Goal: Task Accomplishment & Management: Manage account settings

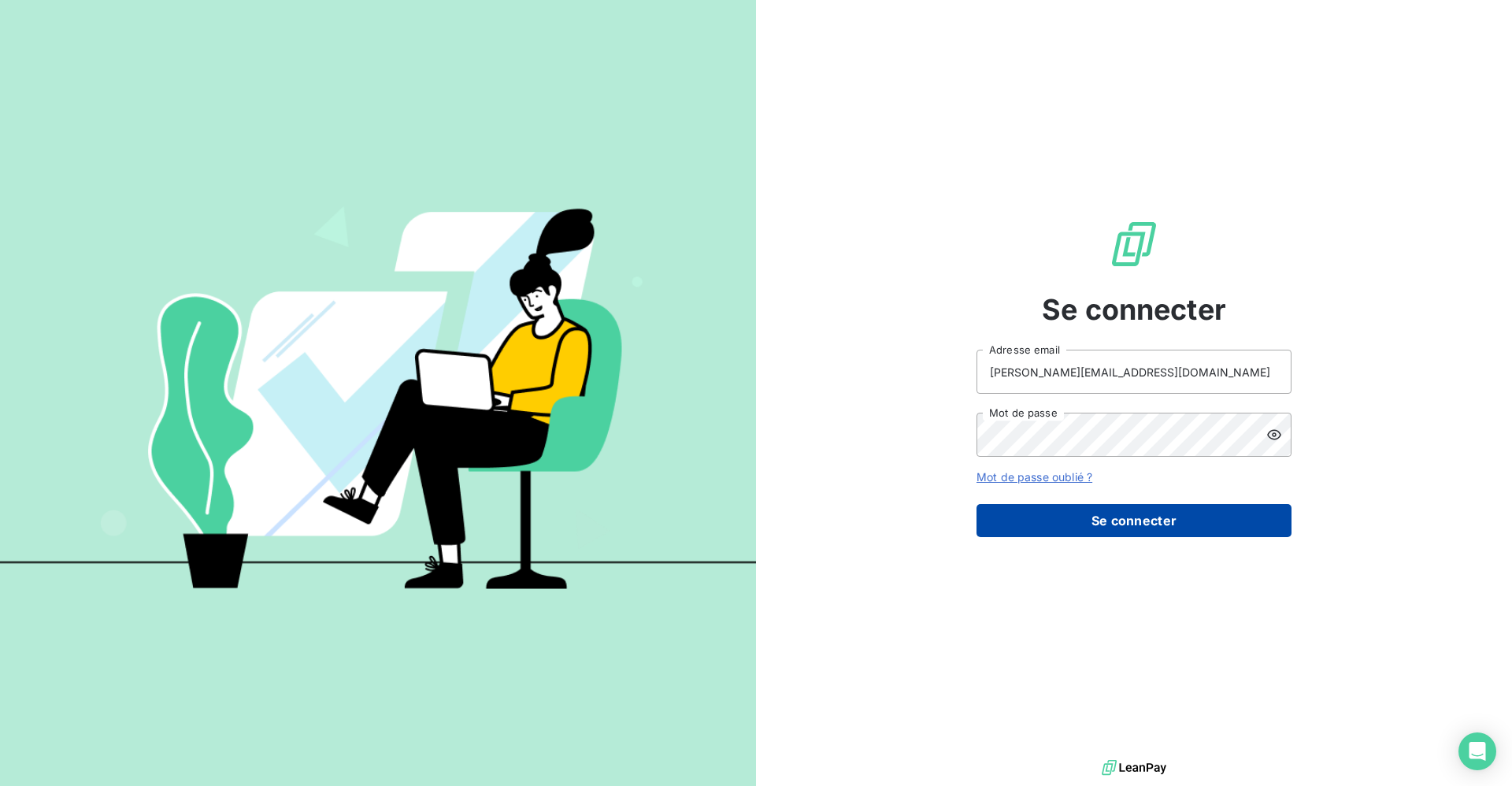
click at [1136, 526] on button "Se connecter" at bounding box center [1134, 520] width 315 height 33
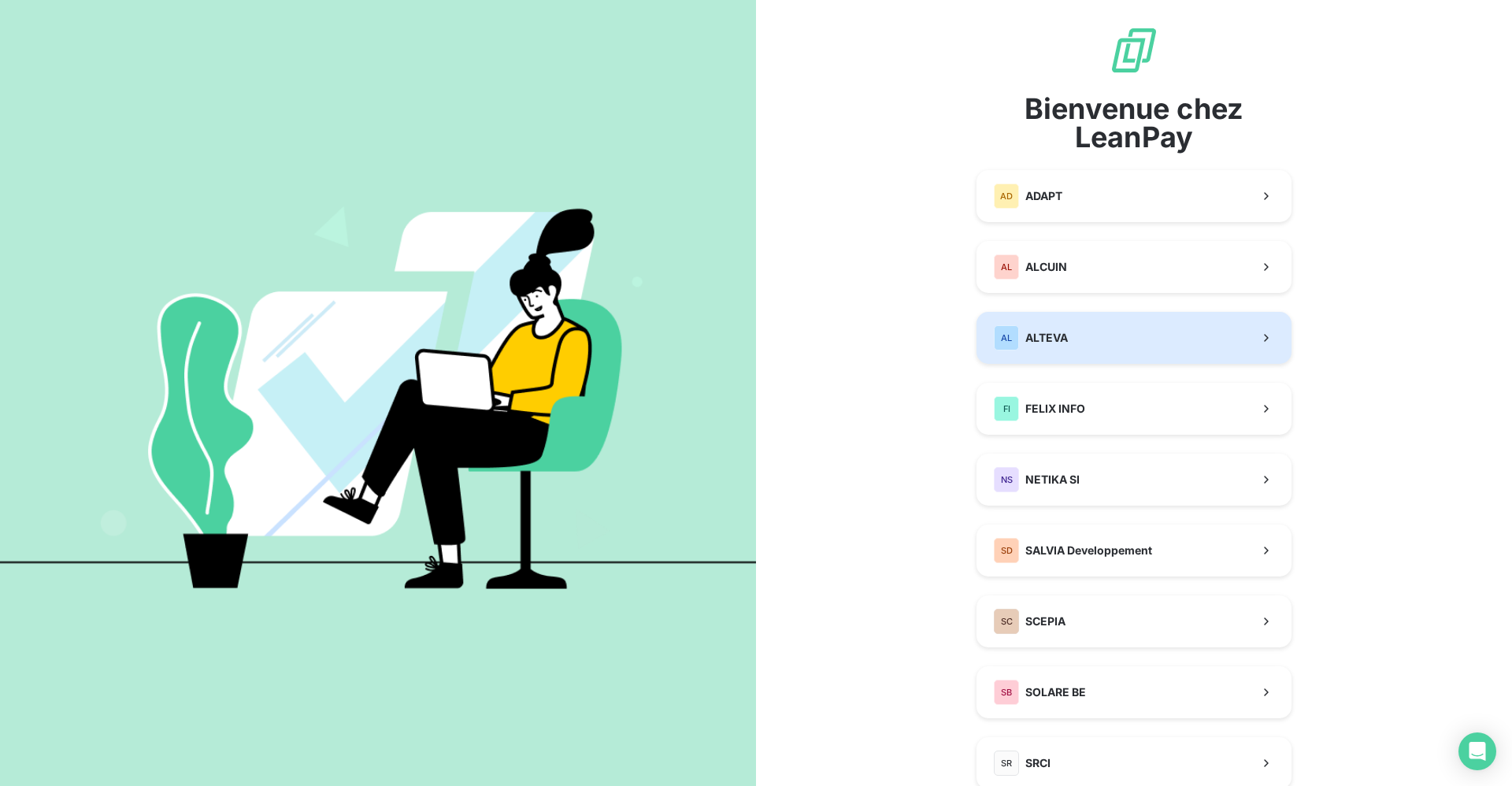
click at [1069, 343] on button "AL ALTEVA" at bounding box center [1134, 337] width 315 height 52
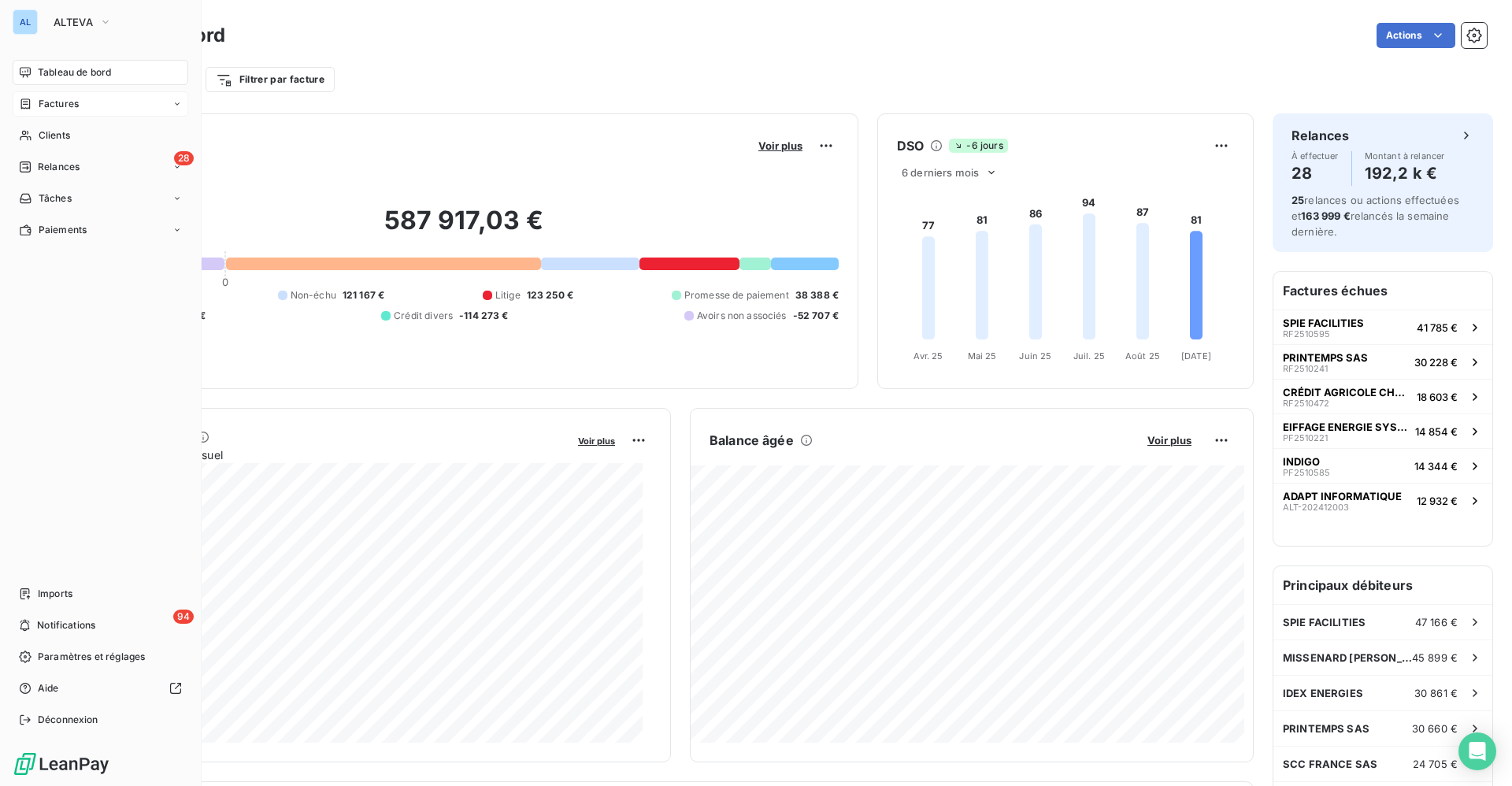
click at [68, 104] on span "Factures" at bounding box center [58, 103] width 40 height 14
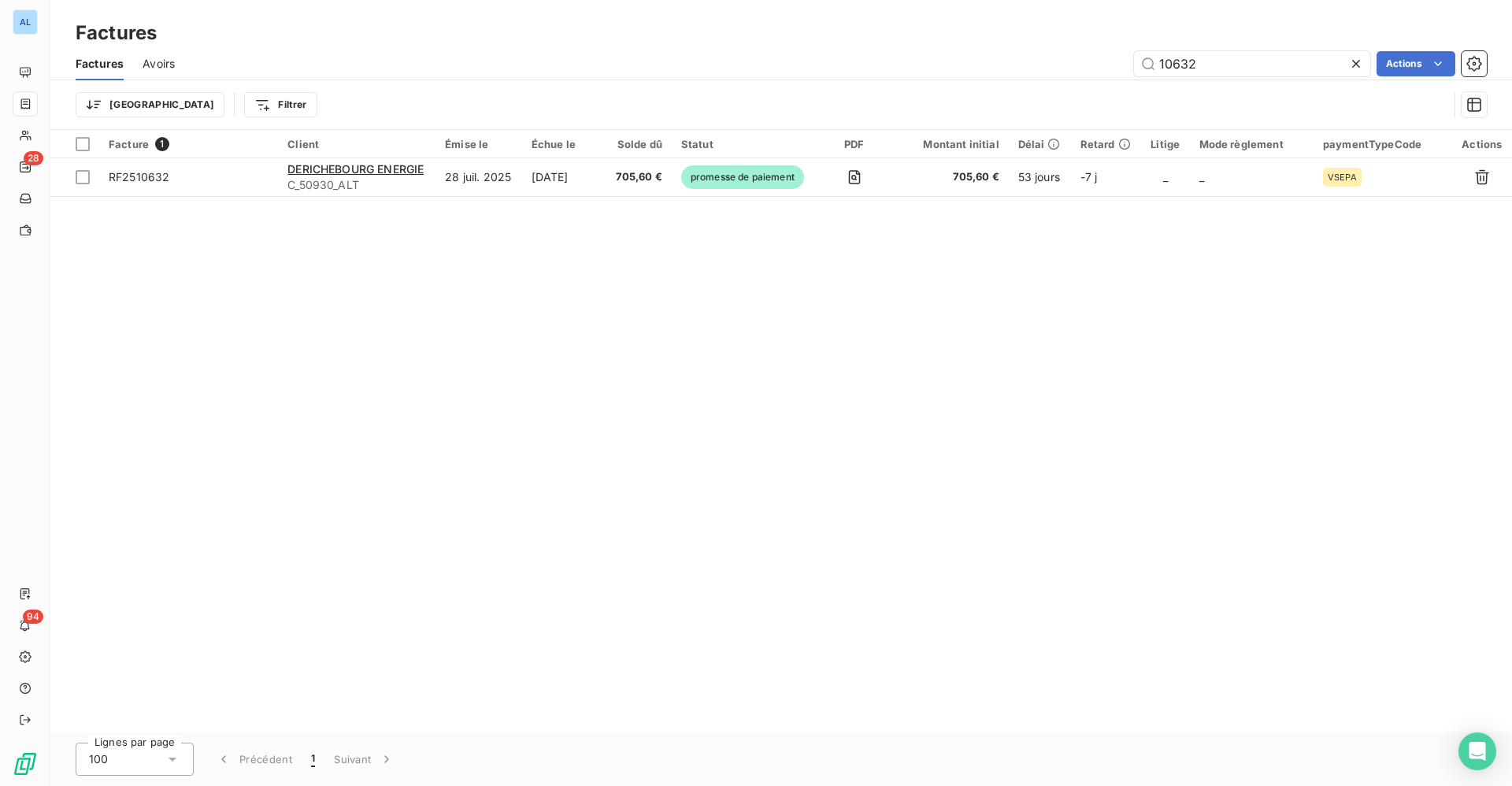
drag, startPoint x: 1209, startPoint y: 64, endPoint x: 1033, endPoint y: 64, distance: 176.0
click at [1052, 64] on div "10632 Actions" at bounding box center [840, 63] width 1293 height 25
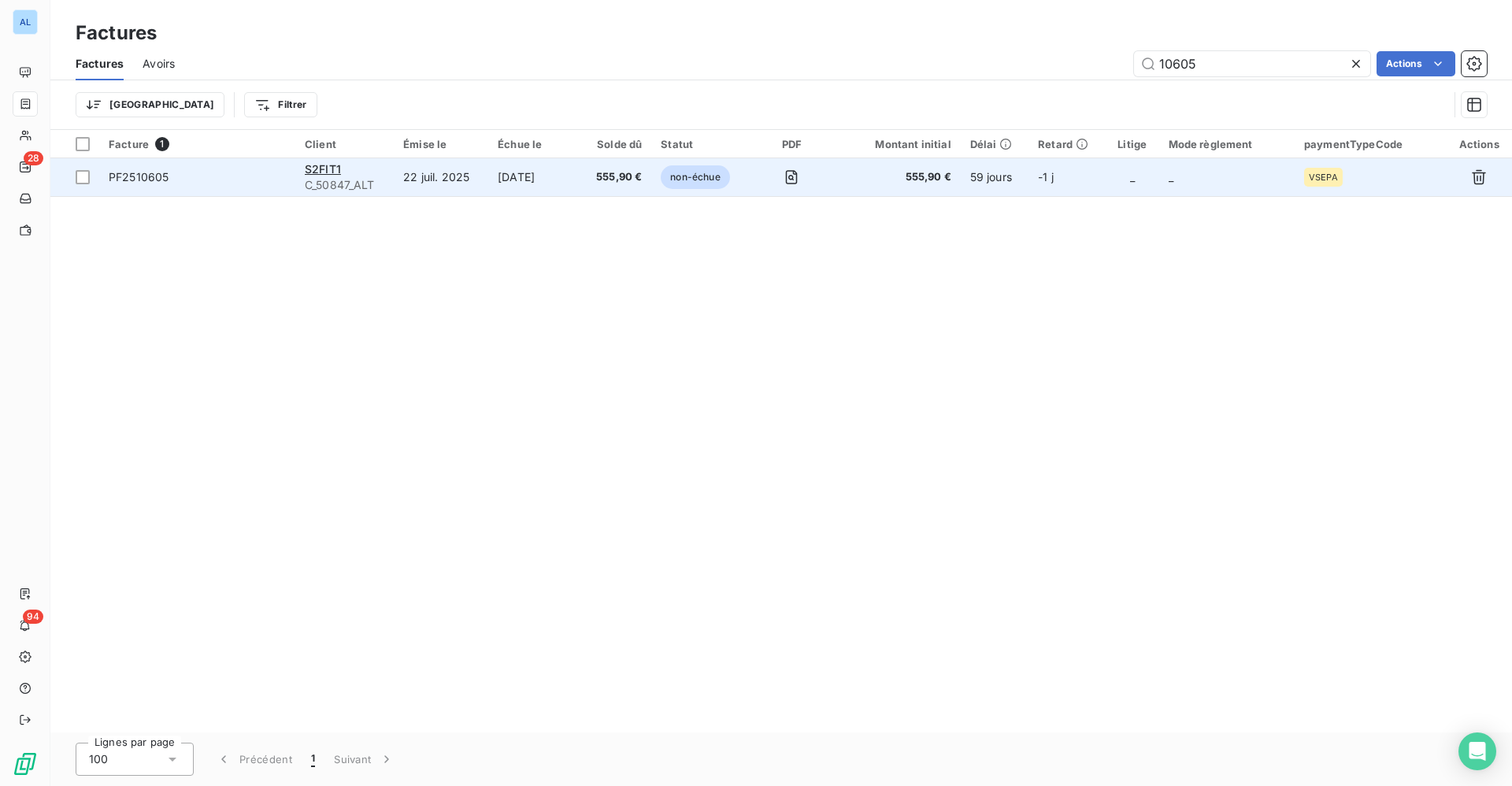
type input "10605"
click at [358, 175] on div "S2FIT1" at bounding box center [344, 169] width 80 height 16
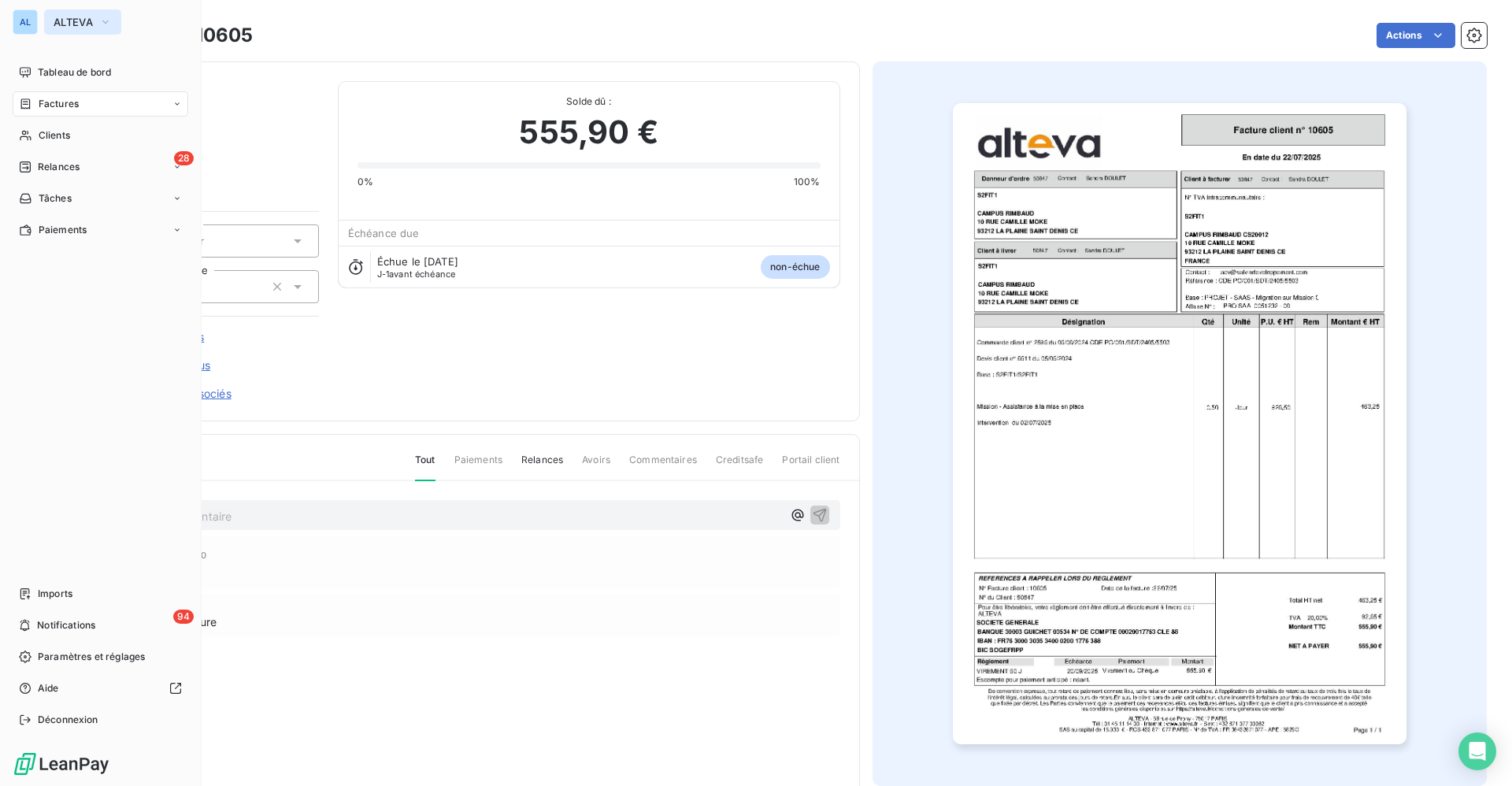
click at [69, 22] on span "ALTEVA" at bounding box center [73, 21] width 39 height 12
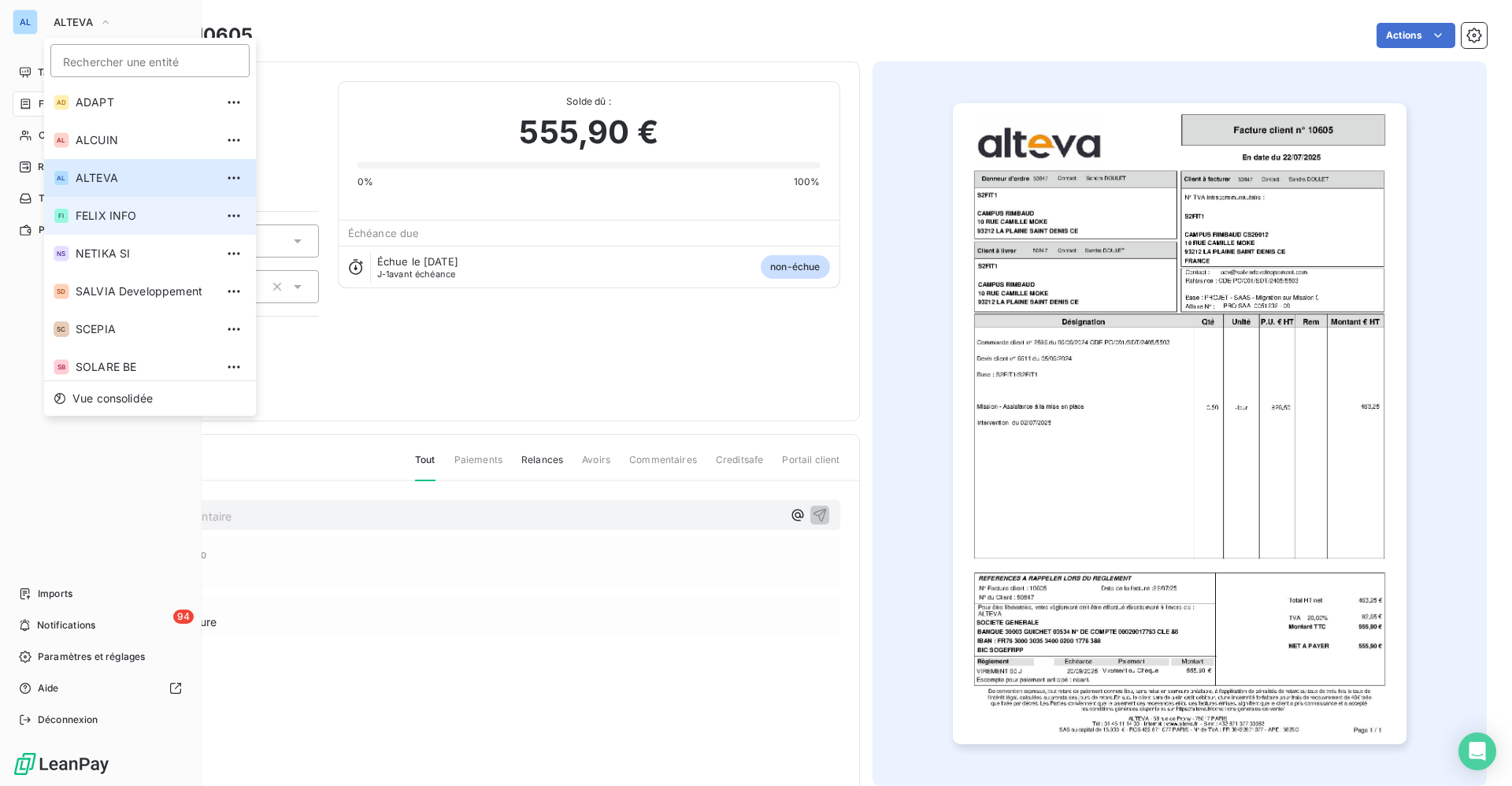
click at [79, 211] on span "FELIX INFO" at bounding box center [145, 215] width 140 height 16
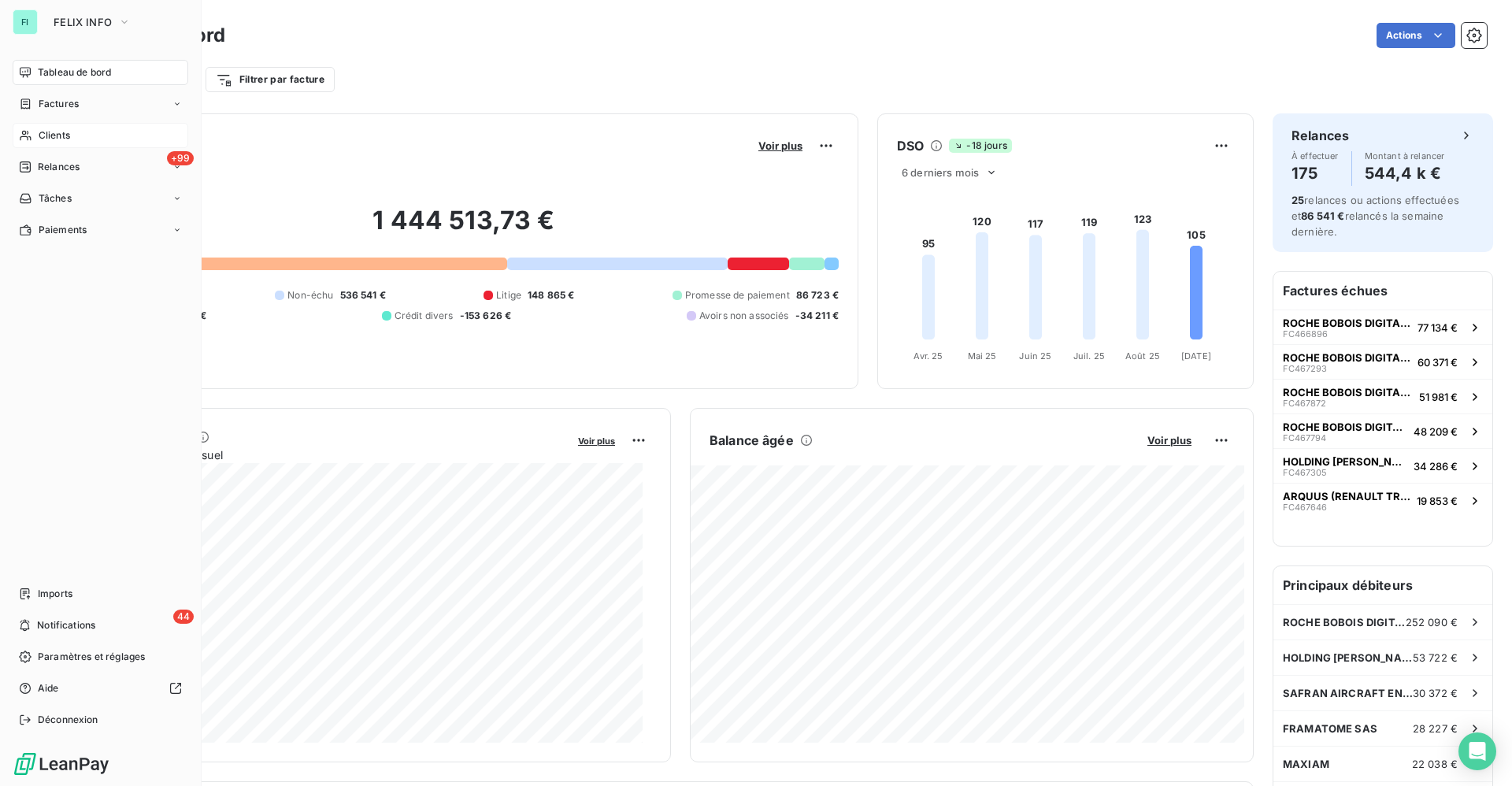
click at [29, 130] on icon at bounding box center [25, 135] width 13 height 12
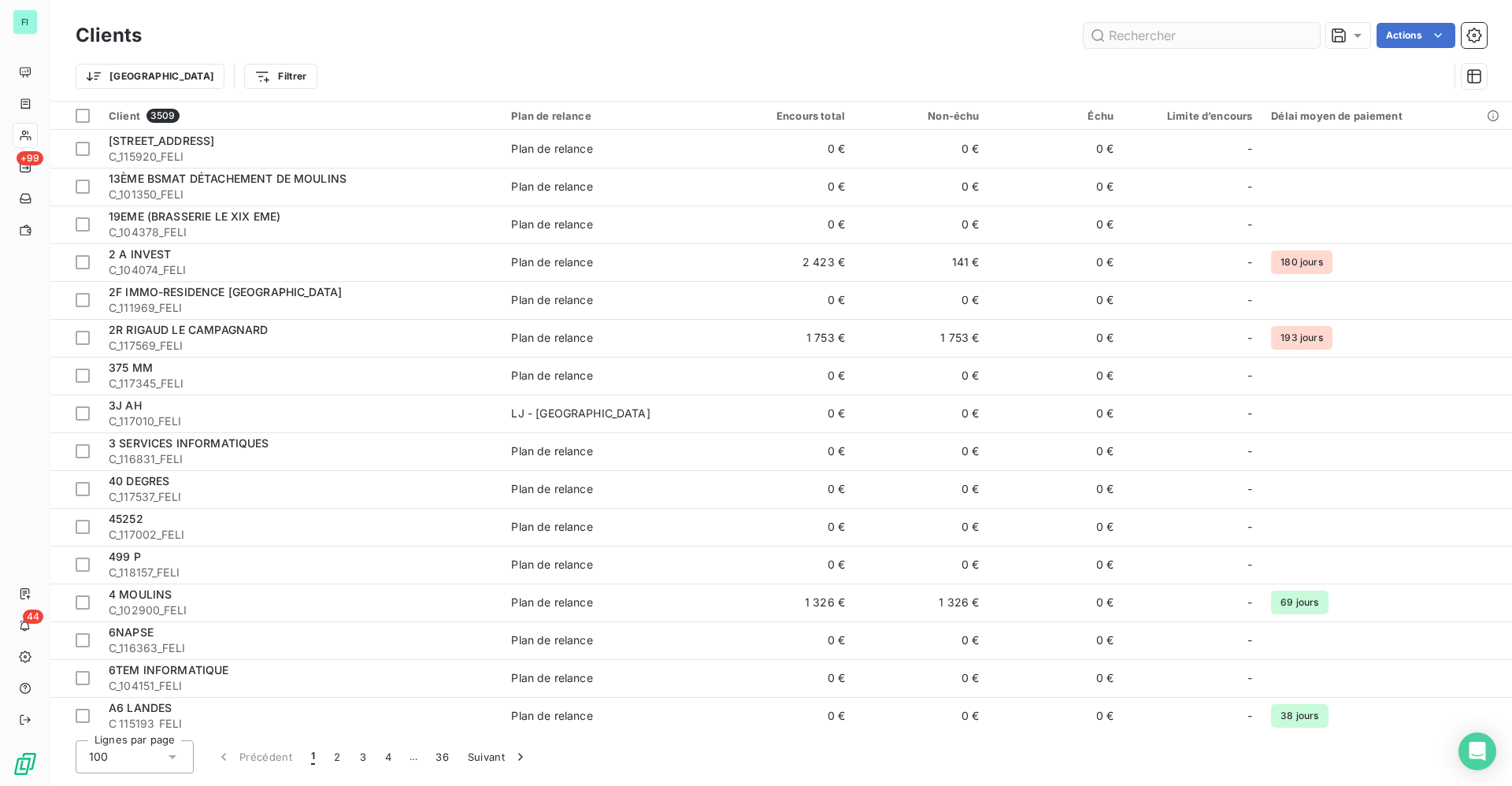
click at [1131, 39] on input "text" at bounding box center [1202, 35] width 236 height 25
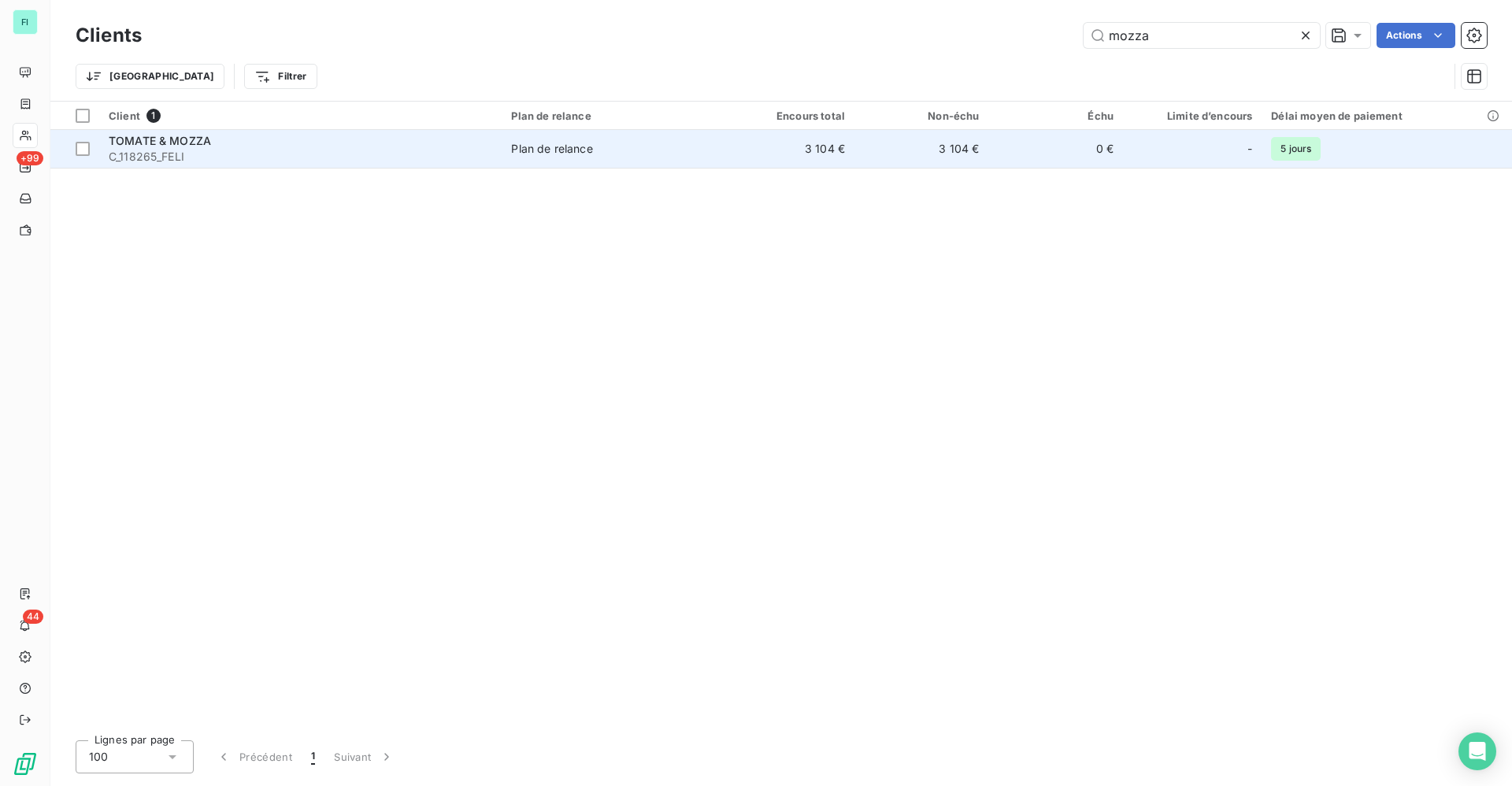
type input "mozza"
click at [233, 153] on span "C_118265_FELI" at bounding box center [300, 156] width 383 height 16
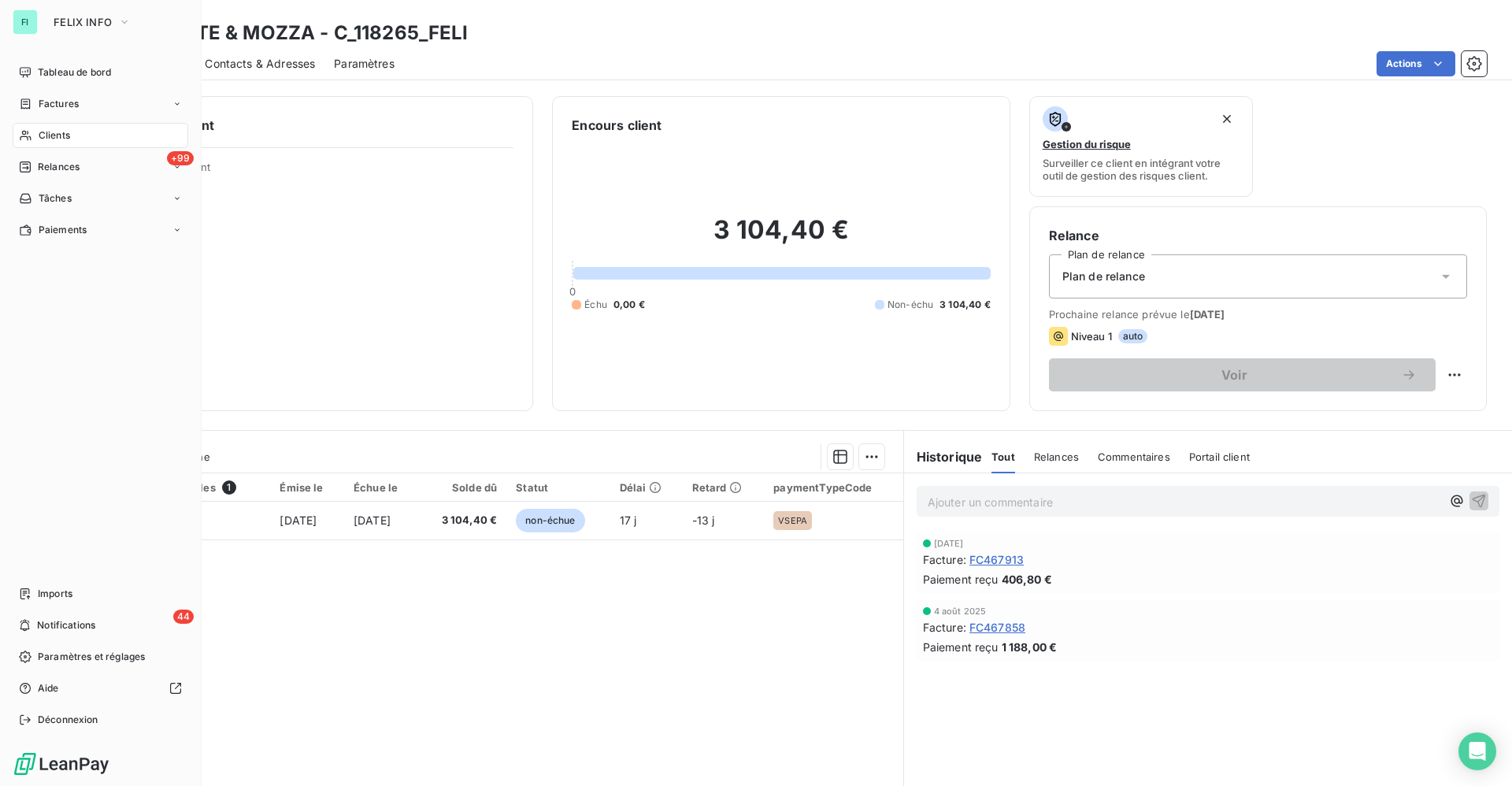
click at [57, 131] on span "Clients" at bounding box center [54, 135] width 31 height 14
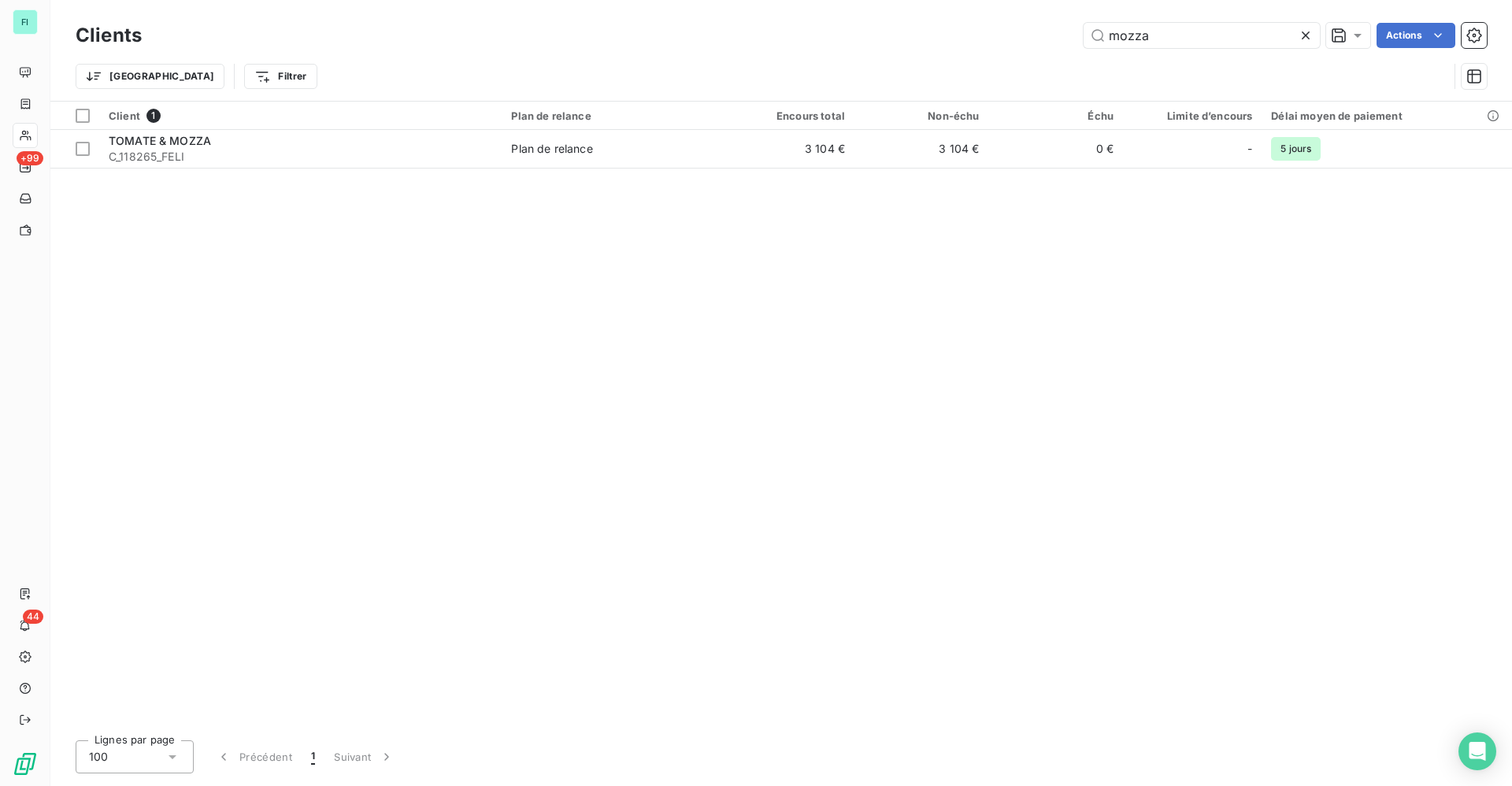
drag, startPoint x: 1179, startPoint y: 44, endPoint x: 1006, endPoint y: 44, distance: 173.0
click at [1052, 44] on div "mozza Actions" at bounding box center [824, 35] width 1326 height 25
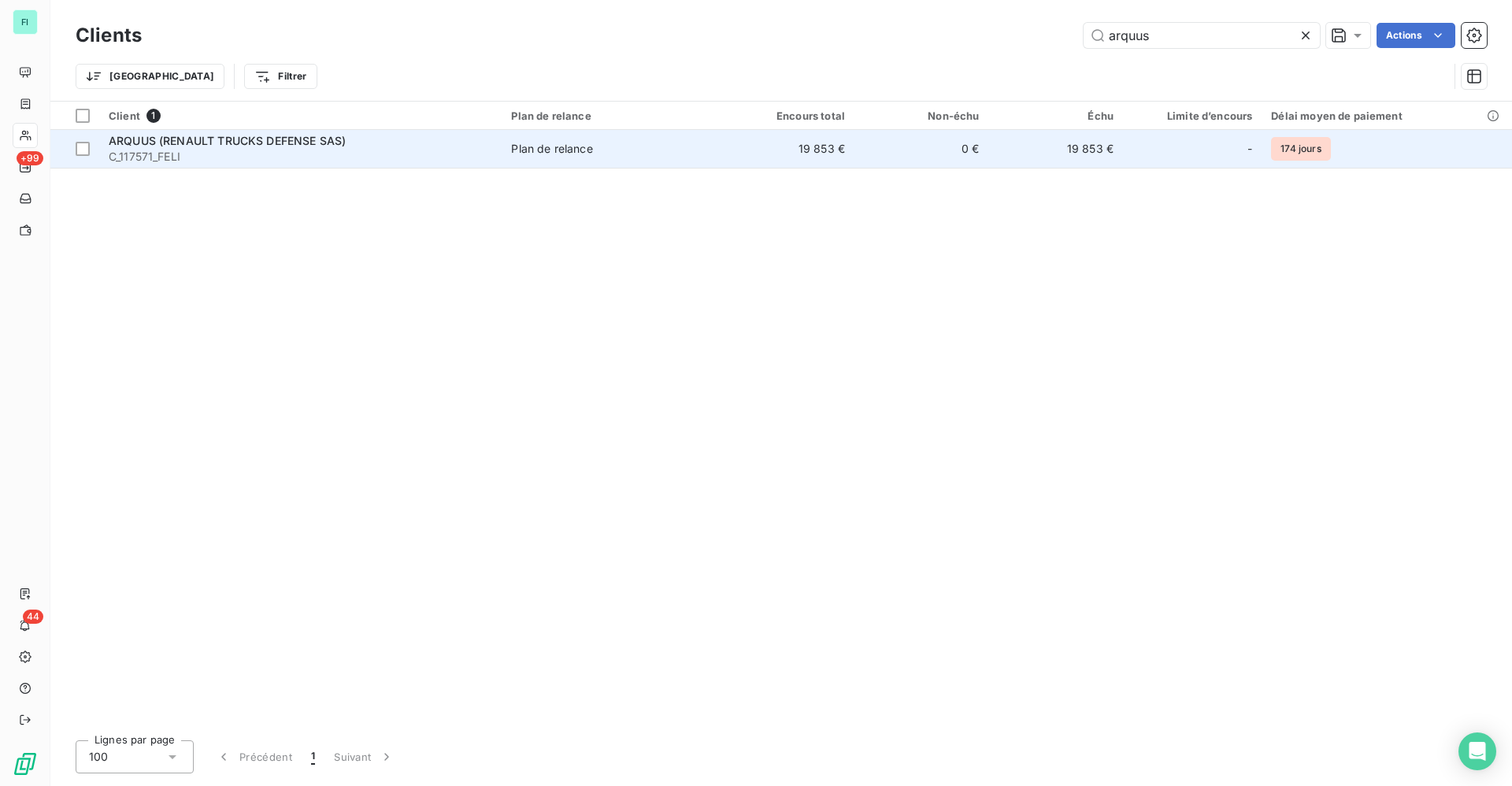
type input "arquus"
click at [323, 154] on span "C_117571_FELI" at bounding box center [300, 156] width 383 height 16
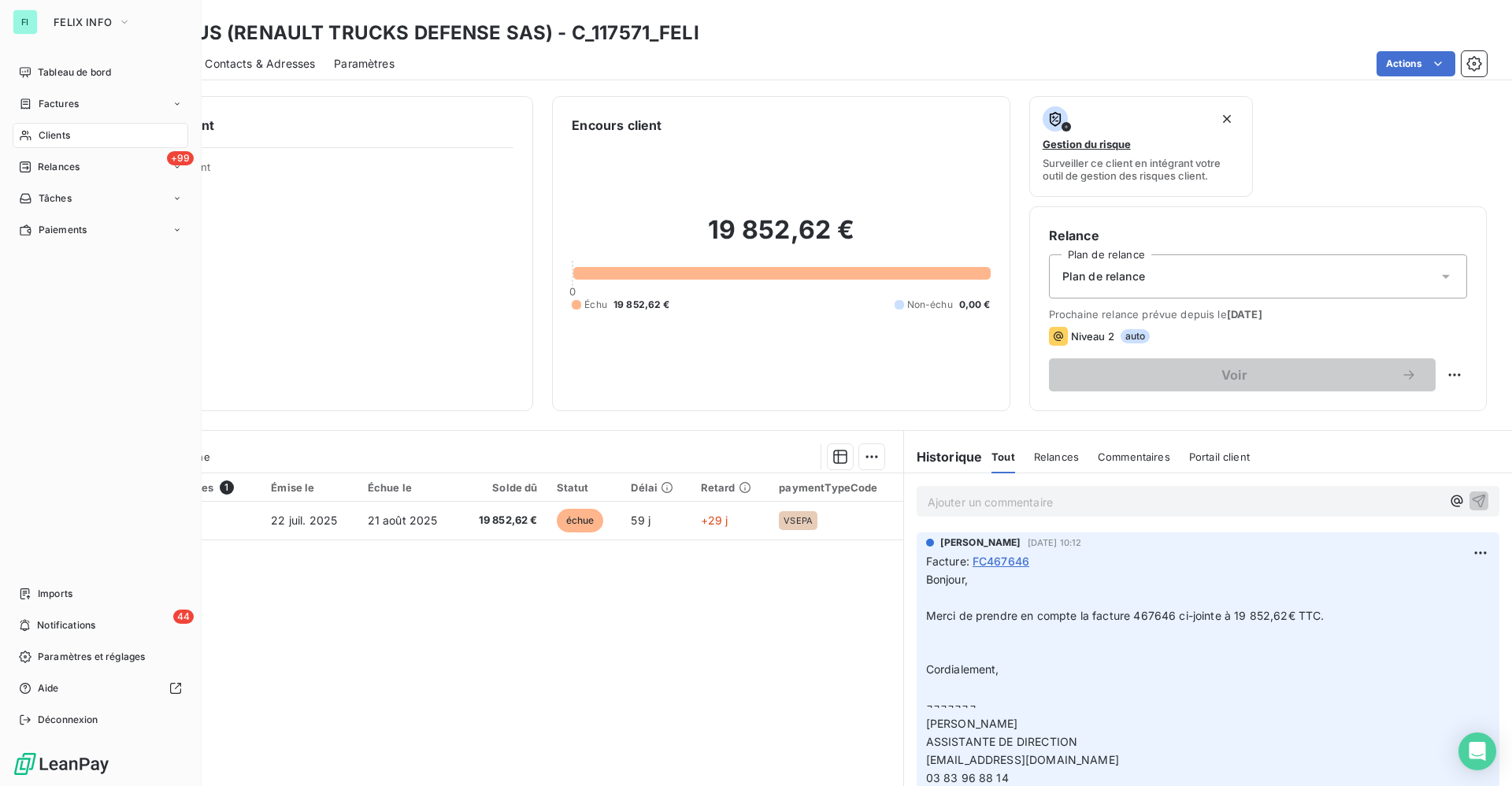
click at [57, 131] on span "Clients" at bounding box center [54, 135] width 31 height 14
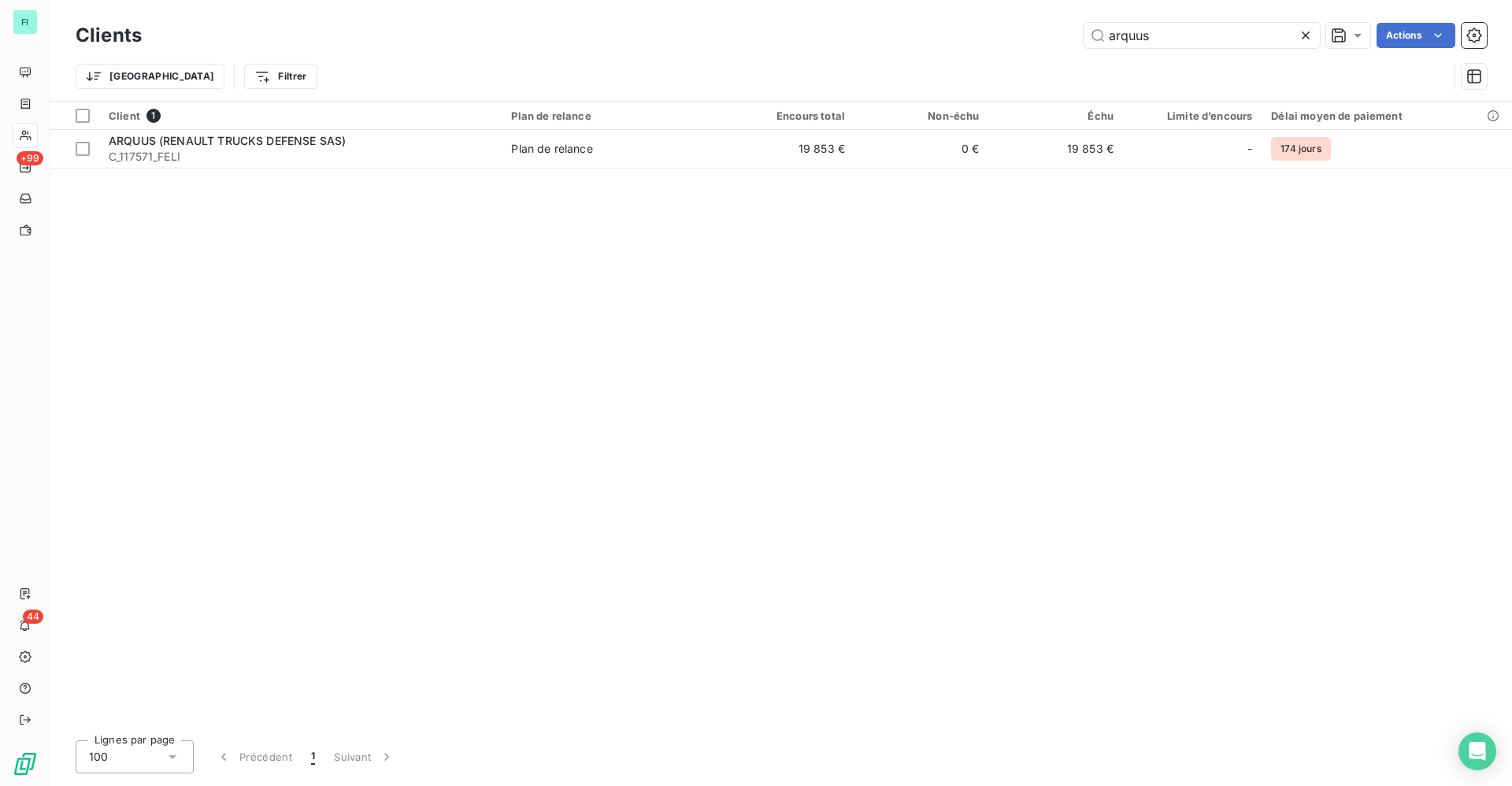
click at [1033, 39] on div "arquus Actions" at bounding box center [824, 35] width 1326 height 25
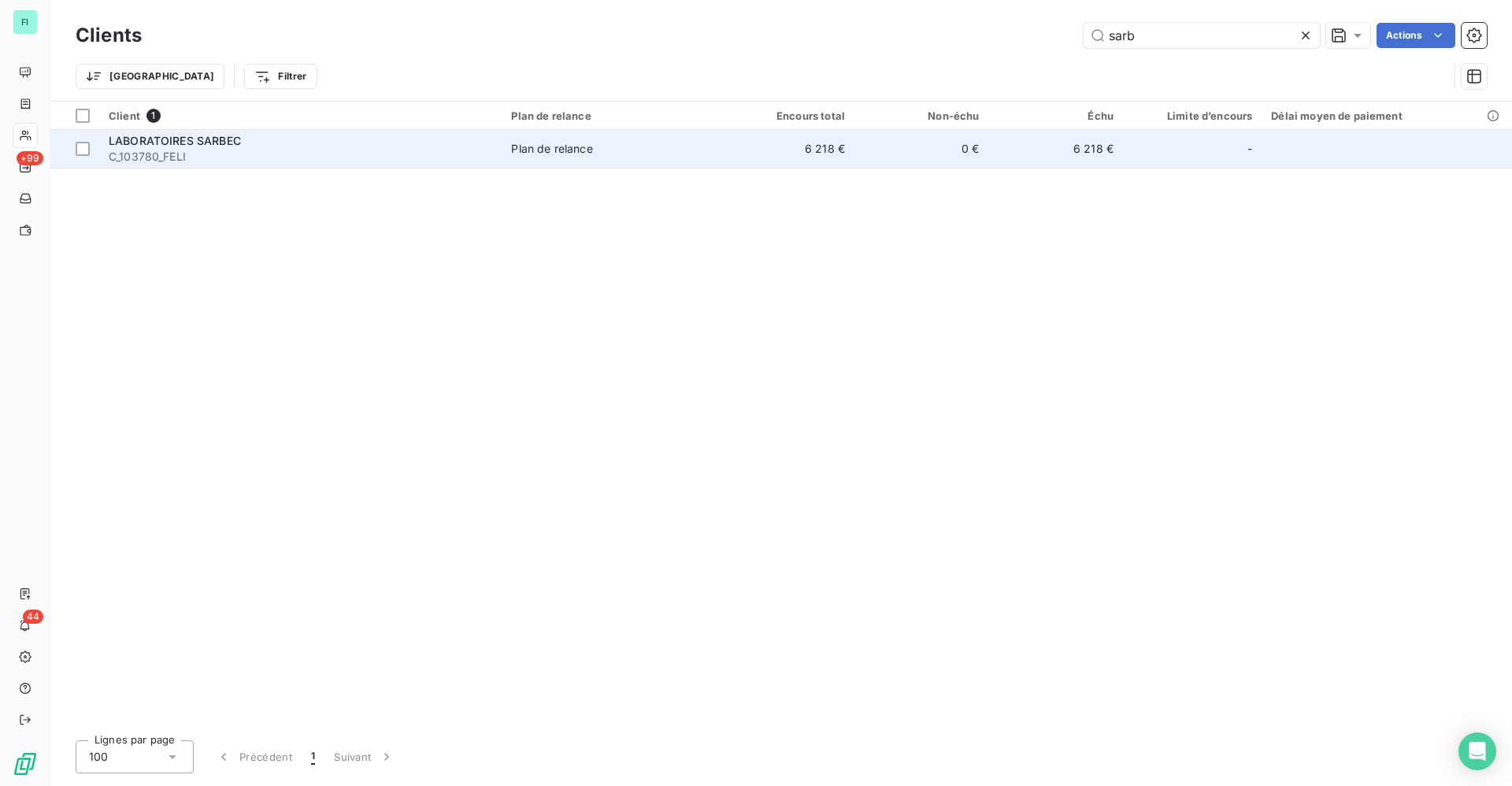
type input "sarb"
click at [262, 149] on span "C_103780_FELI" at bounding box center [300, 156] width 383 height 16
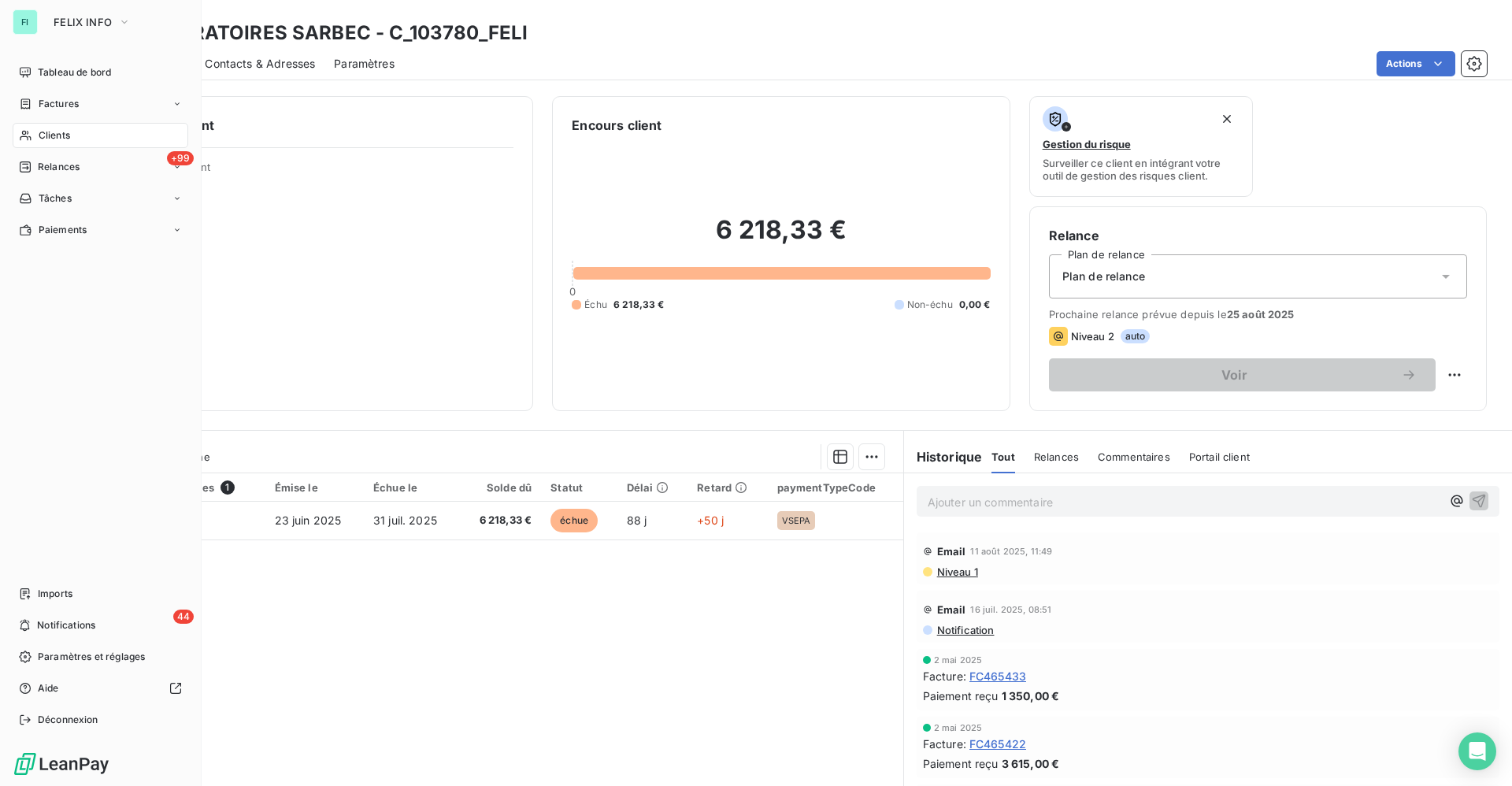
click at [52, 132] on span "Clients" at bounding box center [54, 135] width 31 height 14
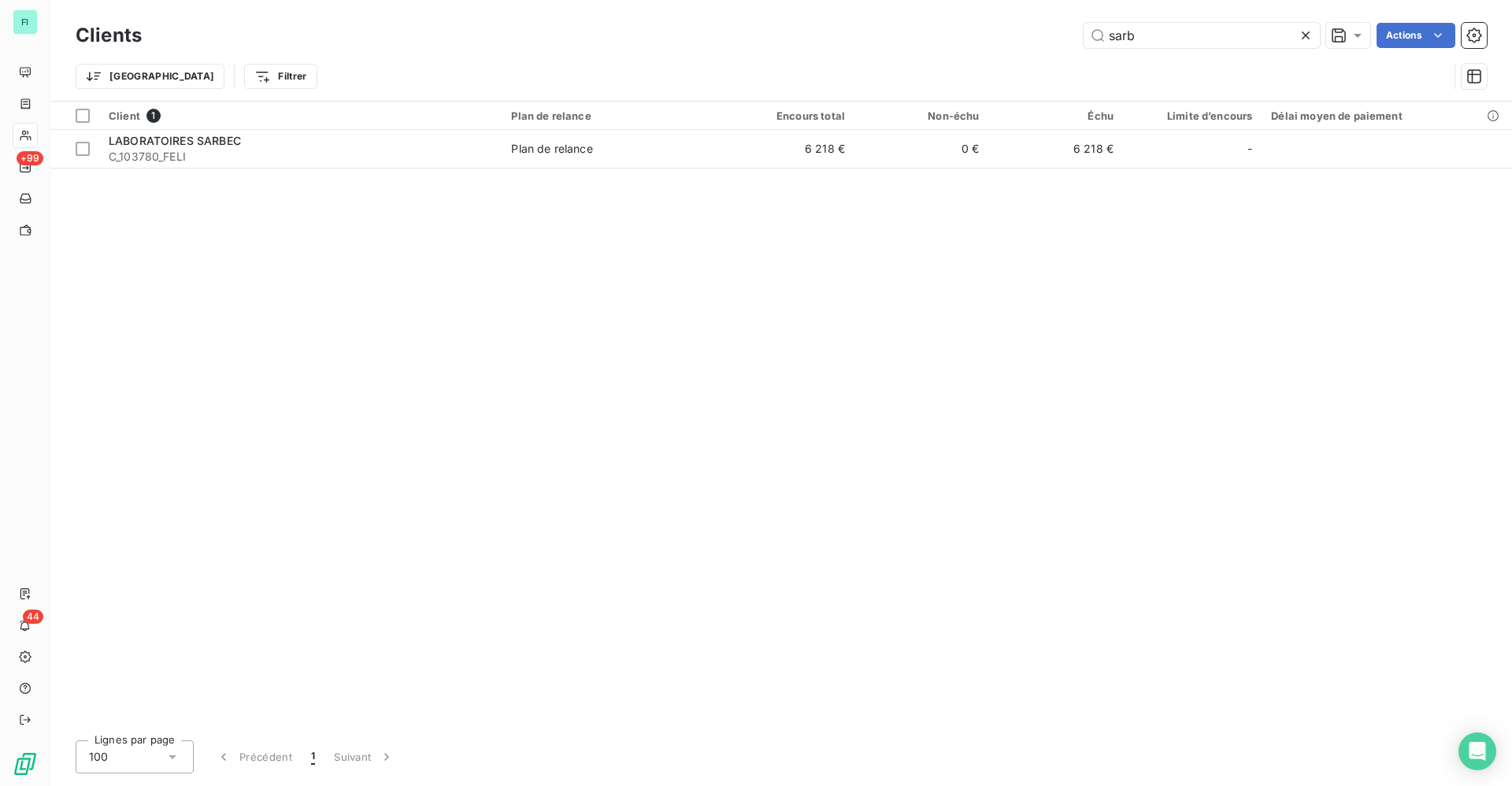
click at [1011, 38] on div "sarb Actions" at bounding box center [824, 35] width 1326 height 25
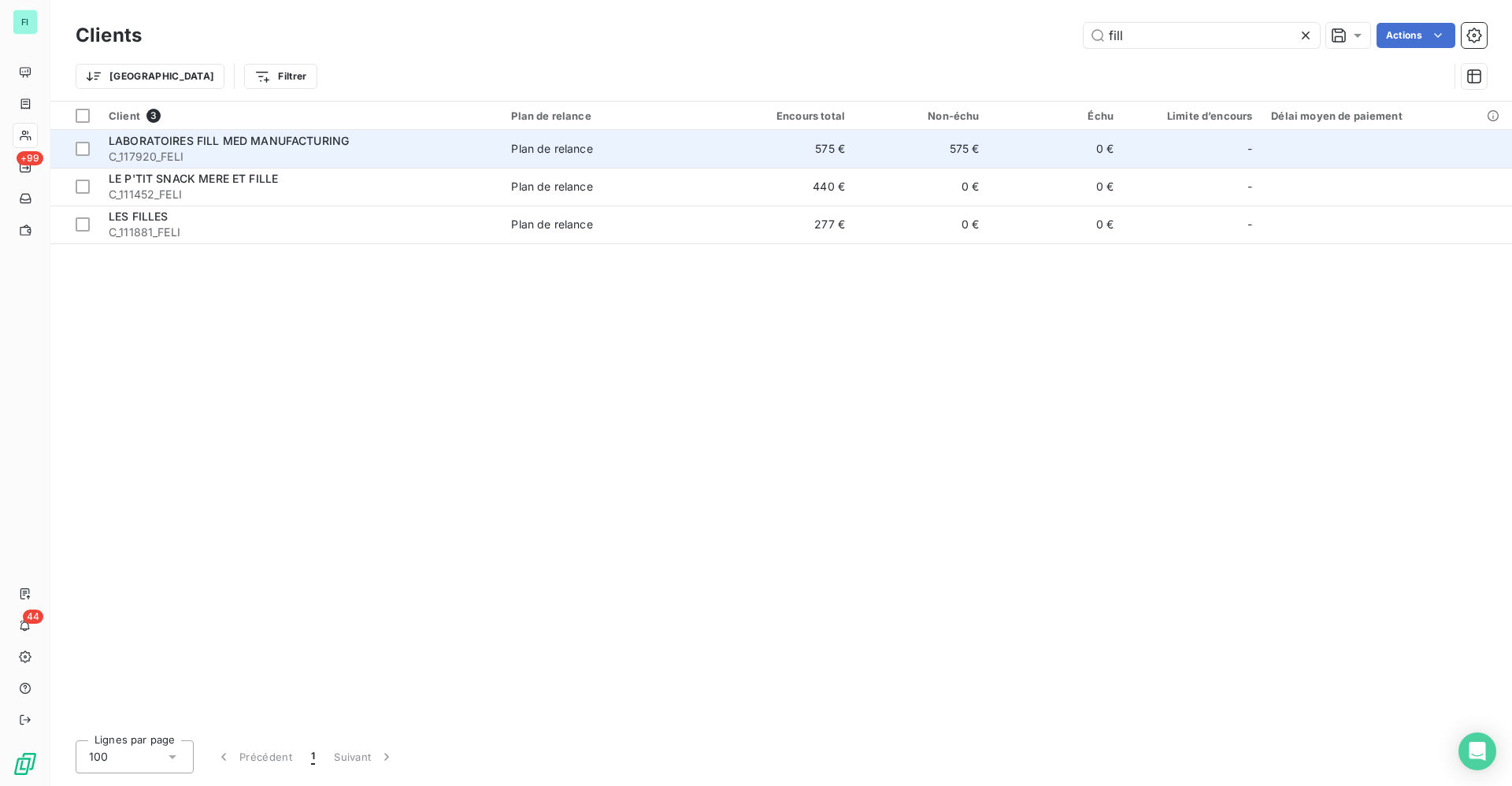
type input "fill"
click at [287, 144] on span "LABORATOIRES FILL MED MANUFACTURING" at bounding box center [228, 140] width 241 height 13
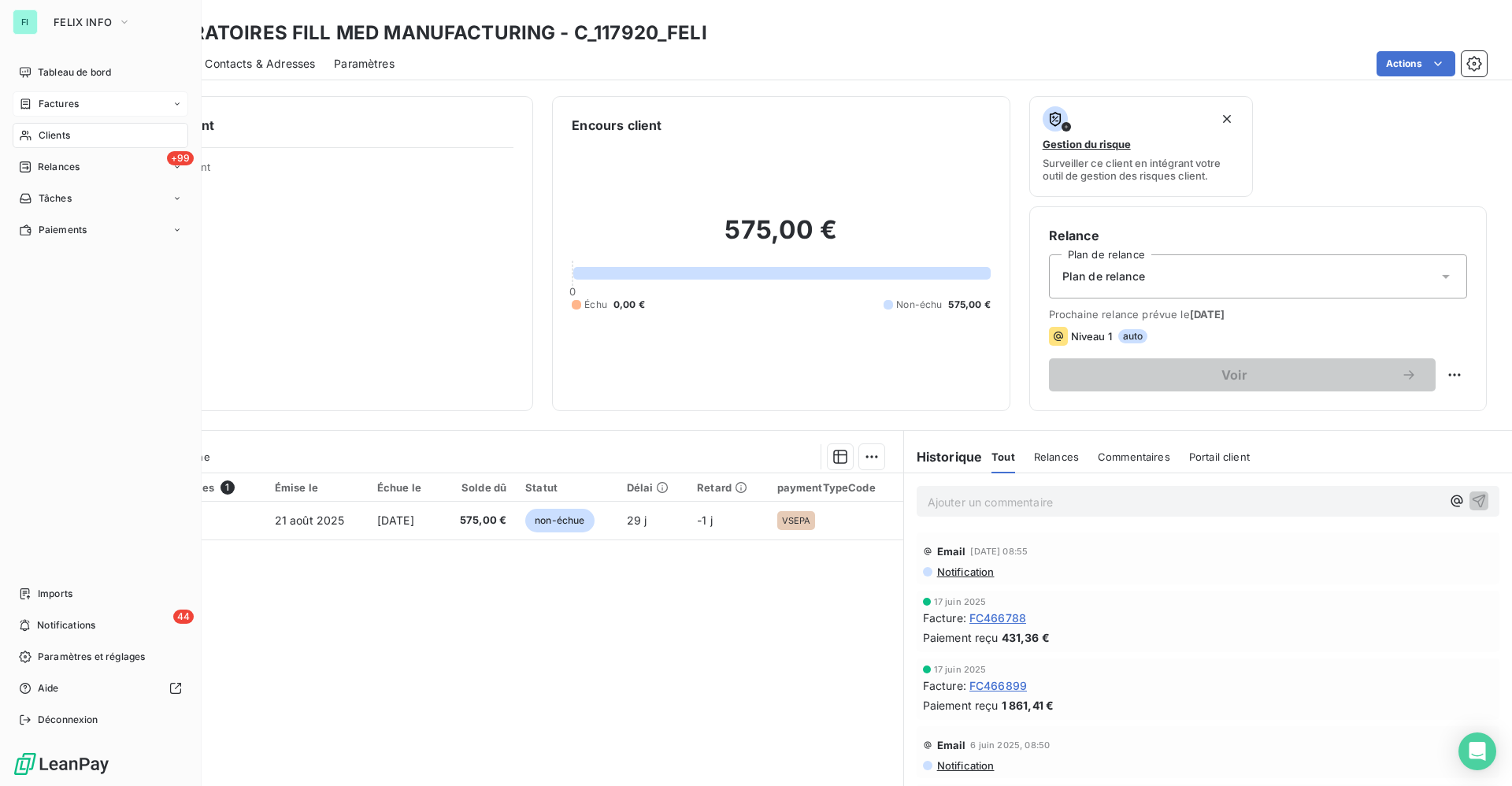
click at [45, 104] on span "Factures" at bounding box center [58, 103] width 40 height 14
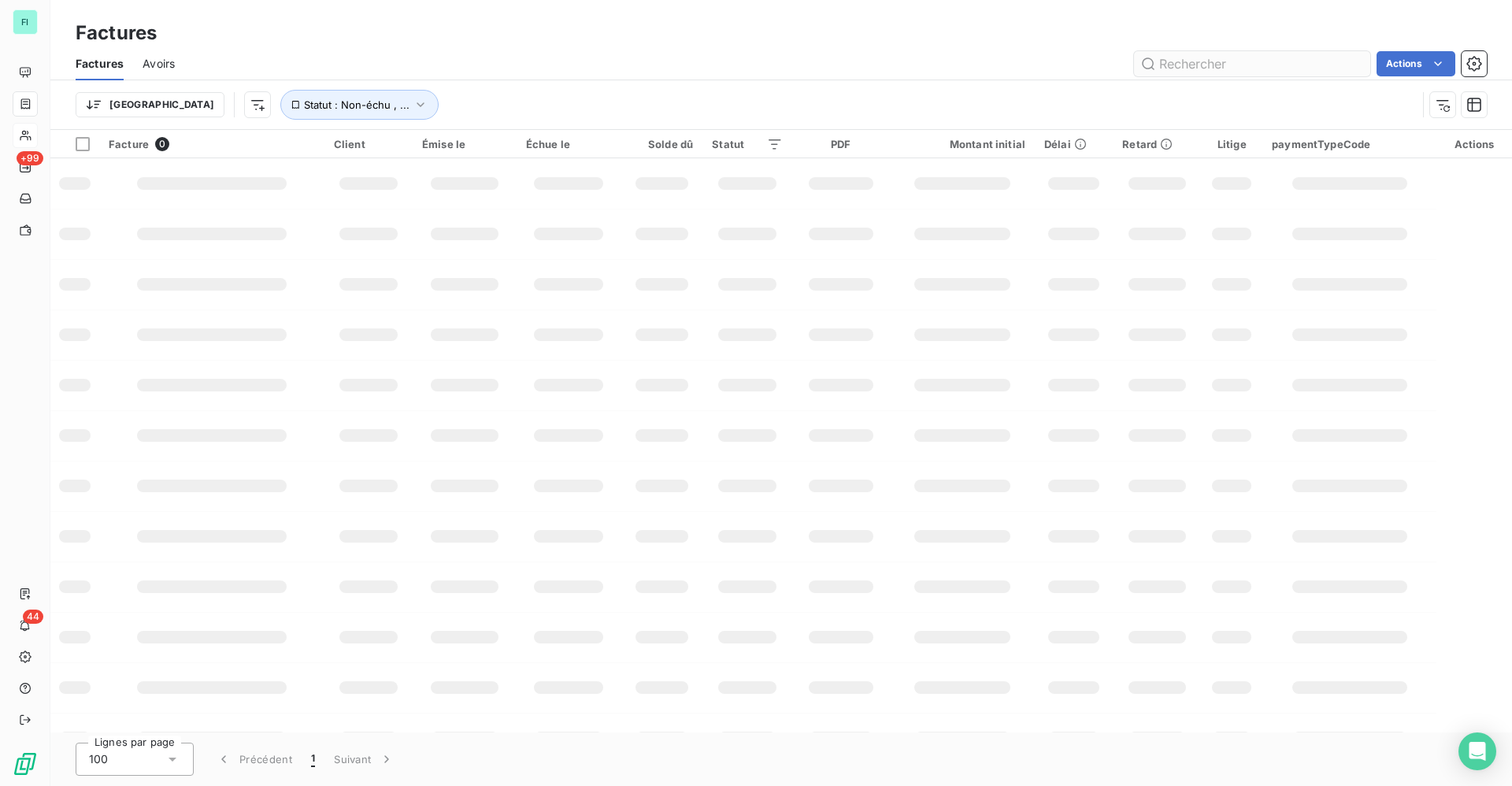
click at [1235, 69] on input "text" at bounding box center [1253, 63] width 236 height 25
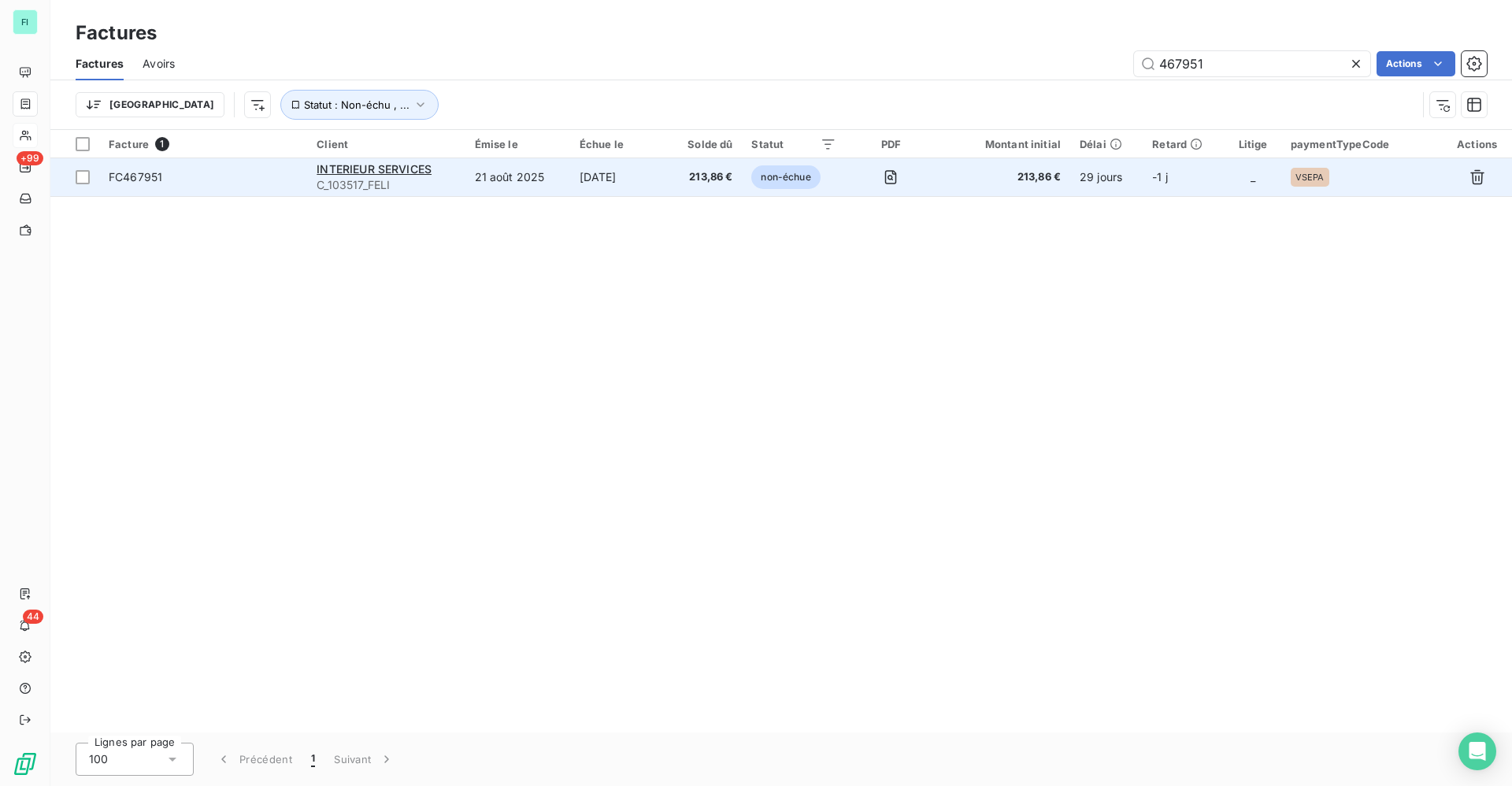
type input "467951"
click at [524, 176] on td "21 août 2025" at bounding box center [518, 177] width 105 height 38
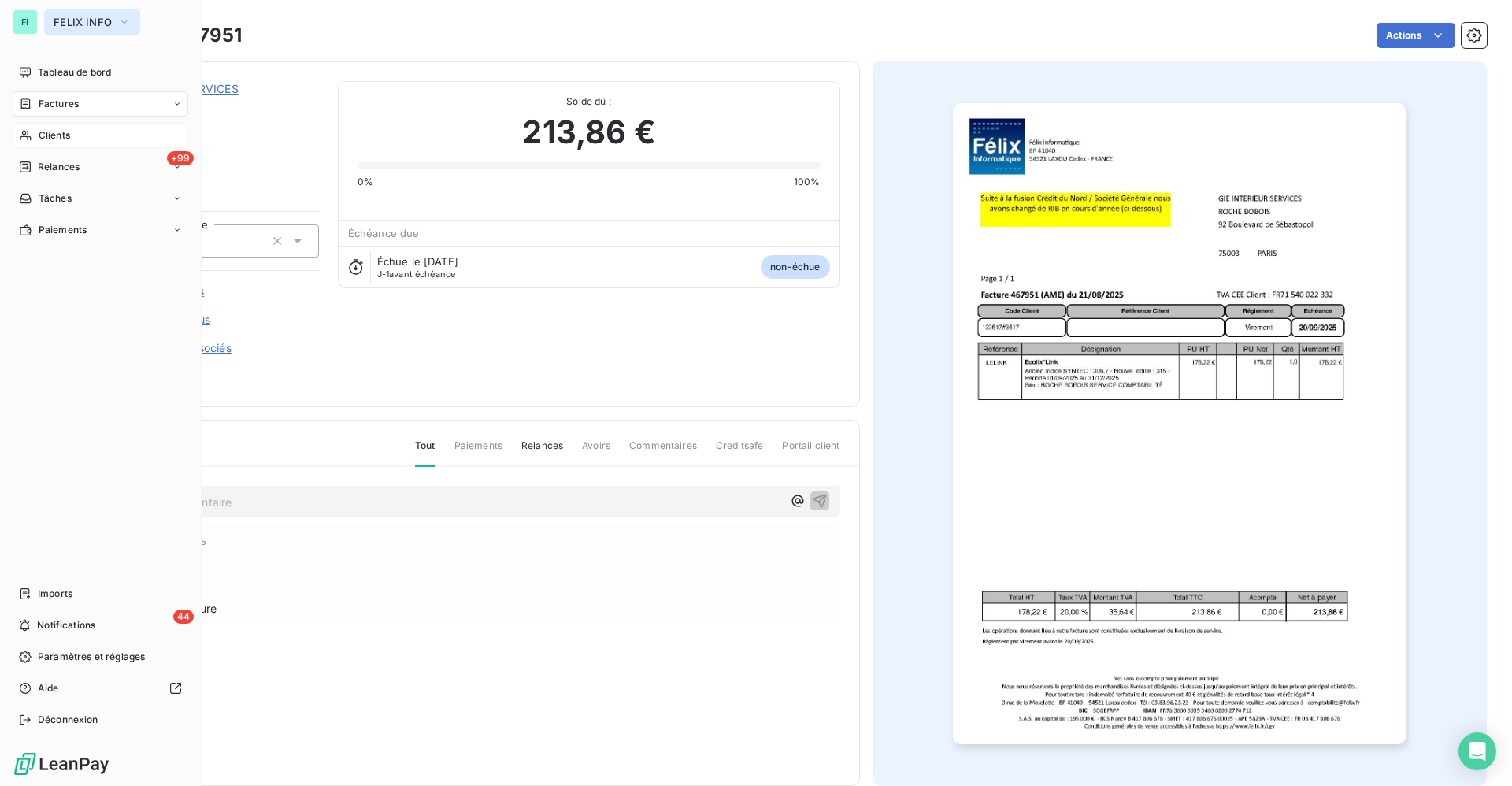
click at [77, 16] on span "FELIX INFO" at bounding box center [82, 21] width 58 height 12
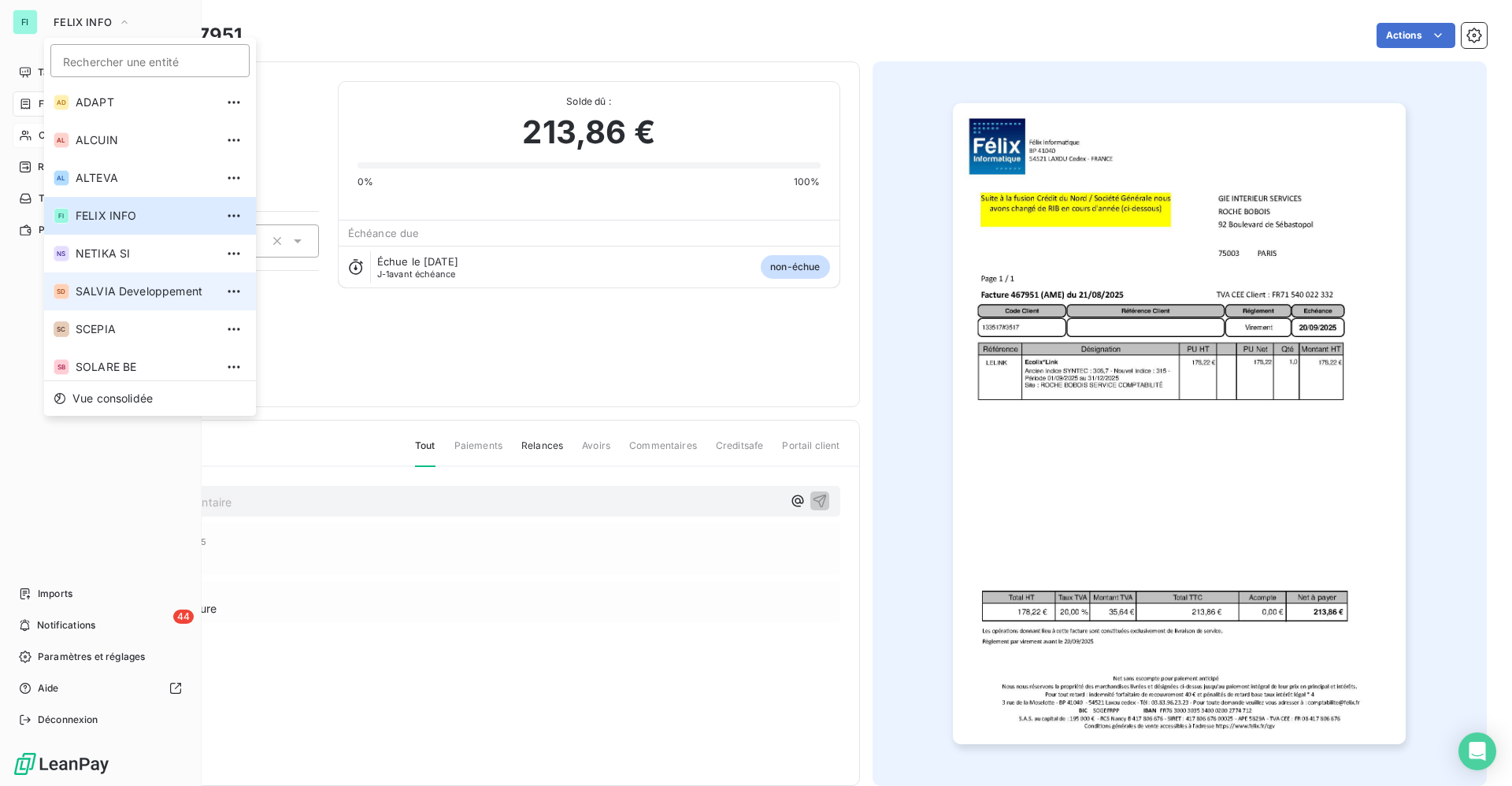
click at [123, 286] on span "SALVIA Developpement" at bounding box center [145, 290] width 140 height 16
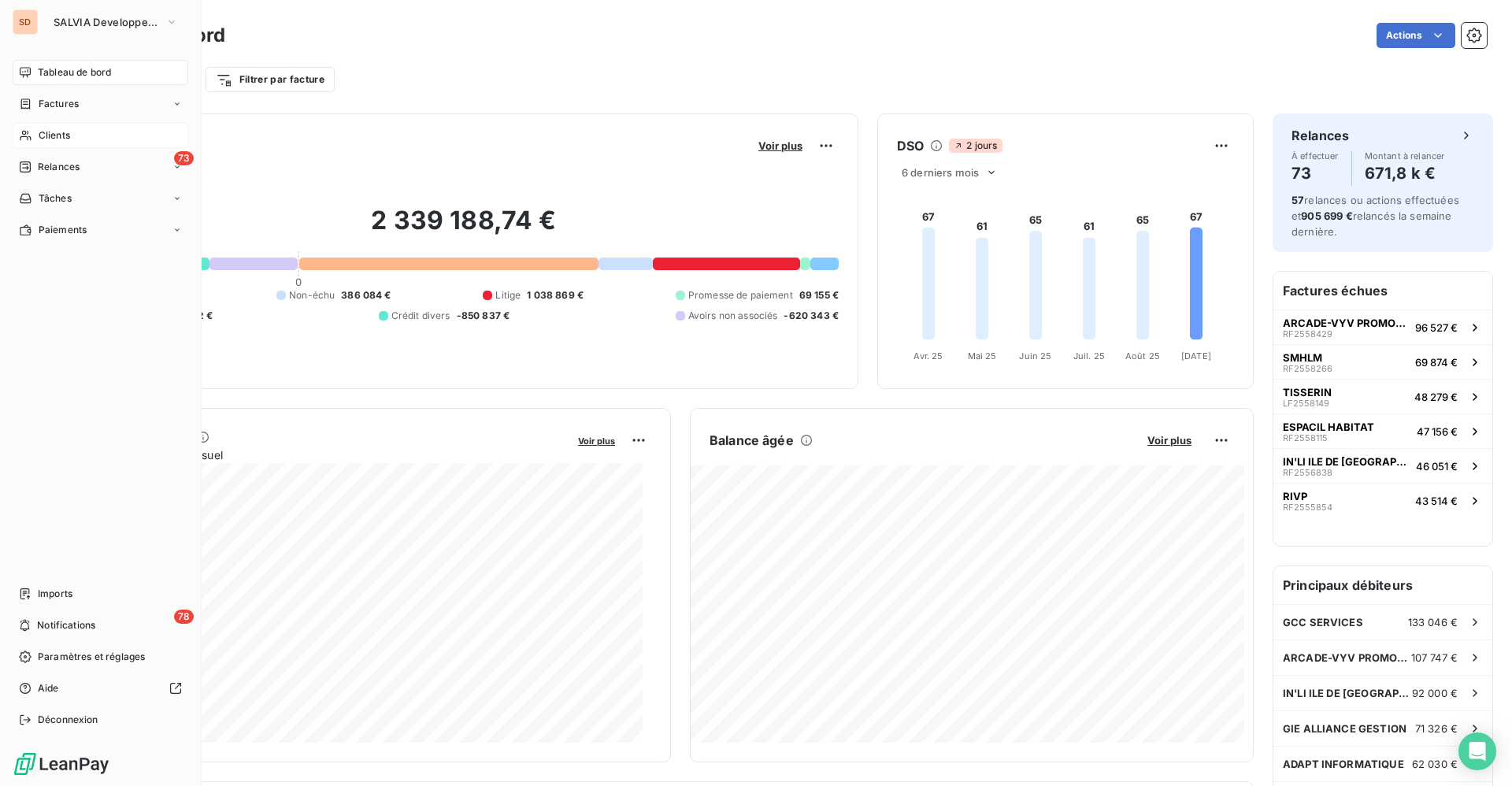
click at [55, 131] on span "Clients" at bounding box center [54, 135] width 31 height 14
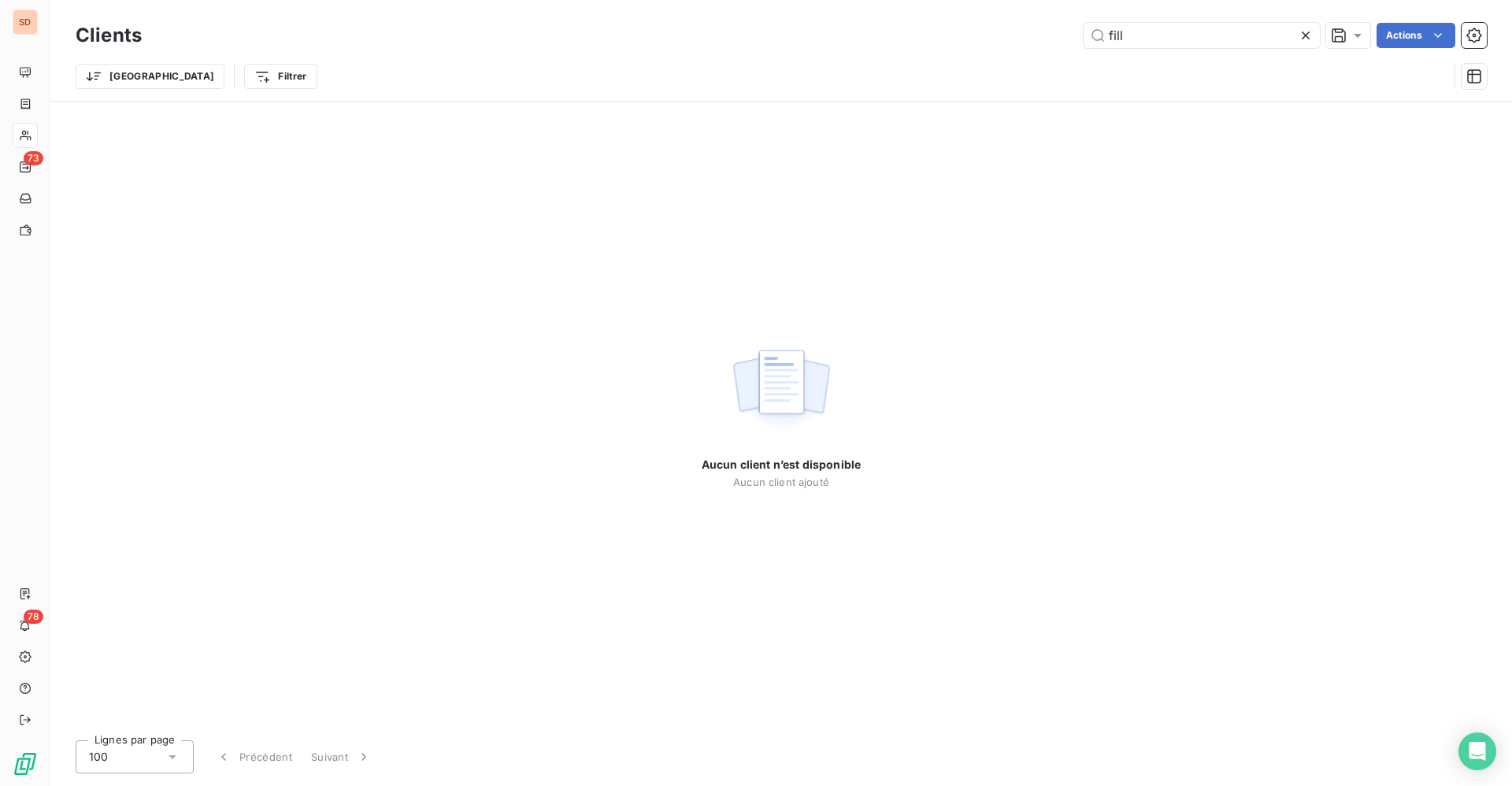
drag, startPoint x: 1125, startPoint y: 41, endPoint x: 882, endPoint y: 41, distance: 243.0
click at [954, 41] on div "fill Actions" at bounding box center [824, 35] width 1326 height 25
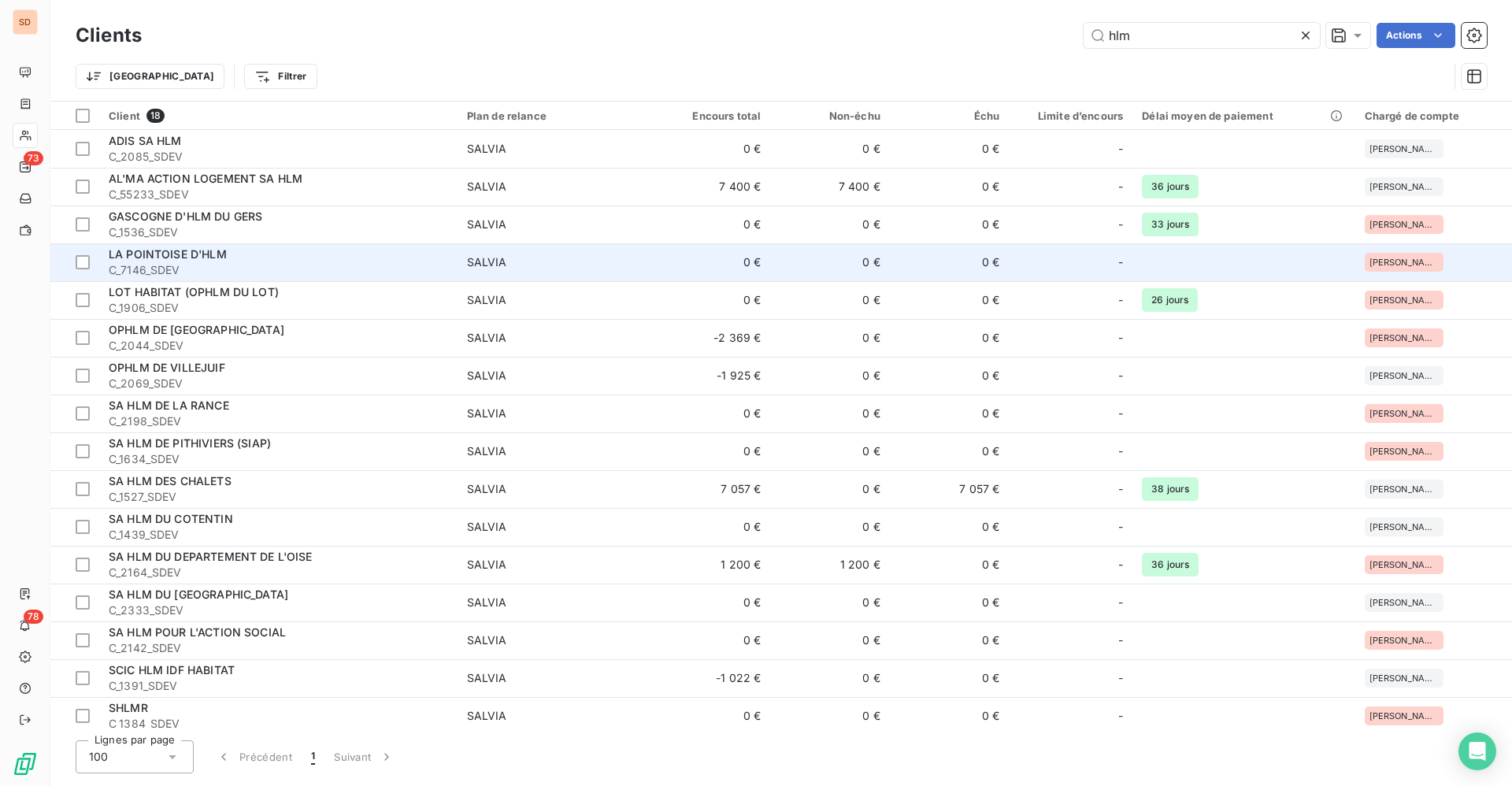
type input "hlm"
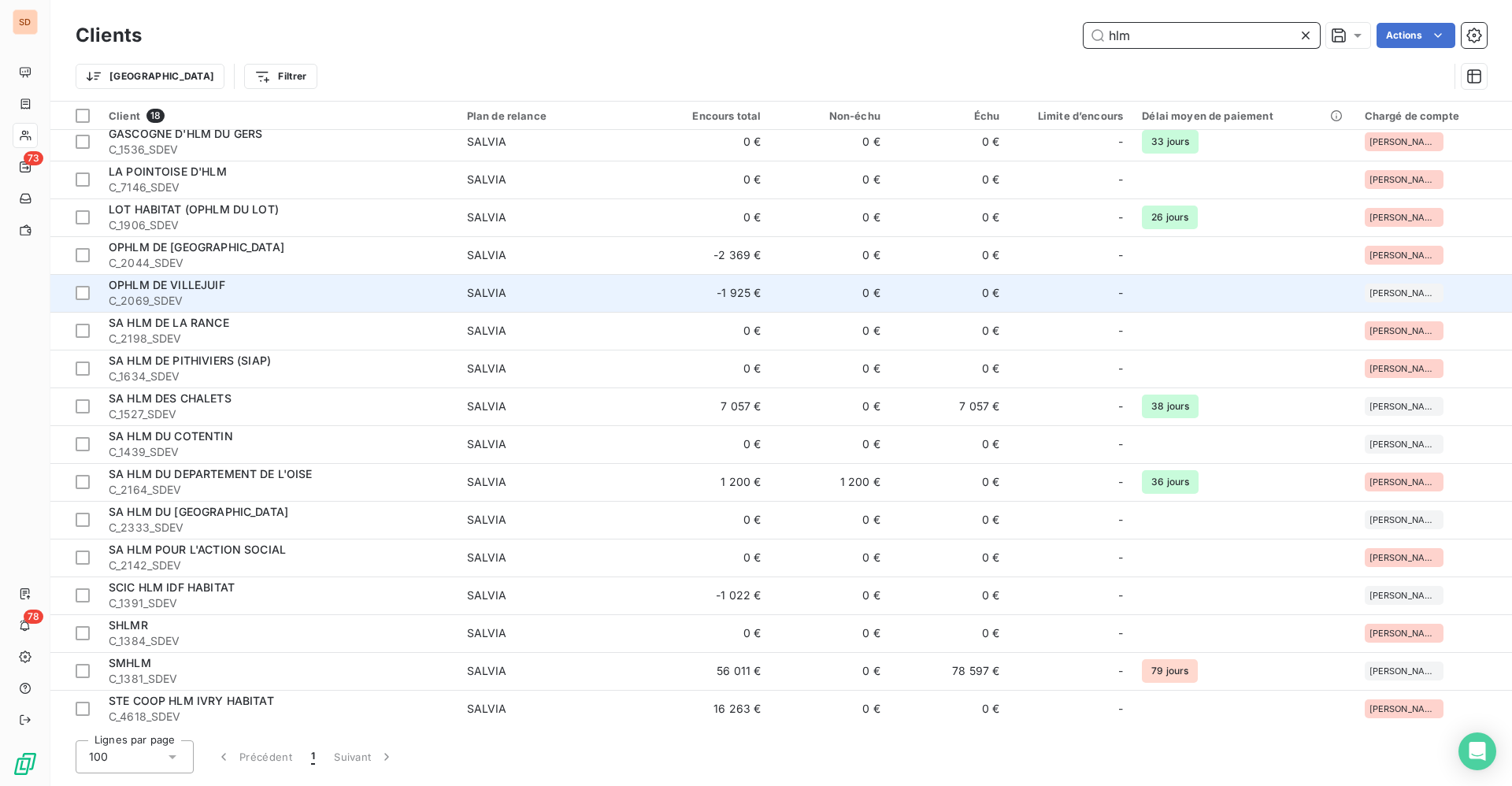
scroll to position [84, 0]
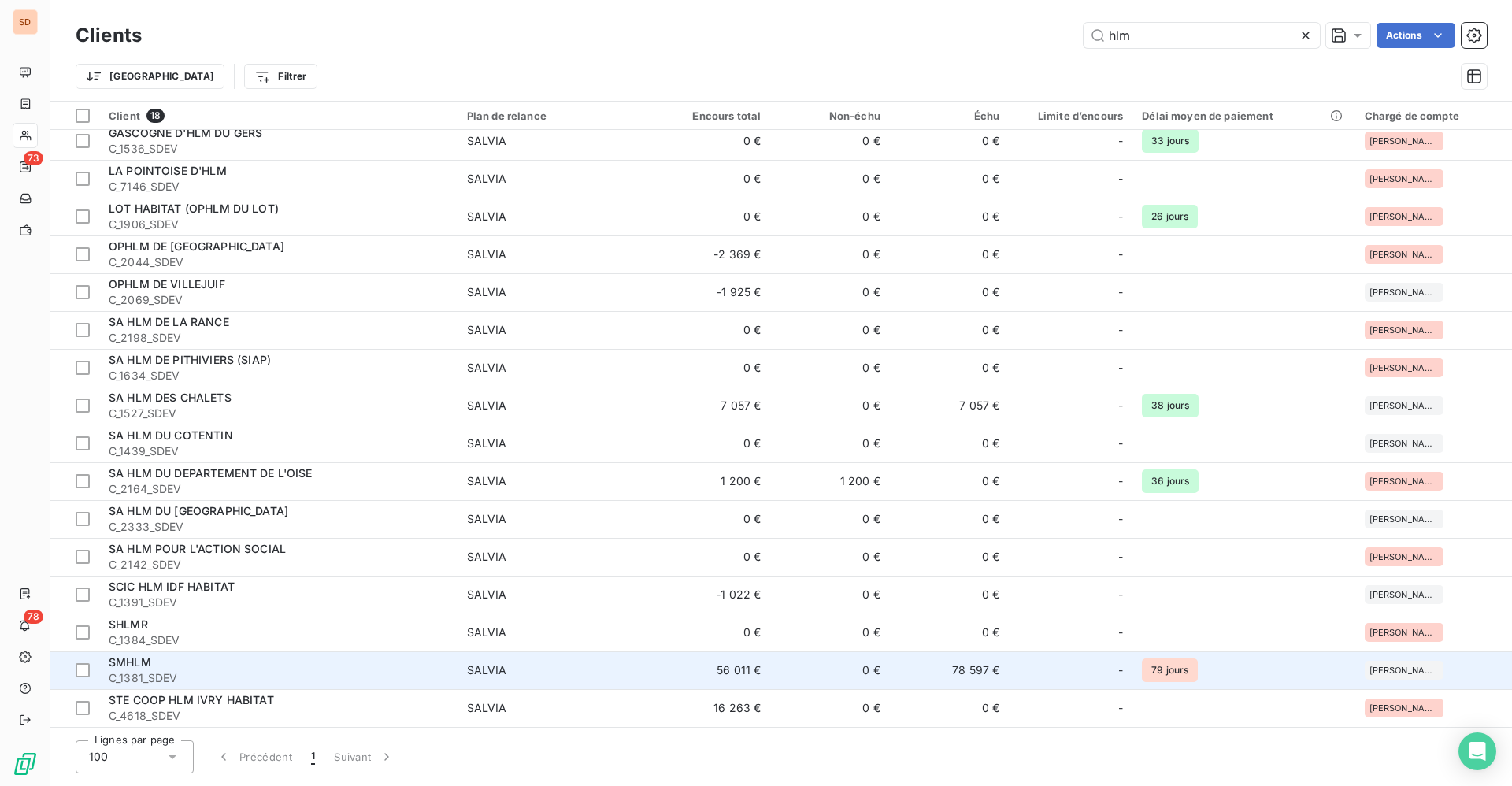
click at [181, 665] on div "SMHLM" at bounding box center [278, 661] width 340 height 16
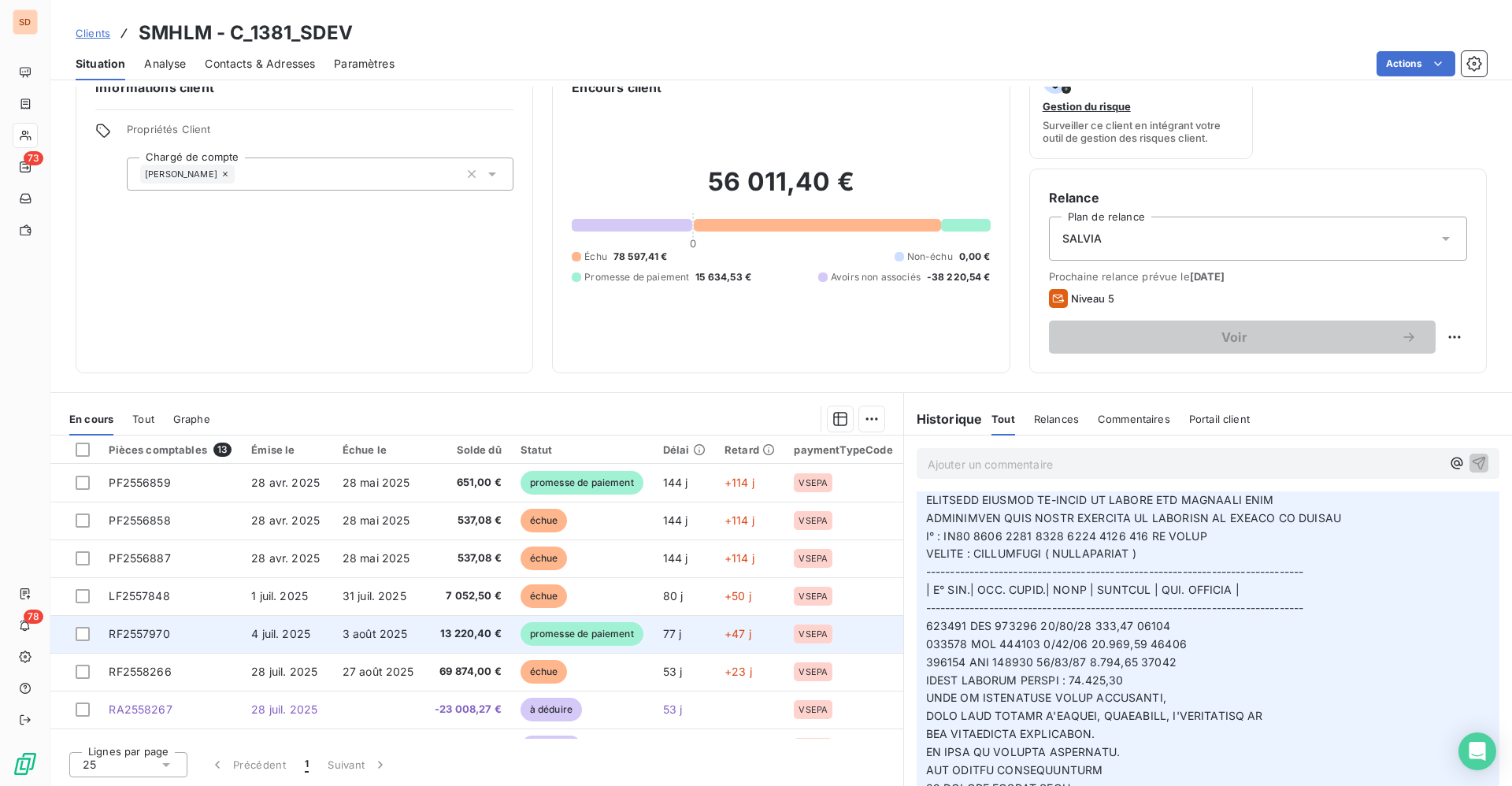
scroll to position [223, 0]
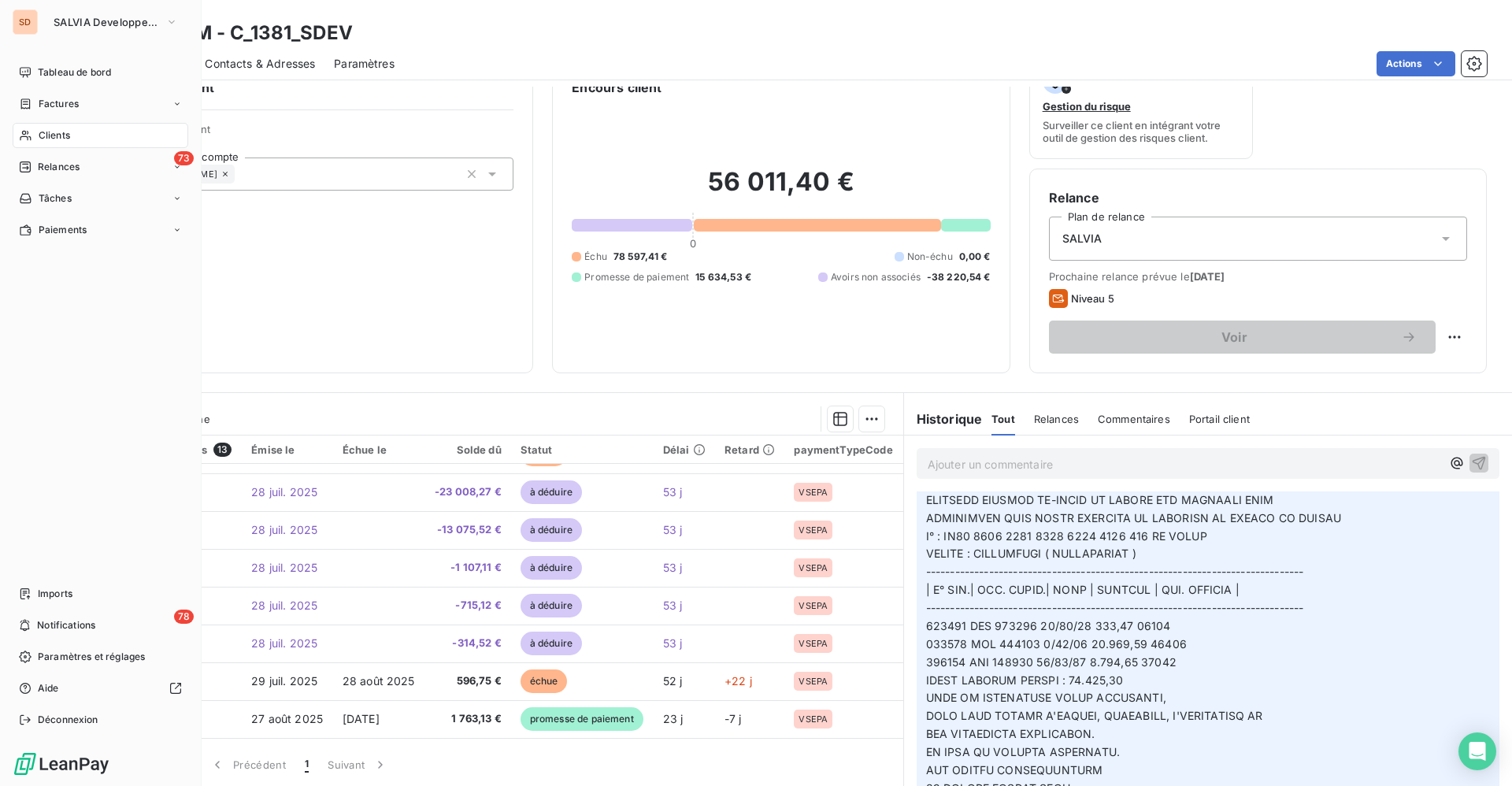
click at [62, 137] on span "Clients" at bounding box center [54, 135] width 31 height 14
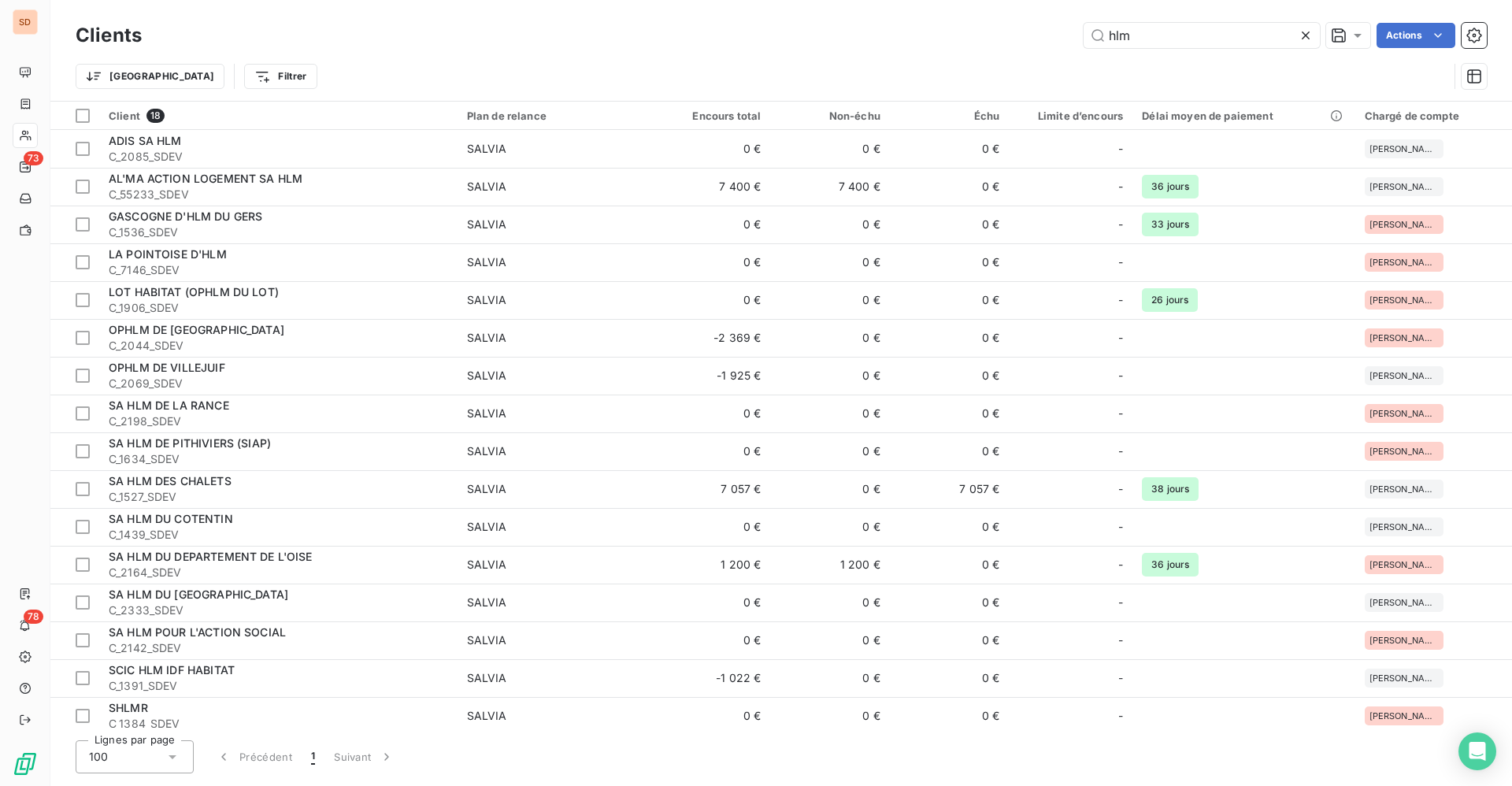
drag, startPoint x: 1153, startPoint y: 39, endPoint x: 997, endPoint y: 41, distance: 156.0
click at [1097, 39] on input "hlm" at bounding box center [1202, 35] width 236 height 25
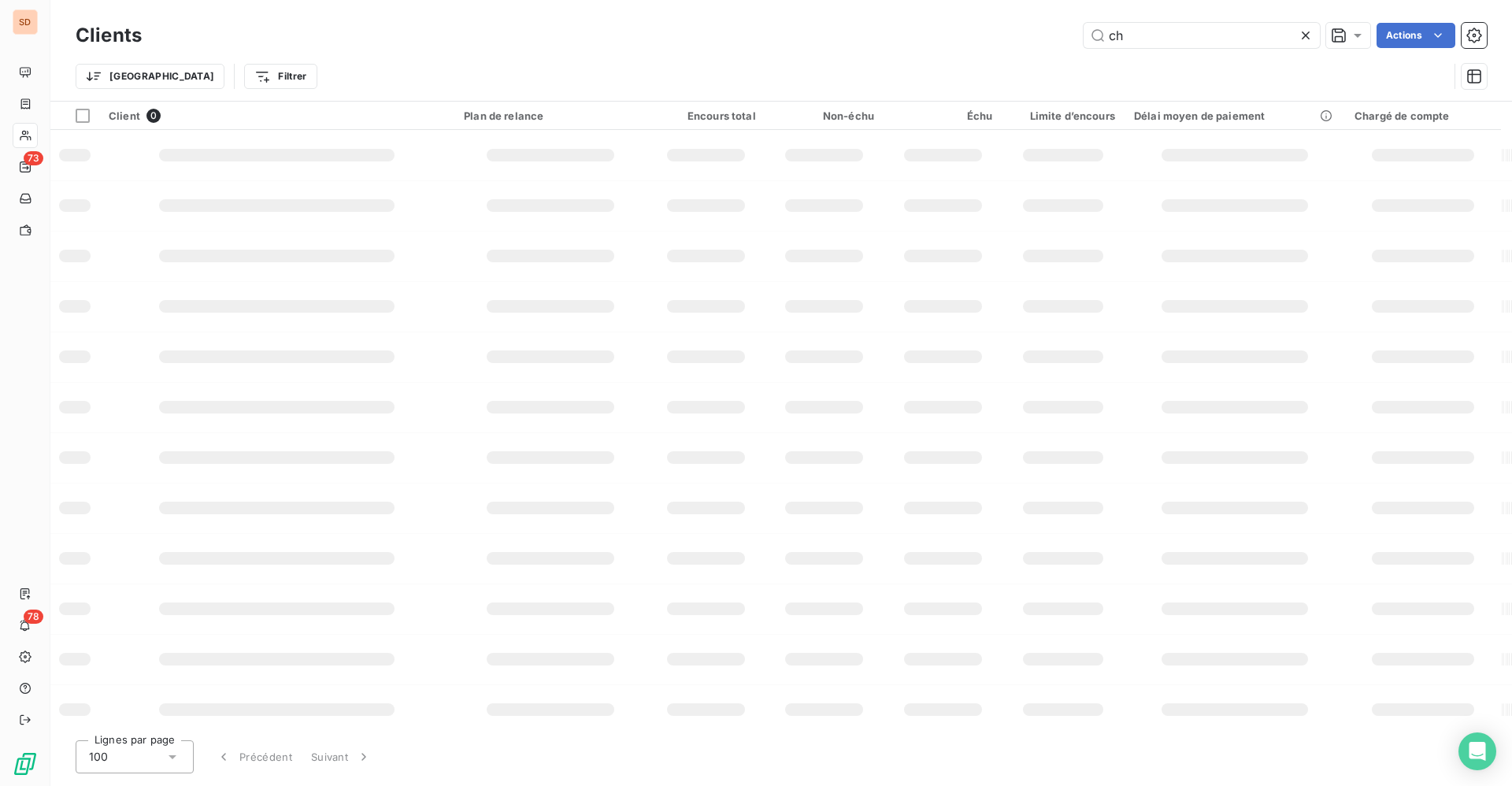
type input "c"
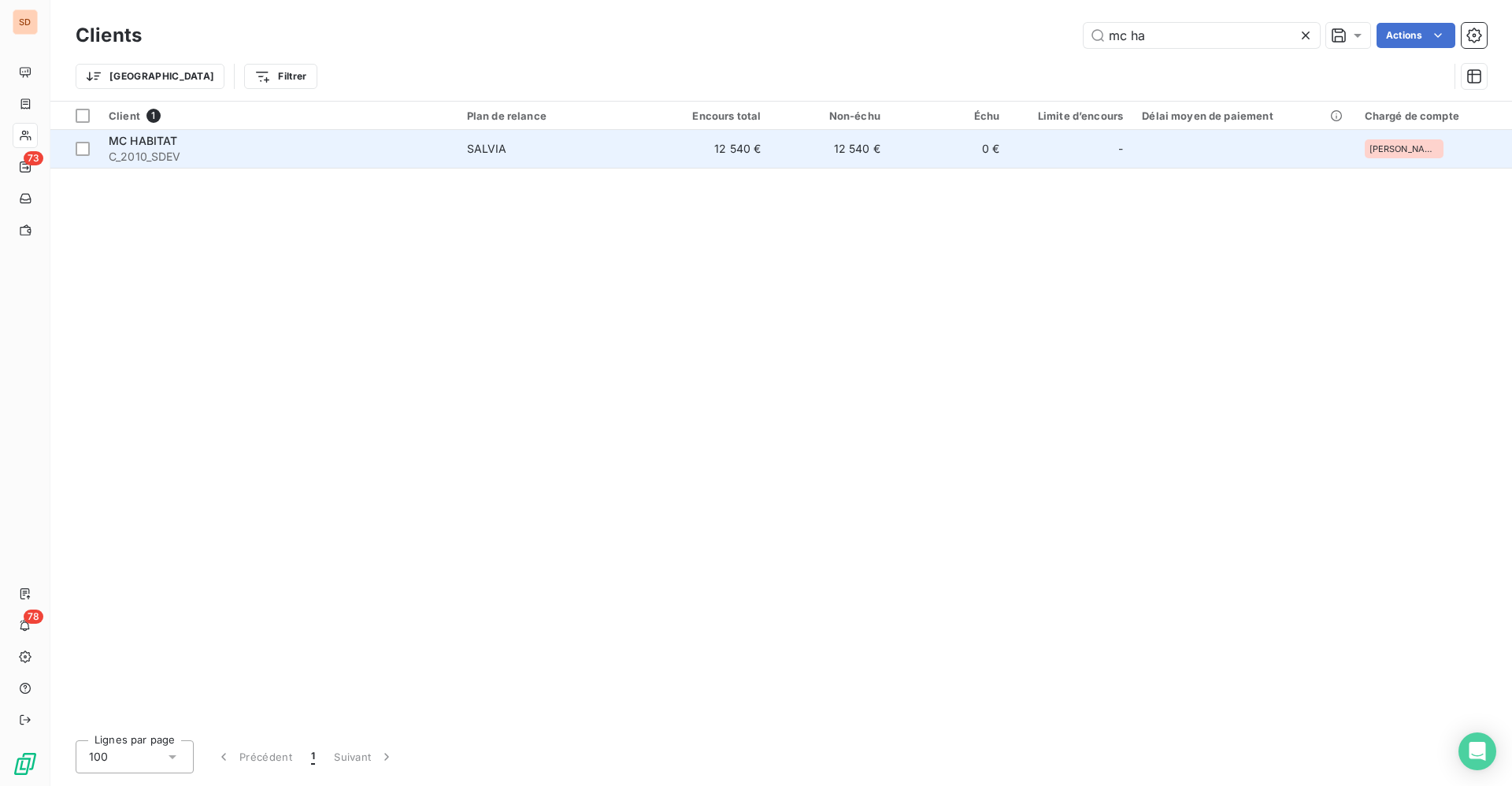
type input "mc ha"
click at [282, 158] on span "C_2010_SDEV" at bounding box center [278, 156] width 340 height 16
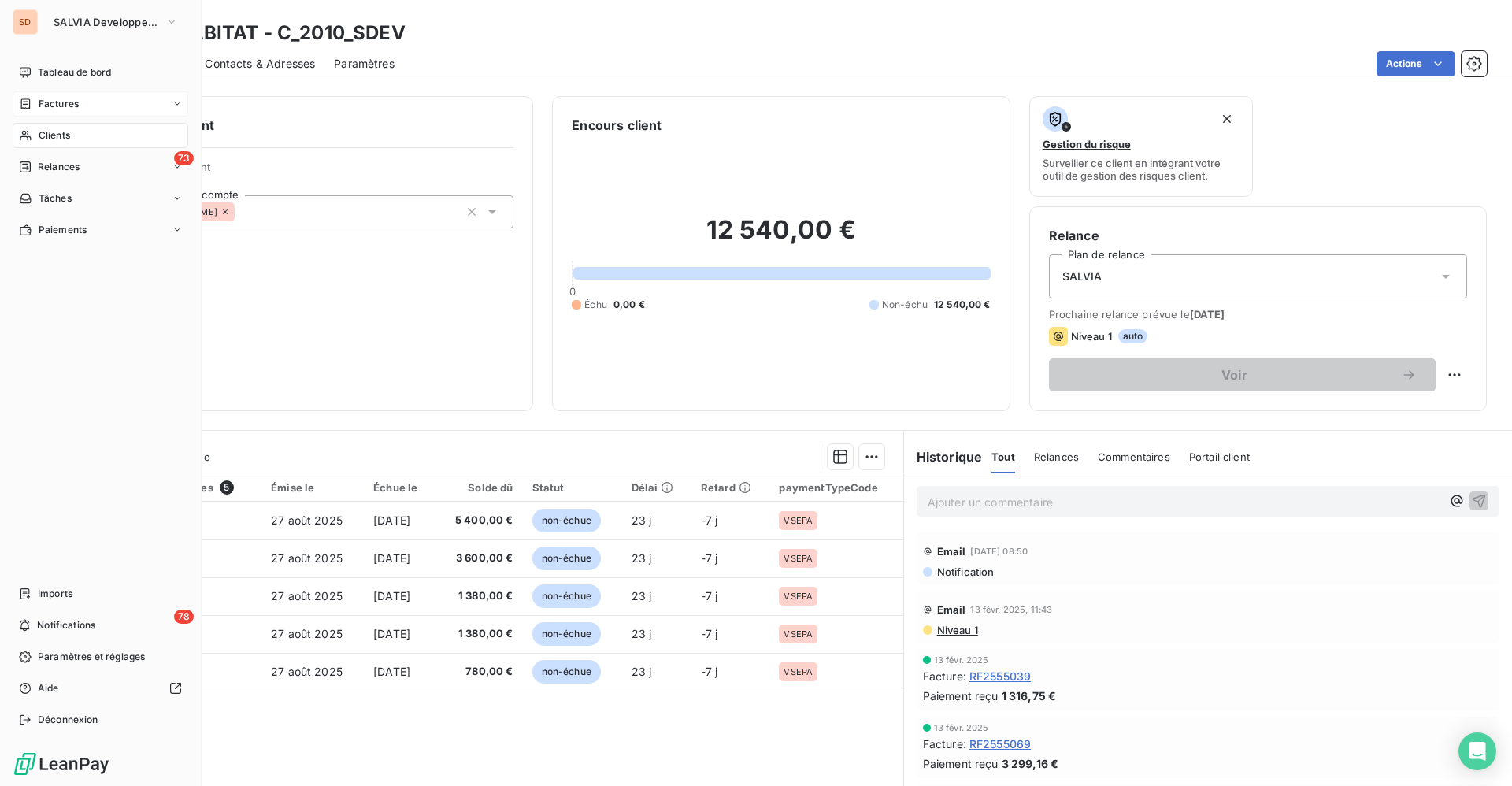
click at [58, 104] on span "Factures" at bounding box center [58, 103] width 40 height 14
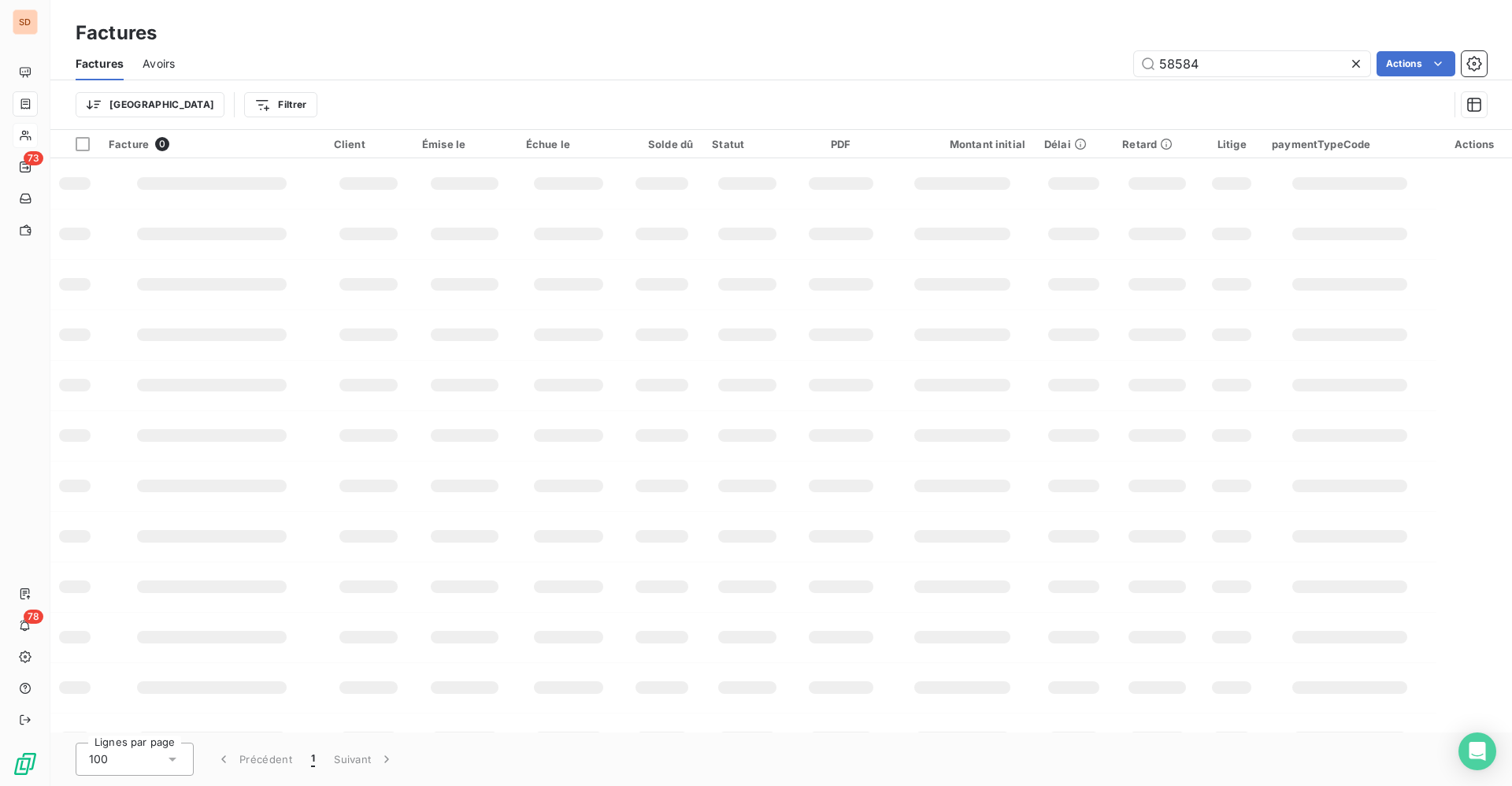
drag, startPoint x: 1226, startPoint y: 65, endPoint x: 882, endPoint y: 68, distance: 344.0
click at [961, 68] on div "58584 Actions" at bounding box center [840, 63] width 1293 height 25
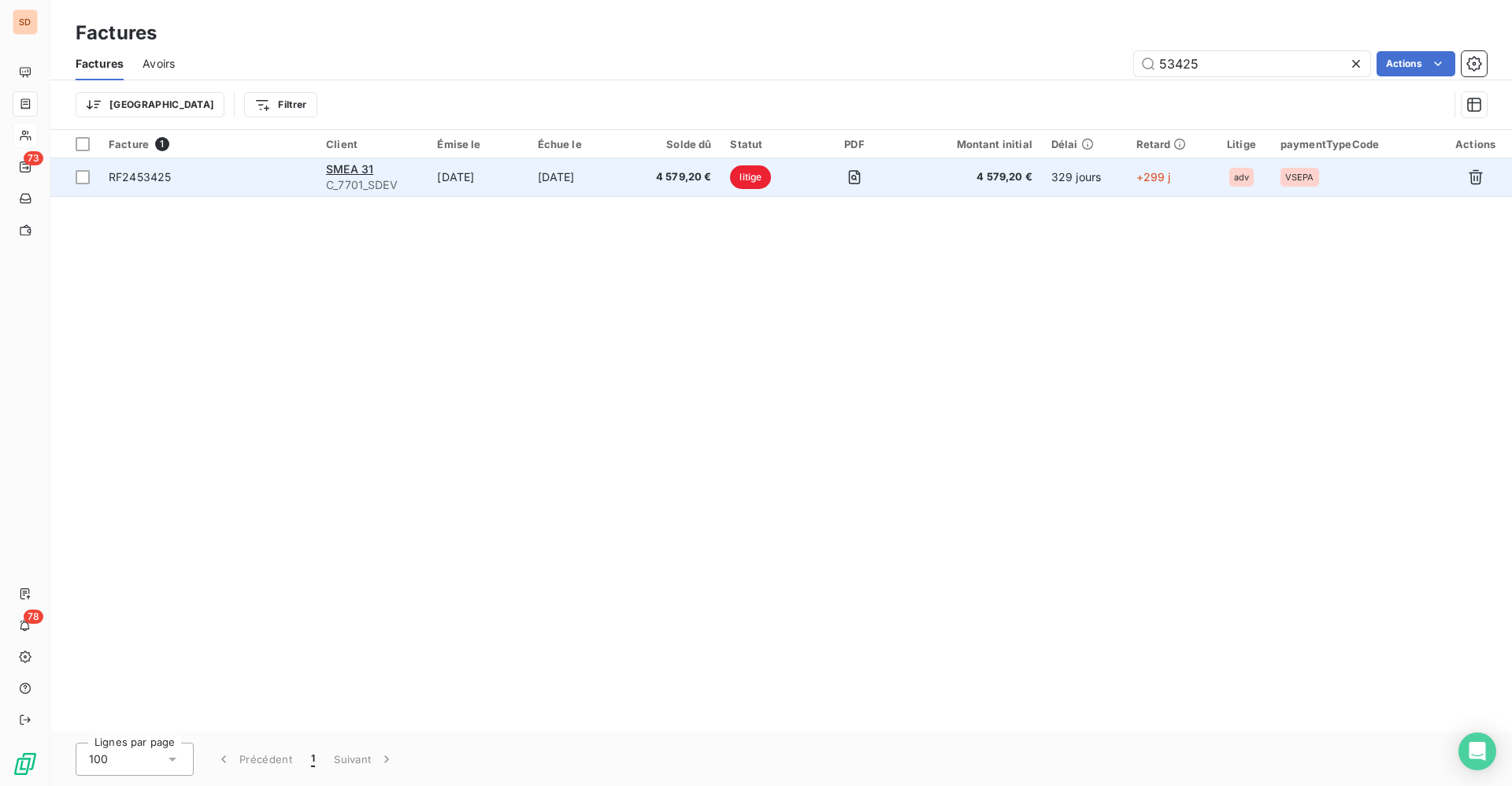
type input "53425"
click at [381, 171] on div "SMEA 31" at bounding box center [372, 169] width 92 height 16
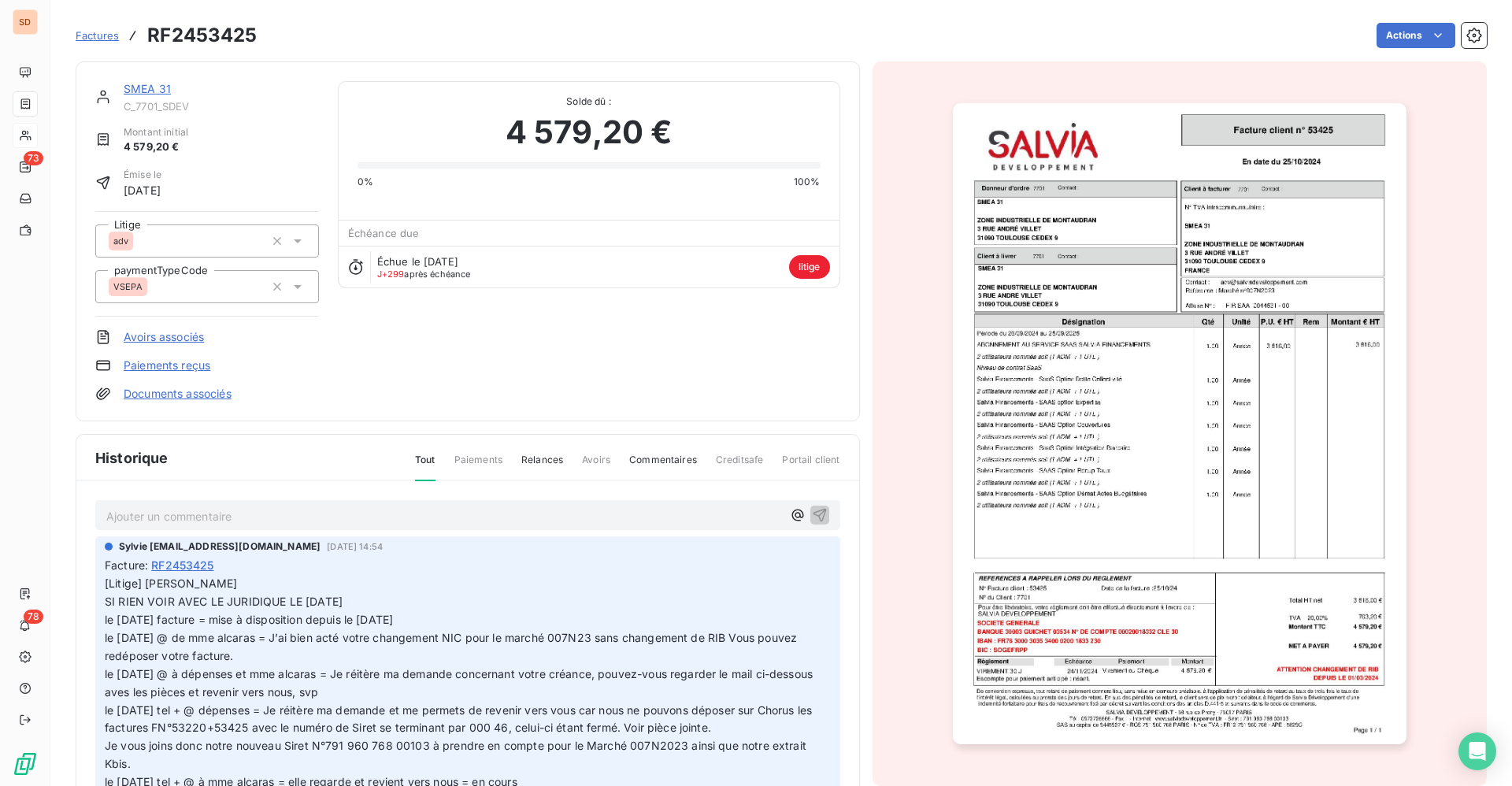
click at [163, 89] on link "SMEA 31" at bounding box center [148, 89] width 48 height 13
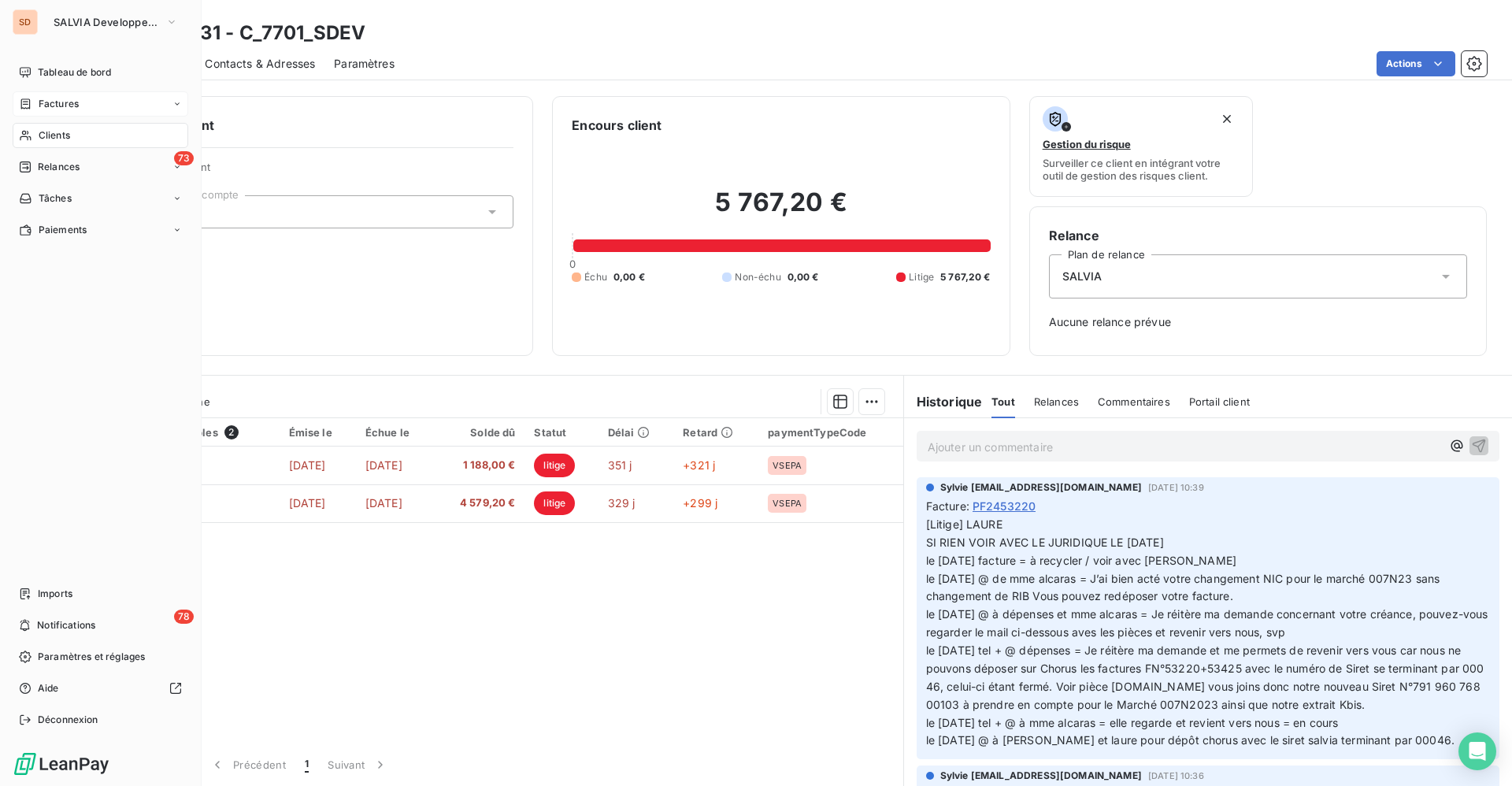
click at [47, 104] on span "Factures" at bounding box center [58, 103] width 40 height 14
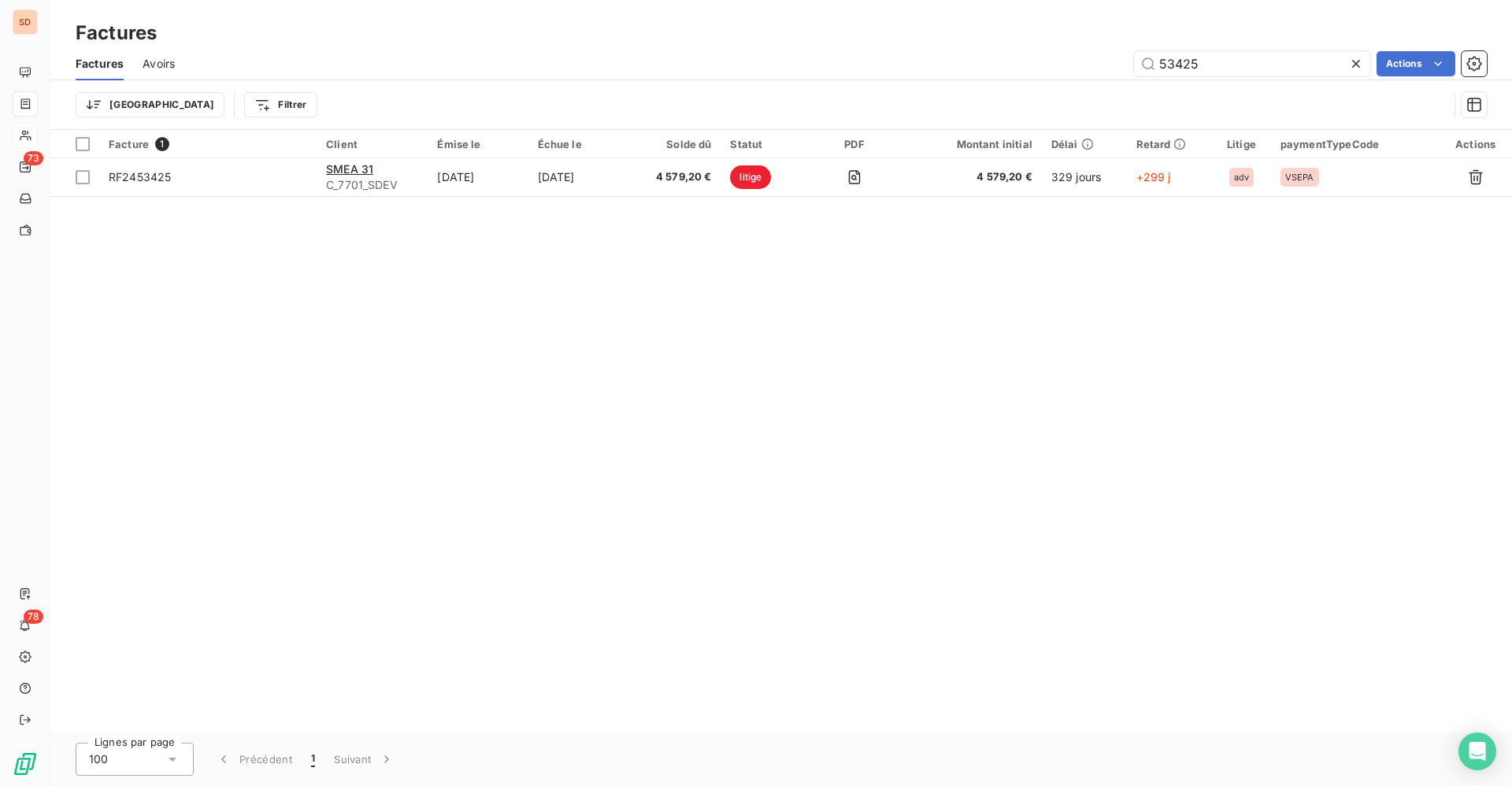
drag, startPoint x: 1212, startPoint y: 58, endPoint x: 685, endPoint y: 61, distance: 527.0
click at [962, 59] on div "53425 Actions" at bounding box center [840, 63] width 1293 height 25
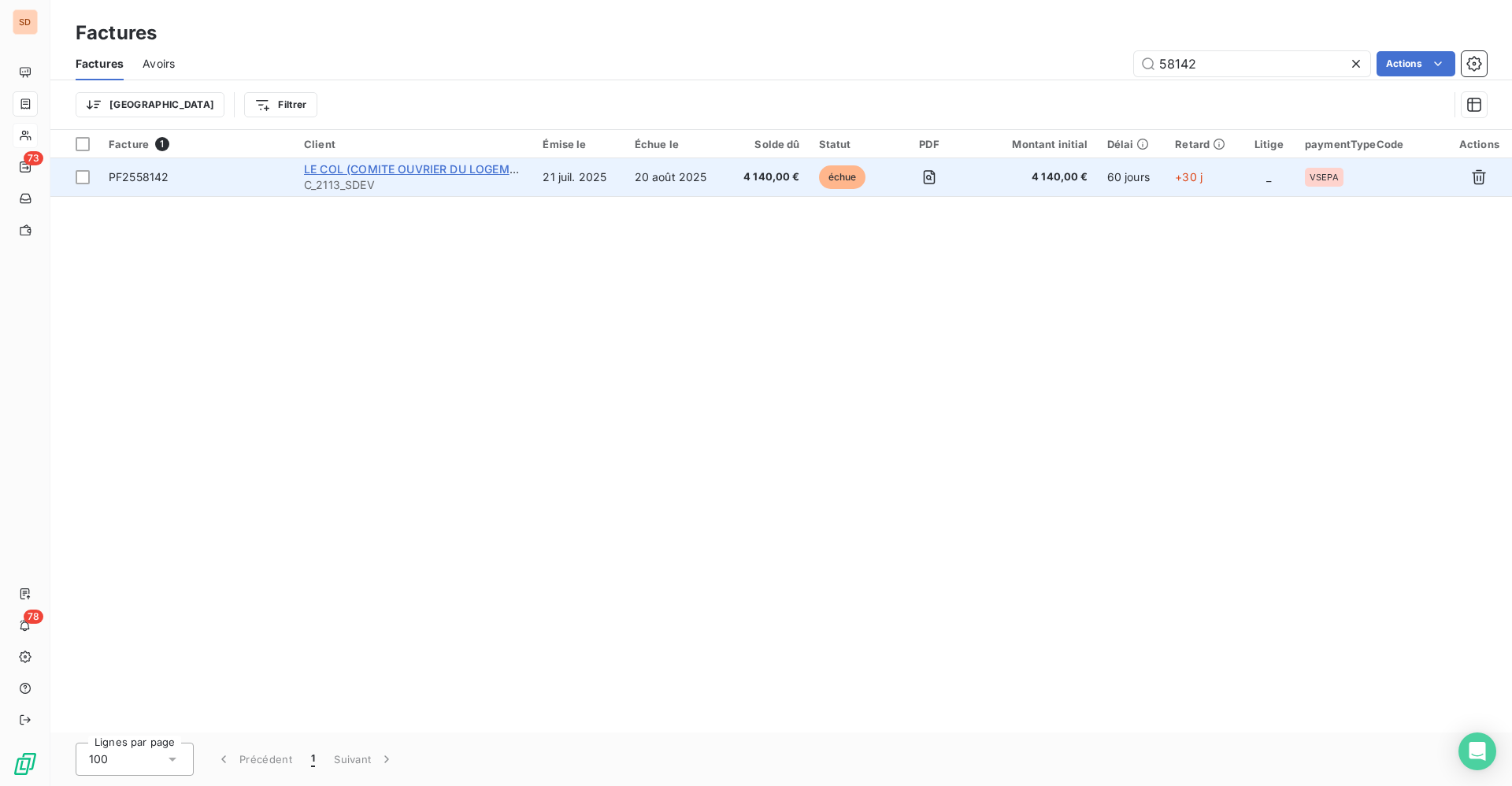
type input "58142"
click at [367, 163] on span "LE COL (COMITE OUVRIER DU LOGEMENT)" at bounding box center [419, 169] width 231 height 13
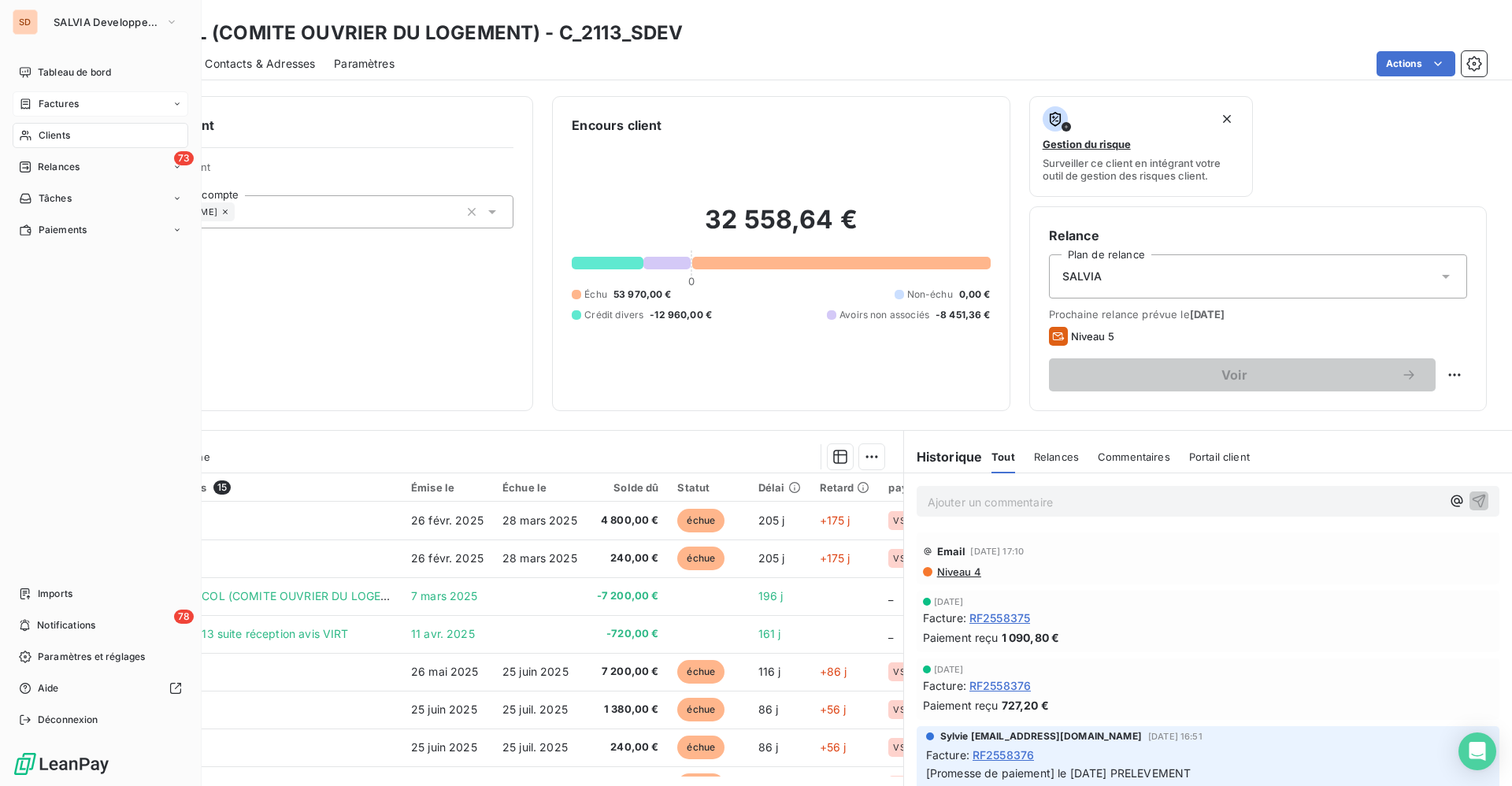
click at [45, 133] on span "Clients" at bounding box center [54, 135] width 31 height 14
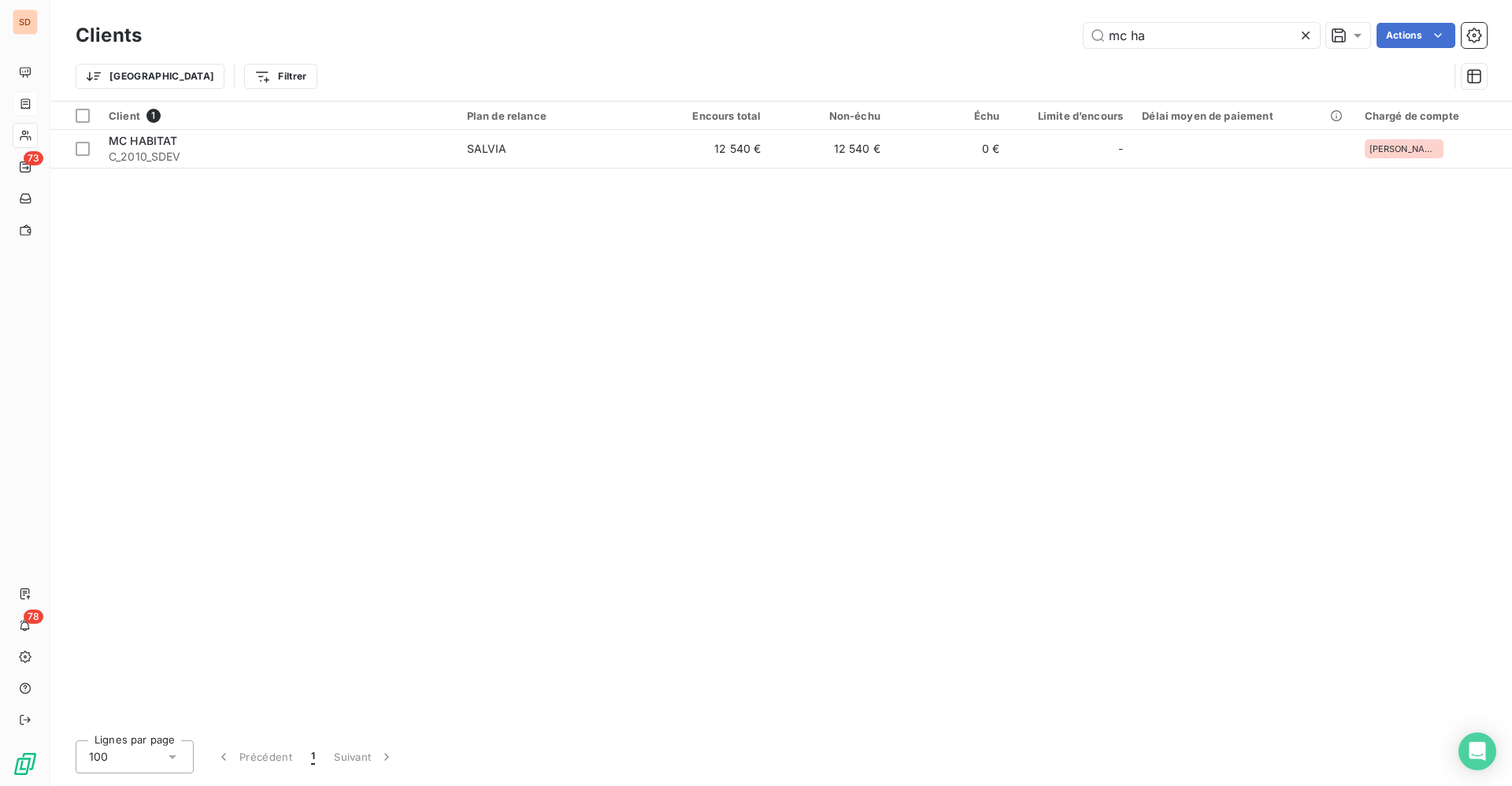
drag, startPoint x: 1163, startPoint y: 30, endPoint x: 398, endPoint y: 25, distance: 765.0
click at [882, 30] on div "mc ha Actions" at bounding box center [824, 35] width 1326 height 25
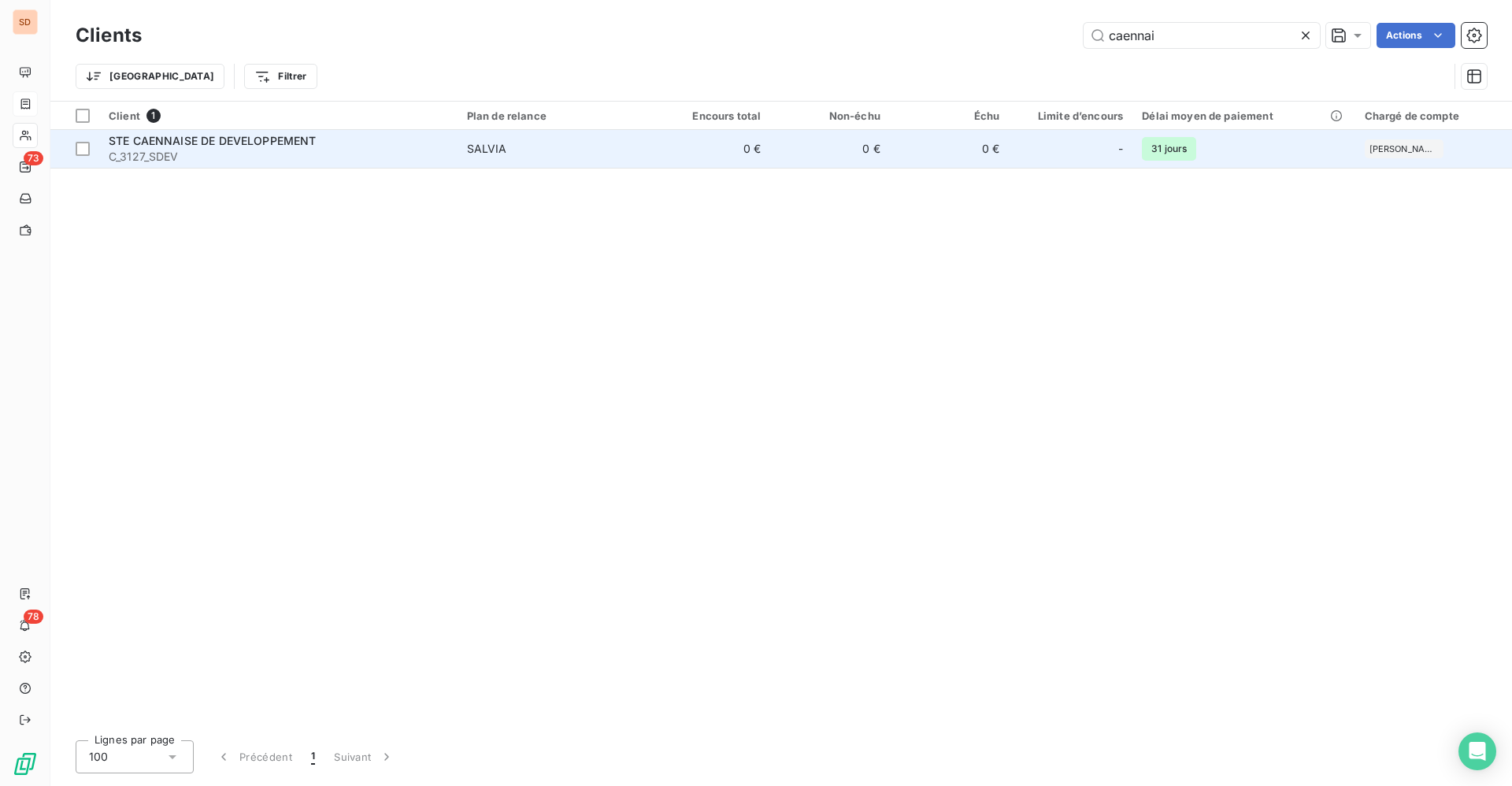
type input "caennai"
click at [213, 145] on span "STE CAENNAISE DE DEVELOPPEMENT" at bounding box center [212, 140] width 208 height 13
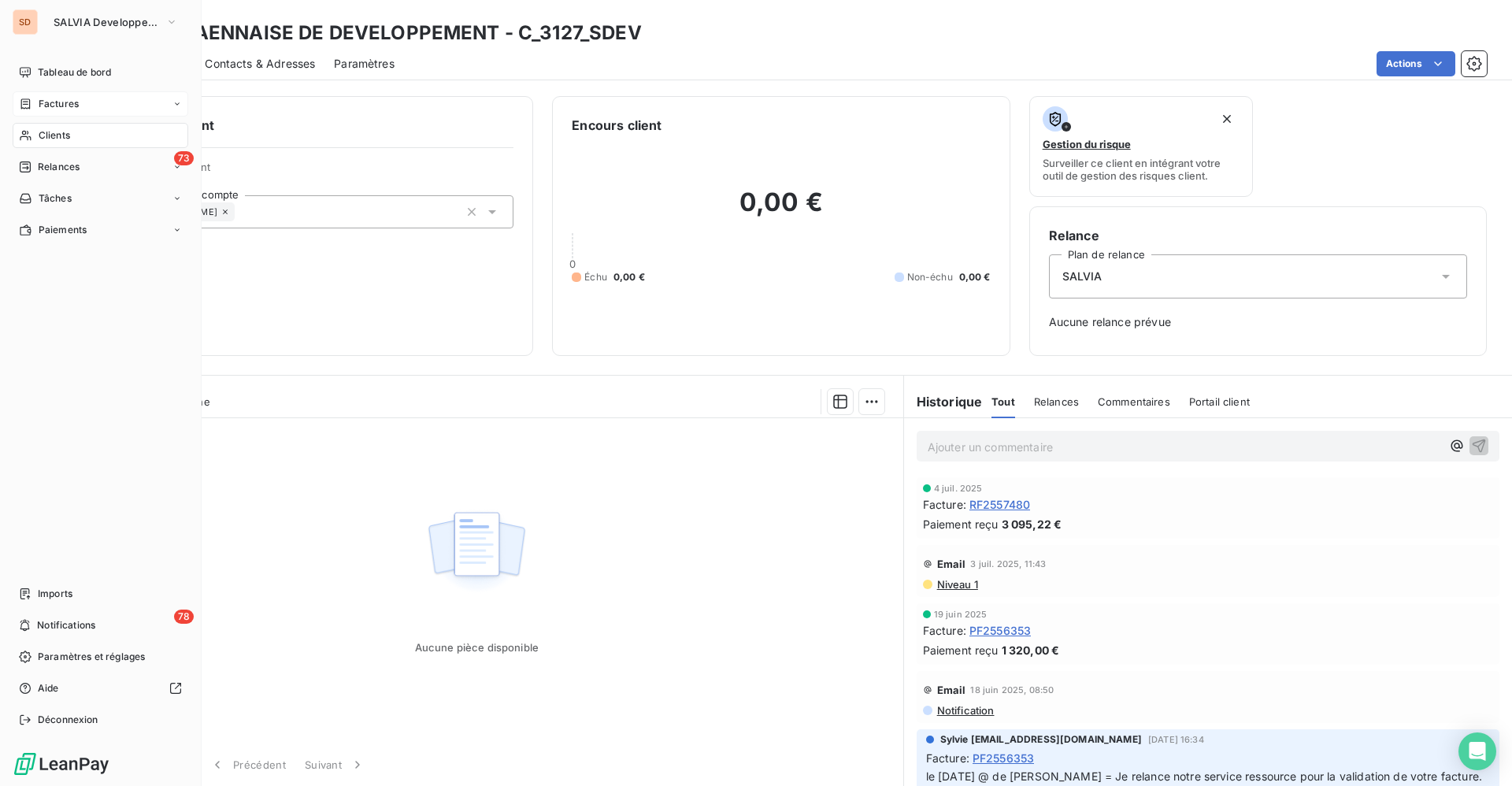
click at [51, 129] on span "Clients" at bounding box center [54, 135] width 31 height 14
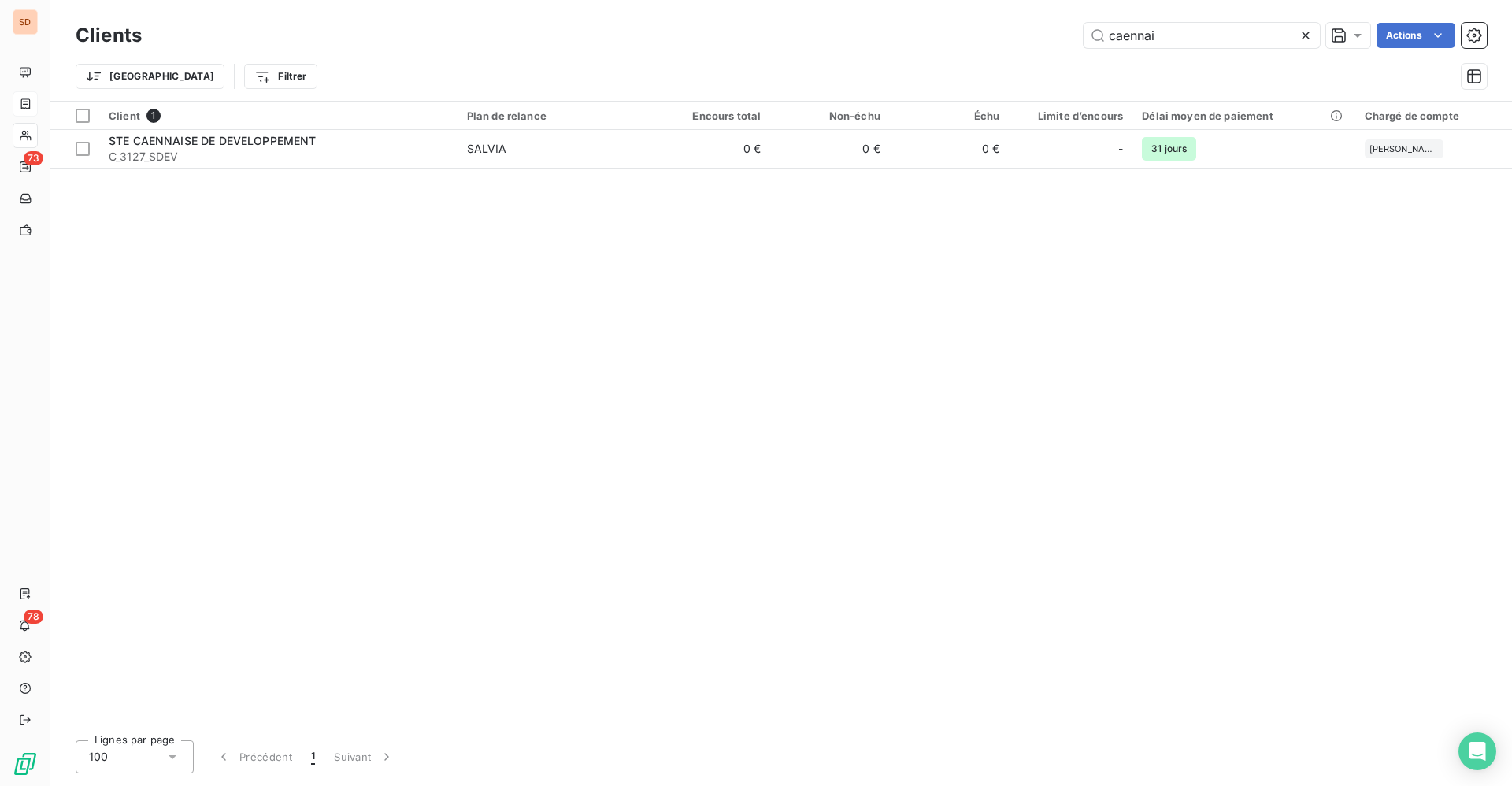
drag, startPoint x: 1178, startPoint y: 32, endPoint x: 946, endPoint y: 32, distance: 232.0
click at [995, 32] on div "caennai Actions" at bounding box center [824, 35] width 1326 height 25
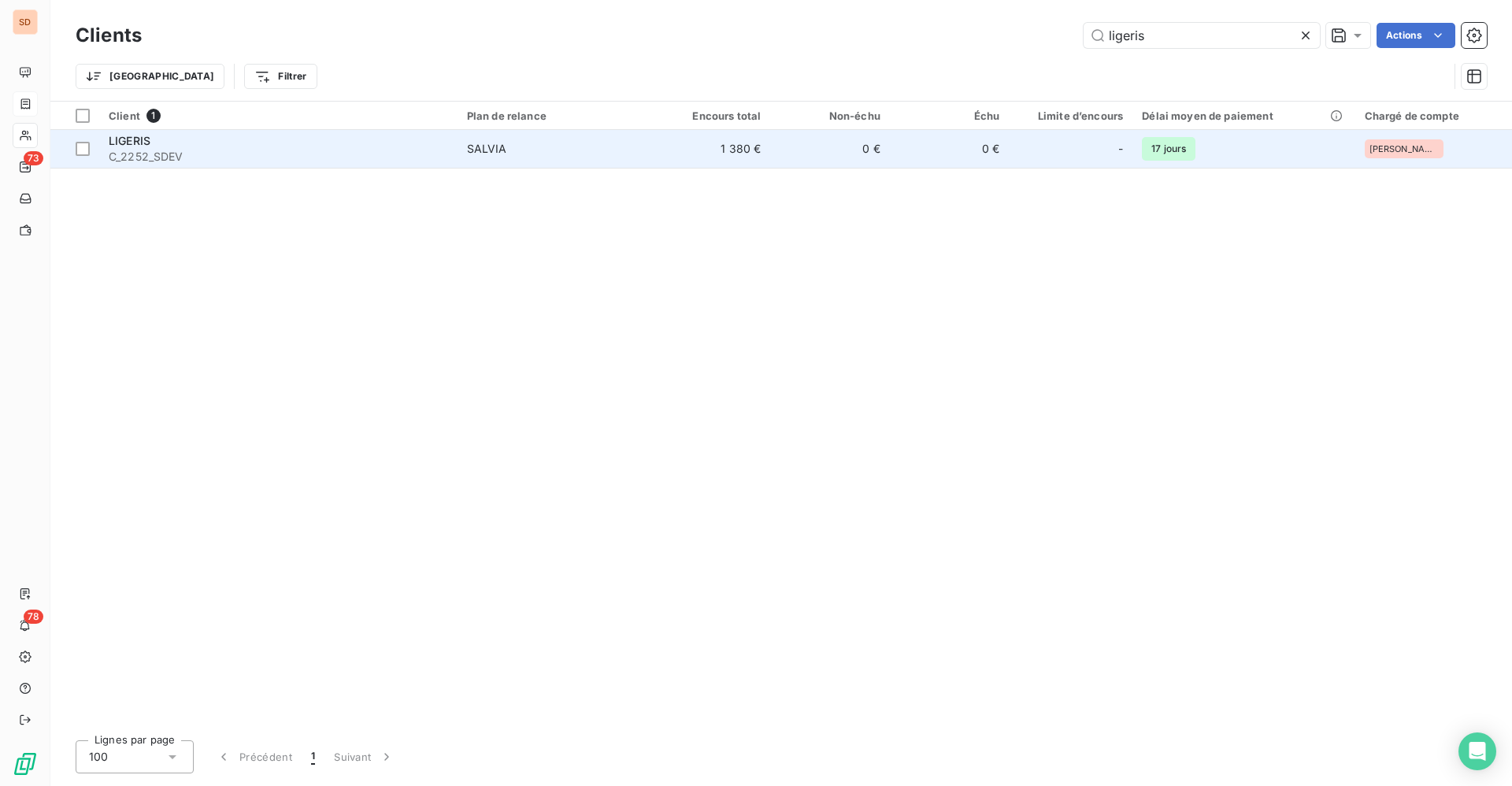
type input "ligeris"
click at [204, 139] on div "LIGERIS" at bounding box center [278, 140] width 340 height 16
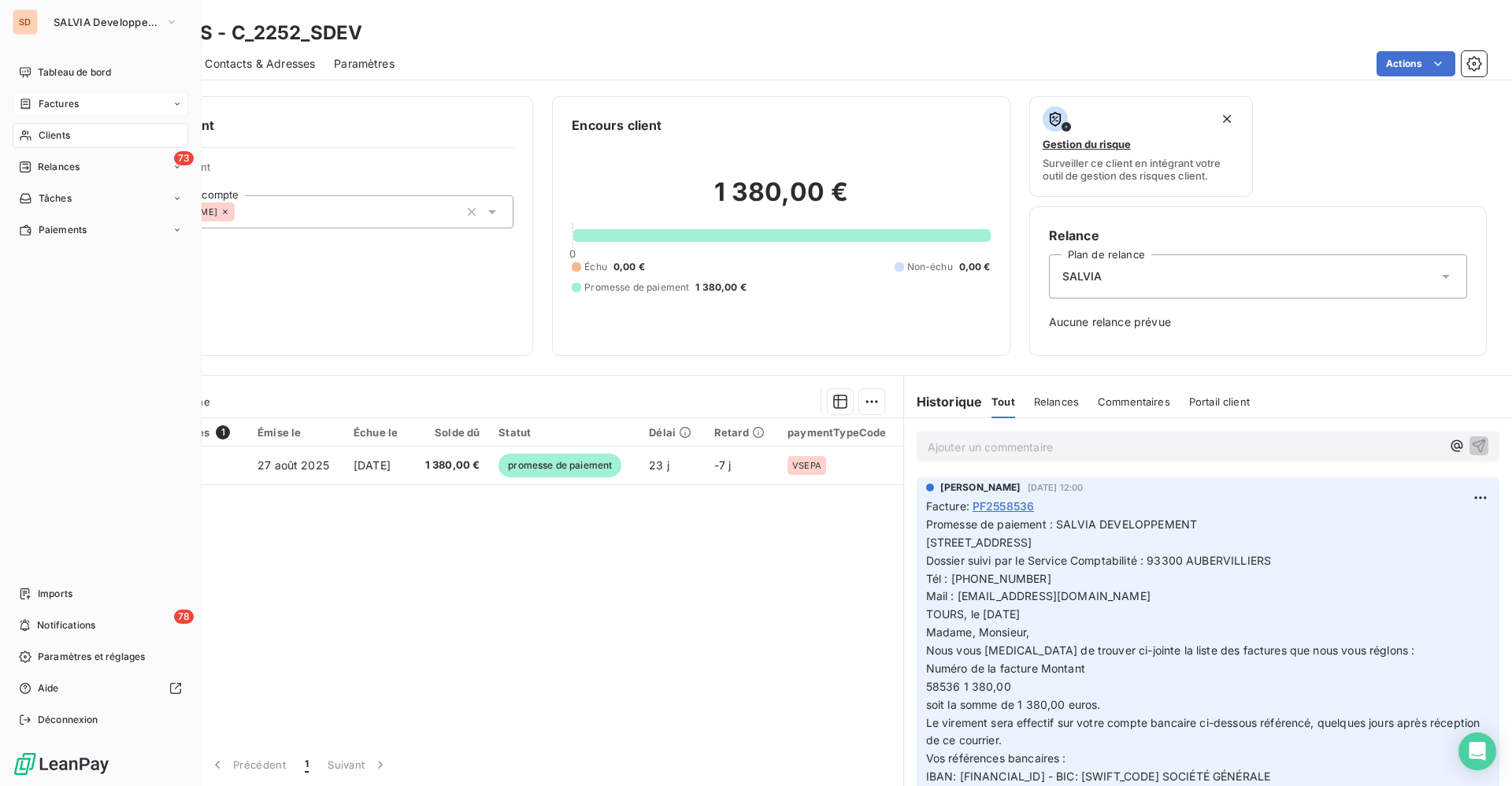
click at [58, 99] on span "Factures" at bounding box center [58, 103] width 40 height 14
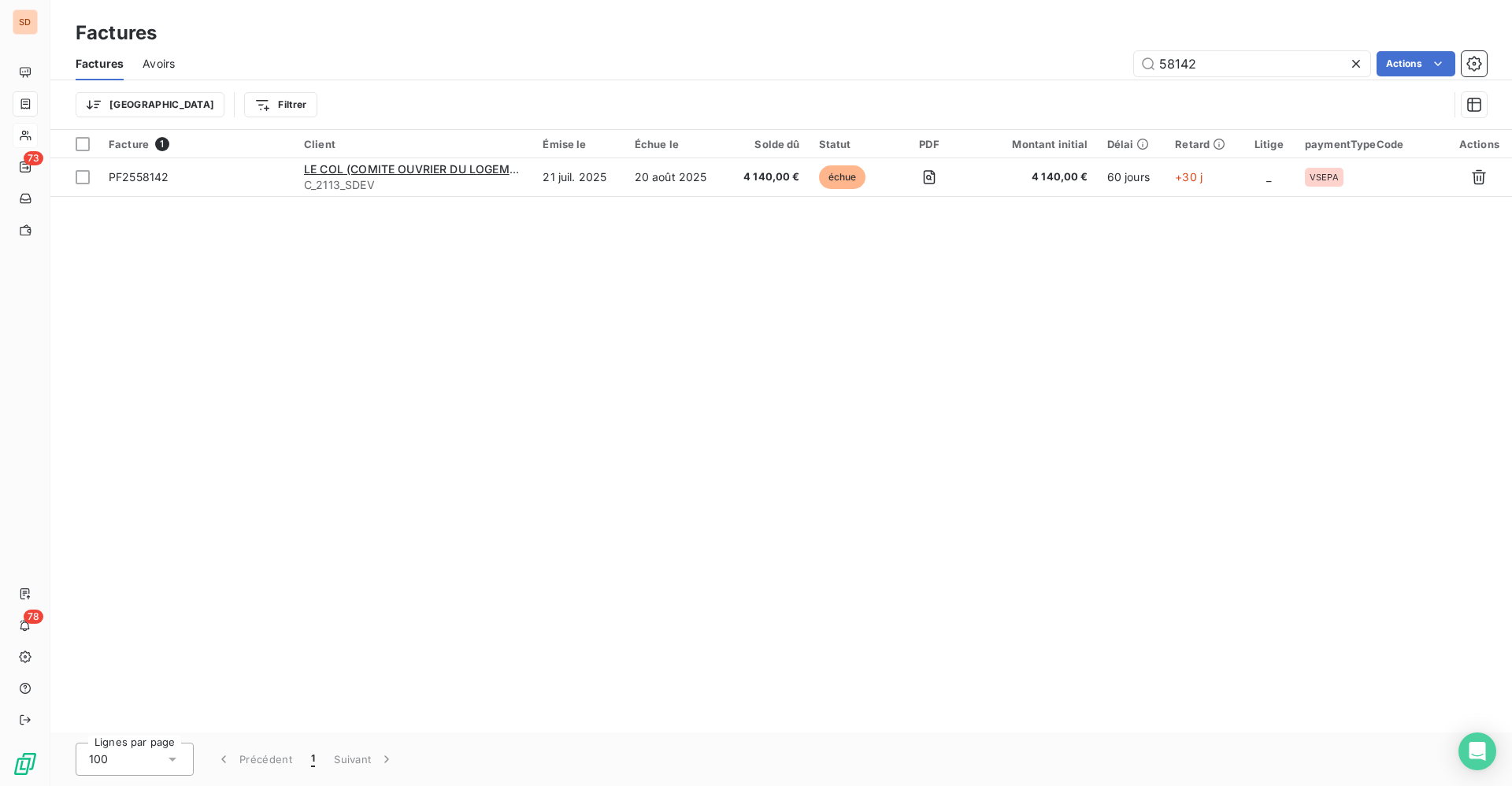
drag, startPoint x: 1210, startPoint y: 55, endPoint x: 1071, endPoint y: 57, distance: 139.0
click at [1071, 57] on div "58142 Actions" at bounding box center [840, 63] width 1293 height 25
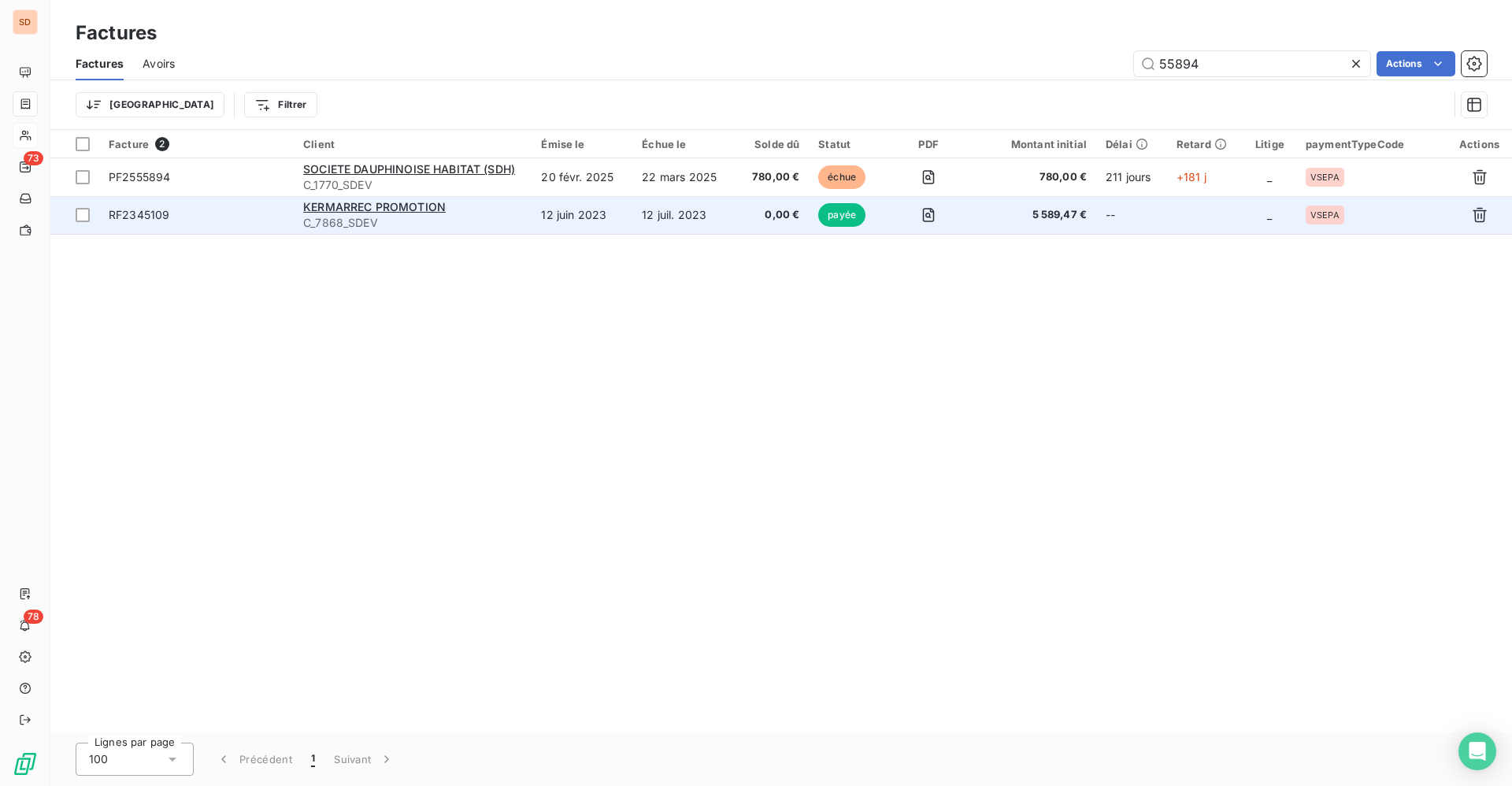
type input "55894"
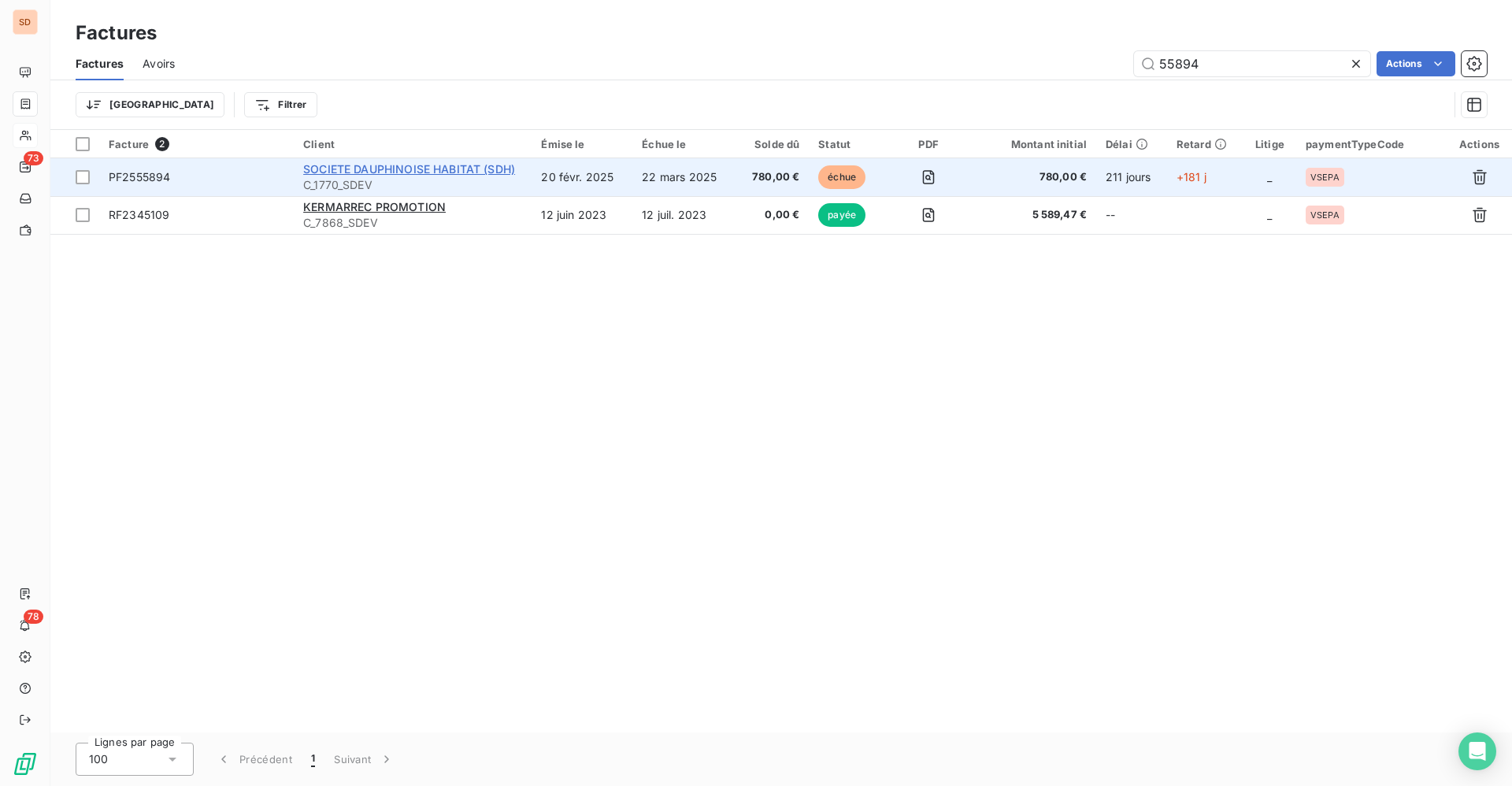
click at [413, 170] on span "SOCIETE DAUPHINOISE HABITAT (SDH)" at bounding box center [409, 169] width 212 height 13
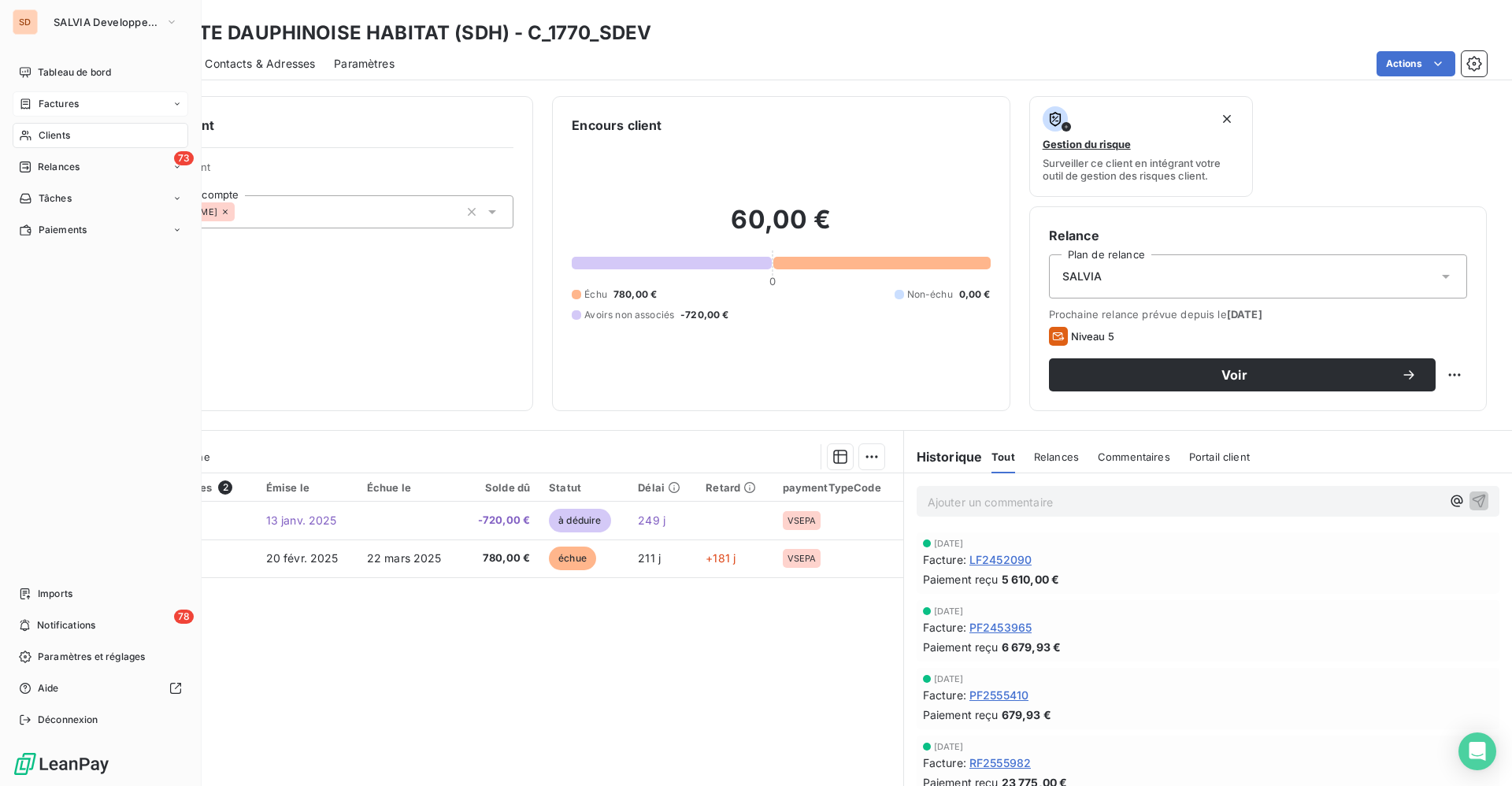
click at [45, 128] on span "Clients" at bounding box center [54, 135] width 31 height 14
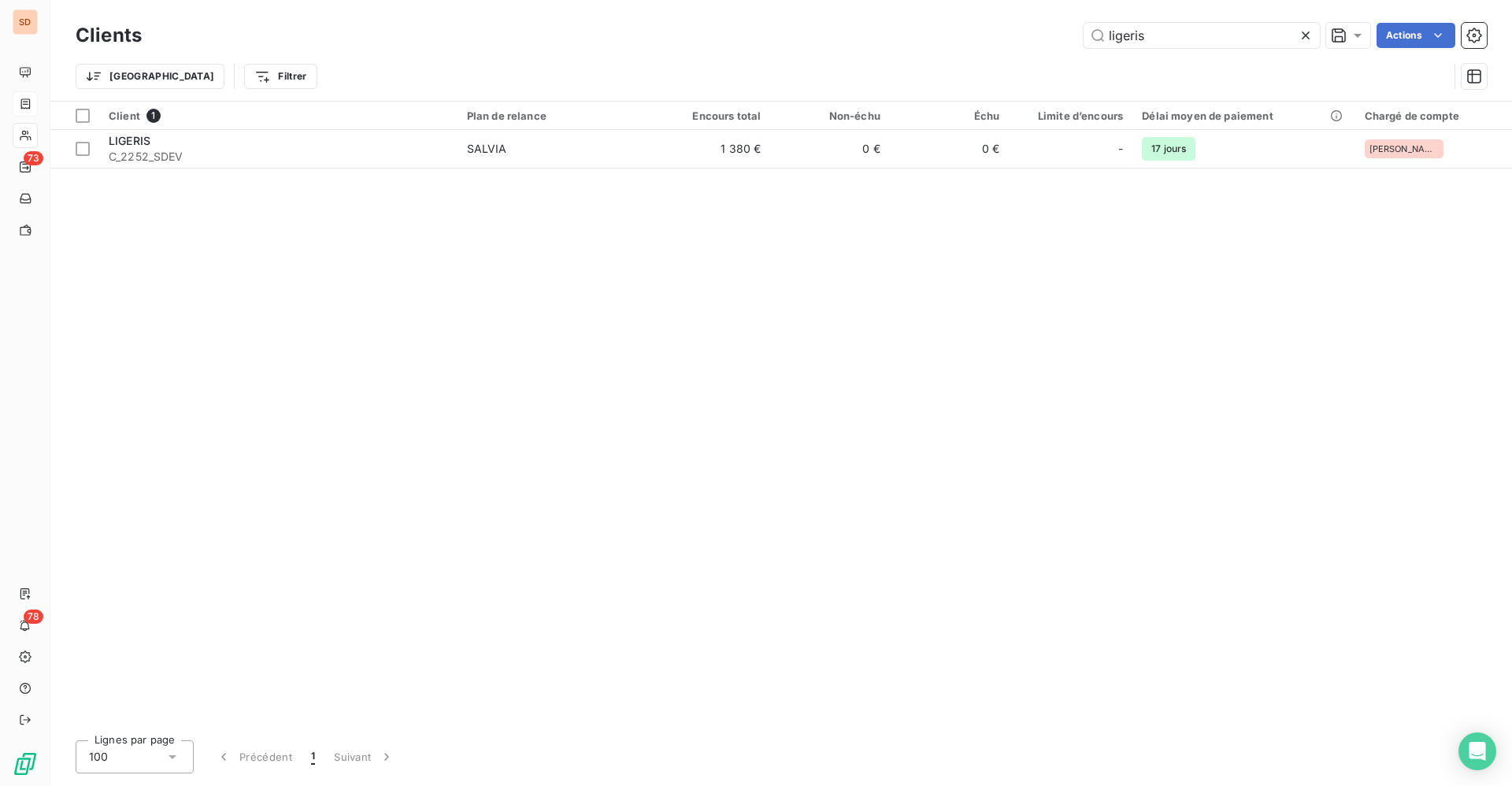
click at [955, 34] on div "ligeris Actions" at bounding box center [824, 35] width 1326 height 25
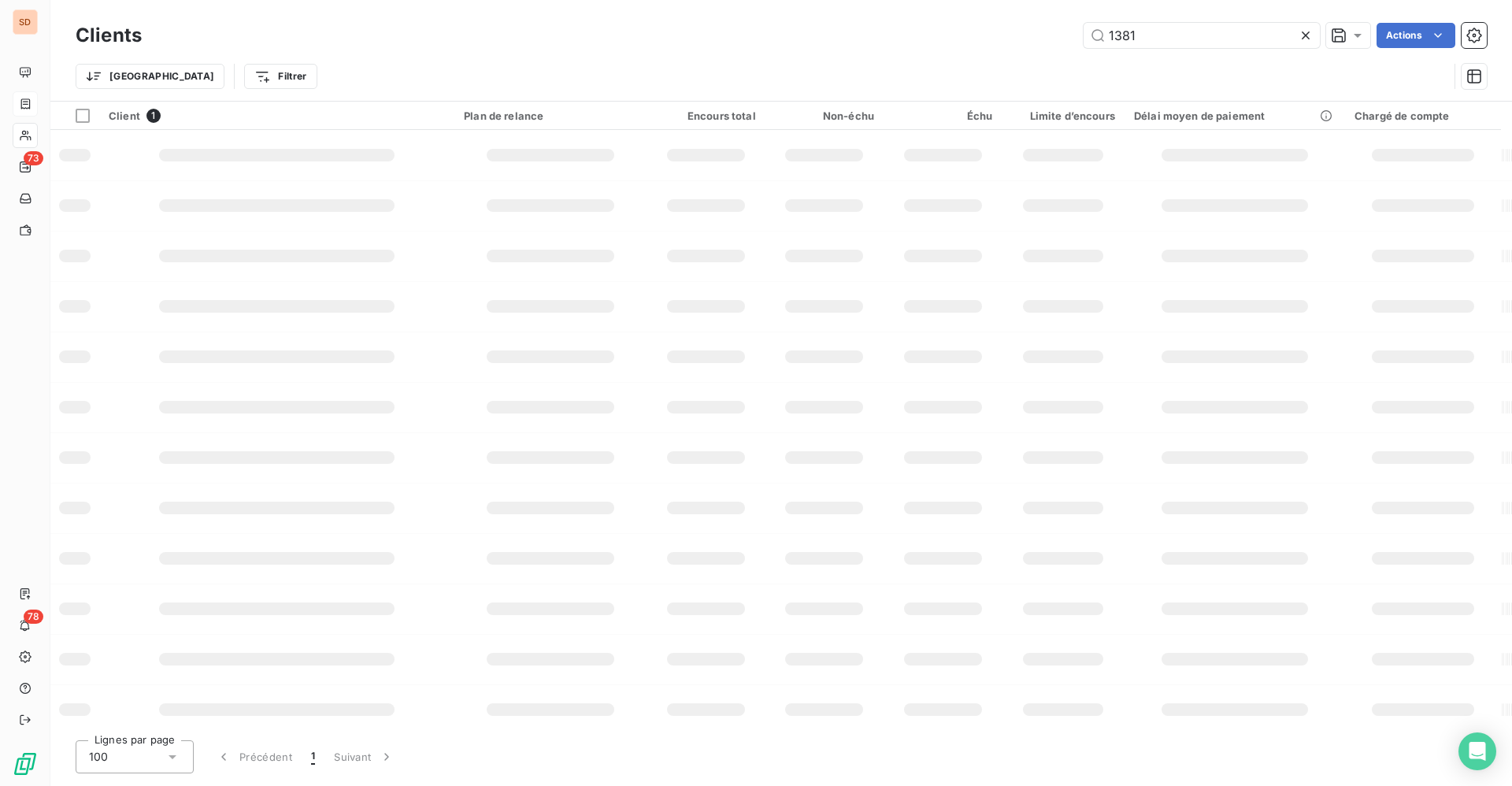
type input "1381"
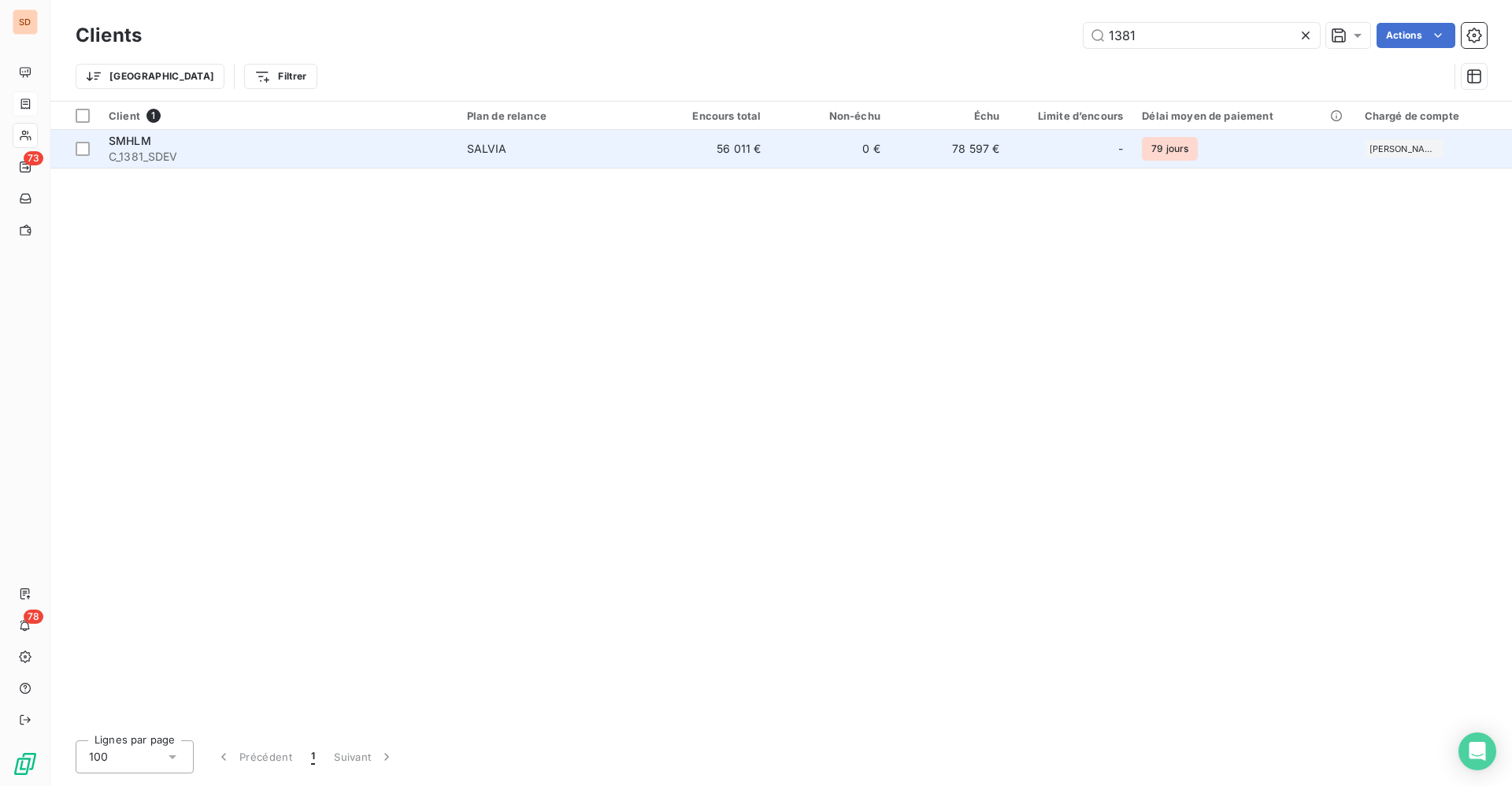
click at [441, 155] on span "C_1381_SDEV" at bounding box center [278, 156] width 340 height 16
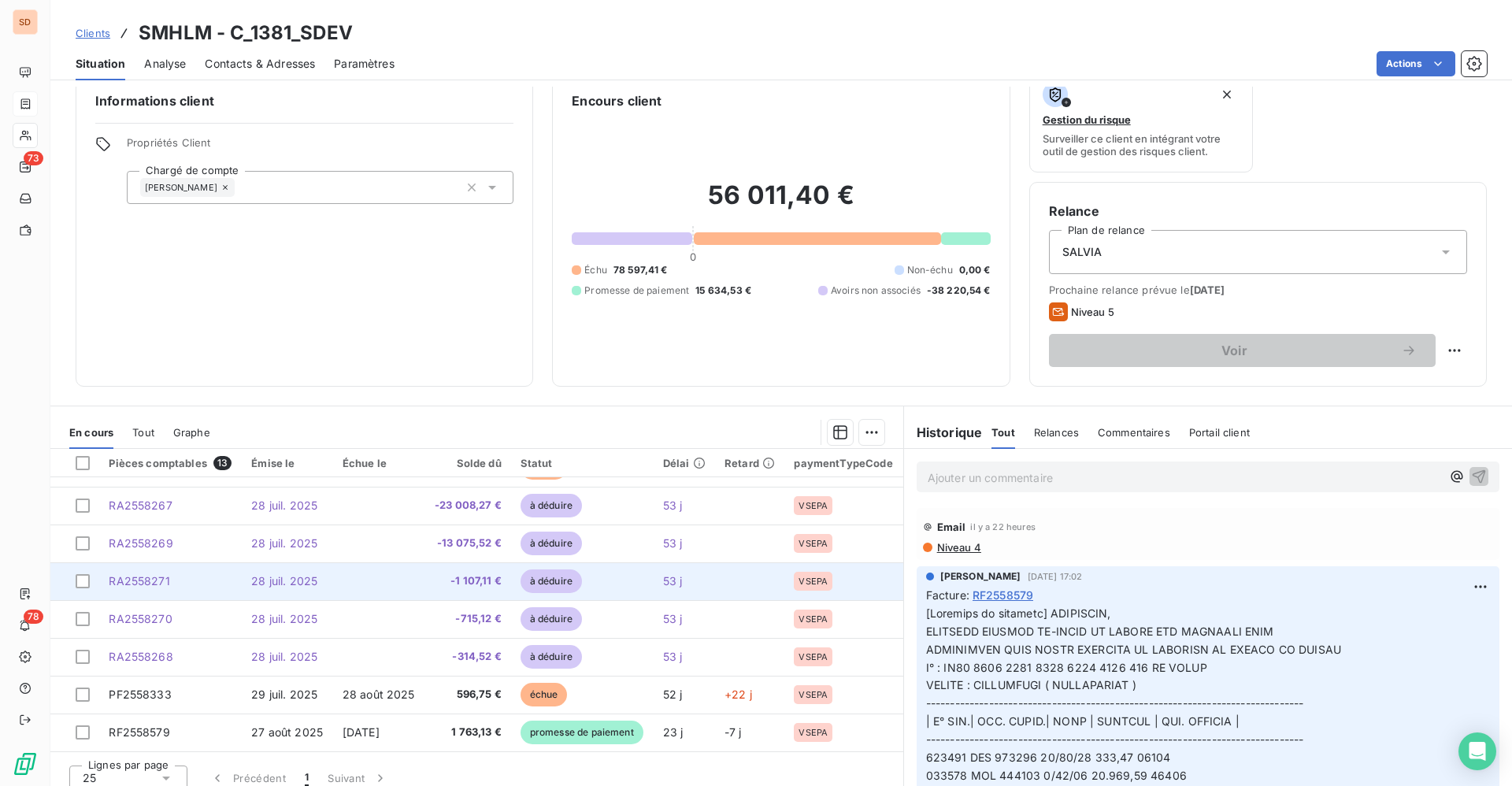
scroll to position [38, 0]
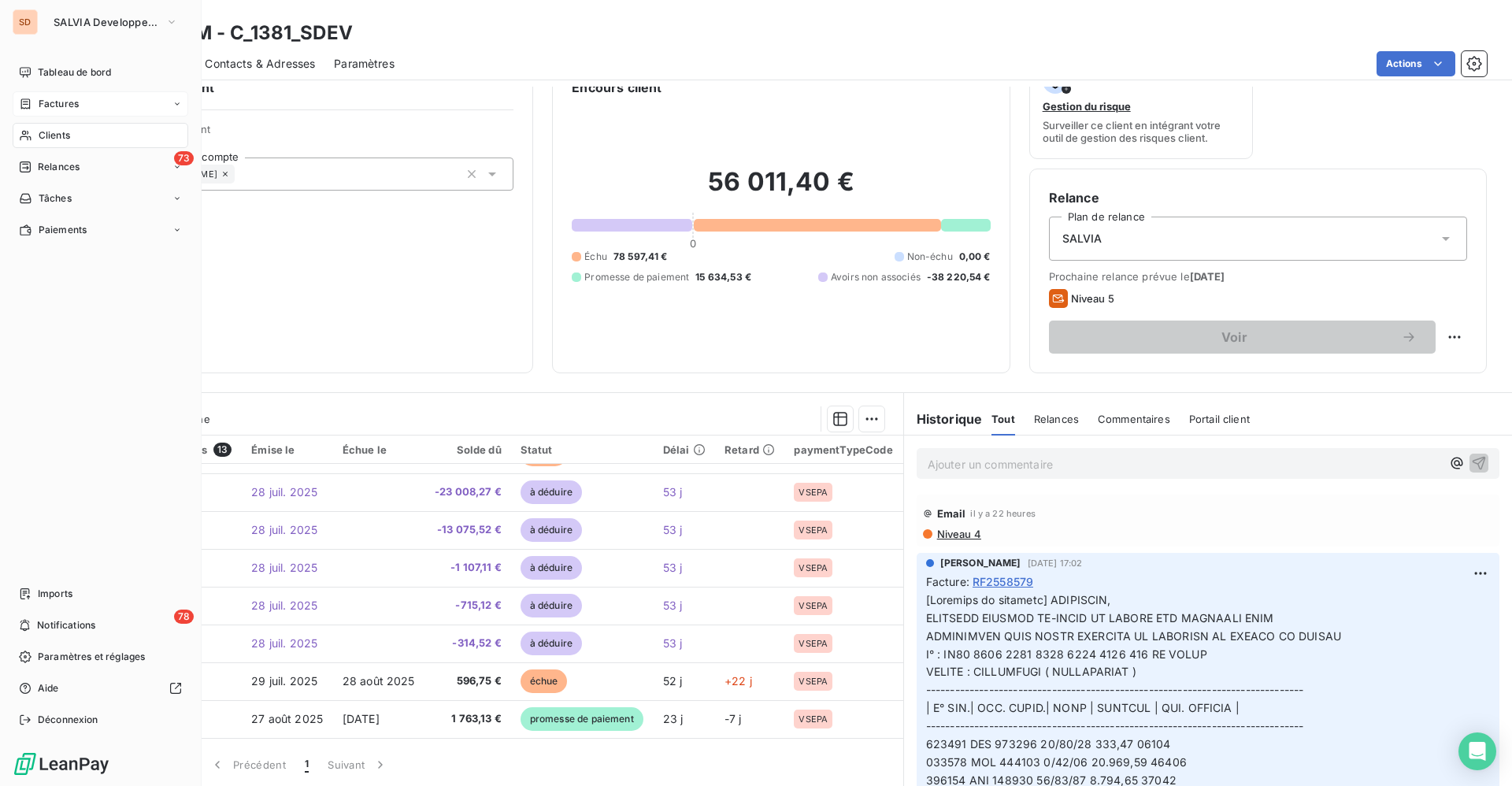
click at [44, 135] on span "Clients" at bounding box center [54, 135] width 31 height 14
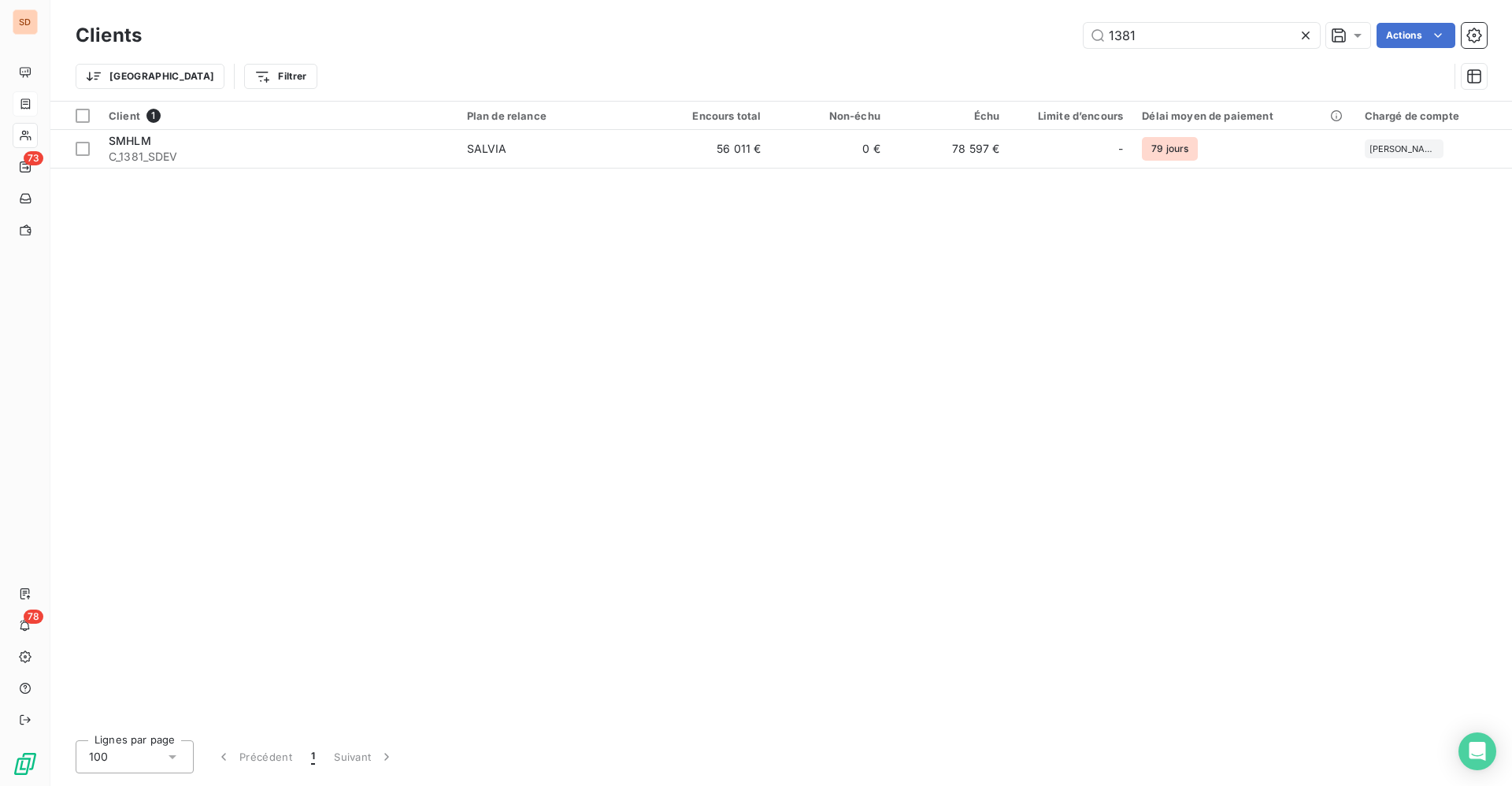
drag, startPoint x: 1165, startPoint y: 38, endPoint x: 966, endPoint y: 37, distance: 199.0
click at [966, 37] on div "1381 Actions" at bounding box center [824, 35] width 1326 height 25
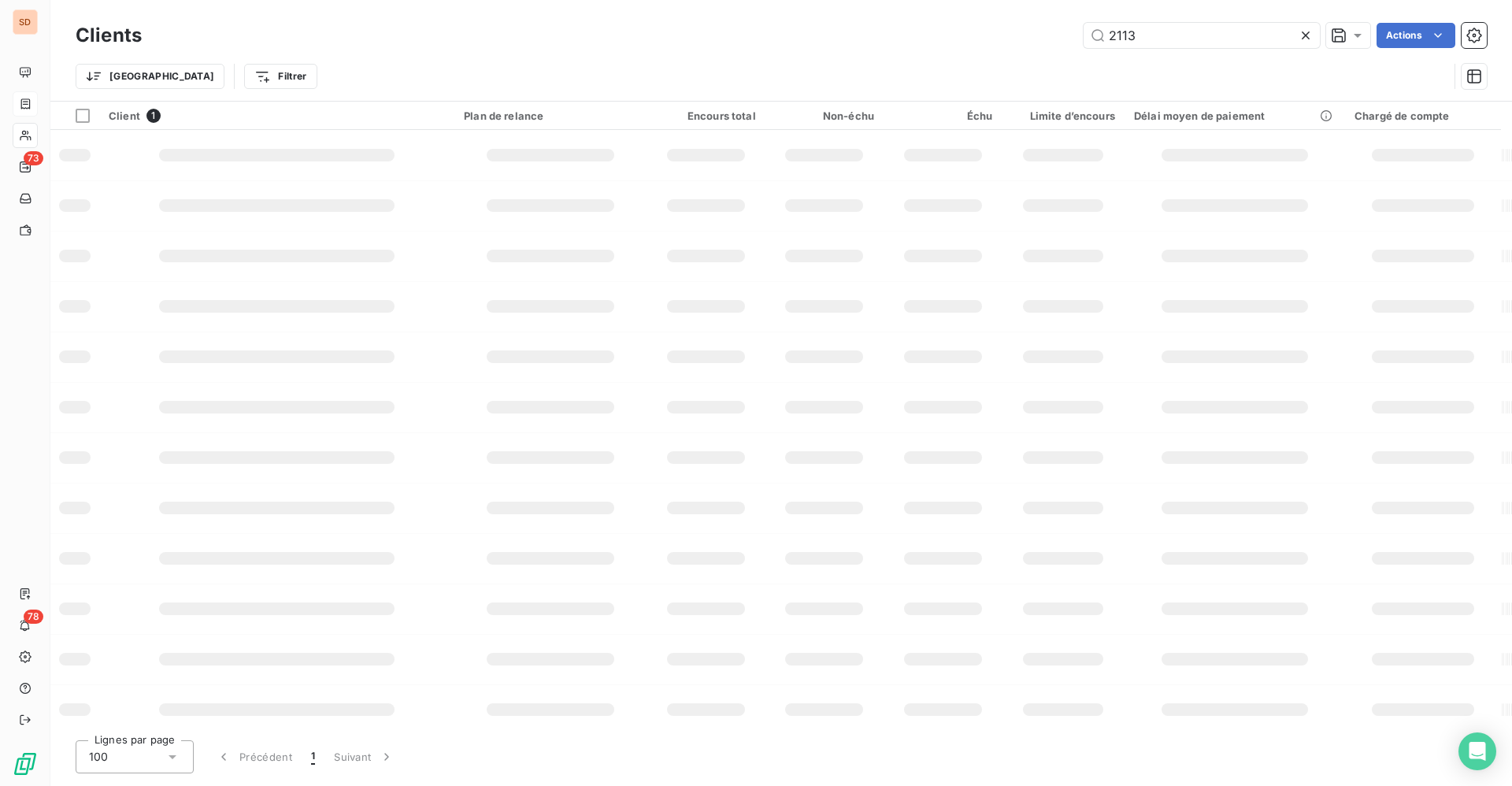
type input "2113"
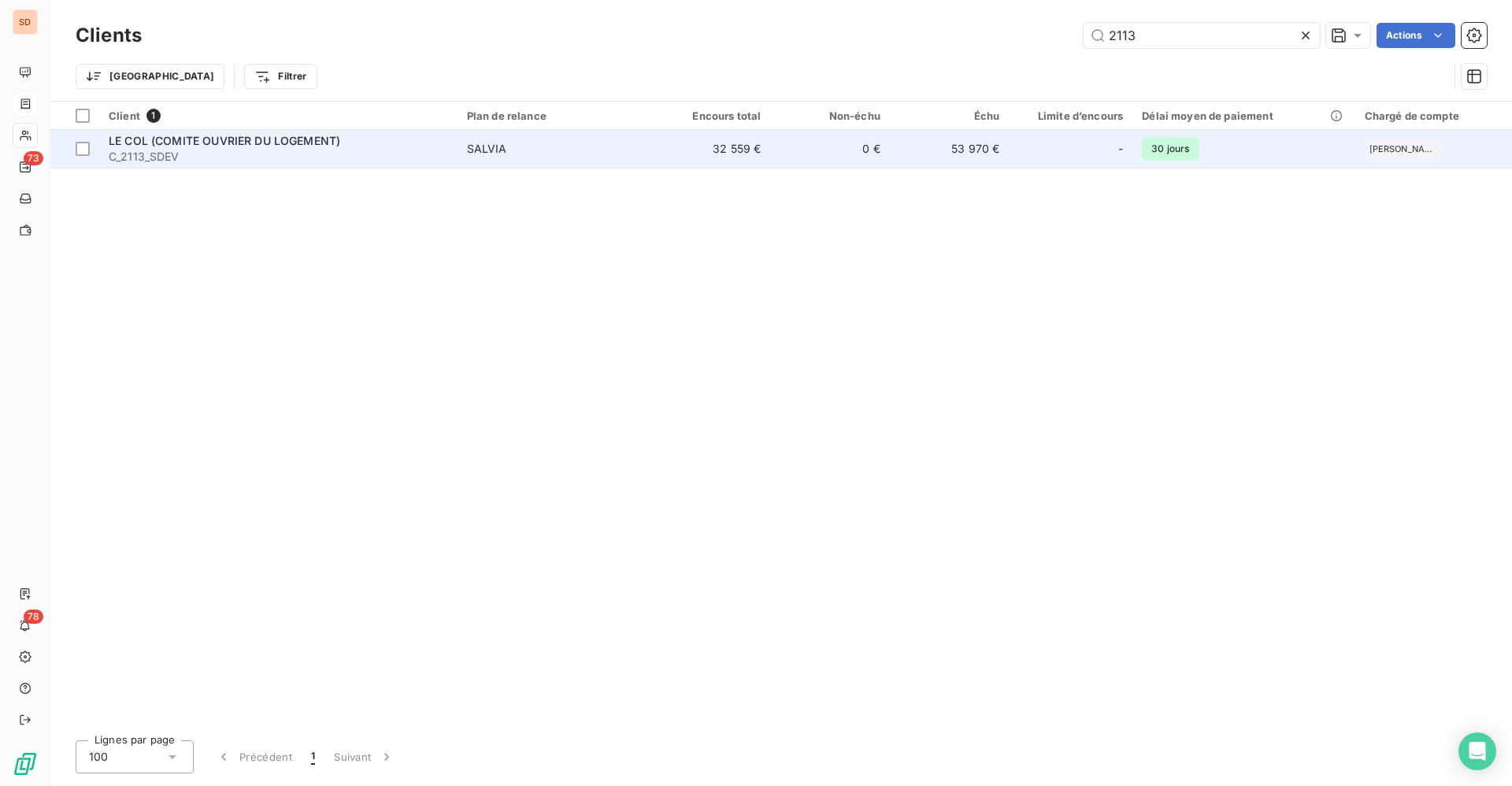
click at [268, 139] on span "LE COL (COMITE OUVRIER DU LOGEMENT)" at bounding box center [224, 140] width 231 height 13
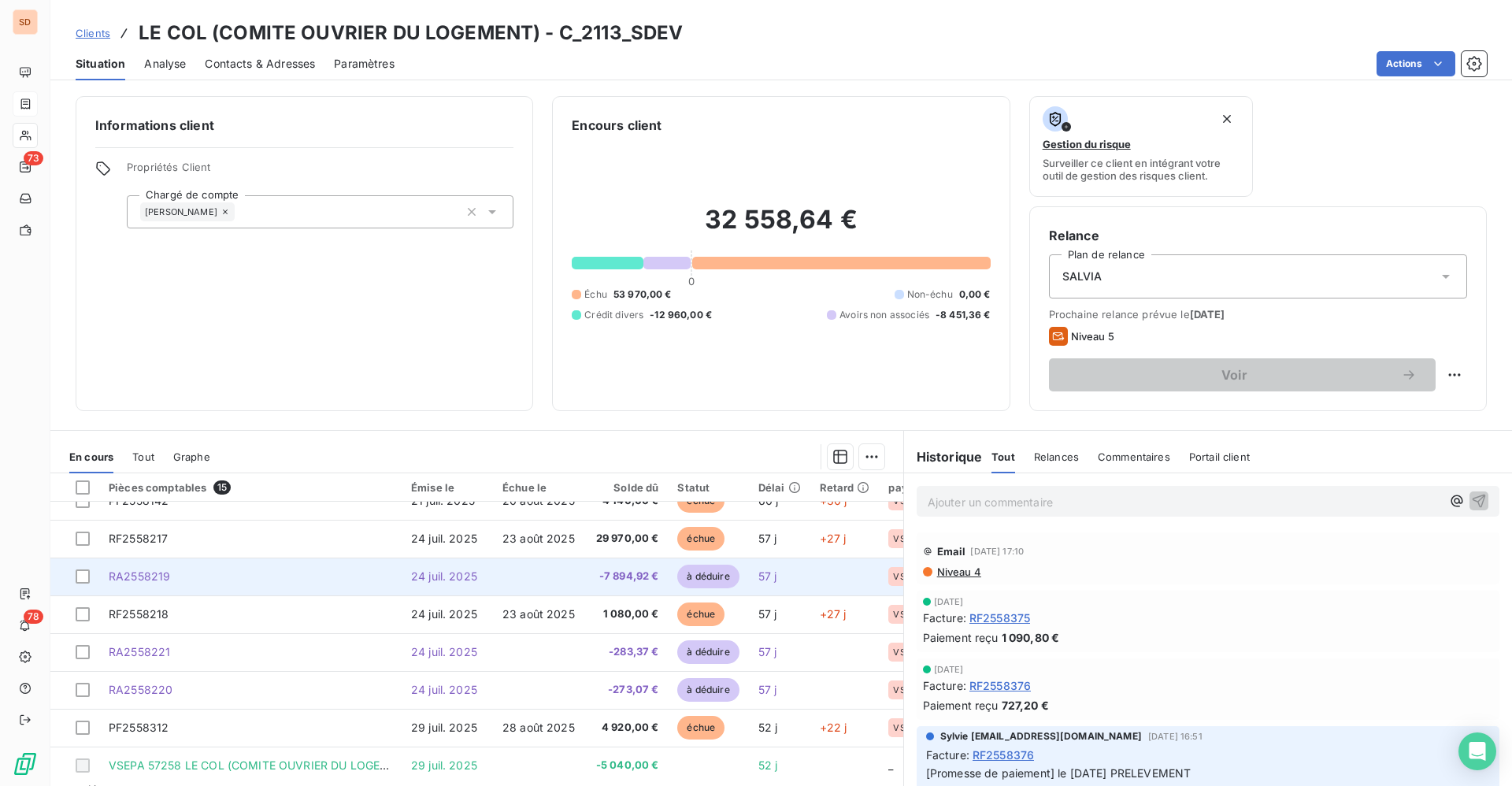
scroll to position [299, 0]
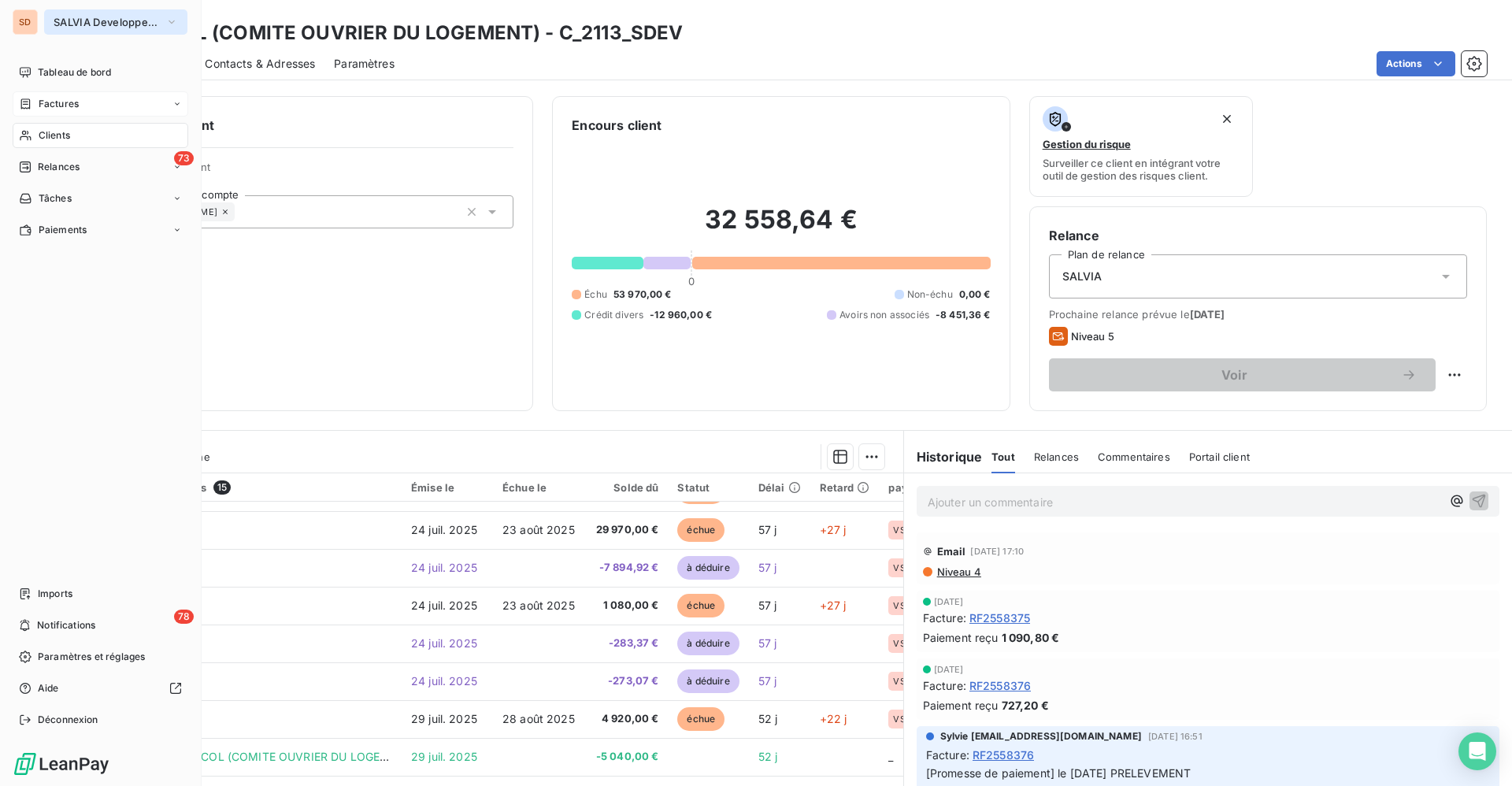
click at [93, 18] on span "SALVIA Developpement" at bounding box center [106, 21] width 106 height 12
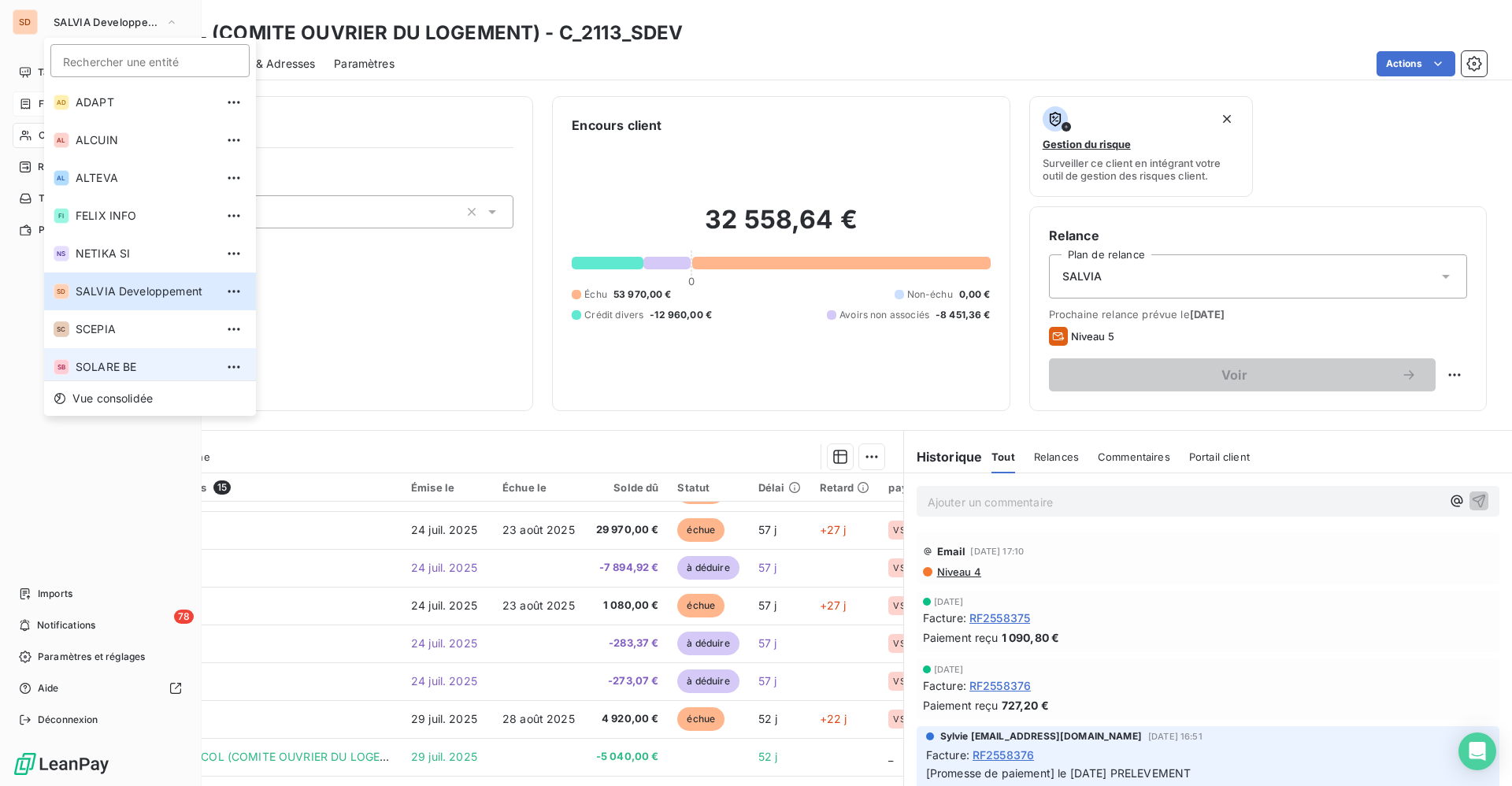
click at [131, 363] on span "SOLARE BE" at bounding box center [145, 367] width 140 height 16
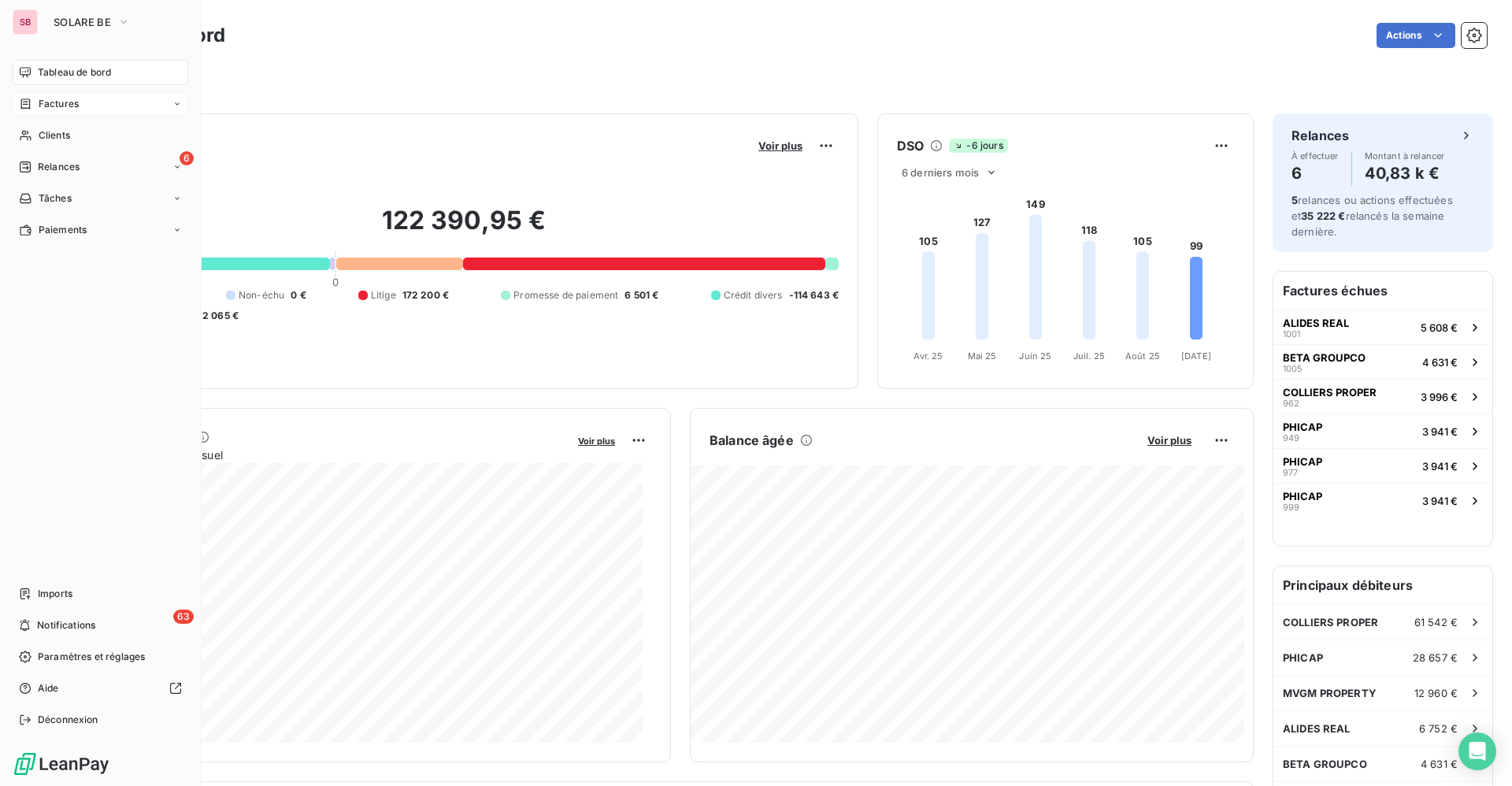
click at [55, 104] on span "Factures" at bounding box center [58, 103] width 40 height 14
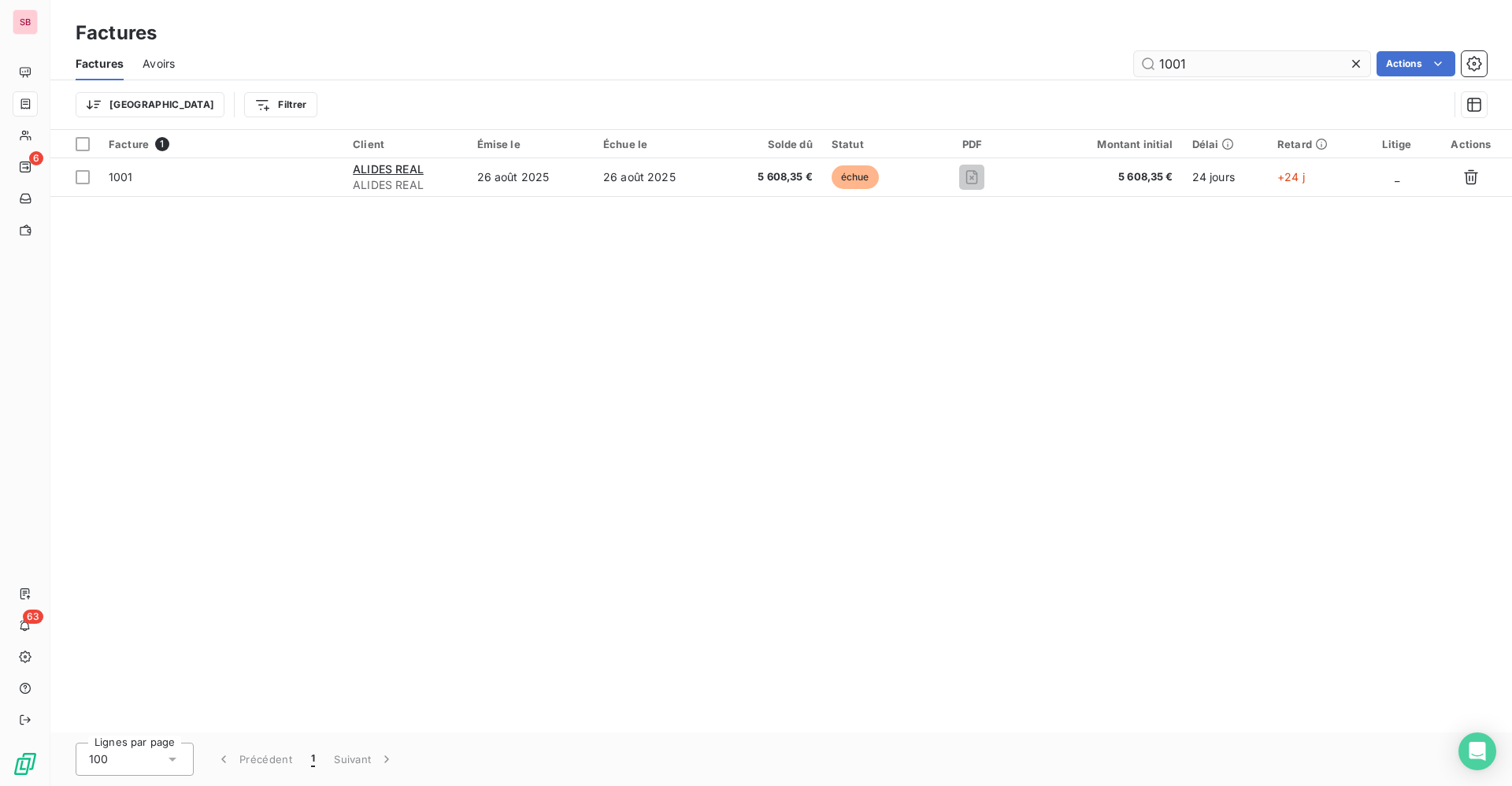
click at [1204, 66] on input "1001" at bounding box center [1253, 63] width 236 height 25
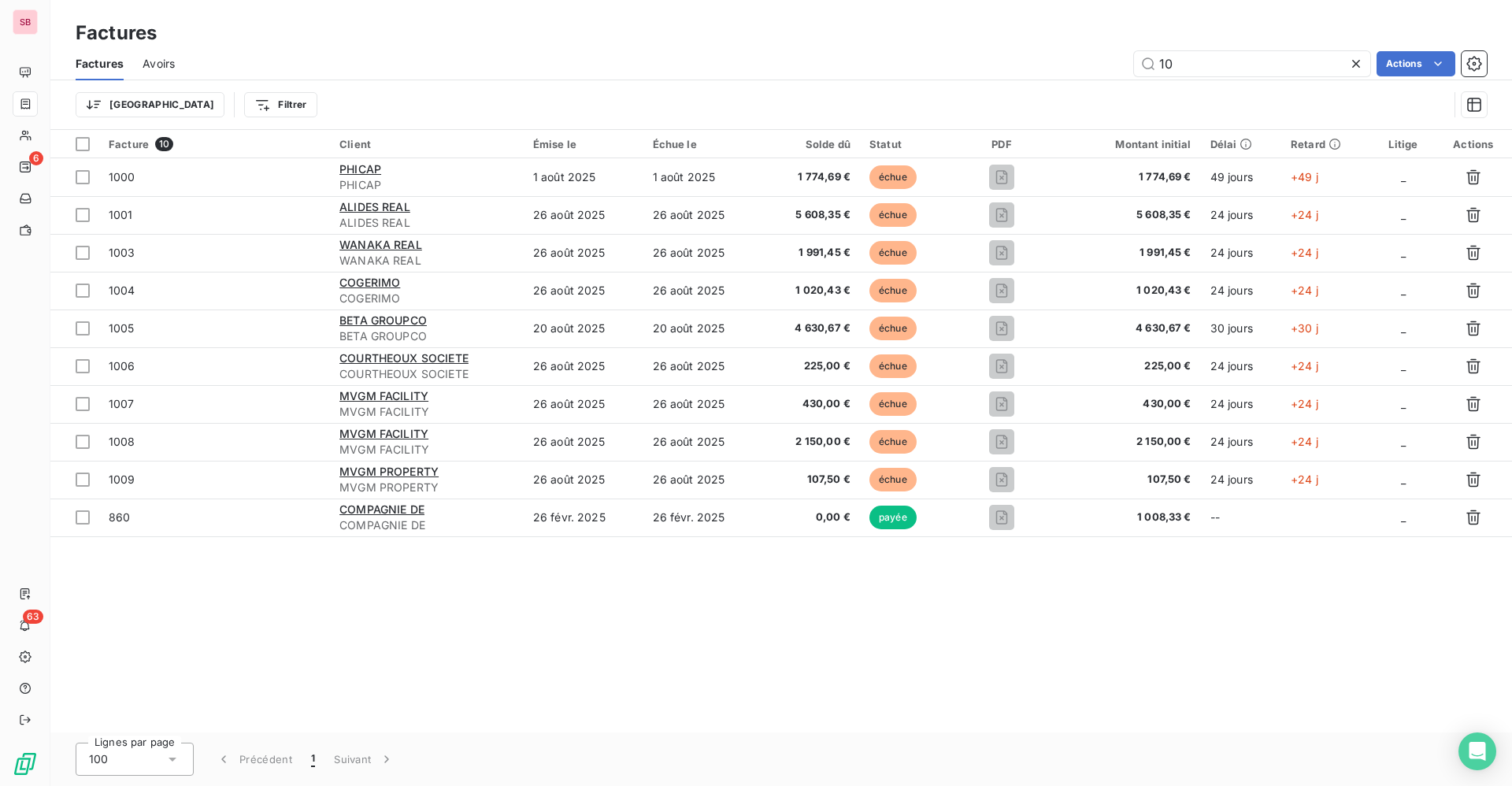
type input "1"
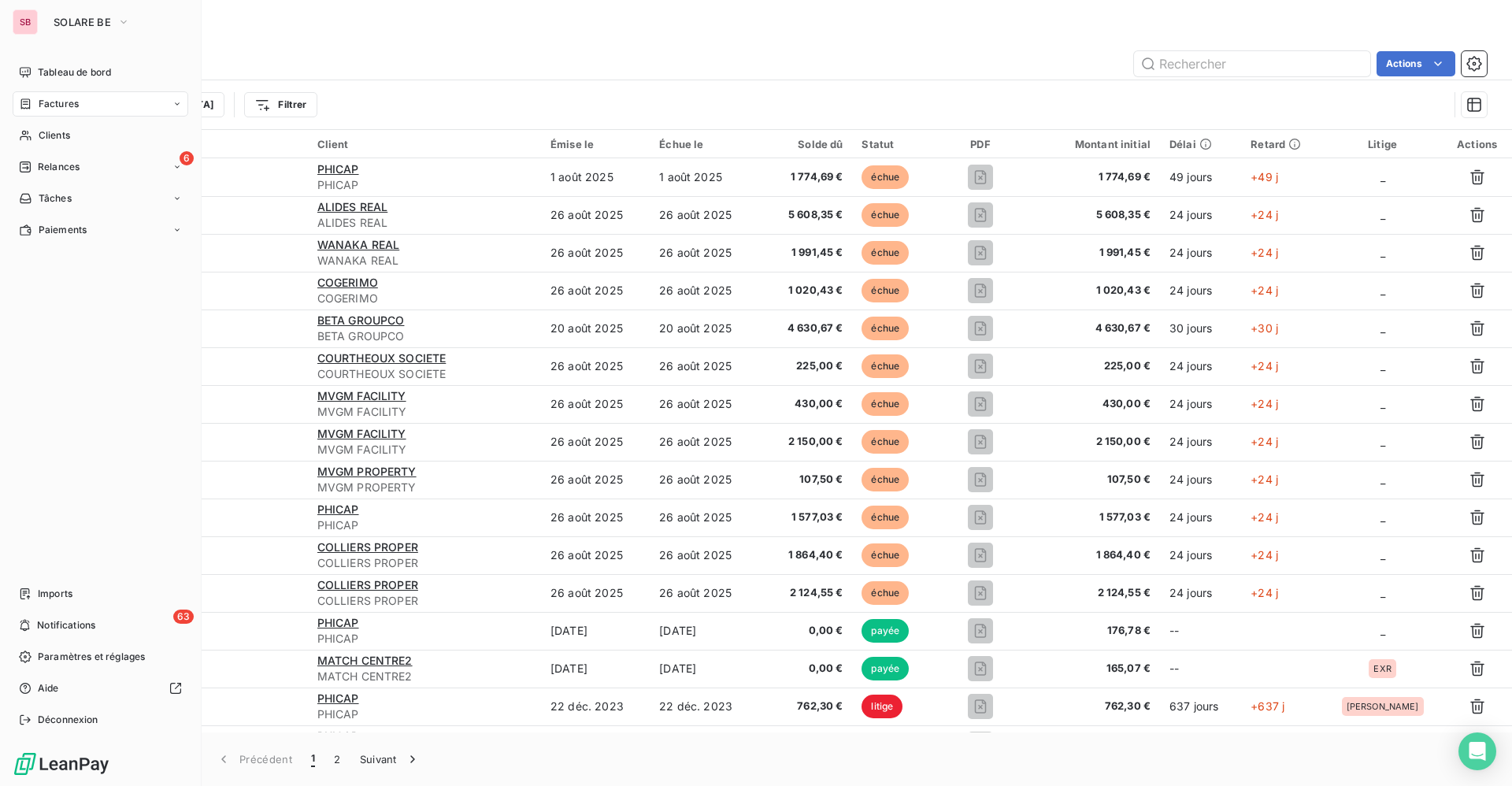
click at [59, 99] on span "Factures" at bounding box center [58, 103] width 40 height 14
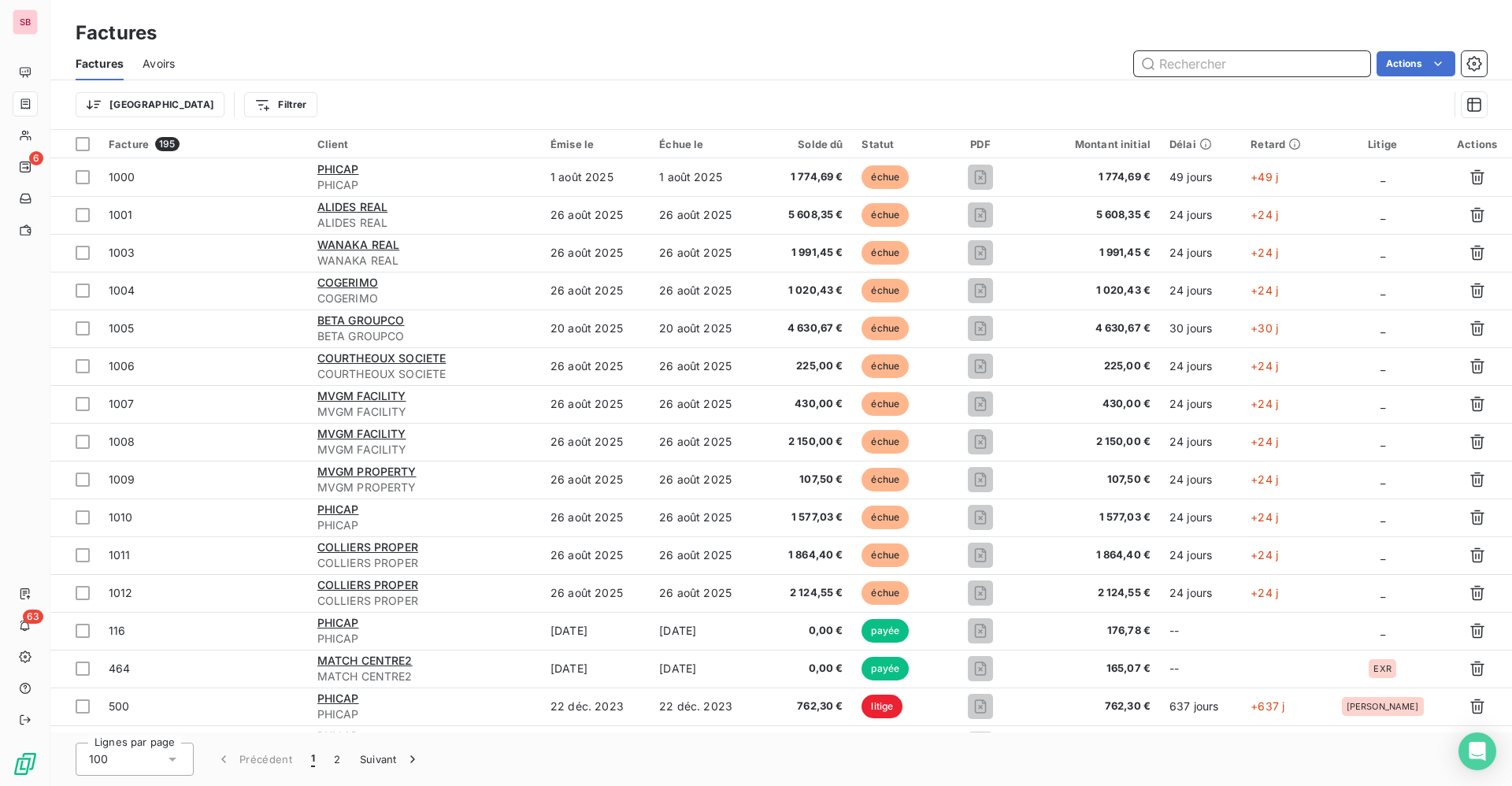
click at [1208, 68] on input "text" at bounding box center [1253, 63] width 236 height 25
type input "100"
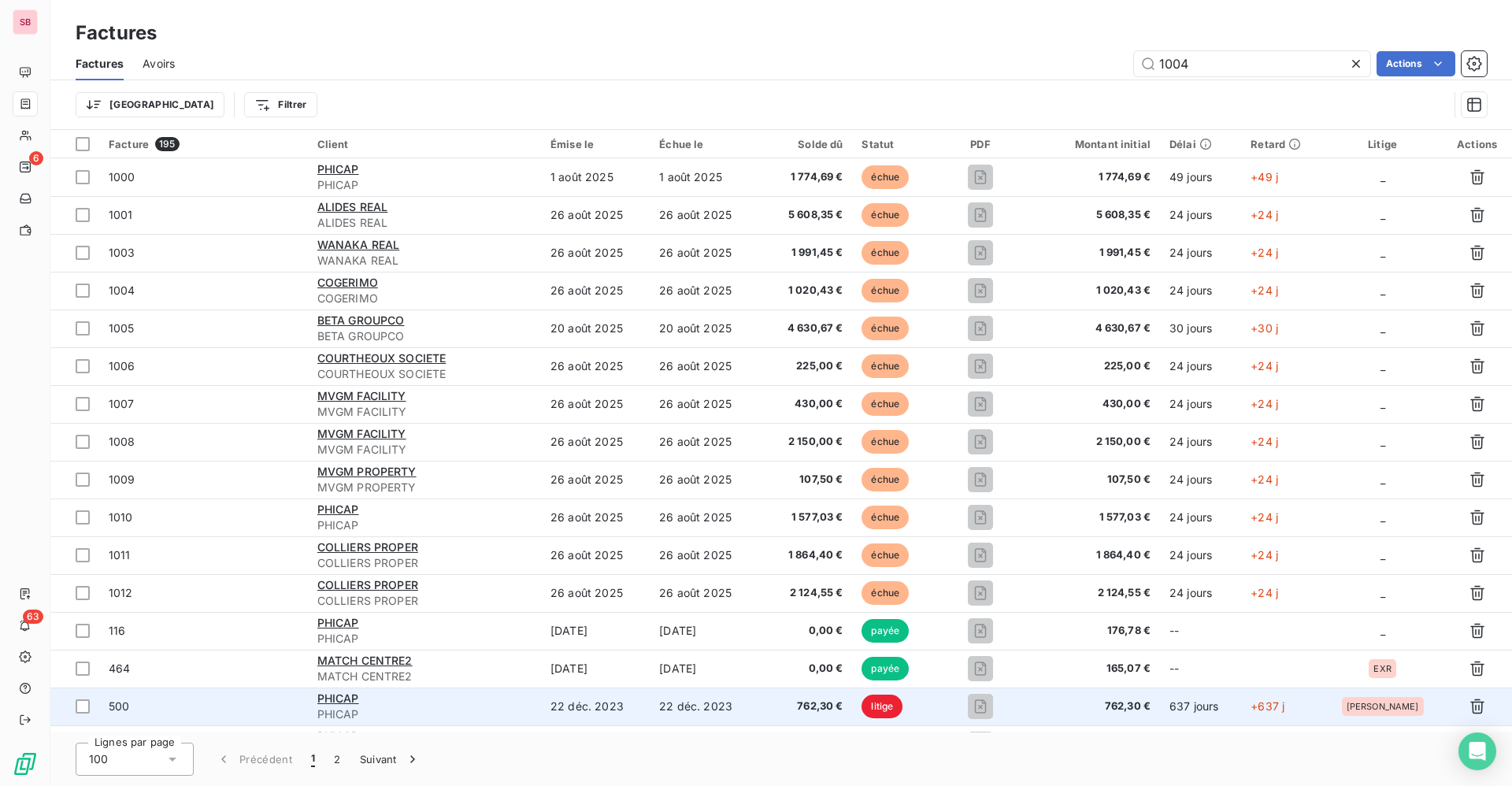
click at [185, 721] on td "500" at bounding box center [204, 706] width 208 height 38
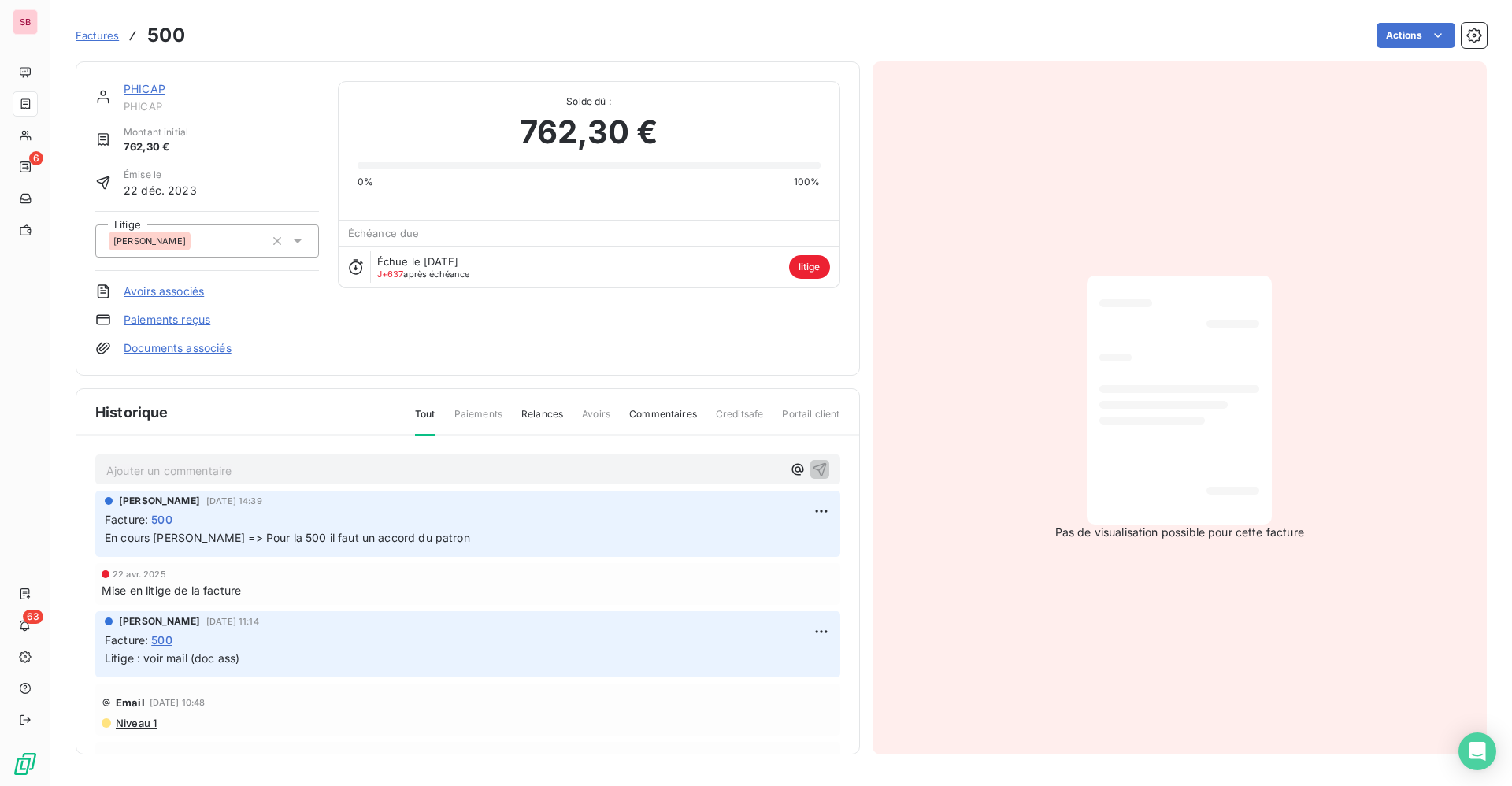
click at [141, 87] on link "PHICAP" at bounding box center [144, 89] width 42 height 13
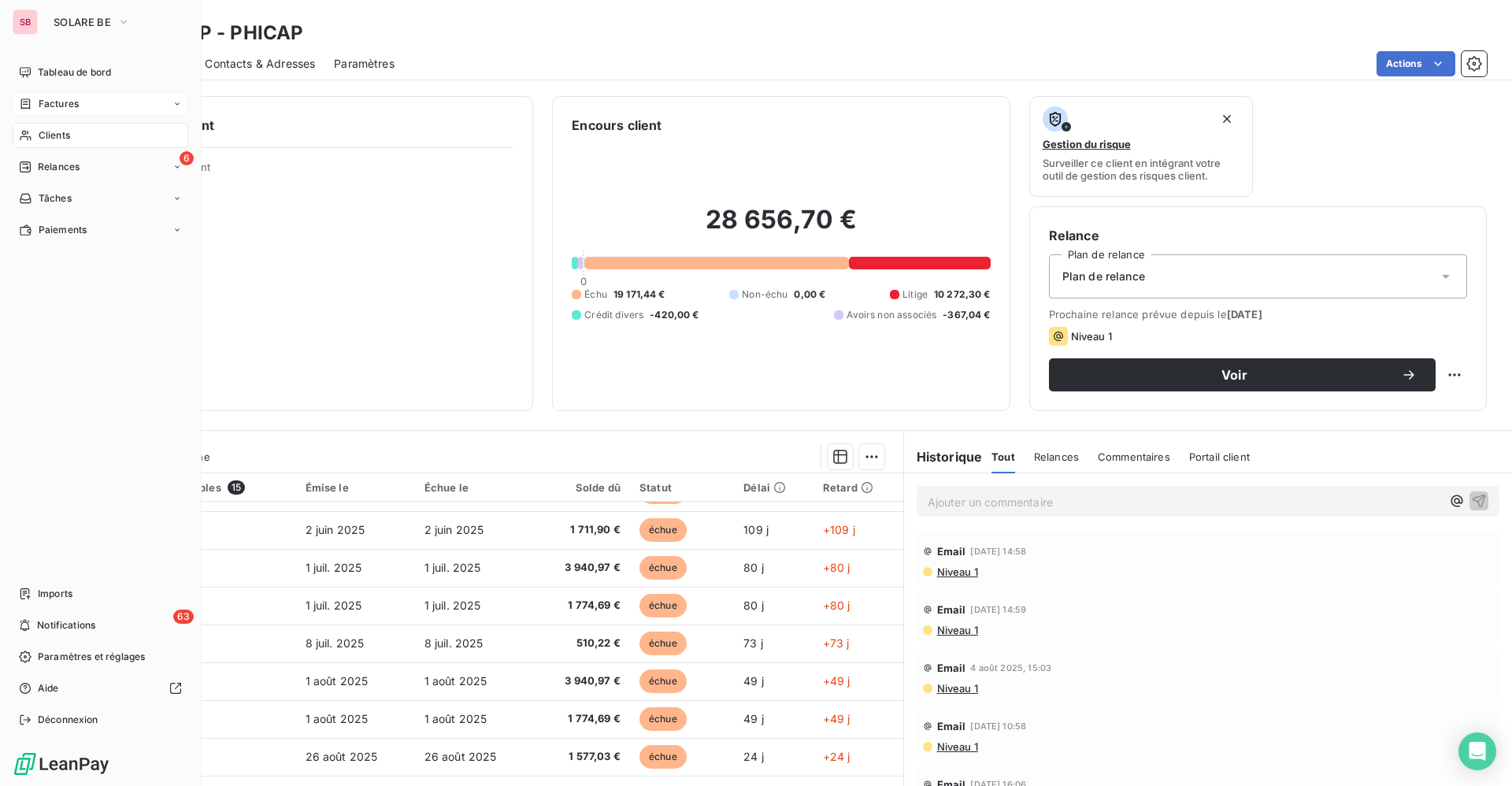
click at [49, 103] on span "Factures" at bounding box center [58, 103] width 40 height 14
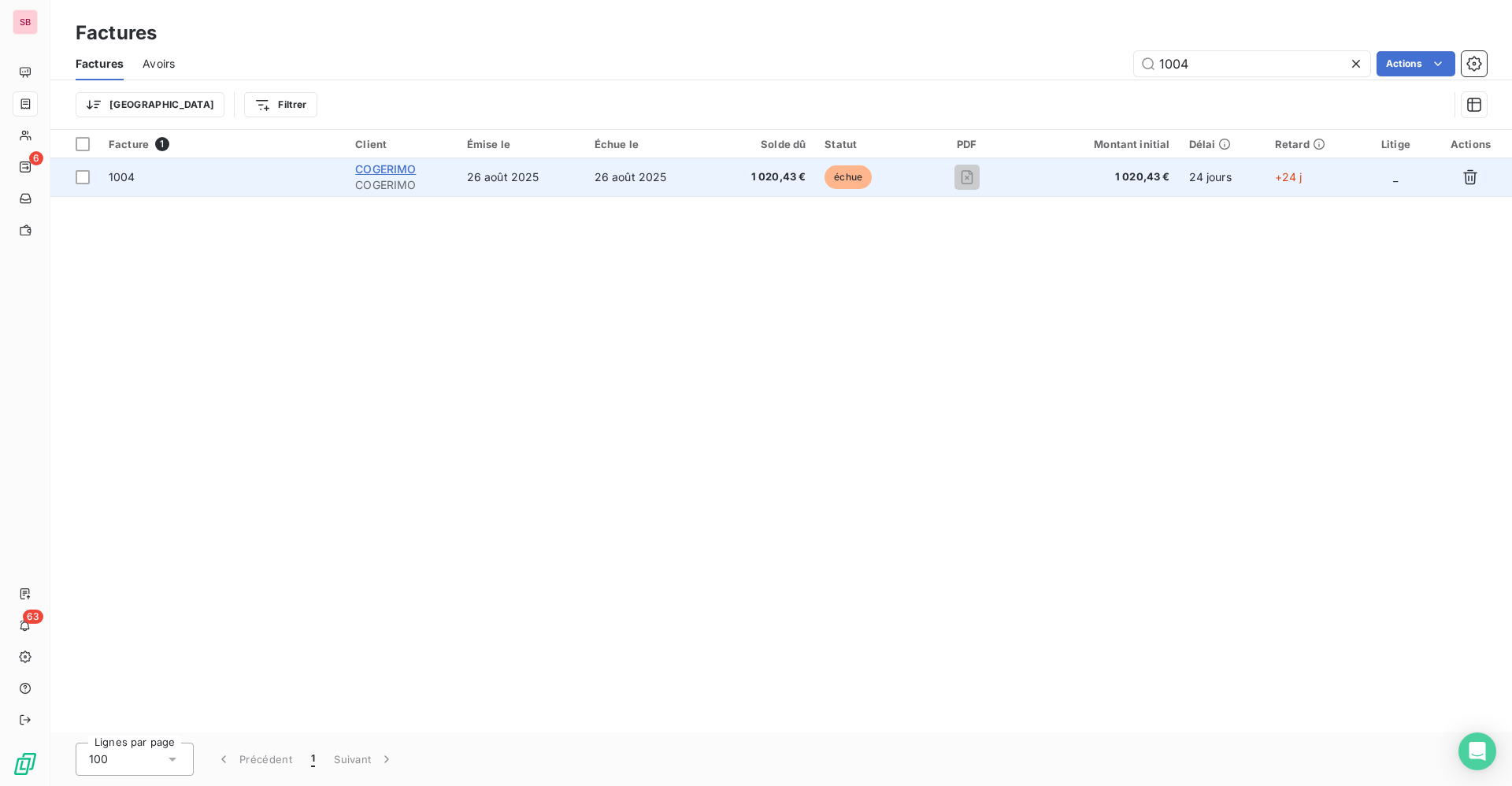
click at [416, 162] on span "COGERIMO" at bounding box center [386, 169] width 61 height 13
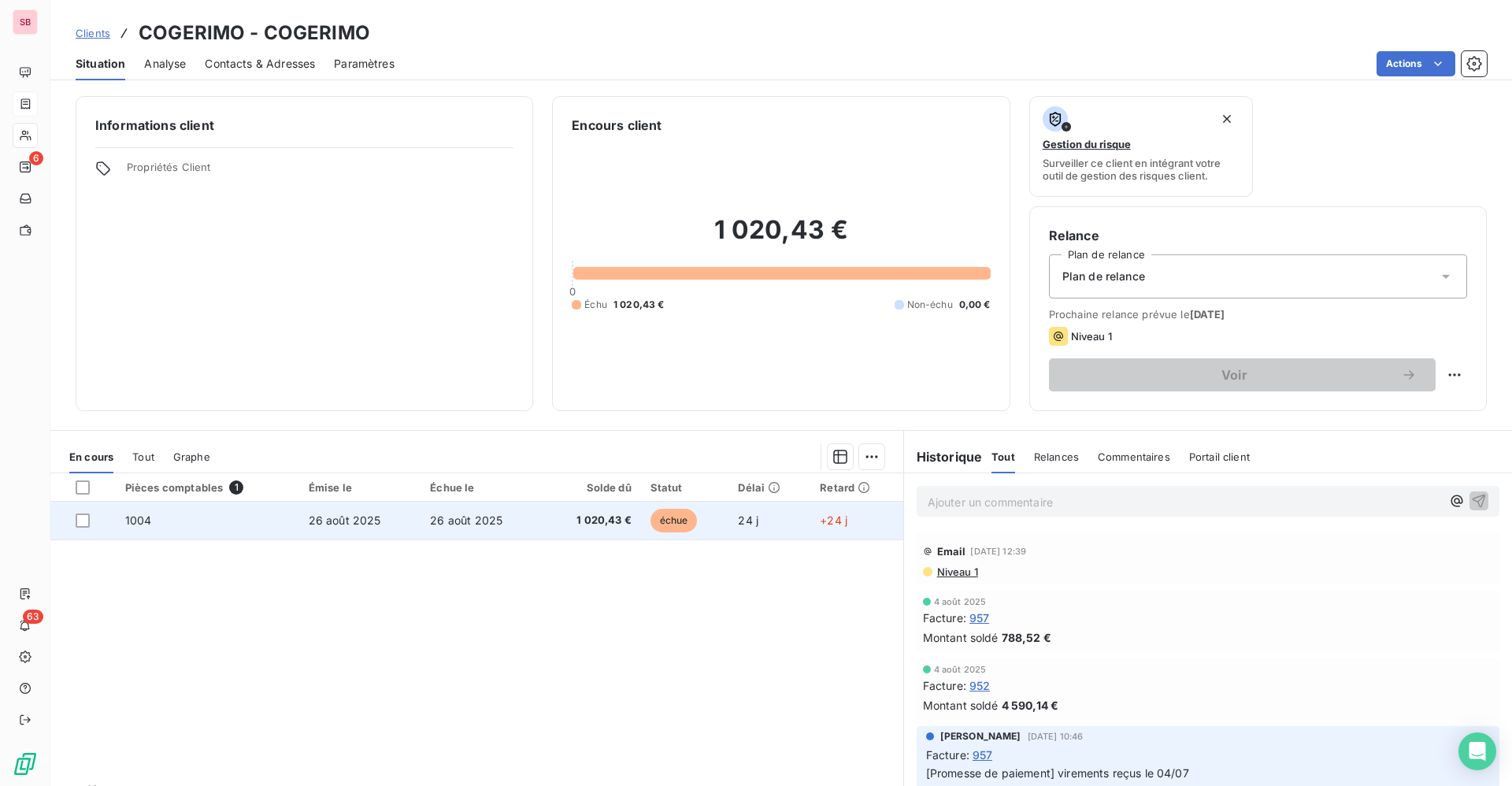
click at [492, 527] on td "26 août 2025" at bounding box center [481, 520] width 122 height 38
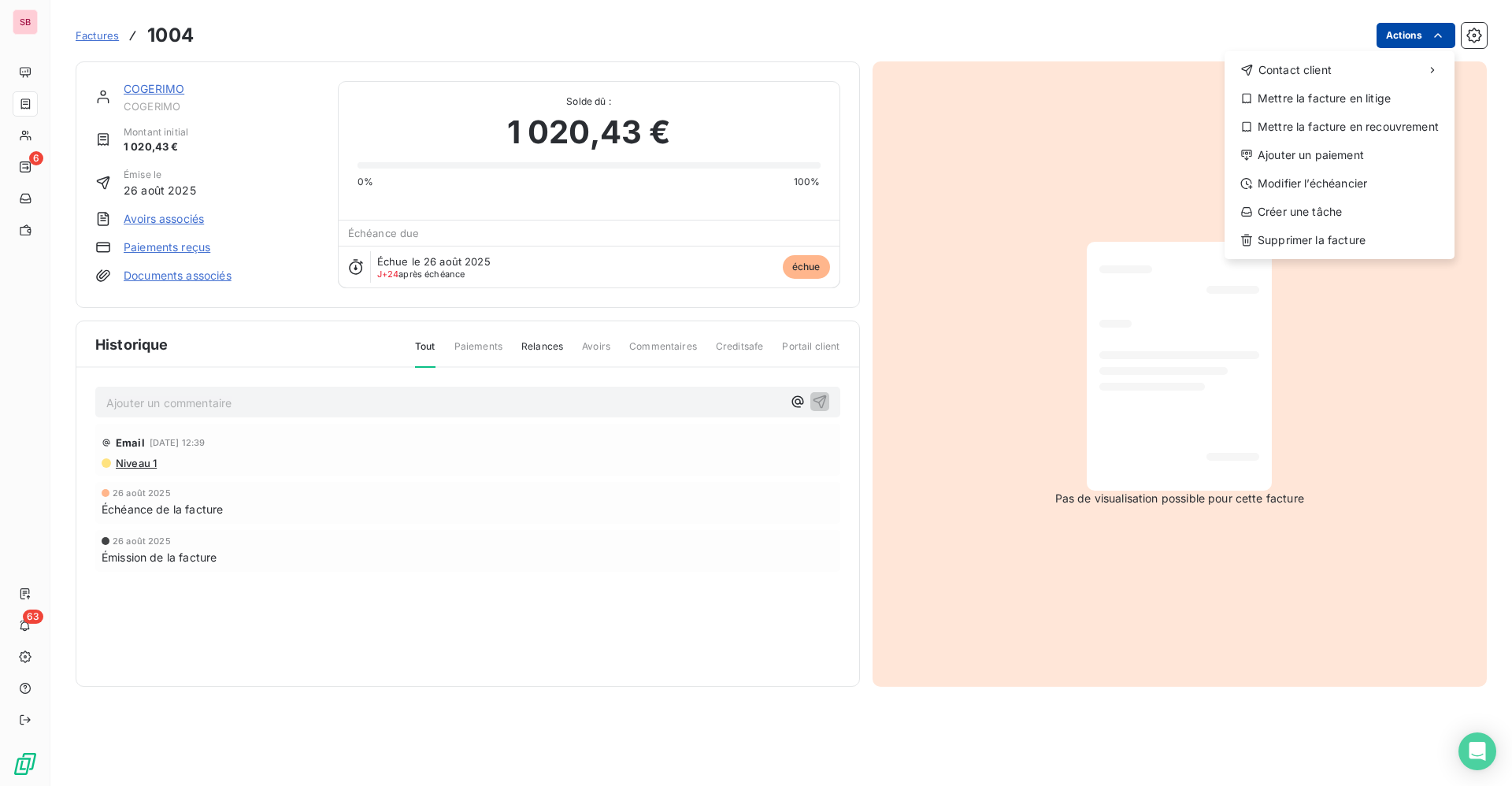
click at [1429, 40] on html "SB 6 63 Factures 1004 Actions Contact client Mettre la facture en litige Mettre…" at bounding box center [756, 393] width 1512 height 786
click at [1320, 150] on div "Ajouter un paiement" at bounding box center [1340, 155] width 218 height 25
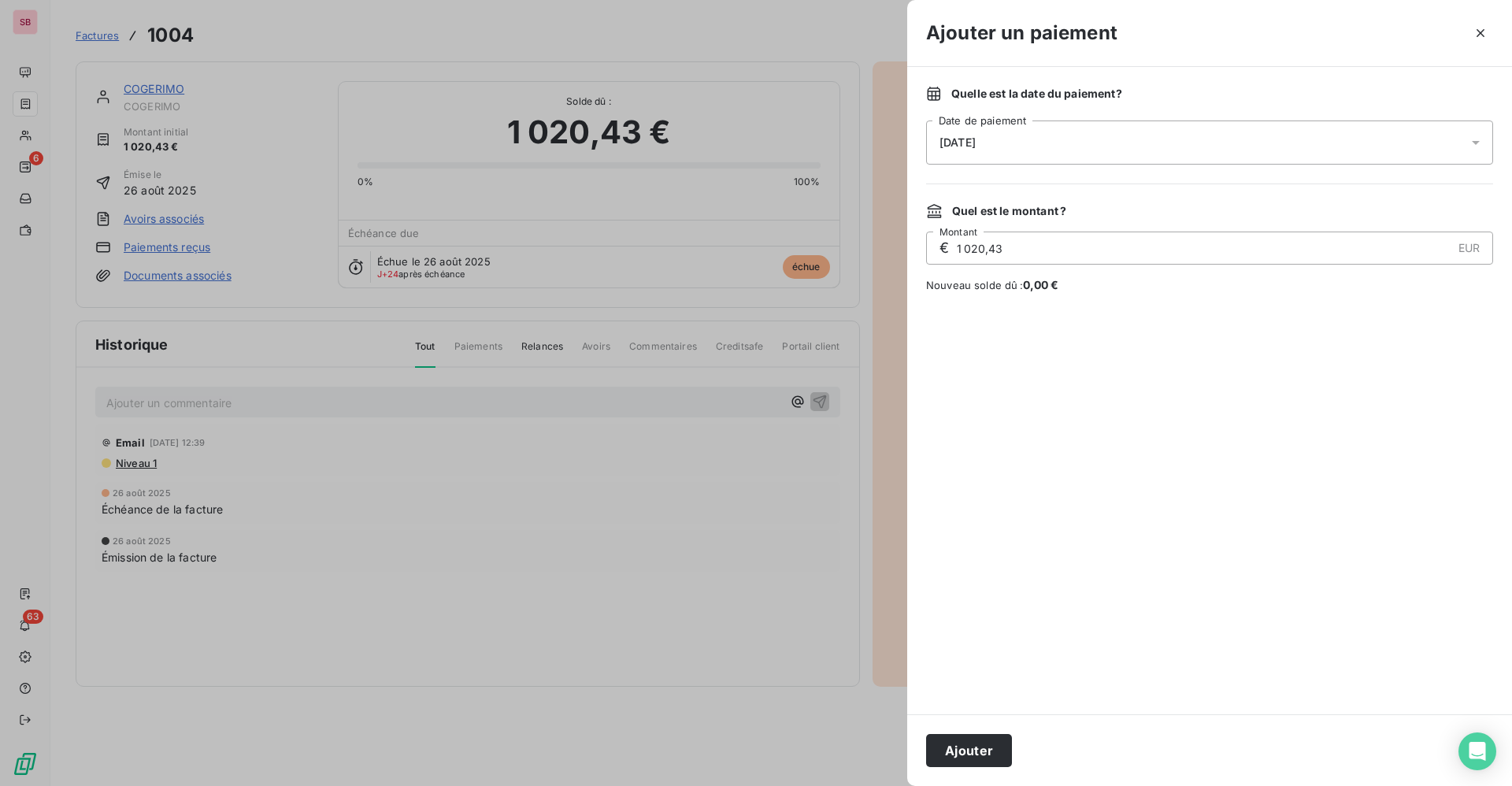
click at [1026, 144] on div "[DATE]" at bounding box center [1209, 143] width 567 height 44
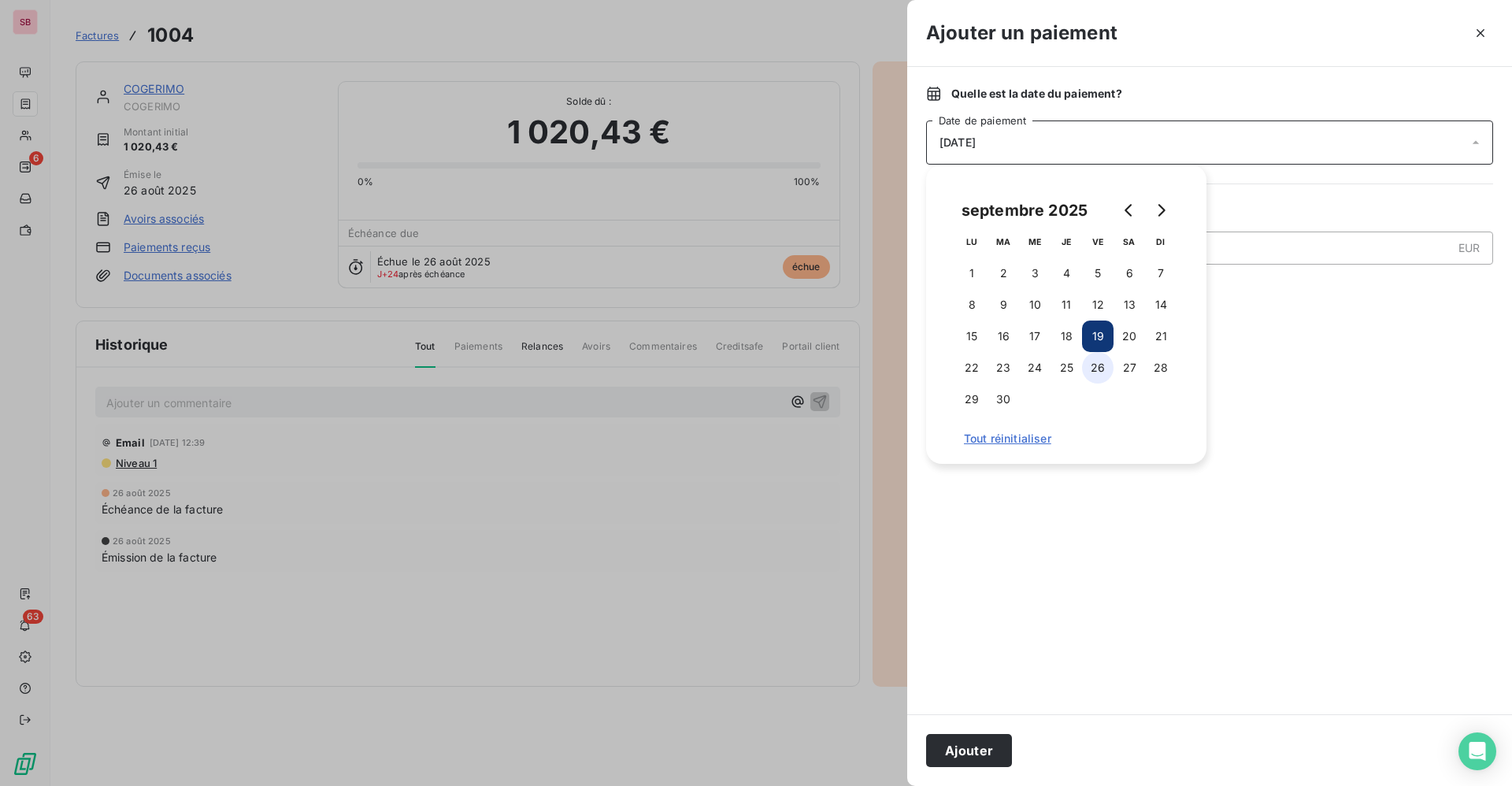
click at [1100, 370] on button "26" at bounding box center [1097, 368] width 31 height 31
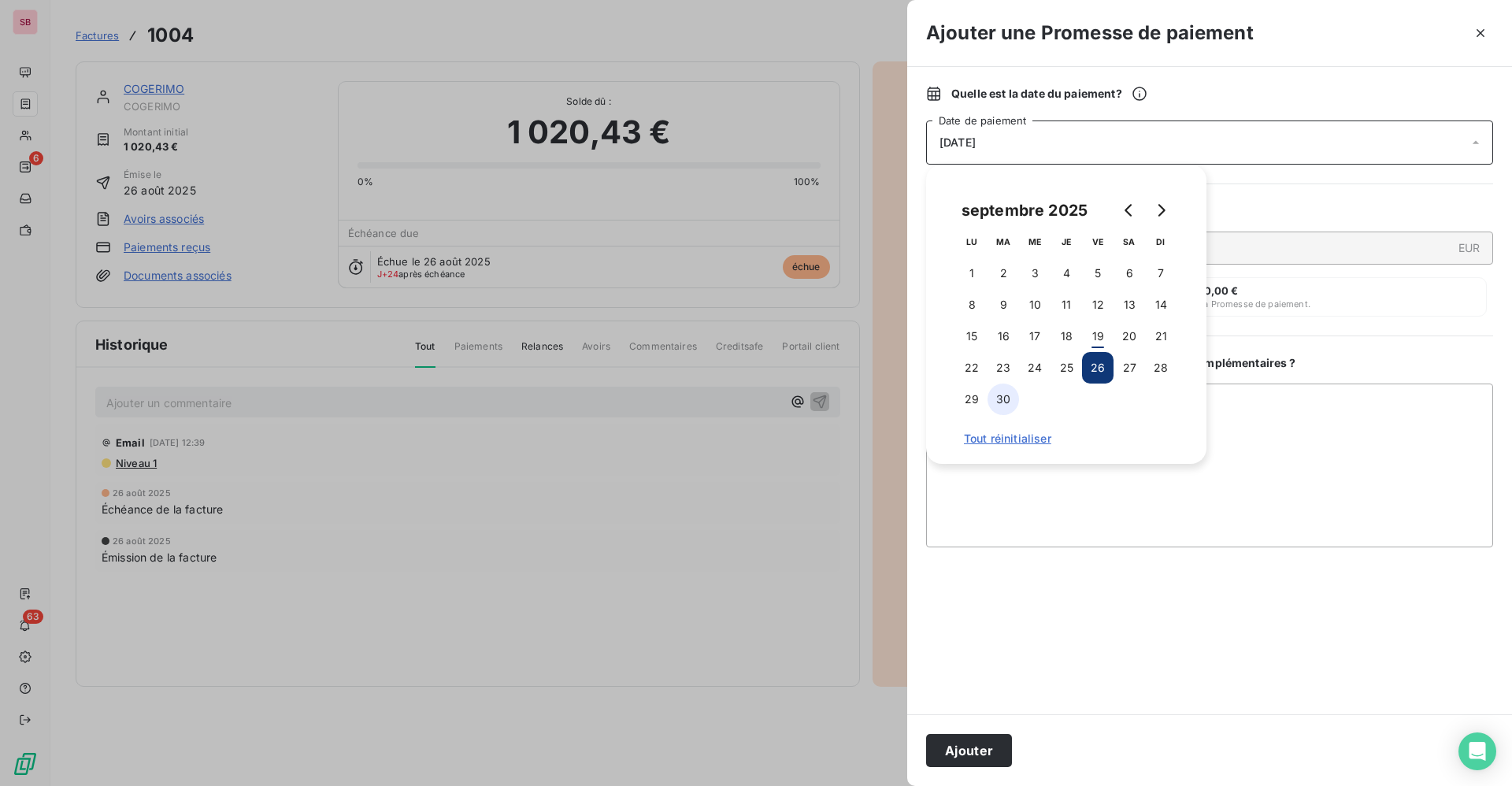
click at [1006, 408] on button "30" at bounding box center [1003, 399] width 31 height 31
click at [1304, 415] on textarea "Ajouter un commentaire ( facultatif )" at bounding box center [1209, 465] width 567 height 164
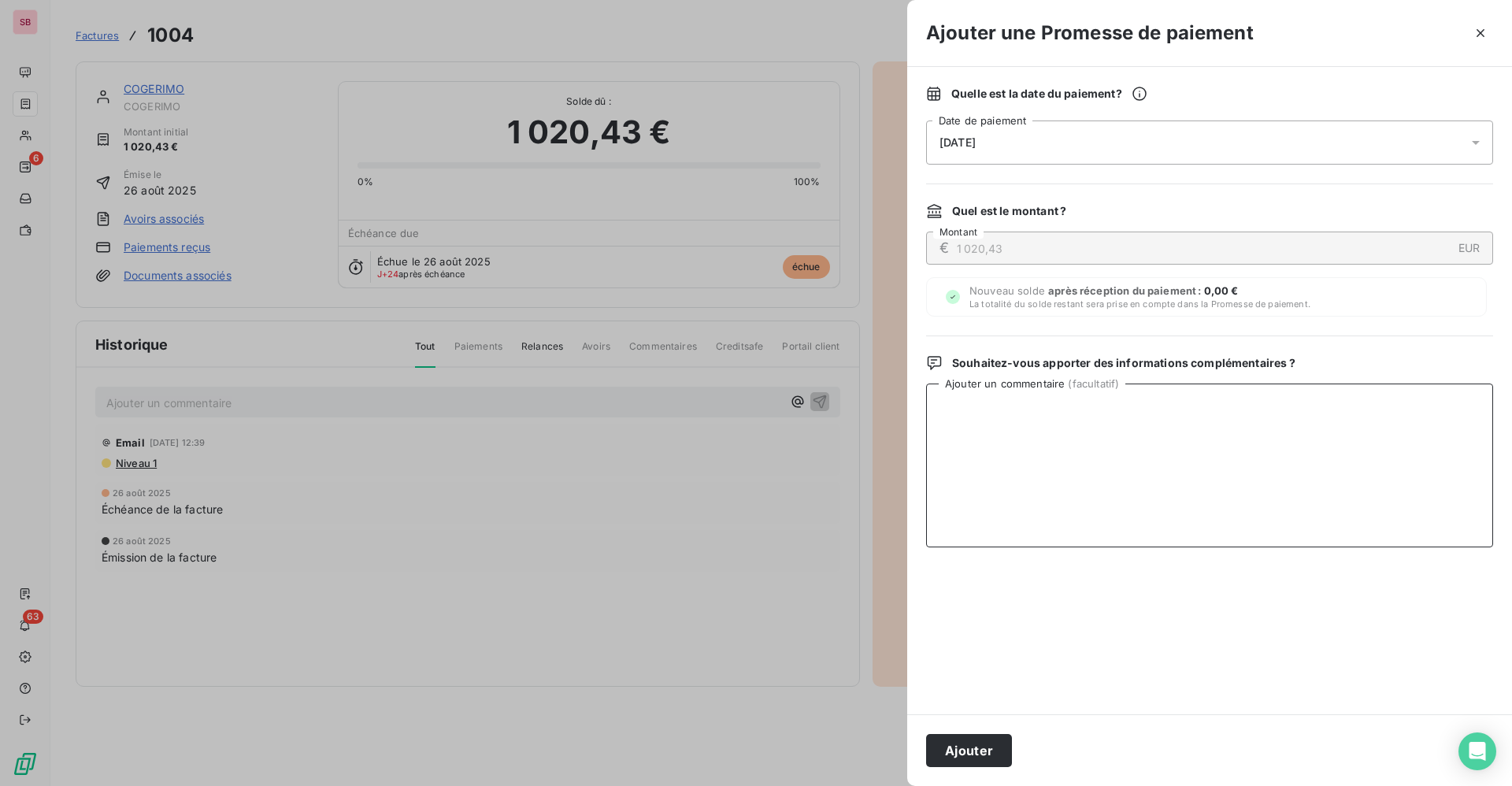
type textarea "c"
type textarea "virement reçu le 18/09"
click at [977, 741] on button "Ajouter" at bounding box center [969, 750] width 86 height 33
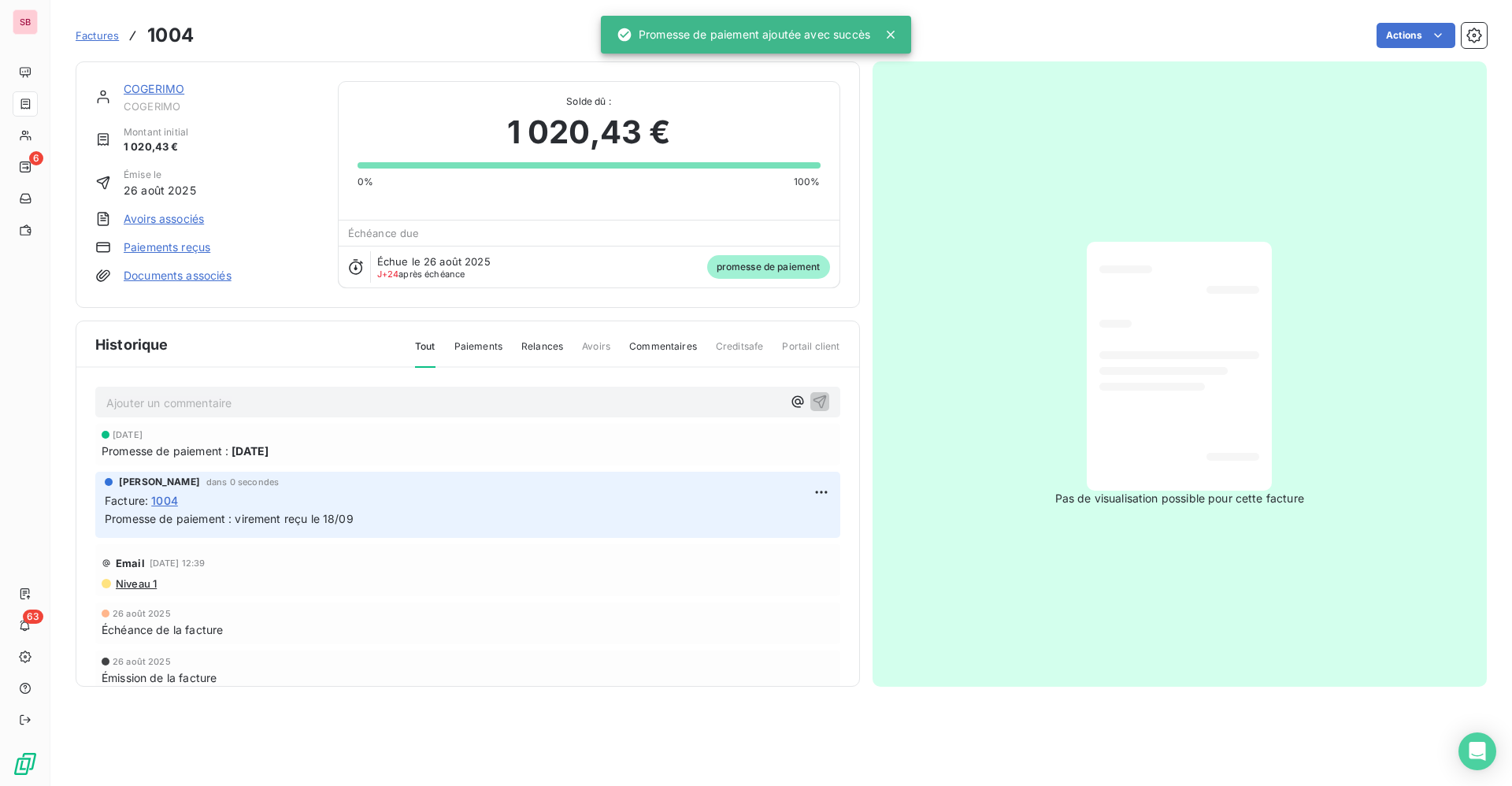
click at [170, 87] on link "COGERIMO" at bounding box center [154, 89] width 61 height 13
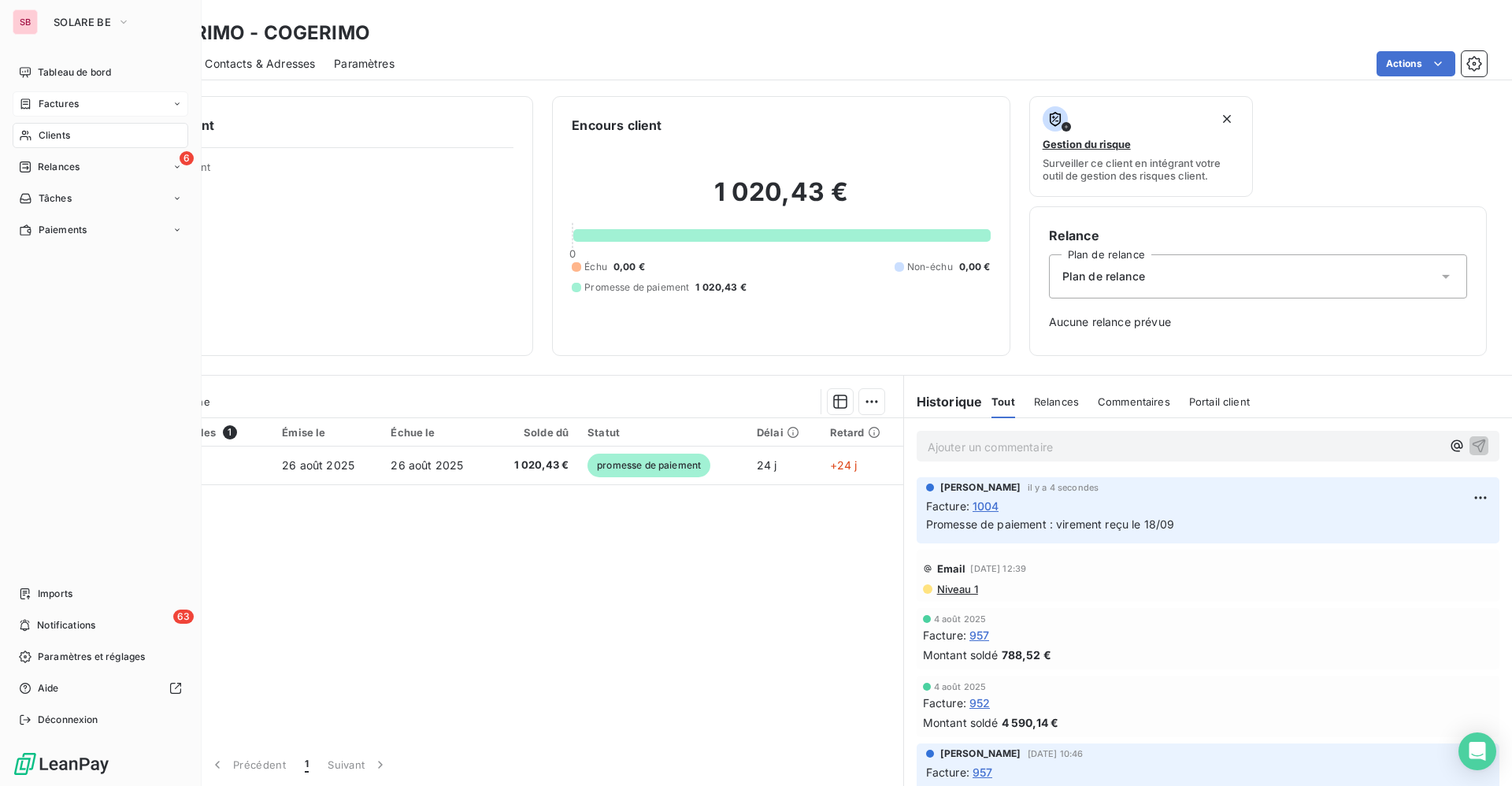
click at [62, 102] on span "Factures" at bounding box center [58, 103] width 40 height 14
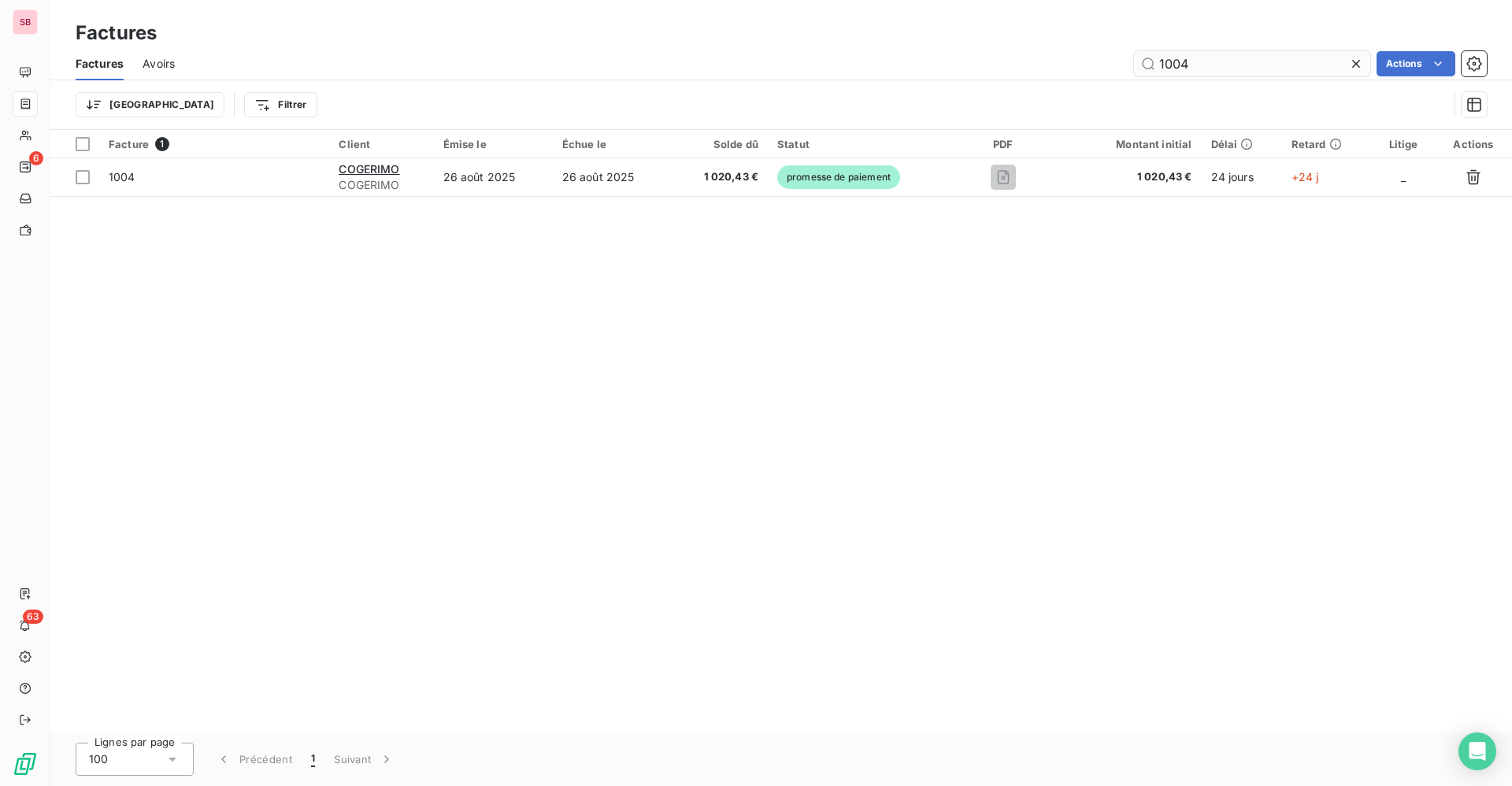
click at [1203, 56] on input "1004" at bounding box center [1253, 63] width 236 height 25
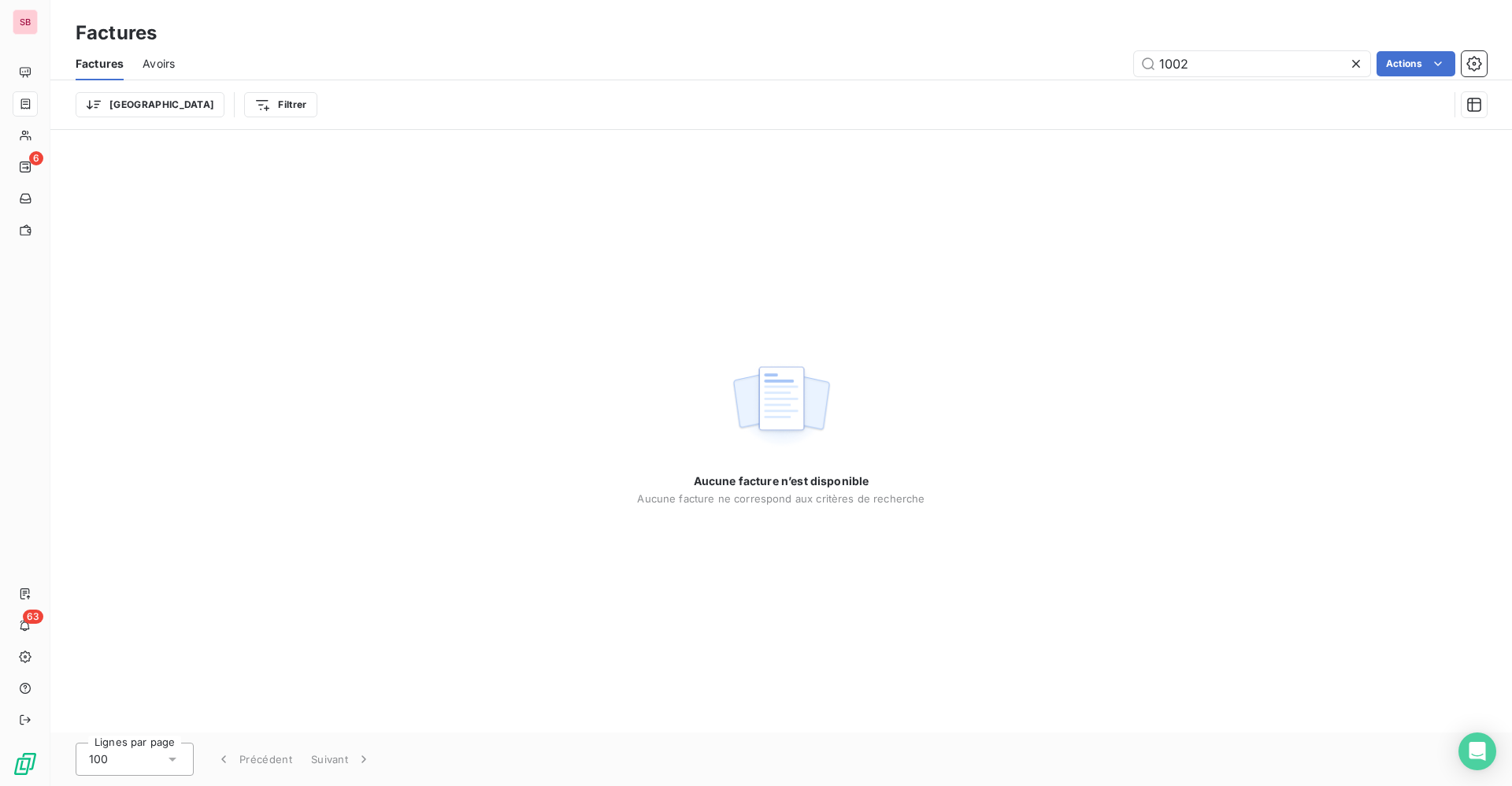
type input "1002"
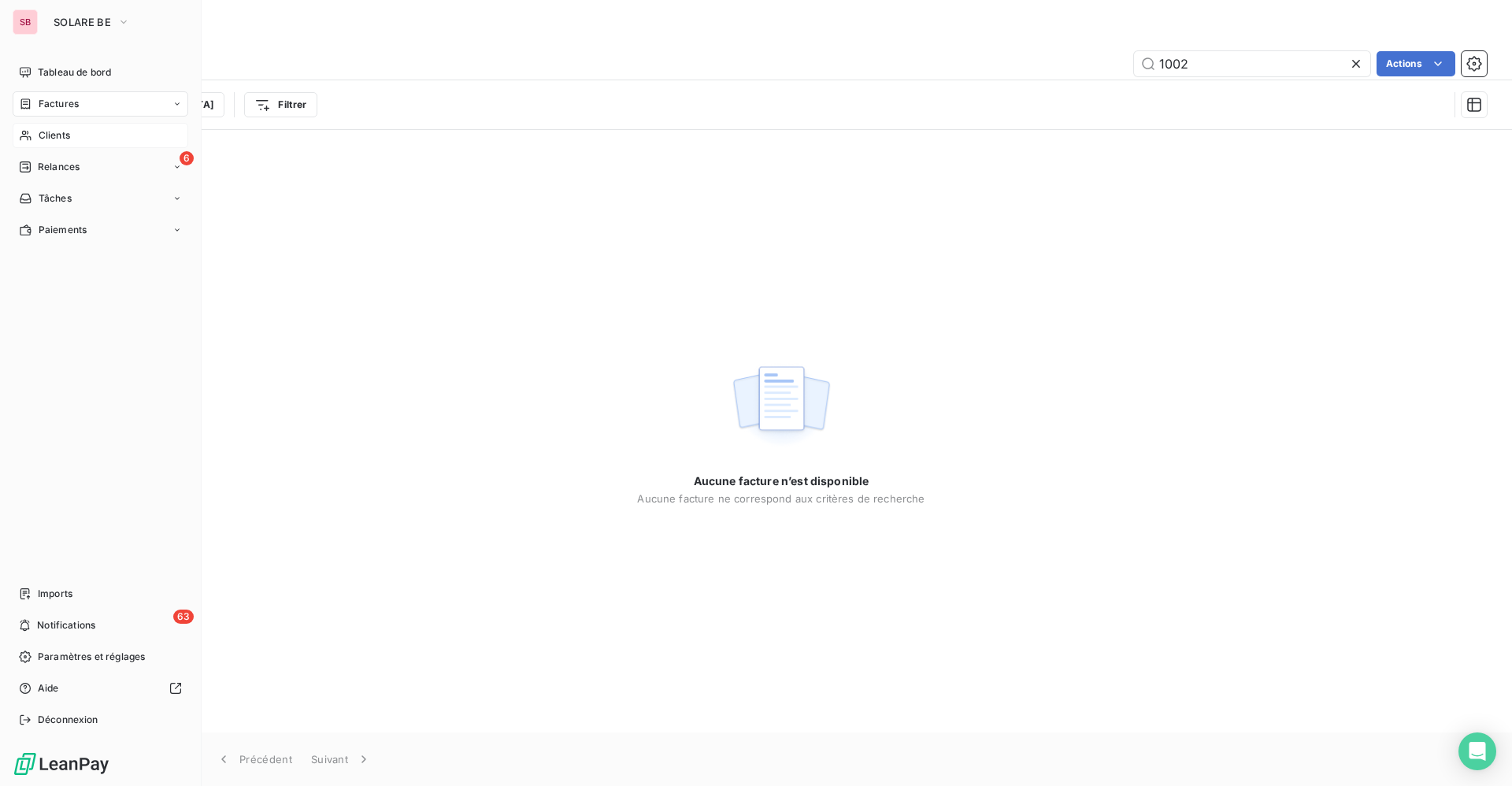
click at [51, 131] on span "Clients" at bounding box center [54, 135] width 31 height 14
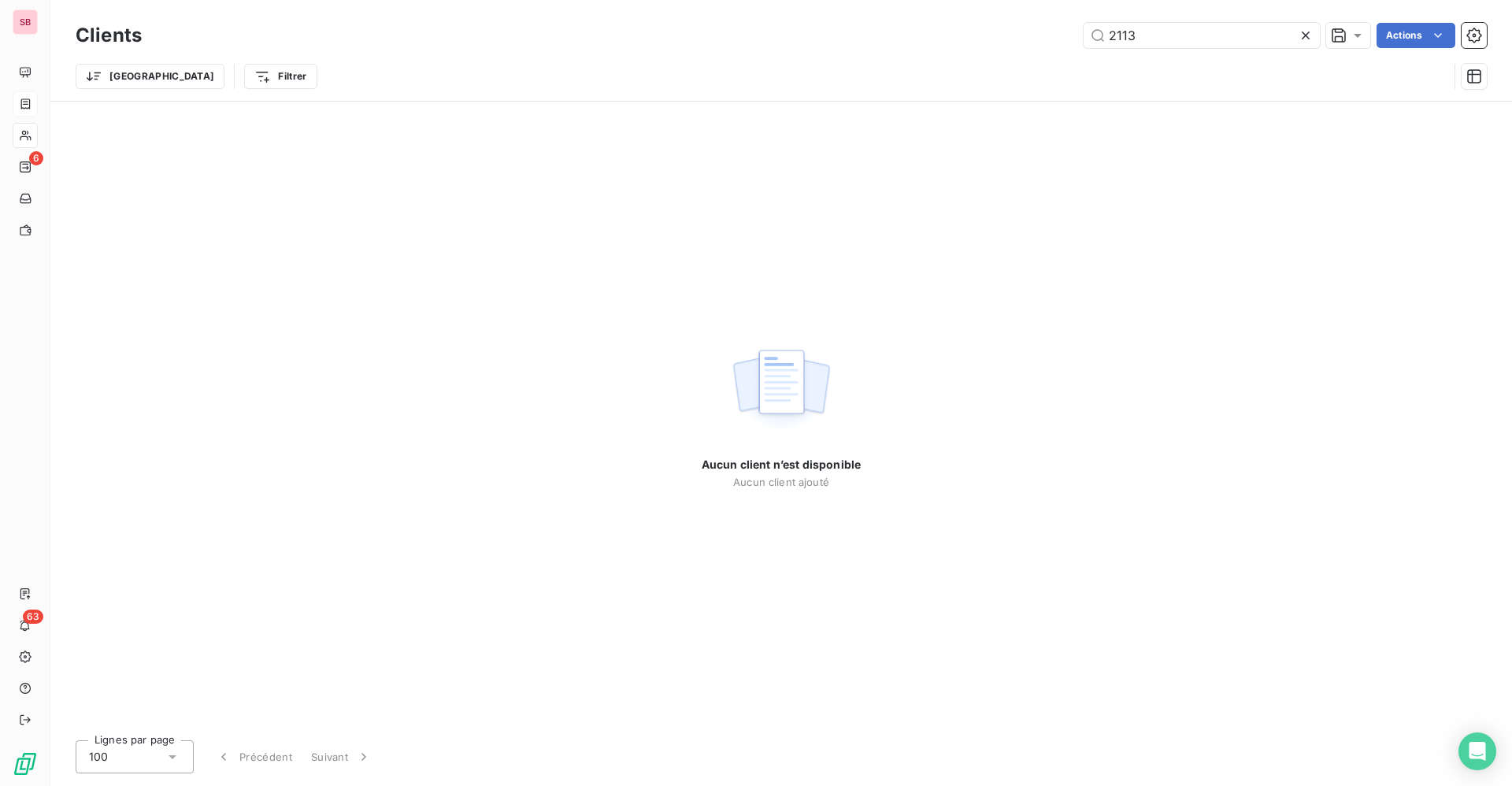
click at [919, 41] on div "2113 Actions" at bounding box center [824, 35] width 1326 height 25
type input "c"
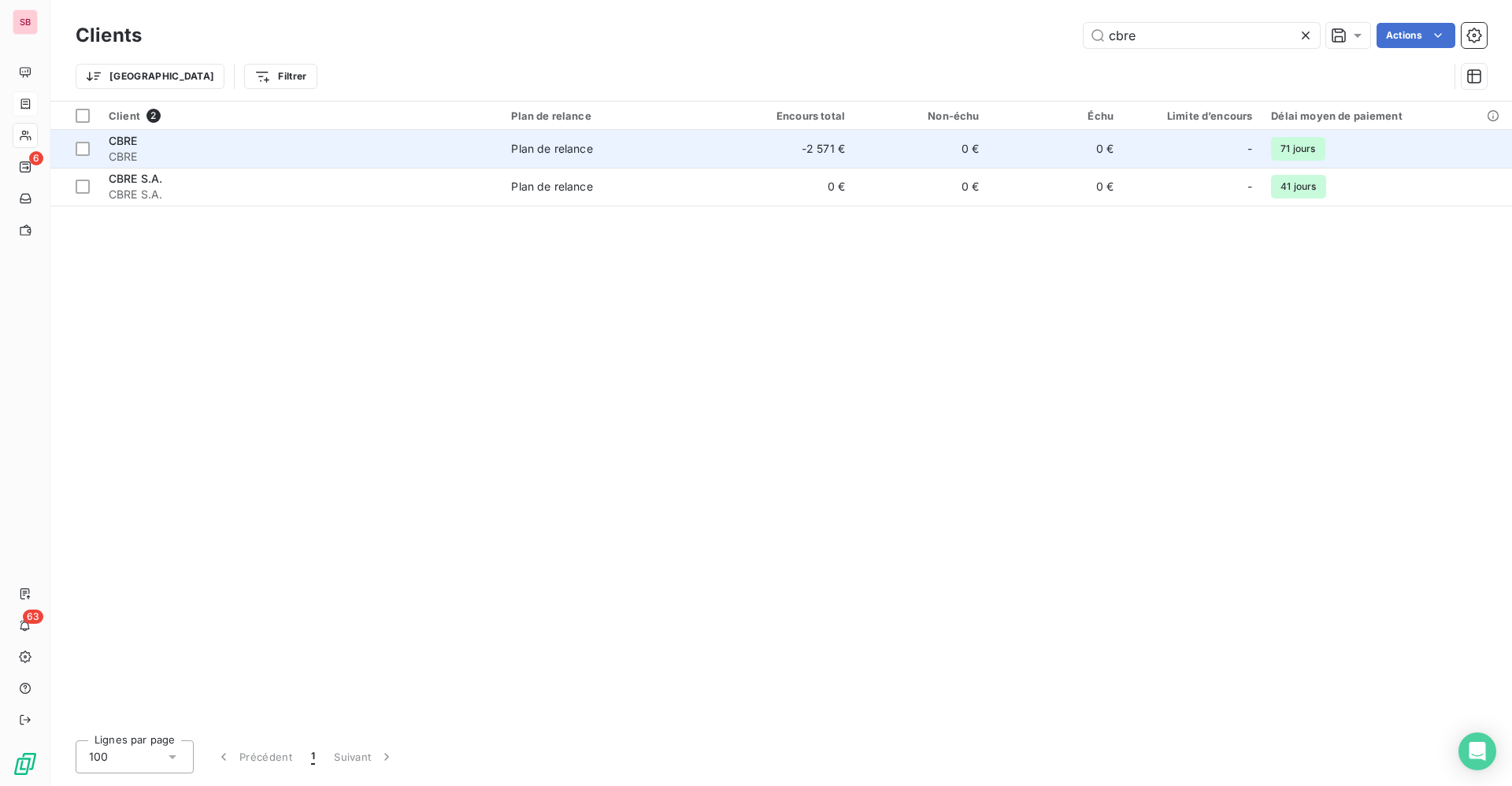
type input "cbre"
click at [155, 143] on div "CBRE" at bounding box center [300, 140] width 383 height 16
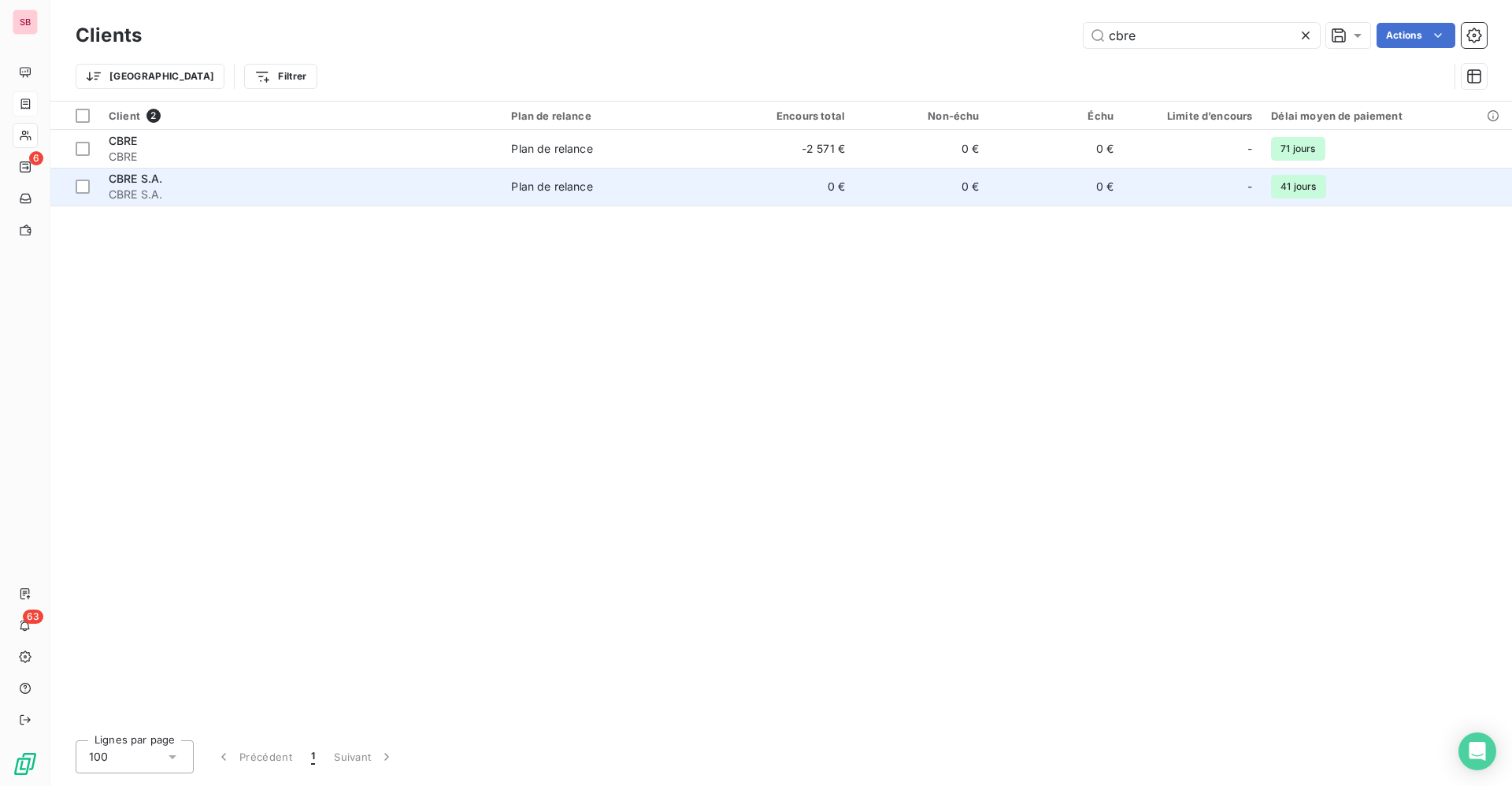
click at [474, 181] on div "CBRE S.A." at bounding box center [300, 178] width 383 height 16
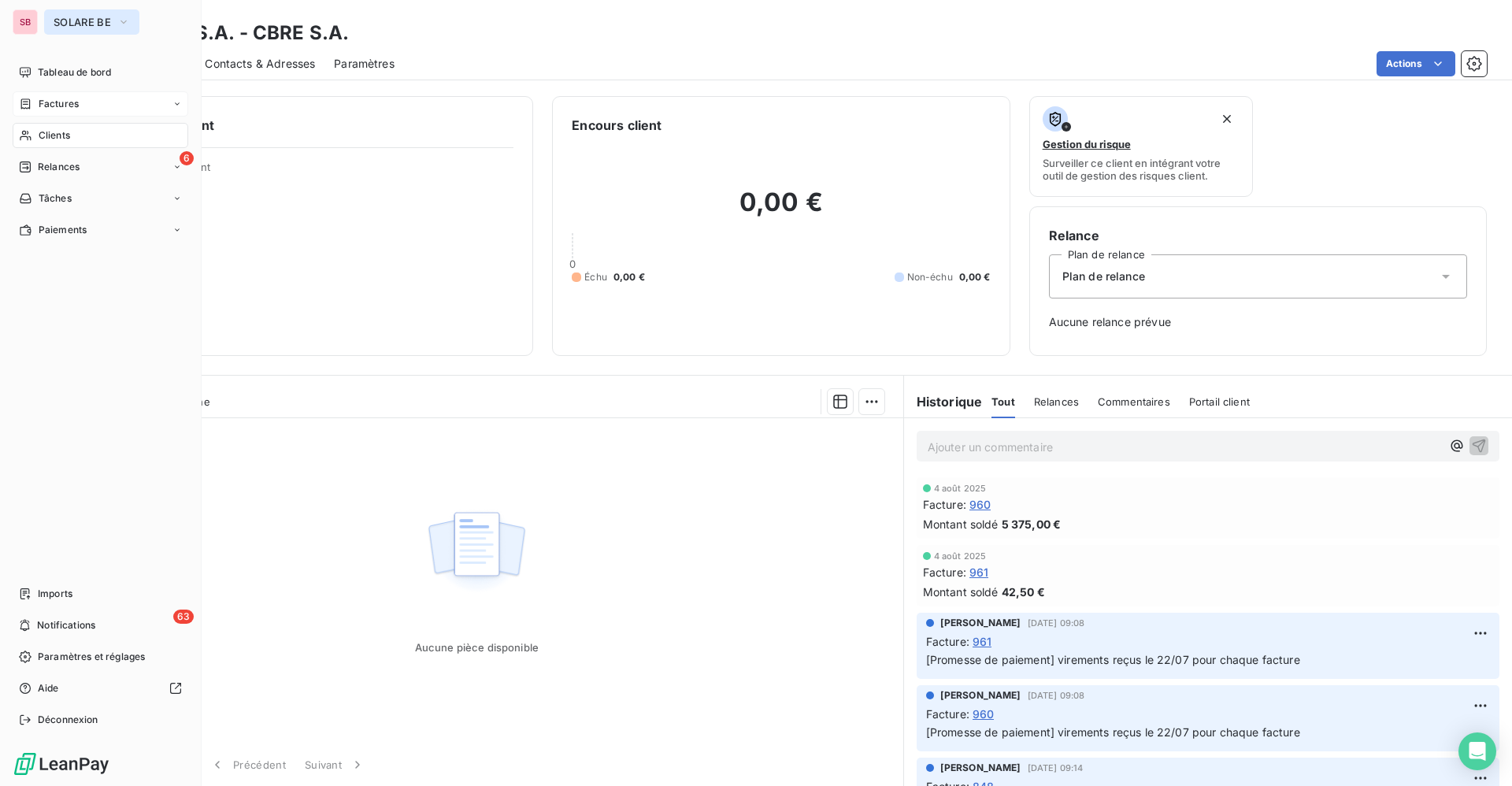
click at [75, 18] on span "SOLARE BE" at bounding box center [82, 21] width 57 height 12
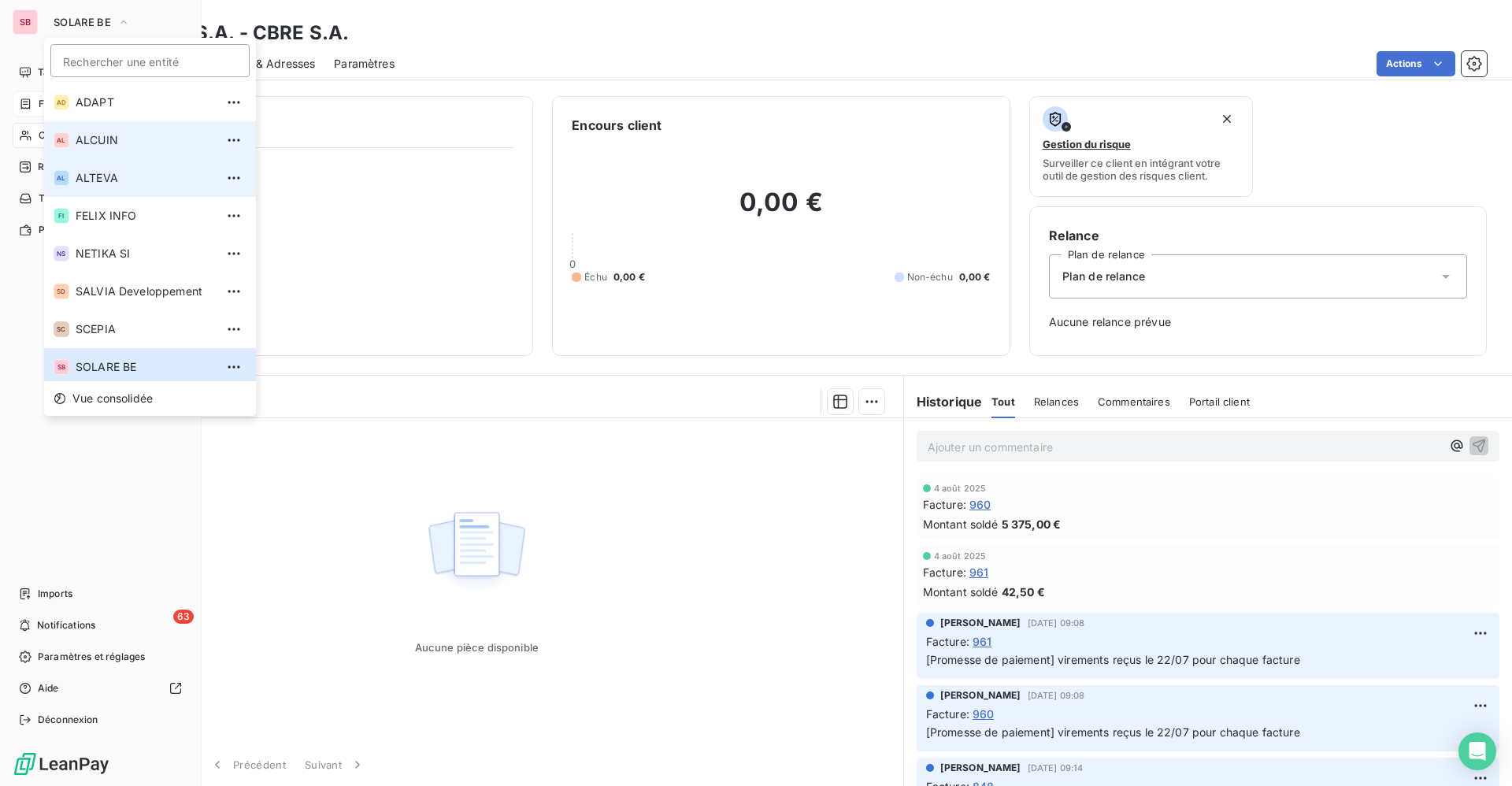
scroll to position [6, 0]
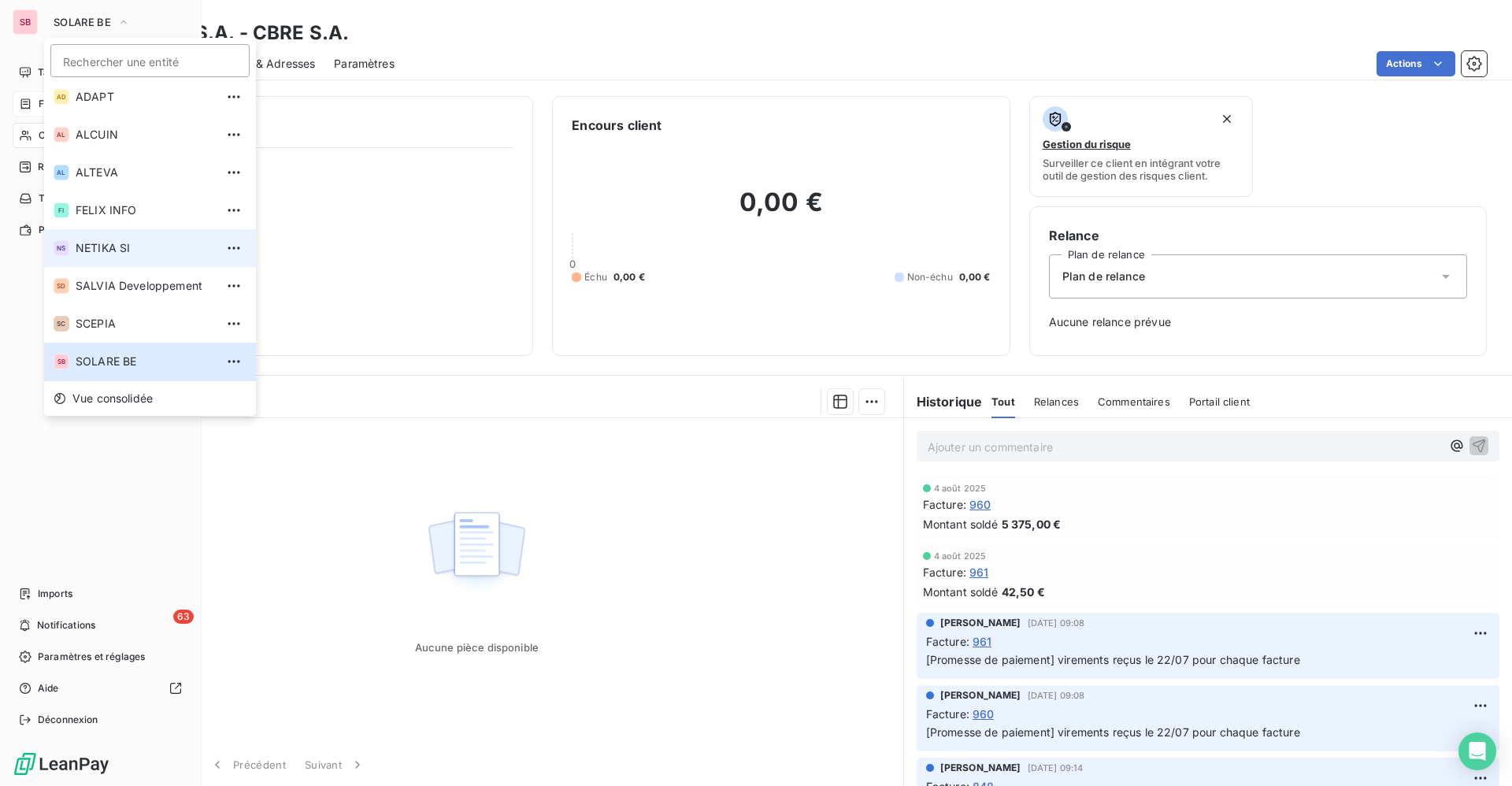
click at [106, 248] on span "NETIKA SI" at bounding box center [145, 248] width 140 height 16
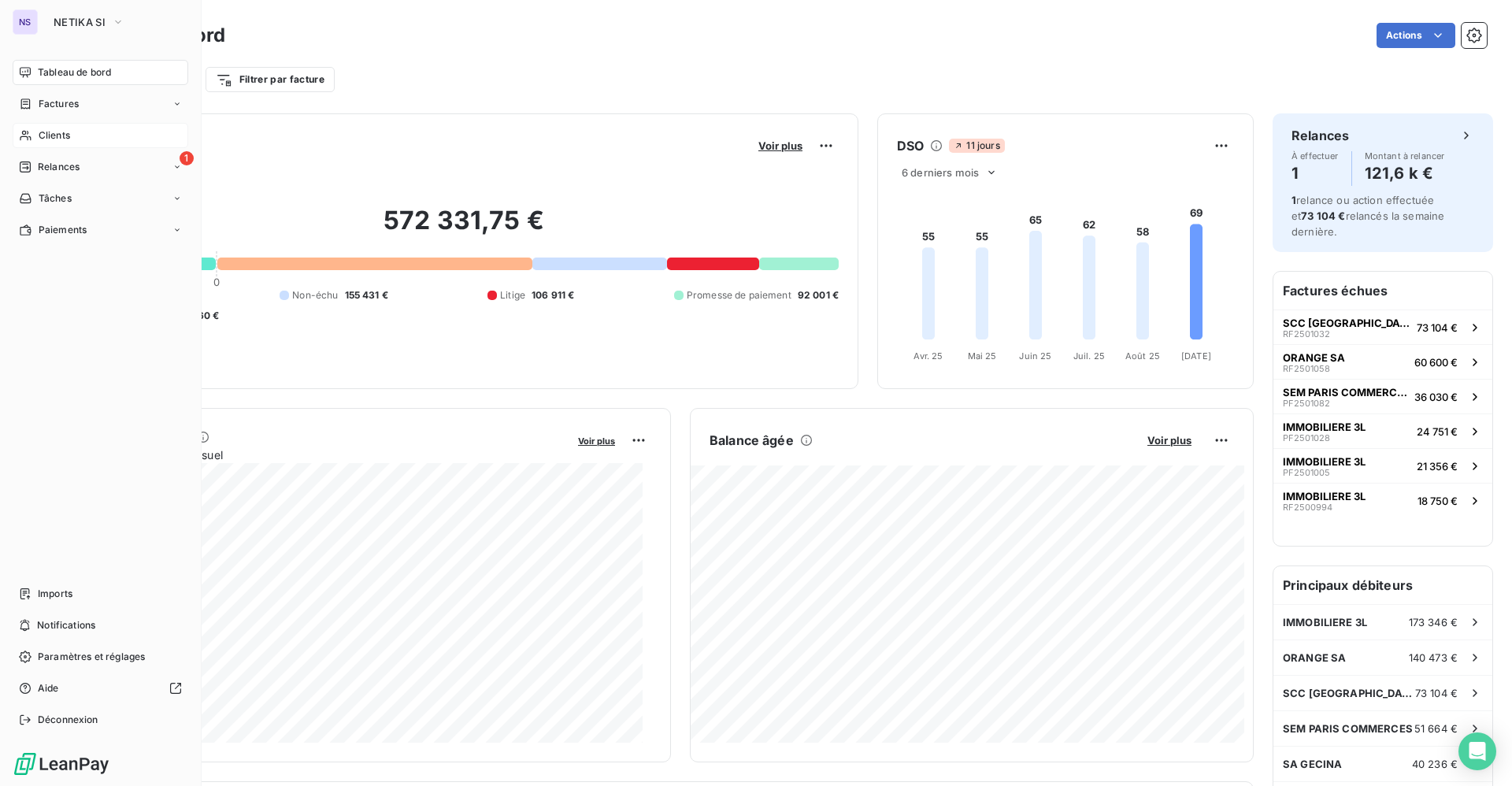
click at [60, 138] on span "Clients" at bounding box center [54, 135] width 31 height 14
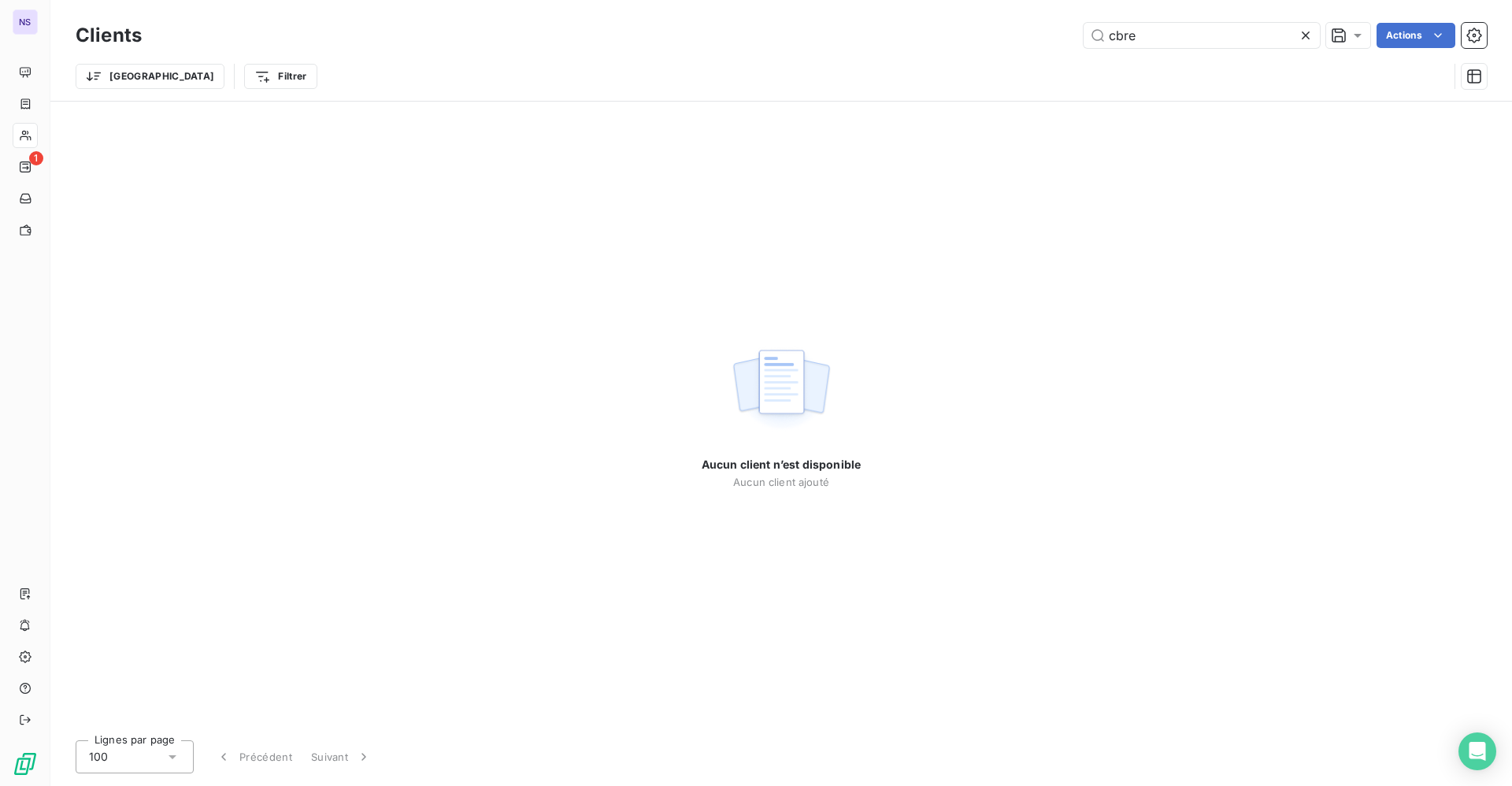
drag, startPoint x: 1156, startPoint y: 39, endPoint x: 939, endPoint y: 43, distance: 217.0
click at [1061, 39] on div "cbre Actions" at bounding box center [824, 35] width 1326 height 25
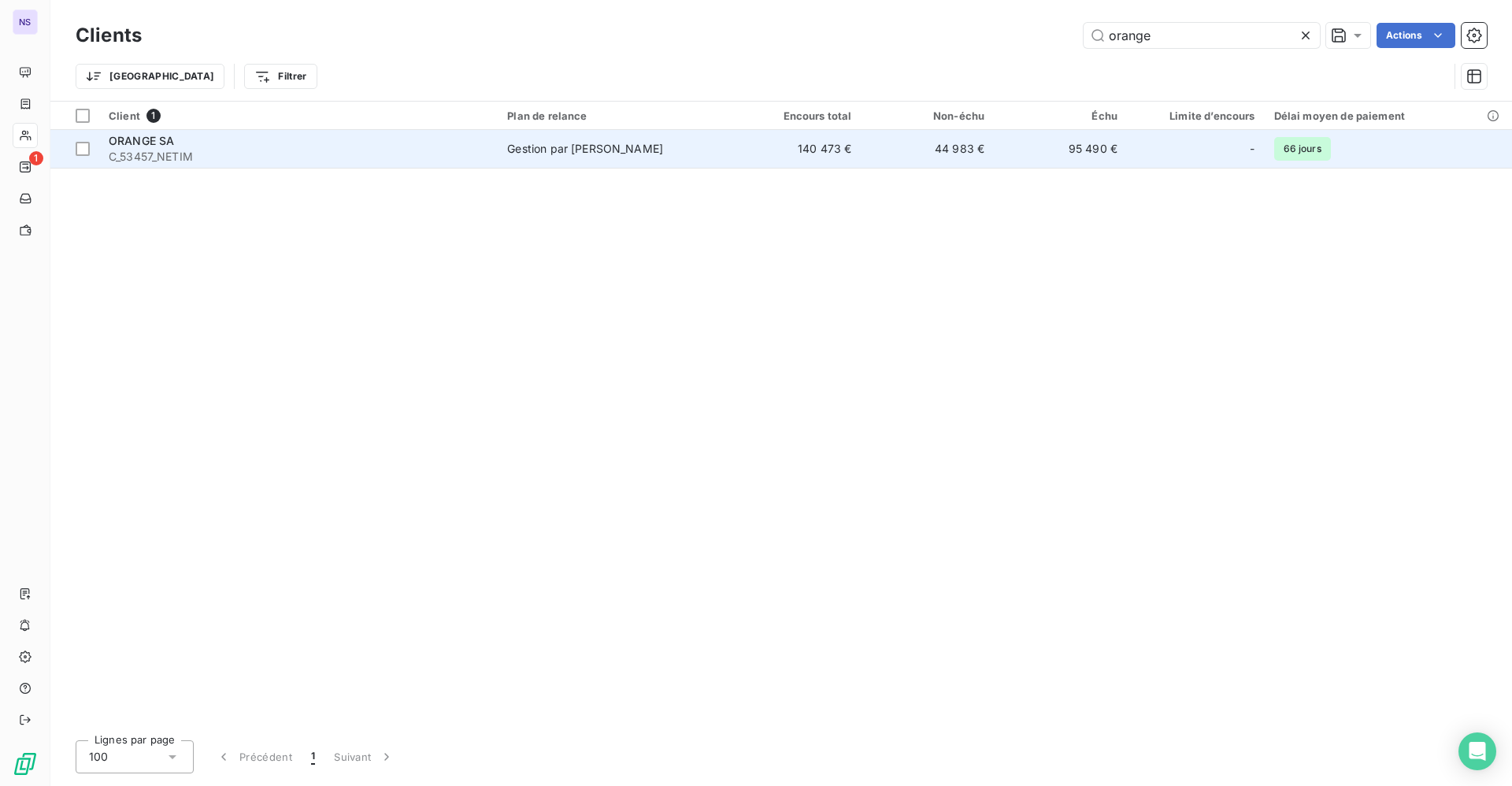
type input "orange"
click at [263, 144] on div "ORANGE SA" at bounding box center [298, 140] width 379 height 16
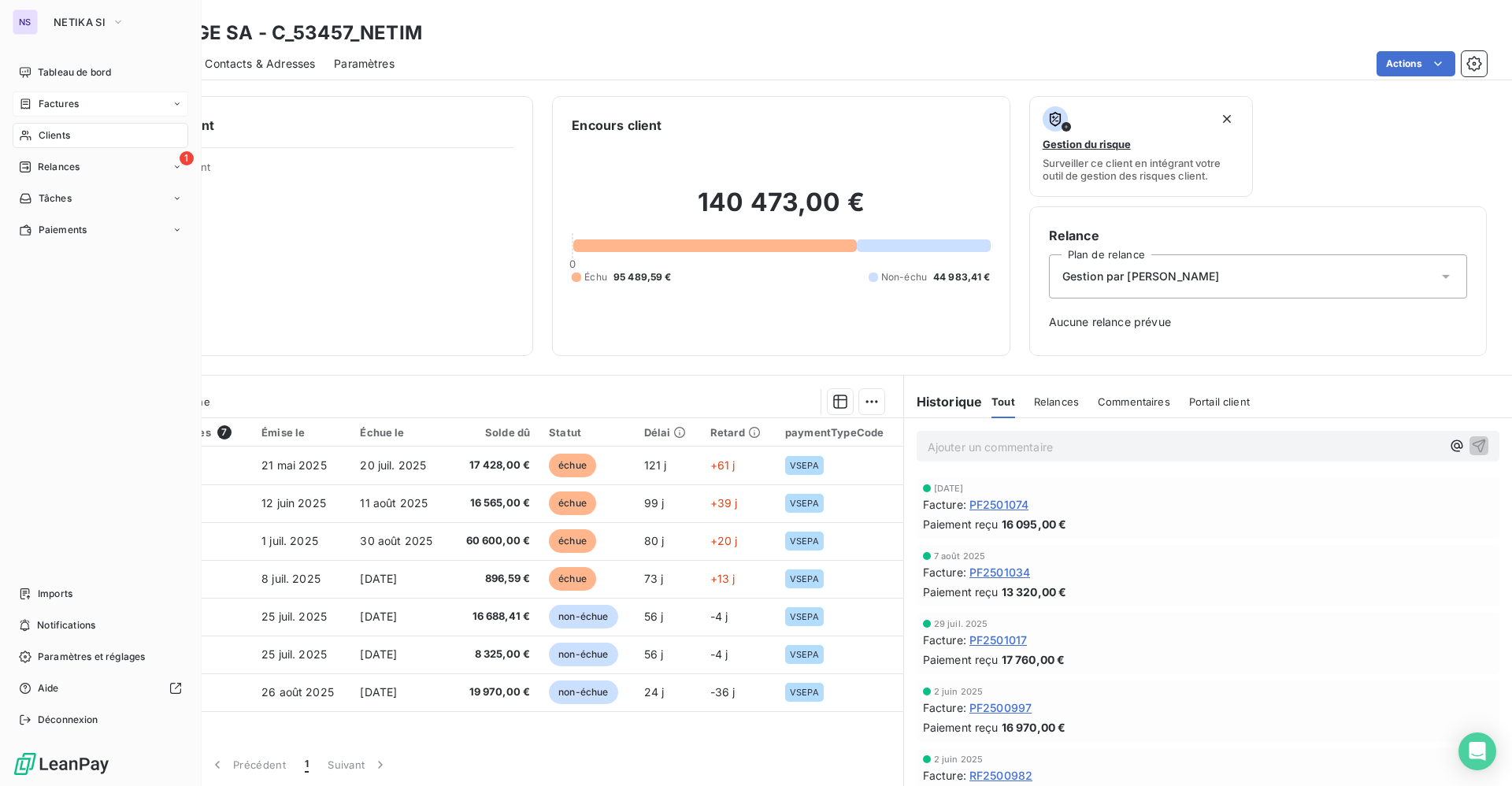
click at [55, 95] on div "Factures" at bounding box center [100, 103] width 176 height 25
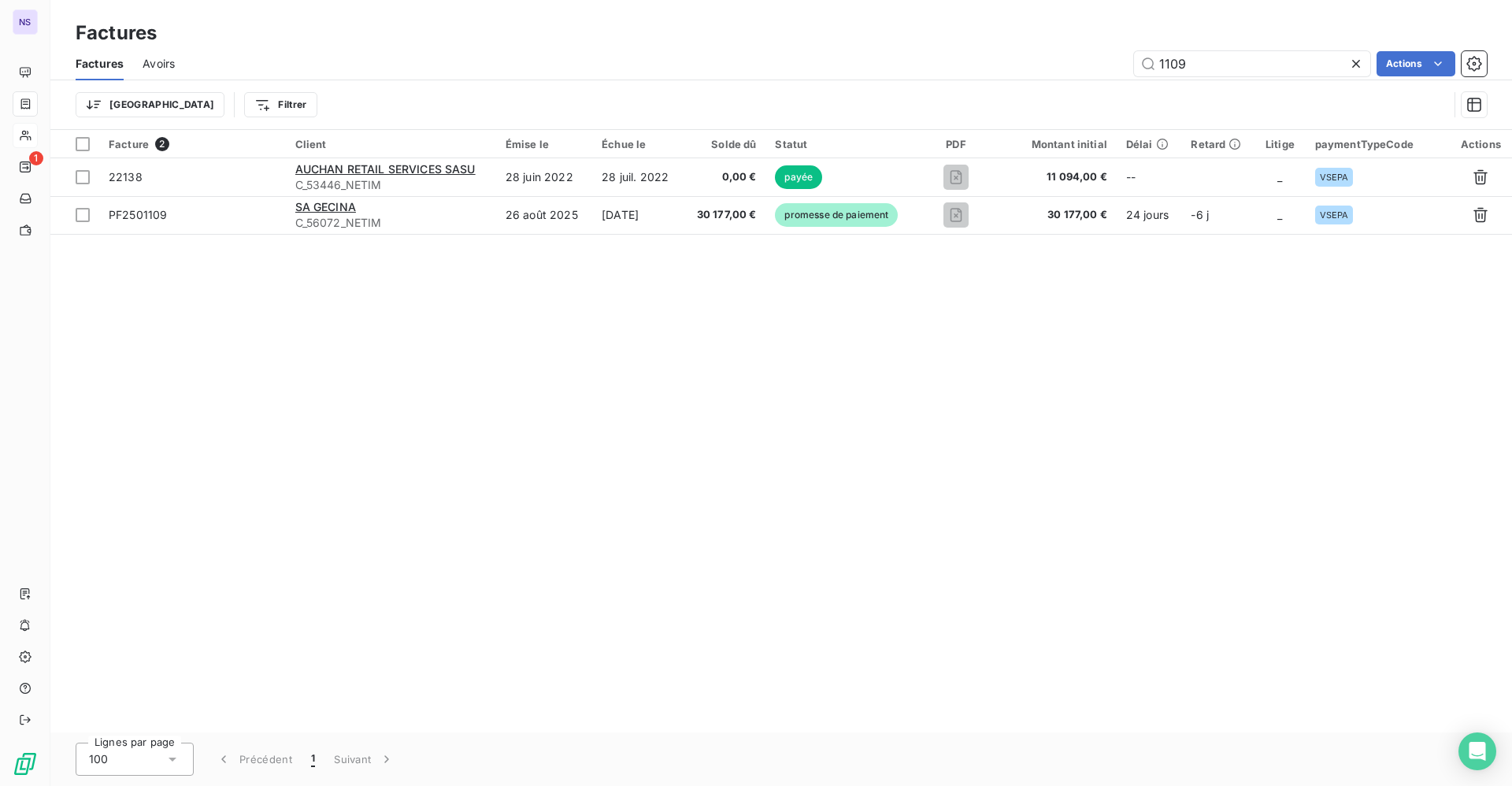
drag, startPoint x: 1216, startPoint y: 64, endPoint x: 1001, endPoint y: 64, distance: 215.0
click at [1065, 64] on div "1109 Actions" at bounding box center [840, 63] width 1293 height 25
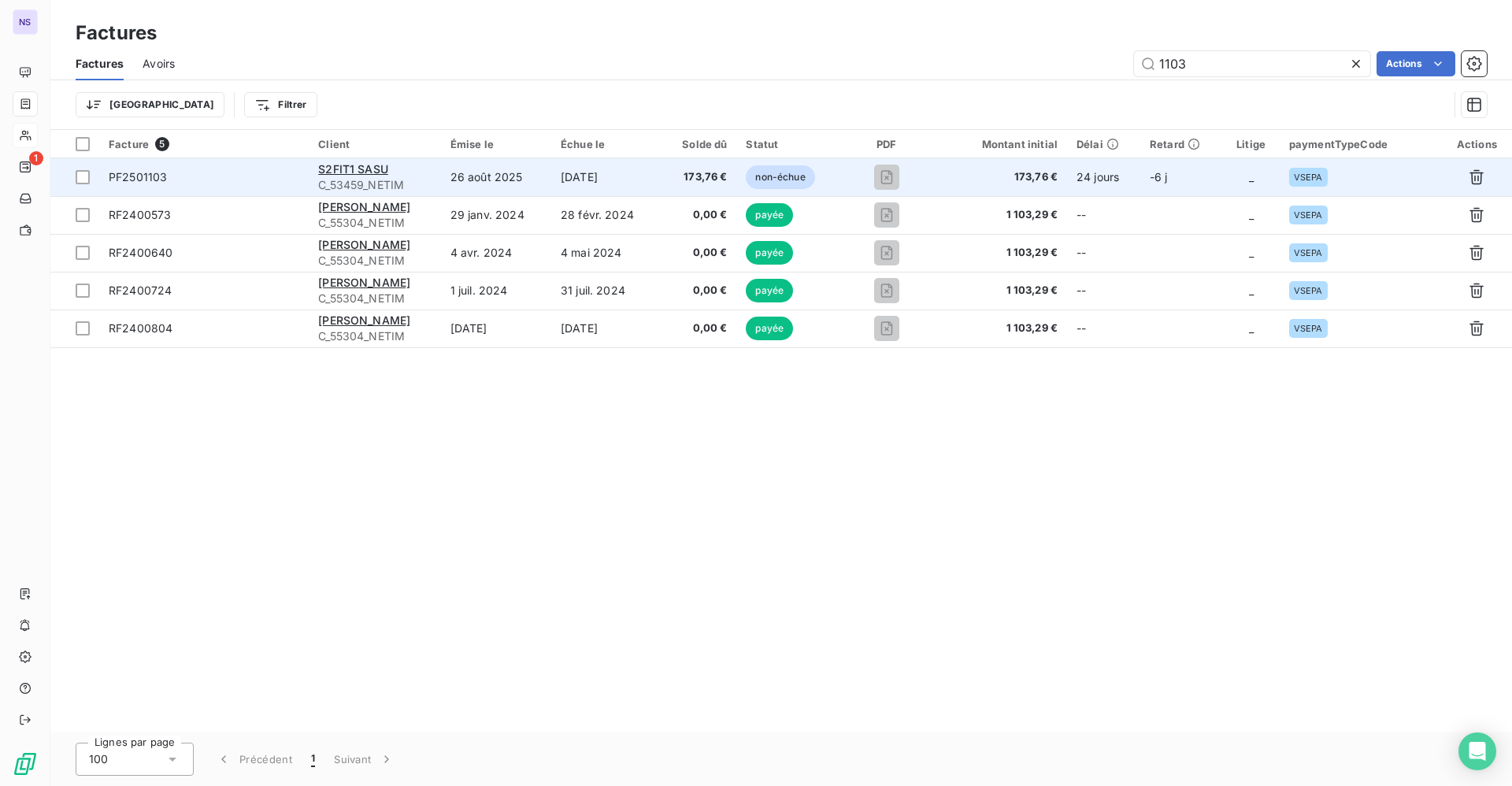
type input "1103"
click at [366, 169] on span "S2FIT1 SASU" at bounding box center [353, 169] width 70 height 13
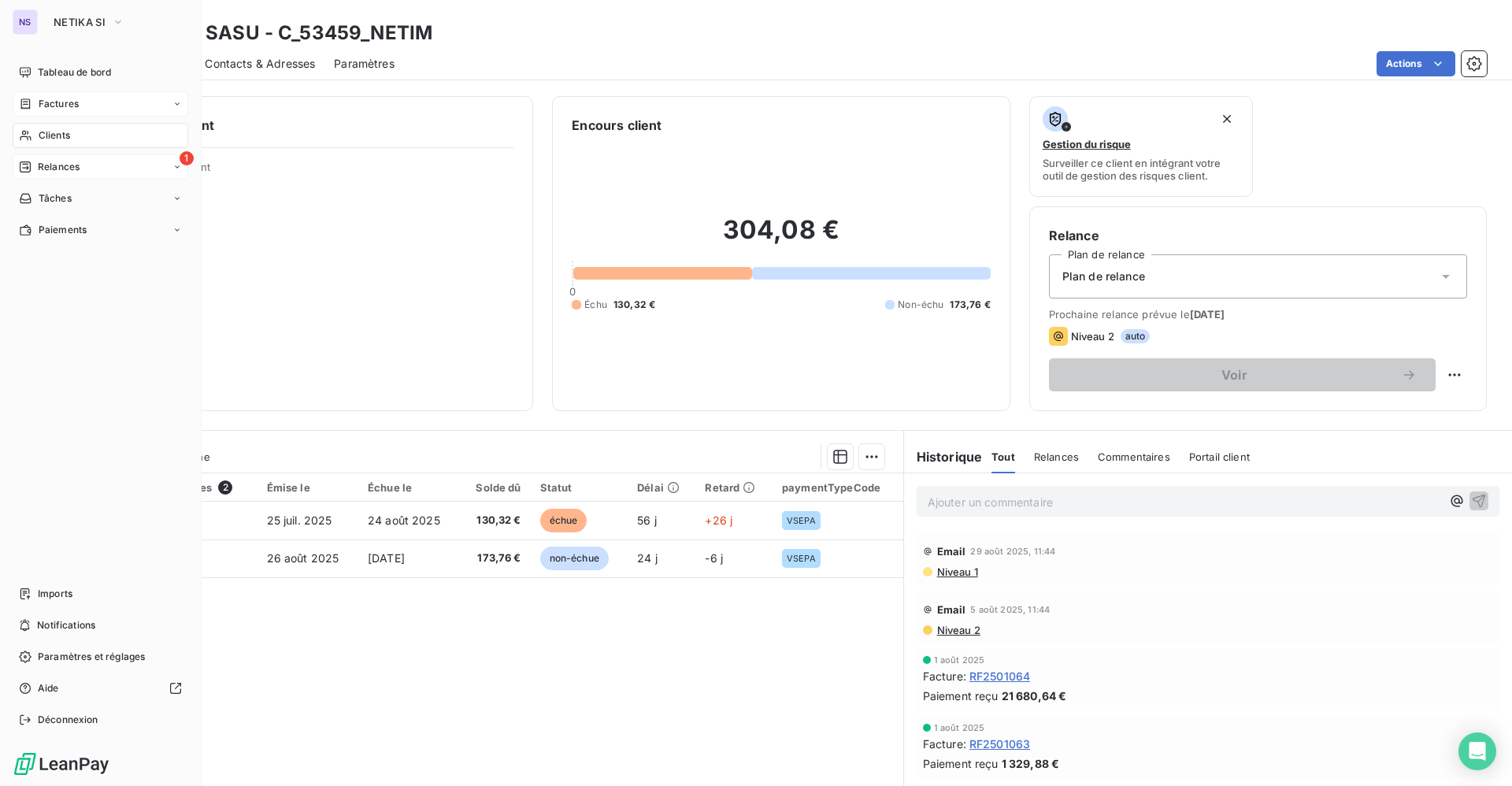
click at [57, 168] on span "Relances" at bounding box center [58, 167] width 42 height 14
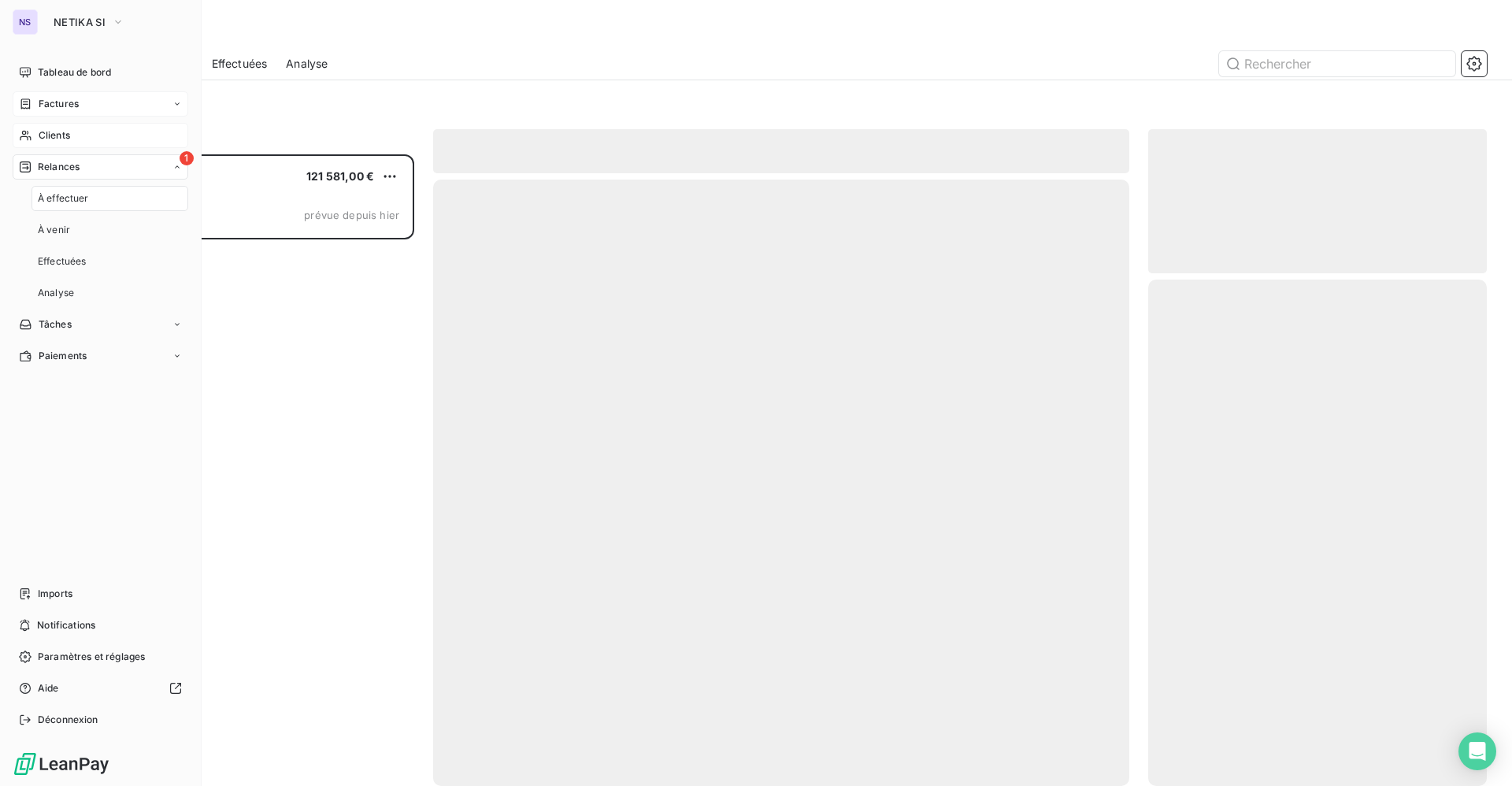
scroll to position [613, 320]
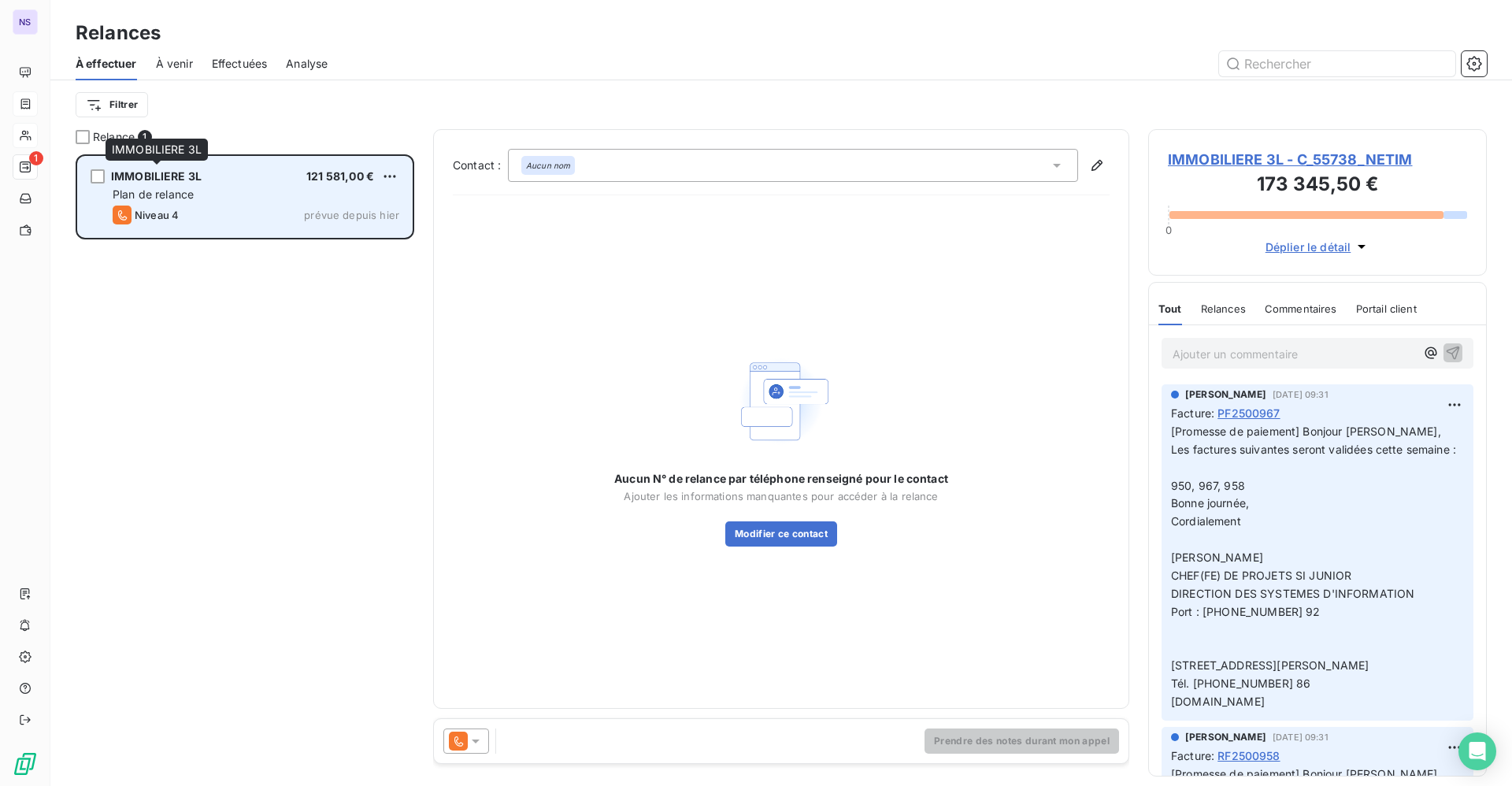
click at [193, 181] on span "IMMOBILIERE 3L" at bounding box center [156, 176] width 90 height 13
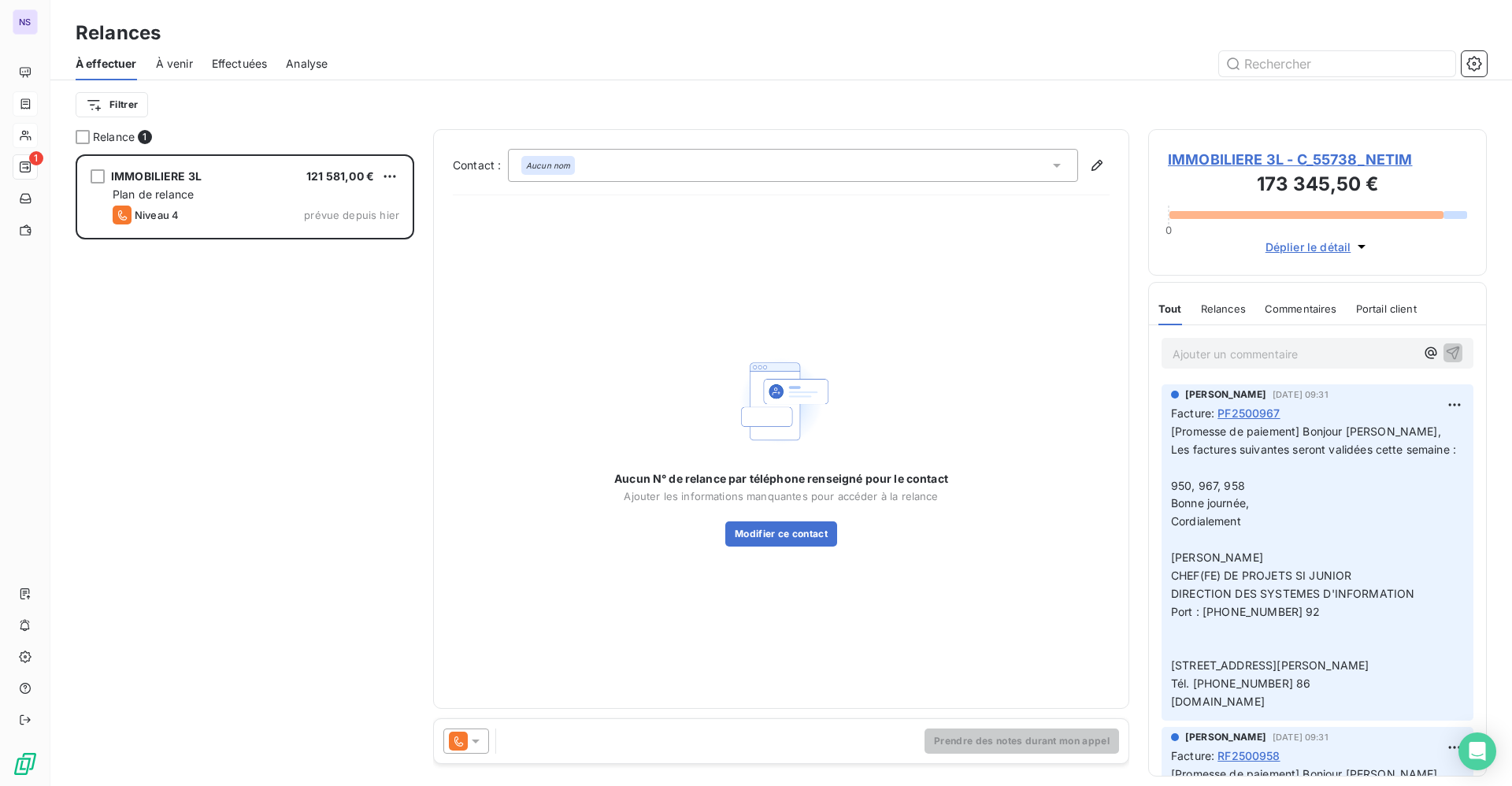
click at [1199, 150] on span "IMMOBILIERE 3L - C_55738_NETIM" at bounding box center [1317, 159] width 300 height 21
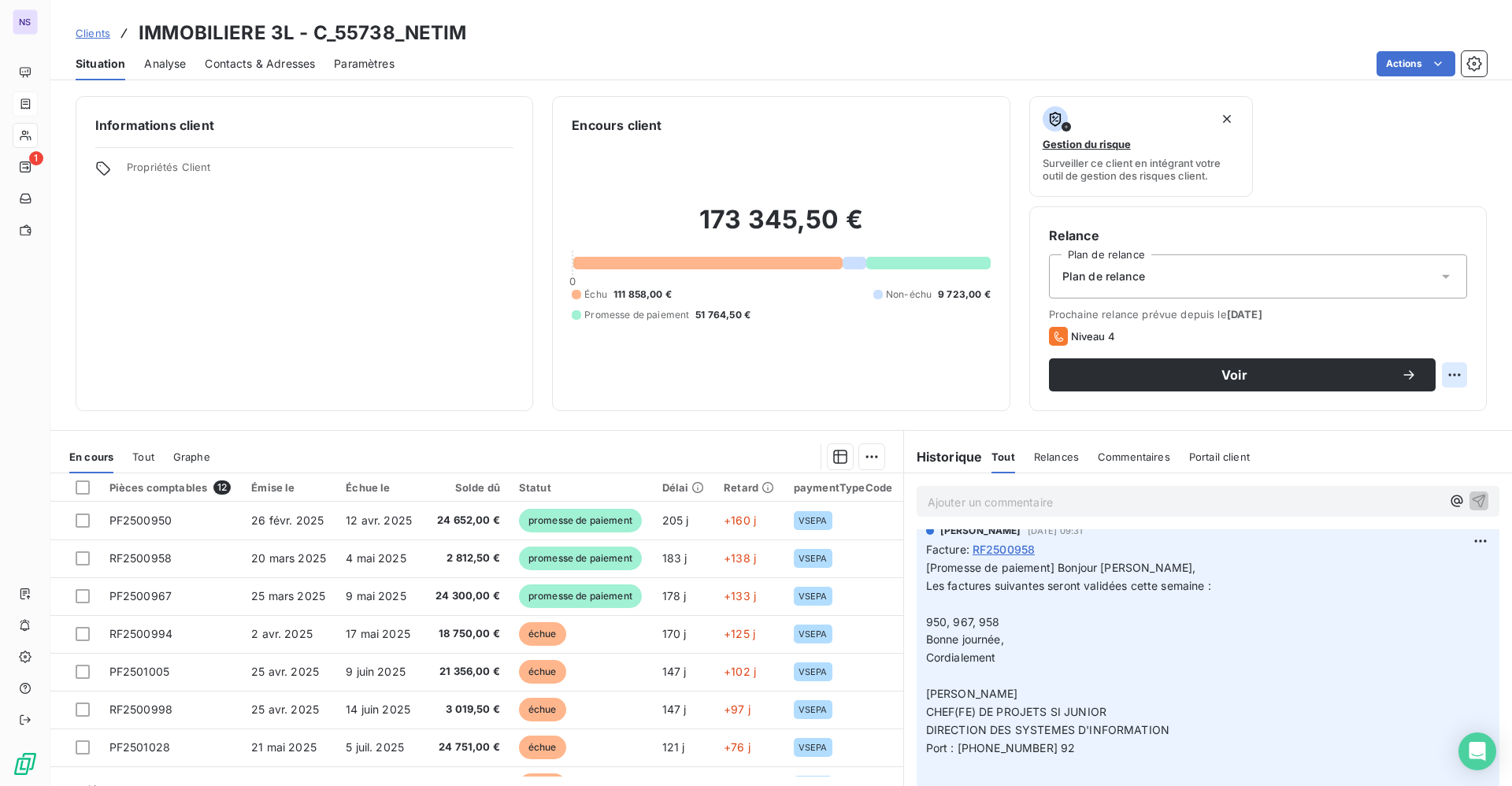
click at [1446, 378] on html "NS 1 Clients IMMOBILIERE 3L - C_55738_NETIM Situation Analyse Contacts & Adress…" at bounding box center [756, 393] width 1512 height 786
click at [1344, 403] on div "Replanifier cette action" at bounding box center [1372, 409] width 141 height 25
select select "8"
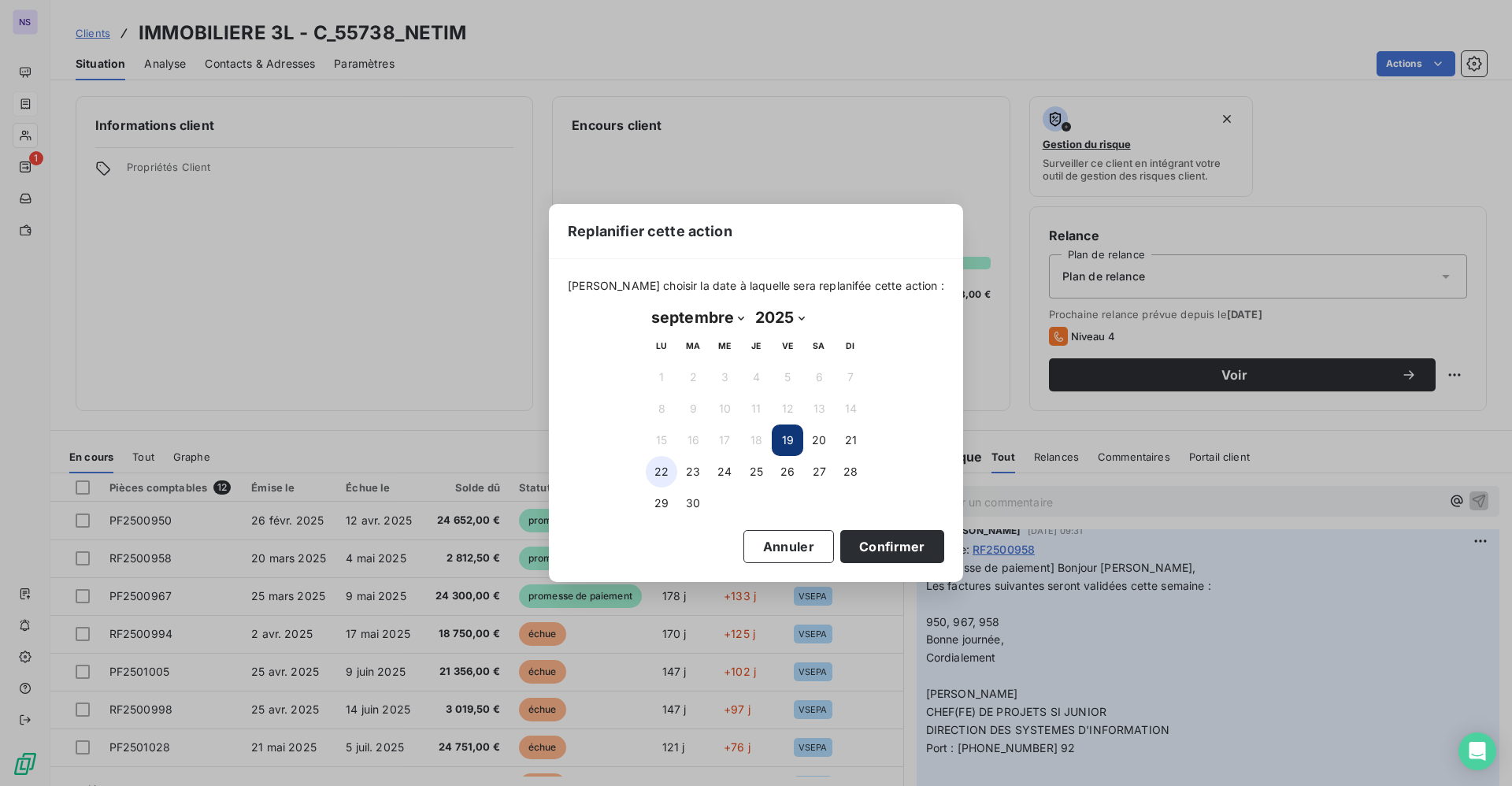
click at [658, 472] on button "22" at bounding box center [662, 472] width 31 height 31
click at [886, 547] on button "Confirmer" at bounding box center [892, 546] width 104 height 33
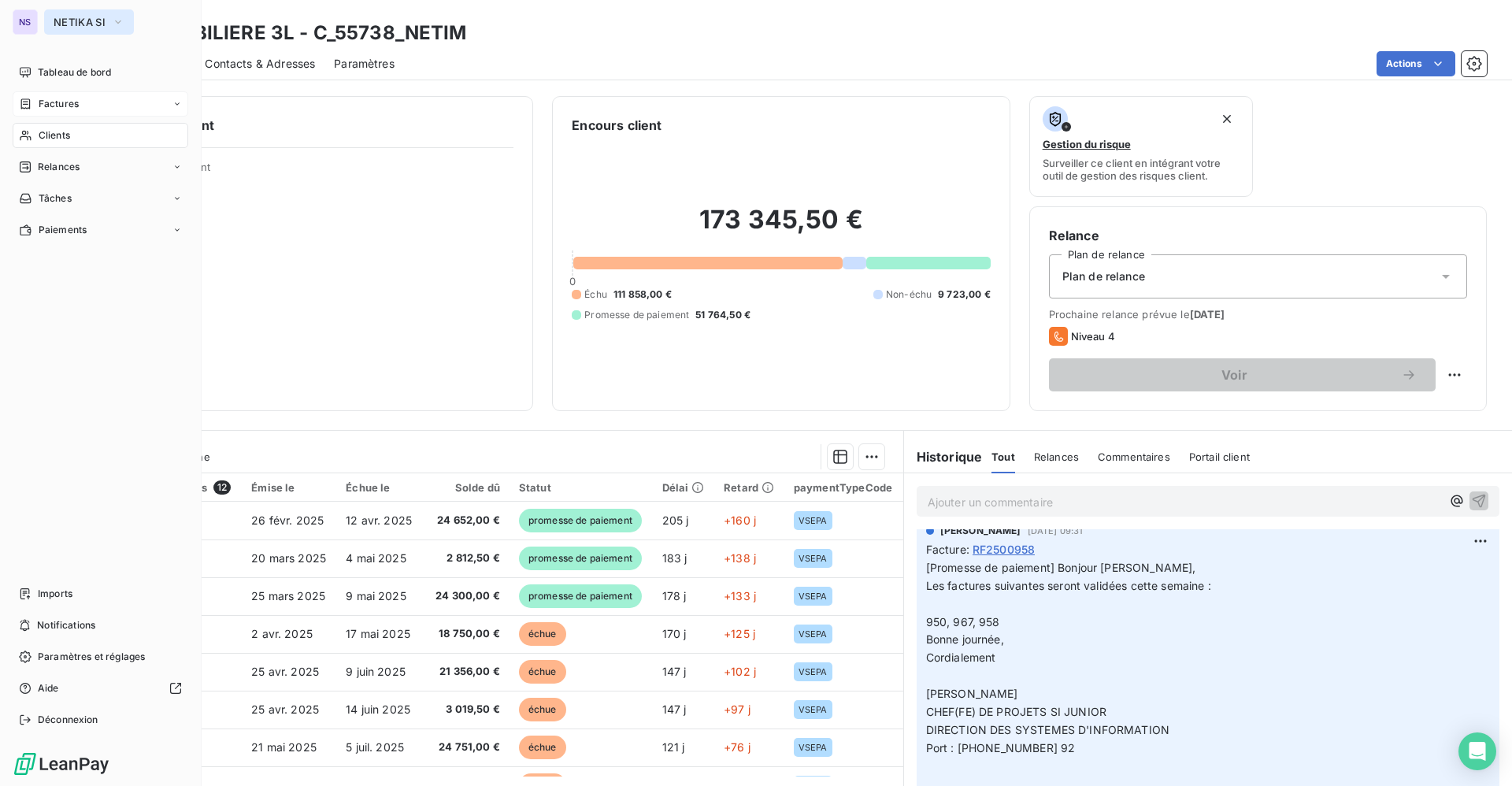
click at [75, 23] on span "NETIKA SI" at bounding box center [79, 21] width 52 height 12
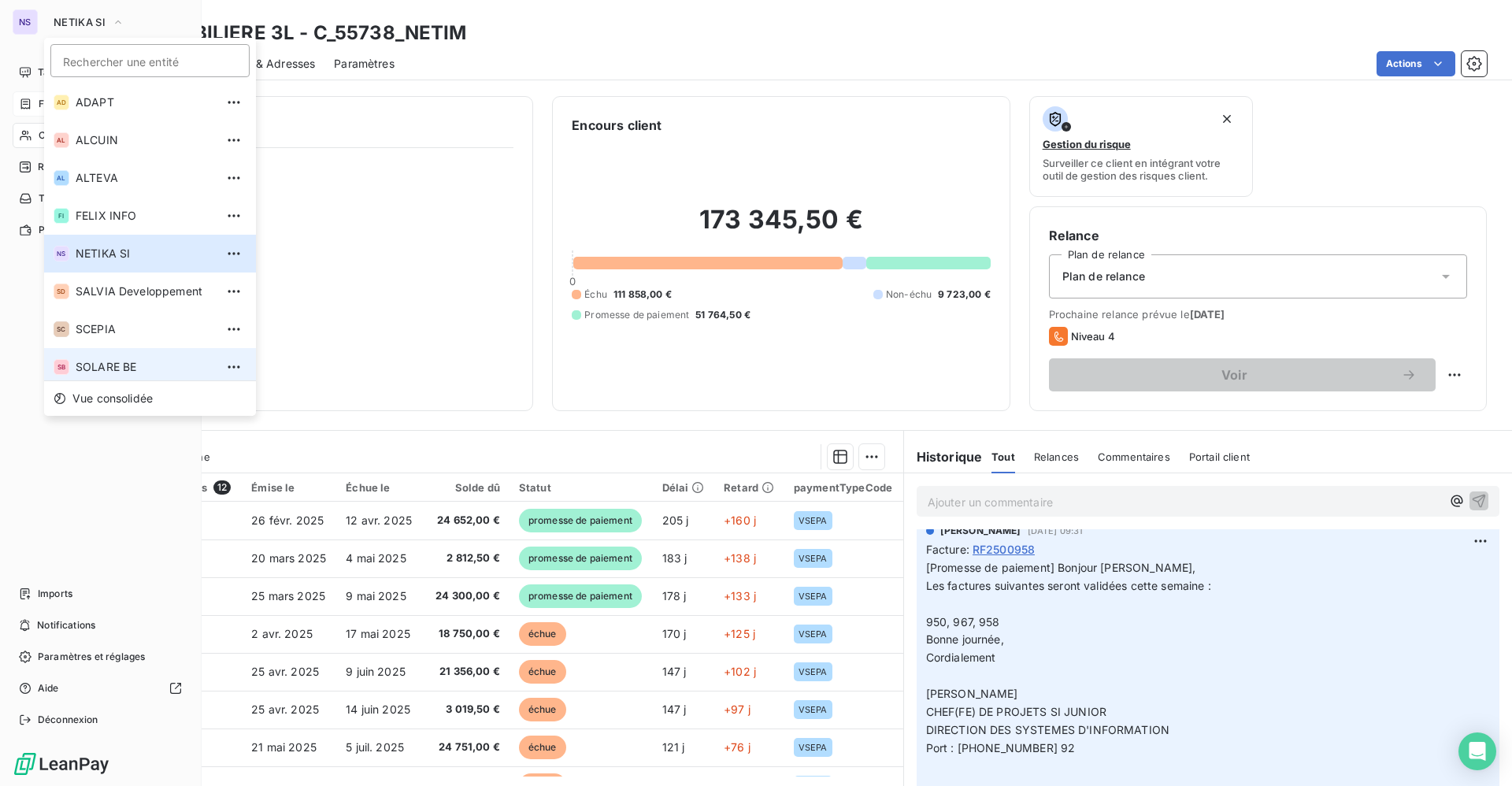
scroll to position [6, 0]
click at [114, 359] on span "SOLARE BE" at bounding box center [145, 361] width 140 height 16
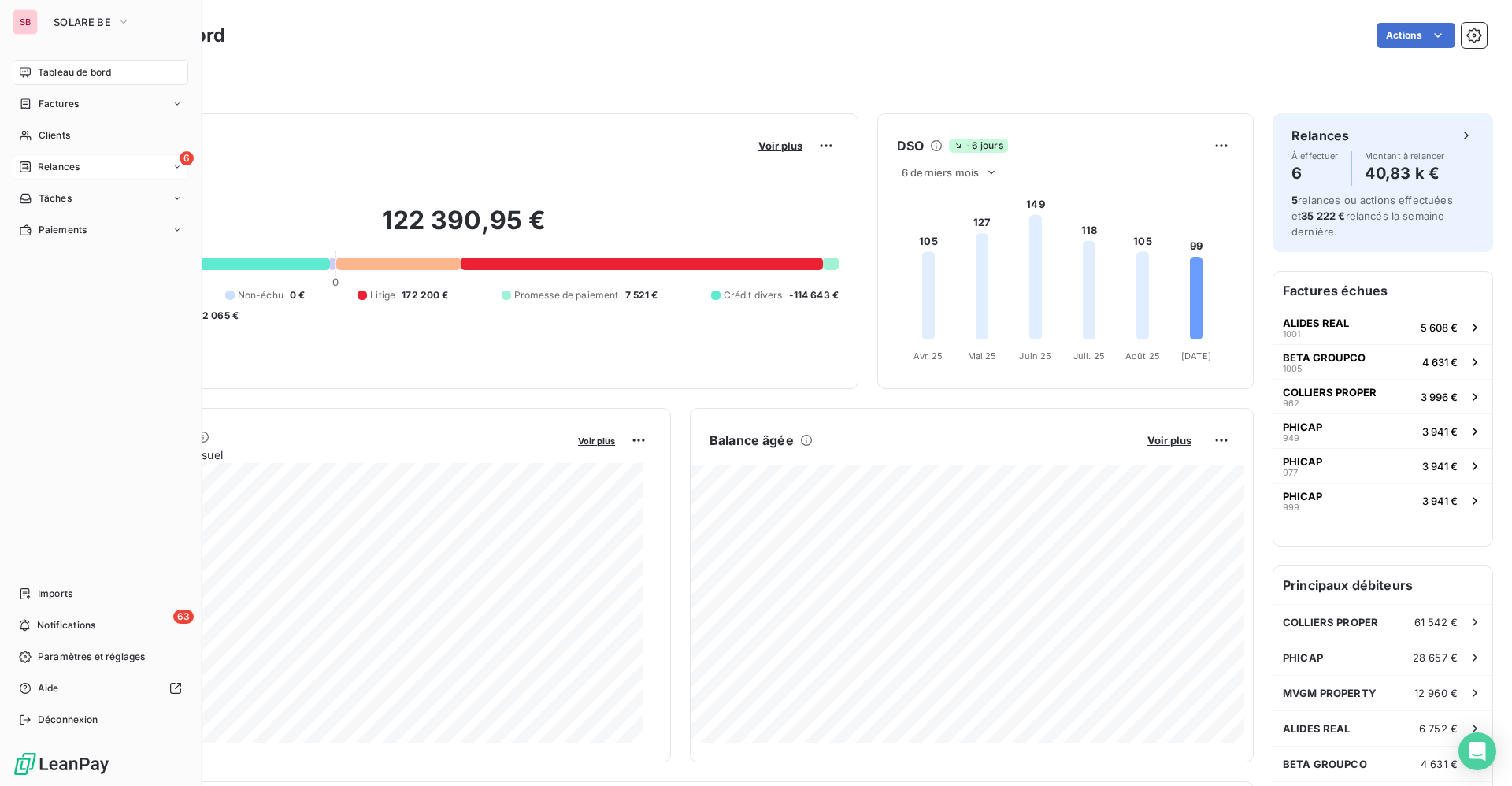
click at [68, 165] on span "Relances" at bounding box center [58, 167] width 42 height 14
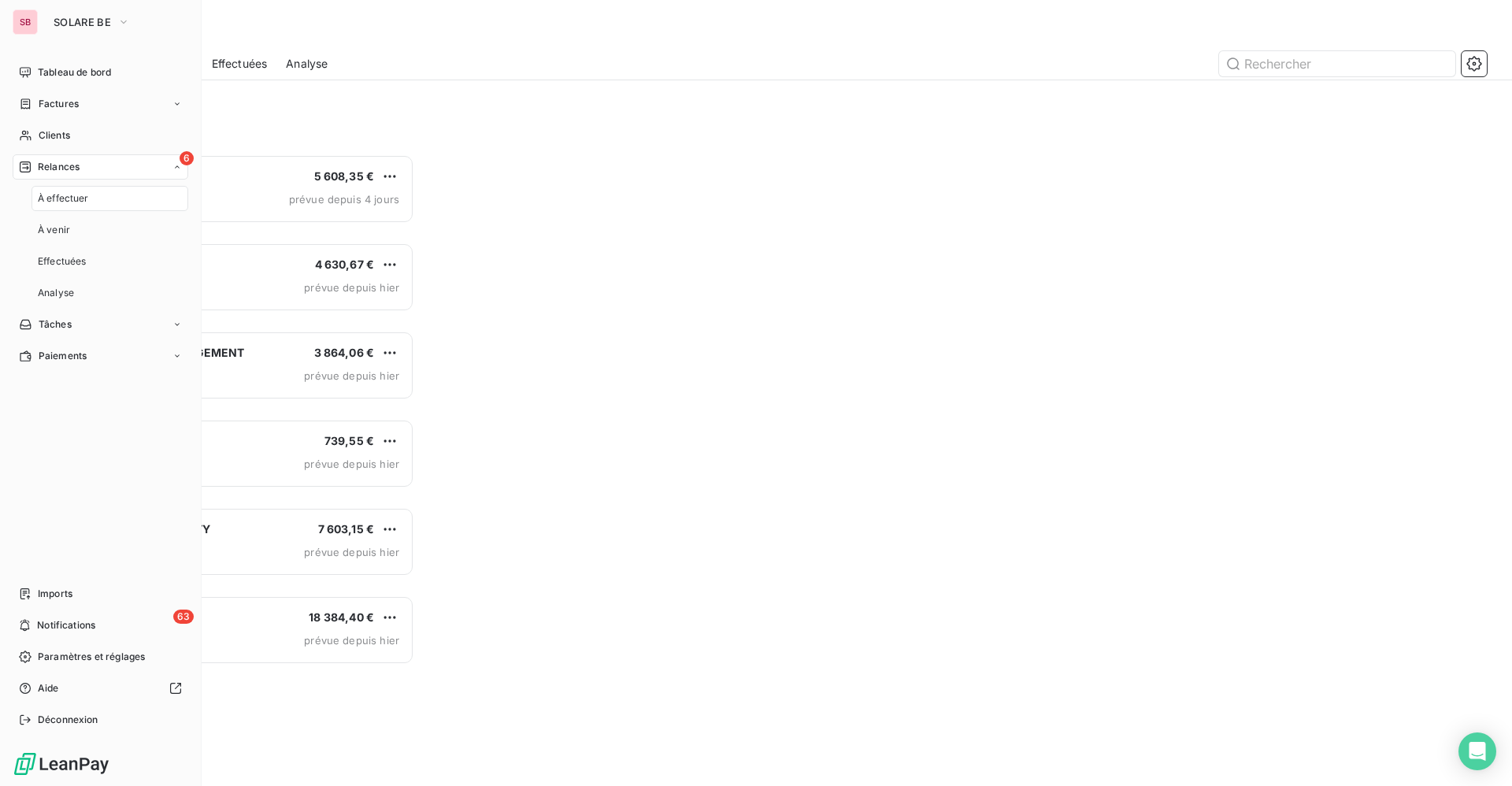
scroll to position [613, 320]
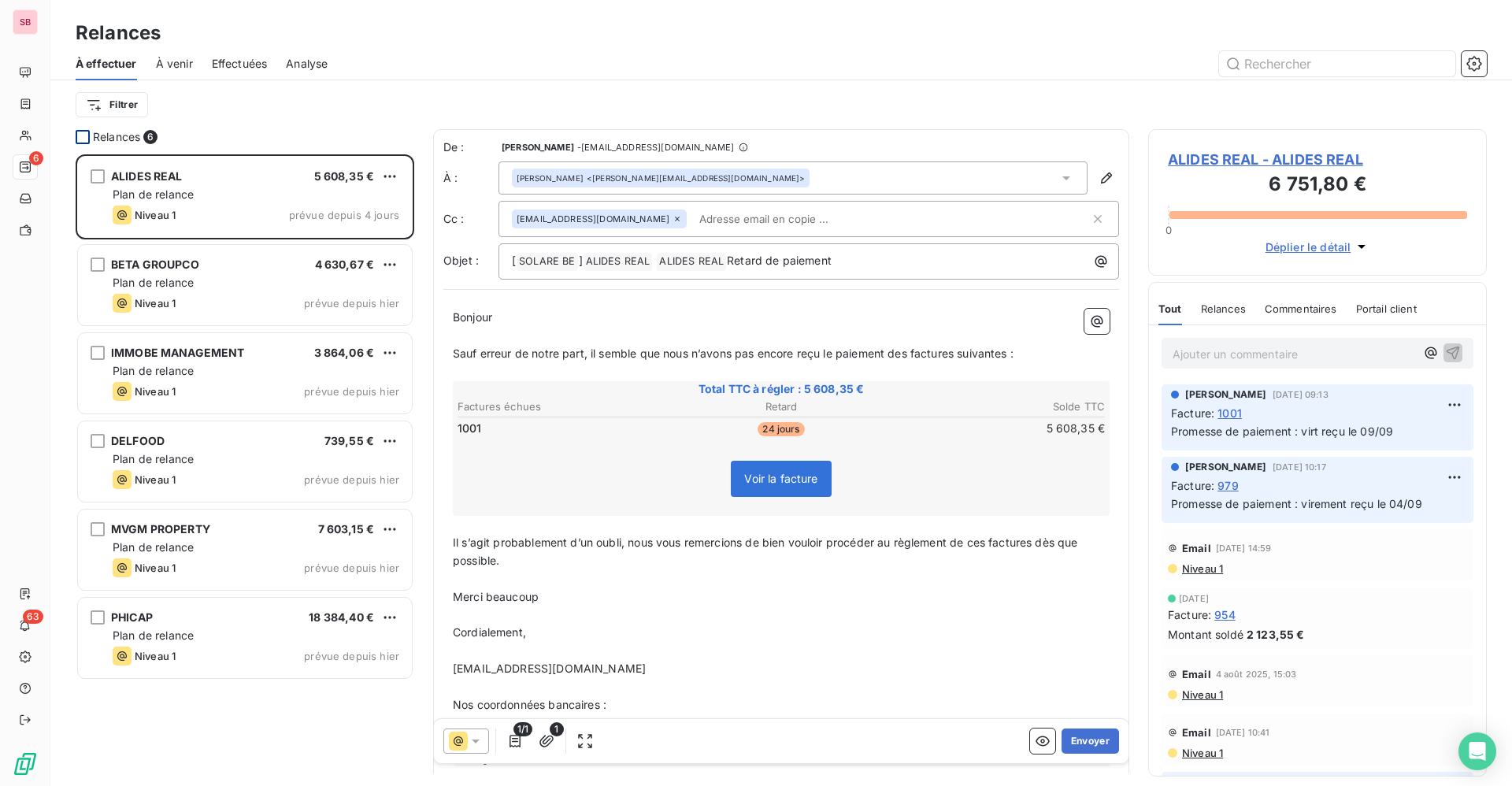
click at [86, 133] on div at bounding box center [82, 136] width 14 height 14
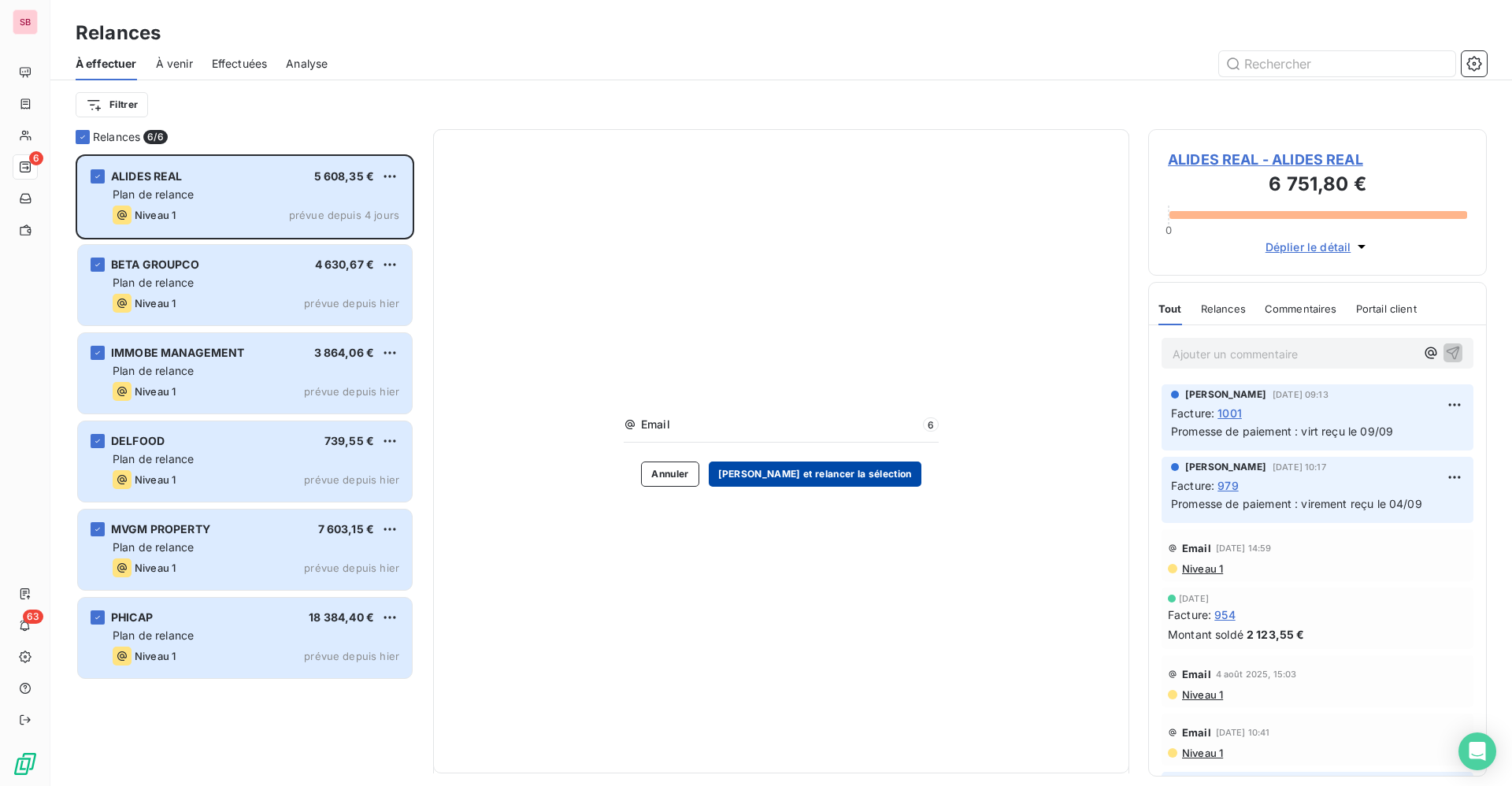
click at [817, 470] on button "[PERSON_NAME] et relancer la sélection" at bounding box center [814, 473] width 213 height 25
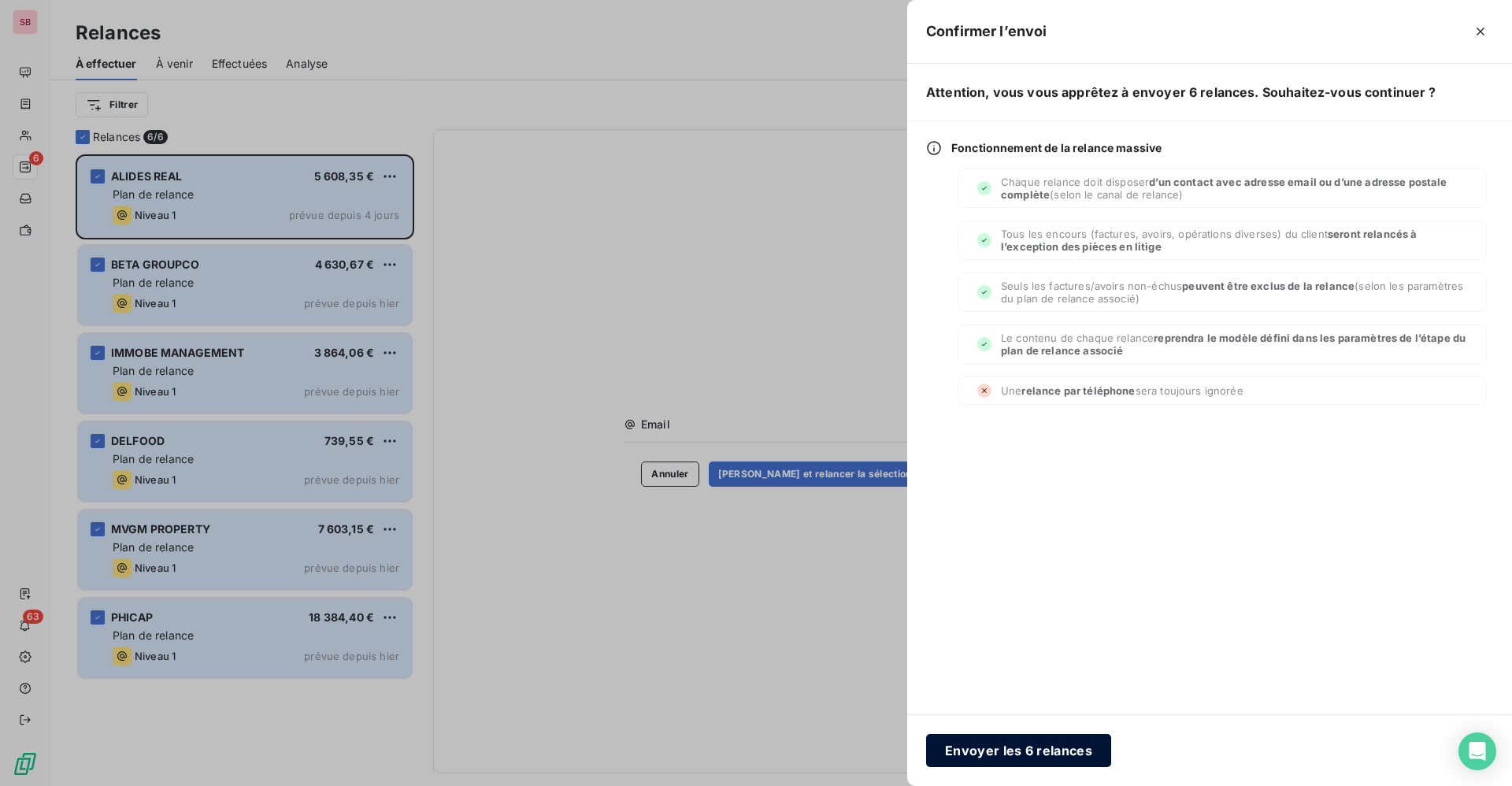
click at [1015, 751] on button "Envoyer les 6 relances" at bounding box center [1018, 750] width 185 height 33
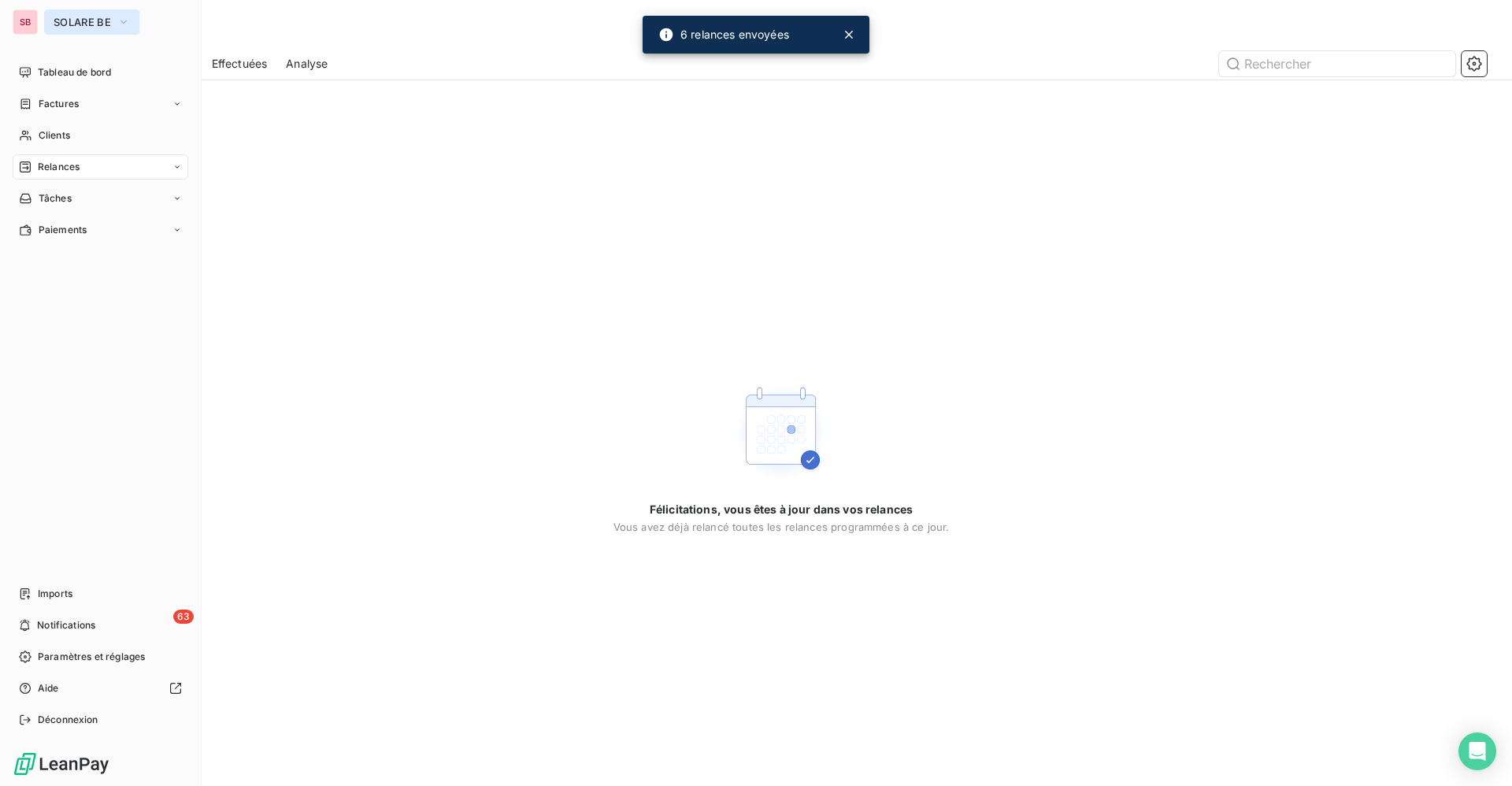
click at [71, 16] on span "SOLARE BE" at bounding box center [82, 21] width 57 height 12
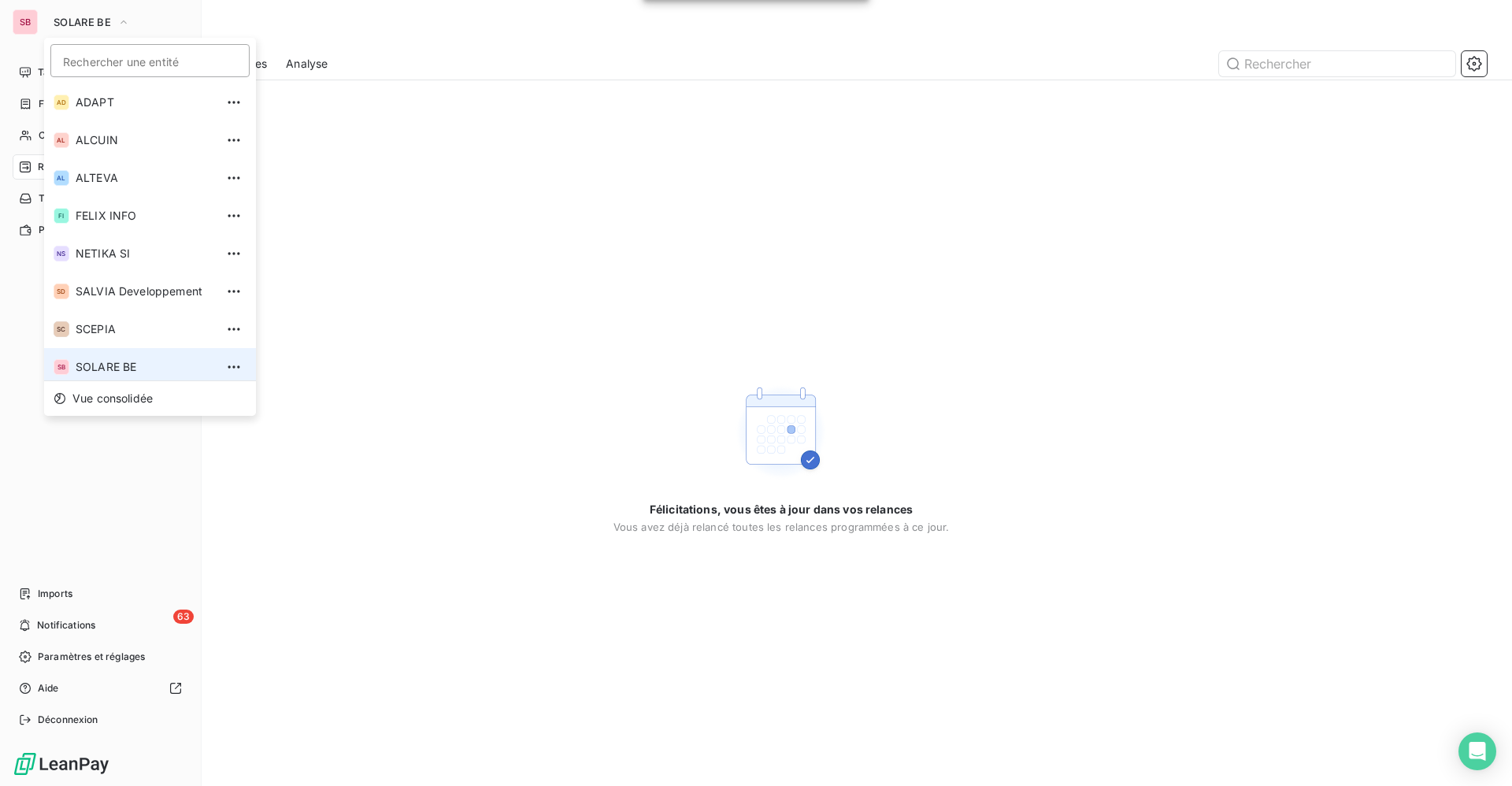
scroll to position [6, 0]
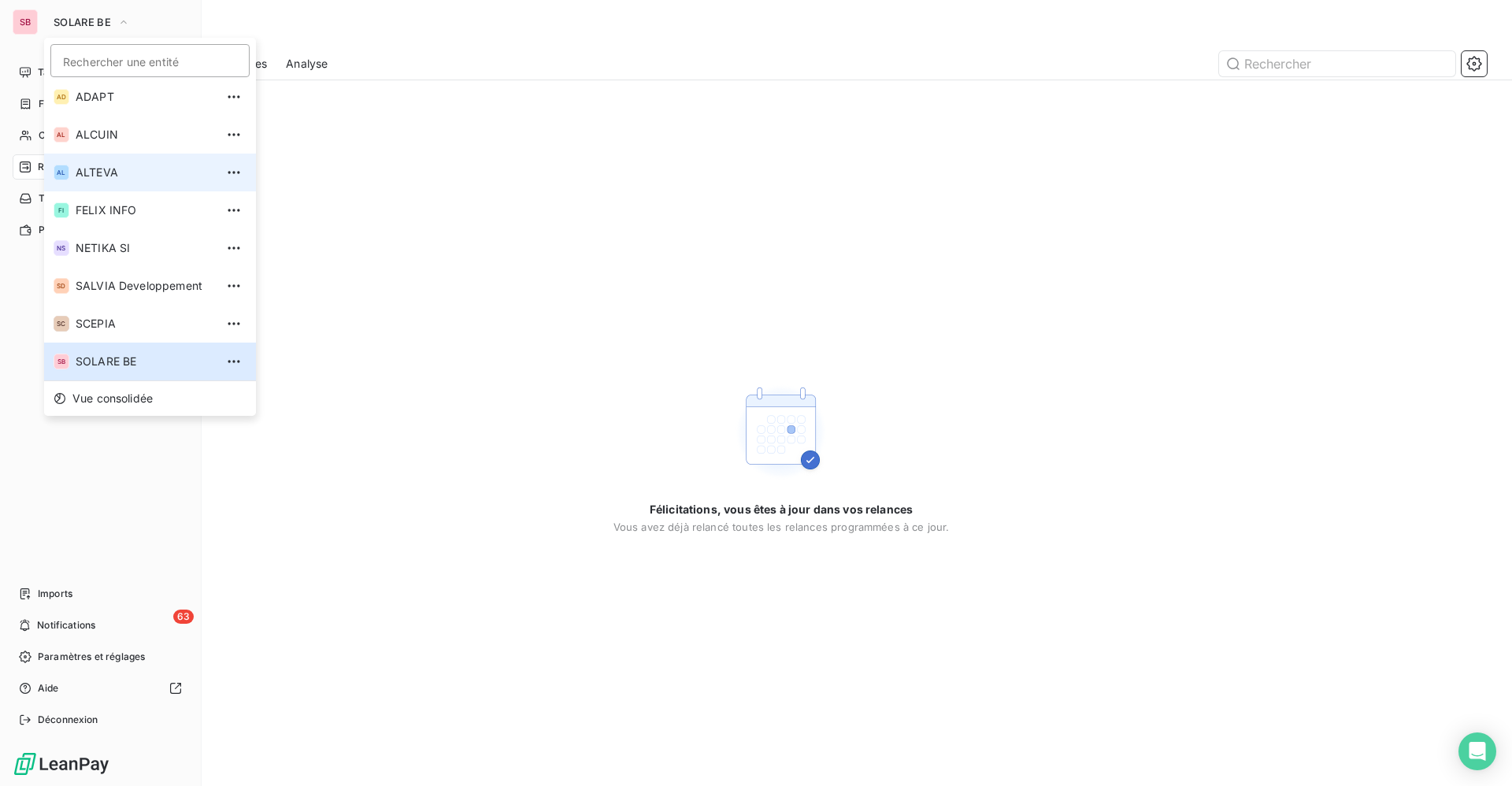
click at [89, 176] on span "ALTEVA" at bounding box center [145, 172] width 140 height 16
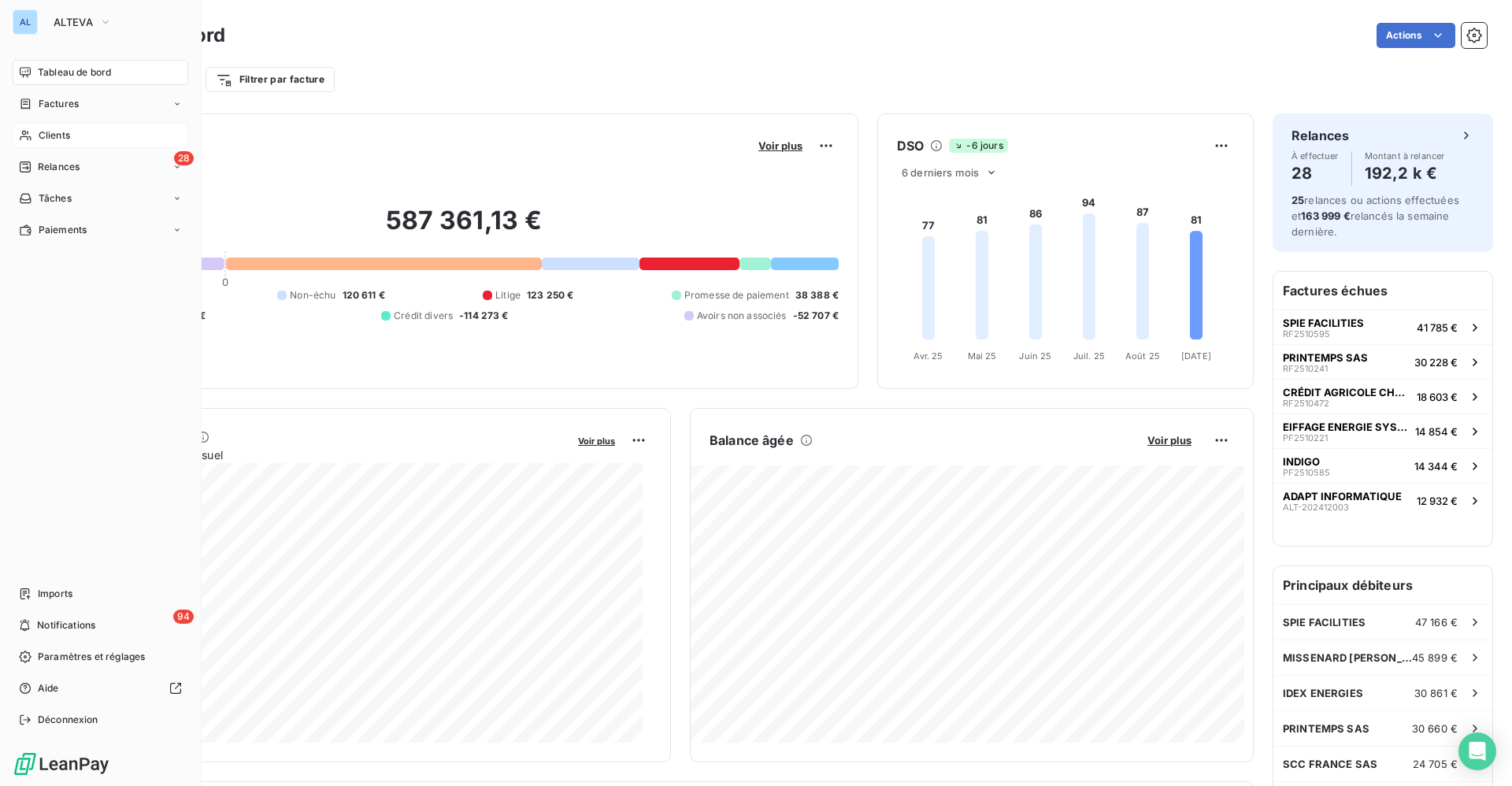
click at [66, 126] on div "Clients" at bounding box center [100, 135] width 176 height 25
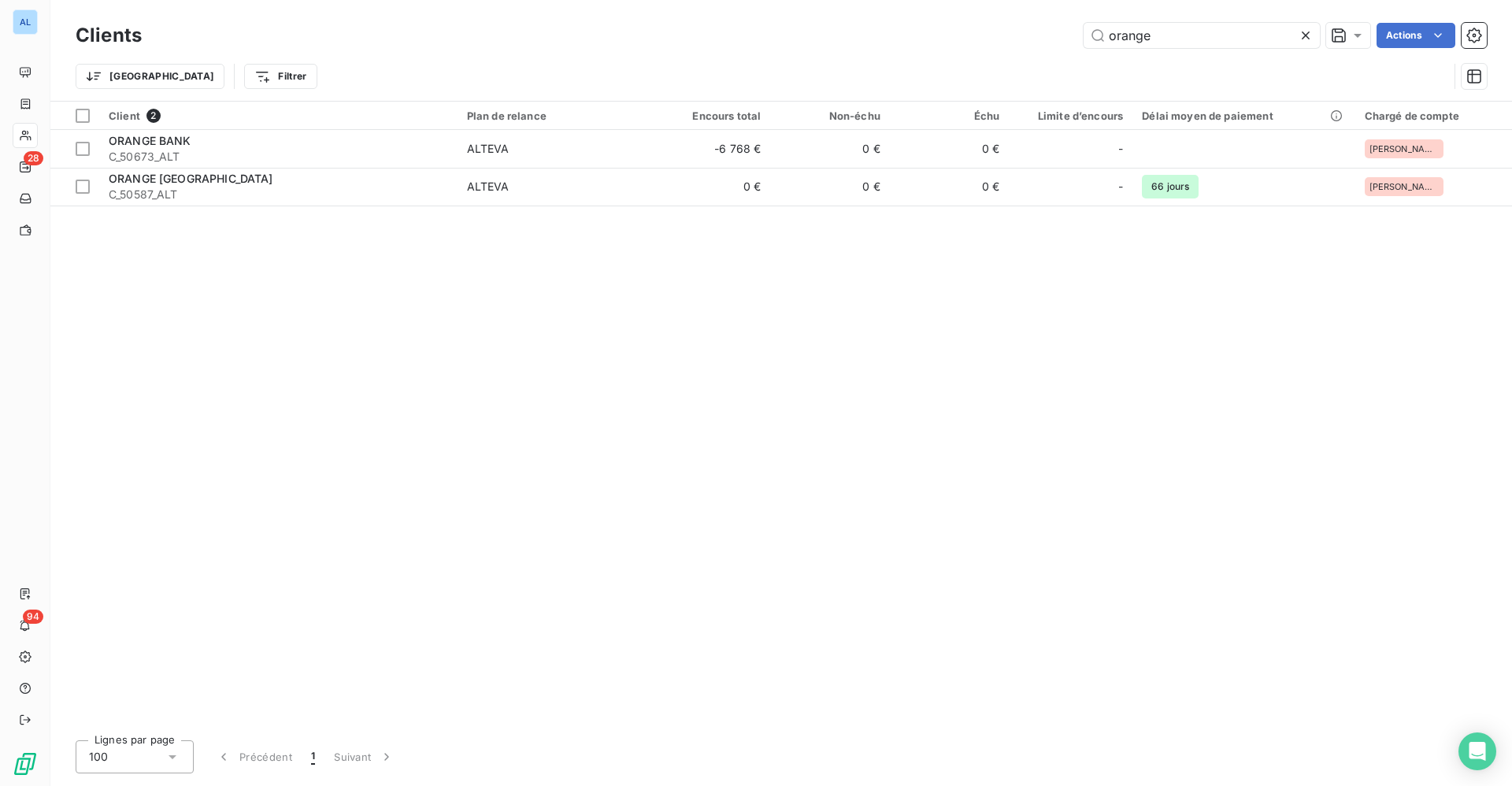
drag, startPoint x: 1164, startPoint y: 29, endPoint x: 699, endPoint y: 32, distance: 465.0
click at [850, 30] on div "orange Actions" at bounding box center [824, 35] width 1326 height 25
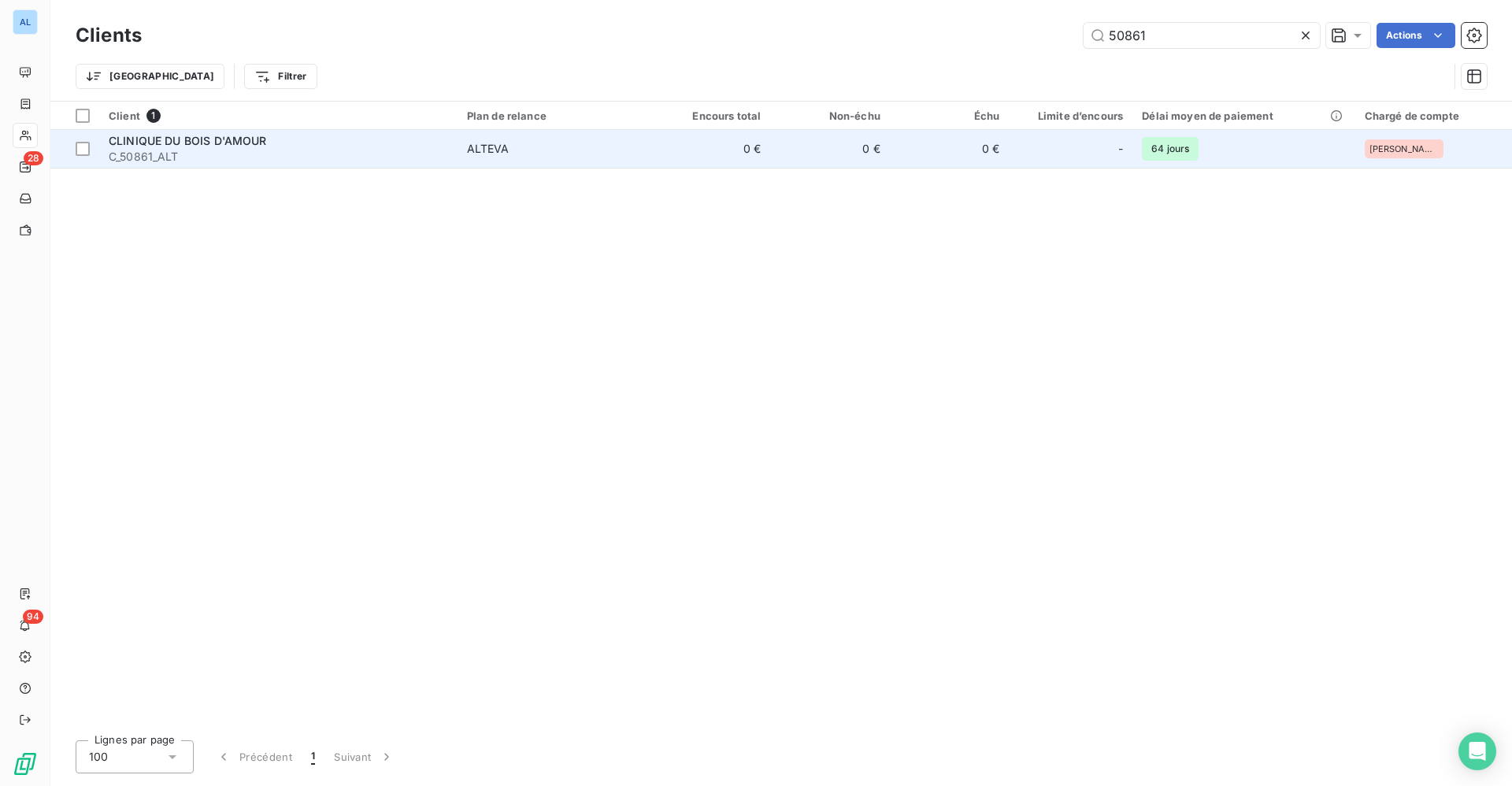
type input "50861"
click at [188, 145] on span "CLINIQUE DU BOIS D'AMOUR" at bounding box center [187, 140] width 158 height 13
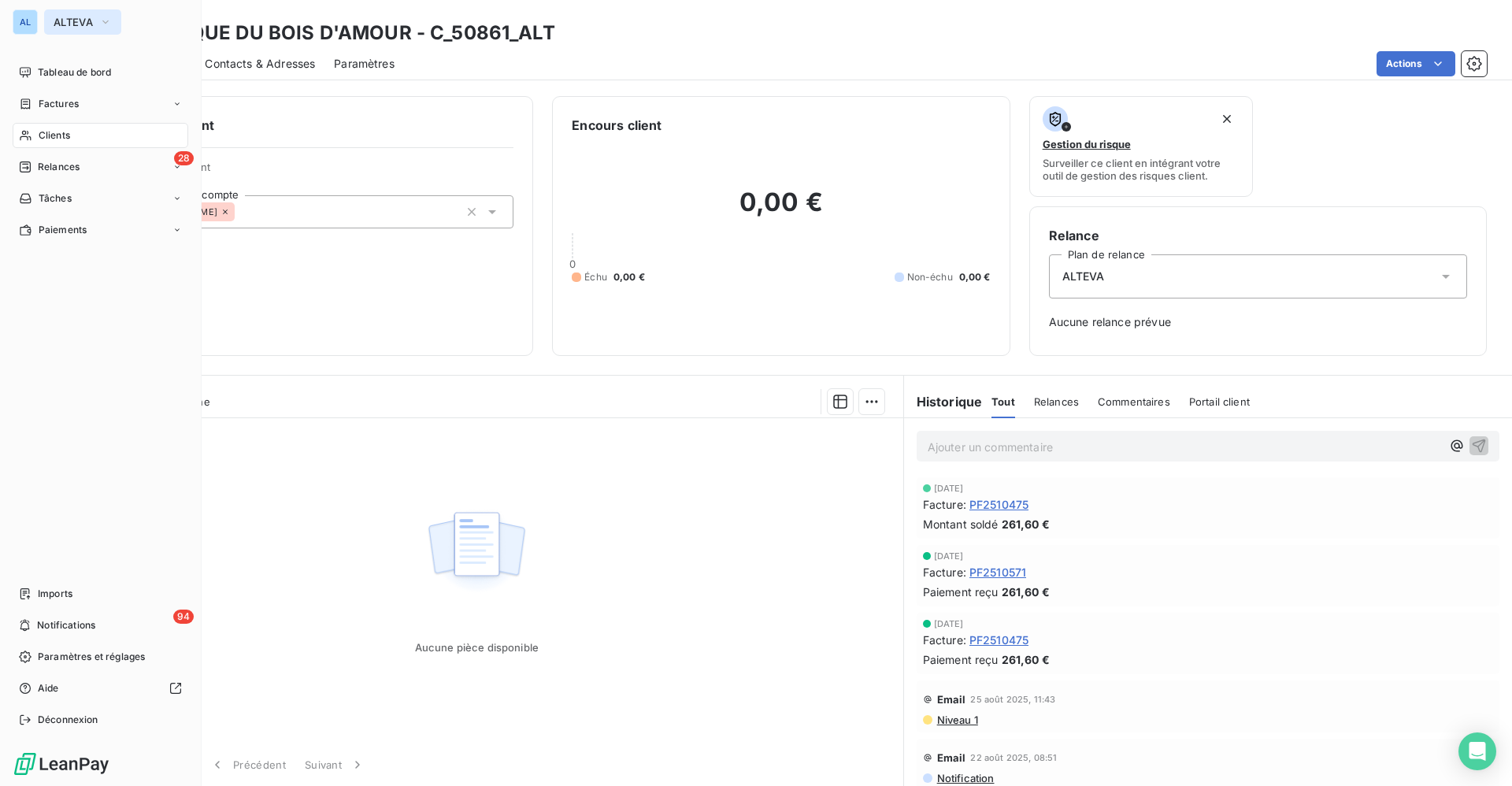
click at [68, 19] on span "ALTEVA" at bounding box center [73, 21] width 39 height 12
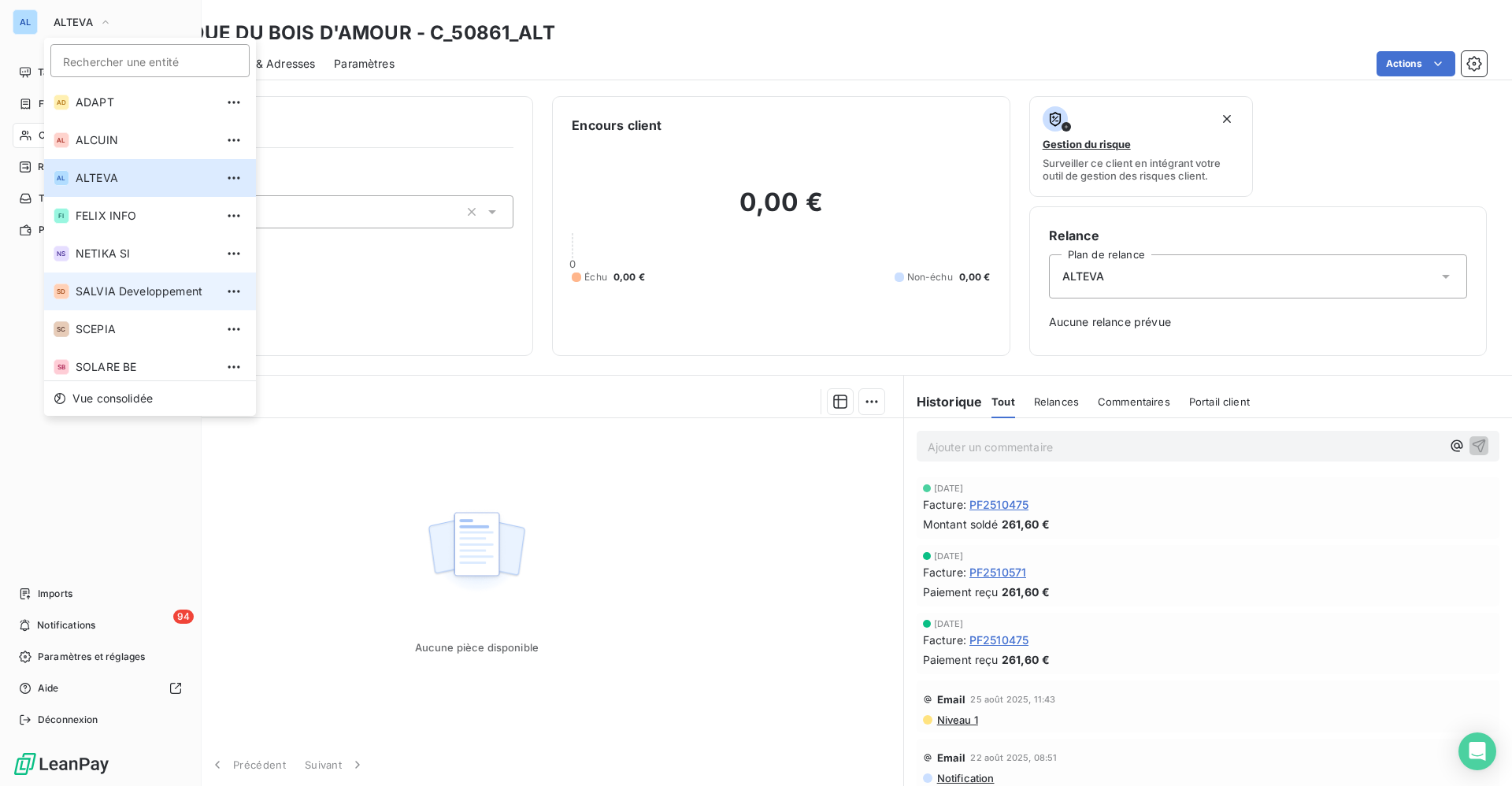
click at [106, 285] on span "SALVIA Developpement" at bounding box center [145, 290] width 140 height 16
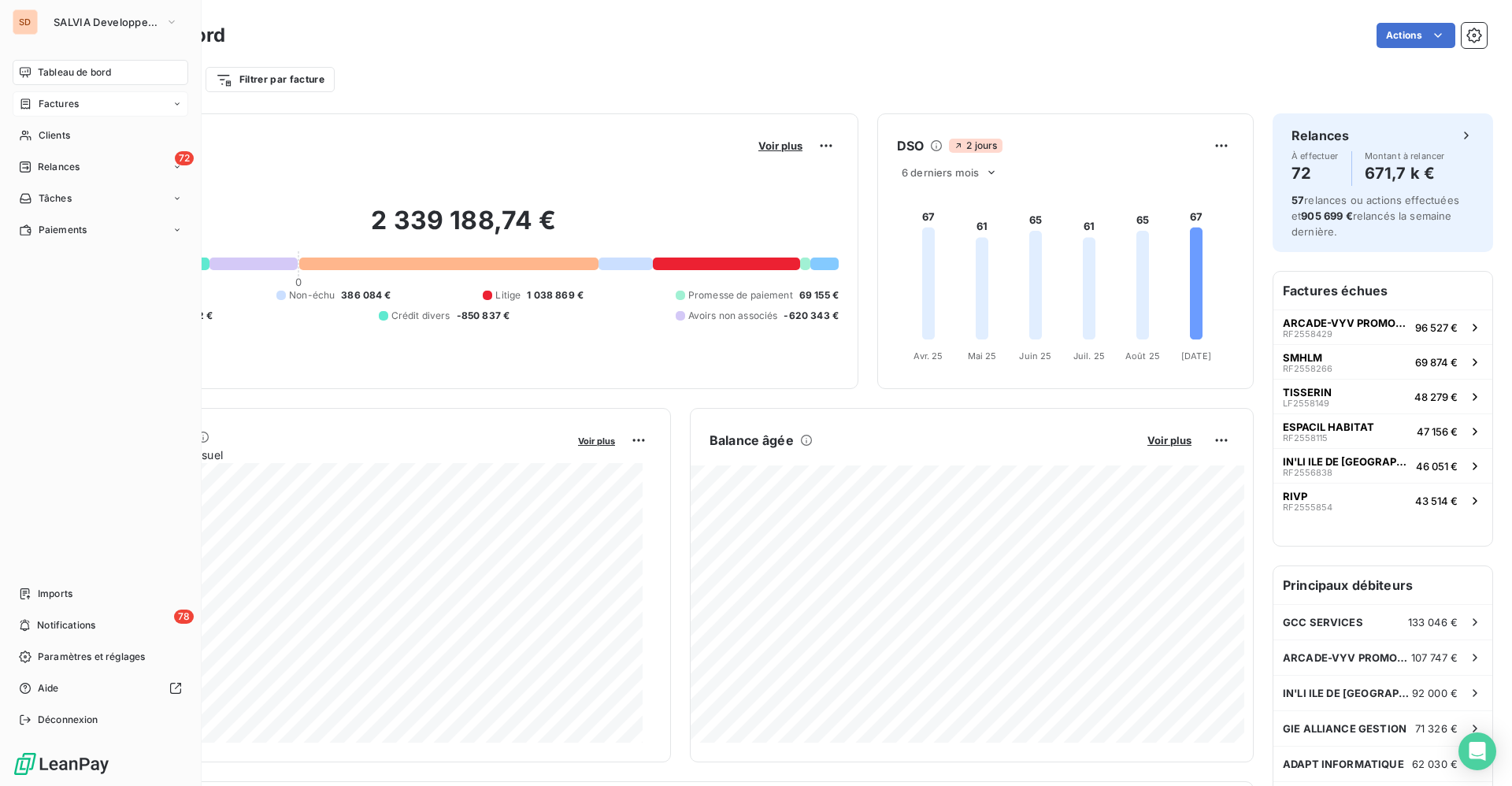
click at [52, 104] on span "Factures" at bounding box center [58, 103] width 40 height 14
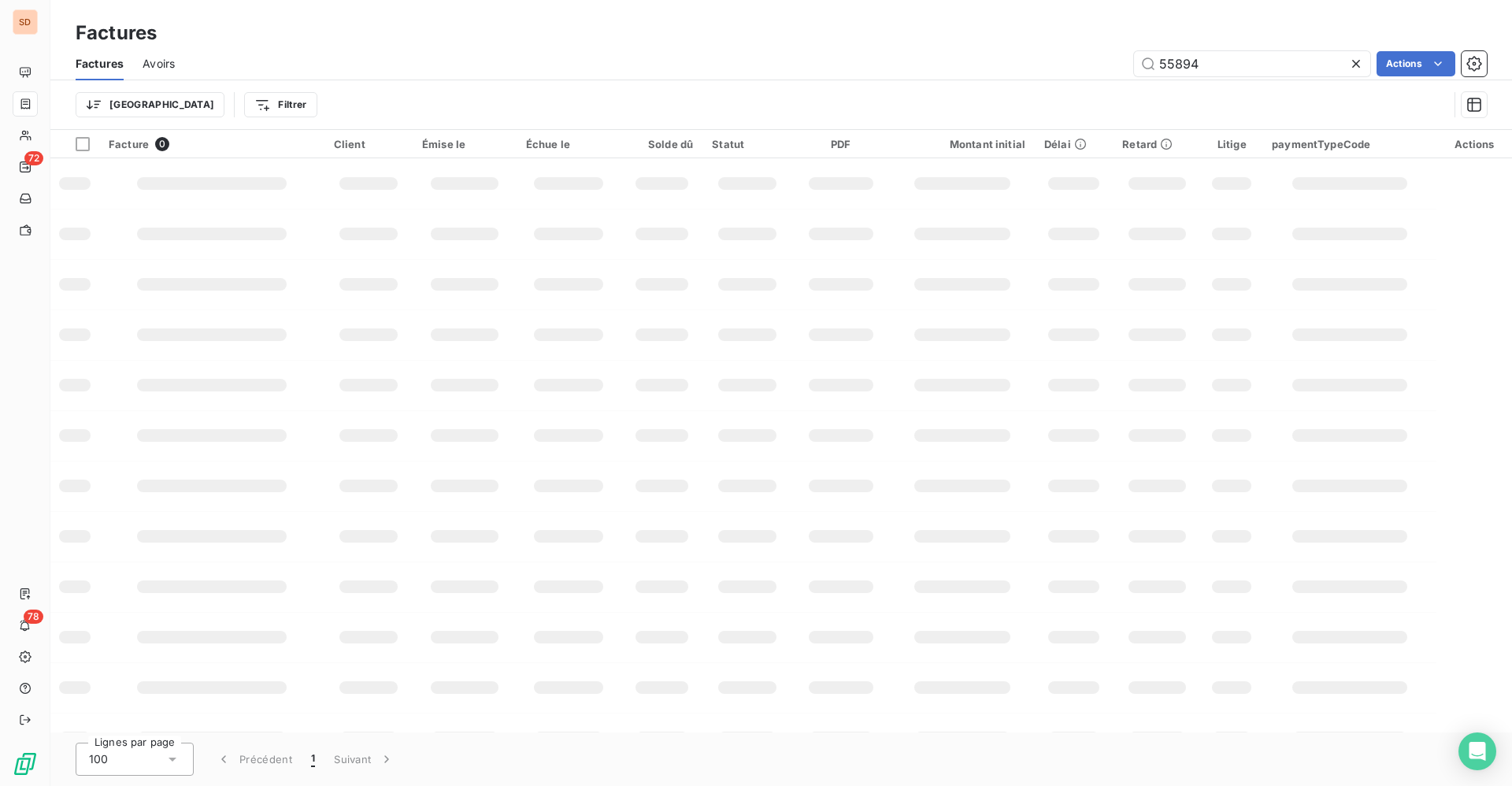
drag, startPoint x: 1221, startPoint y: 67, endPoint x: 805, endPoint y: 67, distance: 416.0
click at [895, 67] on div "55894 Actions" at bounding box center [840, 63] width 1293 height 25
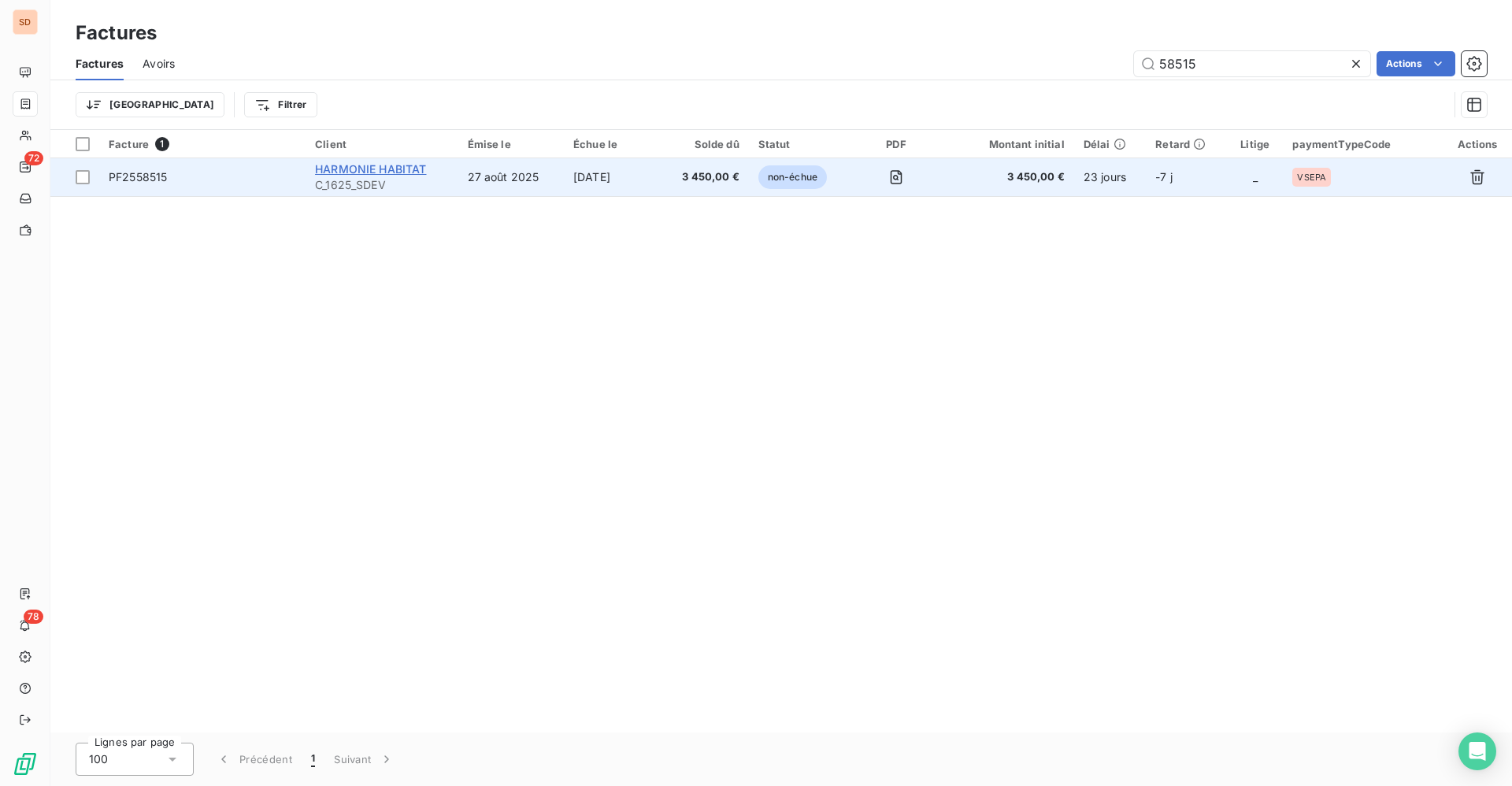
type input "58515"
click at [383, 164] on span "HARMONIE HABITAT" at bounding box center [370, 169] width 111 height 13
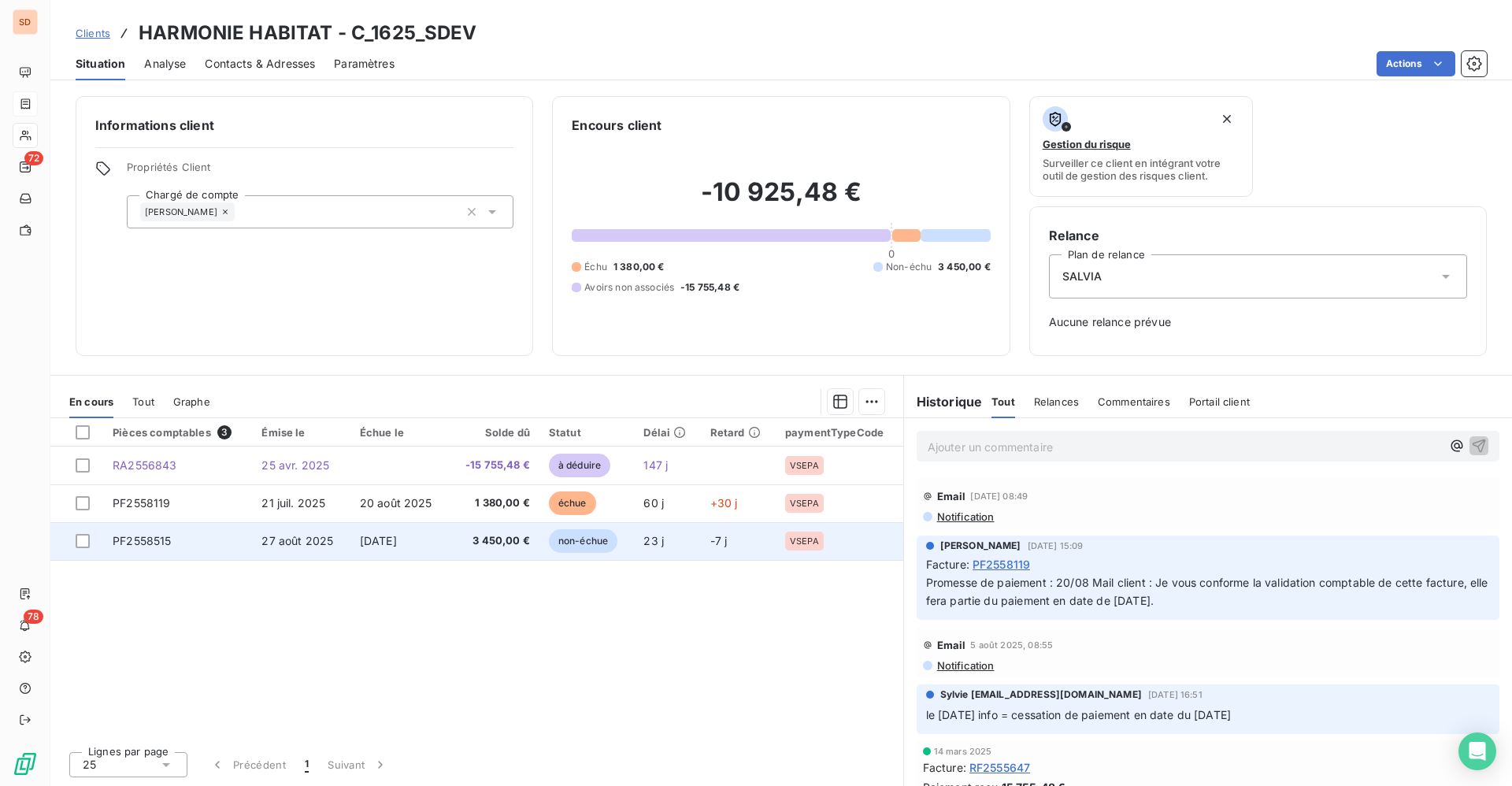
click at [473, 536] on span "3 450,00 €" at bounding box center [493, 541] width 71 height 16
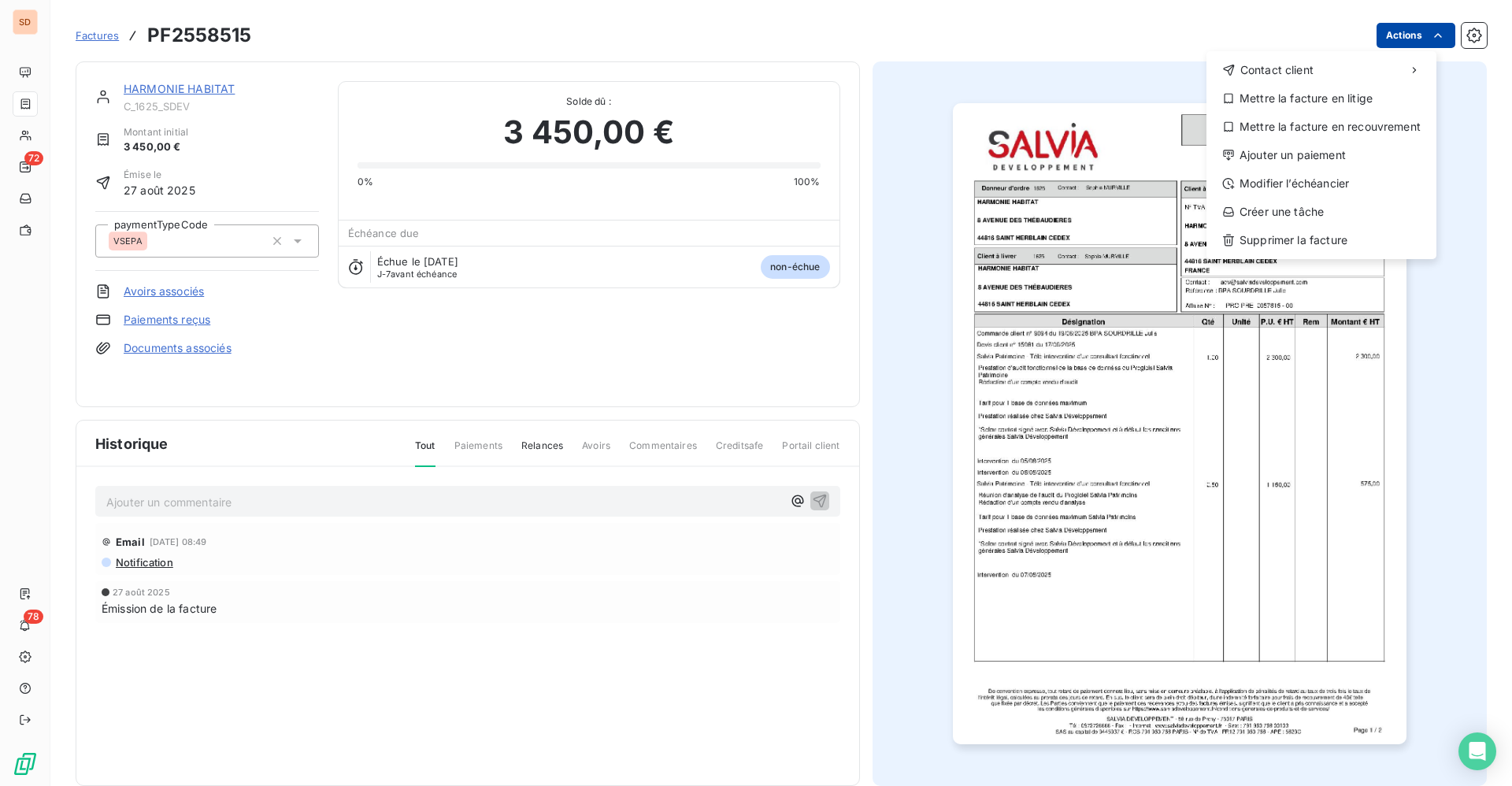
click at [1406, 43] on html "SD 72 78 Factures PF2558515 Actions Contact client Mettre la facture en litige …" at bounding box center [756, 393] width 1512 height 786
click at [1328, 153] on div "Ajouter un paiement" at bounding box center [1322, 155] width 218 height 25
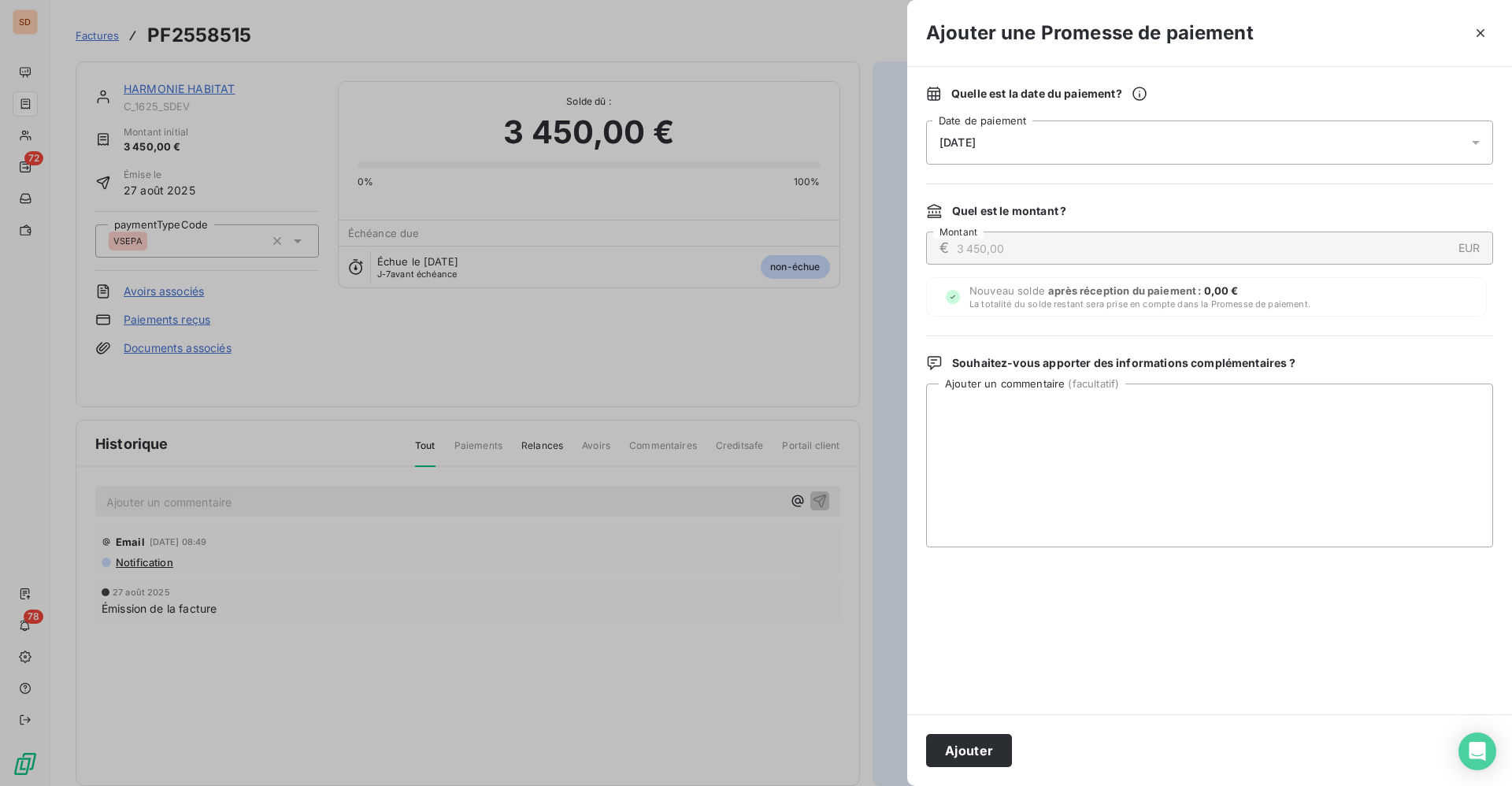
click at [997, 149] on div "[DATE]" at bounding box center [1209, 143] width 567 height 44
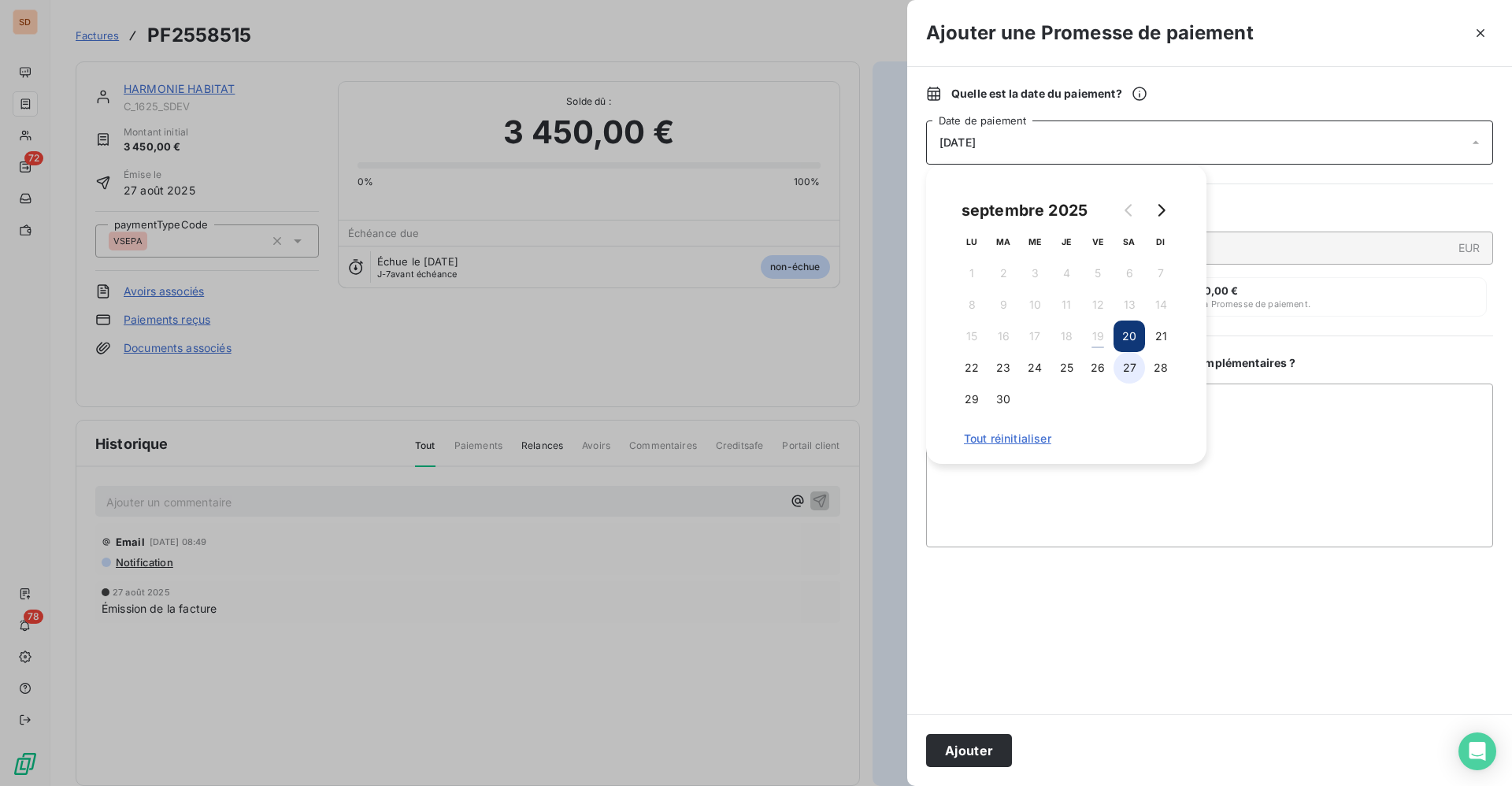
click at [1134, 366] on button "27" at bounding box center [1129, 368] width 31 height 31
click at [1294, 420] on textarea "Ajouter un commentaire ( facultatif )" at bounding box center [1209, 465] width 567 height 164
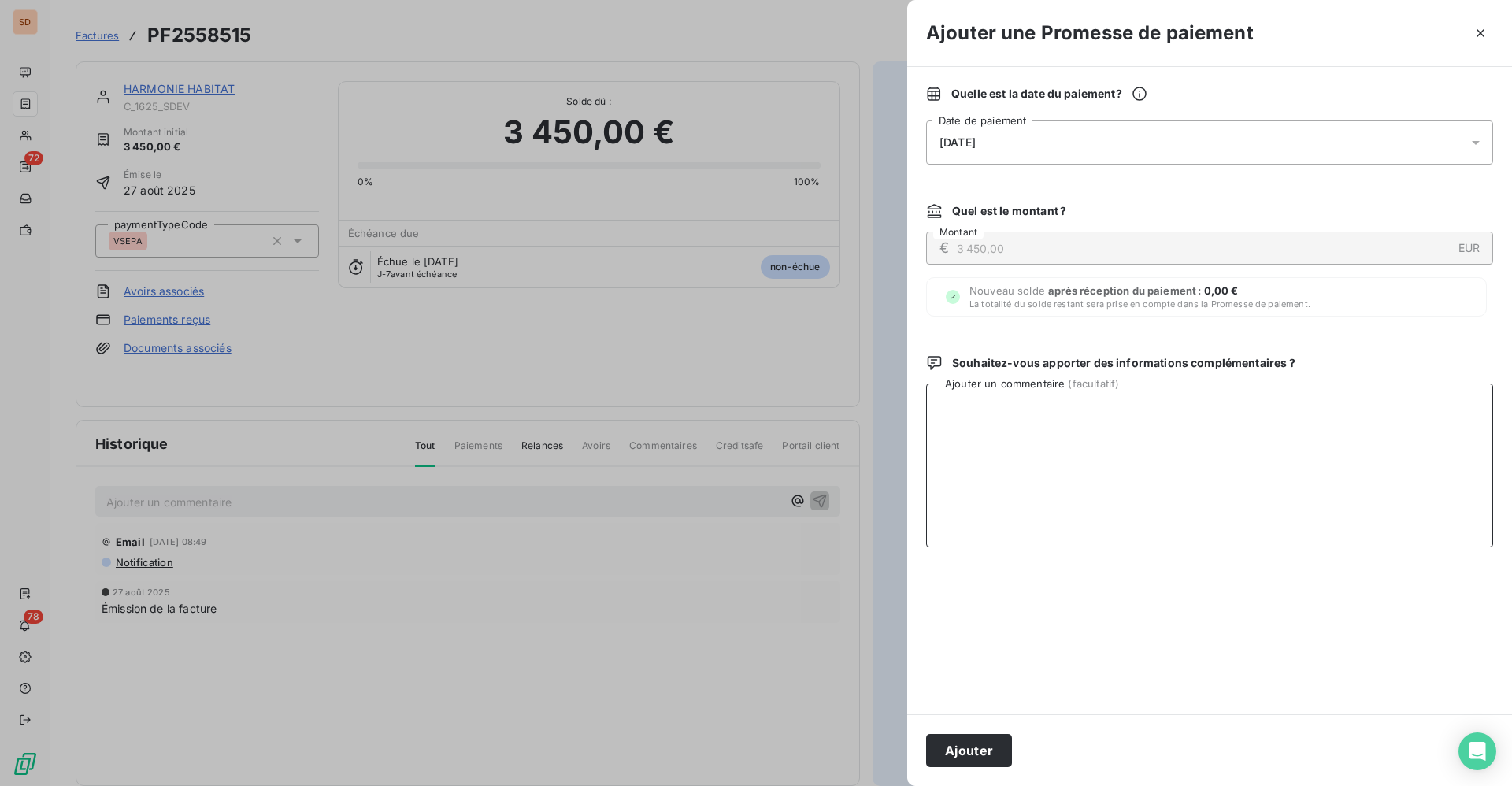
paste textarea "SALVIA DEVELOPPEMENT [STREET_ADDRESS][PERSON_NAME], le [DATE] Madame, Monsieur,…"
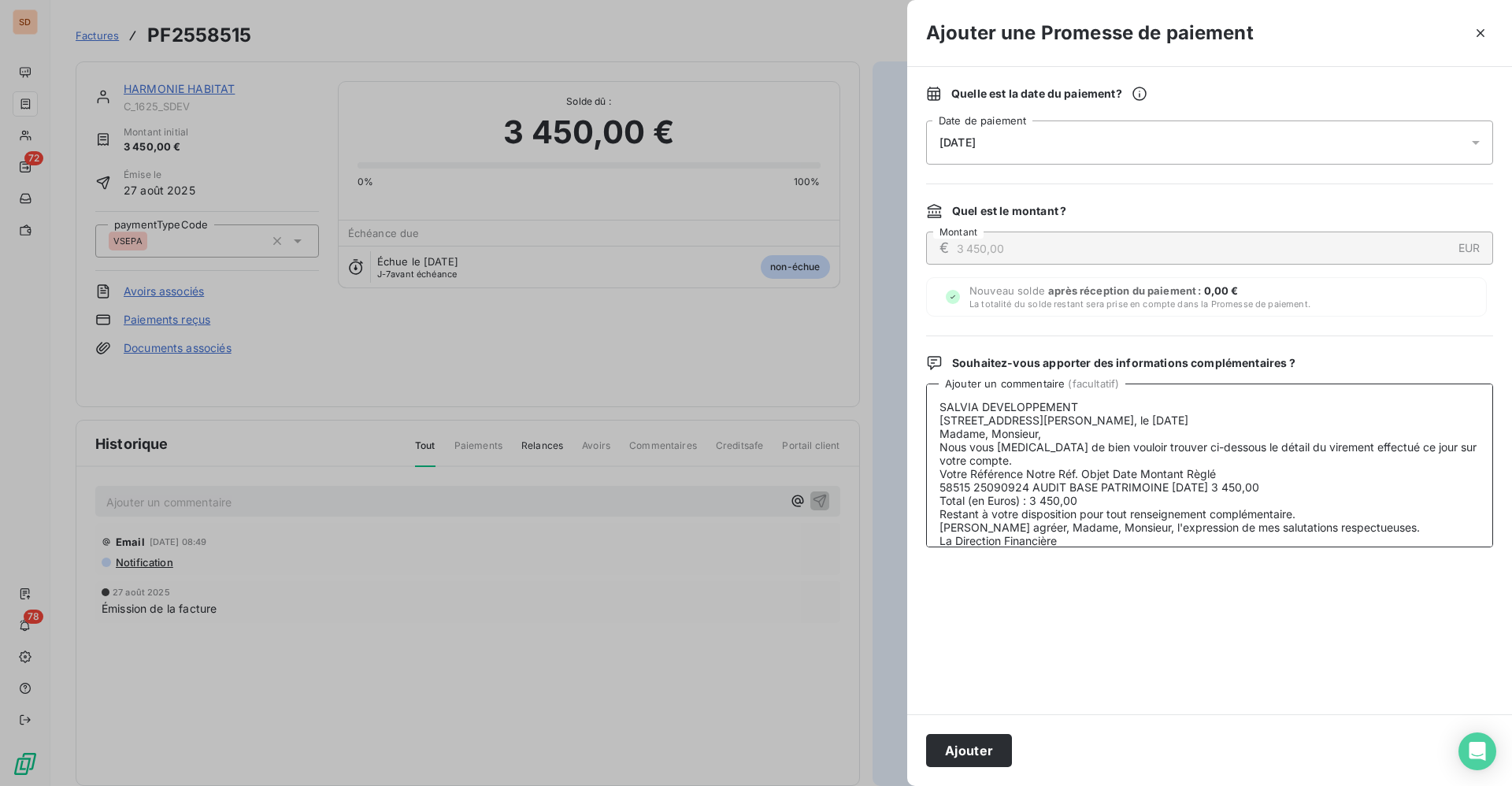
scroll to position [41, 0]
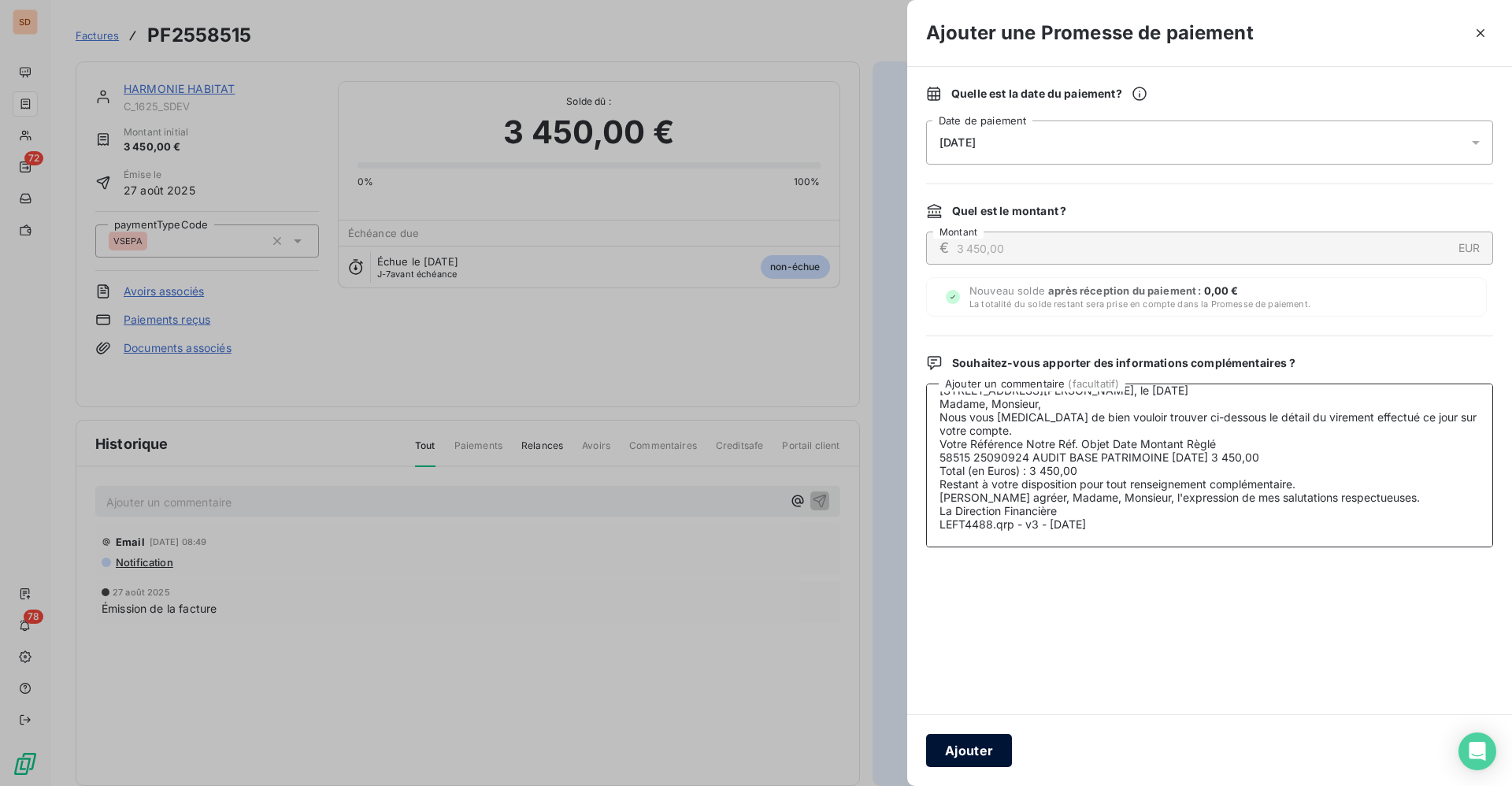
type textarea "SALVIA DEVELOPPEMENT [STREET_ADDRESS][PERSON_NAME], le [DATE] Madame, Monsieur,…"
click at [977, 752] on button "Ajouter" at bounding box center [969, 750] width 86 height 33
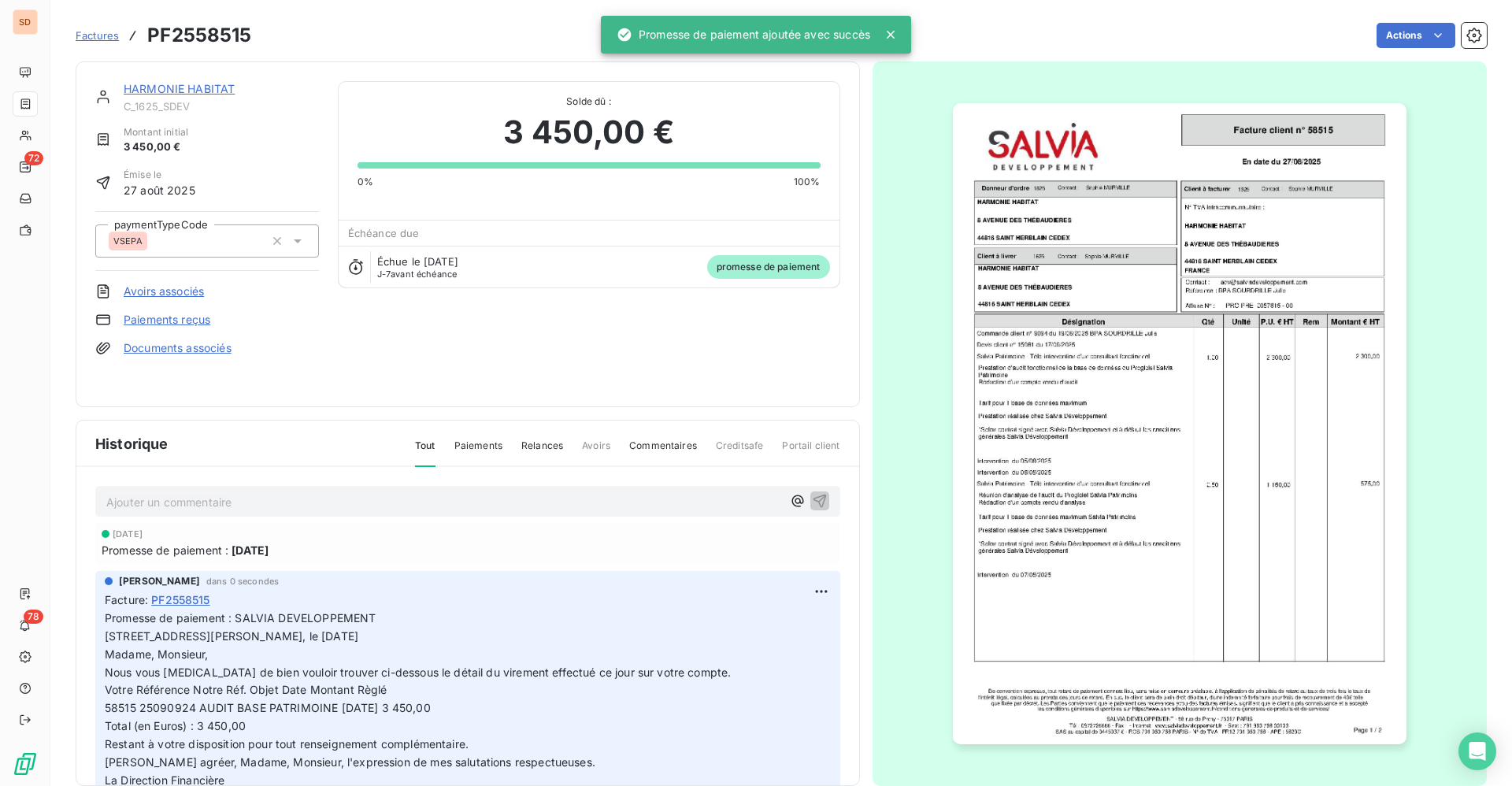
click at [197, 86] on link "HARMONIE HABITAT" at bounding box center [179, 89] width 111 height 13
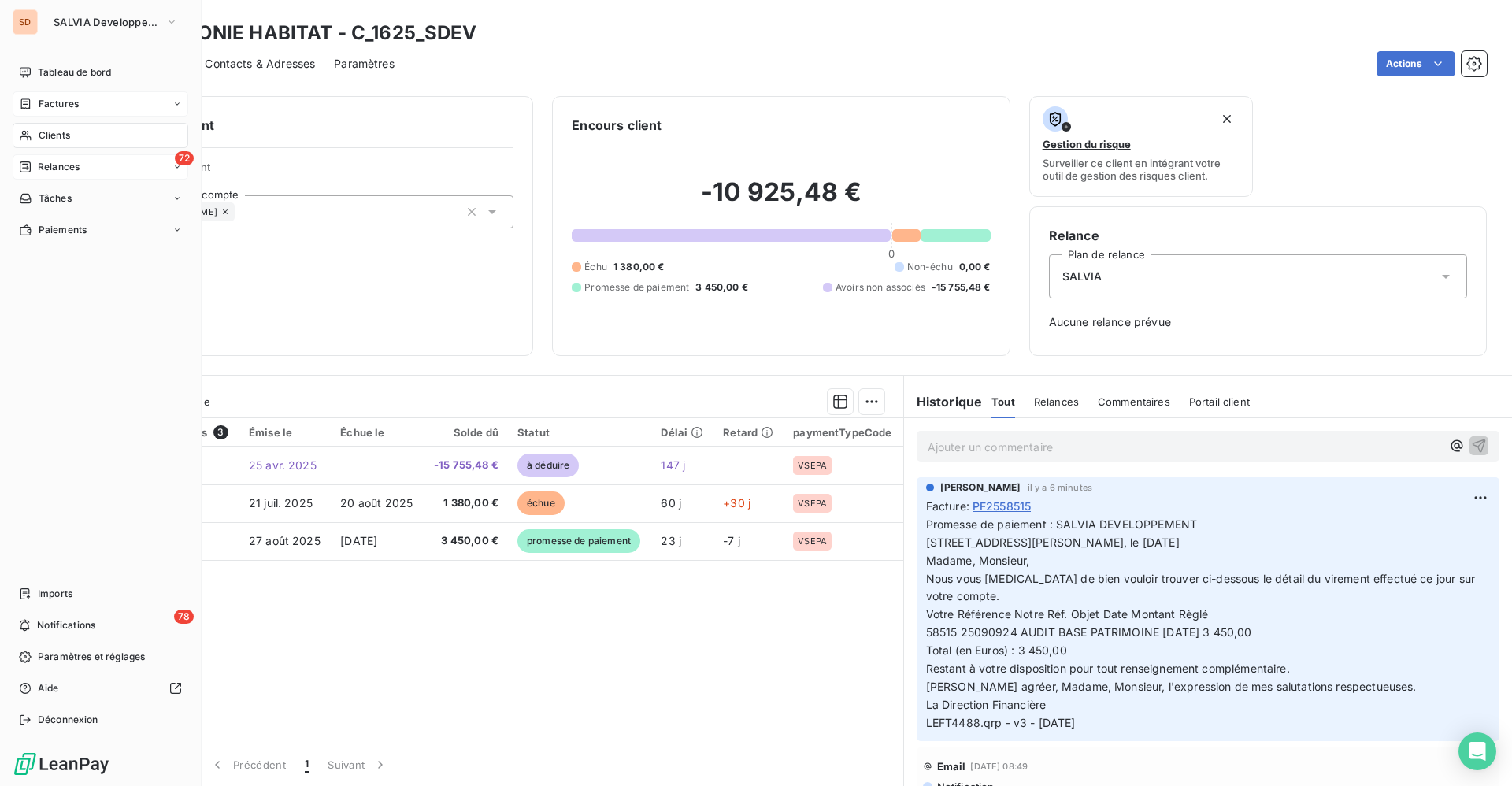
click at [71, 167] on span "Relances" at bounding box center [58, 167] width 42 height 14
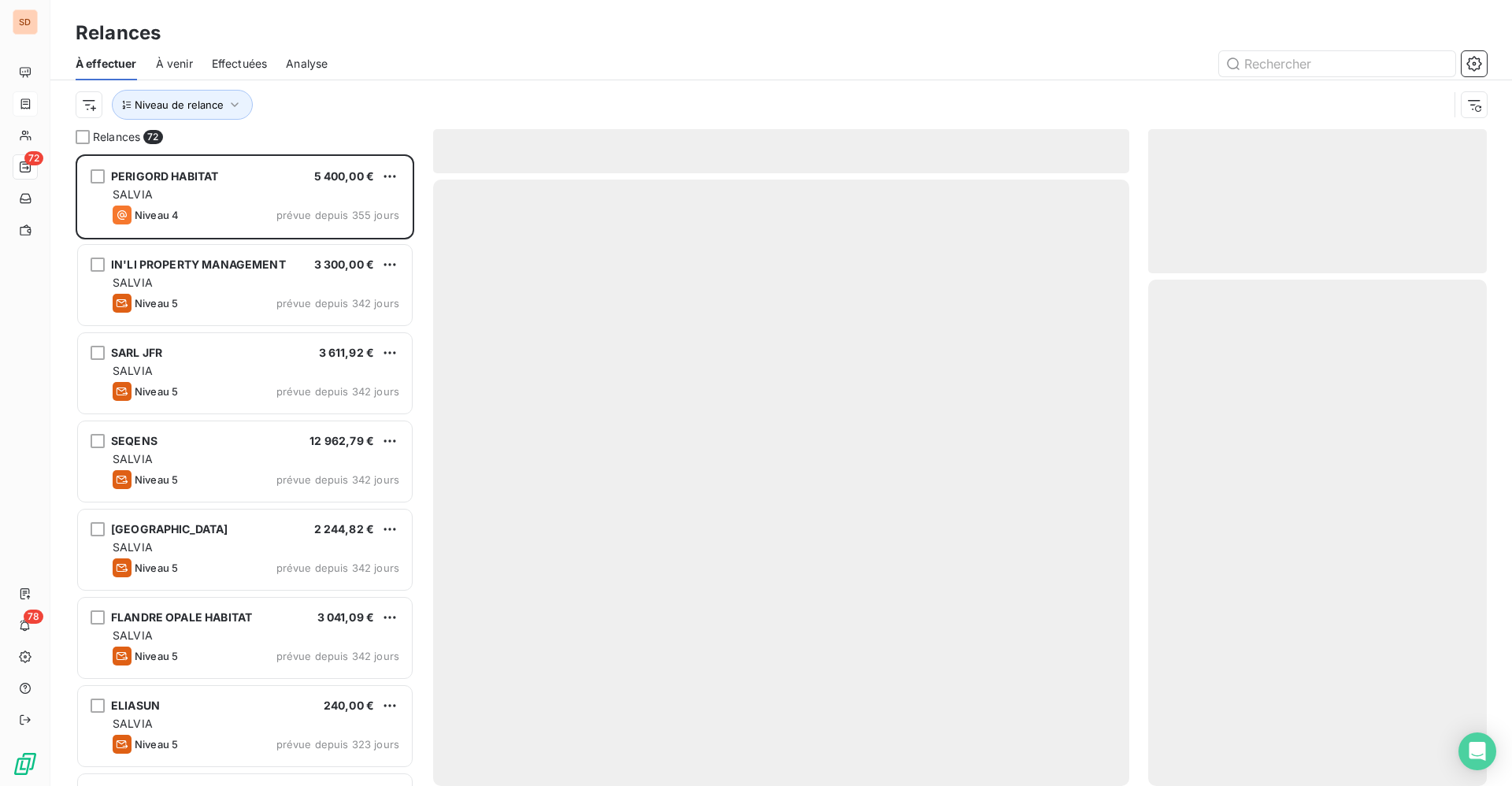
scroll to position [613, 320]
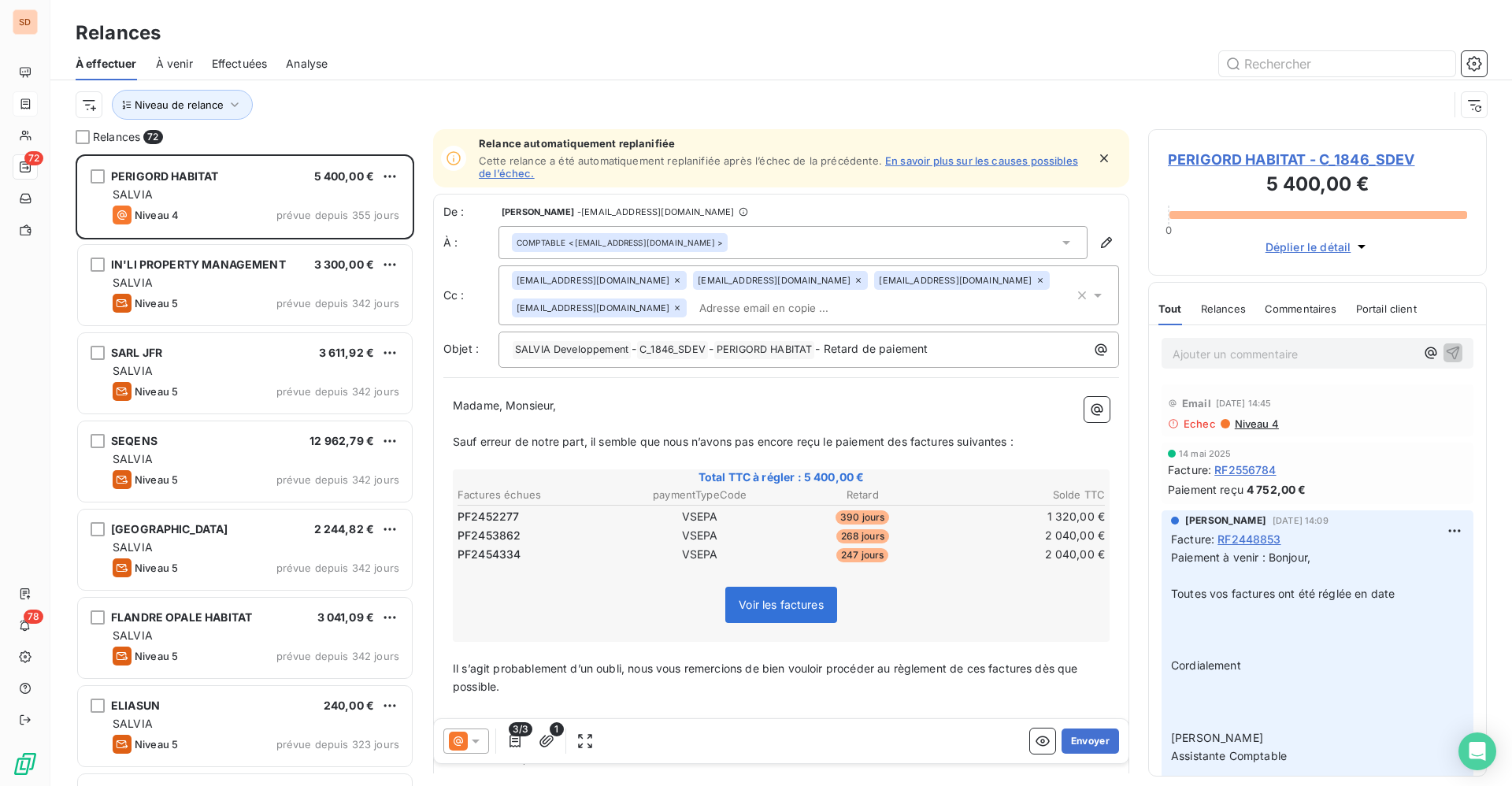
drag, startPoint x: 1415, startPoint y: 1, endPoint x: 998, endPoint y: 39, distance: 418.7
click at [998, 39] on div "Relances" at bounding box center [781, 33] width 1462 height 29
click at [1475, 53] on button "button" at bounding box center [1474, 63] width 25 height 25
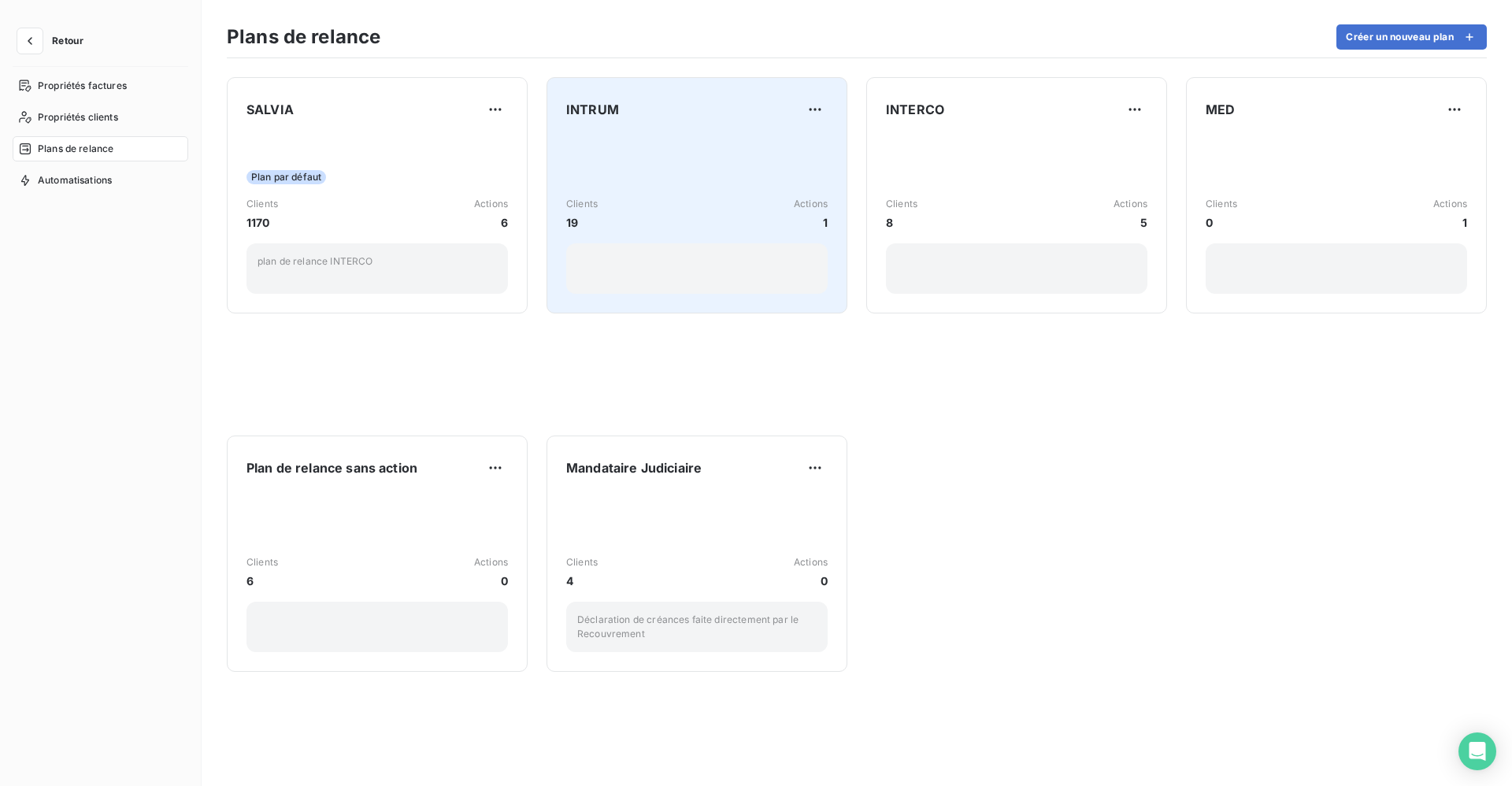
click at [661, 145] on div "Clients 19 Actions 1" at bounding box center [697, 214] width 262 height 159
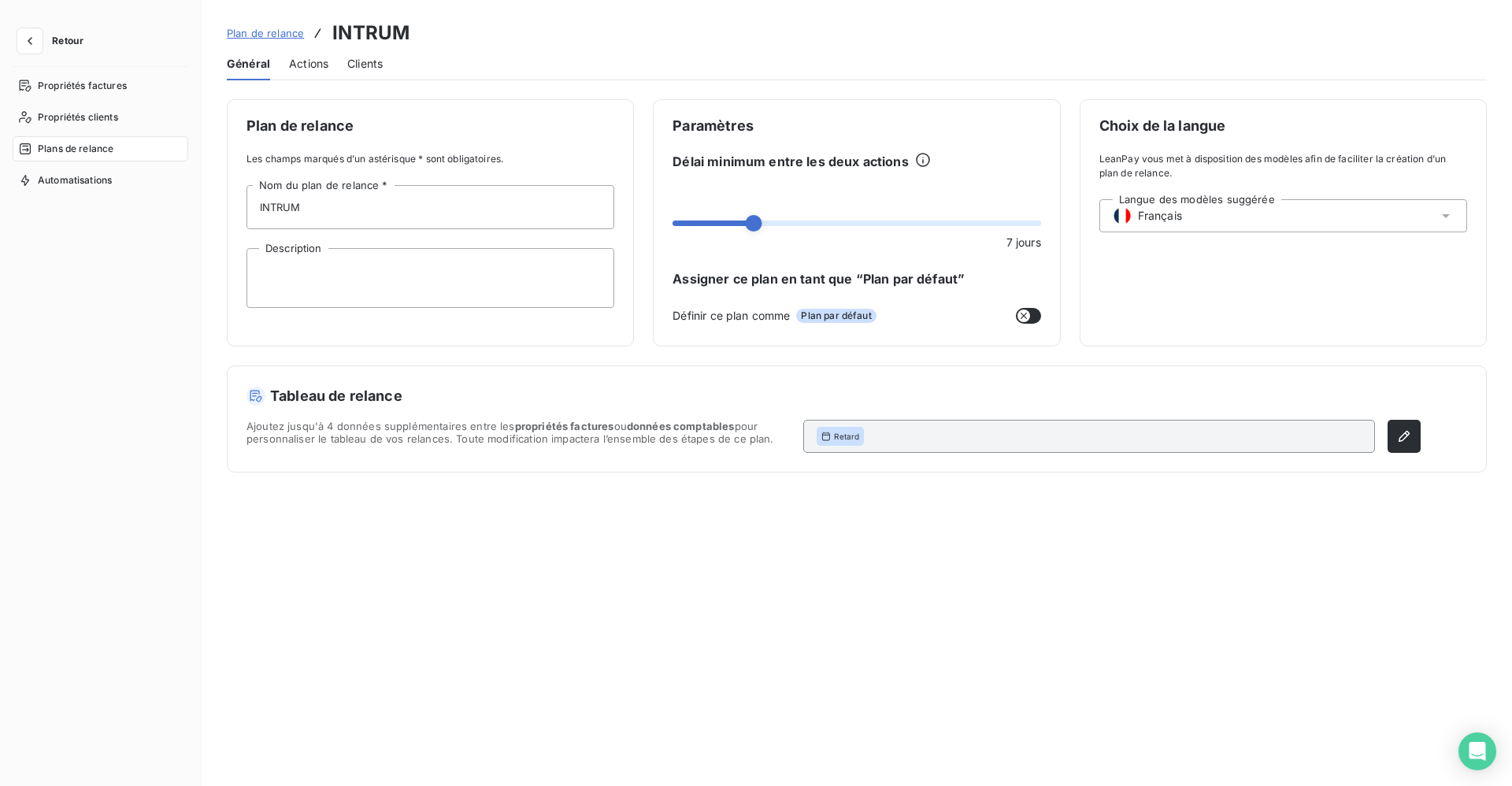
click at [314, 56] on span "Actions" at bounding box center [309, 63] width 39 height 16
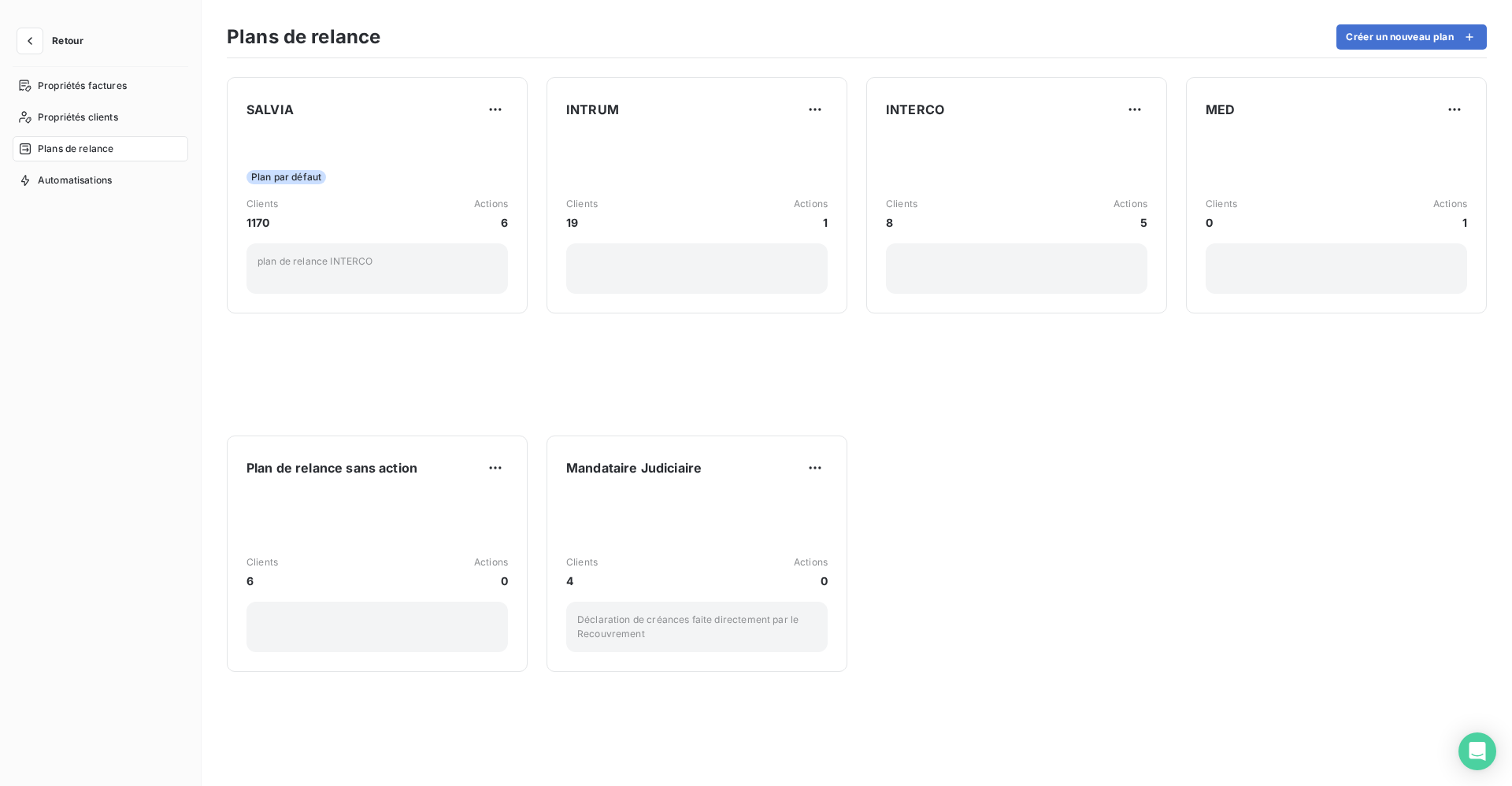
click at [71, 37] on span "Retour" at bounding box center [67, 41] width 31 height 10
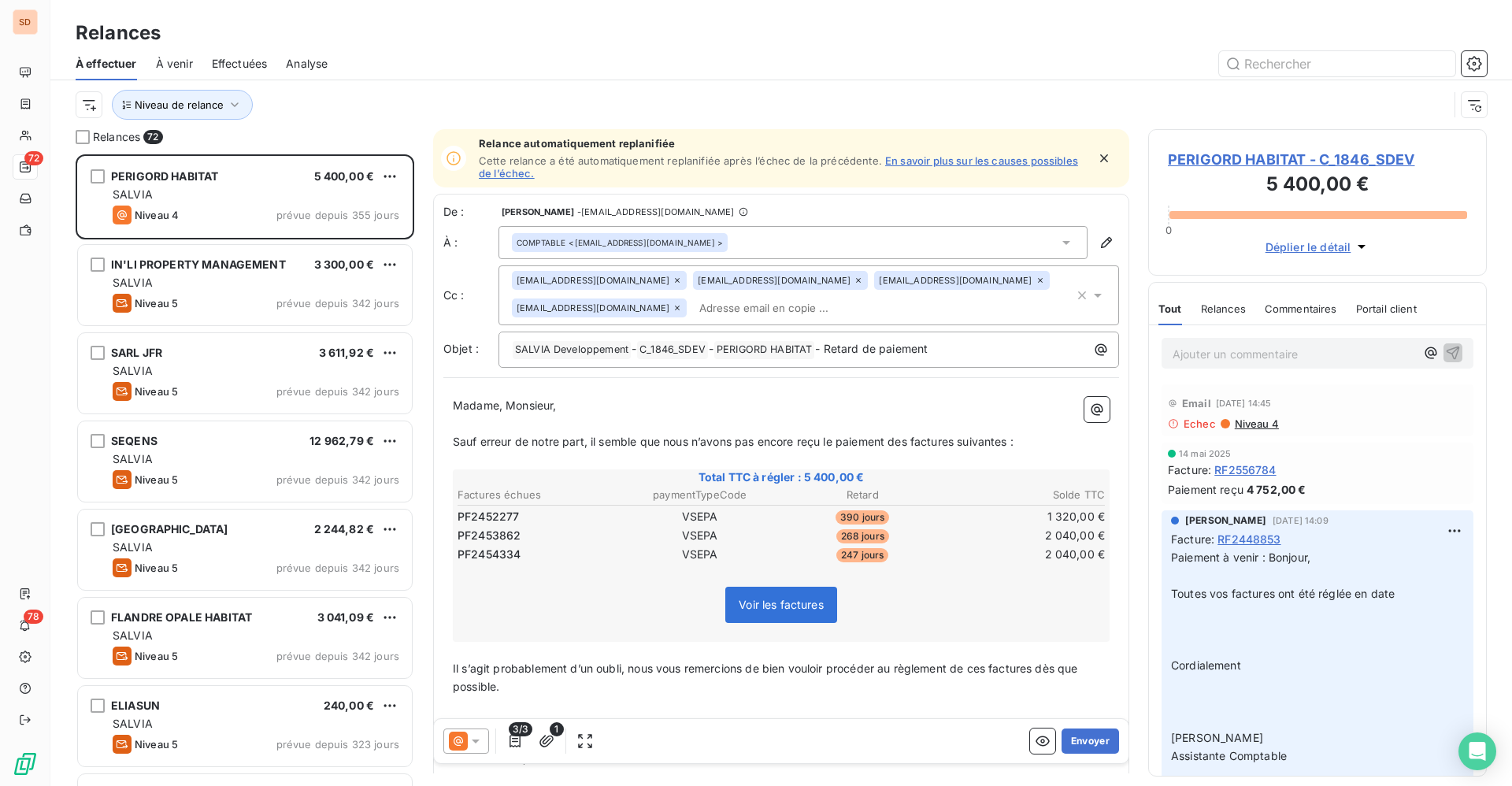
scroll to position [613, 320]
click at [1470, 66] on icon "button" at bounding box center [1473, 63] width 16 height 16
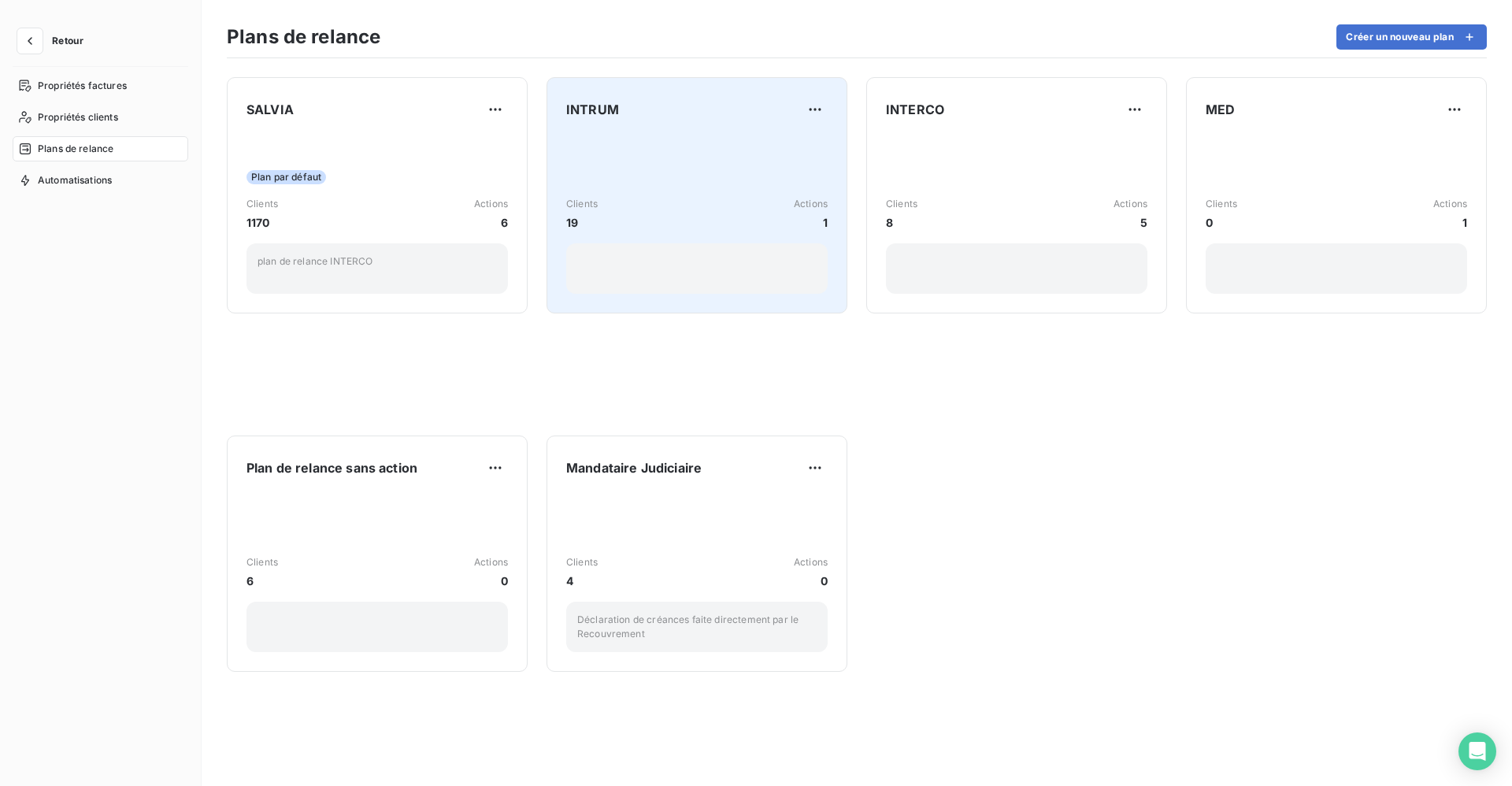
click at [740, 159] on div "Clients 19 Actions 1" at bounding box center [697, 214] width 262 height 159
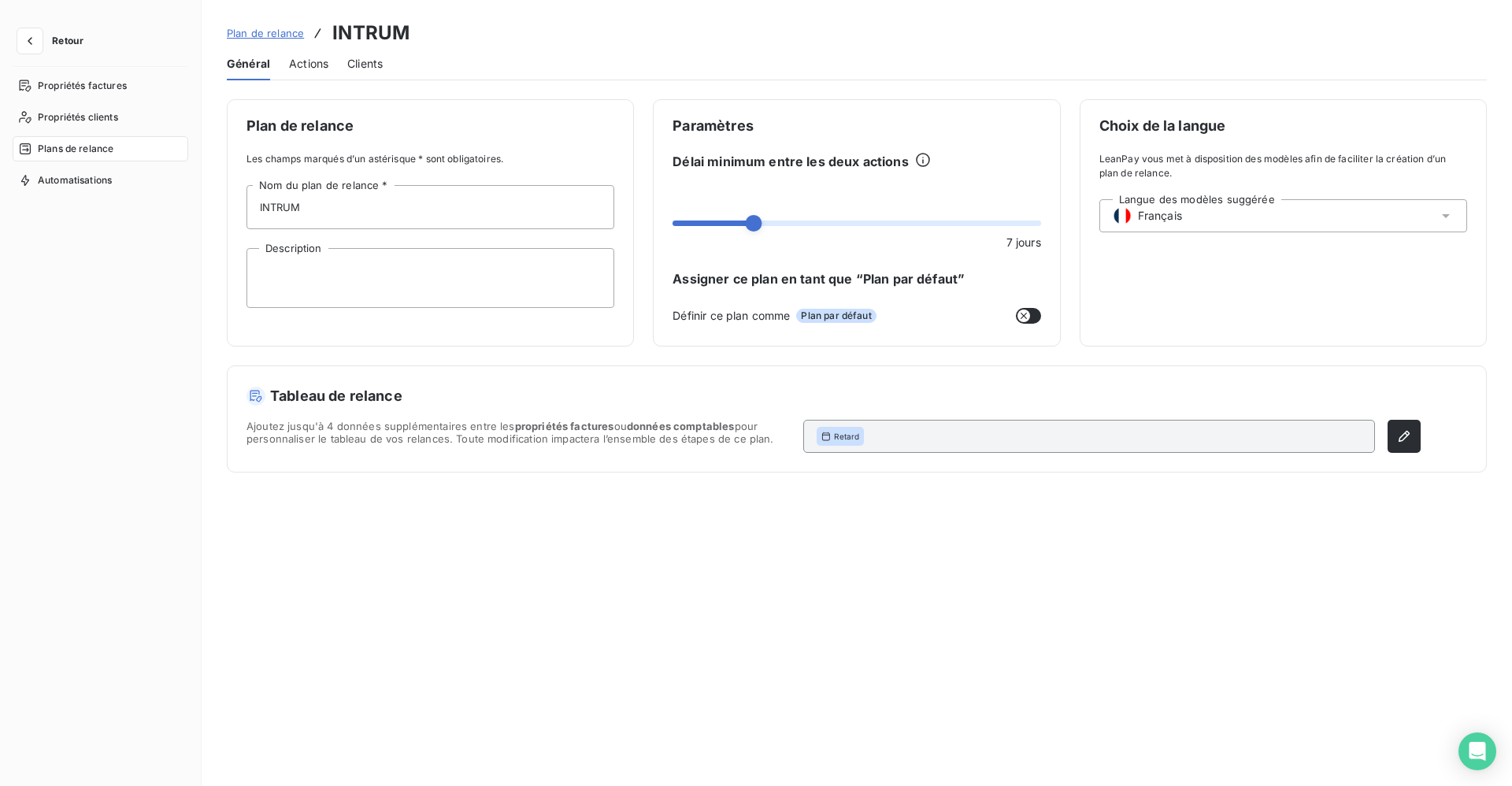
click at [66, 39] on span "Retour" at bounding box center [67, 41] width 31 height 10
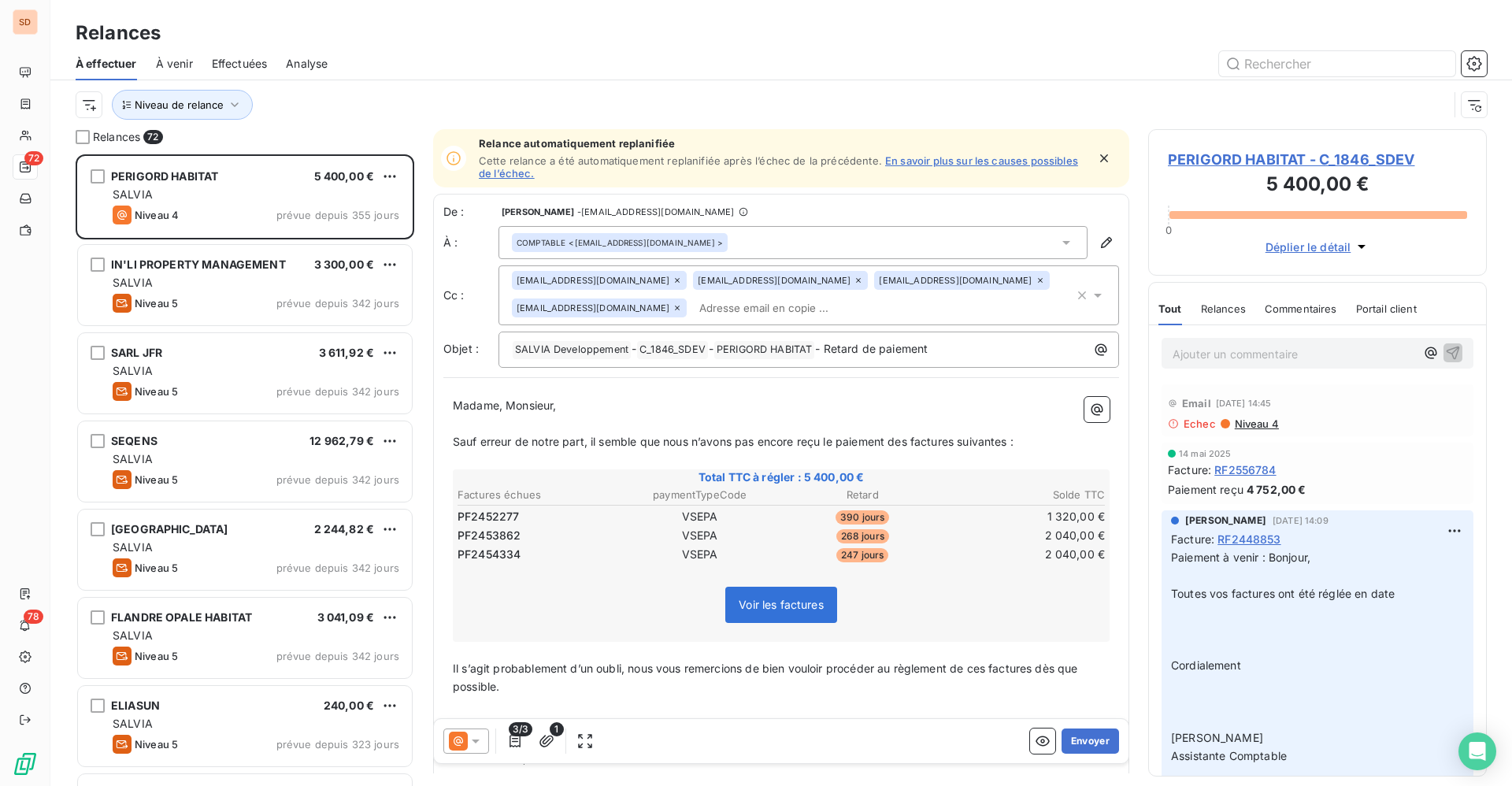
scroll to position [613, 320]
click at [1230, 165] on span "PERIGORD HABITAT - C_1846_SDEV" at bounding box center [1317, 159] width 300 height 21
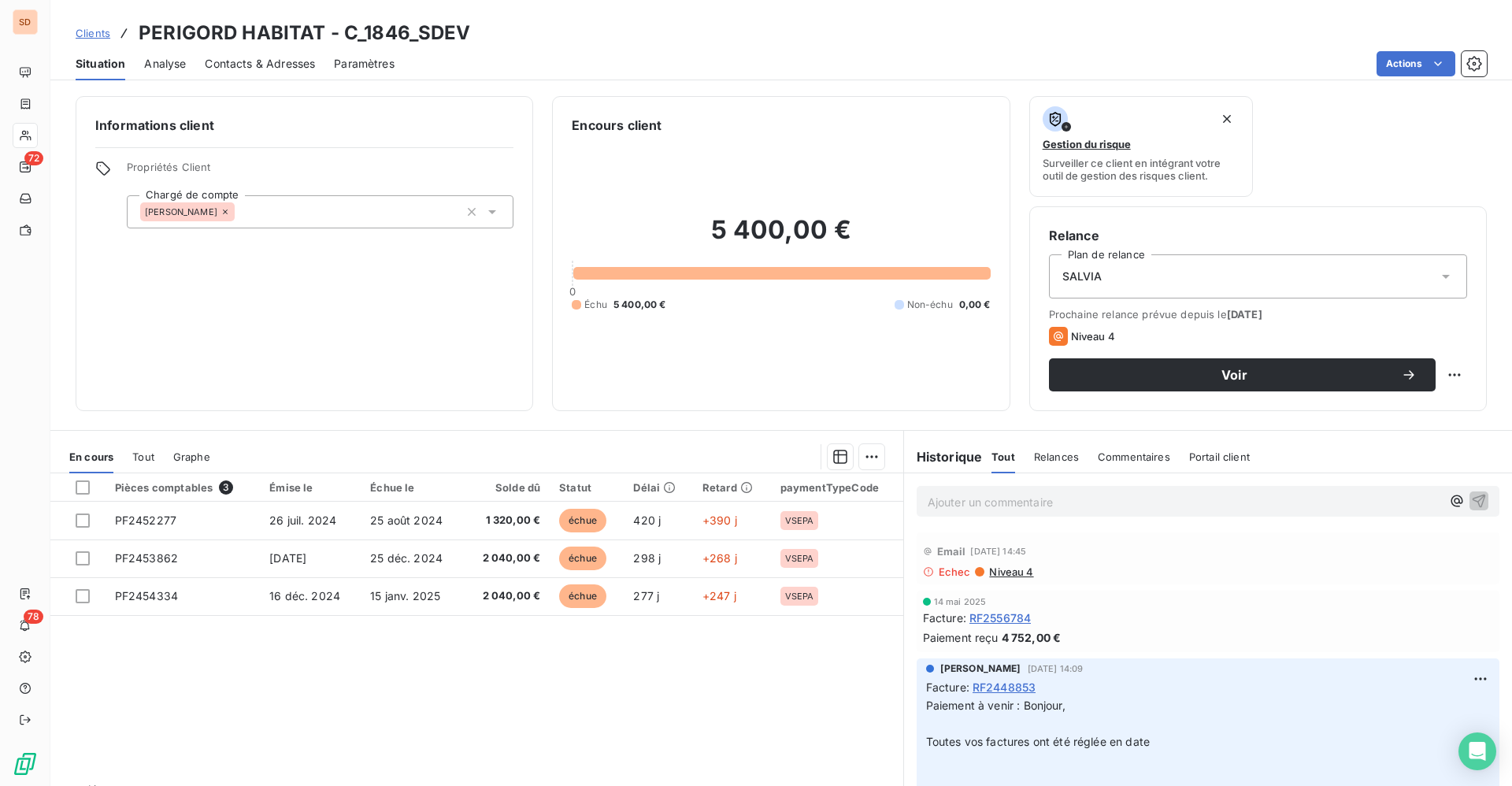
click at [1438, 276] on icon at bounding box center [1446, 276] width 16 height 16
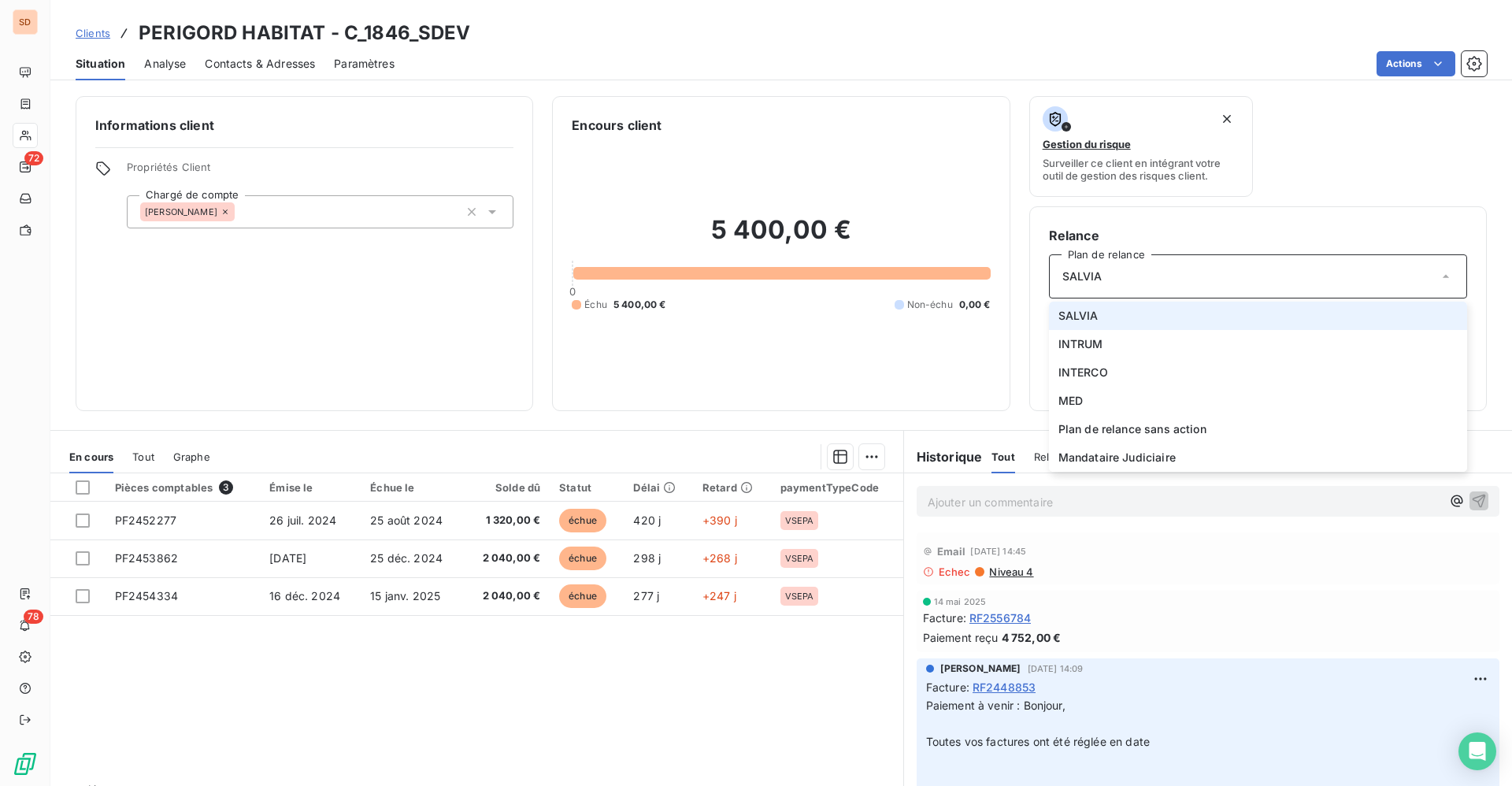
click at [1438, 276] on icon at bounding box center [1446, 276] width 16 height 16
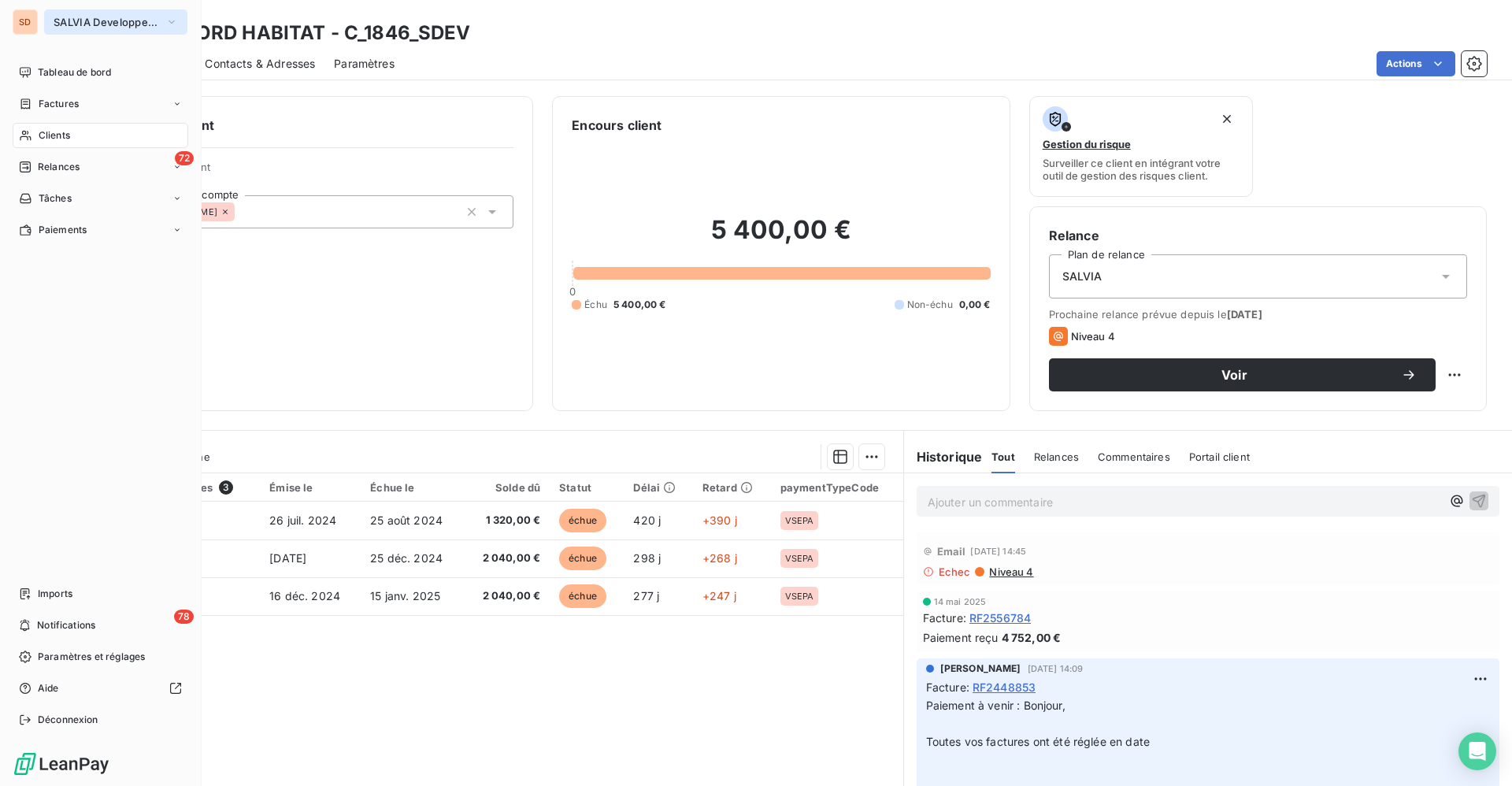
click at [99, 23] on span "SALVIA Developpement" at bounding box center [106, 21] width 106 height 12
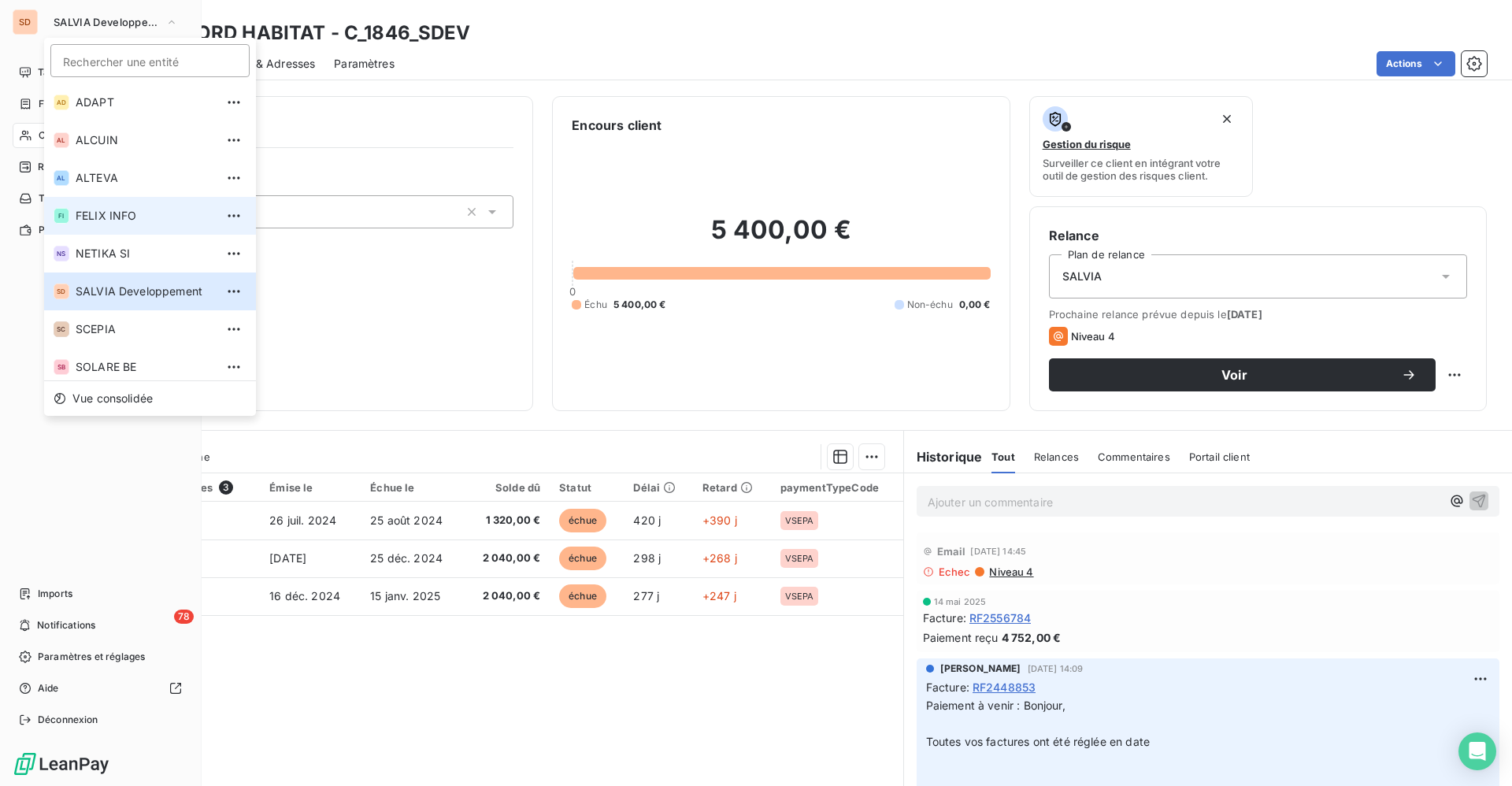
click at [112, 223] on span "FELIX INFO" at bounding box center [145, 215] width 140 height 16
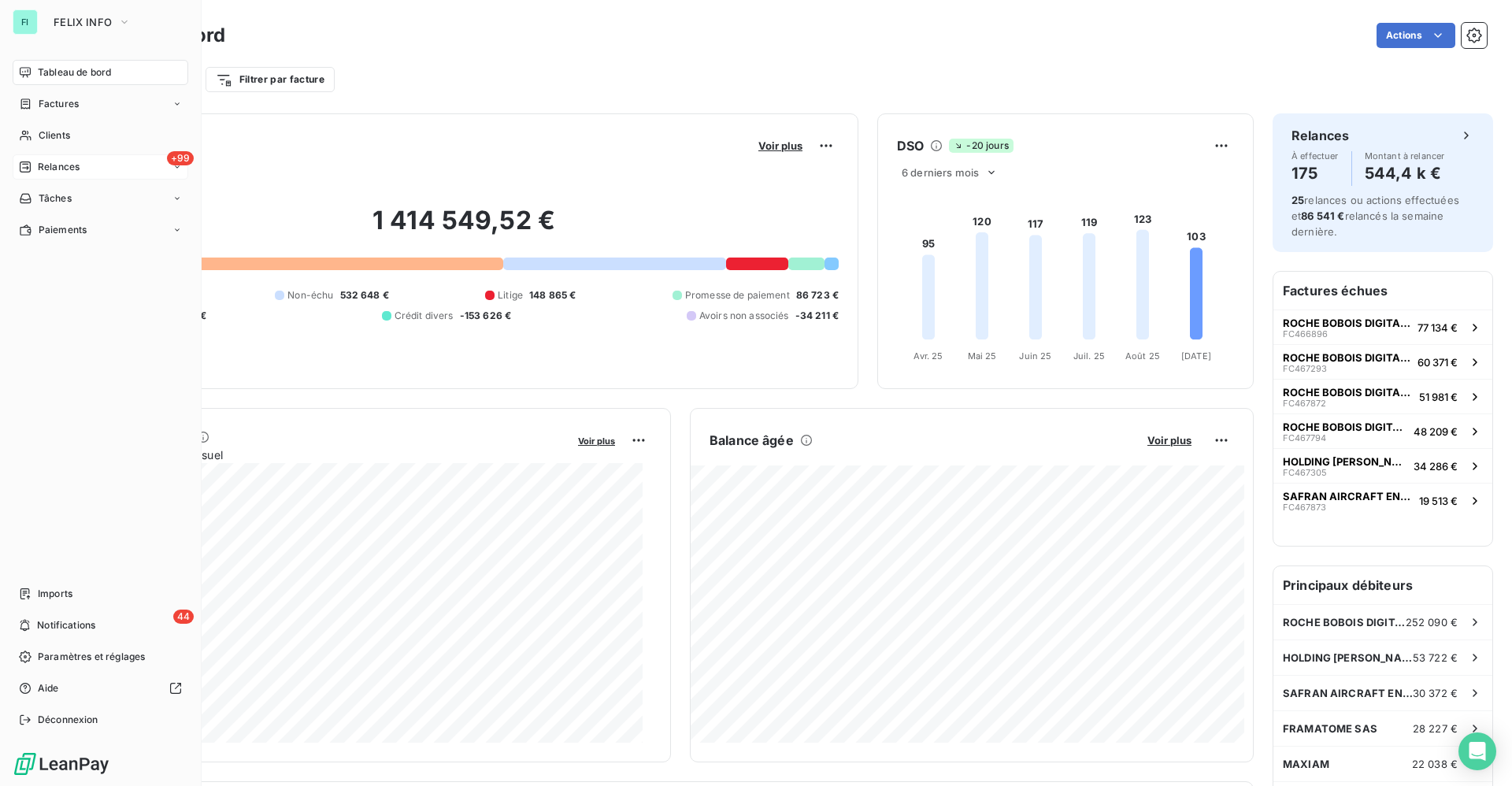
click at [68, 165] on span "Relances" at bounding box center [58, 167] width 42 height 14
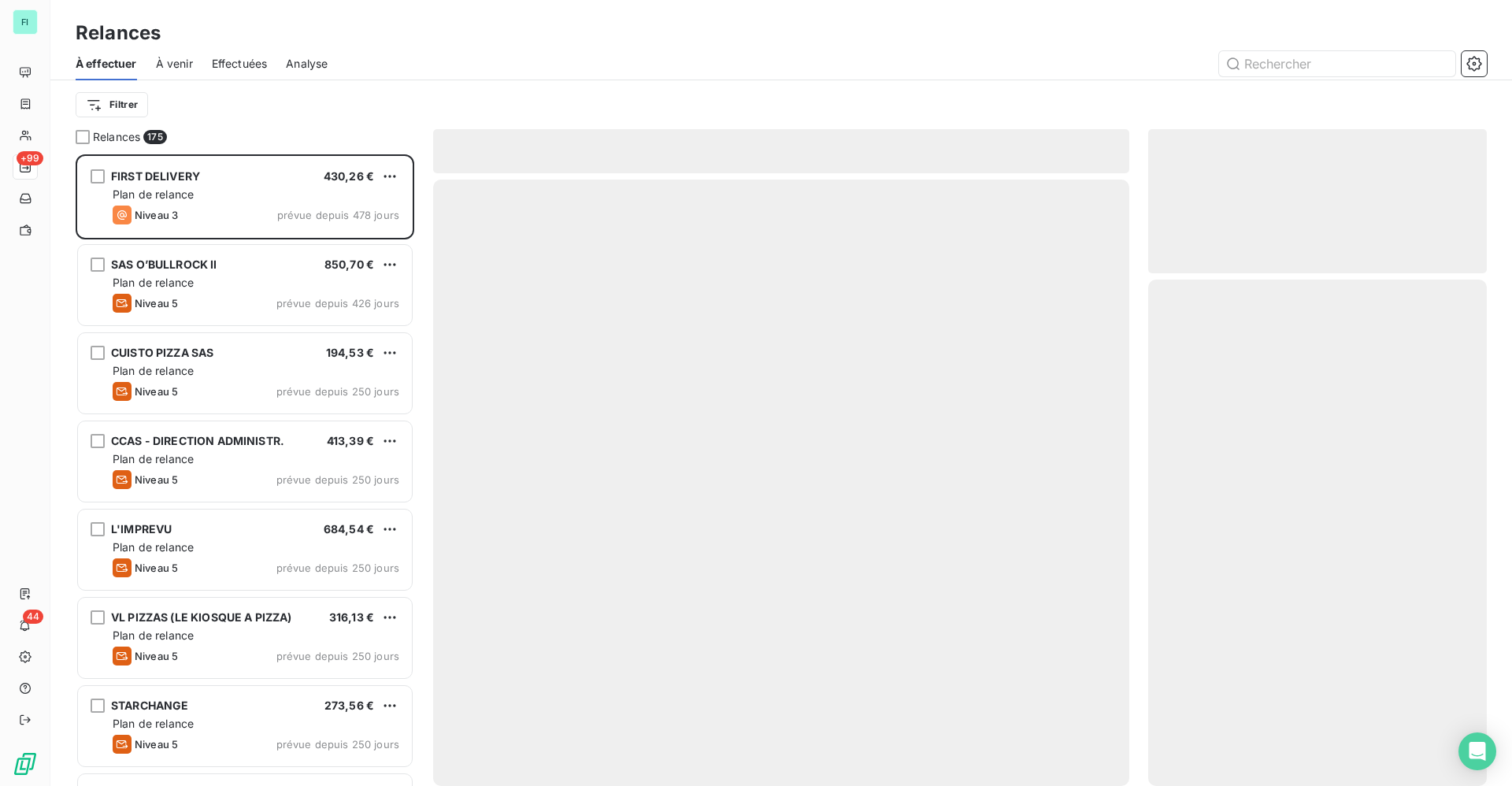
scroll to position [613, 320]
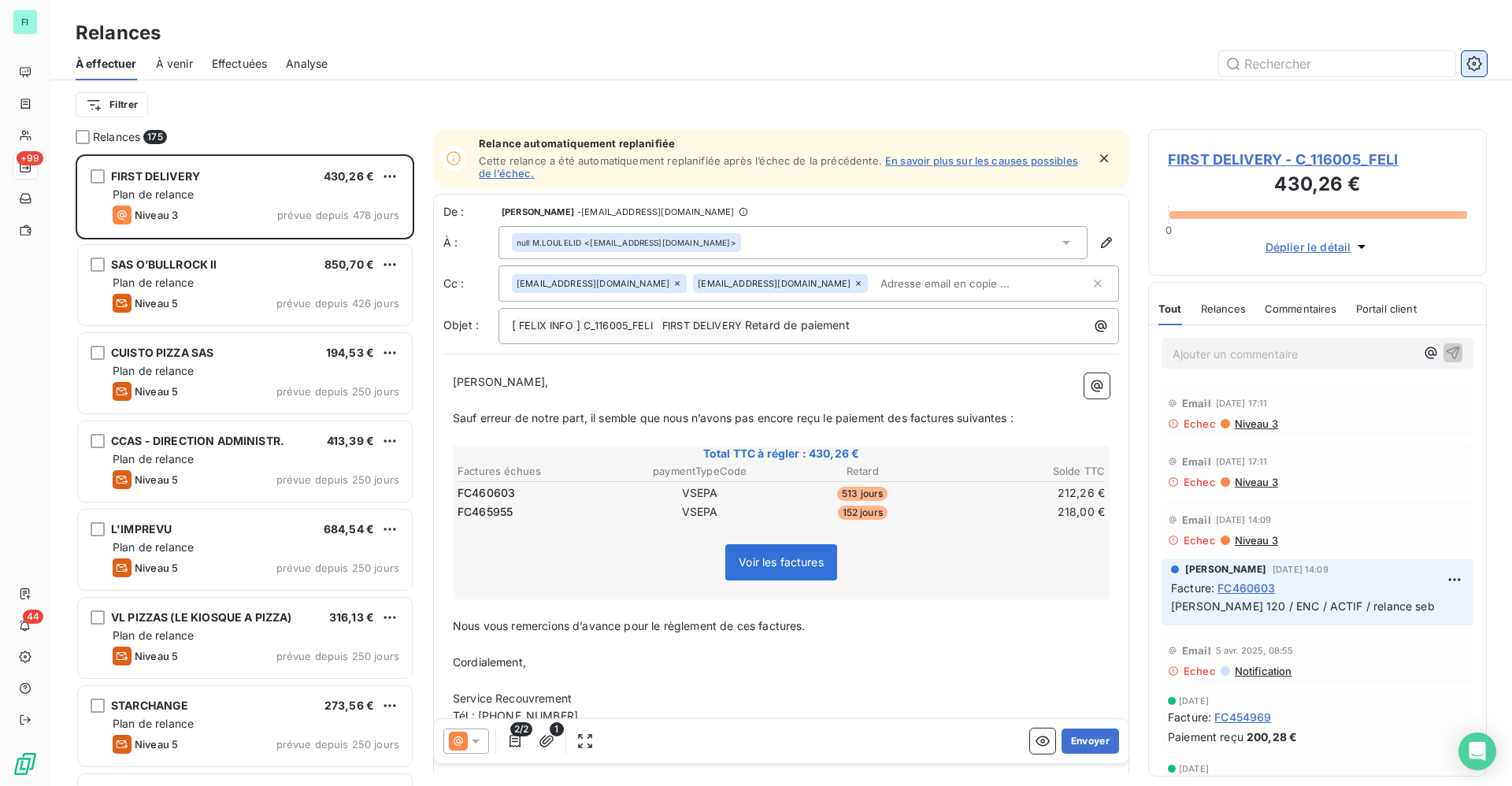
click at [1473, 68] on icon "button" at bounding box center [1473, 63] width 15 height 15
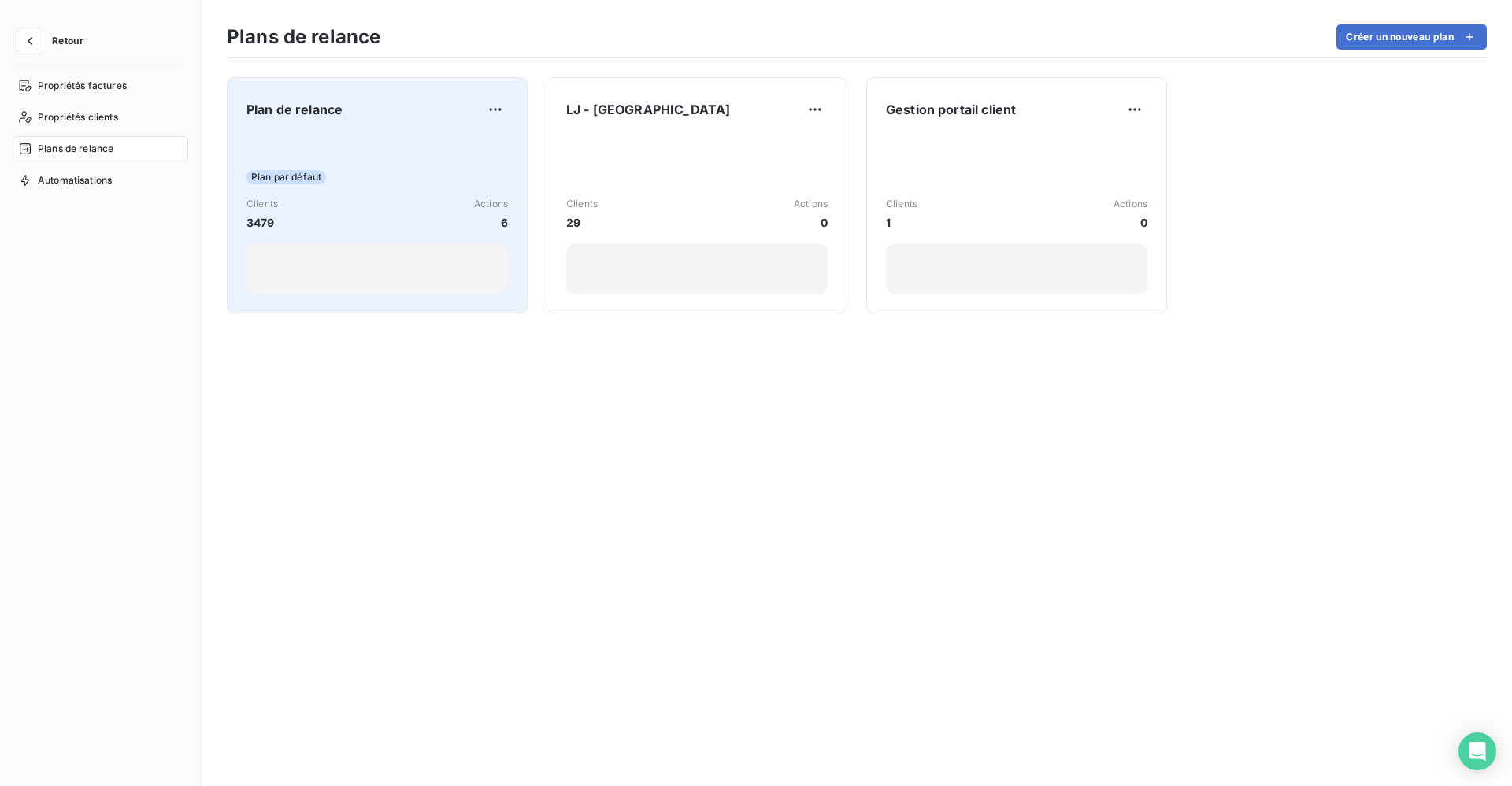
click at [304, 147] on div "Plan par défaut Clients 3479 Actions 6" at bounding box center [377, 214] width 262 height 159
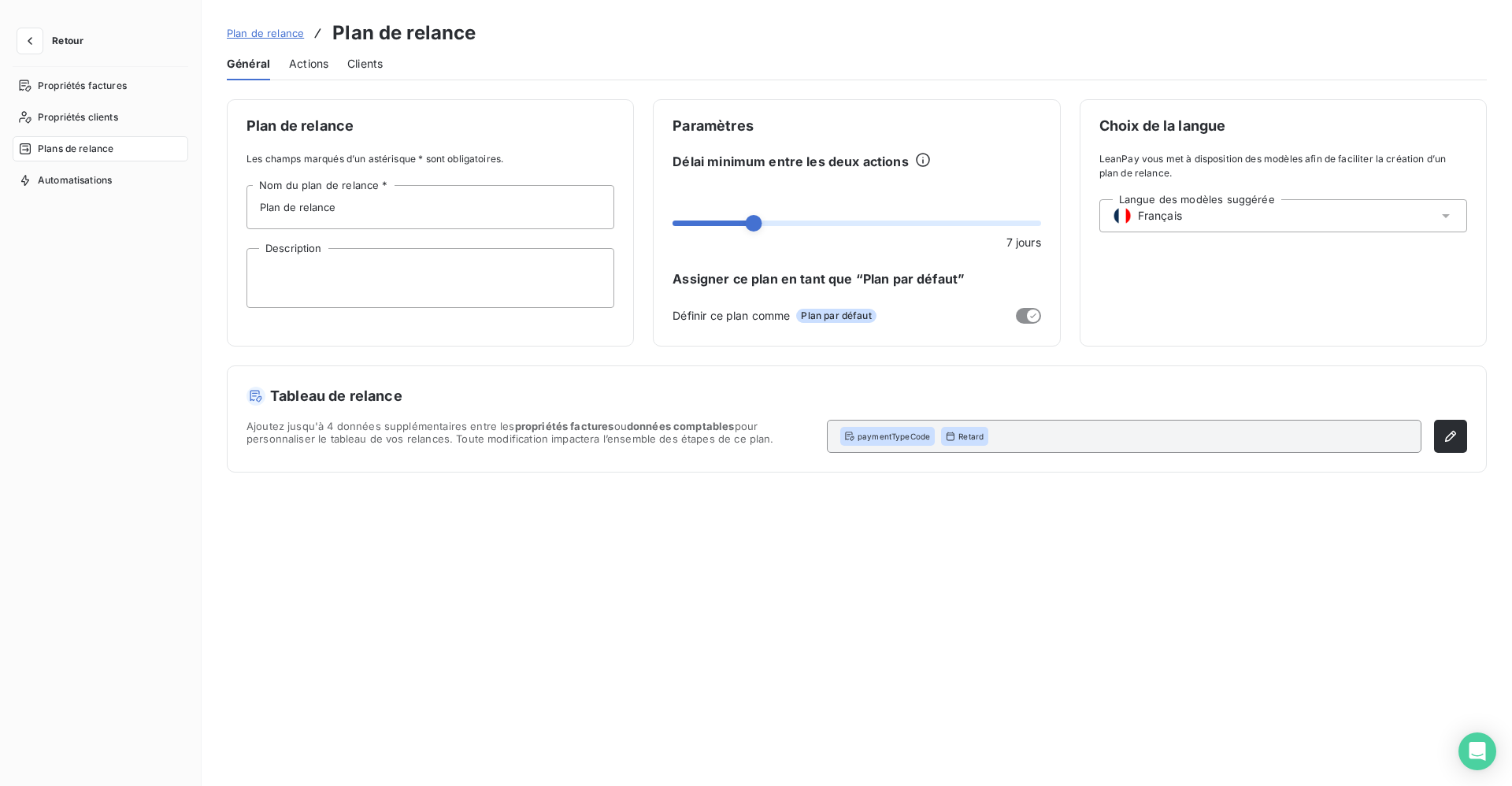
click at [314, 63] on span "Actions" at bounding box center [309, 63] width 39 height 16
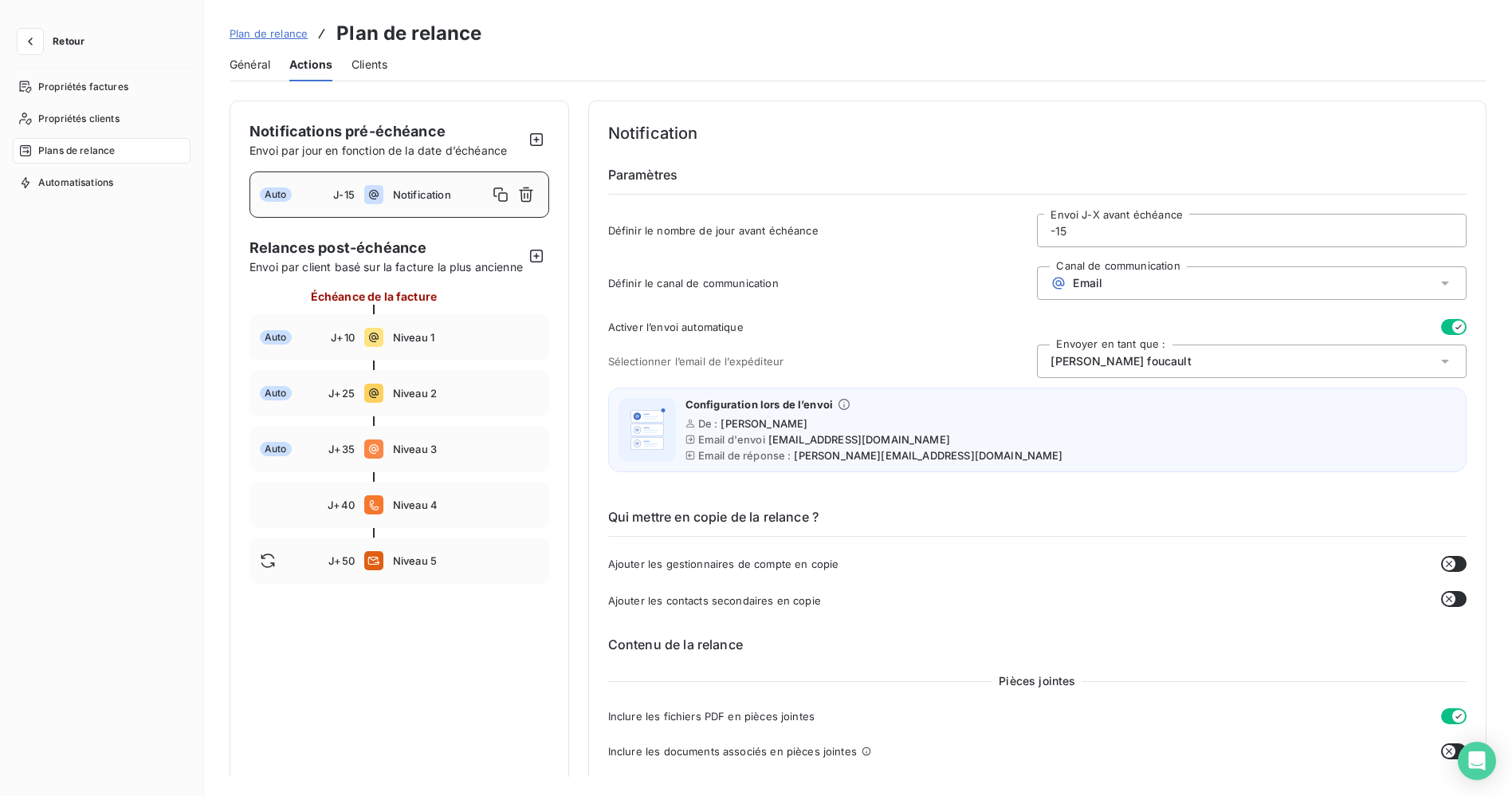
click at [59, 37] on span "Retour" at bounding box center [68, 42] width 32 height 10
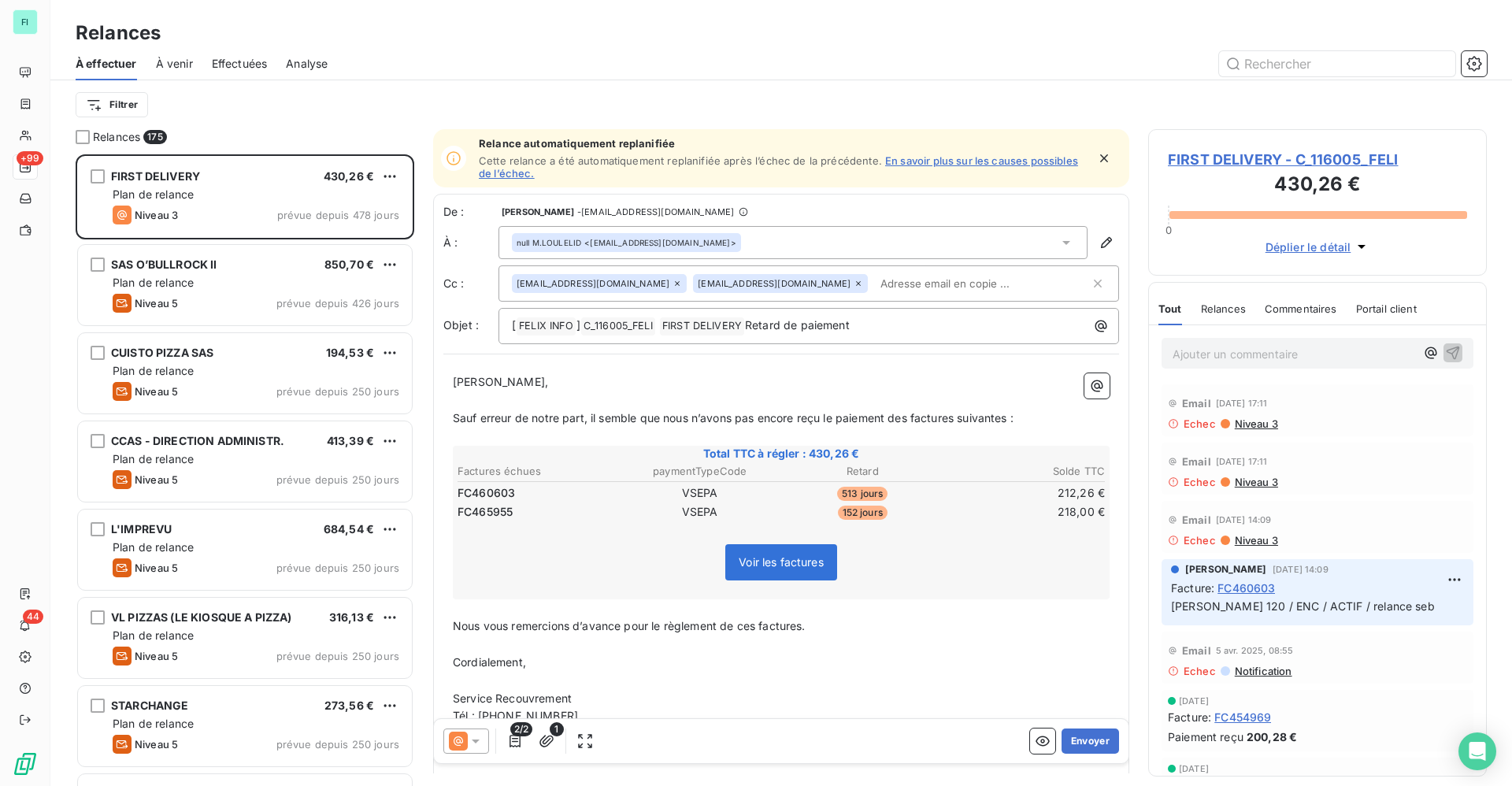
scroll to position [613, 320]
click at [1477, 61] on icon "button" at bounding box center [1473, 63] width 16 height 16
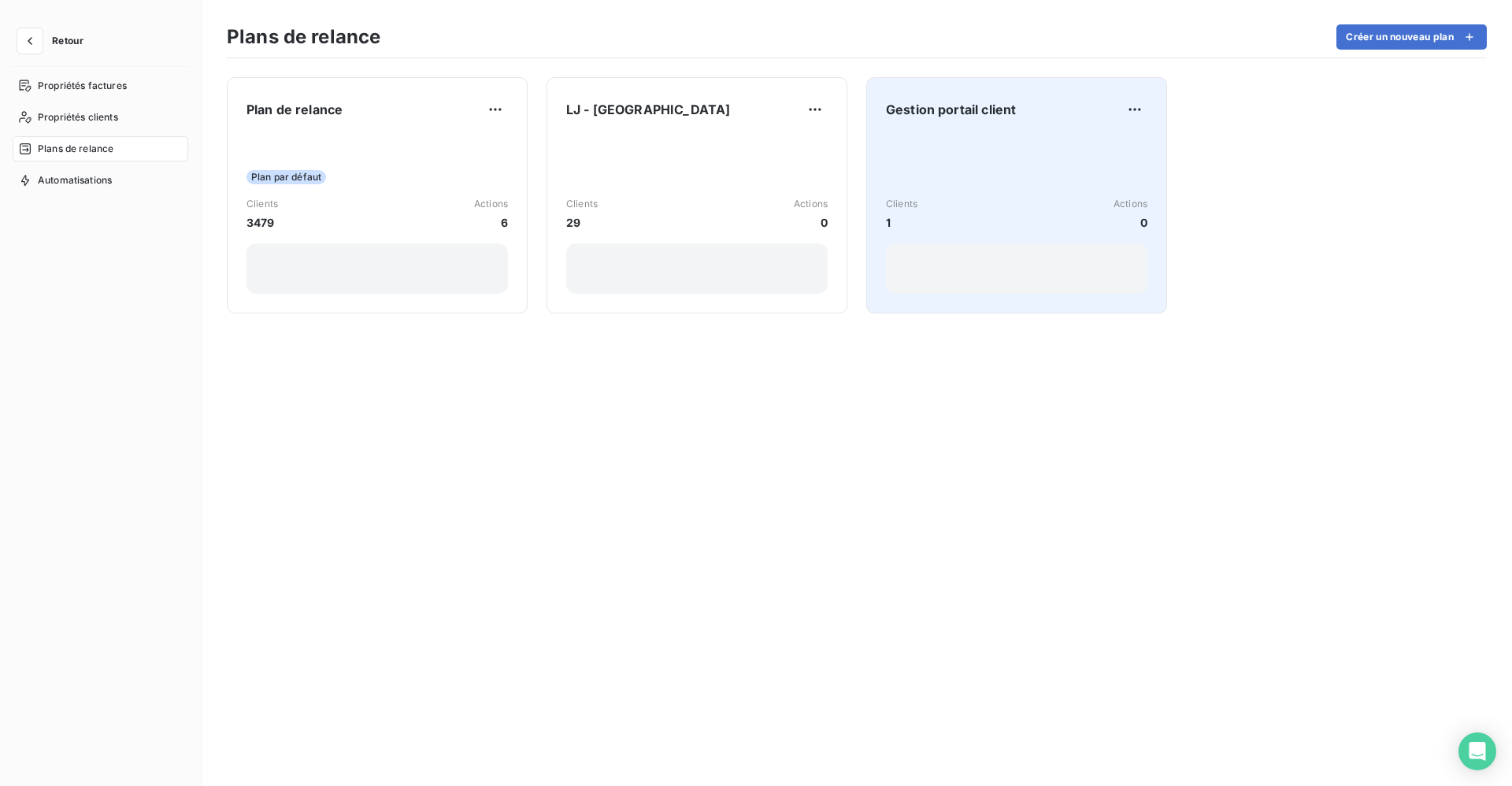
click at [1033, 167] on div "Clients 1 Actions 0" at bounding box center [1016, 214] width 262 height 159
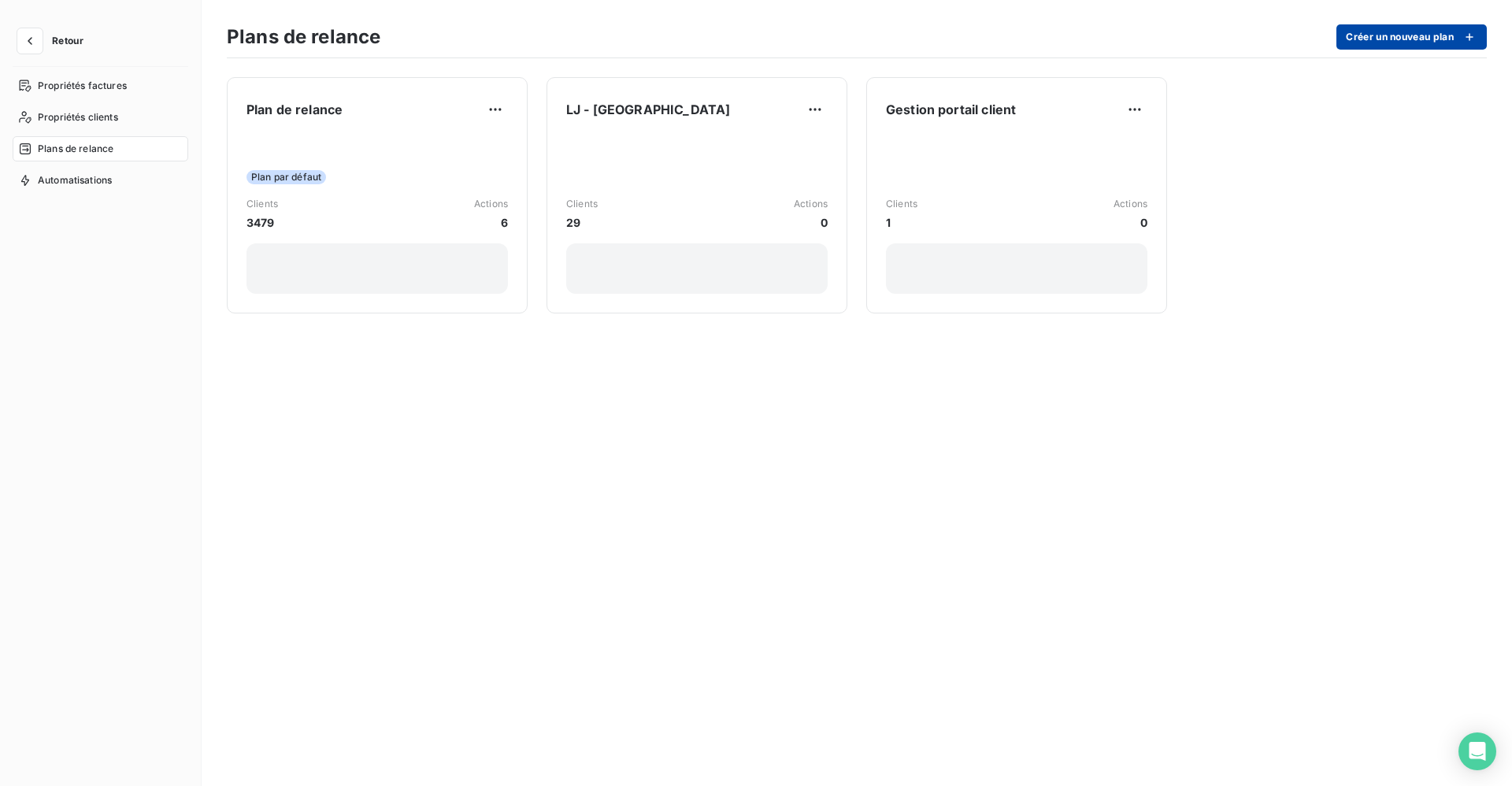
click at [1408, 36] on button "Créer un nouveau plan" at bounding box center [1411, 37] width 150 height 25
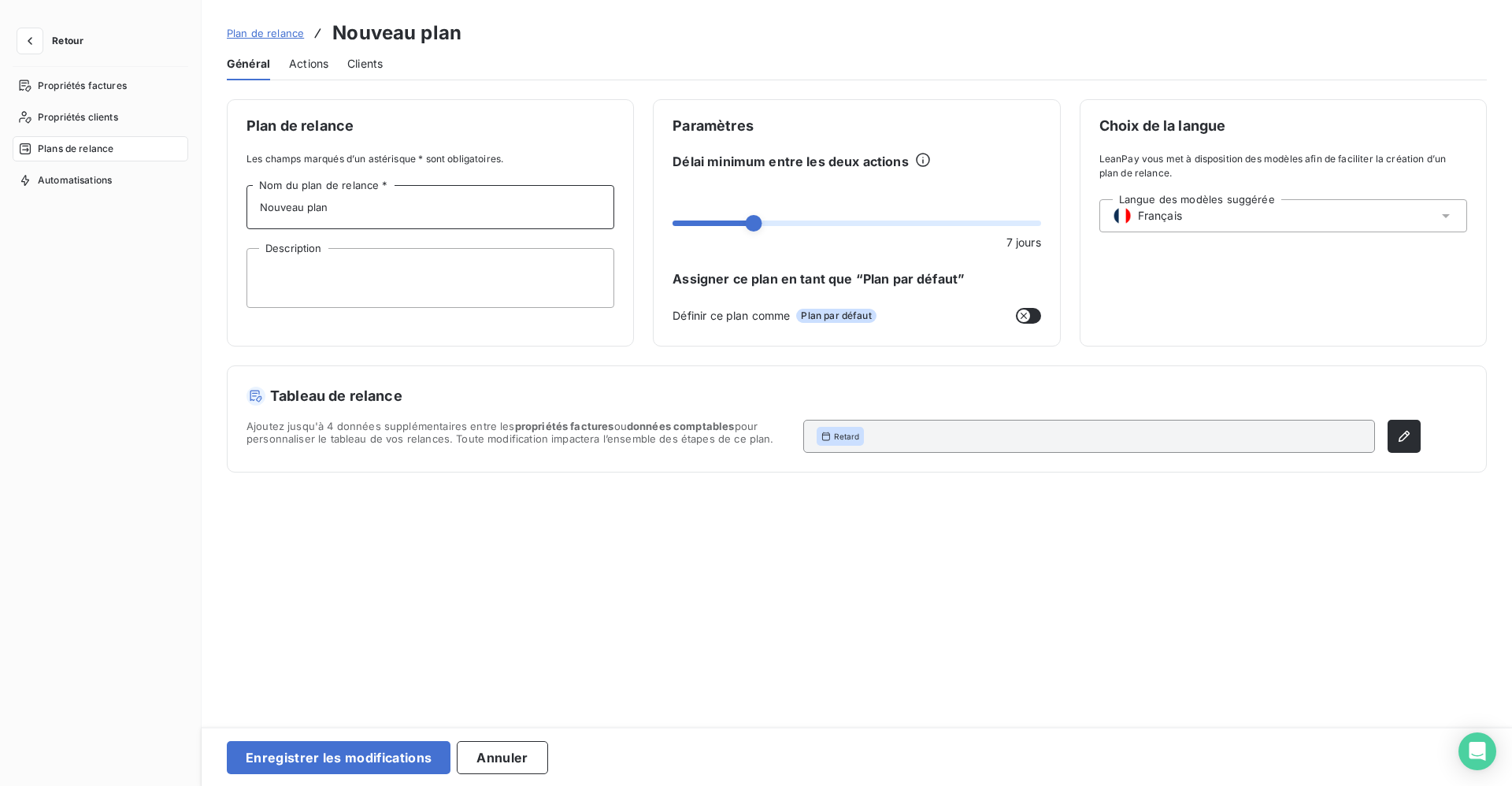
click at [403, 214] on input "Nouveau plan" at bounding box center [430, 207] width 368 height 44
click at [365, 264] on textarea "Description" at bounding box center [430, 277] width 368 height 60
click at [370, 217] on input "Nouveau plan" at bounding box center [430, 207] width 368 height 44
type input "N"
type input "Facture acompte"
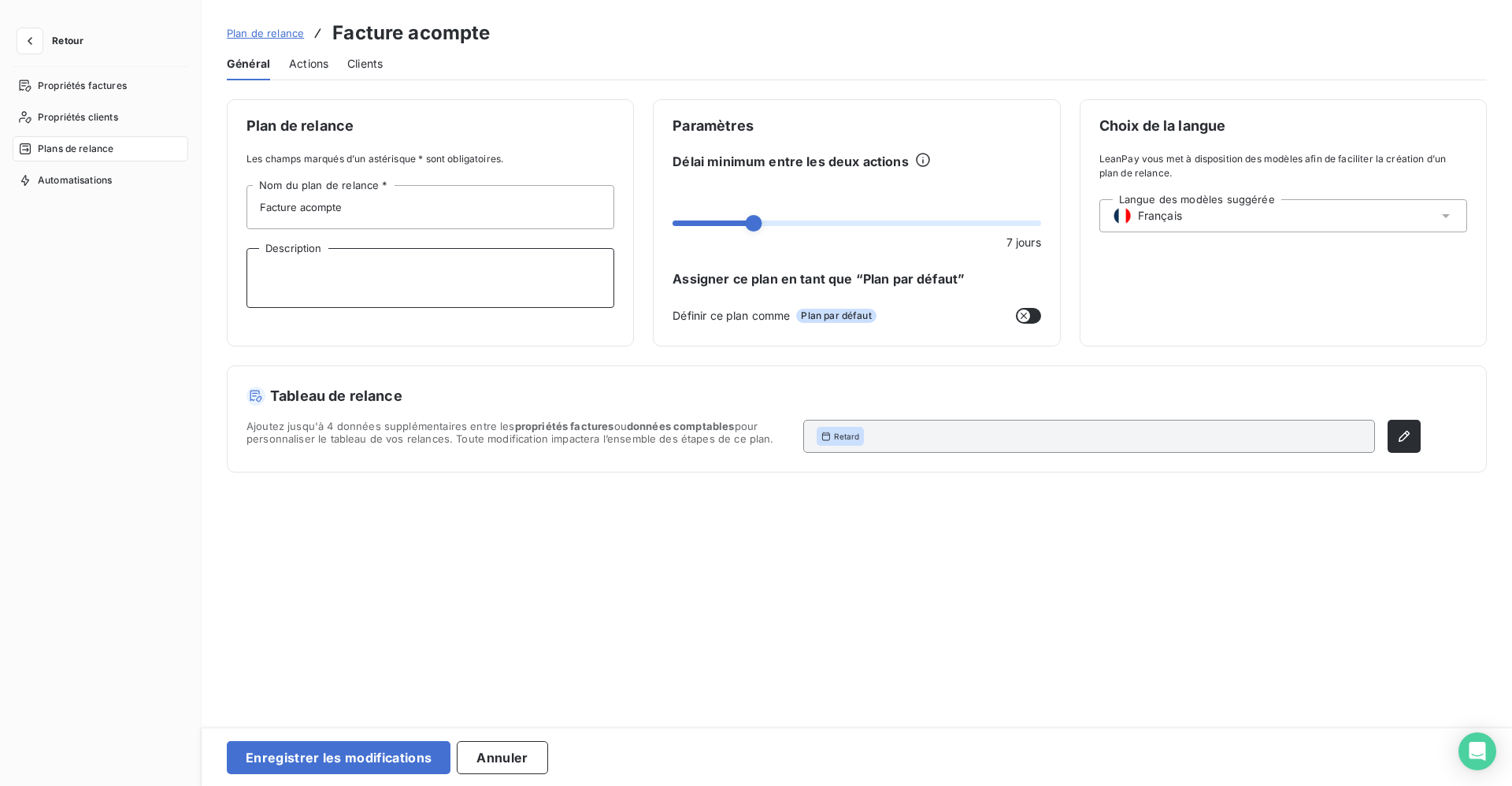
click at [309, 65] on span "Actions" at bounding box center [309, 63] width 39 height 16
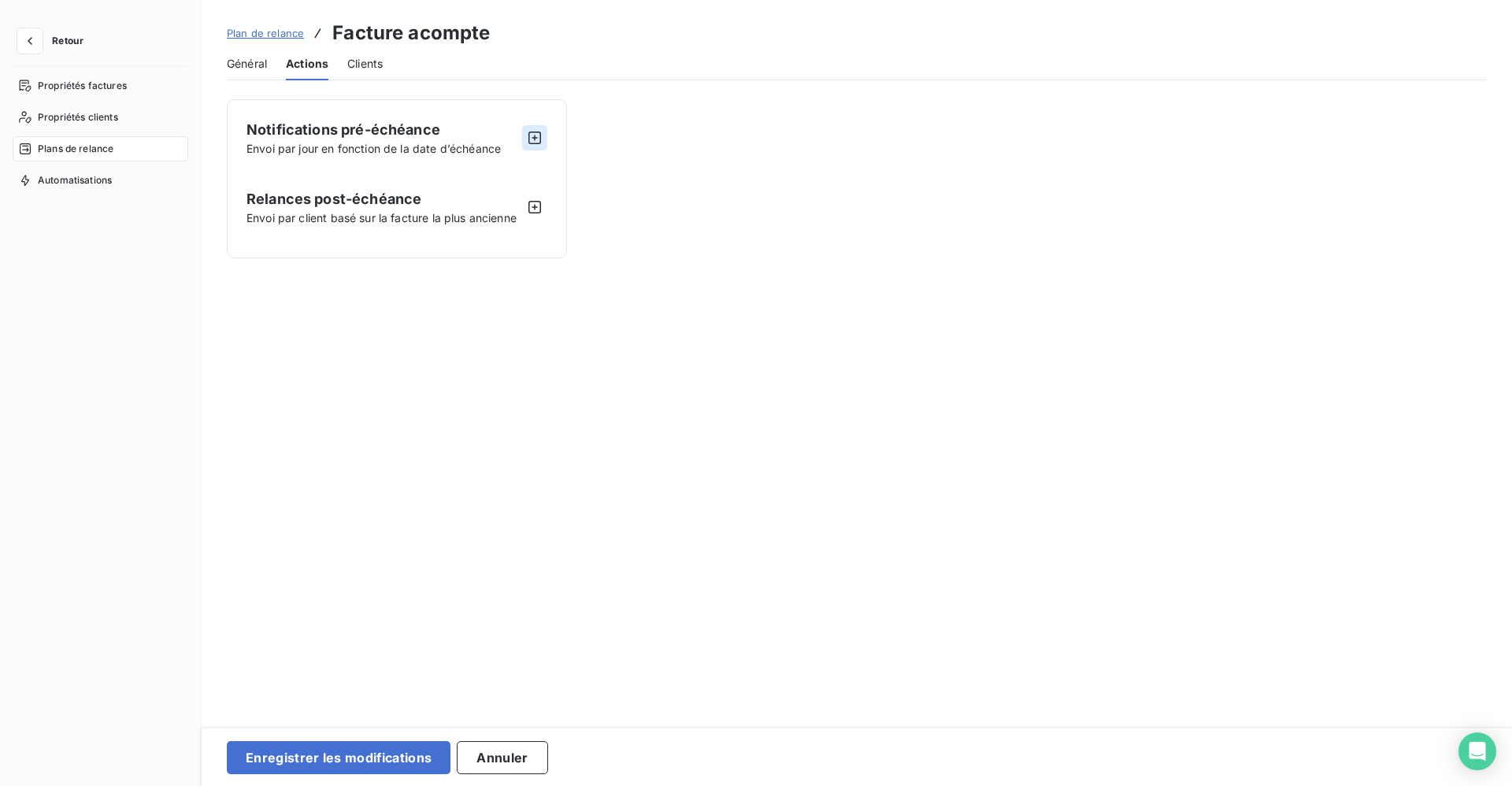
click at [538, 137] on icon "button" at bounding box center [534, 137] width 16 height 16
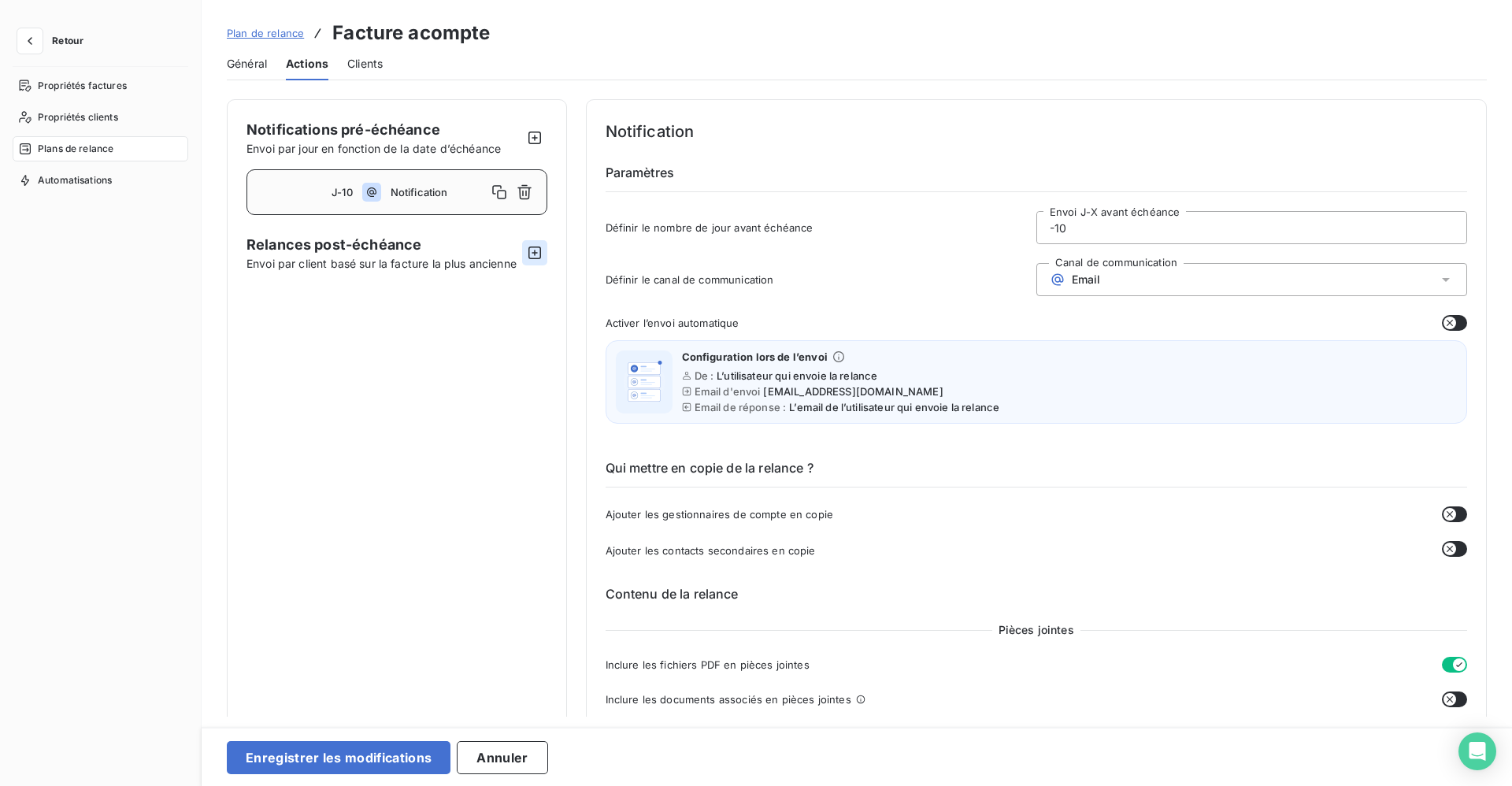
click at [537, 260] on button "button" at bounding box center [534, 253] width 25 height 25
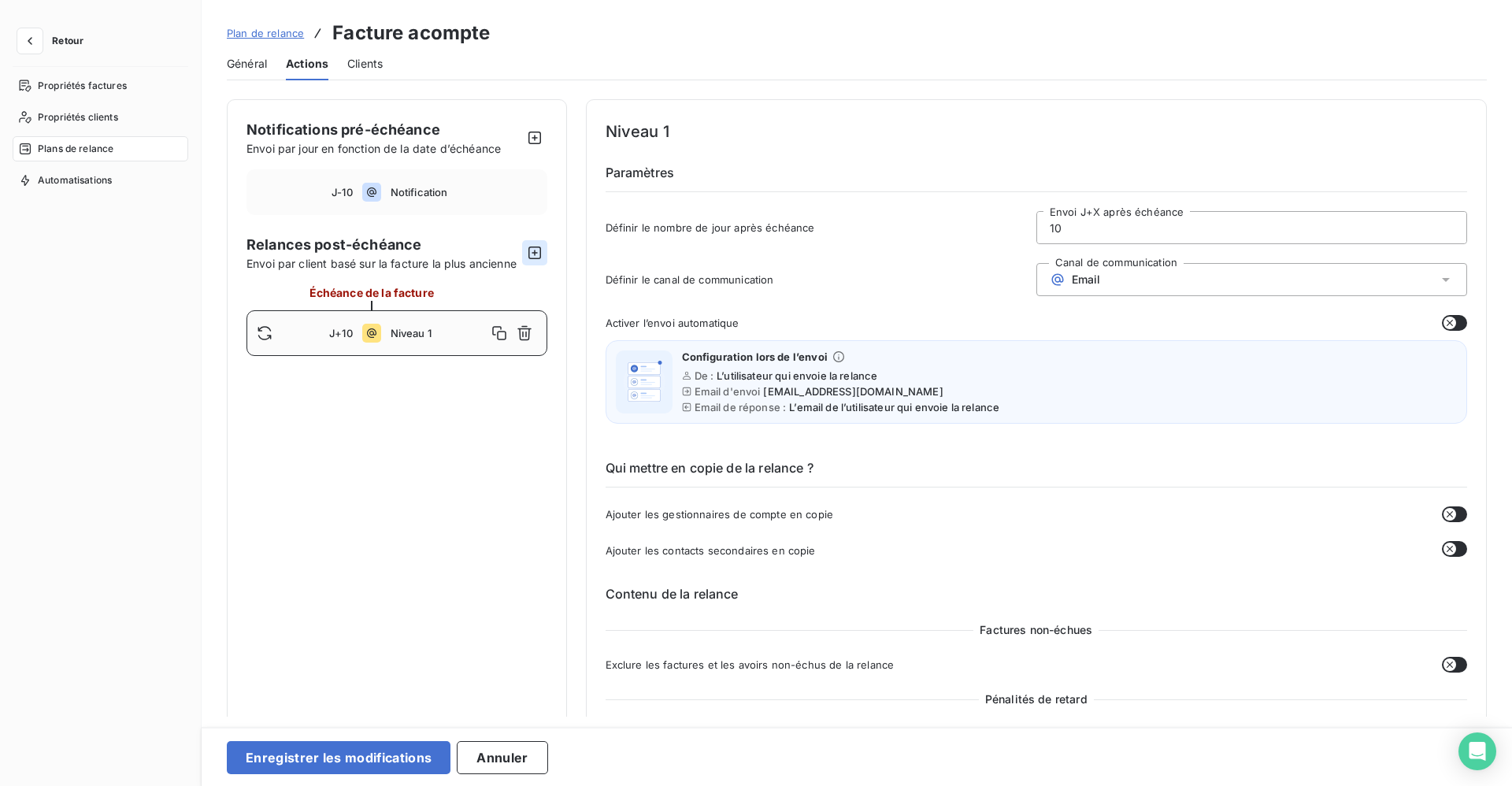
type input "10"
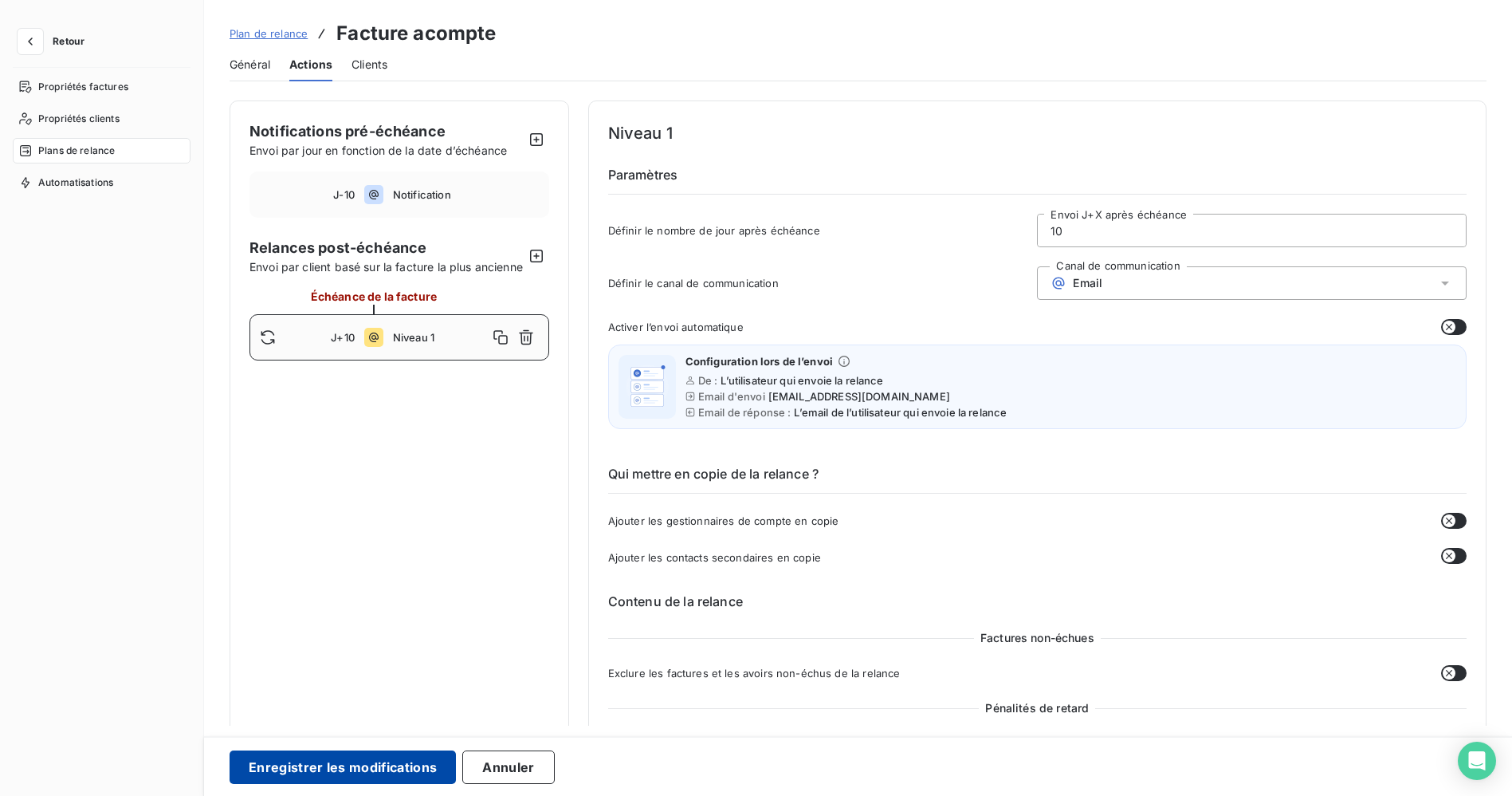
click at [368, 767] on button "Enregistrer les modifications" at bounding box center [342, 767] width 226 height 33
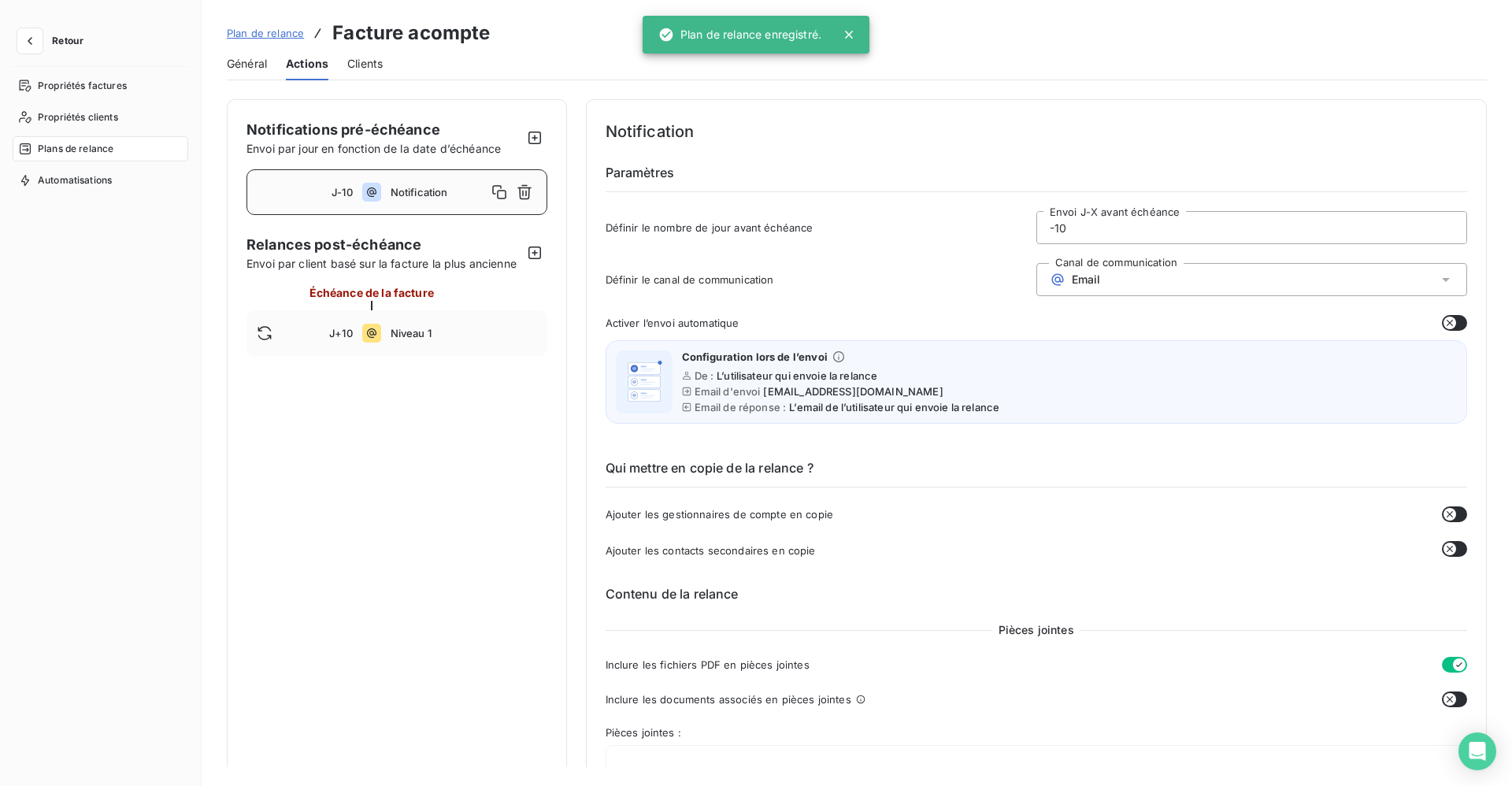
click at [249, 61] on span "Général" at bounding box center [246, 63] width 40 height 16
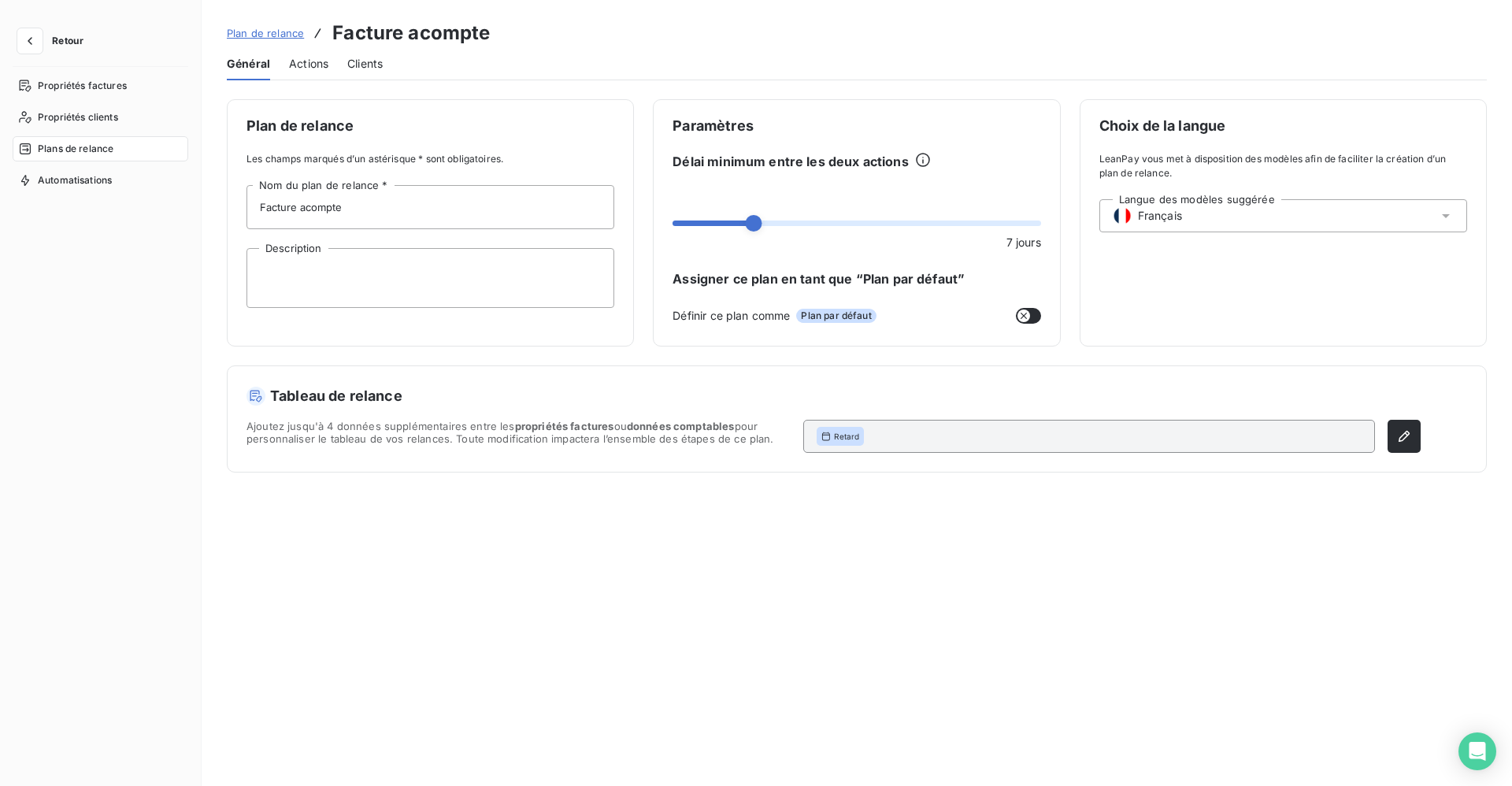
click at [309, 59] on span "Actions" at bounding box center [309, 63] width 39 height 16
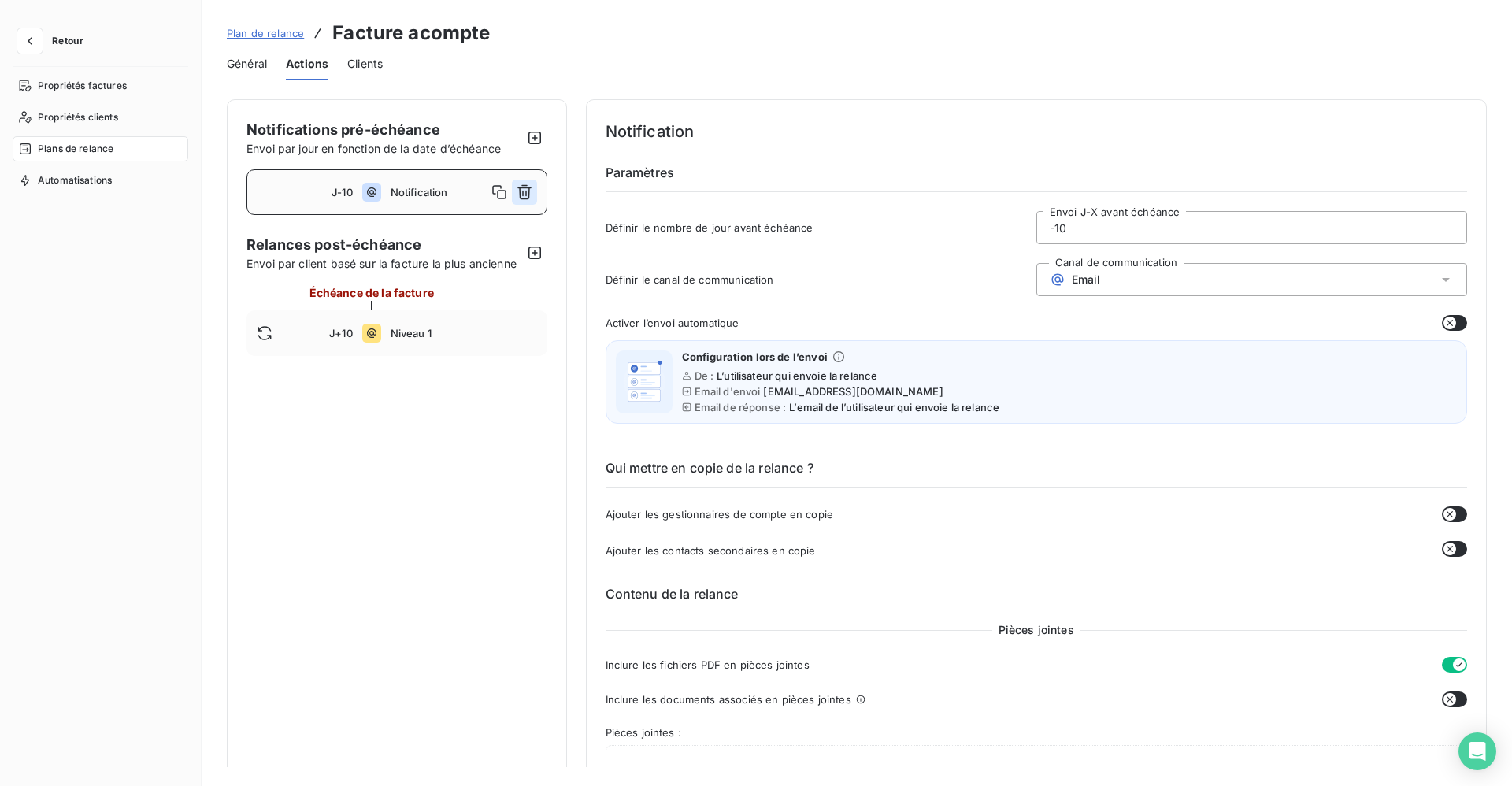
click at [526, 187] on icon "button" at bounding box center [524, 192] width 14 height 15
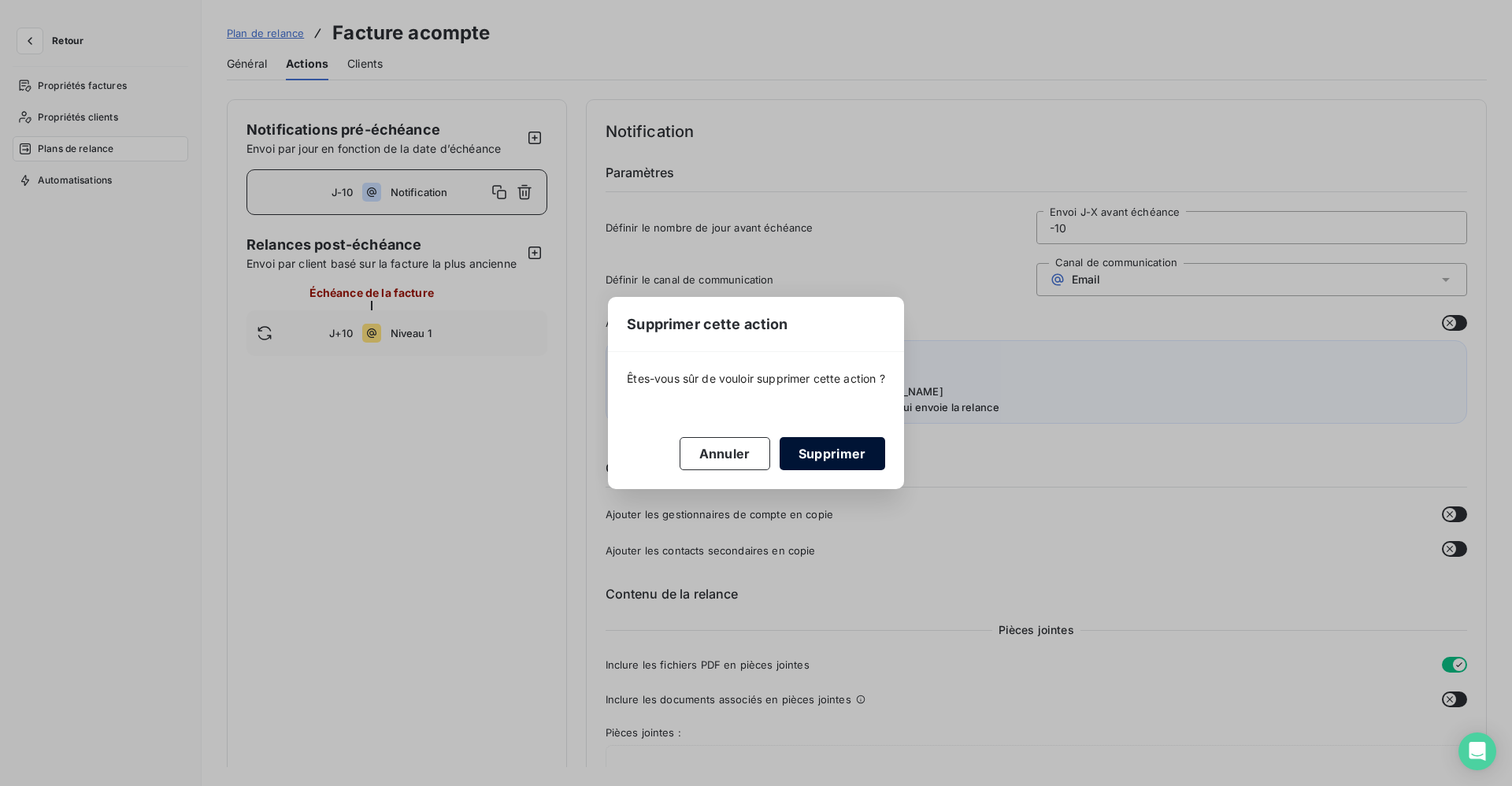
click at [852, 468] on button "Supprimer" at bounding box center [832, 453] width 106 height 33
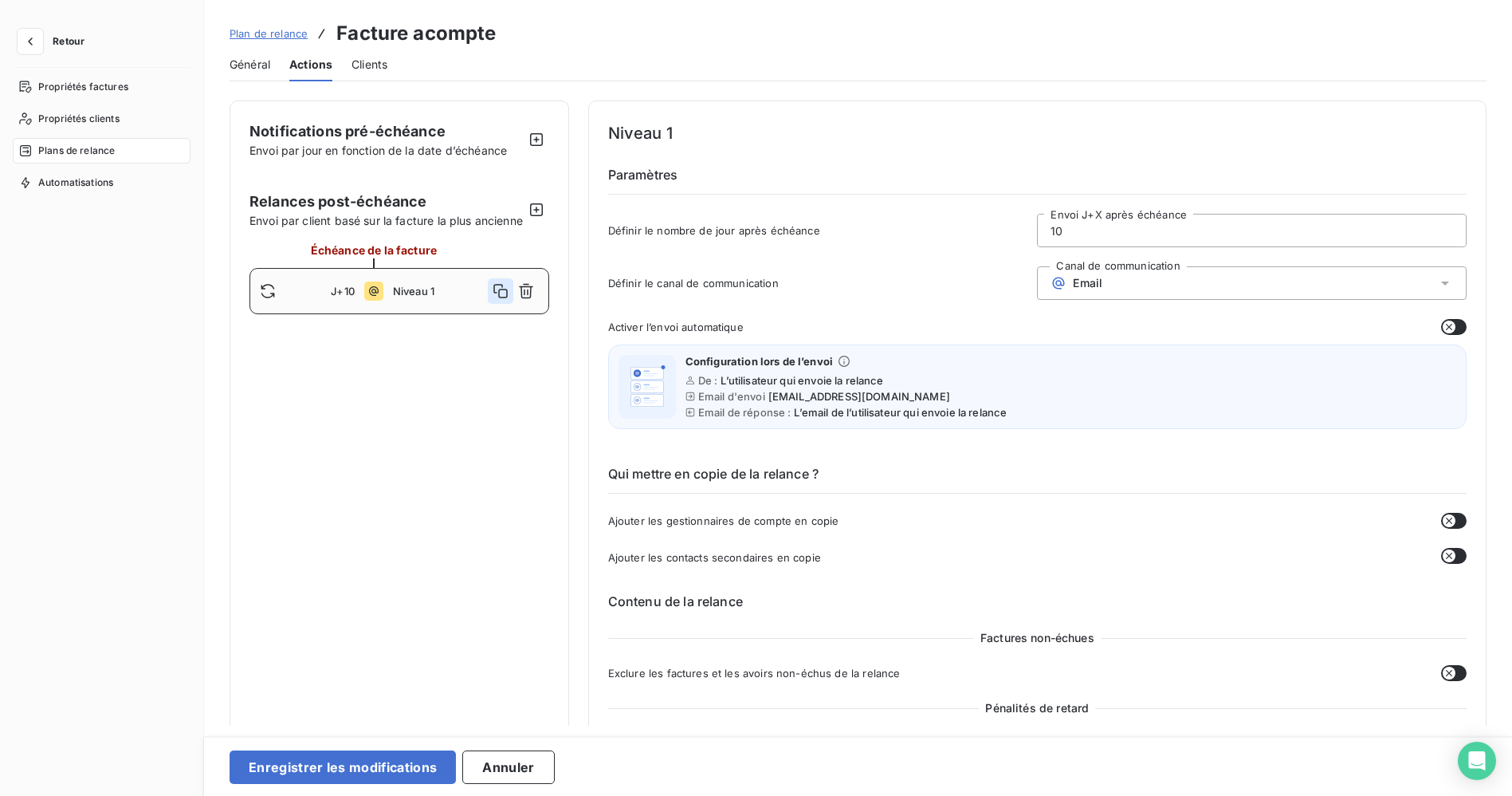
click at [500, 298] on icon "button" at bounding box center [500, 291] width 14 height 14
click at [350, 353] on span "J+11" at bounding box center [344, 346] width 22 height 12
drag, startPoint x: 1082, startPoint y: 233, endPoint x: 989, endPoint y: 232, distance: 93.0
click at [989, 232] on div "Définir le nombre de jour après échéance 11 Envoi J+X après échéance" at bounding box center [1037, 235] width 858 height 43
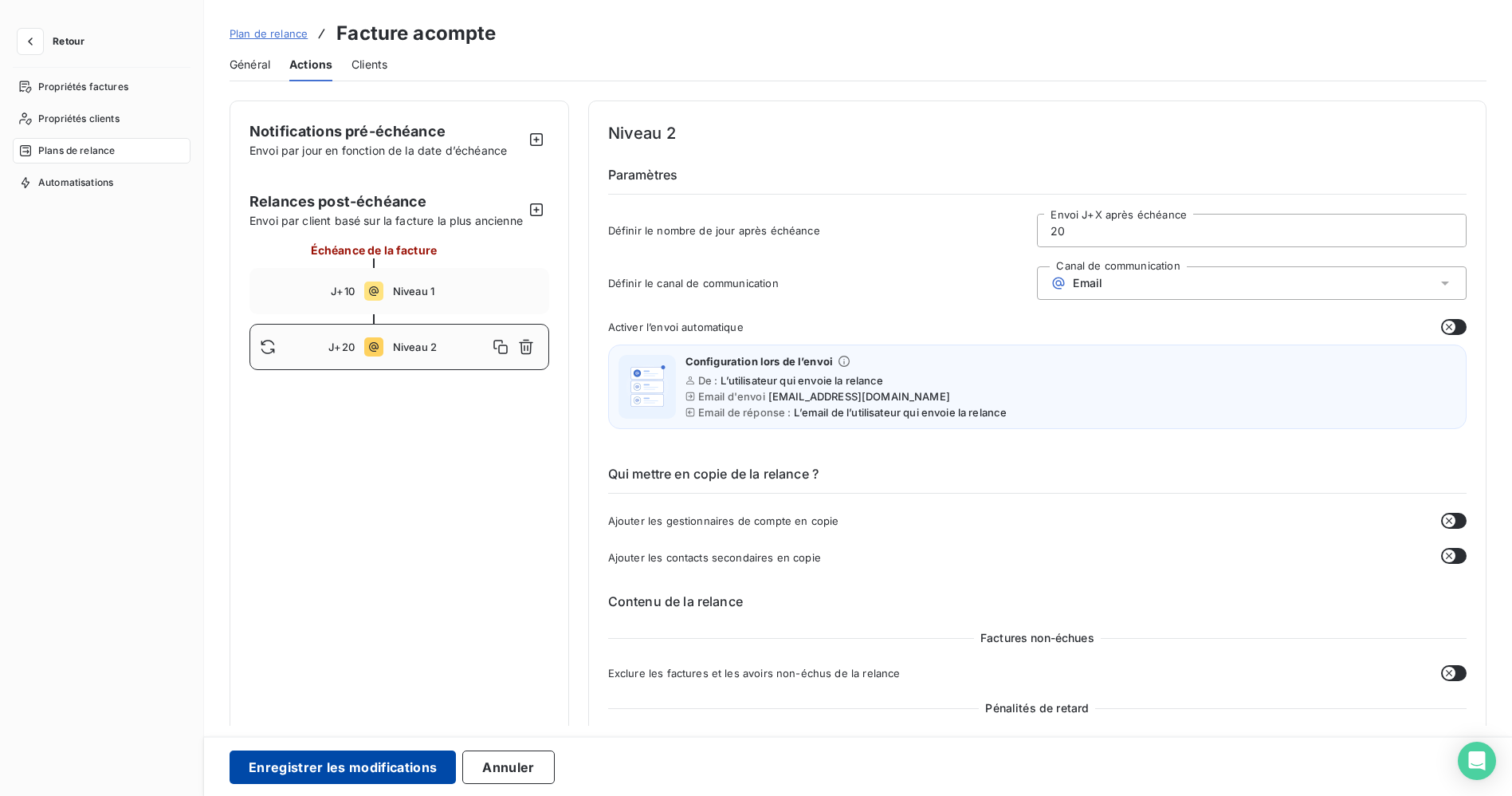
type input "20"
click at [364, 764] on button "Enregistrer les modifications" at bounding box center [342, 767] width 226 height 33
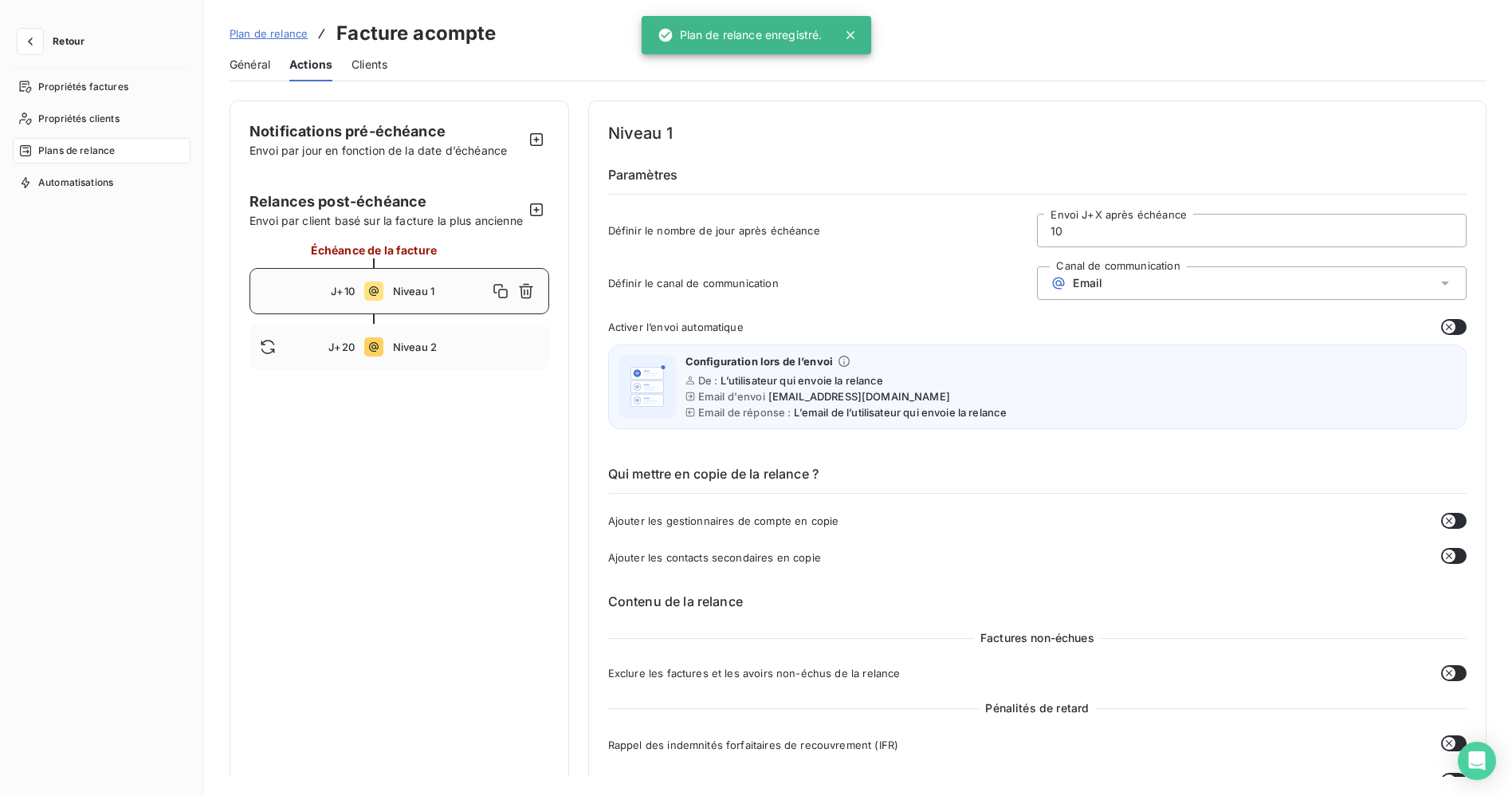
click at [261, 38] on span "Plan de relance" at bounding box center [268, 33] width 78 height 12
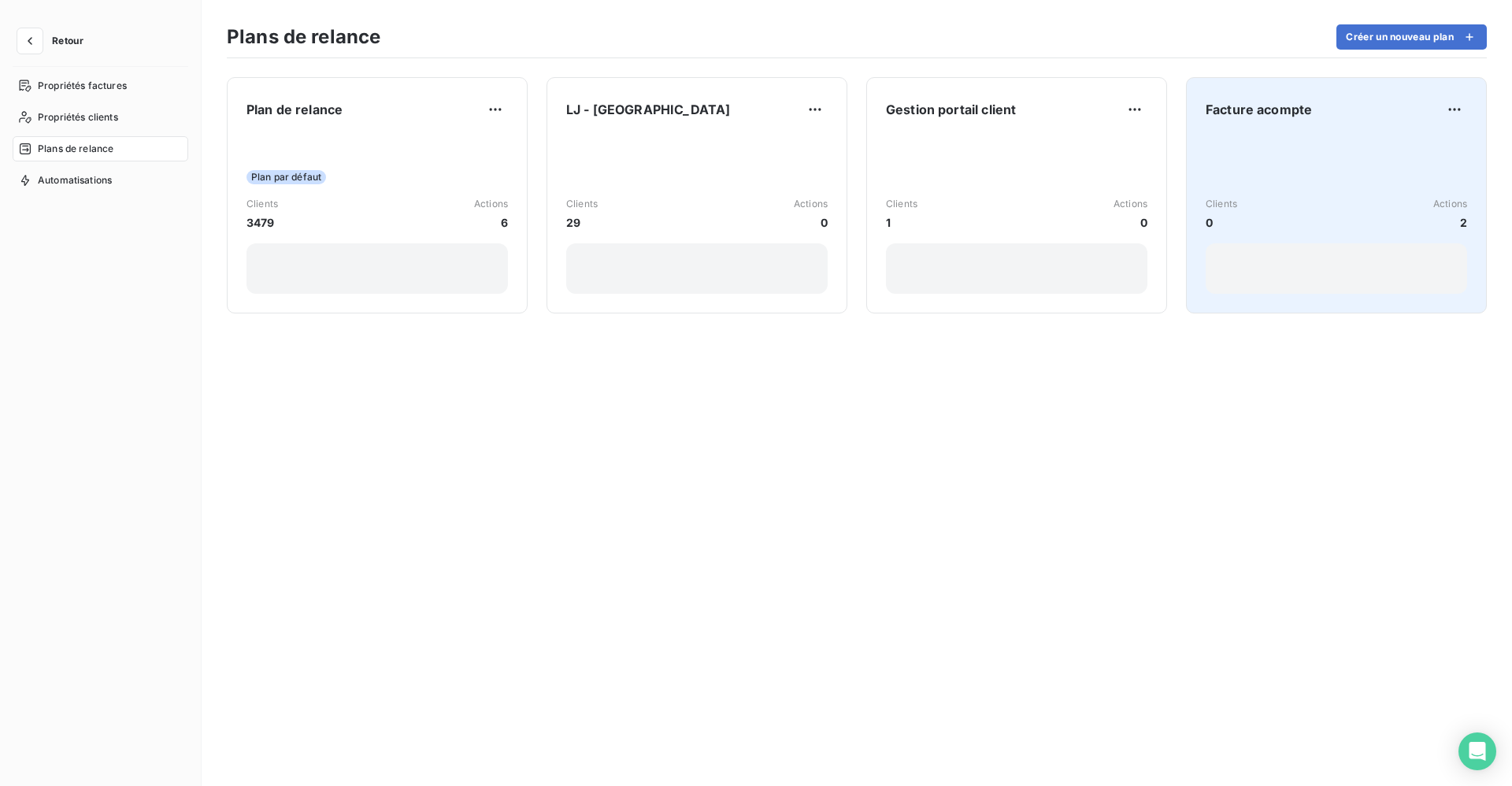
click at [1343, 189] on div "Clients 0 Actions 2" at bounding box center [1336, 214] width 262 height 159
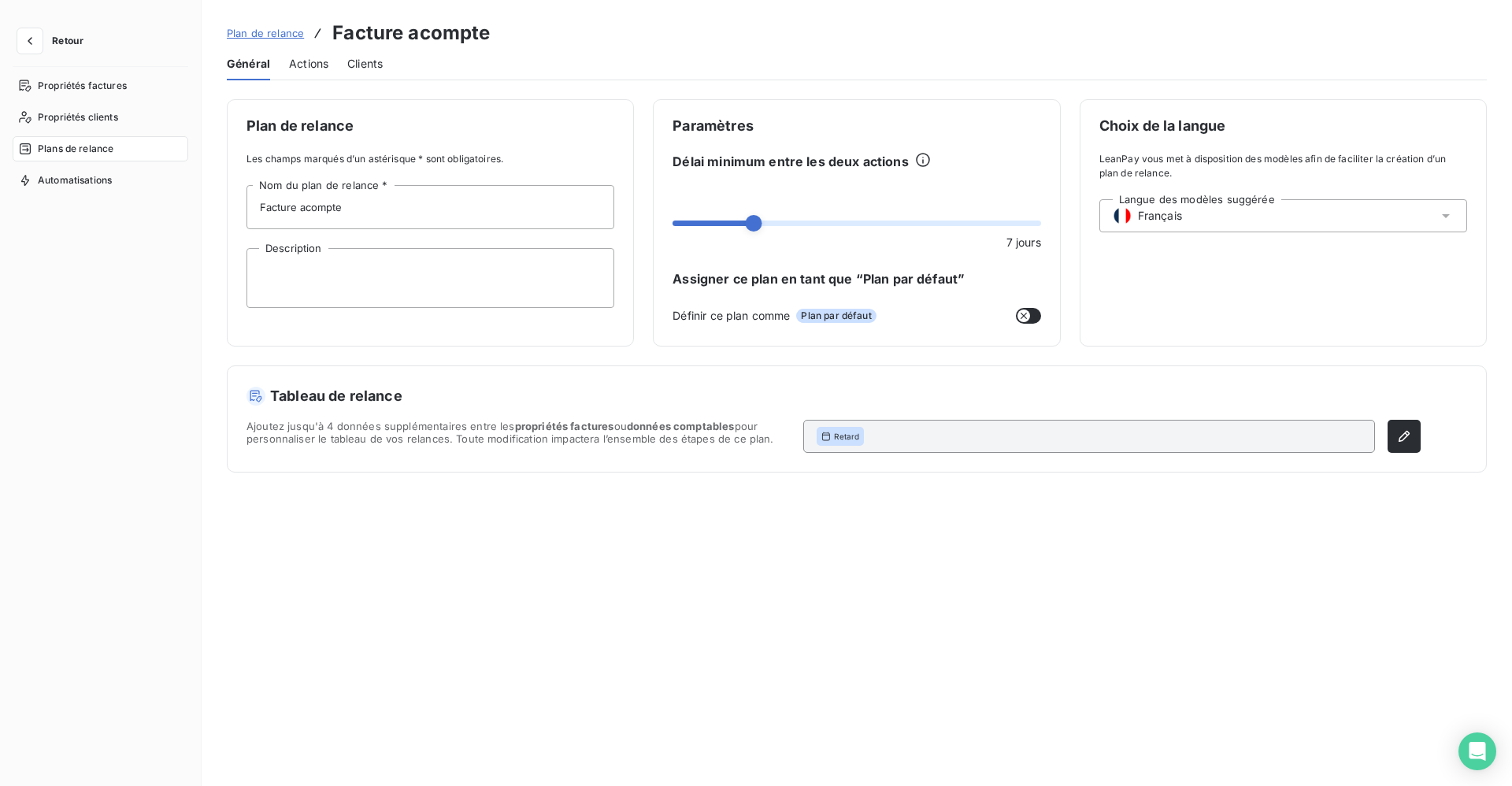
click at [301, 66] on span "Actions" at bounding box center [309, 63] width 39 height 16
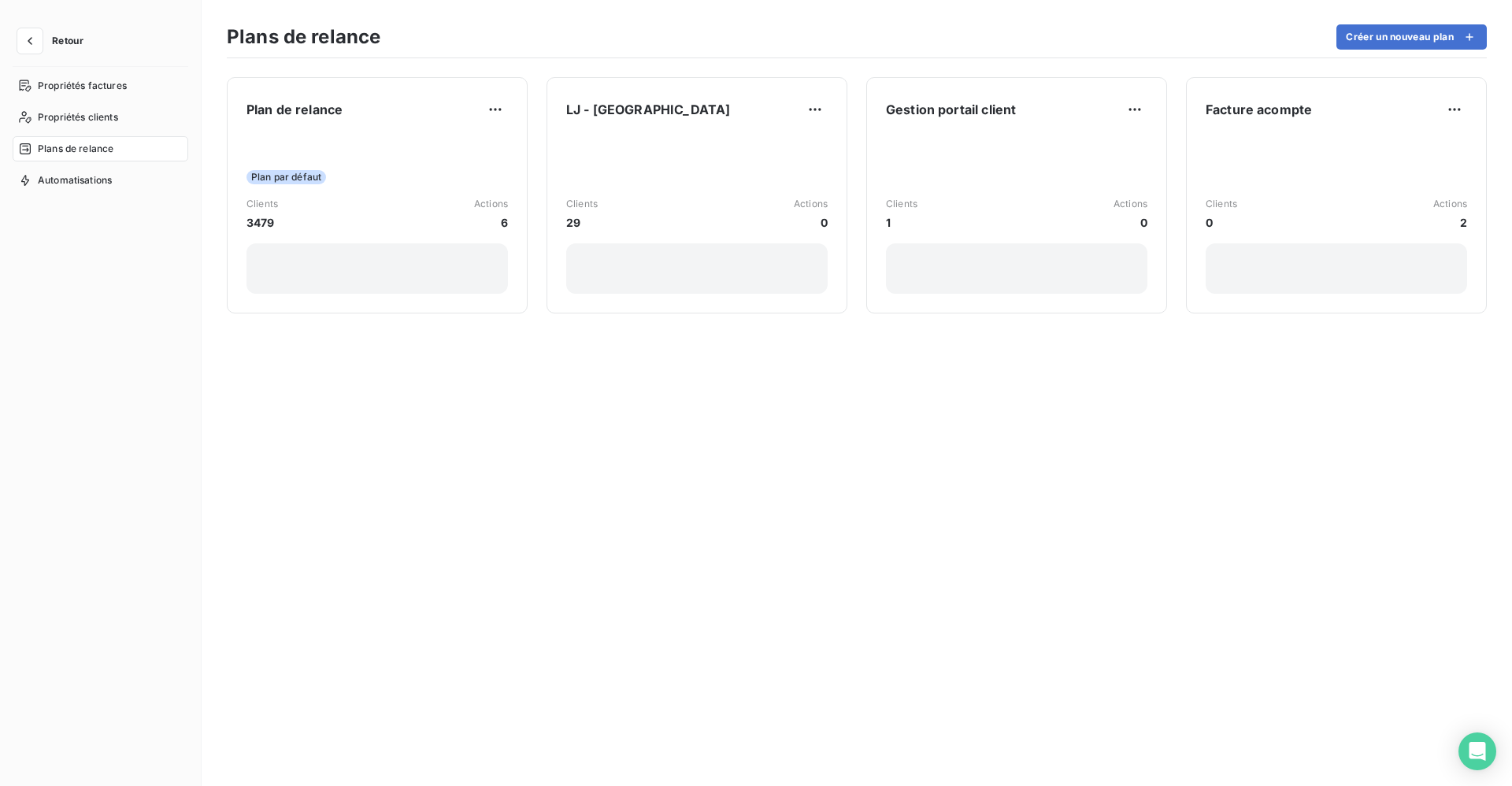
click at [68, 37] on span "Retour" at bounding box center [67, 41] width 31 height 10
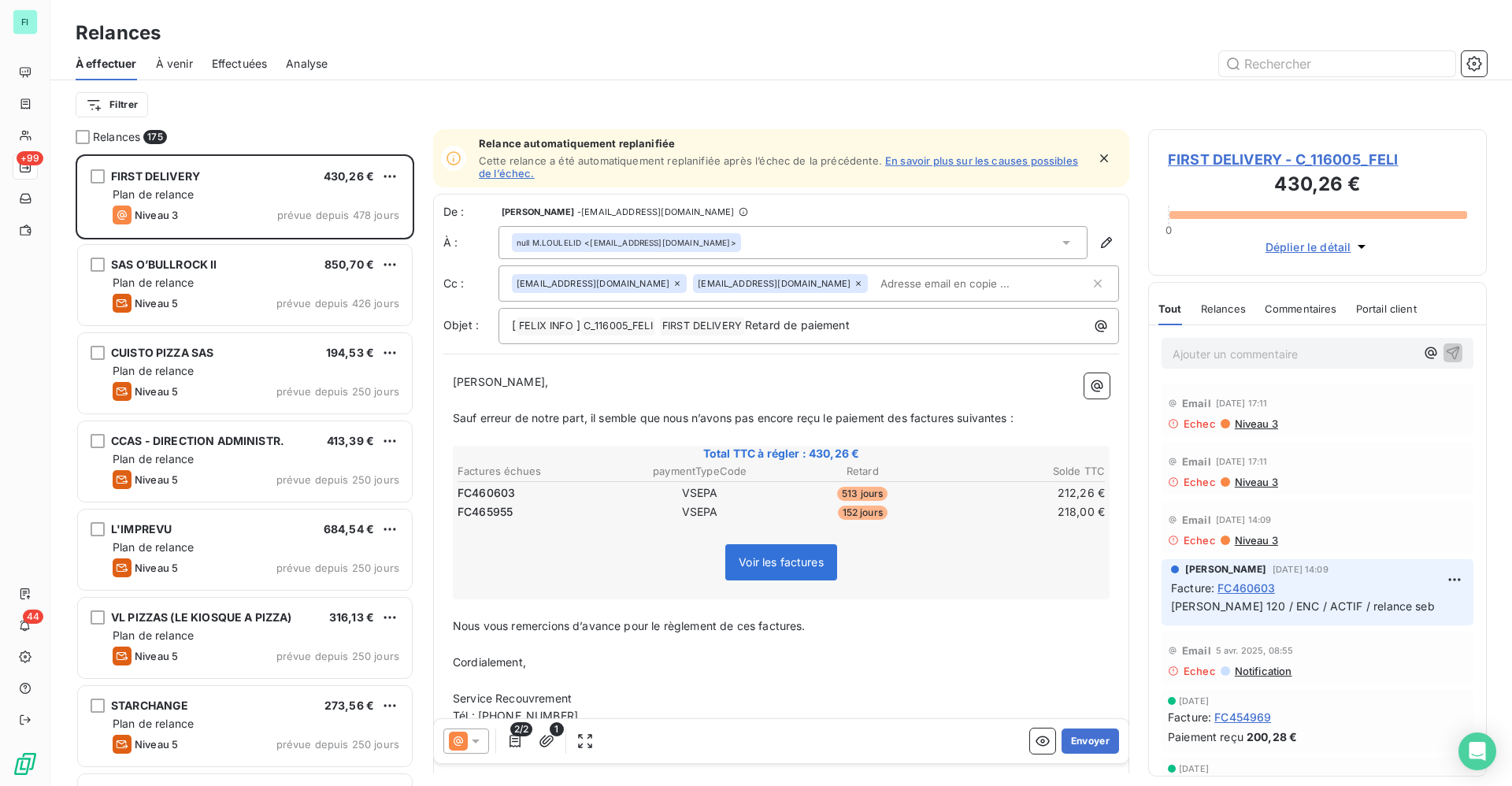
scroll to position [613, 320]
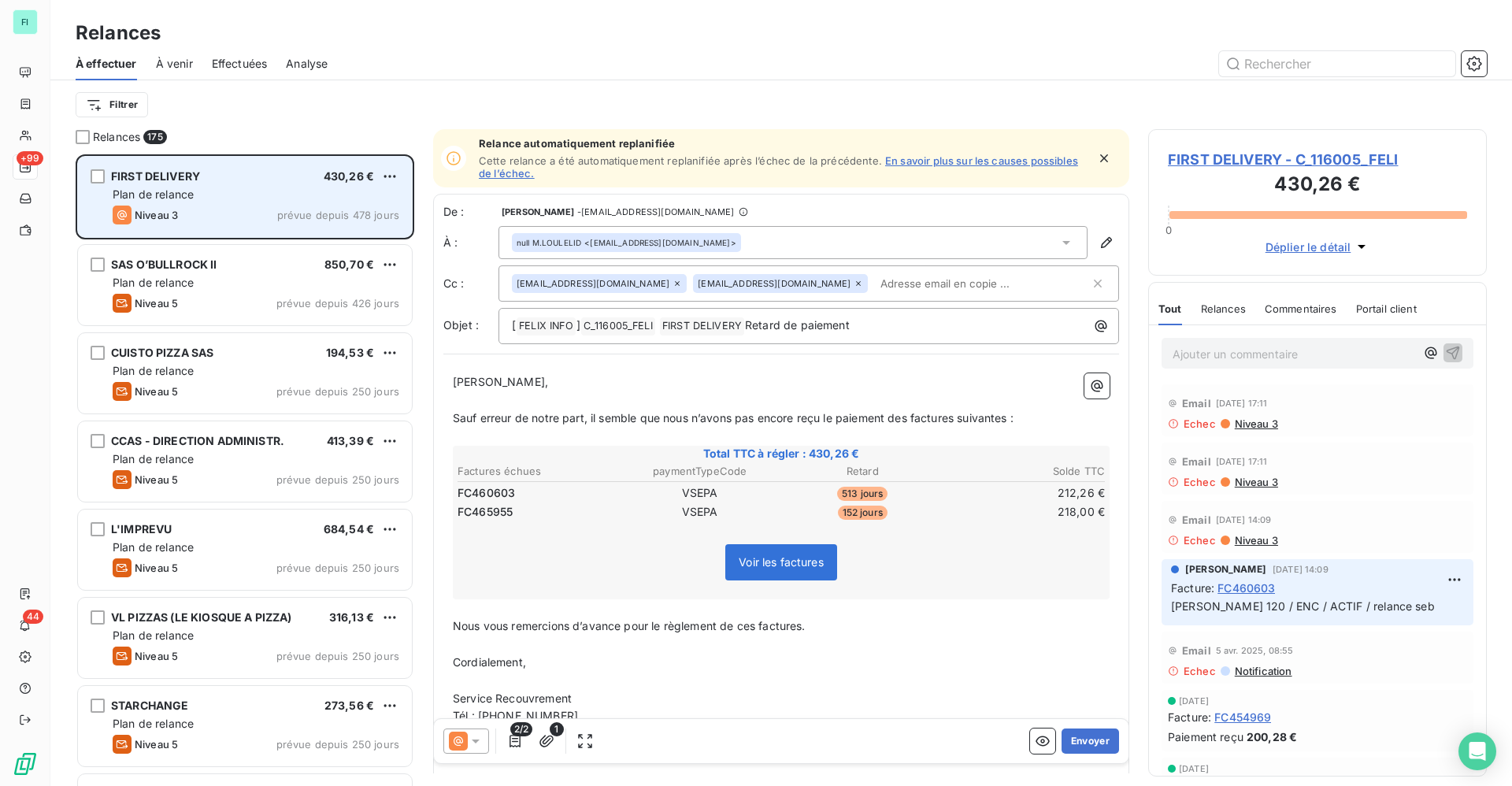
click at [179, 180] on span "FIRST DELIVERY" at bounding box center [155, 176] width 89 height 13
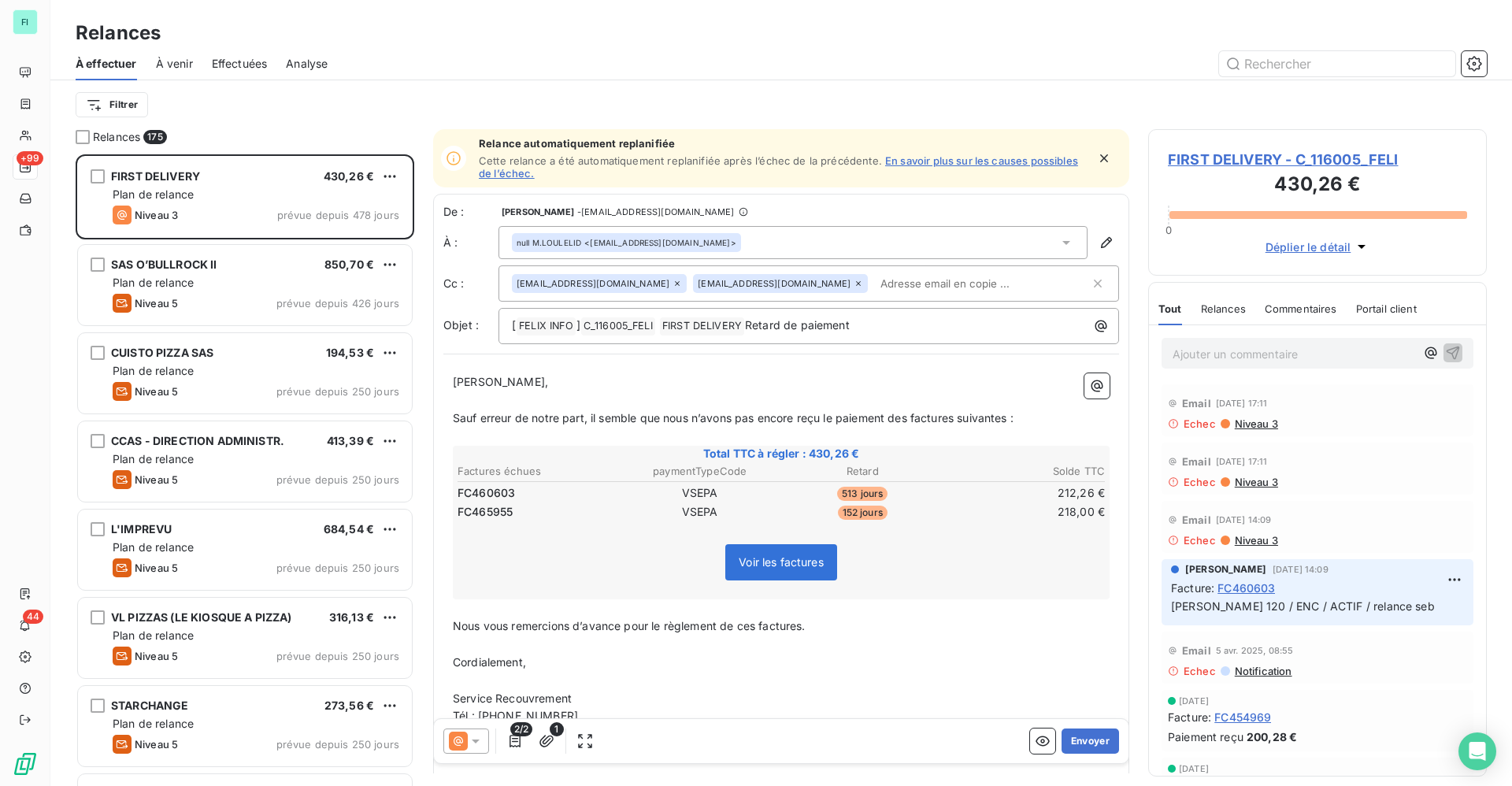
click at [1198, 165] on span "FIRST DELIVERY - C_116005_FELI" at bounding box center [1317, 159] width 300 height 21
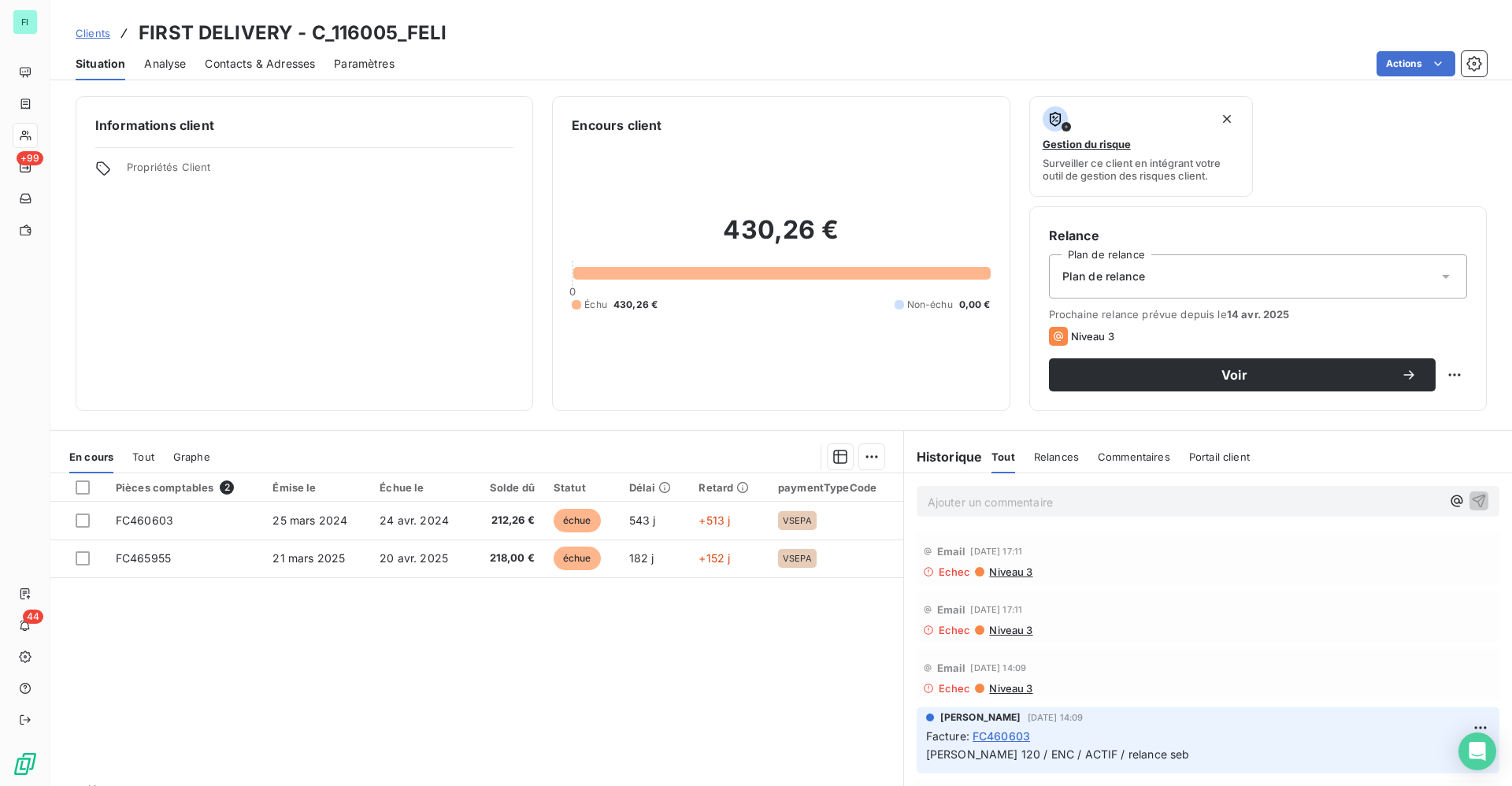
click at [1438, 279] on icon at bounding box center [1446, 276] width 16 height 16
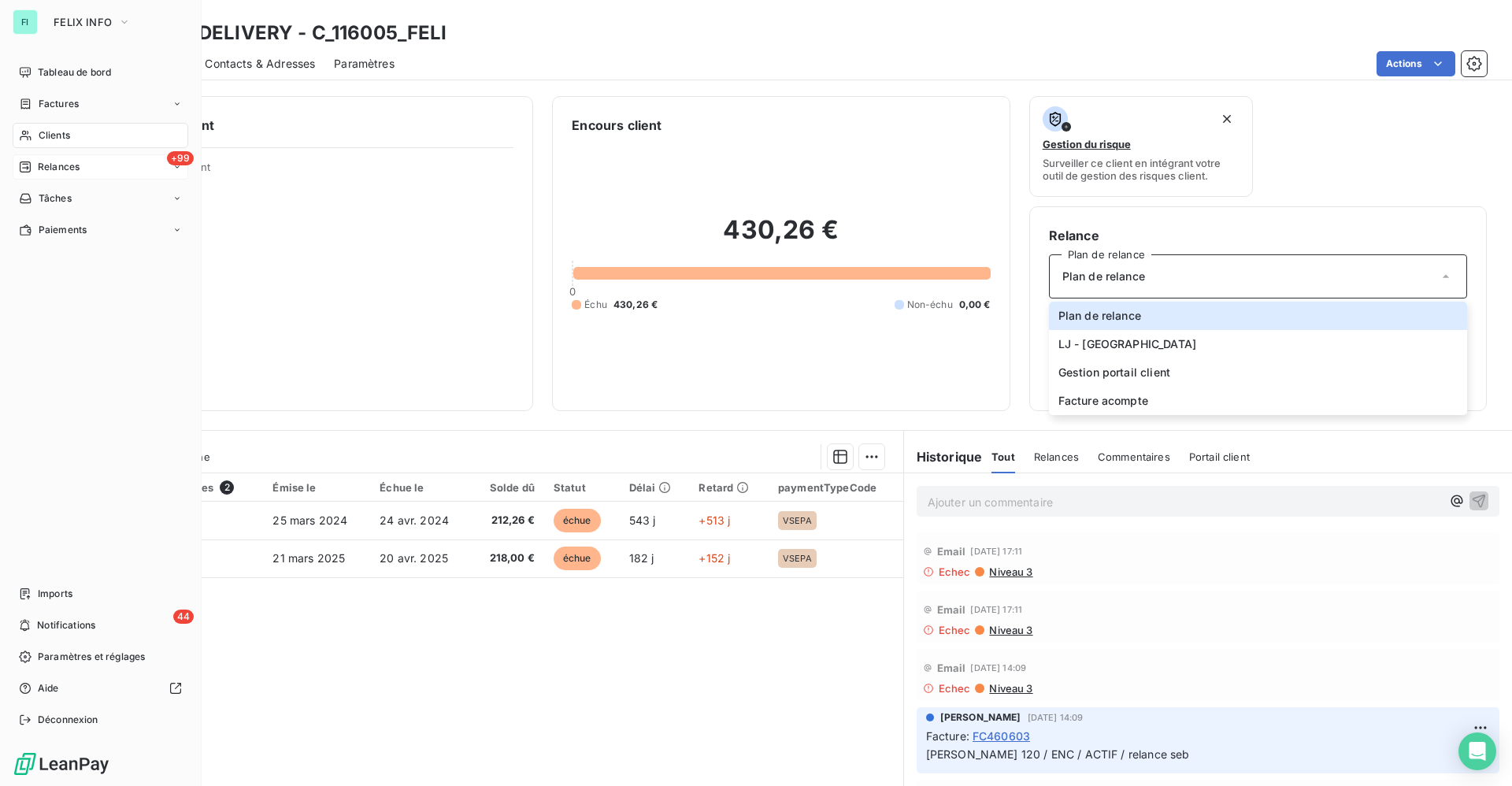
click at [52, 167] on span "Relances" at bounding box center [58, 167] width 42 height 14
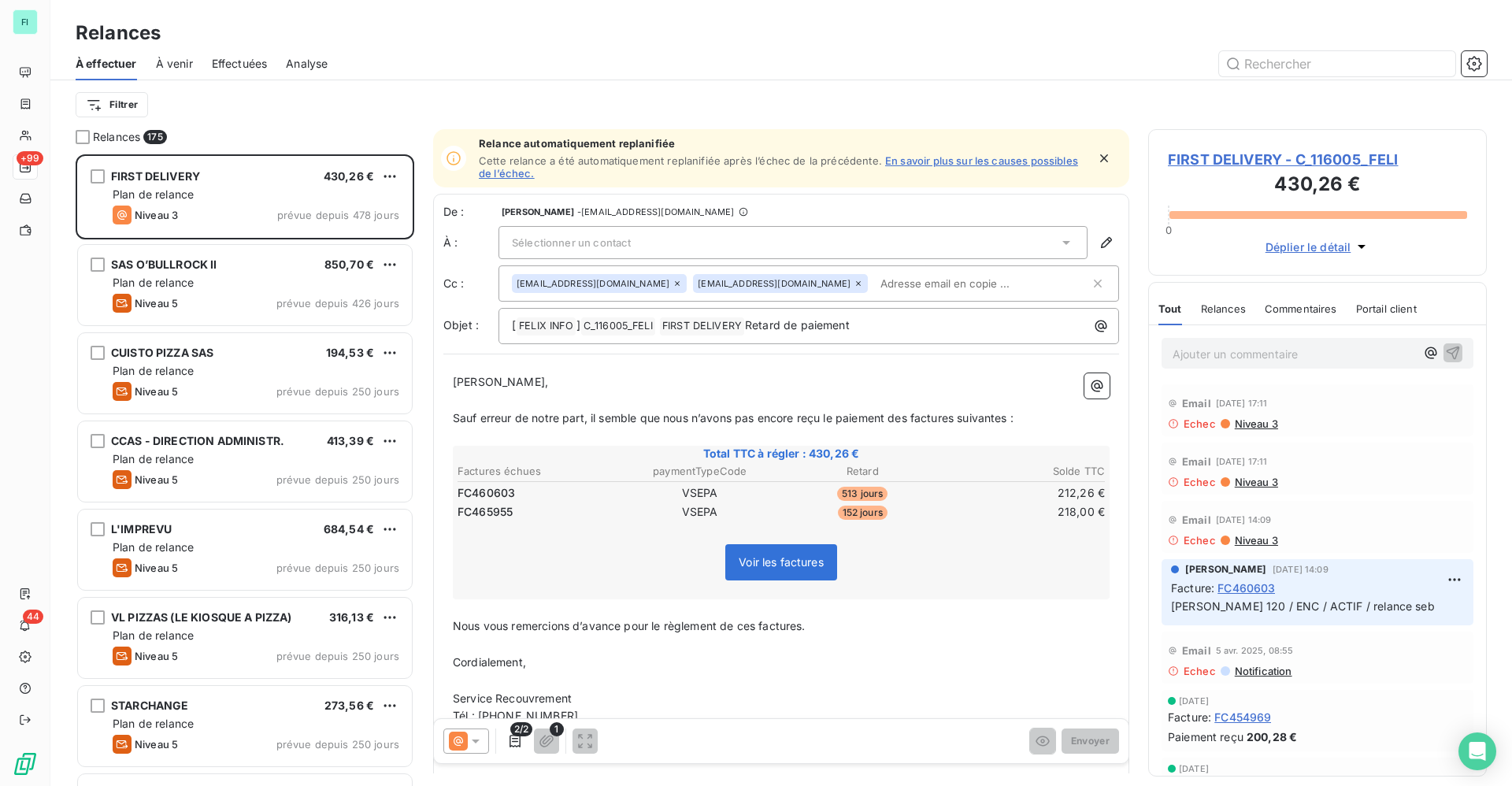
scroll to position [613, 320]
click at [1478, 64] on icon "button" at bounding box center [1473, 63] width 16 height 16
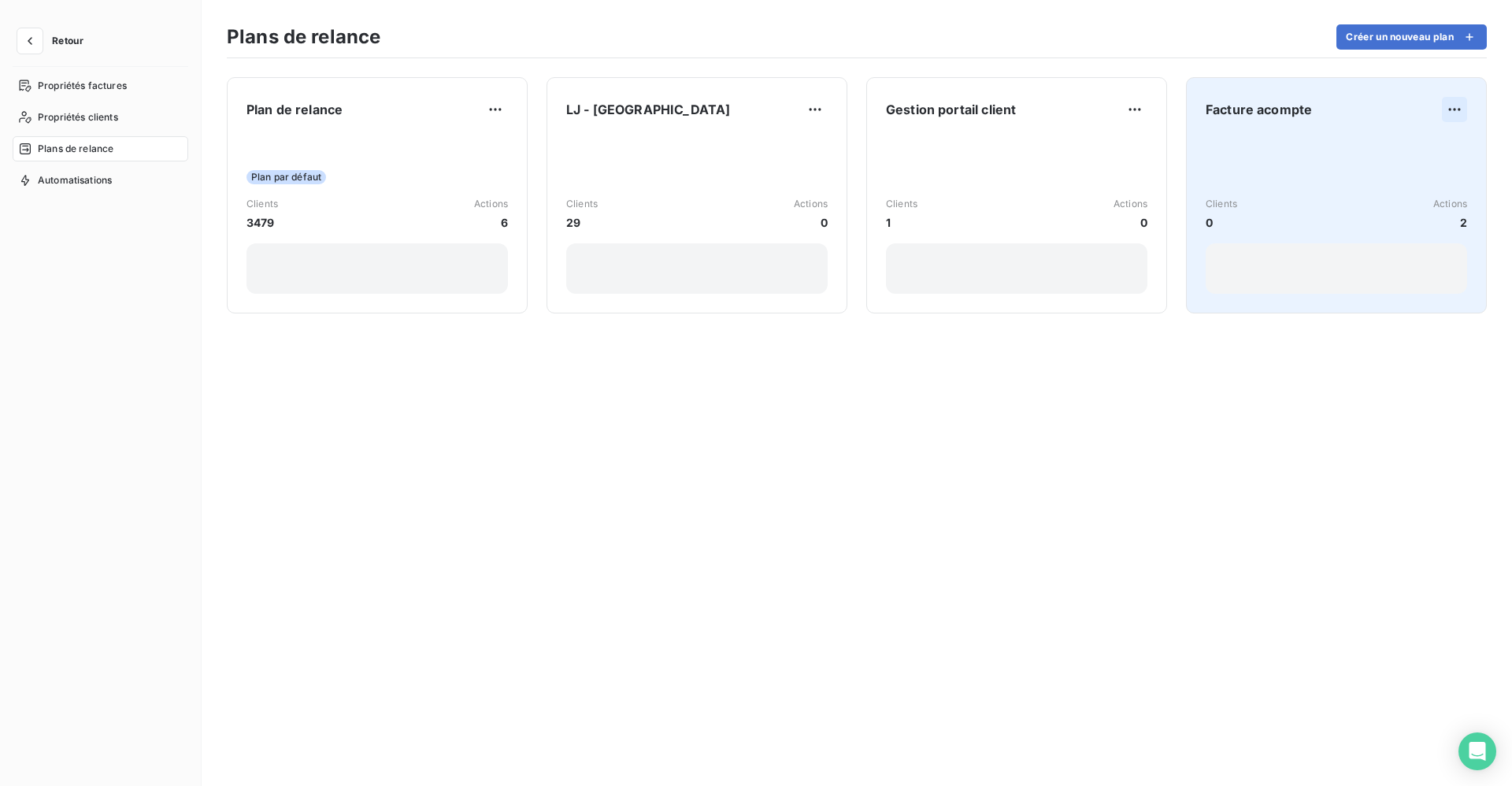
click at [1450, 101] on html "Retour Propriétés factures Propriétés clients Plans de relance Automatisations …" at bounding box center [756, 393] width 1512 height 786
click at [1407, 176] on div "Supprimer" at bounding box center [1414, 172] width 90 height 25
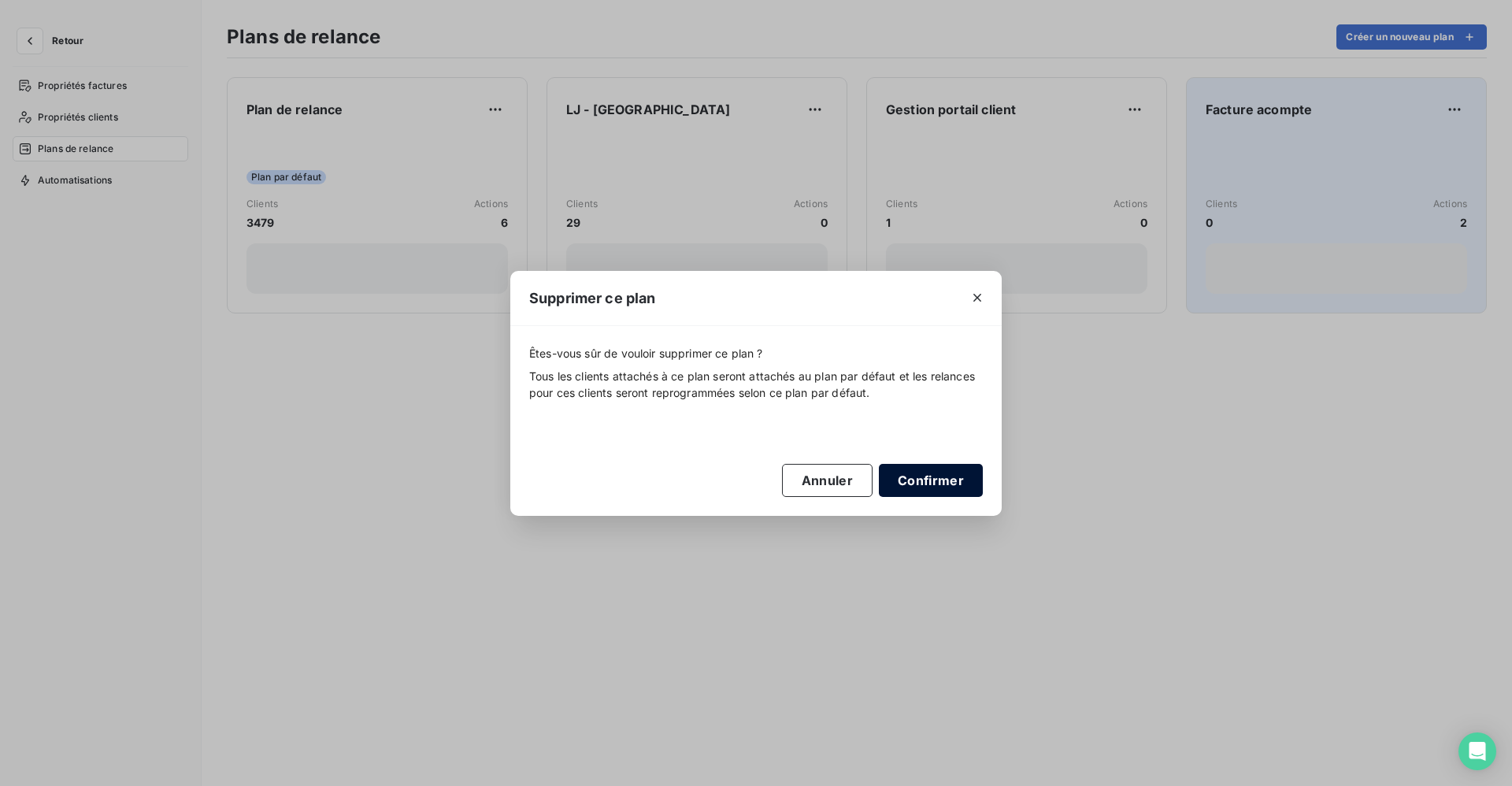
click at [925, 469] on button "Confirmer" at bounding box center [931, 480] width 104 height 33
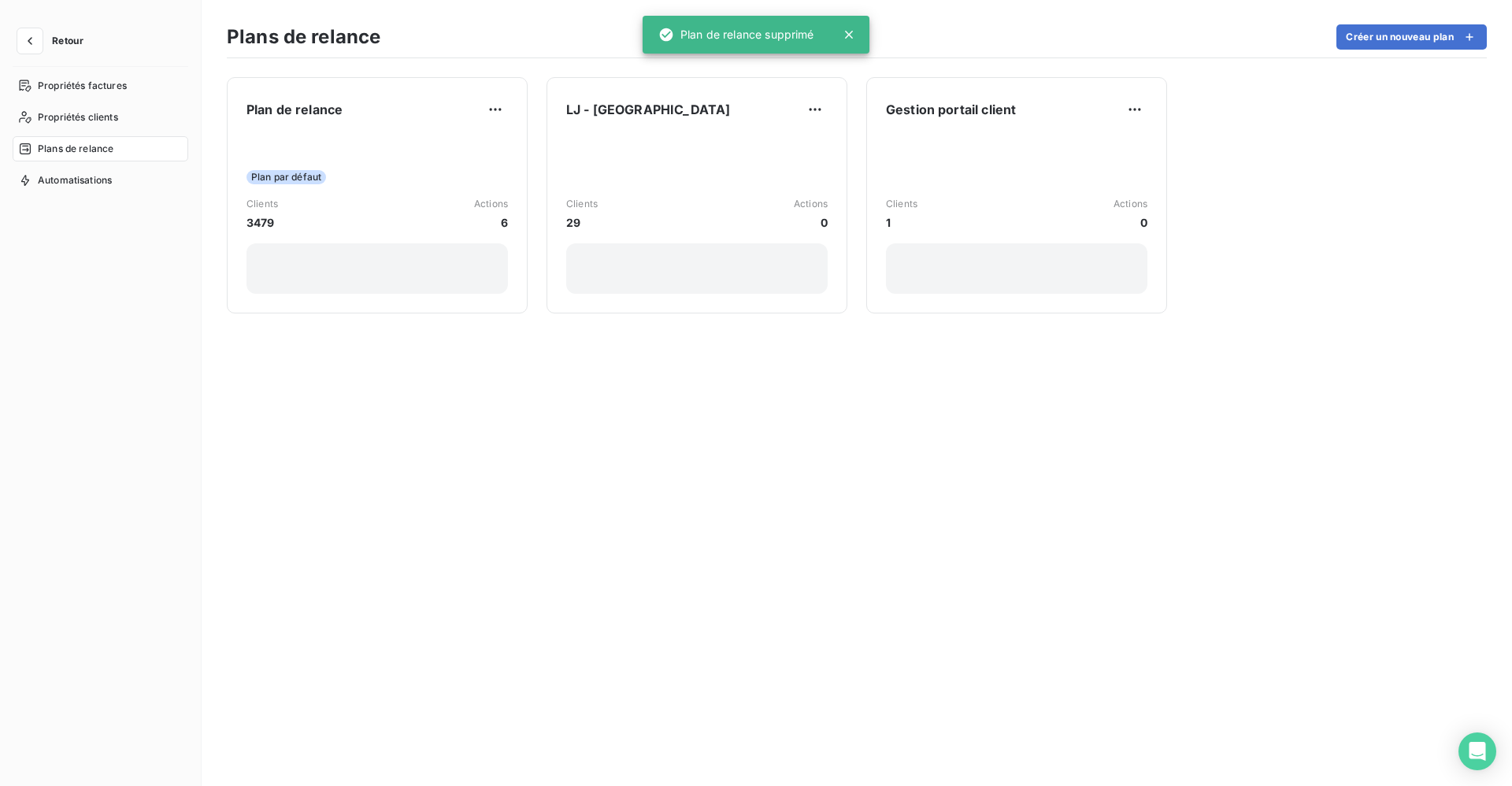
click at [66, 39] on span "Retour" at bounding box center [67, 41] width 31 height 10
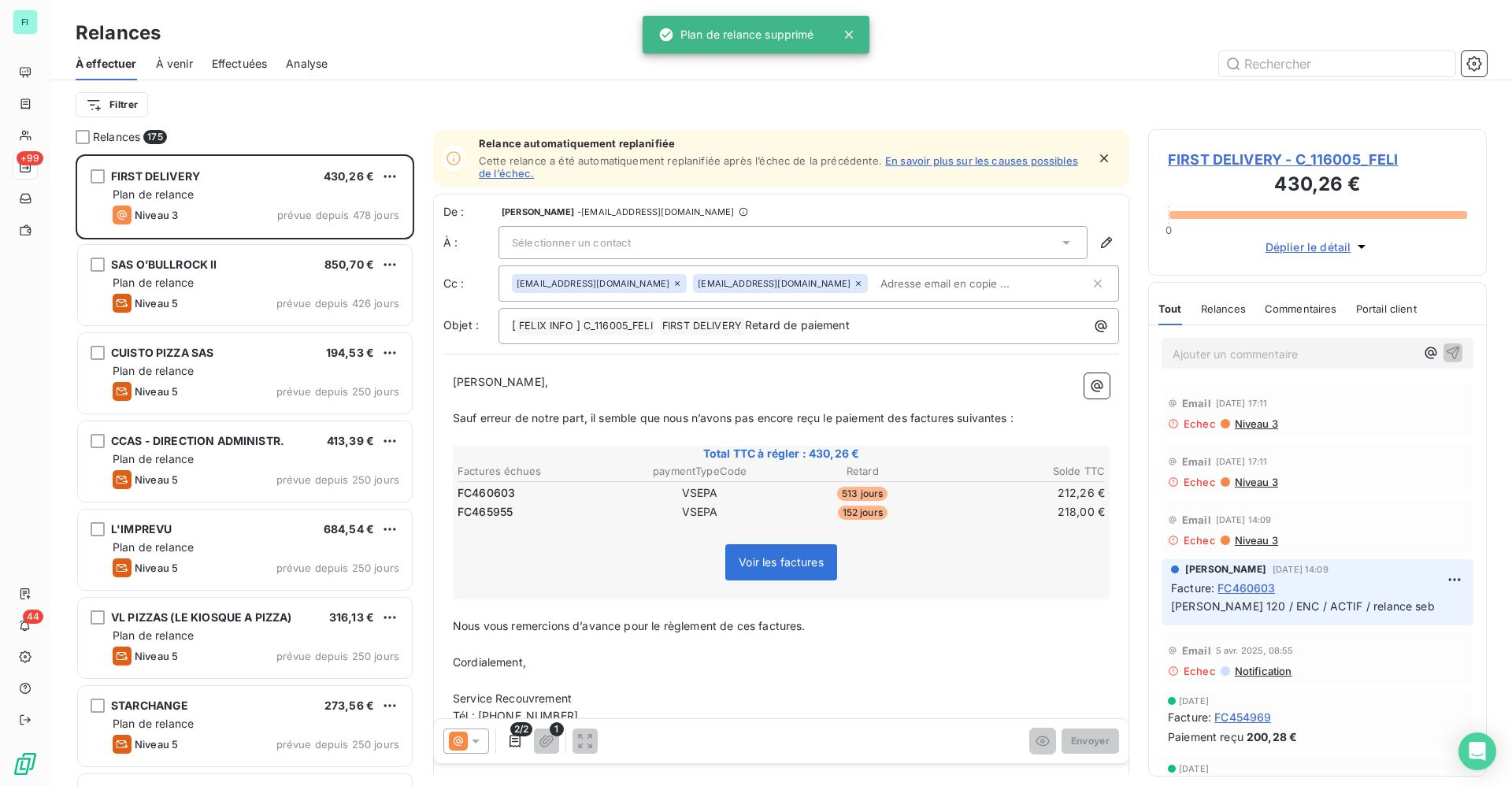
scroll to position [613, 320]
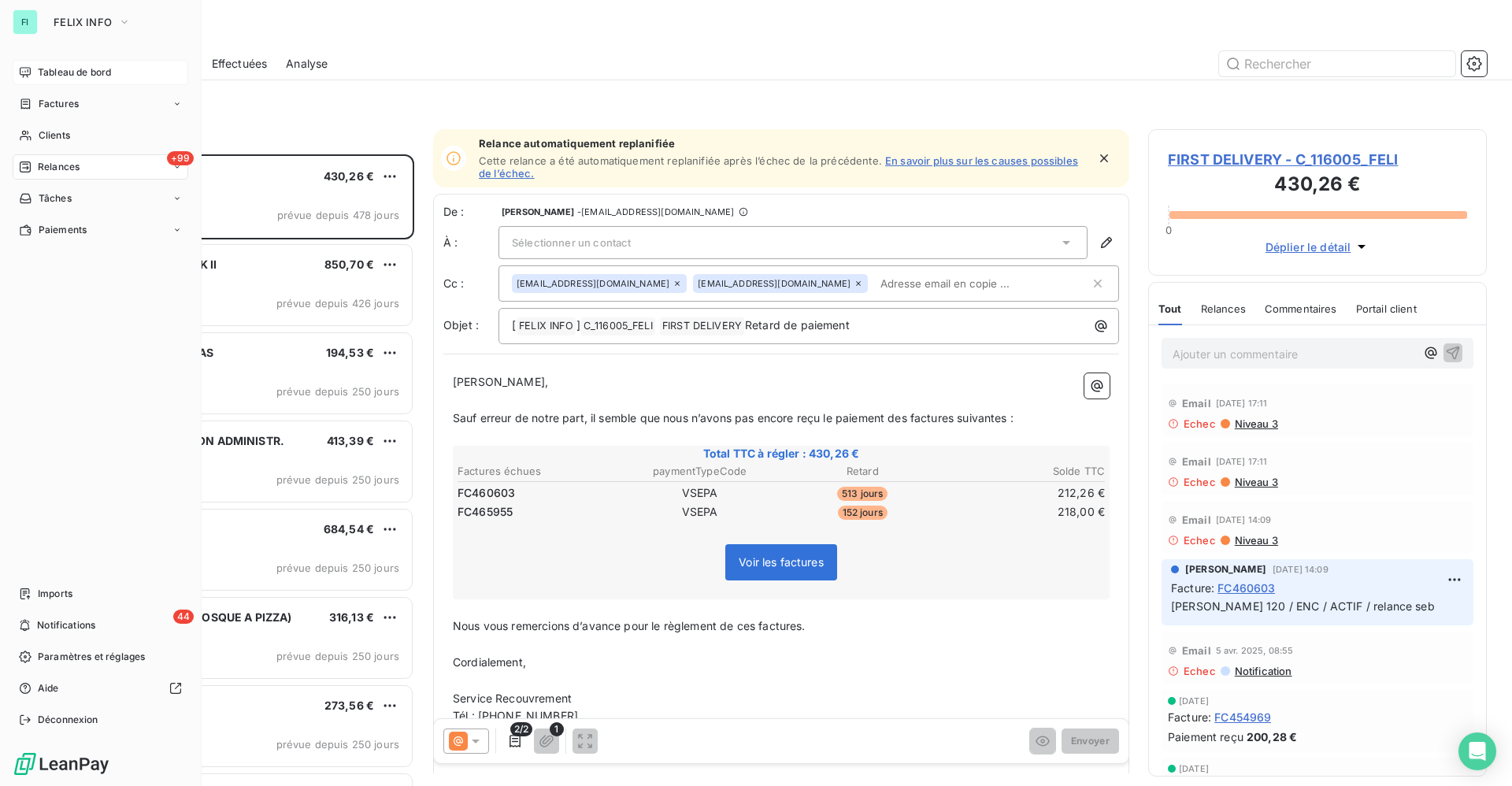
click at [62, 62] on div "Tableau de bord" at bounding box center [100, 72] width 176 height 25
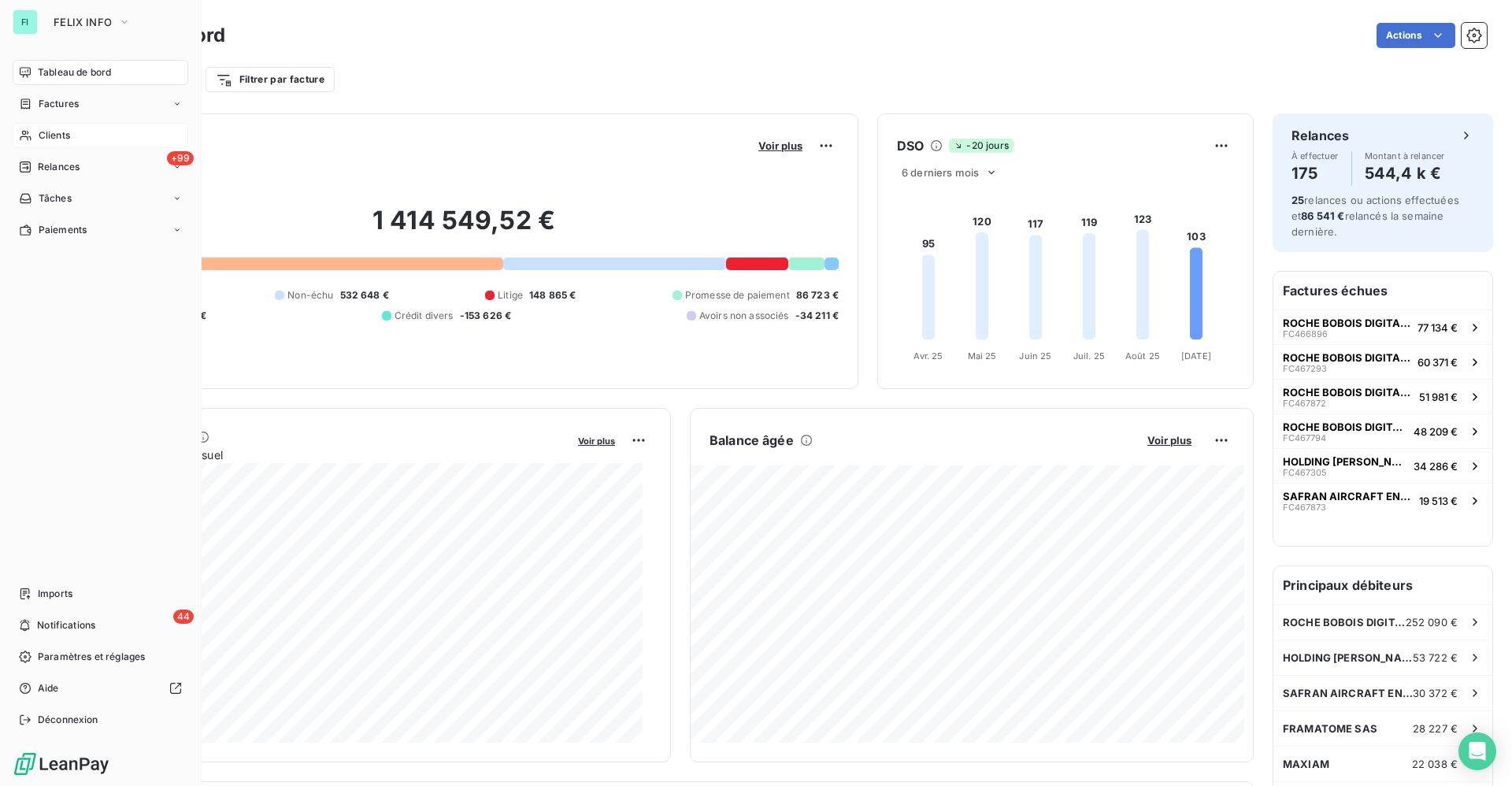
click at [48, 134] on span "Clients" at bounding box center [54, 135] width 31 height 14
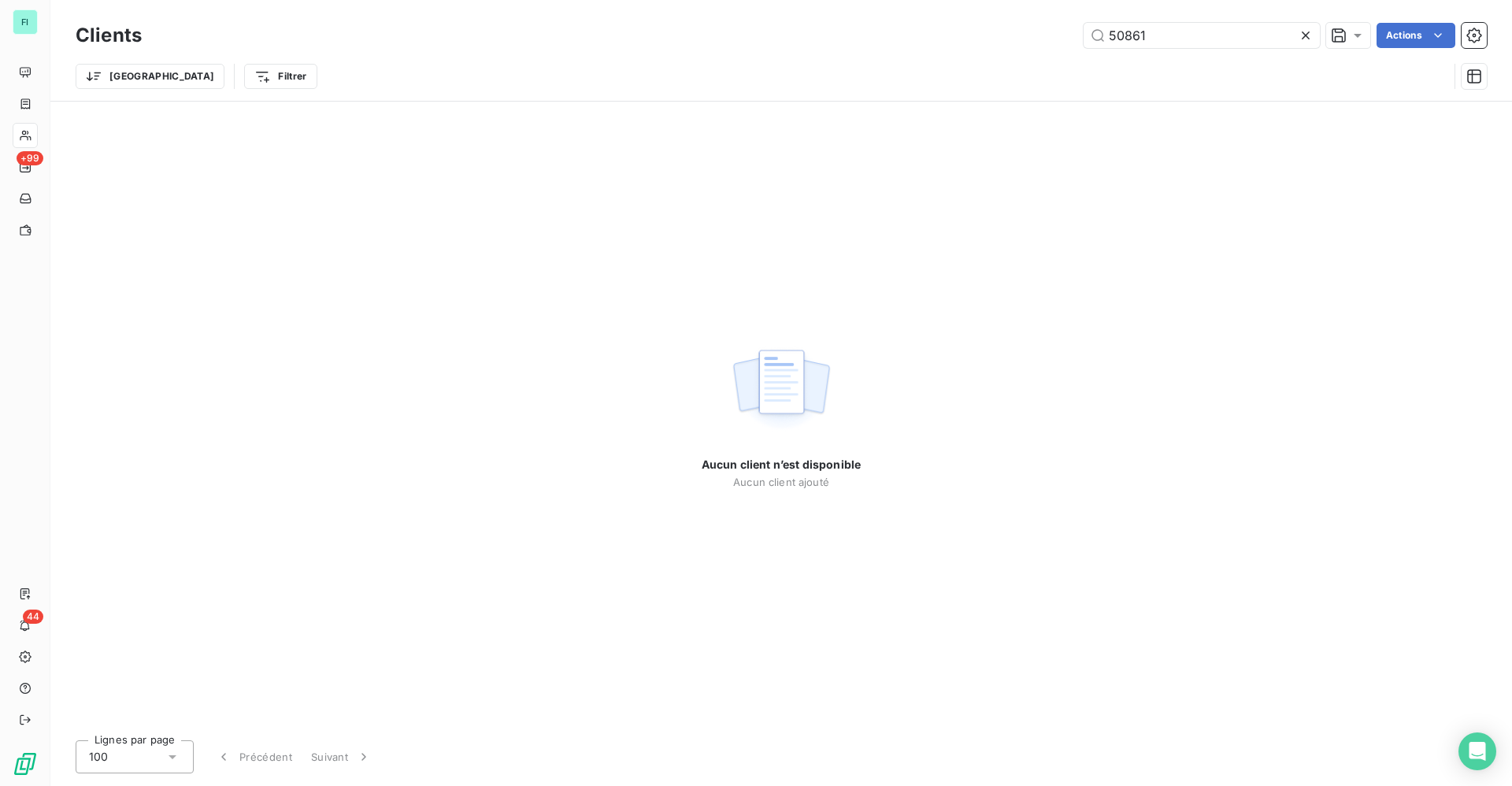
drag, startPoint x: 1177, startPoint y: 35, endPoint x: 795, endPoint y: 34, distance: 382.0
click at [853, 34] on div "50861 Actions" at bounding box center [824, 35] width 1326 height 25
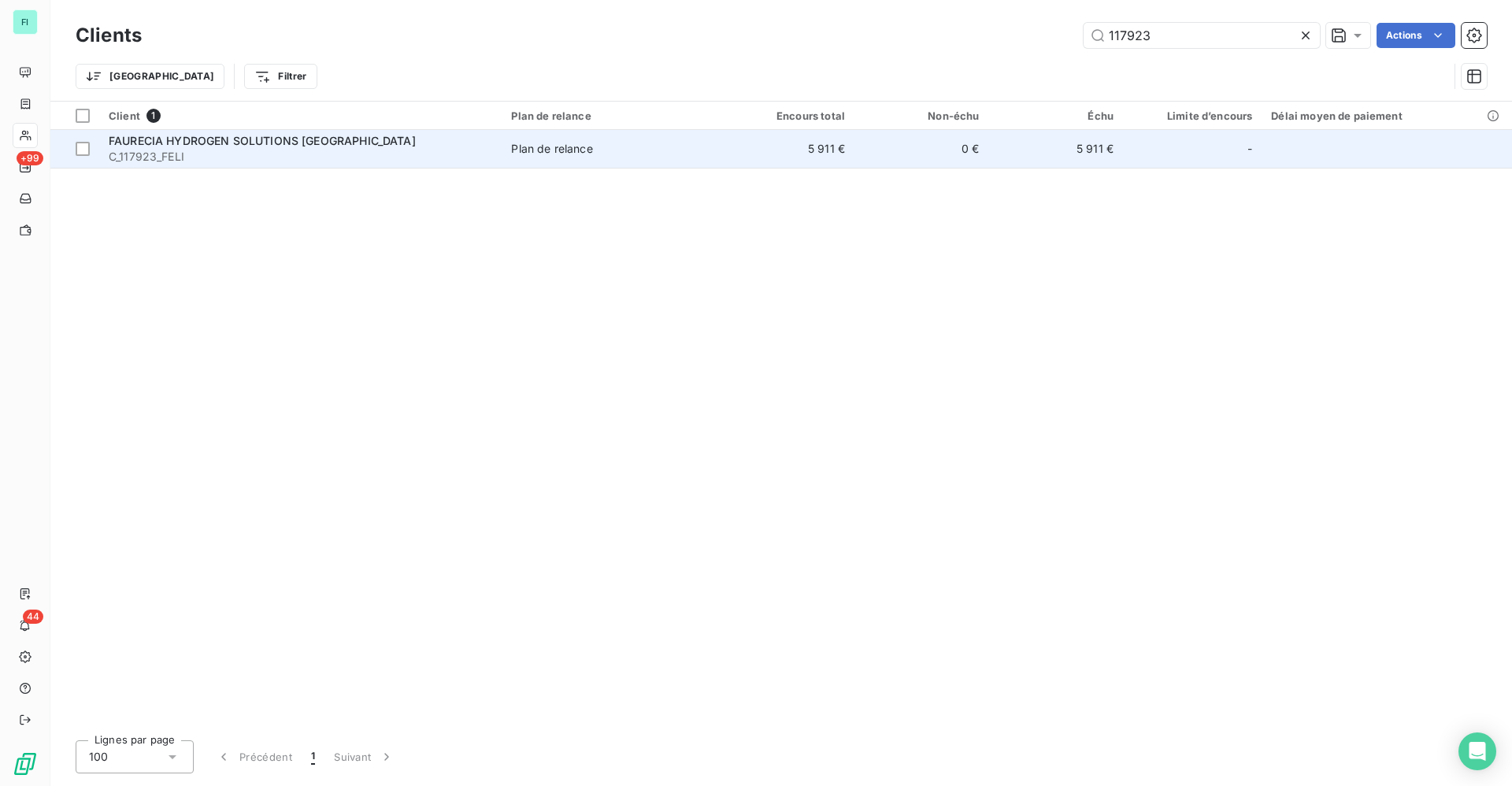
type input "117923"
click at [327, 146] on span "FAURECIA HYDROGEN SOLUTIONS [GEOGRAPHIC_DATA]" at bounding box center [262, 140] width 307 height 13
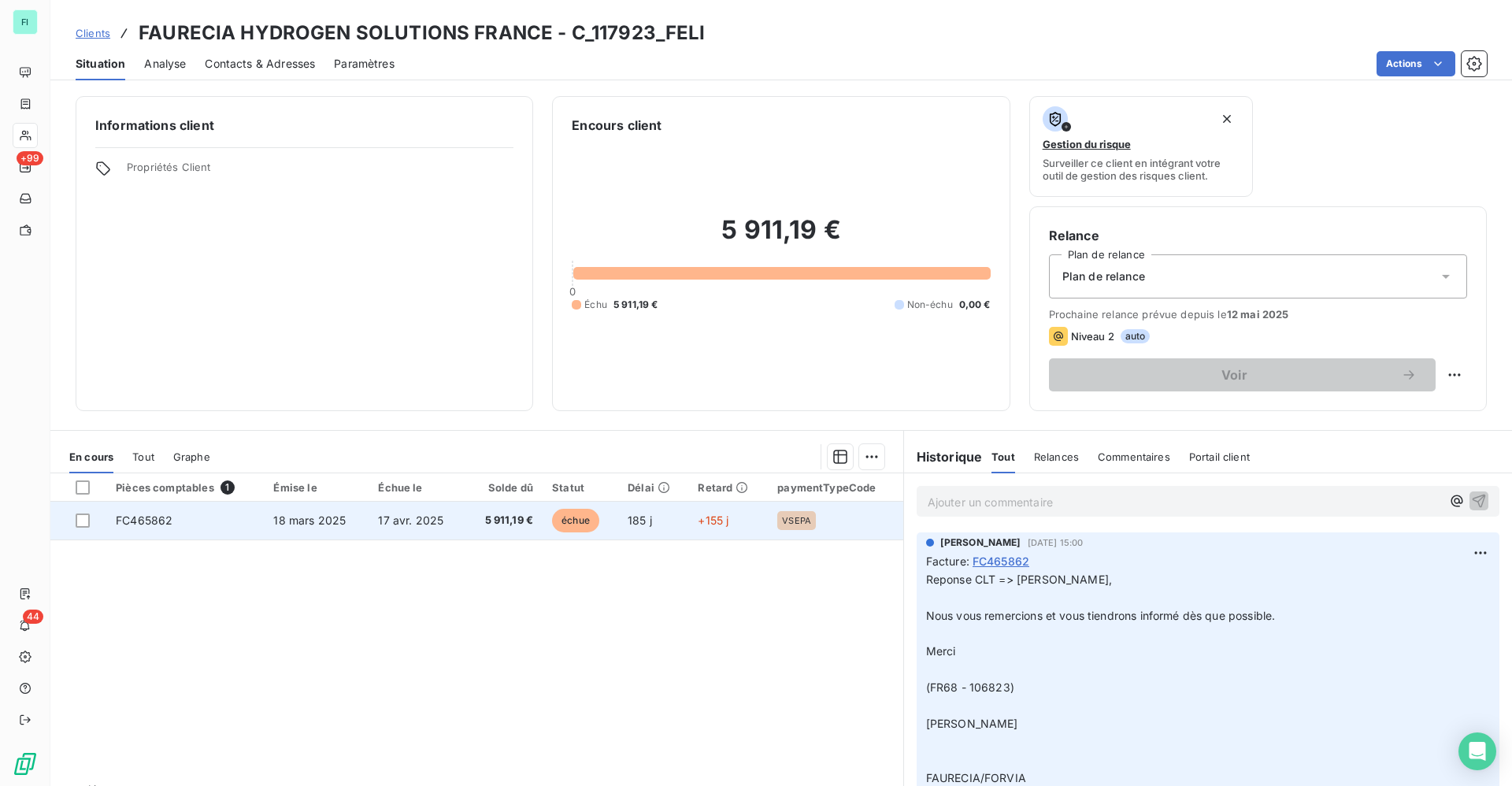
click at [510, 516] on span "5 911,19 €" at bounding box center [504, 520] width 58 height 16
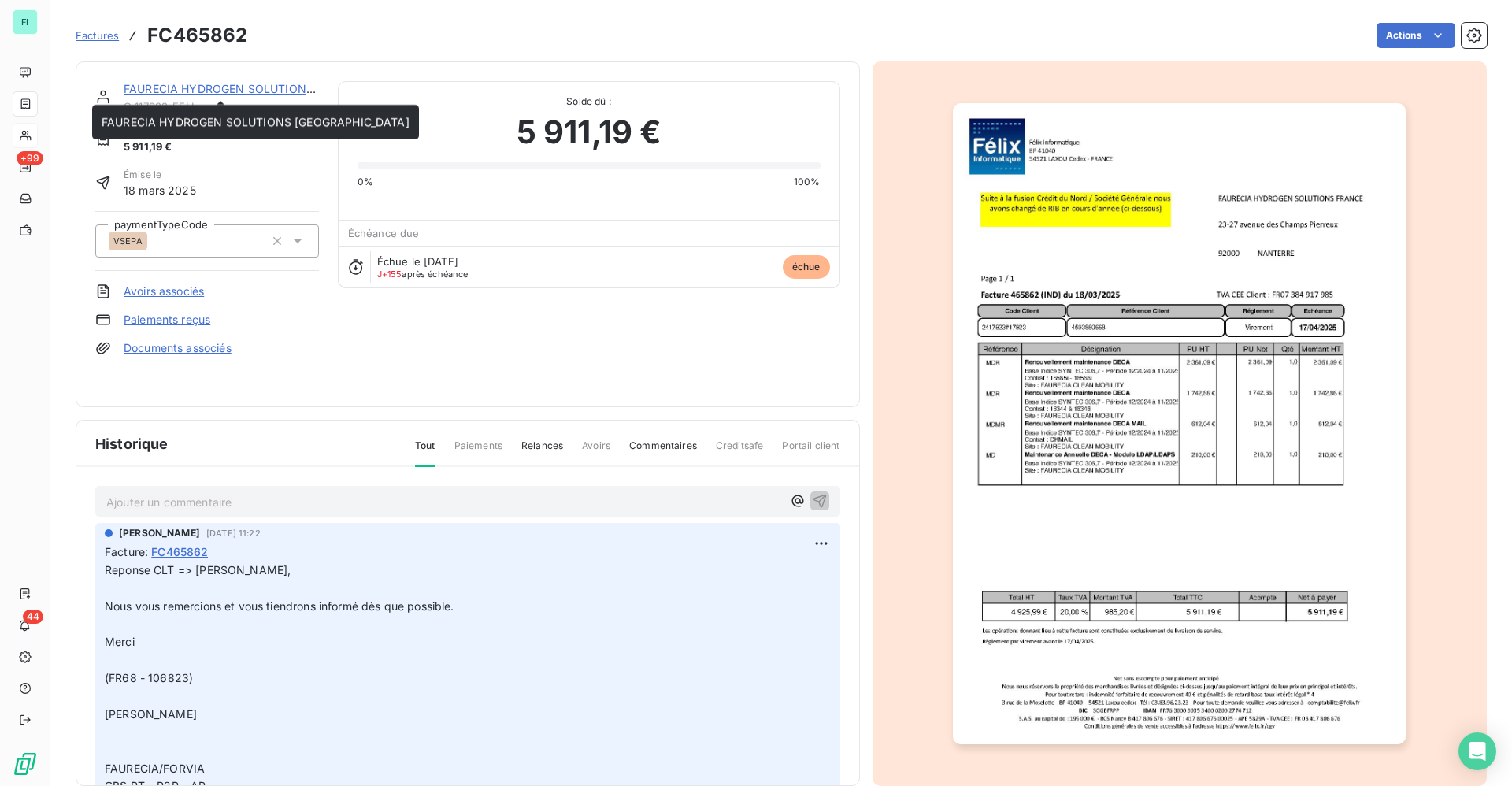
click at [197, 83] on link "FAURECIA HYDROGEN SOLUTIONS [GEOGRAPHIC_DATA]" at bounding box center [277, 89] width 308 height 13
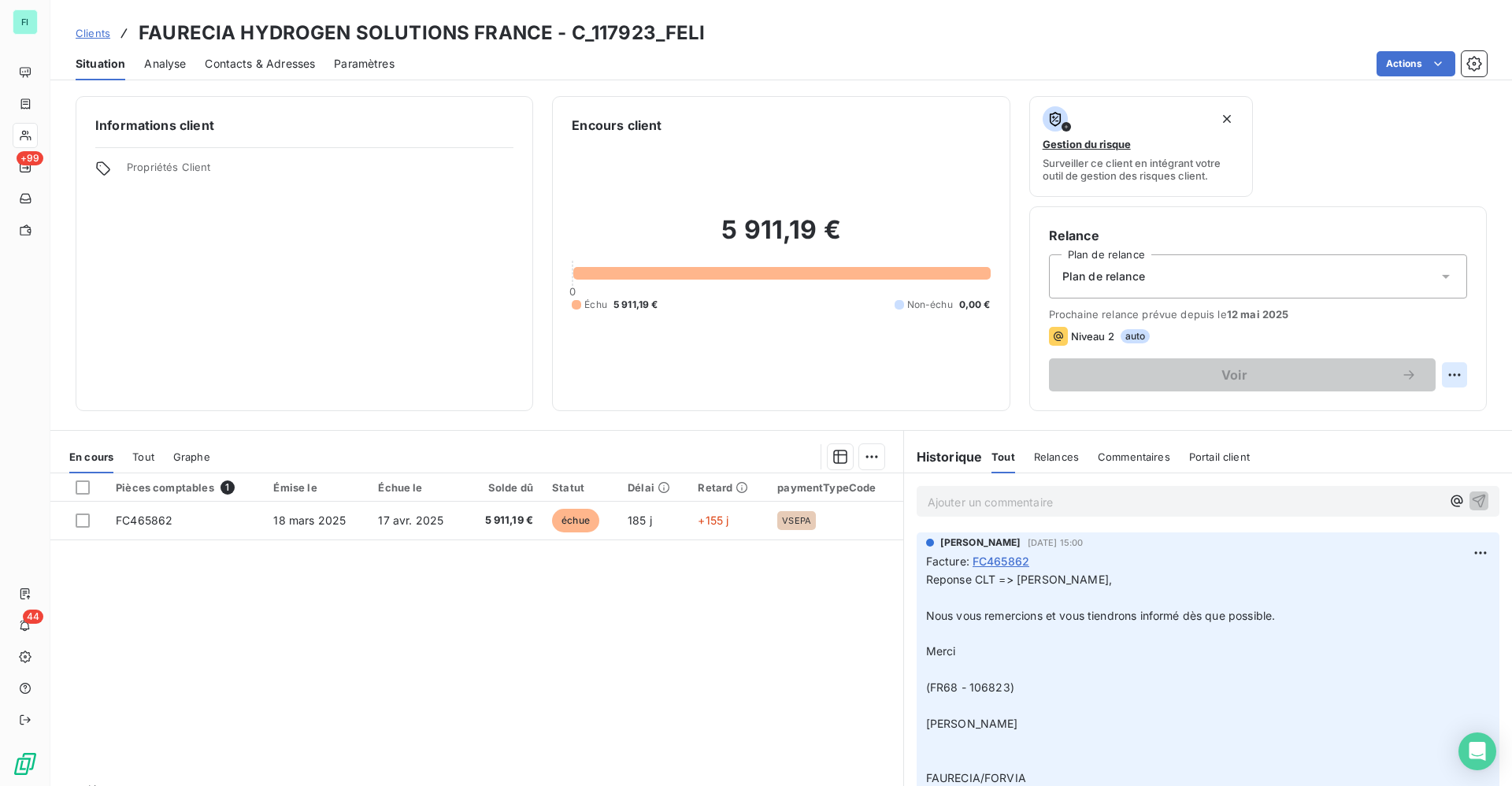
click at [1444, 366] on html "FI +99 44 Clients FAURECIA HYDROGEN SOLUTIONS FRANCE - C_117923_FELI Situation …" at bounding box center [756, 393] width 1512 height 786
click at [1366, 404] on div "Replanifier cette action" at bounding box center [1372, 409] width 141 height 25
select select "8"
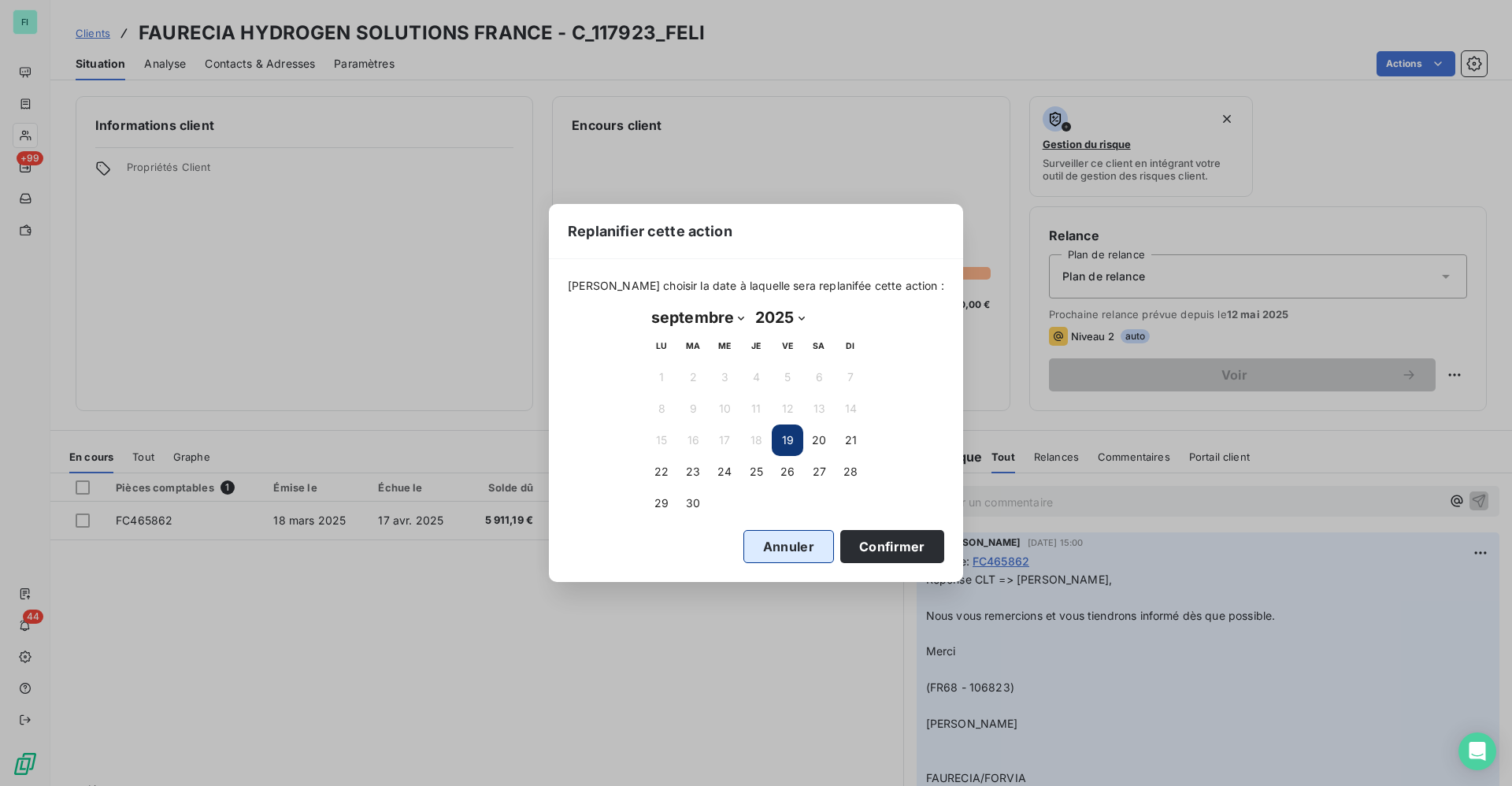
click at [794, 547] on button "Annuler" at bounding box center [789, 546] width 90 height 33
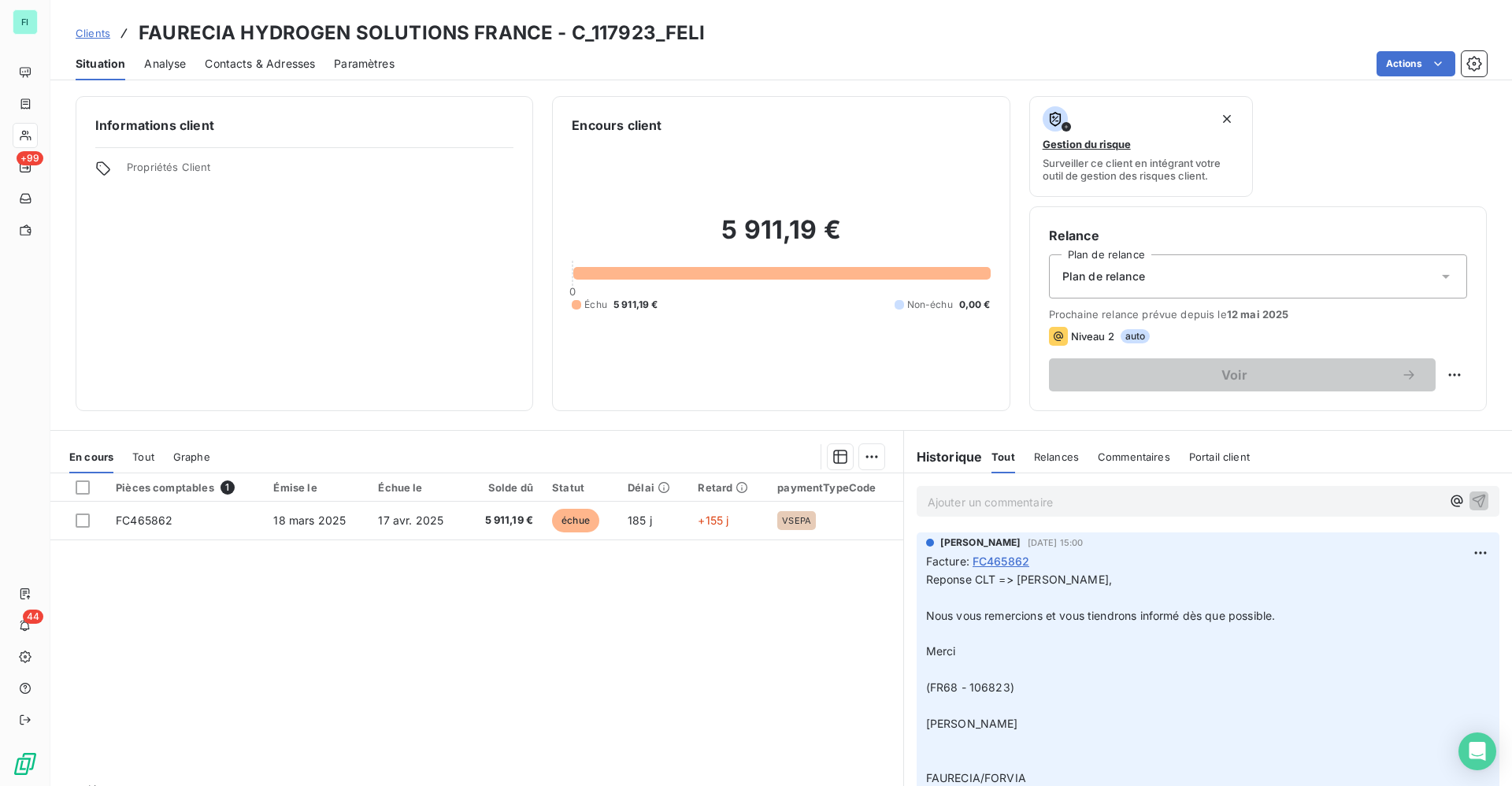
click at [1450, 374] on div "Relance Plan de relance Plan de relance Prochaine relance prévue depuis le [DAT…" at bounding box center [1258, 308] width 457 height 204
click at [1439, 378] on html "FI +99 44 Clients FAURECIA HYDROGEN SOLUTIONS FRANCE - C_117923_FELI Situation …" at bounding box center [756, 393] width 1512 height 786
click at [1334, 409] on div "Replanifier cette action" at bounding box center [1372, 409] width 141 height 25
select select "8"
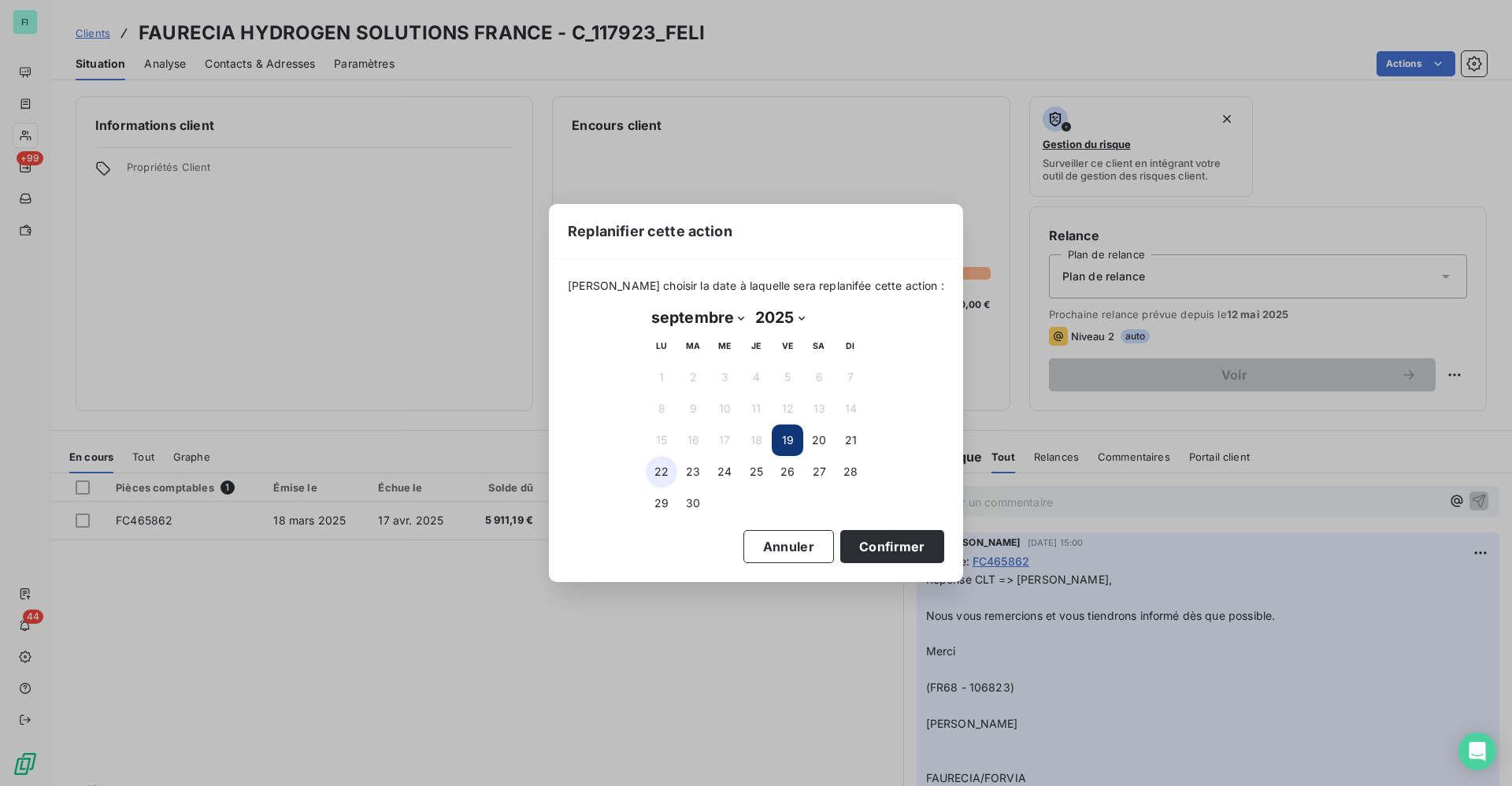
click at [665, 471] on button "22" at bounding box center [662, 472] width 31 height 31
click at [863, 546] on button "Confirmer" at bounding box center [892, 546] width 104 height 33
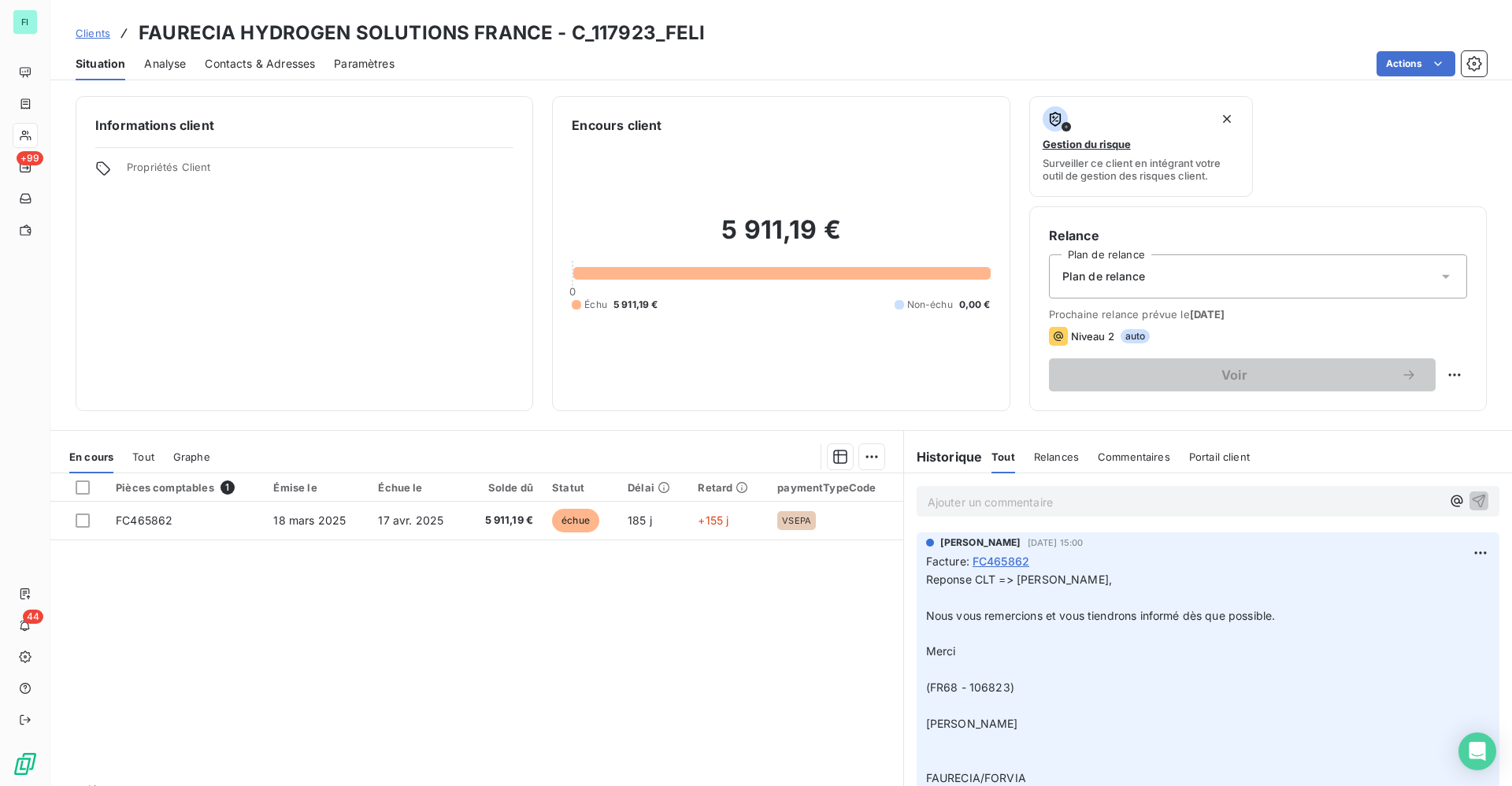
click at [263, 68] on span "Contacts & Adresses" at bounding box center [259, 63] width 110 height 16
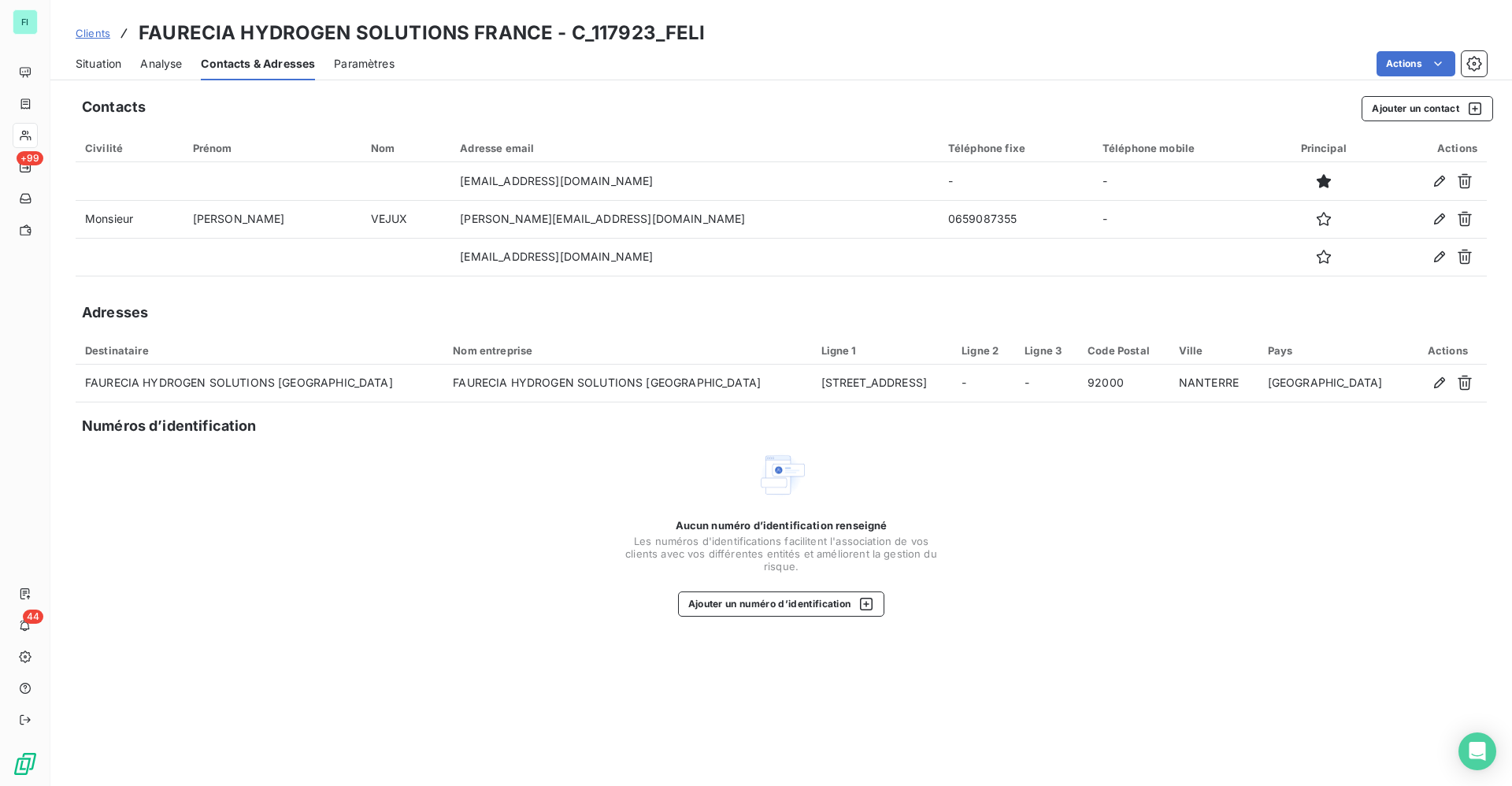
click at [112, 62] on span "Situation" at bounding box center [99, 63] width 46 height 16
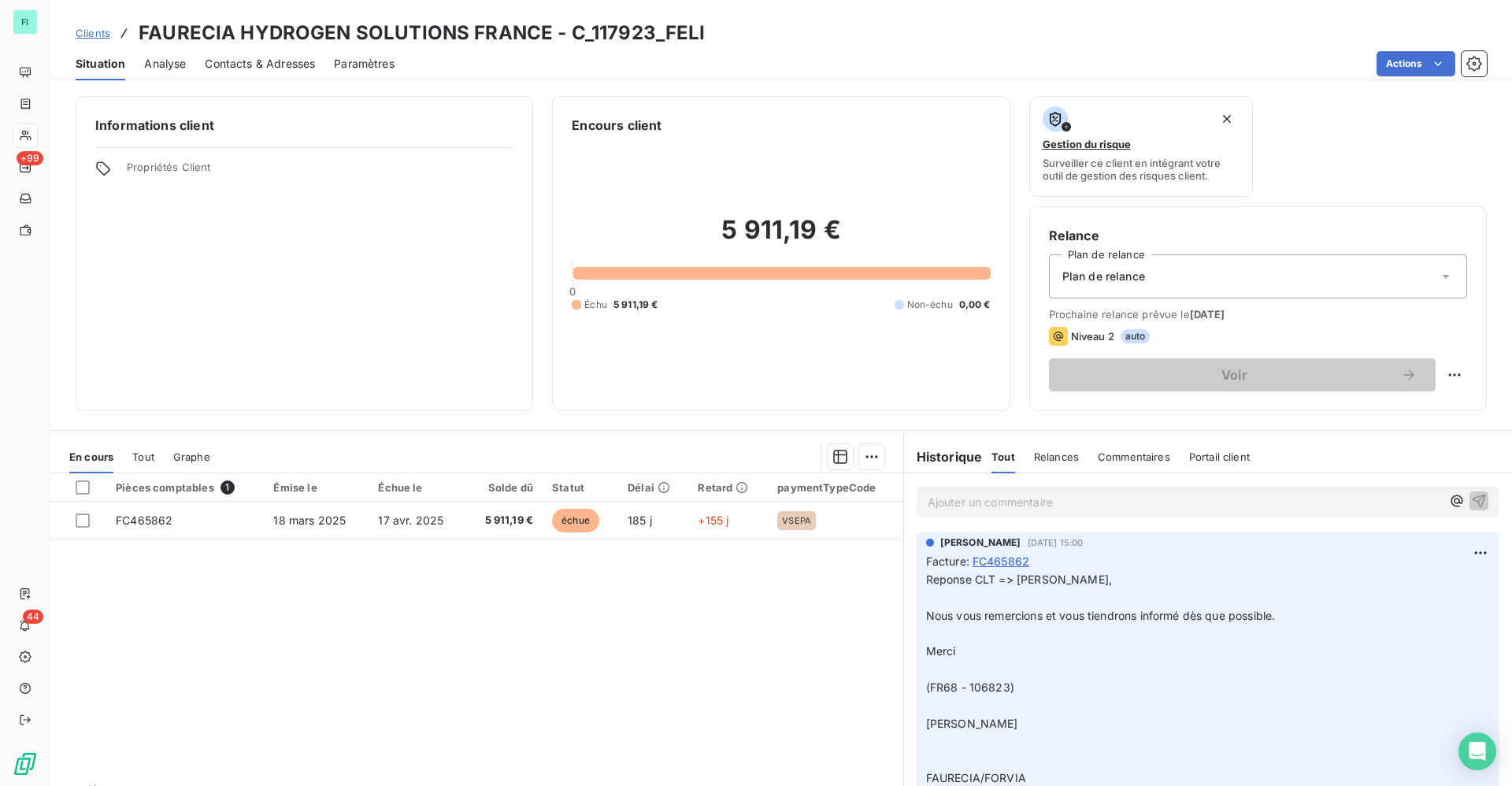
scroll to position [38, 0]
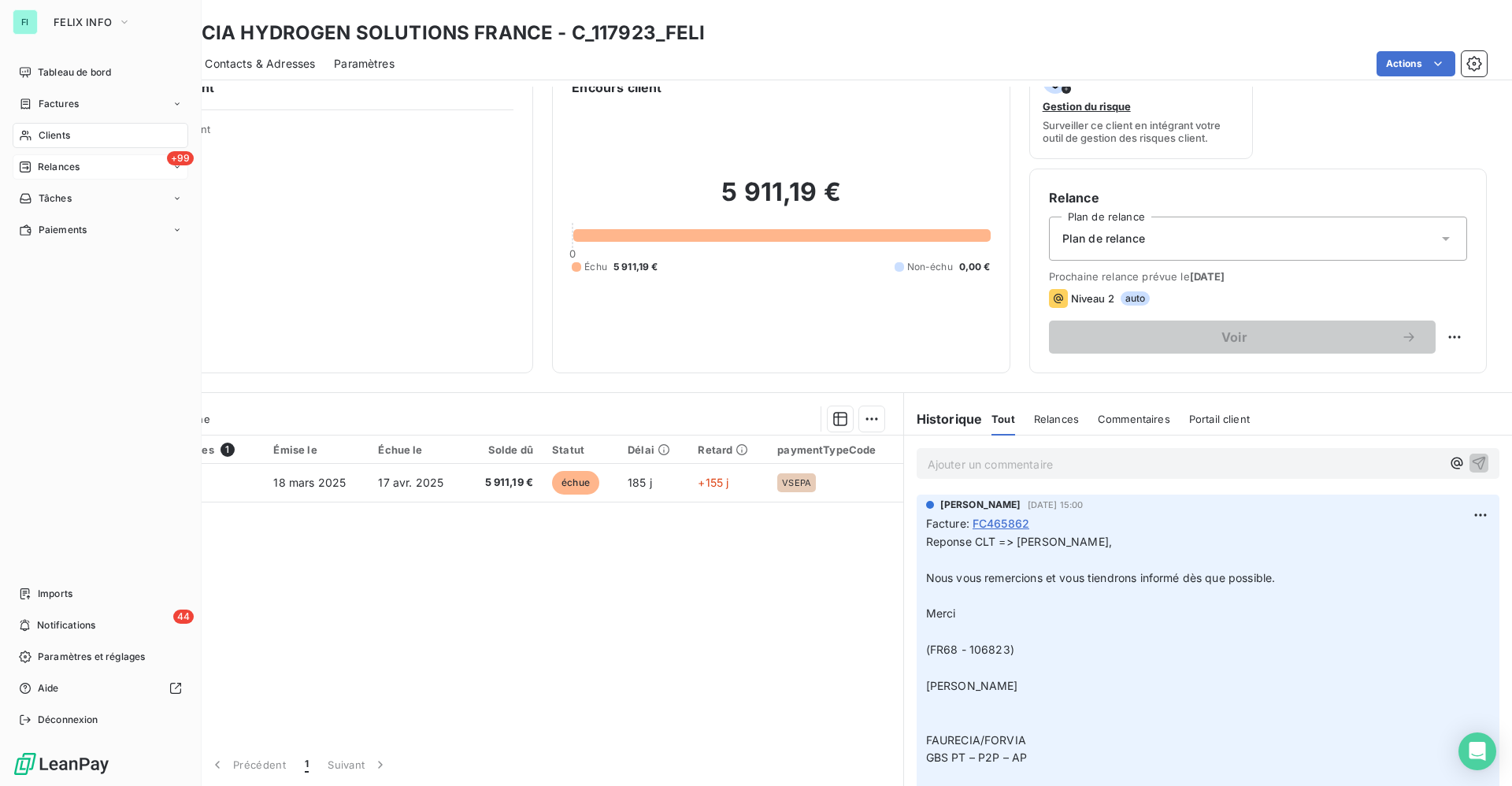
click at [67, 158] on div "+99 Relances" at bounding box center [100, 167] width 176 height 25
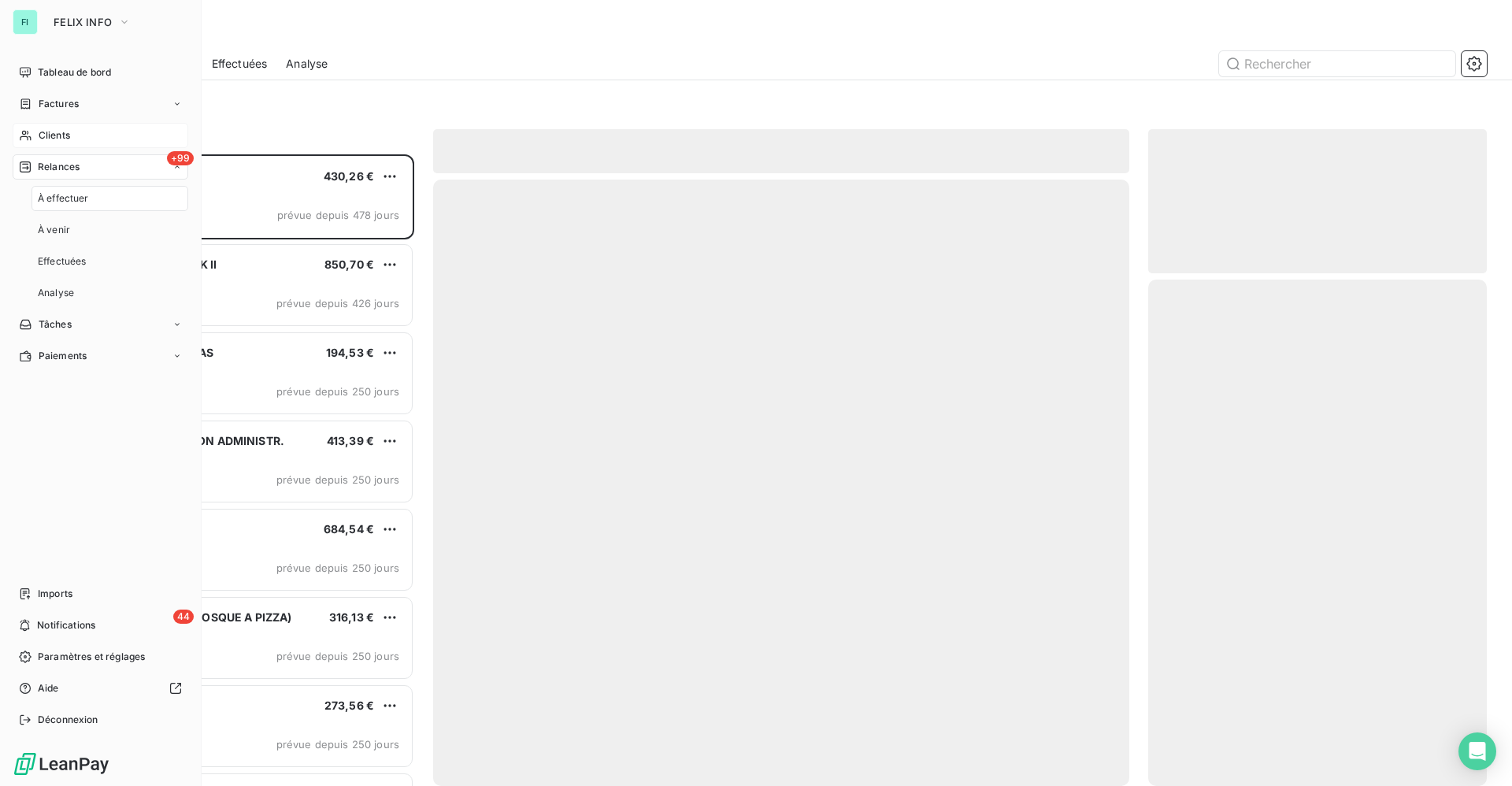
scroll to position [613, 320]
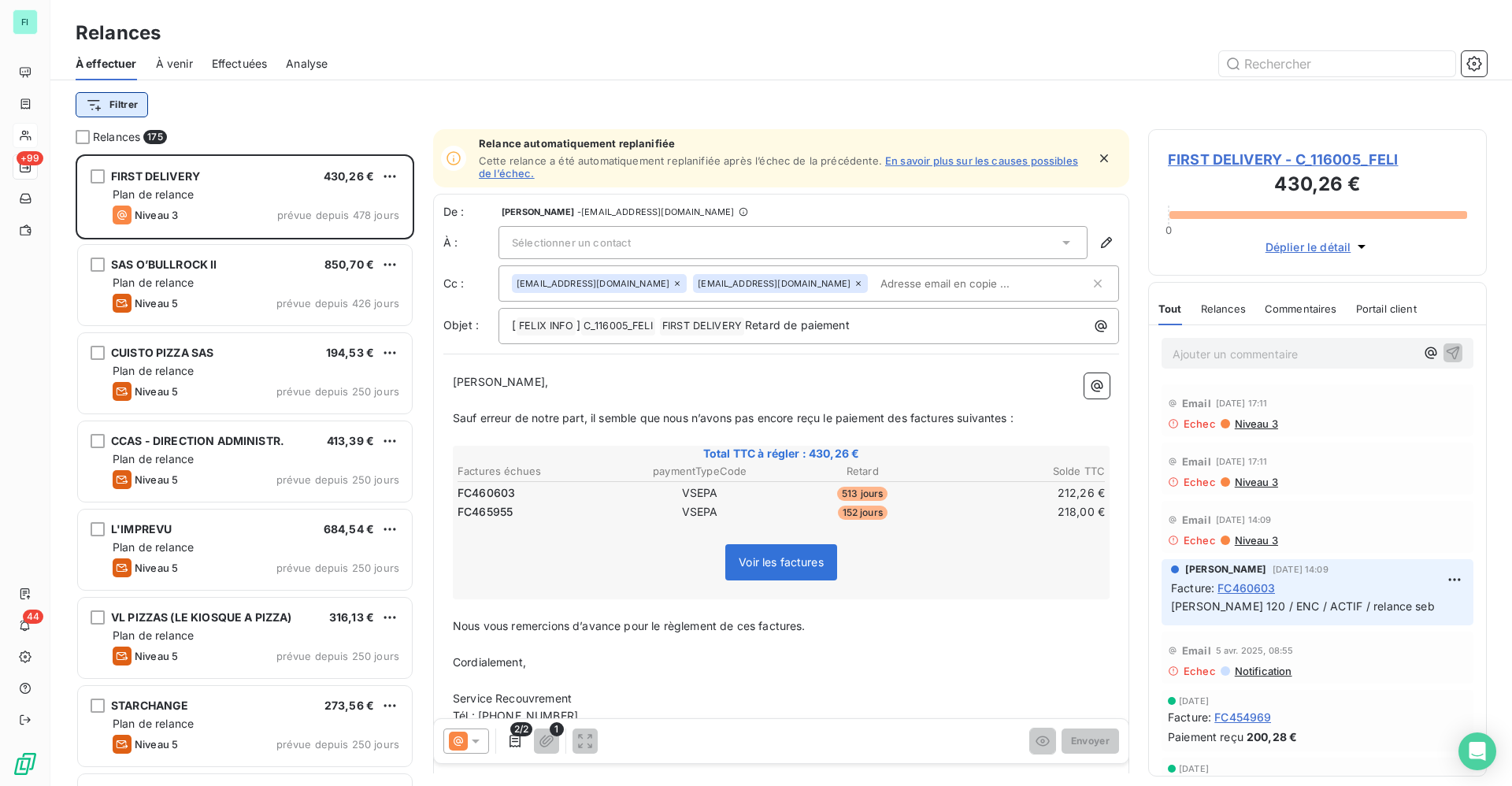
click at [112, 102] on html "FI +99 44 Relances À effectuer À venir Effectuées Analyse Filtrer Relances 175 …" at bounding box center [756, 393] width 1512 height 786
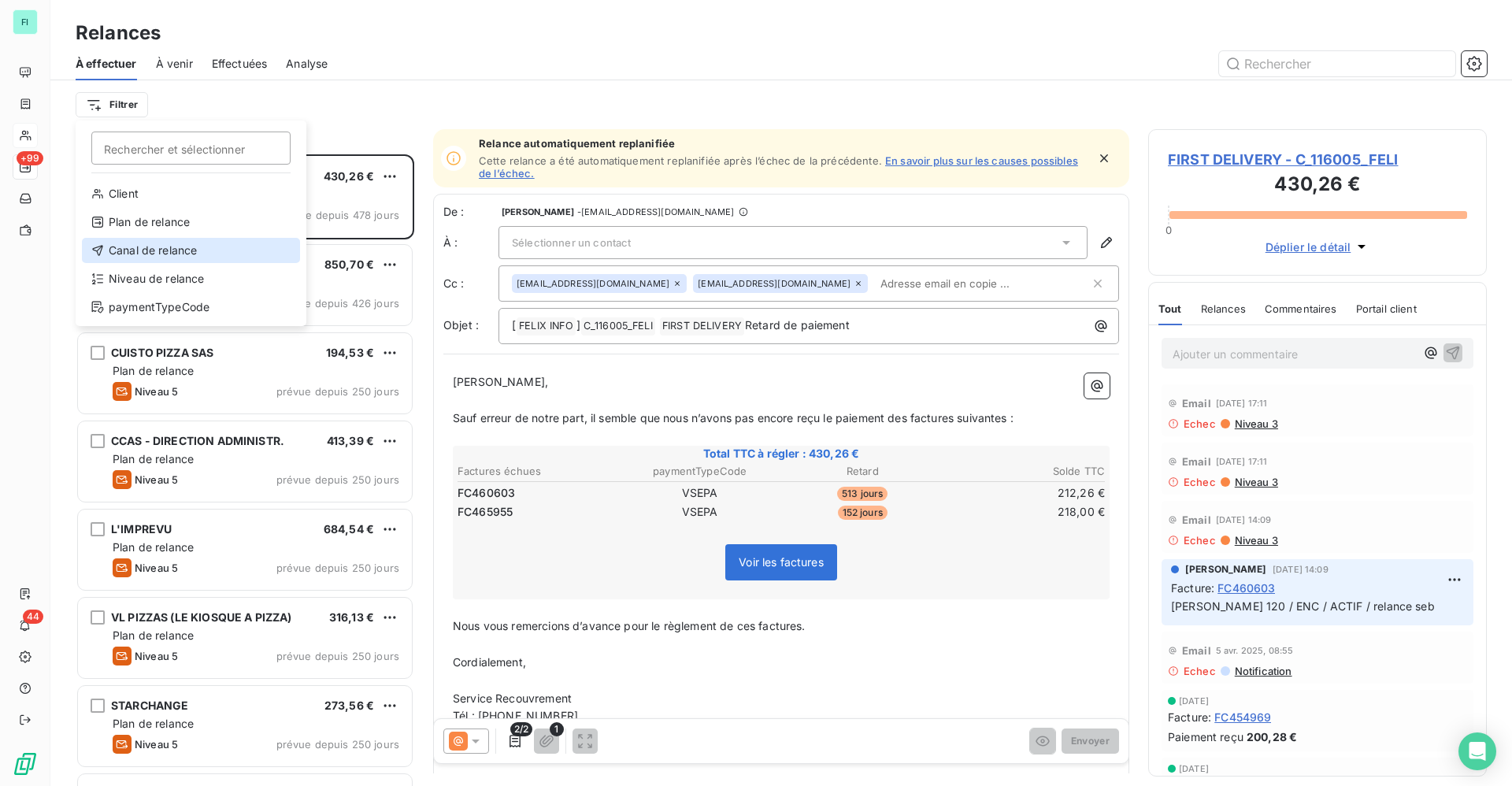
click at [158, 256] on div "Canal de relance" at bounding box center [191, 250] width 218 height 25
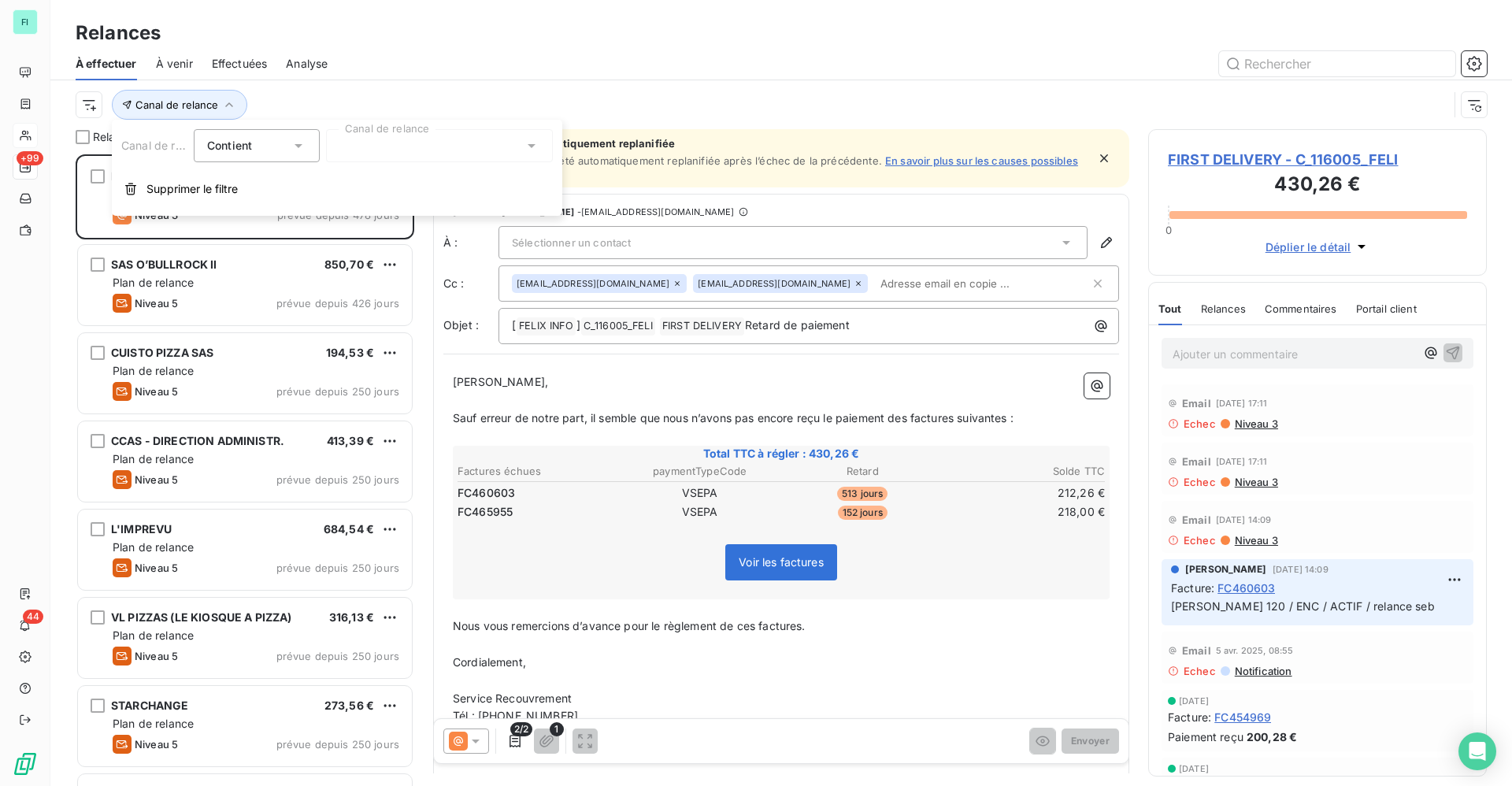
click at [531, 146] on icon at bounding box center [532, 146] width 8 height 4
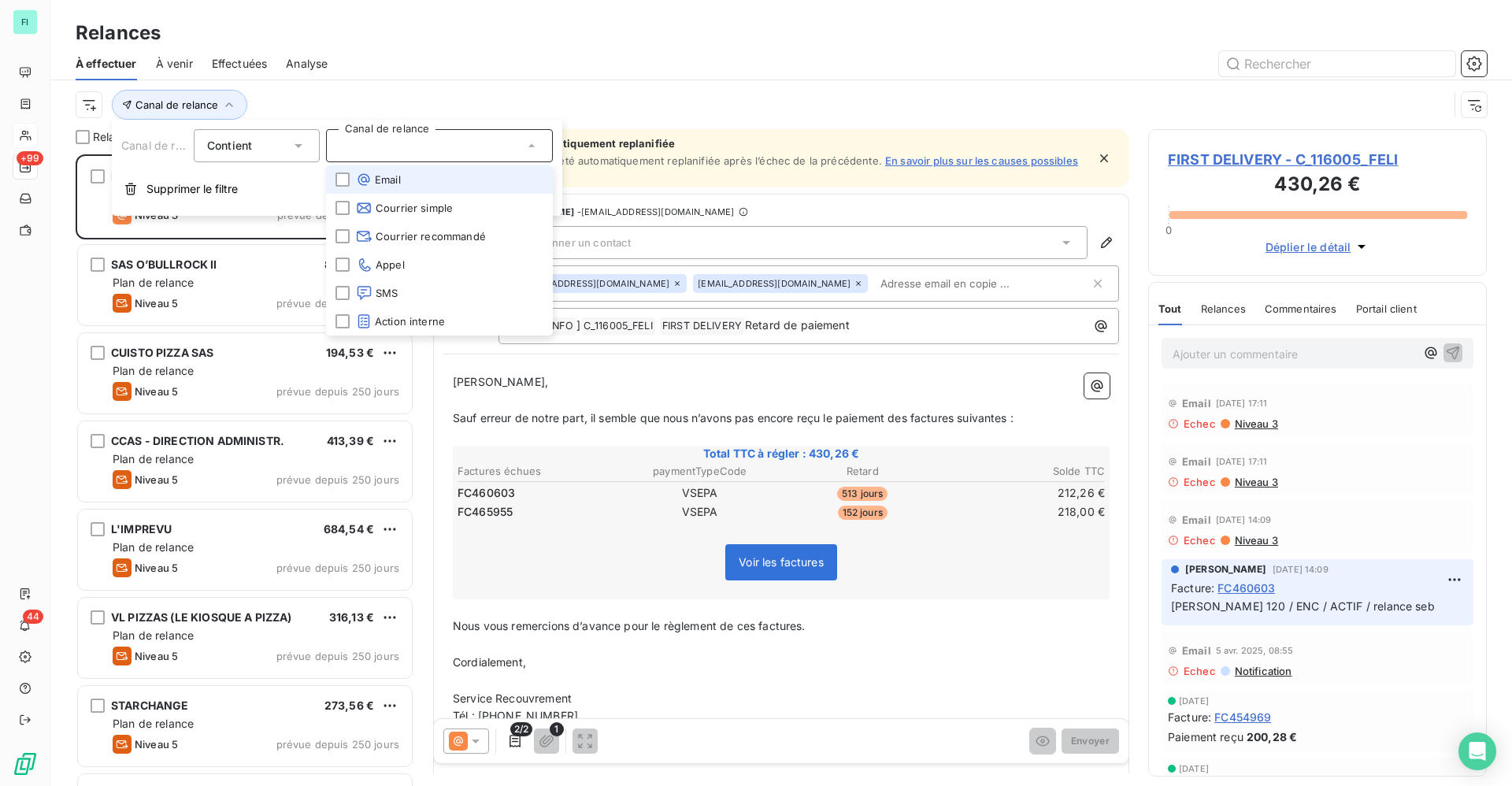
click at [383, 180] on span "Email" at bounding box center [378, 179] width 45 height 16
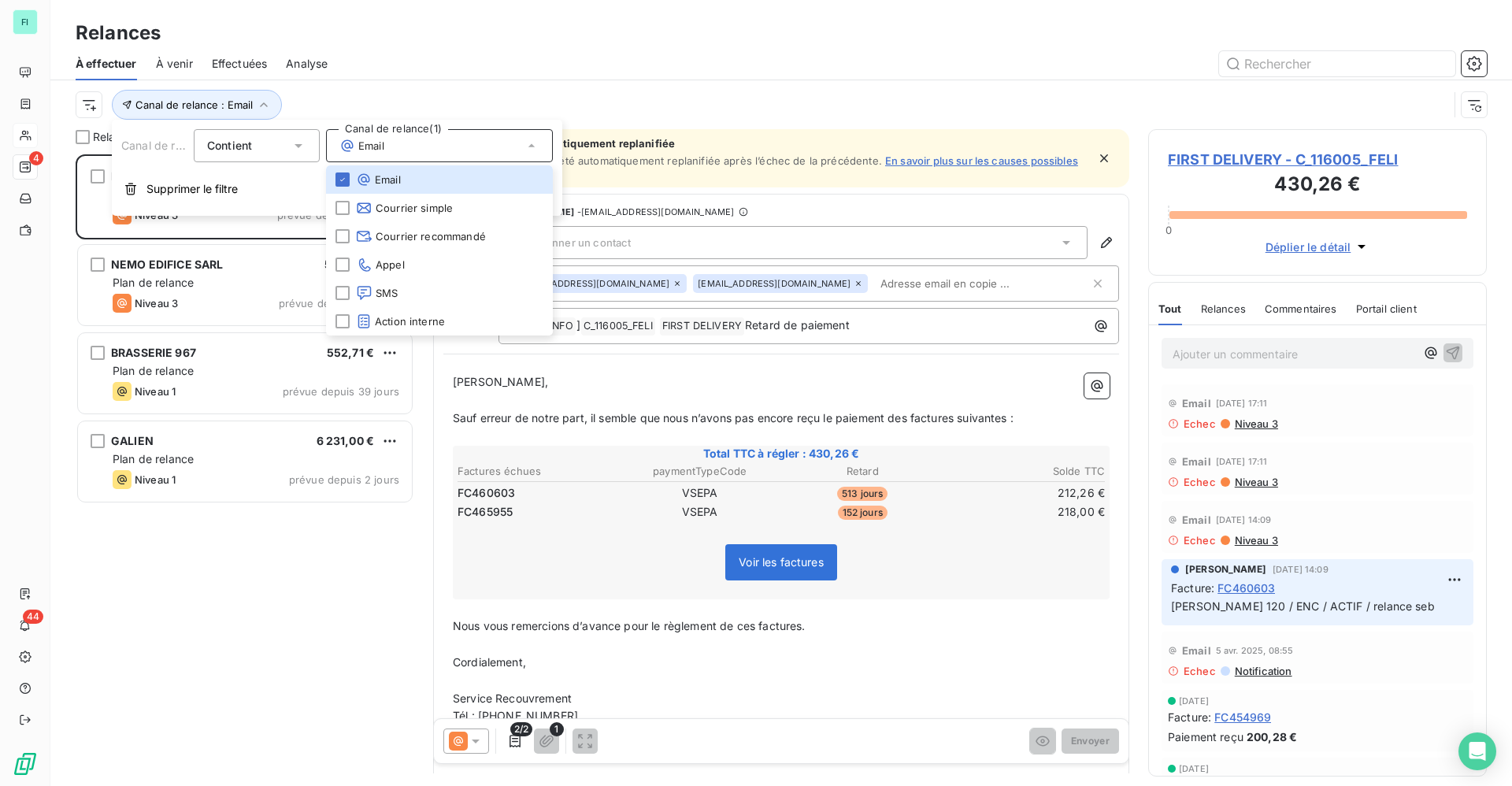
click at [282, 577] on div "FIRST DELIVERY 430,26 € Plan de relance Niveau 3 prévue depuis 478 jours NEMO E…" at bounding box center [245, 469] width 339 height 631
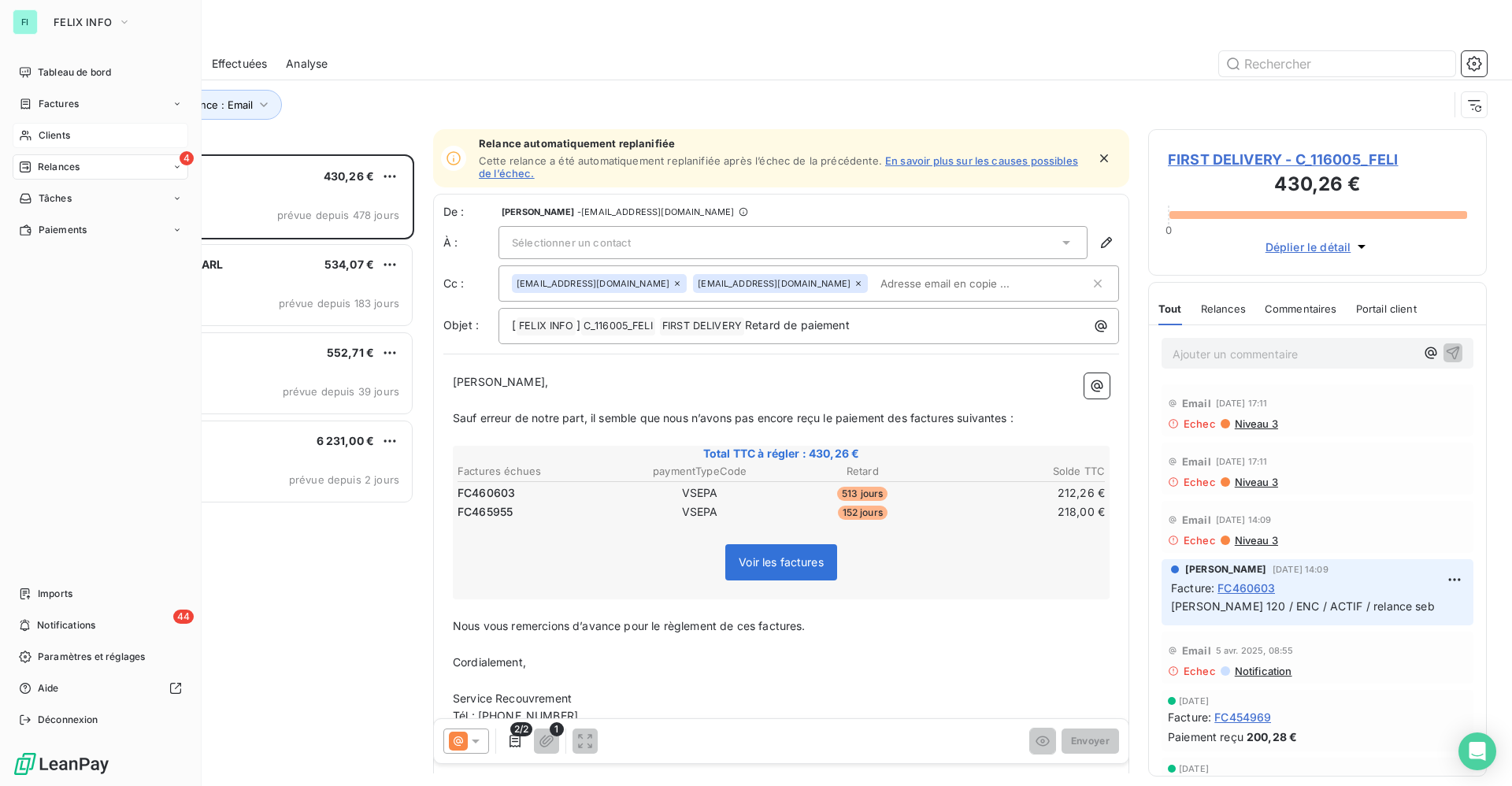
click at [53, 131] on span "Clients" at bounding box center [54, 135] width 31 height 14
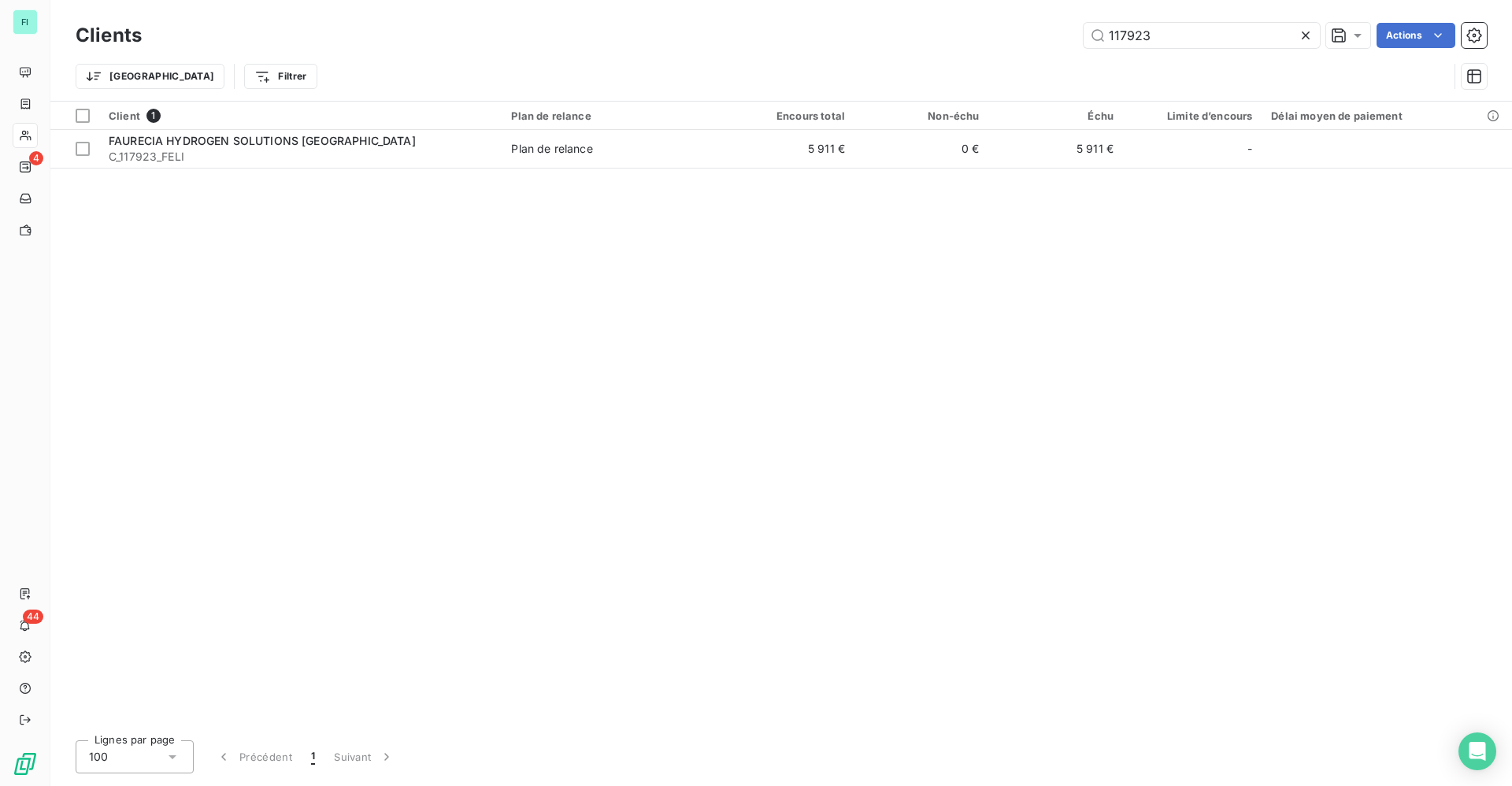
drag, startPoint x: 1152, startPoint y: 34, endPoint x: 739, endPoint y: 37, distance: 413.0
click at [892, 35] on div "117923 Actions" at bounding box center [824, 35] width 1326 height 25
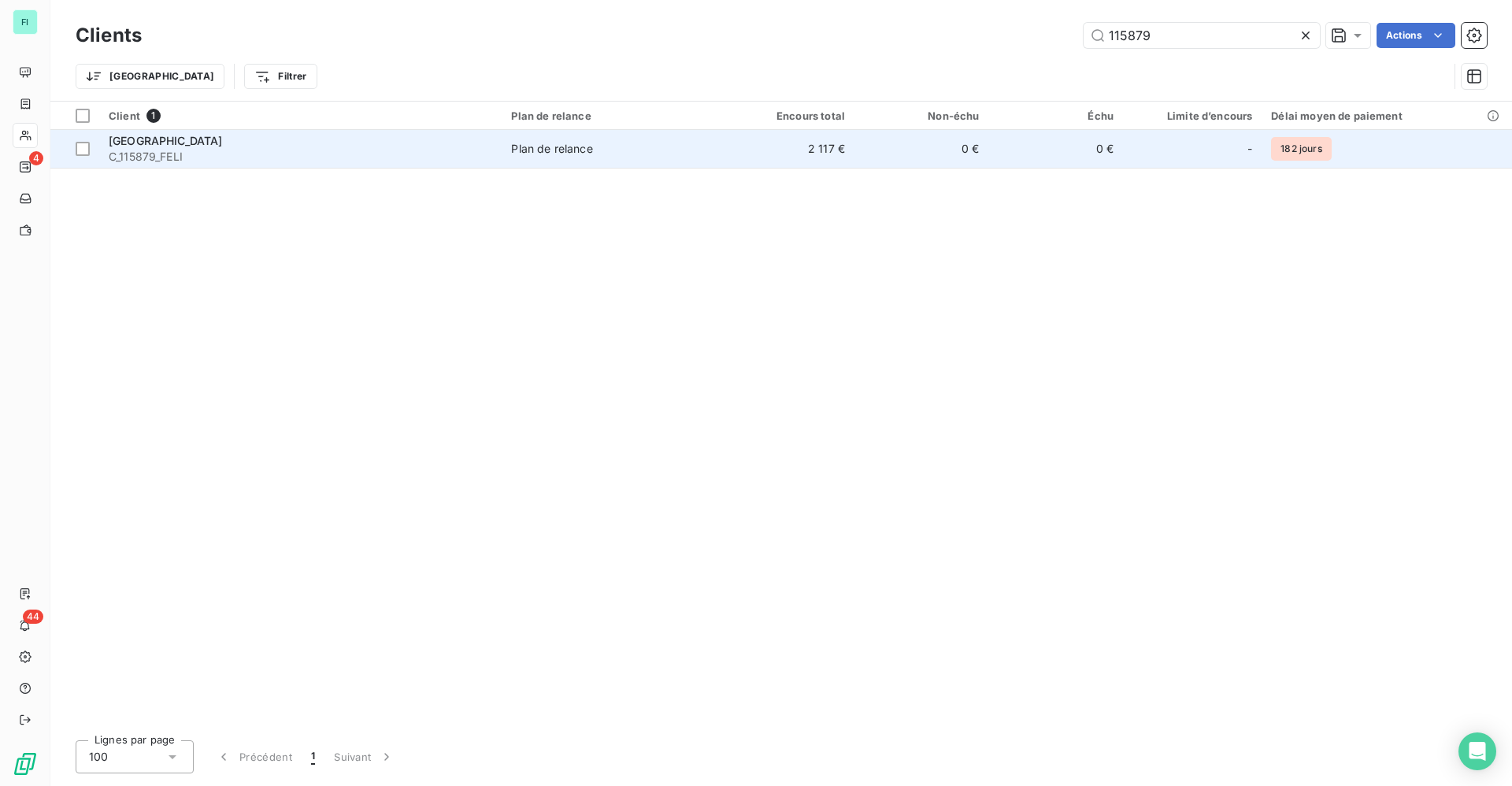
type input "115879"
click at [275, 150] on span "C_115879_FELI" at bounding box center [300, 156] width 383 height 16
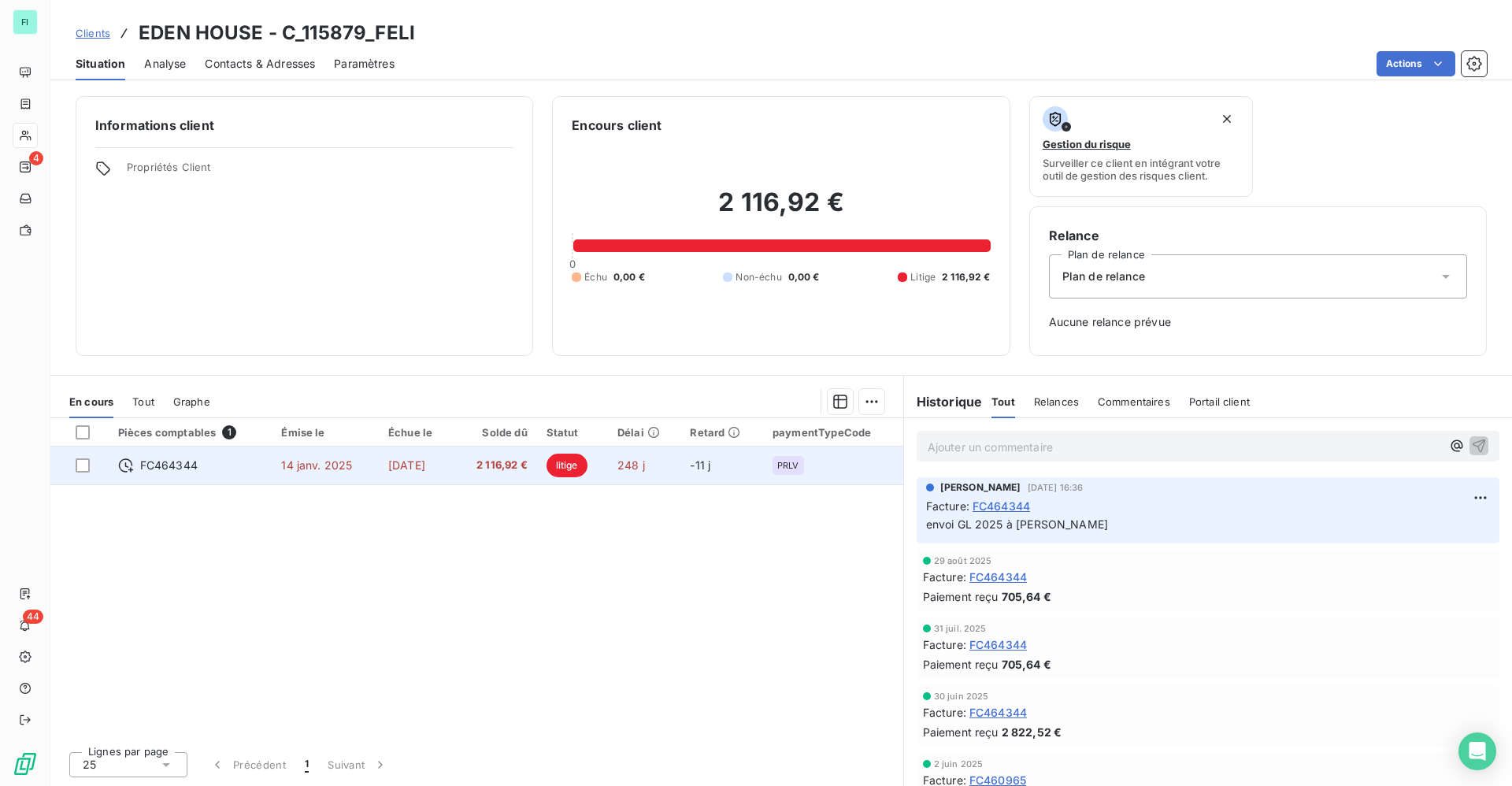
click at [561, 465] on td "litige" at bounding box center [572, 465] width 71 height 38
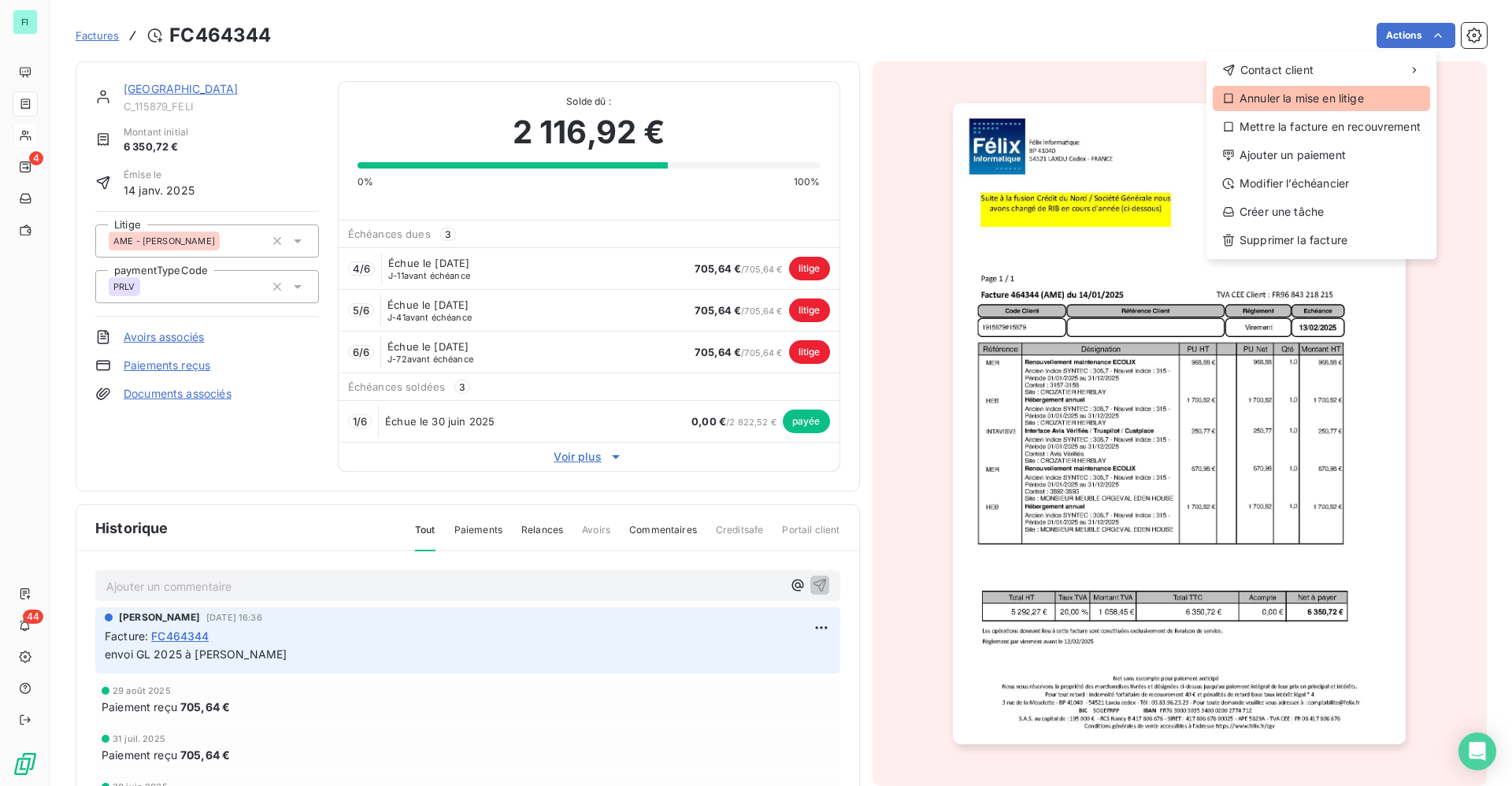
click at [1316, 102] on div "Annuler la mise en litige" at bounding box center [1322, 98] width 218 height 25
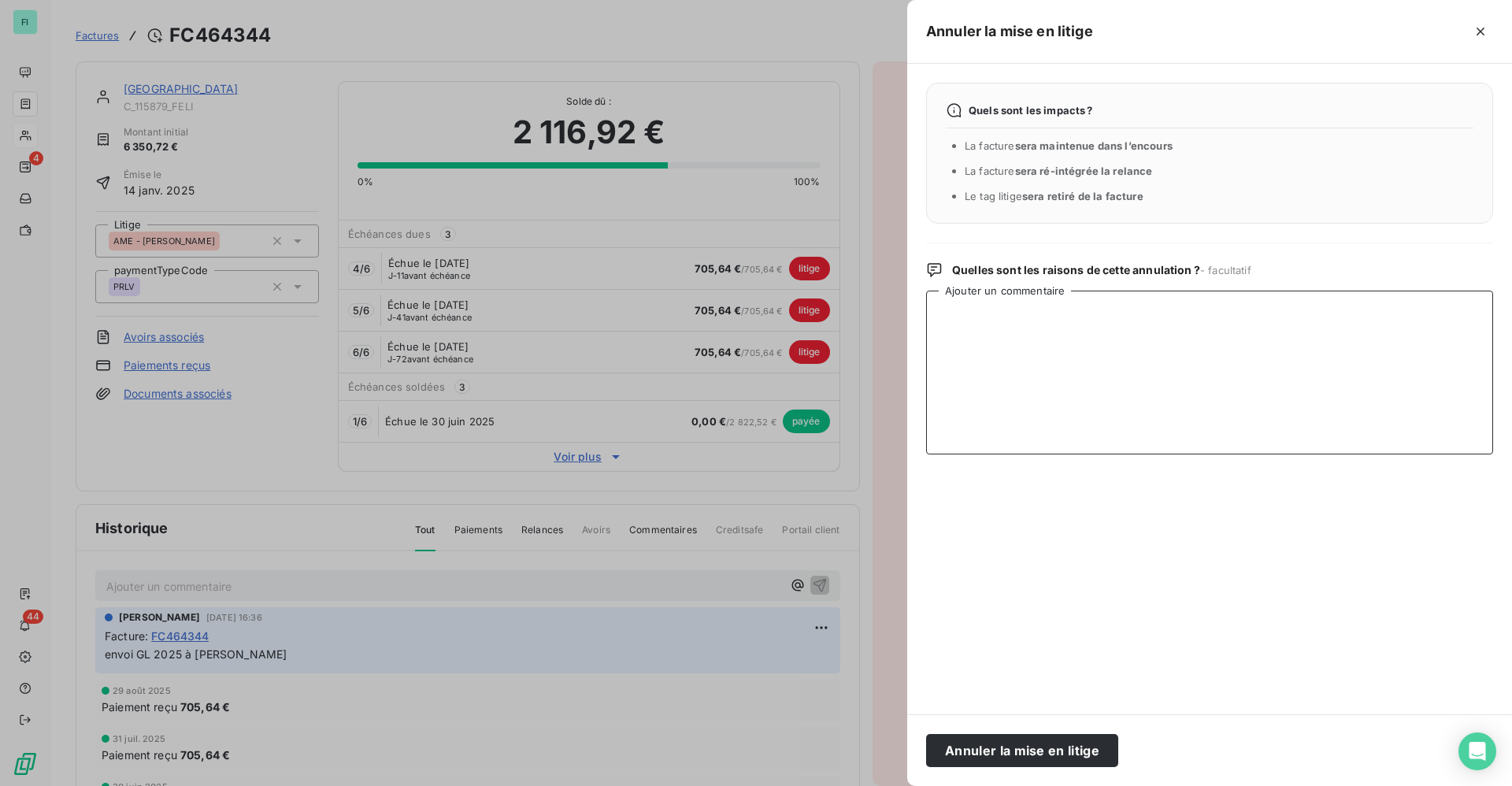
click at [1044, 338] on textarea "Ajouter un commentaire" at bounding box center [1209, 372] width 567 height 164
paste textarea "Bonjour, Veuillez trouver ci-joint la facture 464344 ainsi que votre extrait de…"
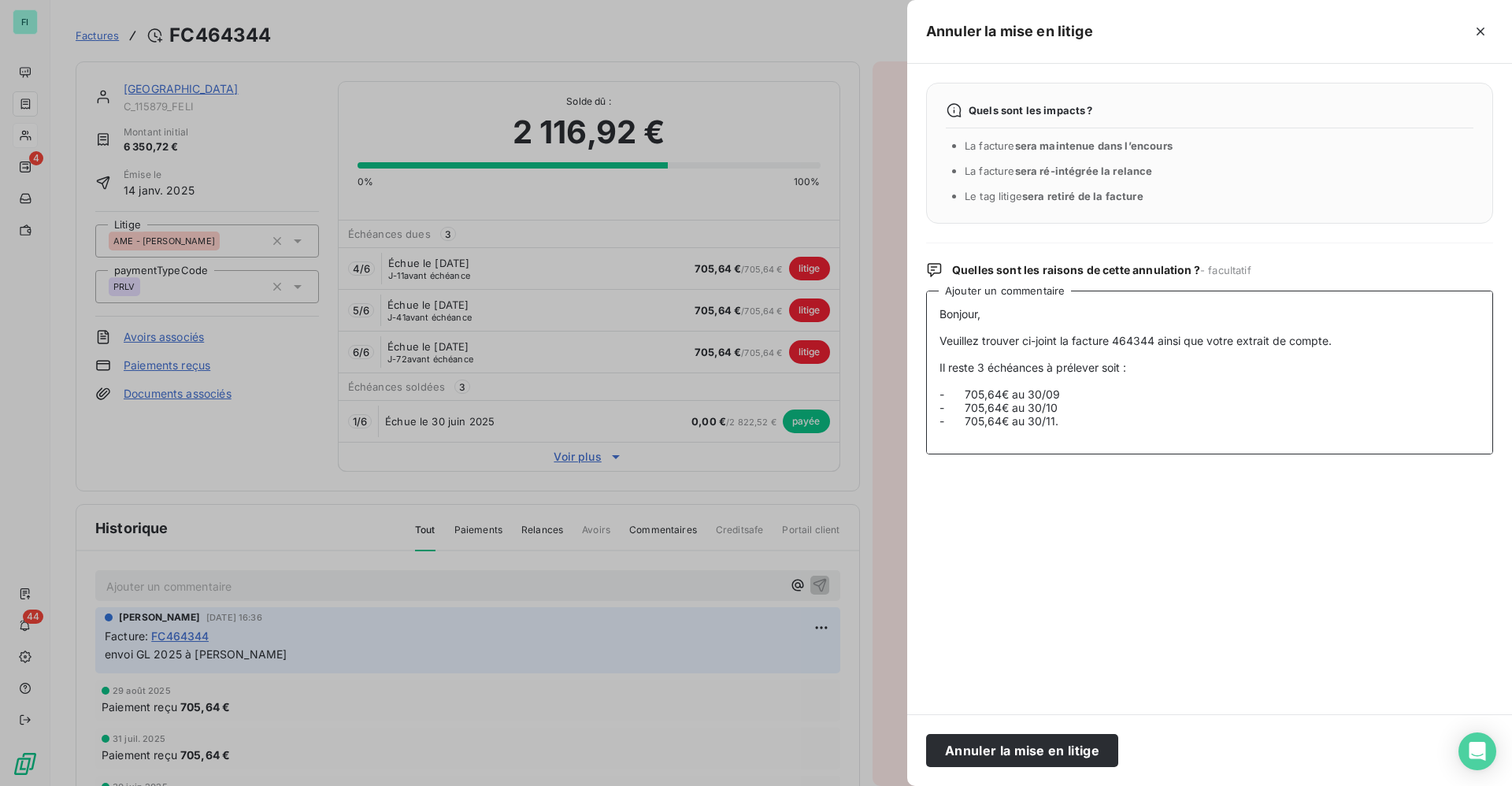
scroll to position [176, 0]
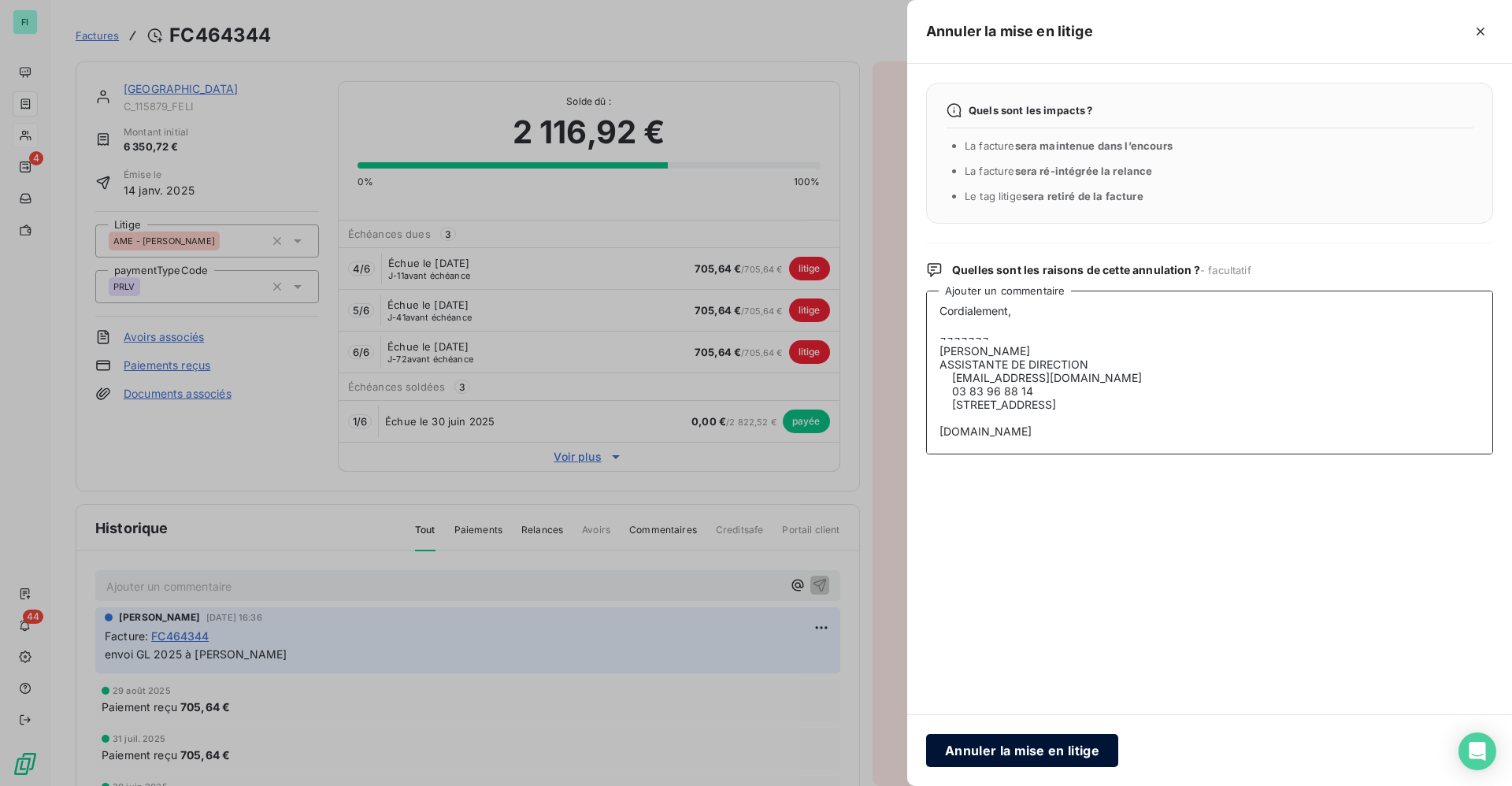
type textarea "Bonjour, Veuillez trouver ci-joint la facture 464344 ainsi que votre extrait de…"
click at [1009, 747] on button "Annuler la mise en litige" at bounding box center [1022, 750] width 192 height 33
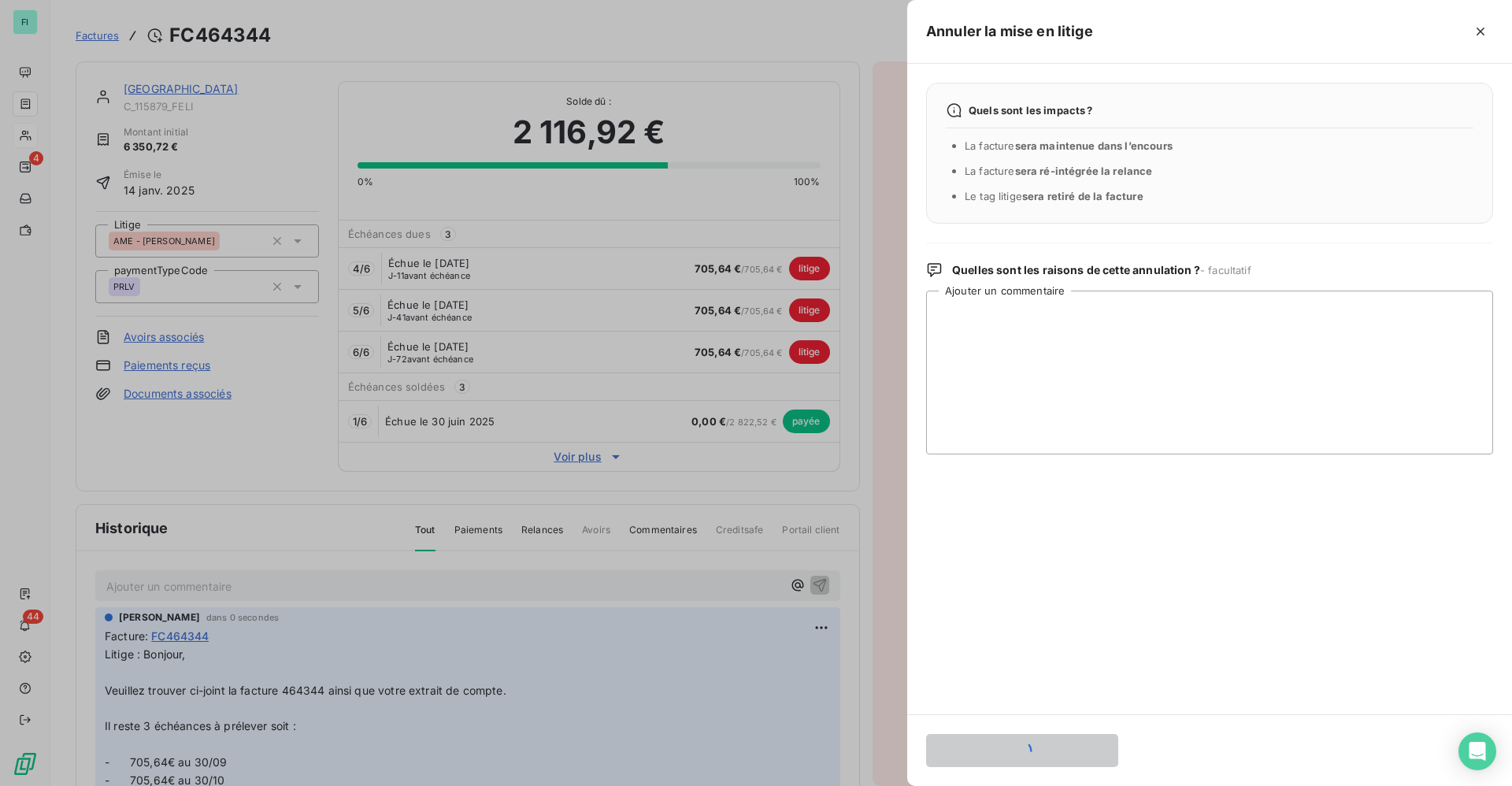
scroll to position [0, 0]
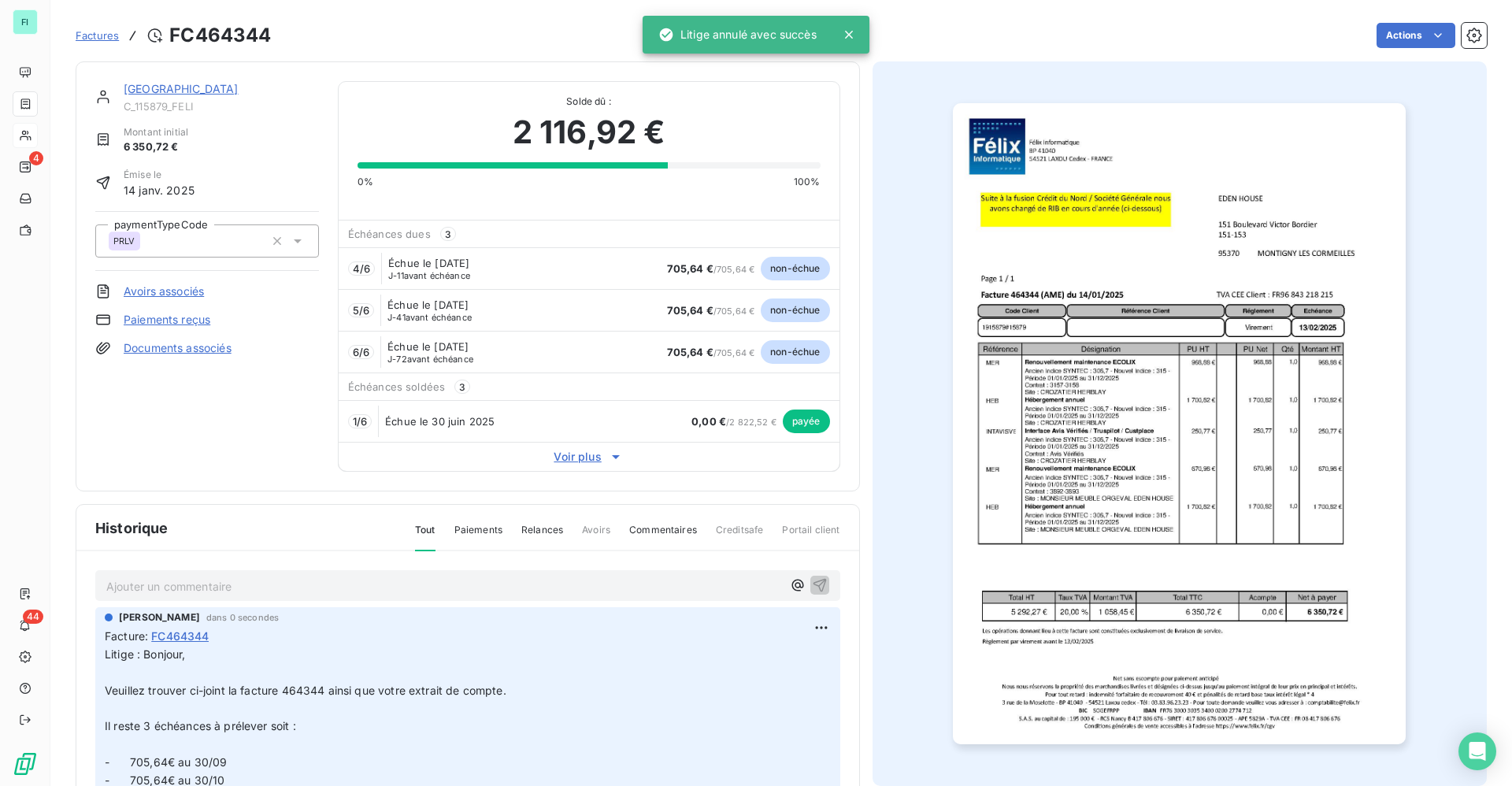
click at [175, 91] on link "[GEOGRAPHIC_DATA]" at bounding box center [181, 89] width 115 height 13
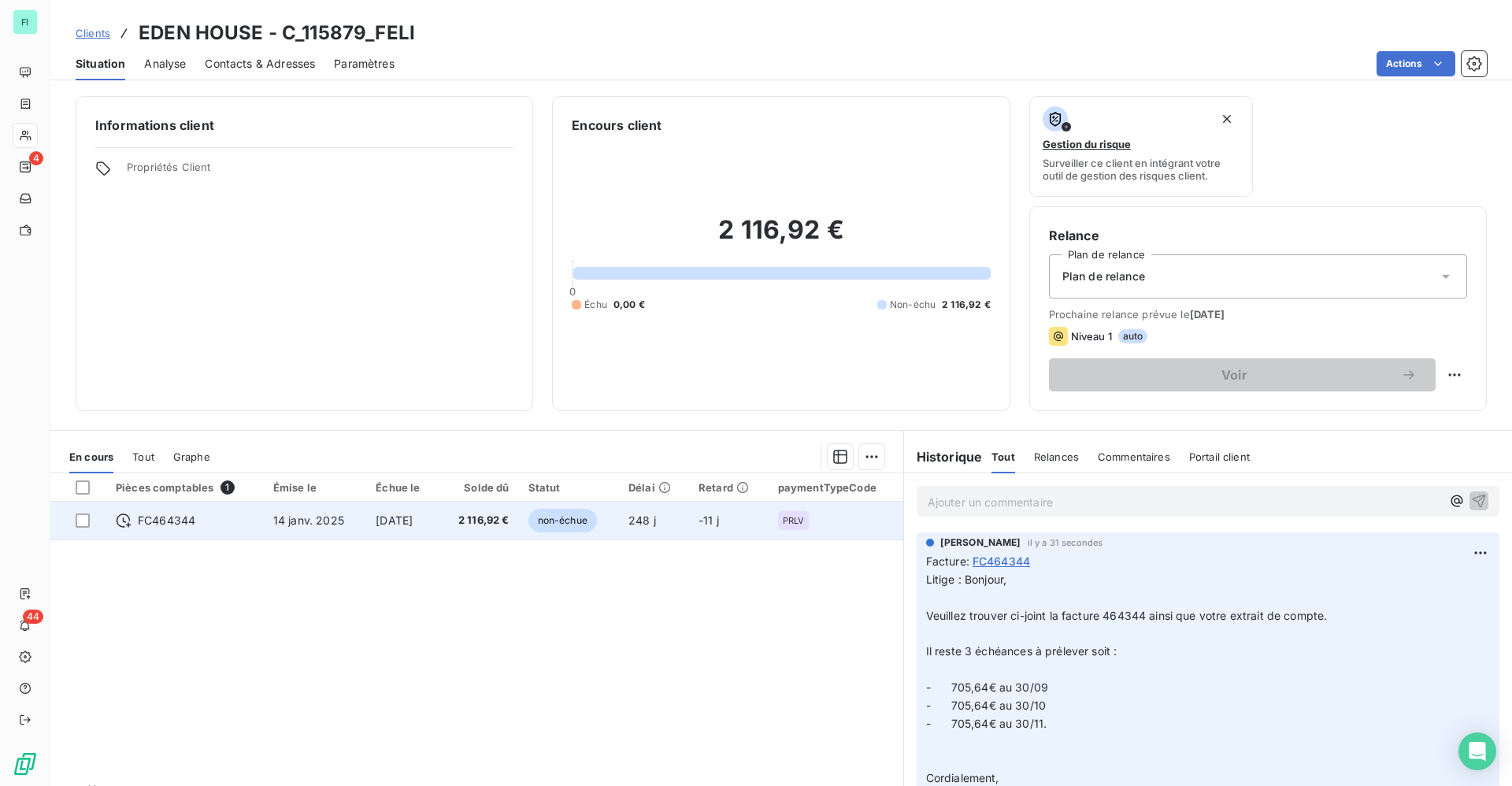
click at [542, 523] on span "non-échue" at bounding box center [562, 520] width 68 height 24
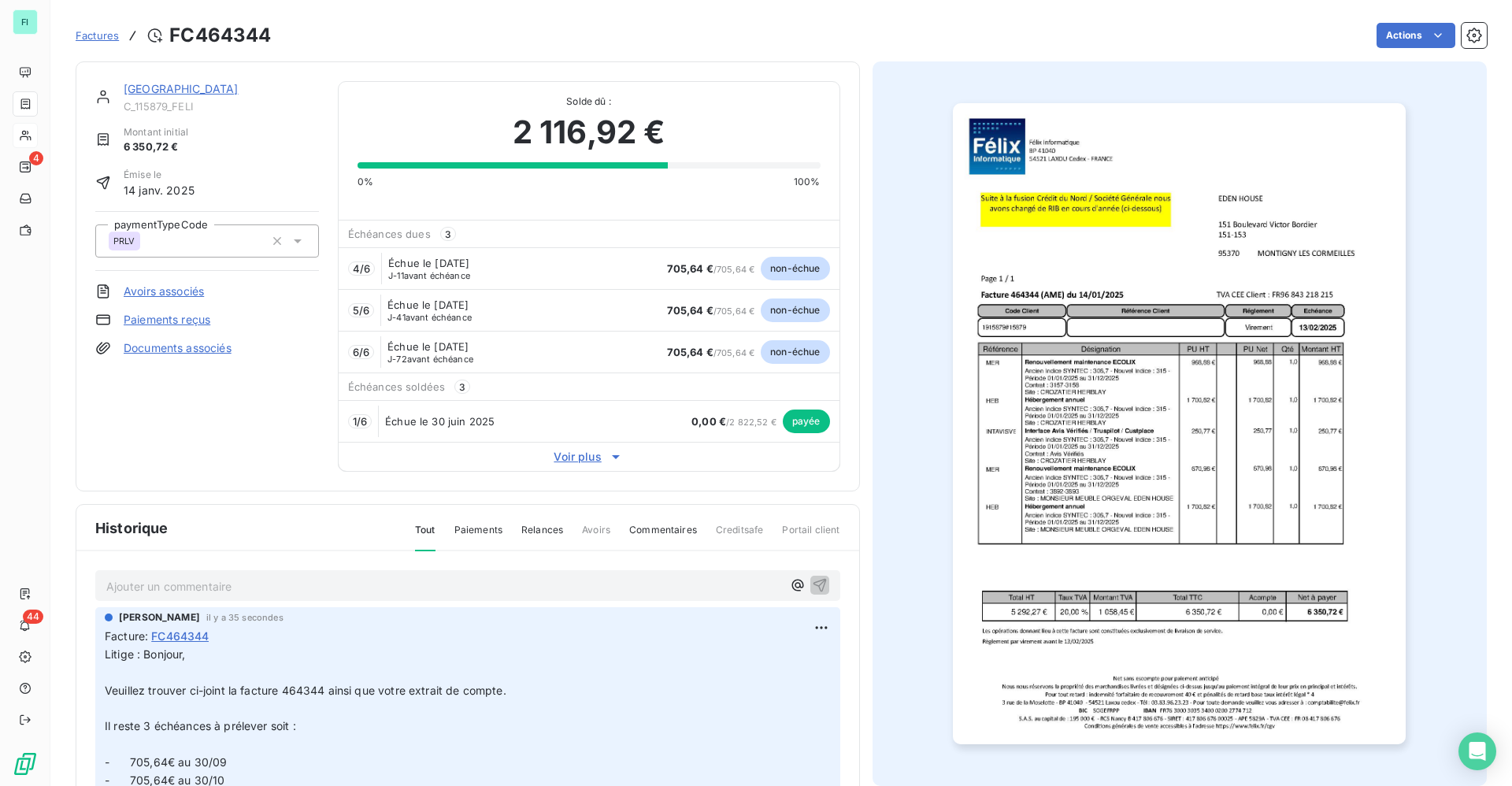
scroll to position [110, 0]
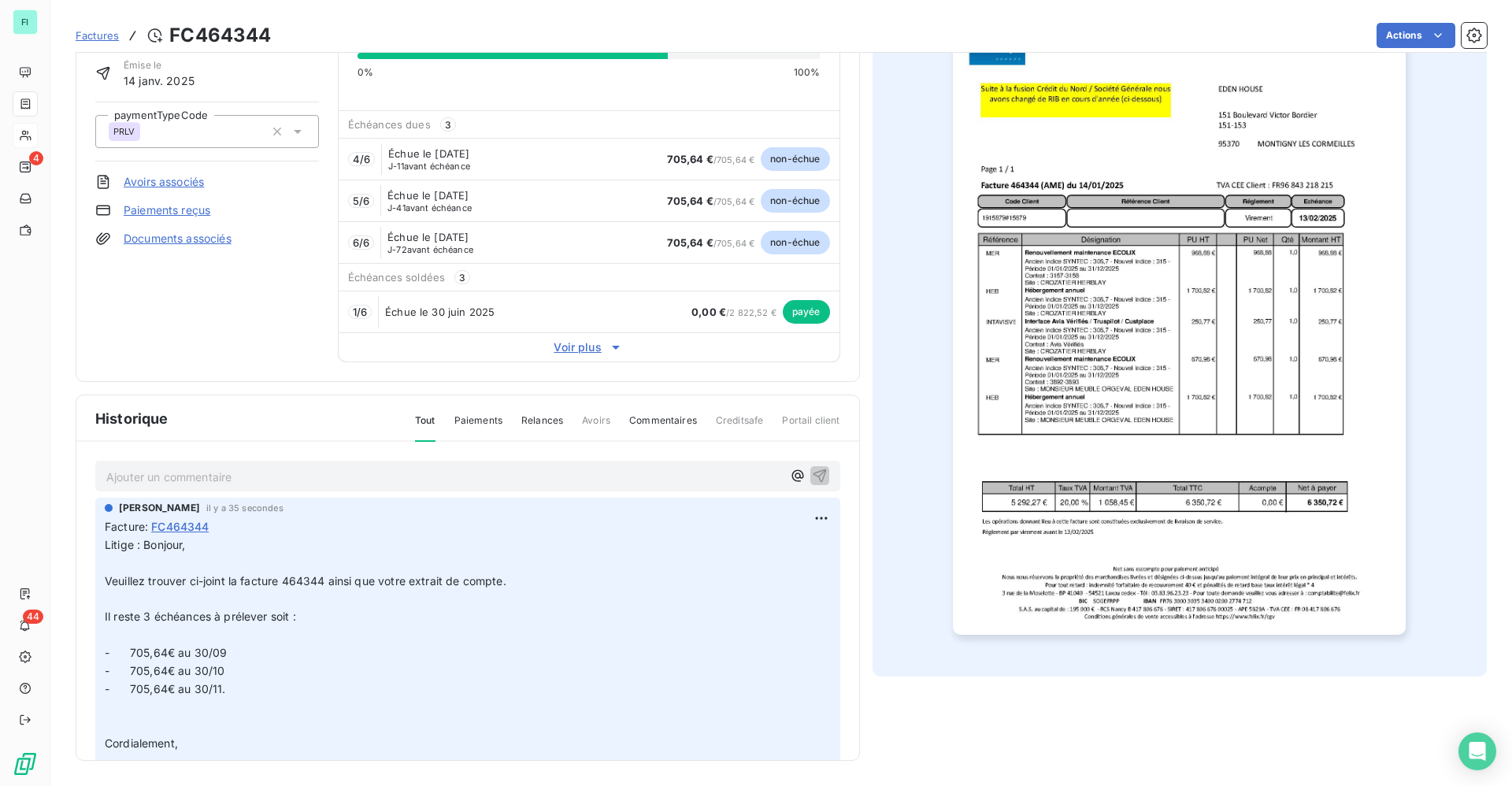
click at [575, 350] on span "Voir plus" at bounding box center [589, 347] width 501 height 16
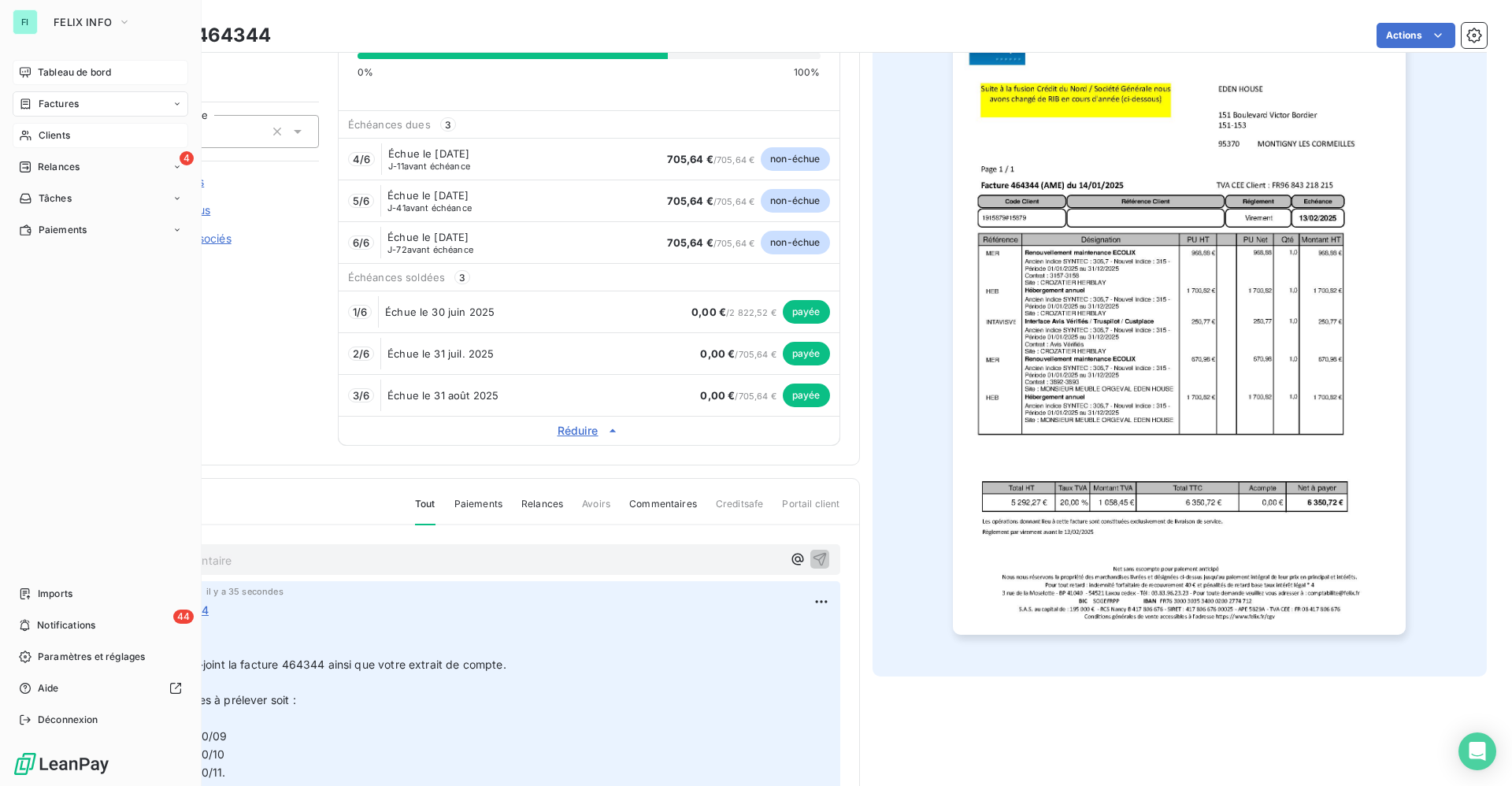
click at [69, 67] on span "Tableau de bord" at bounding box center [74, 72] width 73 height 14
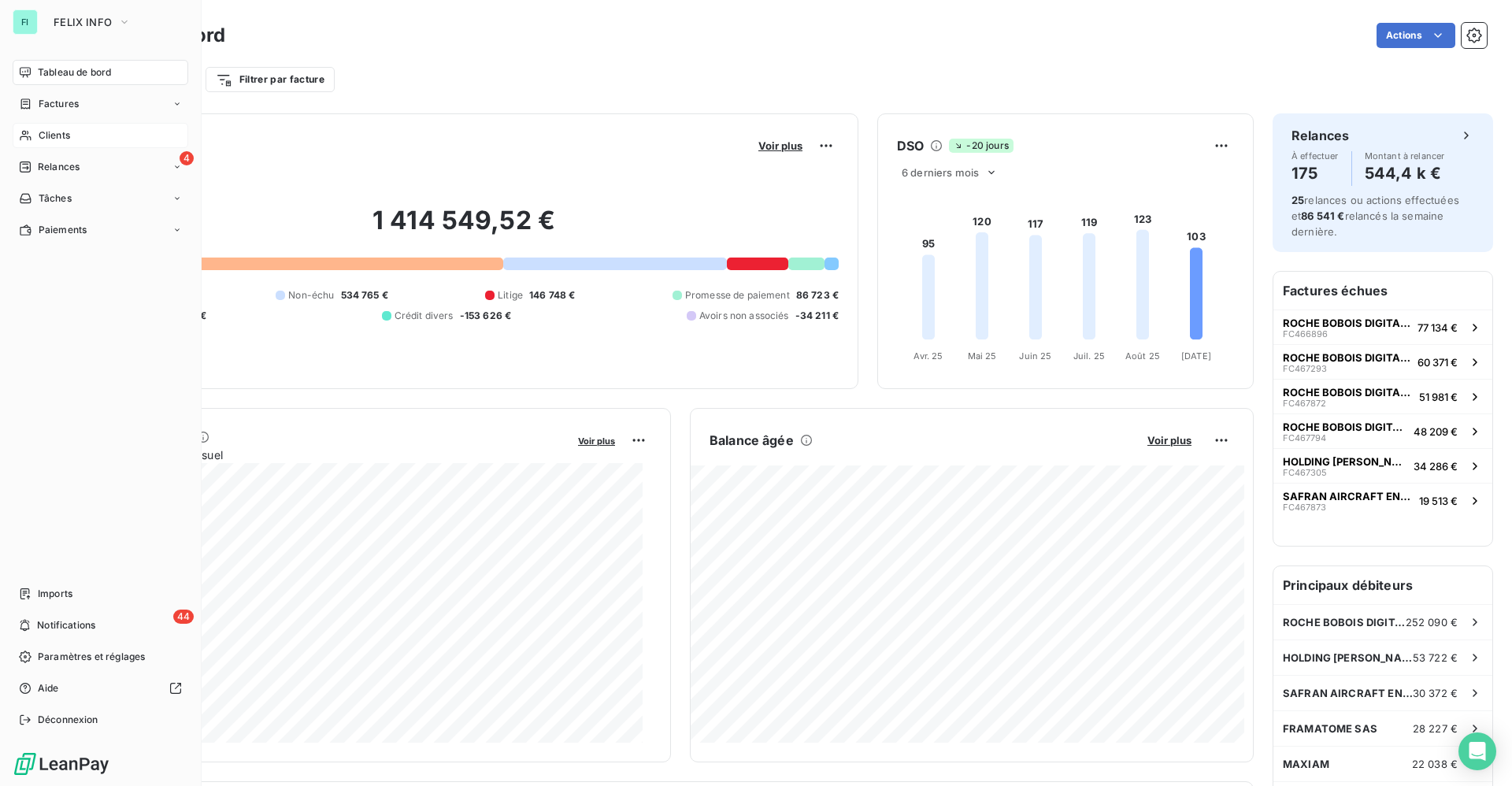
click at [54, 126] on div "Clients" at bounding box center [100, 135] width 176 height 25
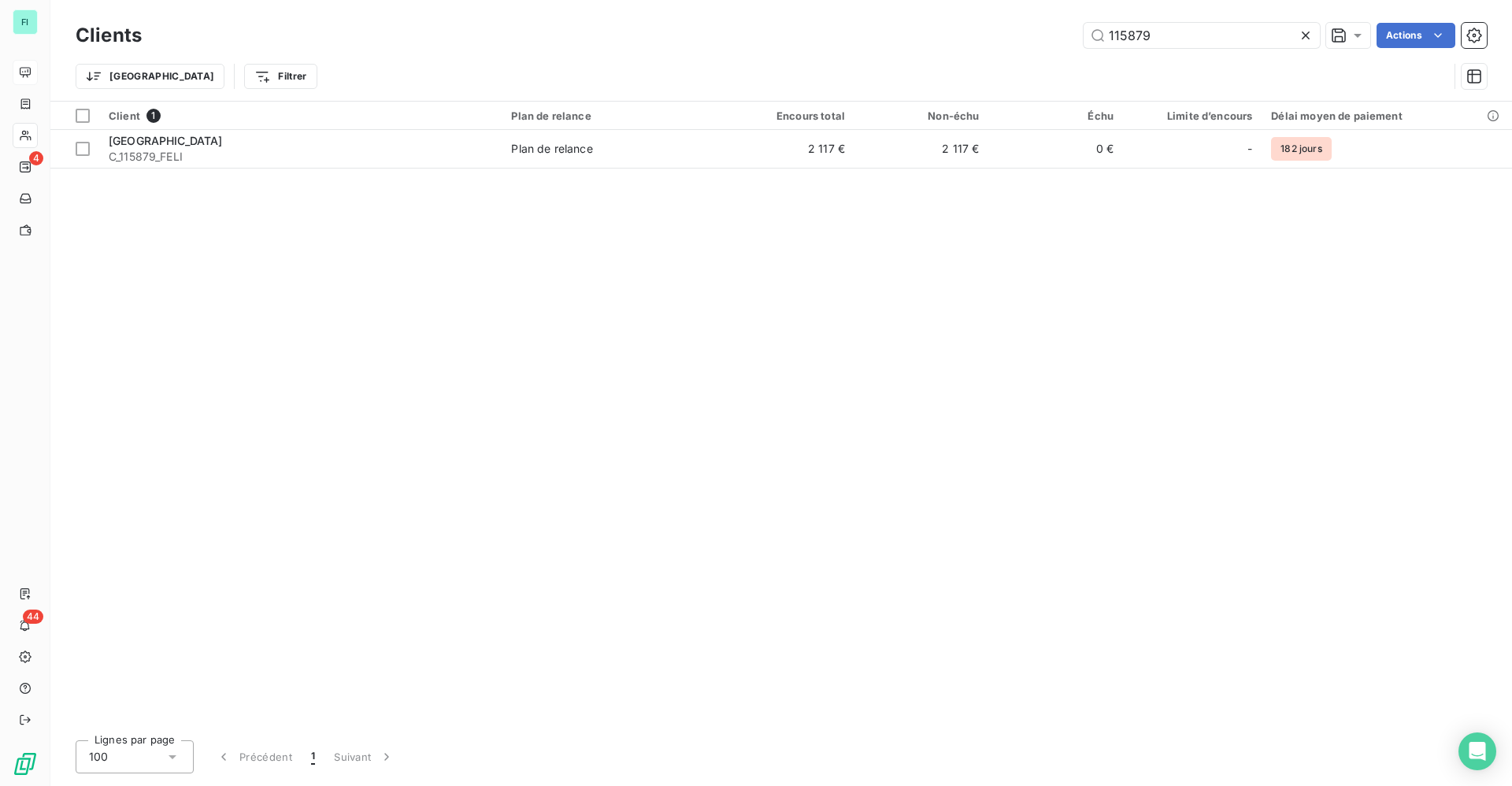
drag, startPoint x: 1178, startPoint y: 32, endPoint x: 792, endPoint y: -27, distance: 390.5
click at [792, 0] on html "FI 4 44 Clients 115879 Actions Trier Filtrer Client 1 Plan de relance Encours t…" at bounding box center [756, 393] width 1512 height 786
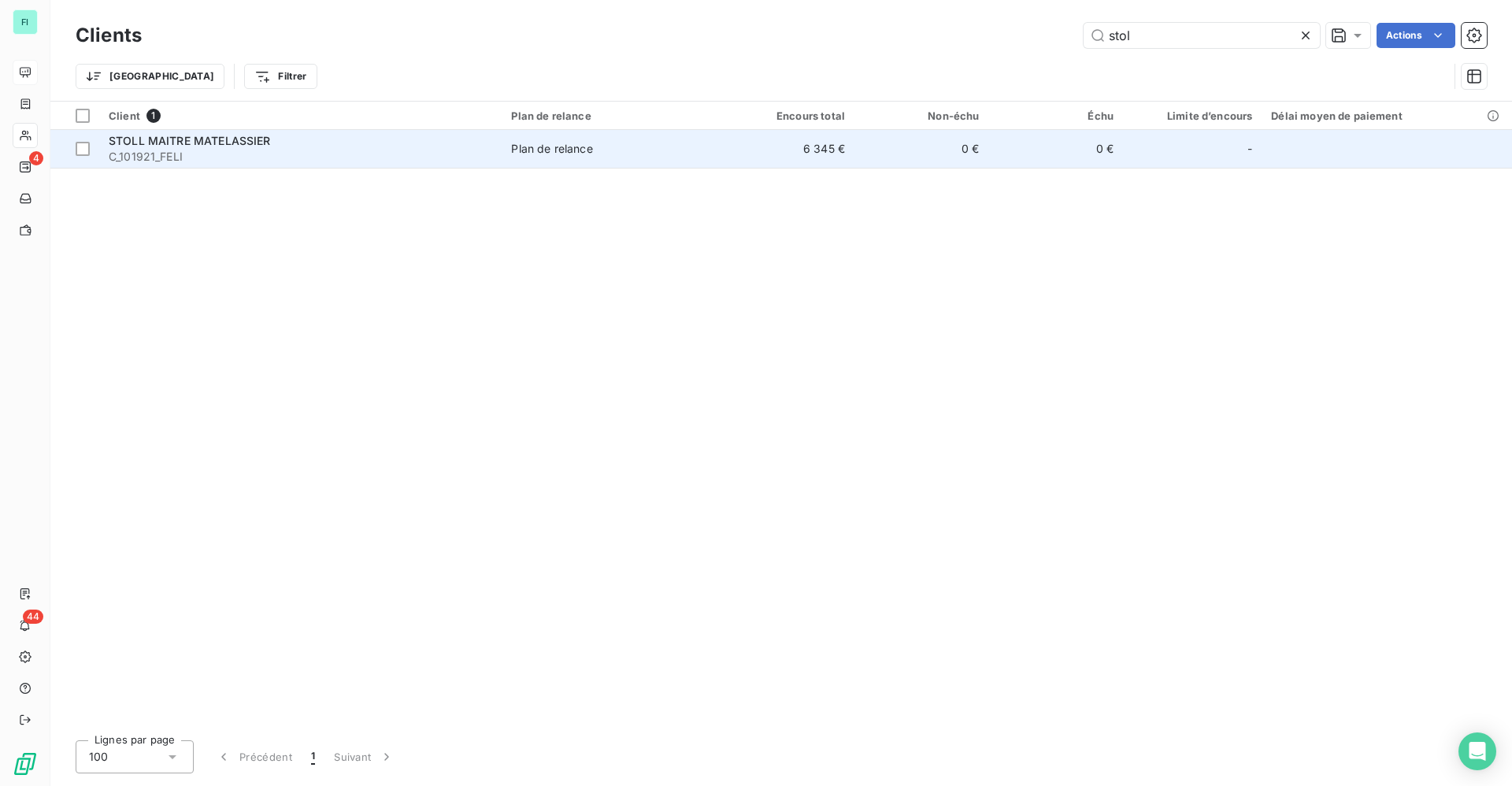
type input "stol"
click at [260, 147] on div "STOLL MAITRE MATELASSIER" at bounding box center [300, 140] width 383 height 16
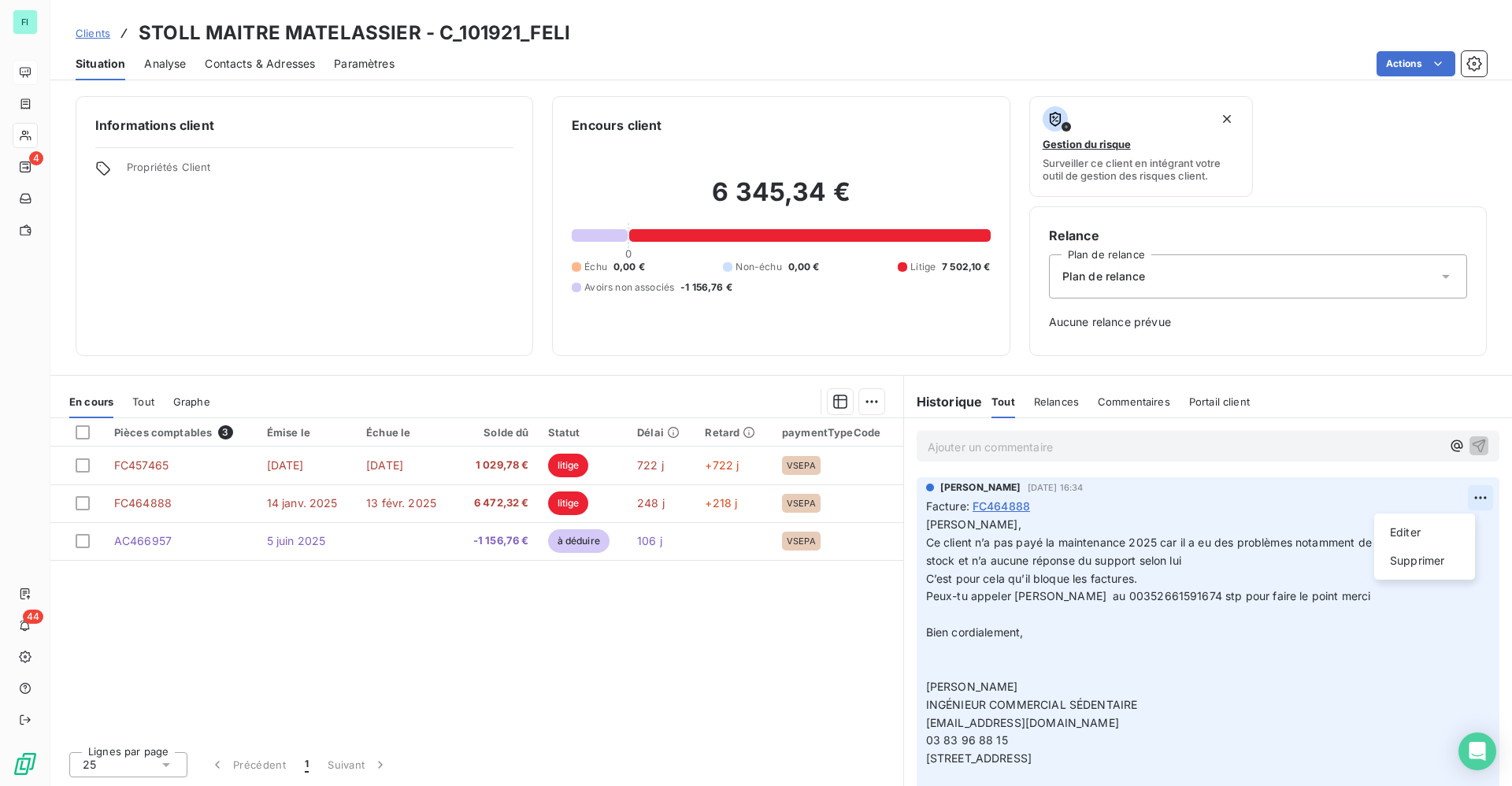
click at [1464, 504] on html "FI 4 44 Clients STOLL MAITRE MATELASSIER - C_101921_FELI Situation Analyse Cont…" at bounding box center [756, 393] width 1512 height 786
click at [1409, 537] on div "Editer" at bounding box center [1424, 532] width 88 height 25
click at [928, 526] on span "[PERSON_NAME]," at bounding box center [974, 523] width 95 height 13
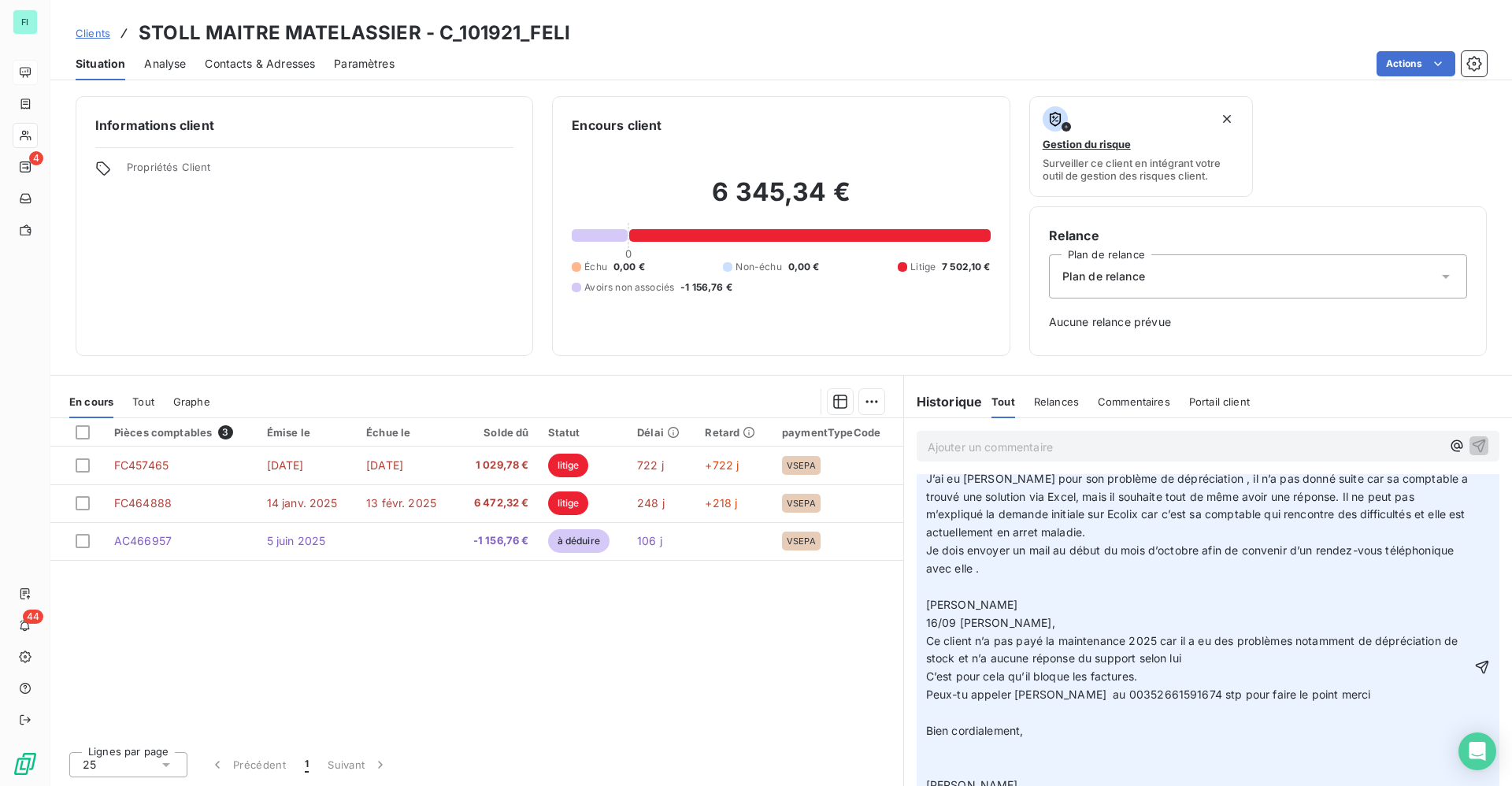
scroll to position [118, 0]
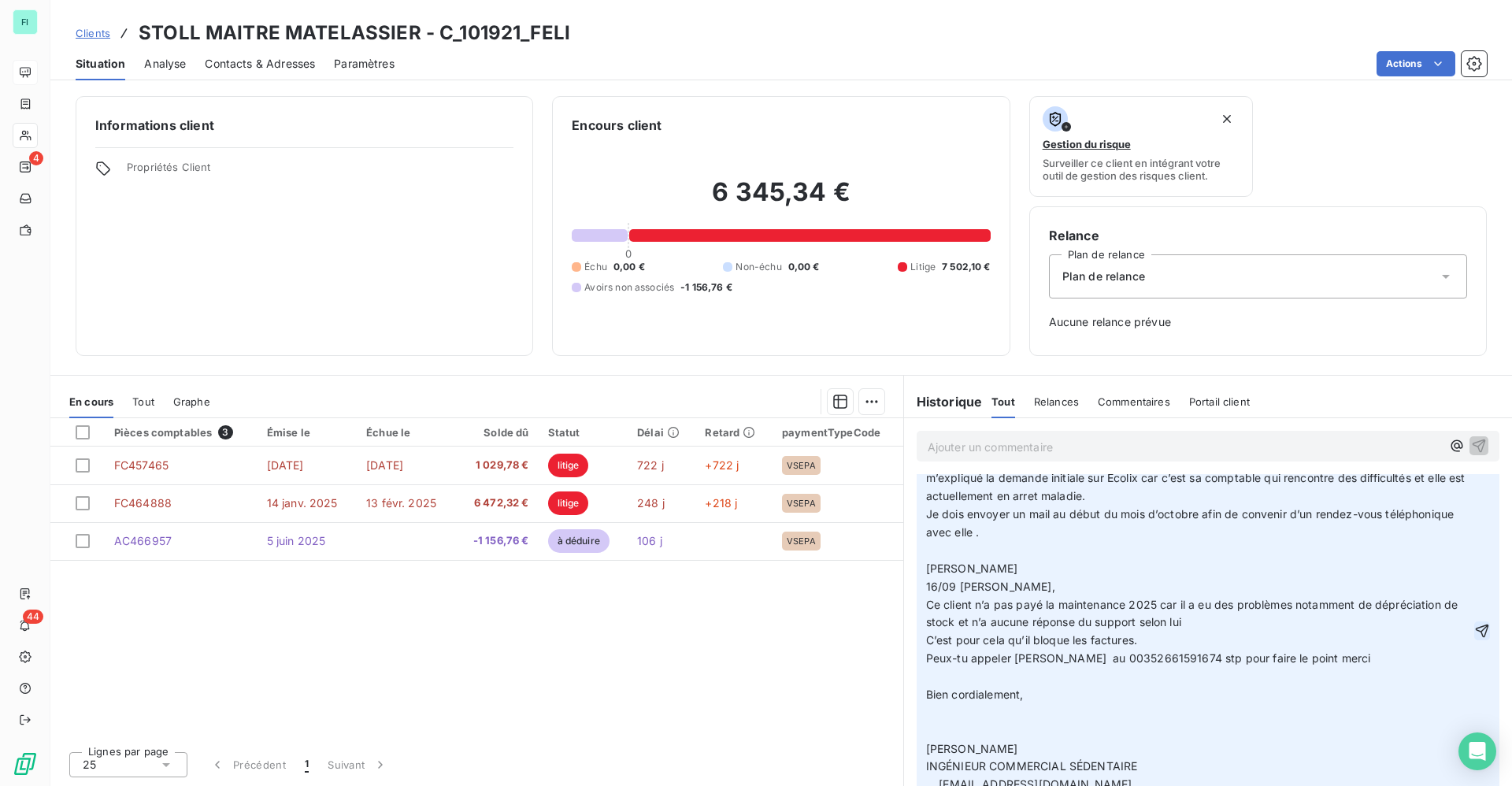
click at [1474, 638] on icon "button" at bounding box center [1482, 630] width 16 height 16
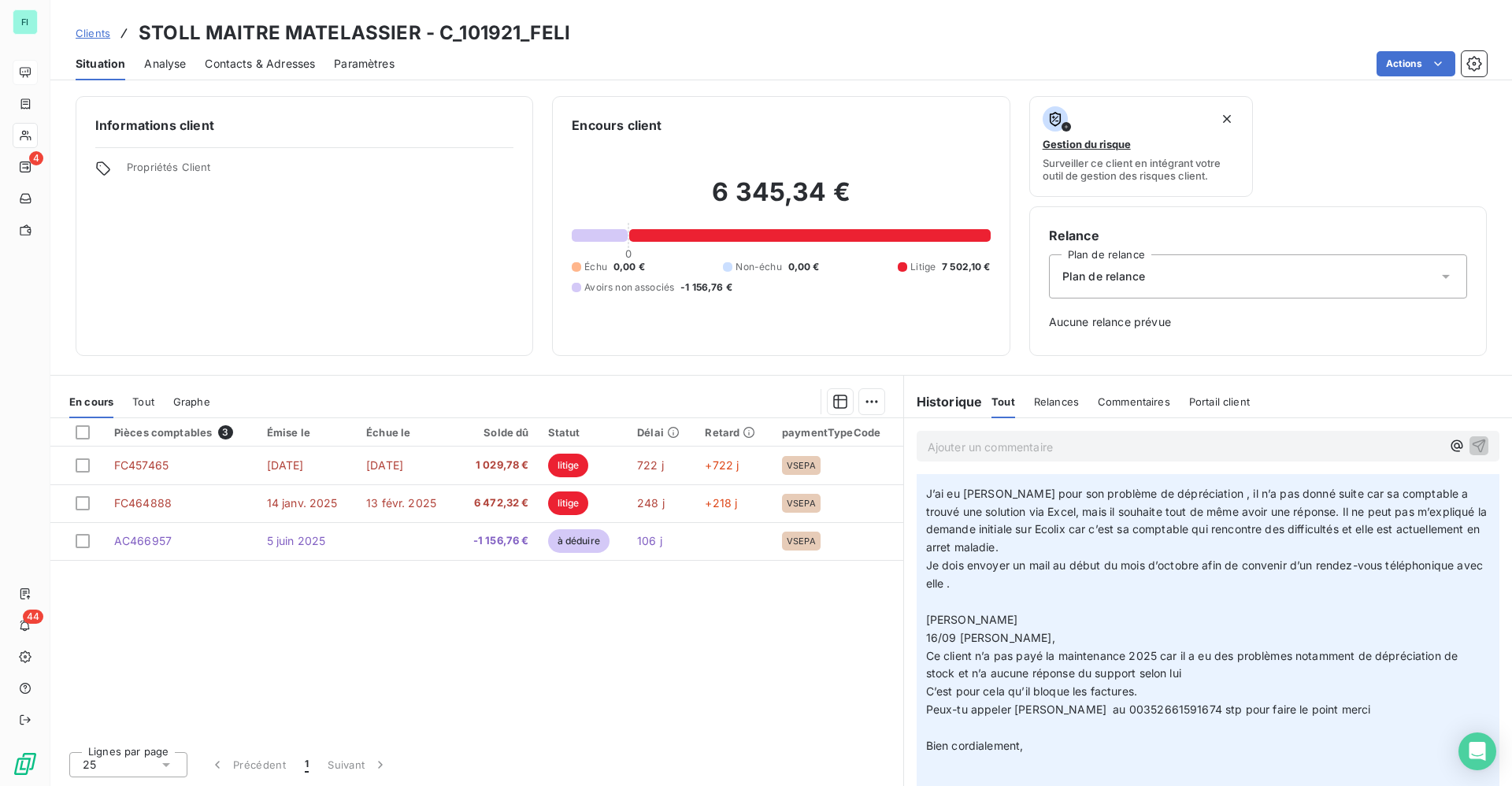
scroll to position [0, 0]
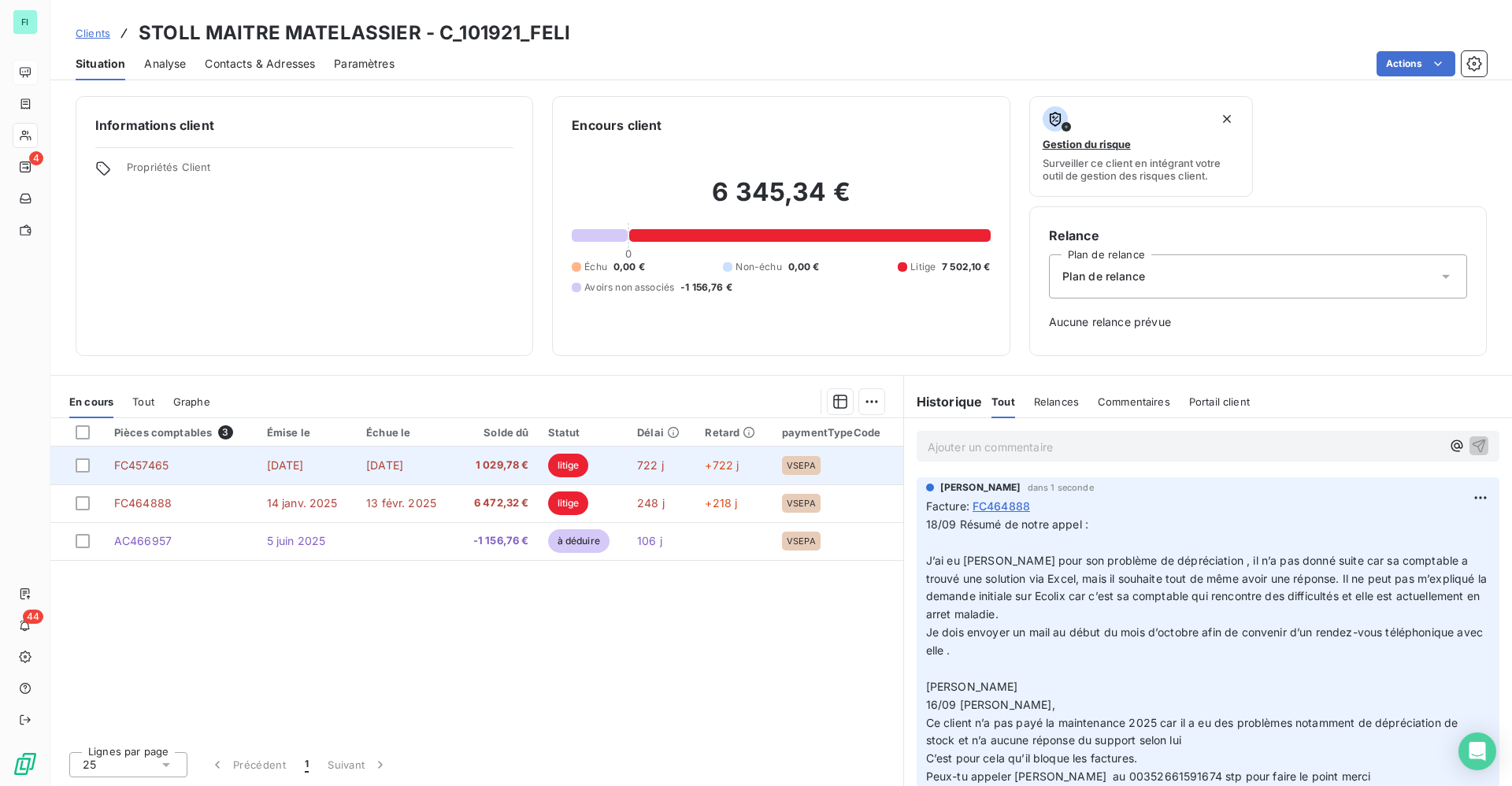
click at [556, 458] on span "litige" at bounding box center [569, 465] width 41 height 24
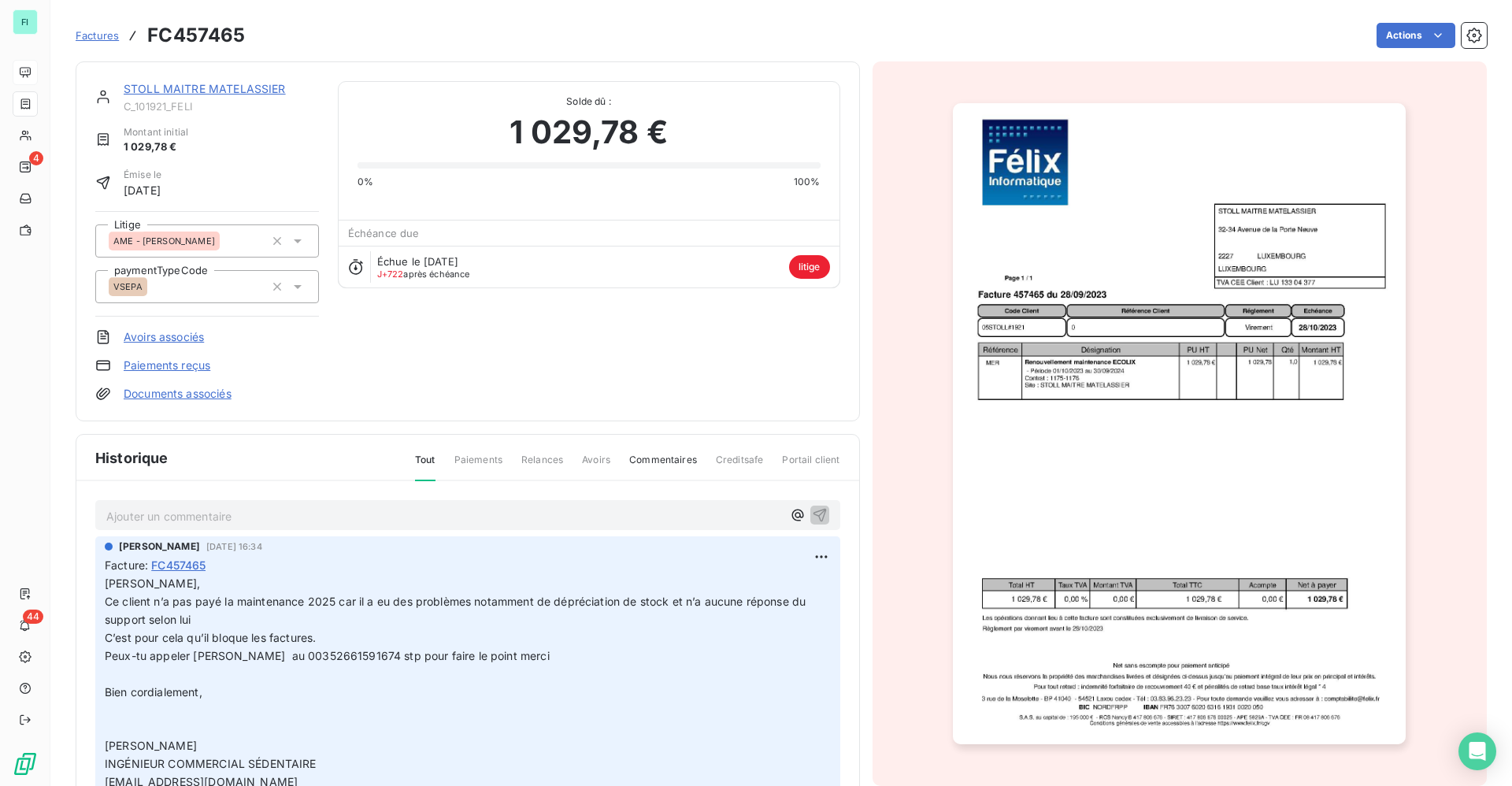
click at [205, 85] on link "STOLL MAITRE MATELASSIER" at bounding box center [205, 89] width 163 height 13
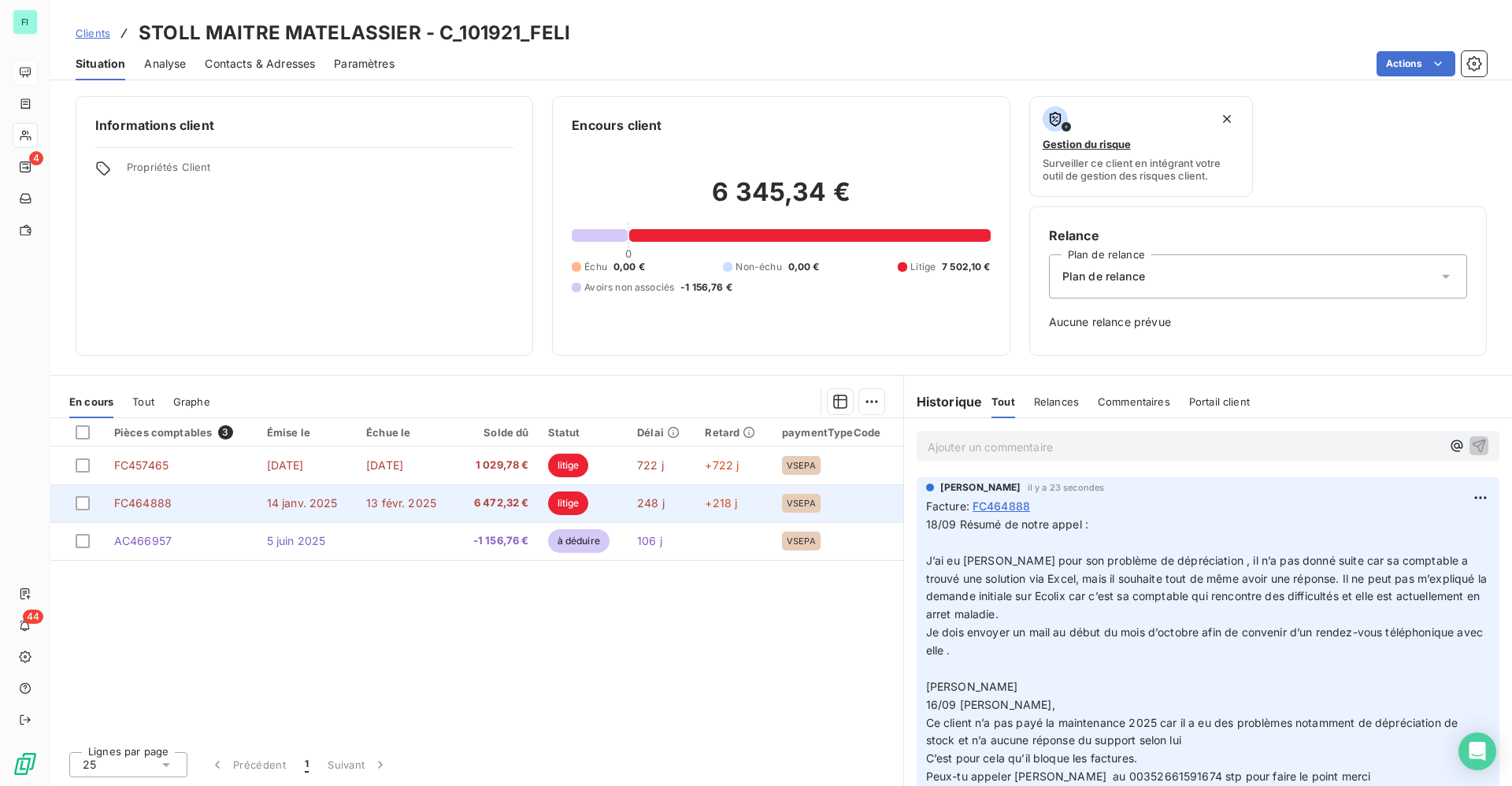
click at [494, 504] on span "6 472,32 €" at bounding box center [497, 502] width 64 height 16
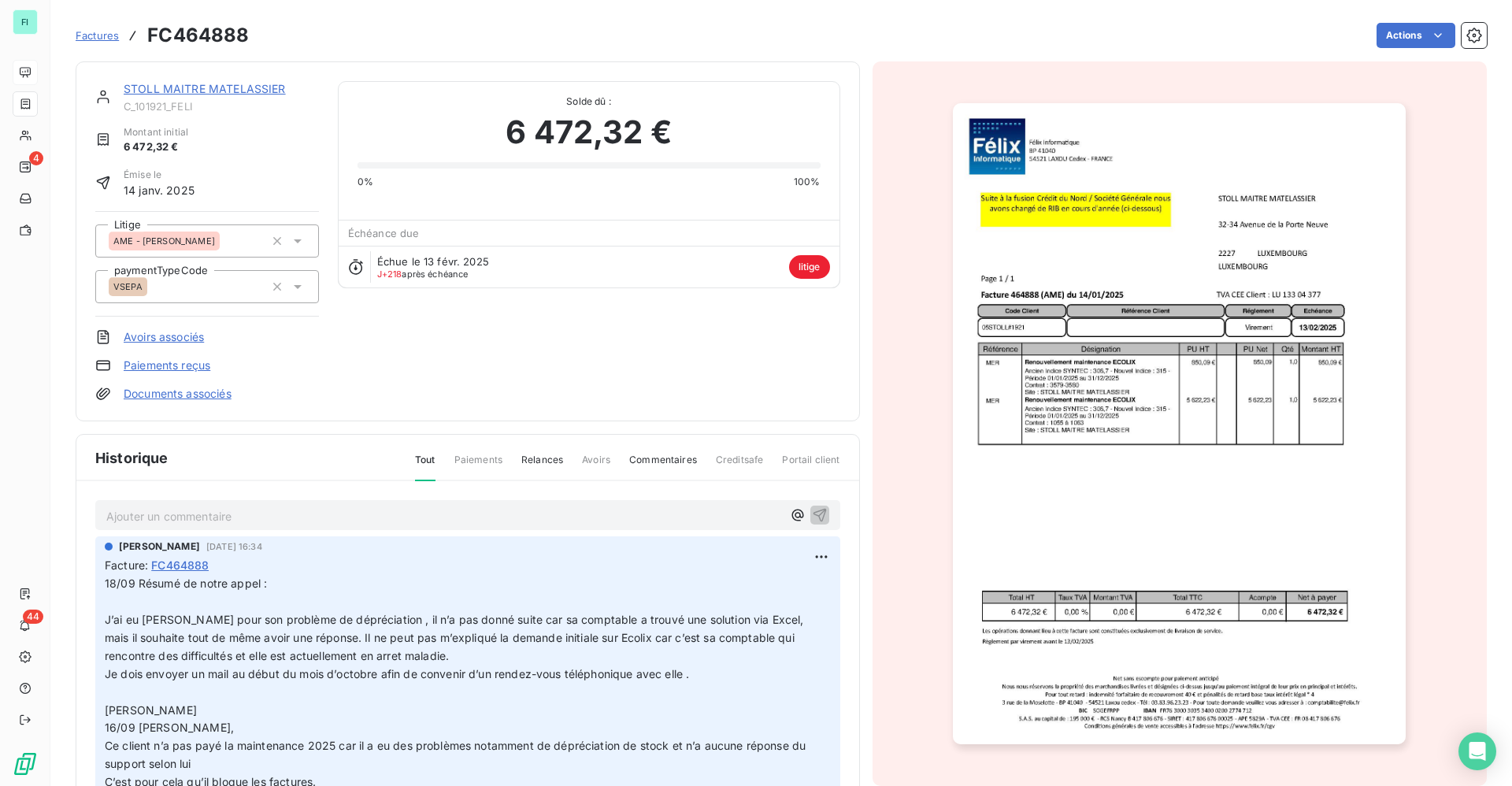
click at [201, 83] on link "STOLL MAITRE MATELASSIER" at bounding box center [205, 89] width 163 height 13
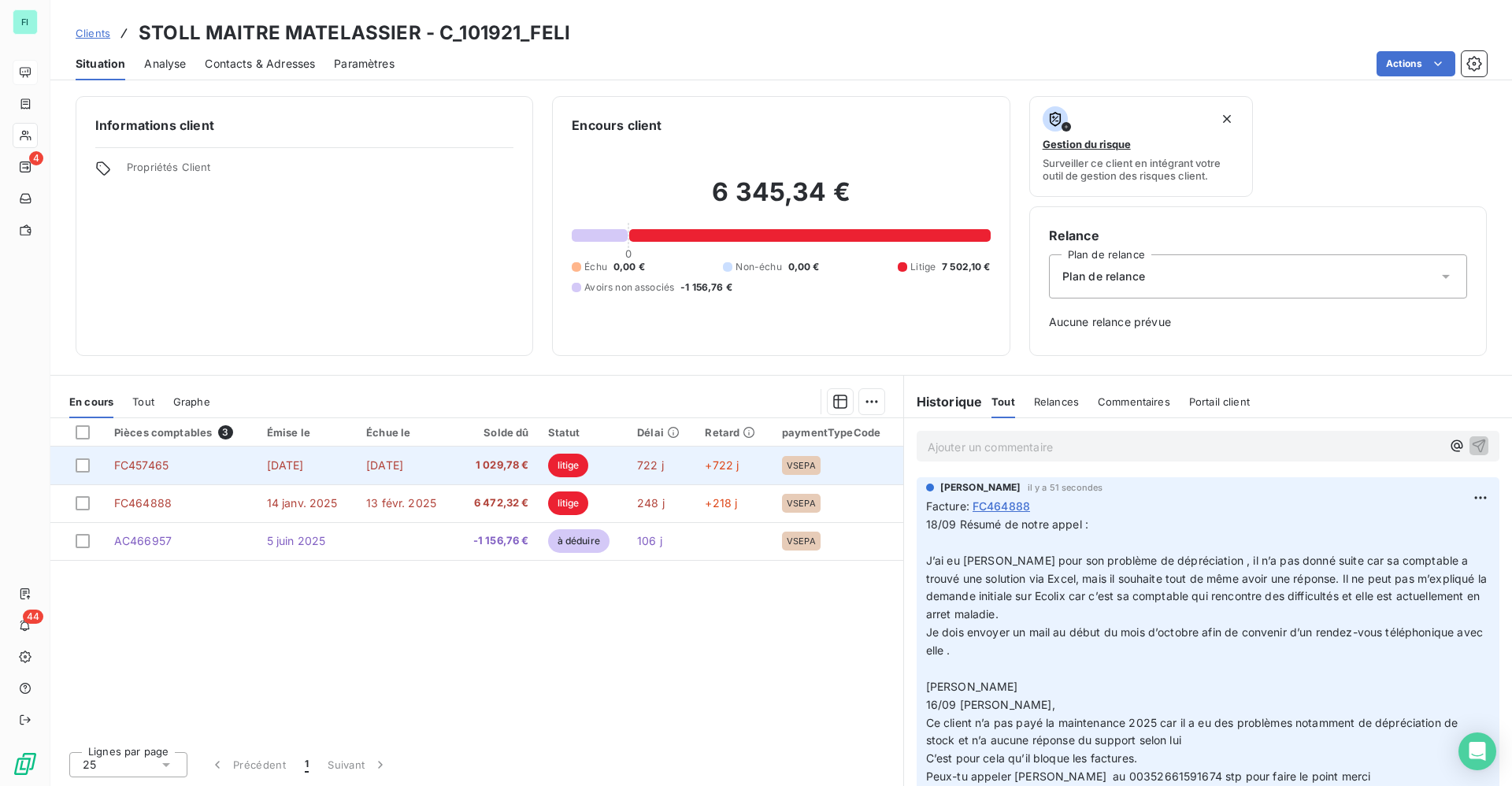
click at [379, 473] on td "[DATE]" at bounding box center [406, 465] width 99 height 38
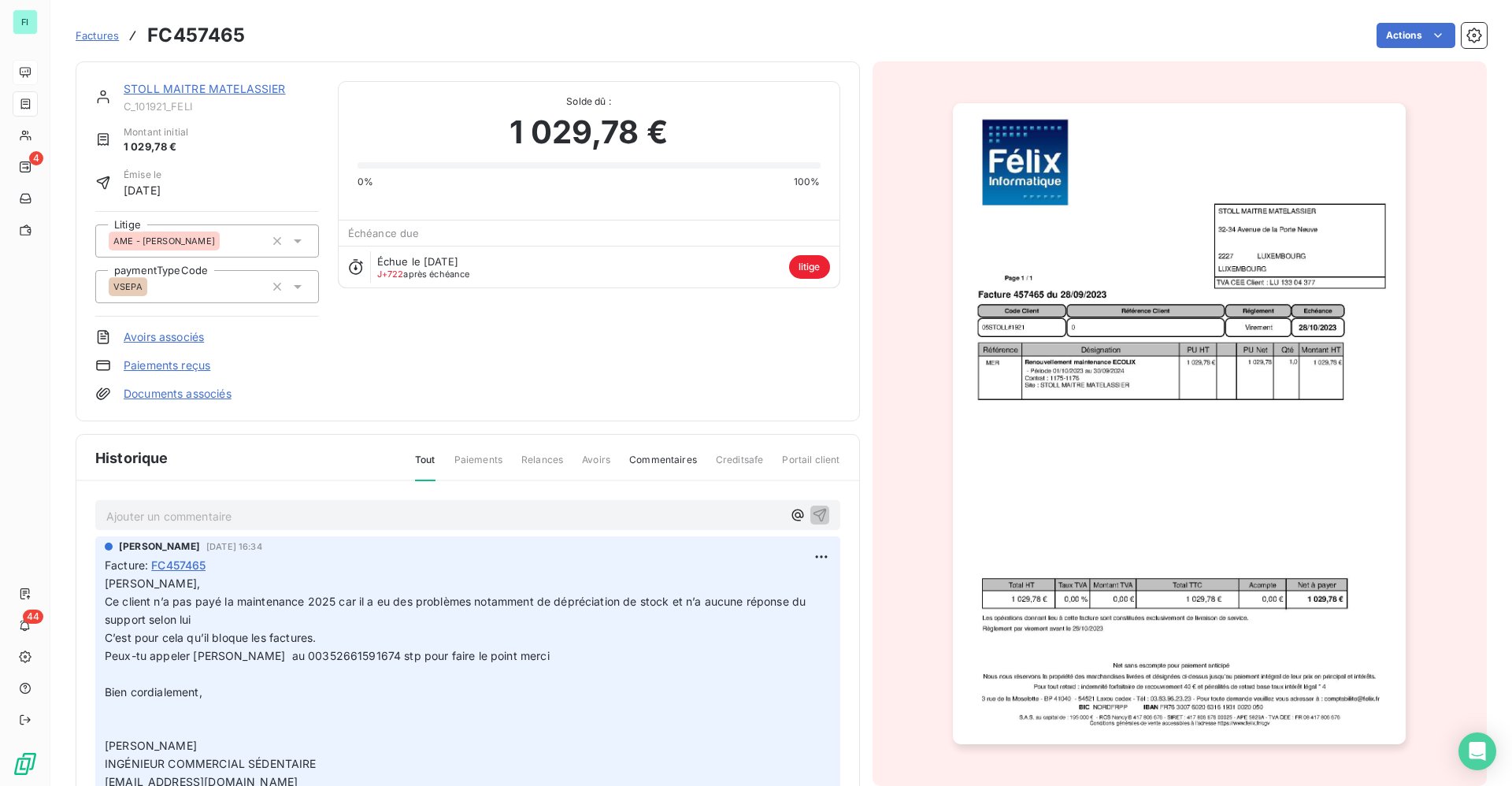
click at [172, 394] on link "Documents associés" at bounding box center [177, 393] width 108 height 16
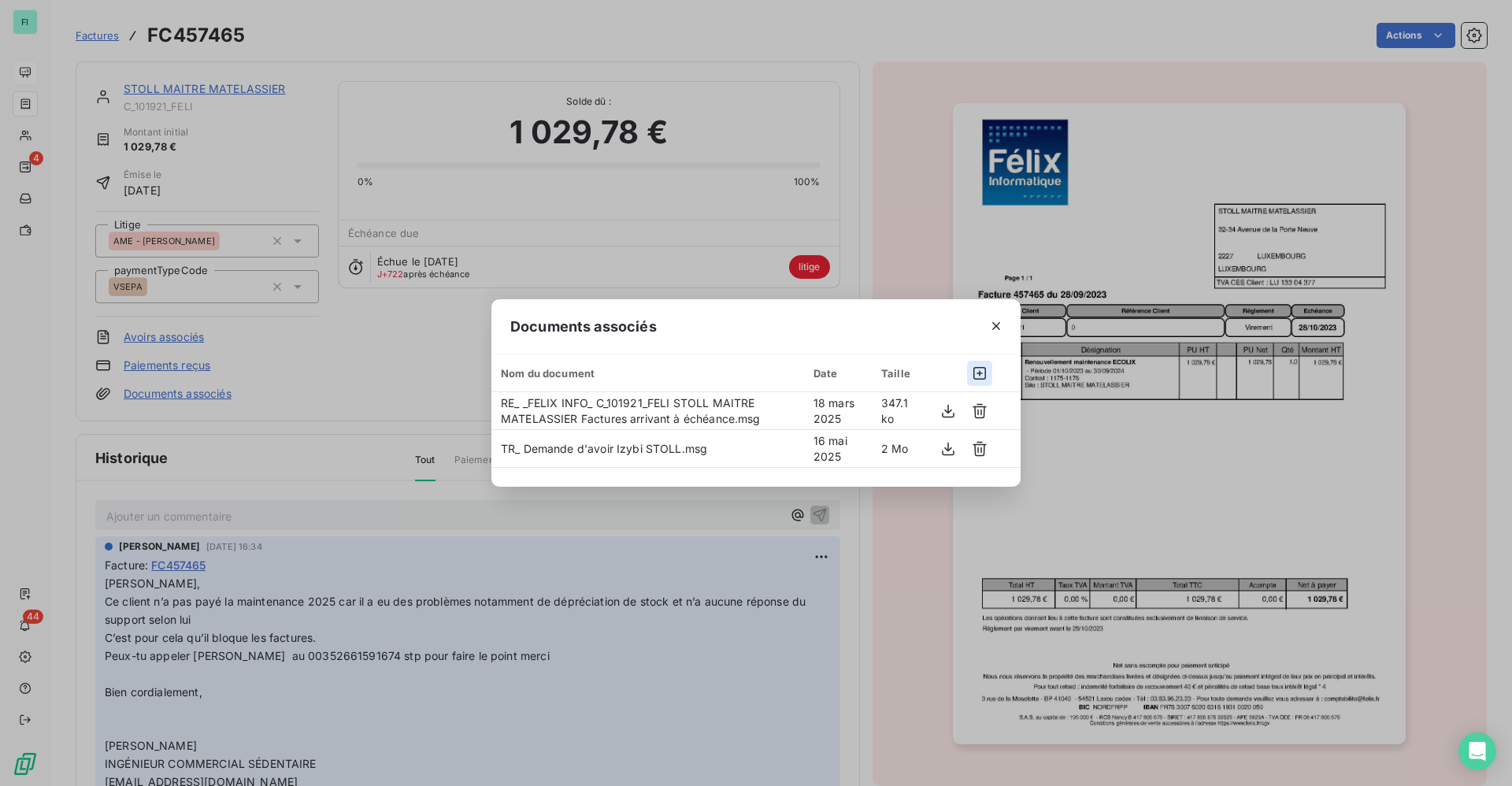
click at [980, 374] on icon "button" at bounding box center [979, 372] width 12 height 12
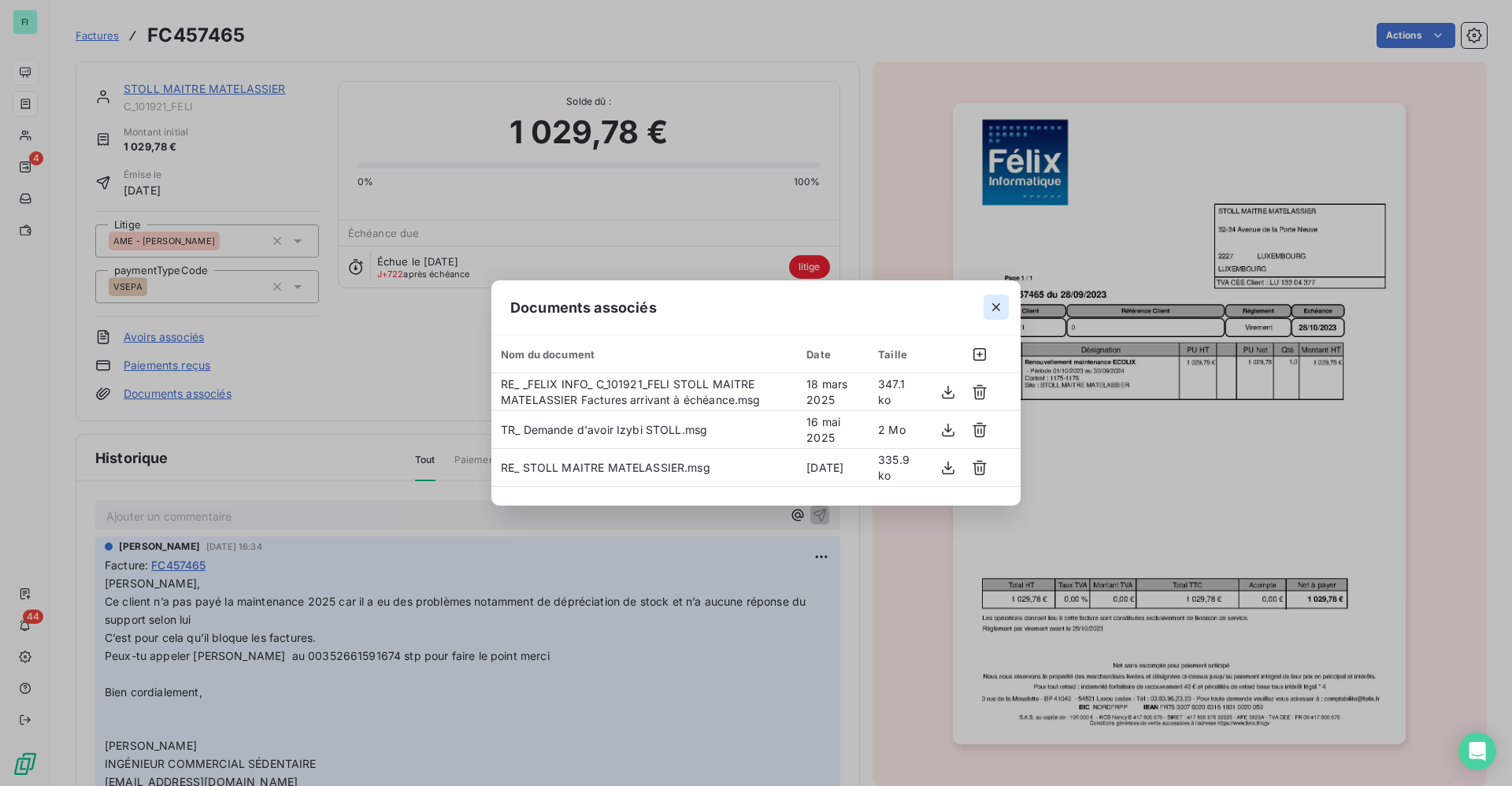
click at [1000, 308] on icon "button" at bounding box center [996, 307] width 16 height 16
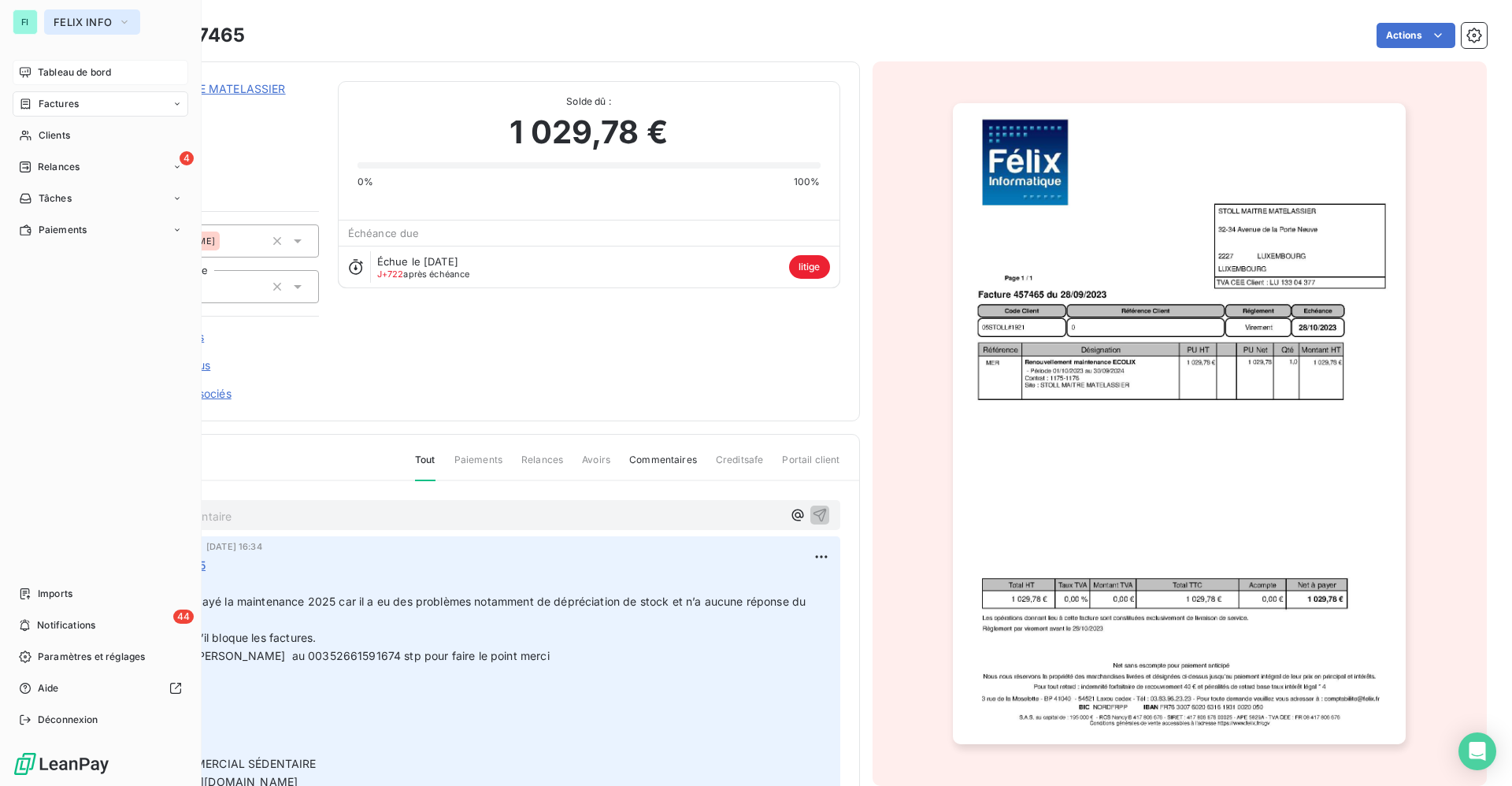
click at [82, 25] on span "FELIX INFO" at bounding box center [82, 21] width 58 height 12
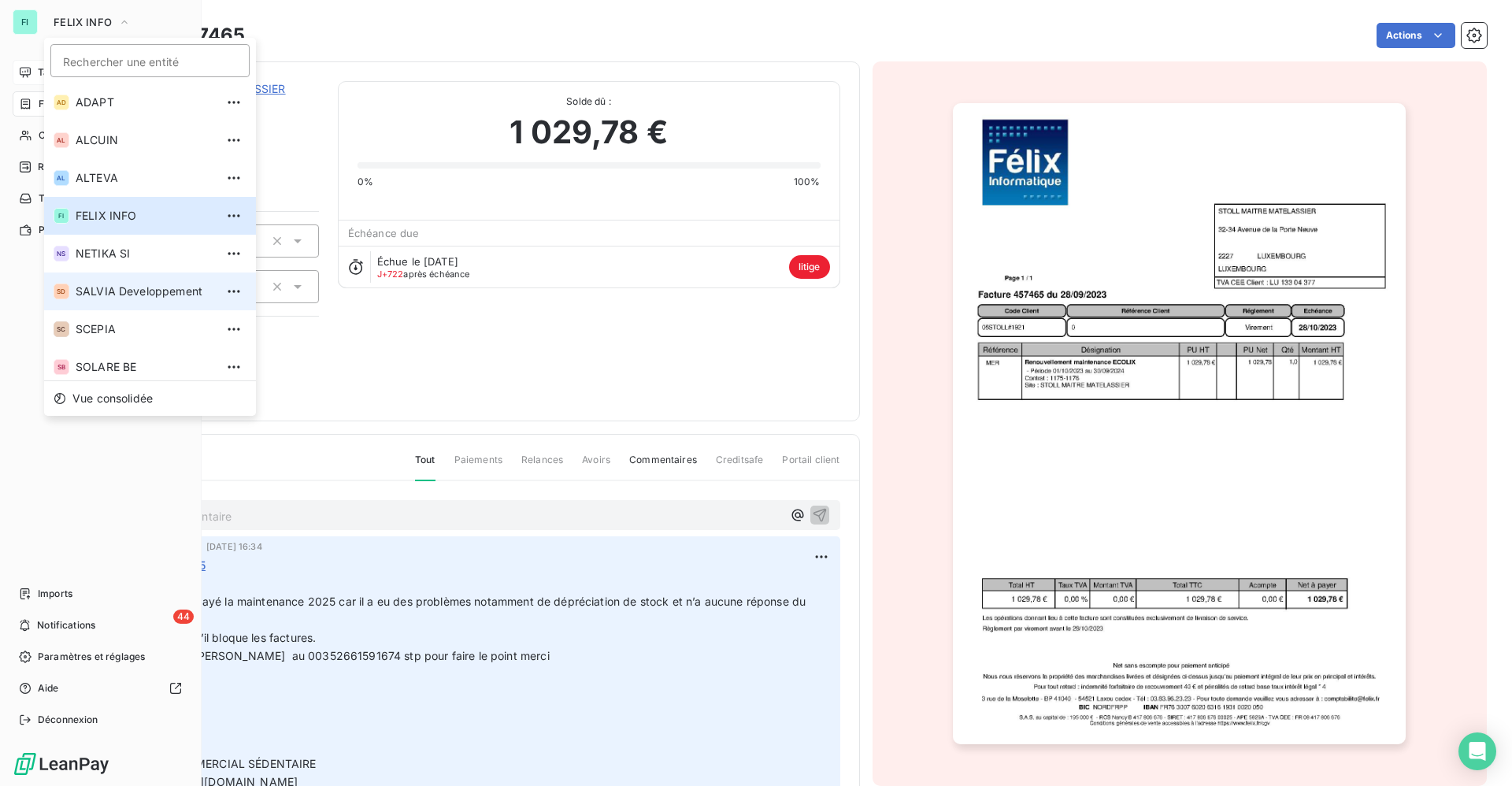
click at [108, 290] on span "SALVIA Developpement" at bounding box center [145, 290] width 140 height 16
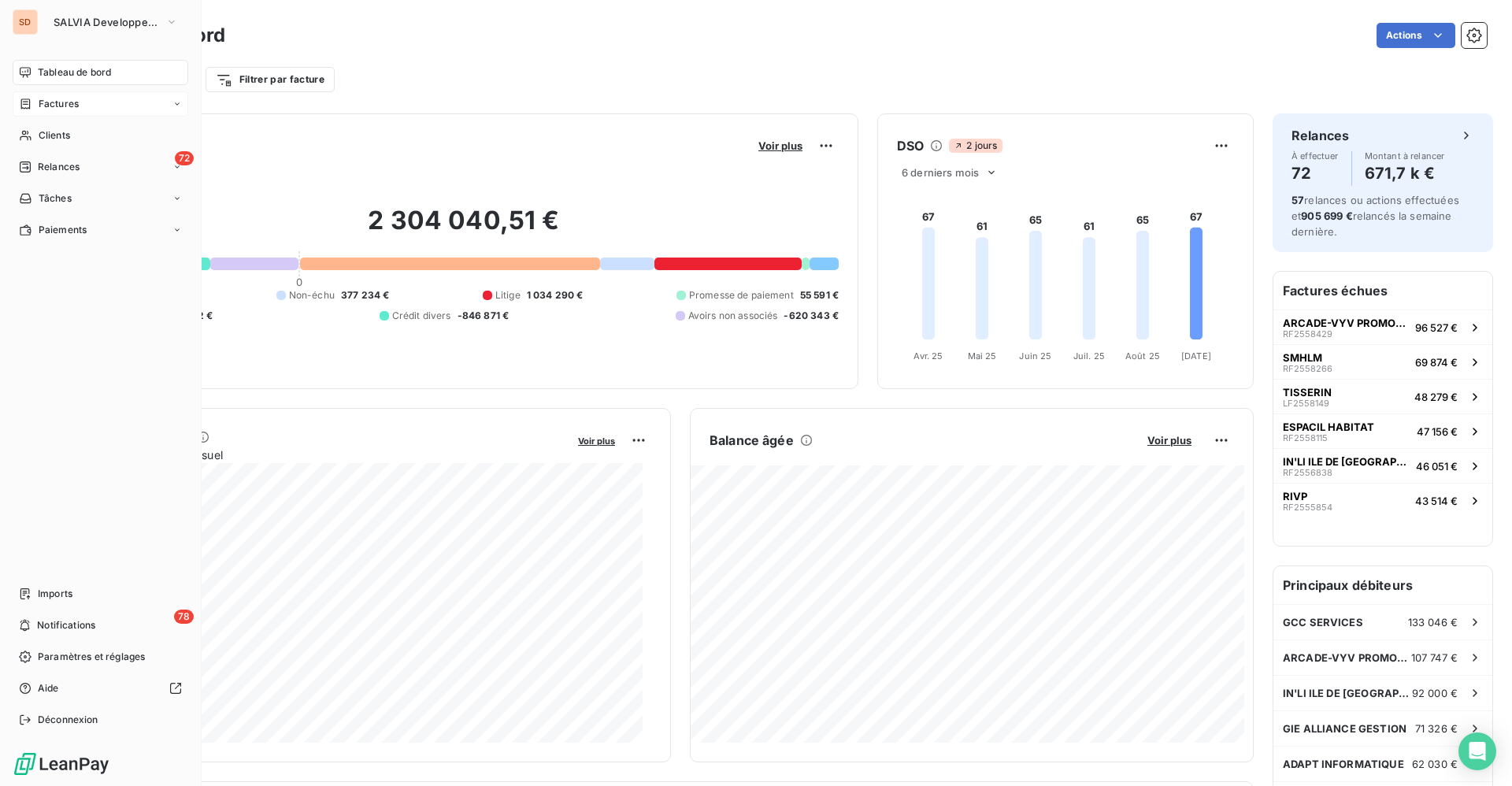
click at [53, 97] on span "Factures" at bounding box center [58, 103] width 40 height 14
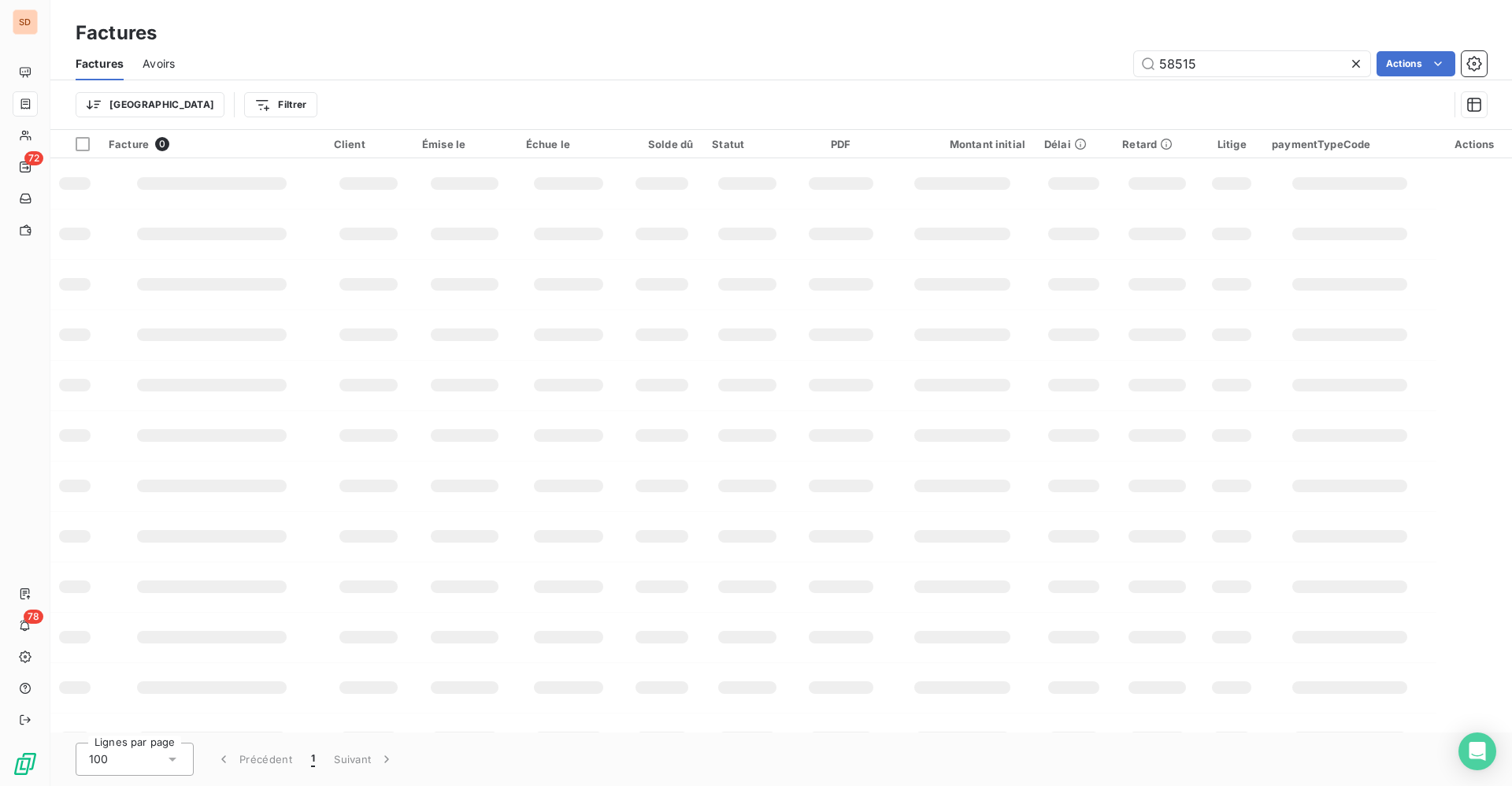
drag, startPoint x: 1216, startPoint y: 72, endPoint x: 990, endPoint y: 71, distance: 226.0
click at [1039, 71] on div "58515 Actions" at bounding box center [840, 63] width 1293 height 25
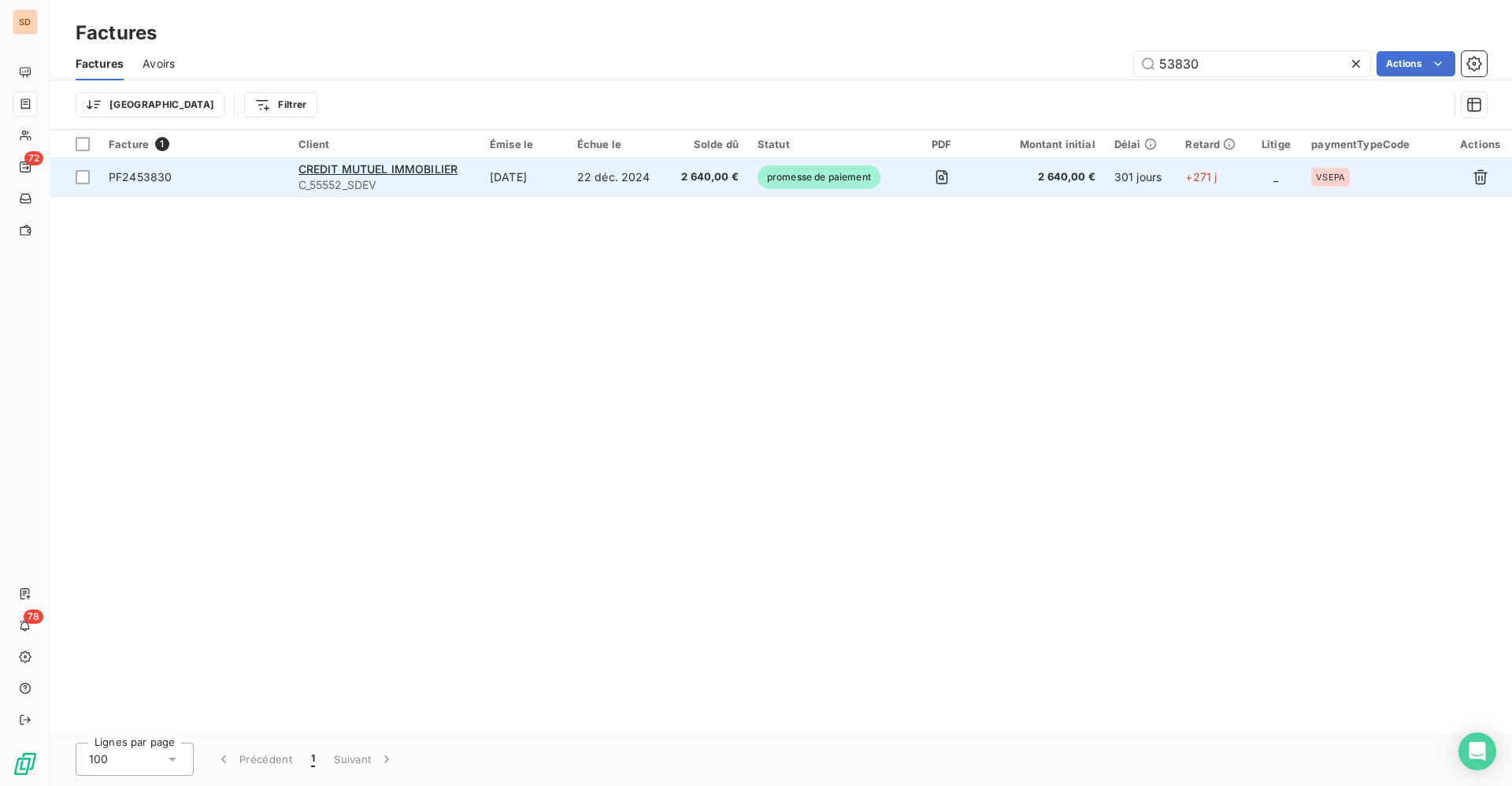
type input "53830"
click at [422, 177] on span "C_55552_SDEV" at bounding box center [385, 185] width 172 height 16
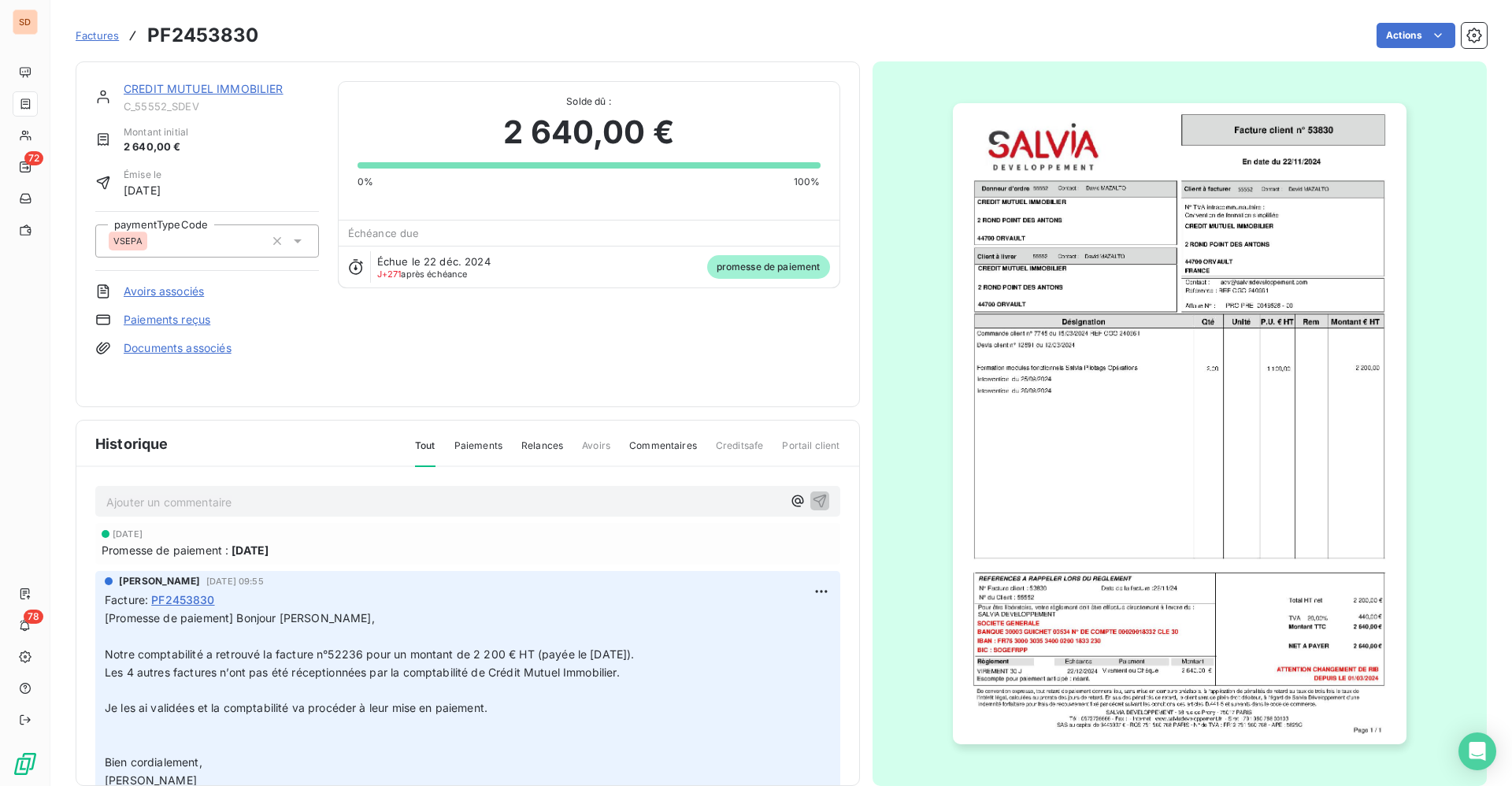
click at [208, 90] on link "CREDIT MUTUEL IMMOBILIER" at bounding box center [204, 89] width 160 height 13
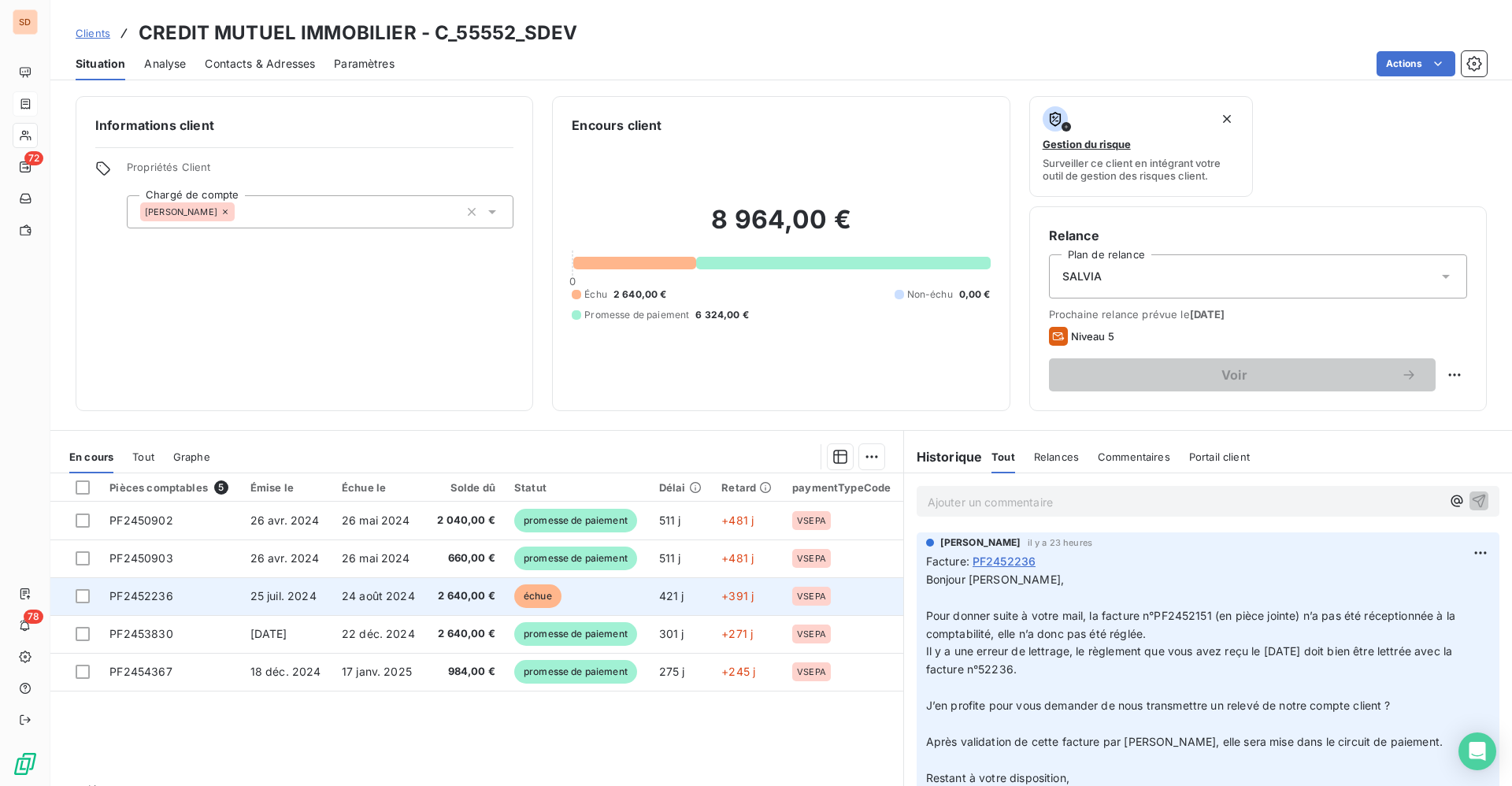
scroll to position [38, 0]
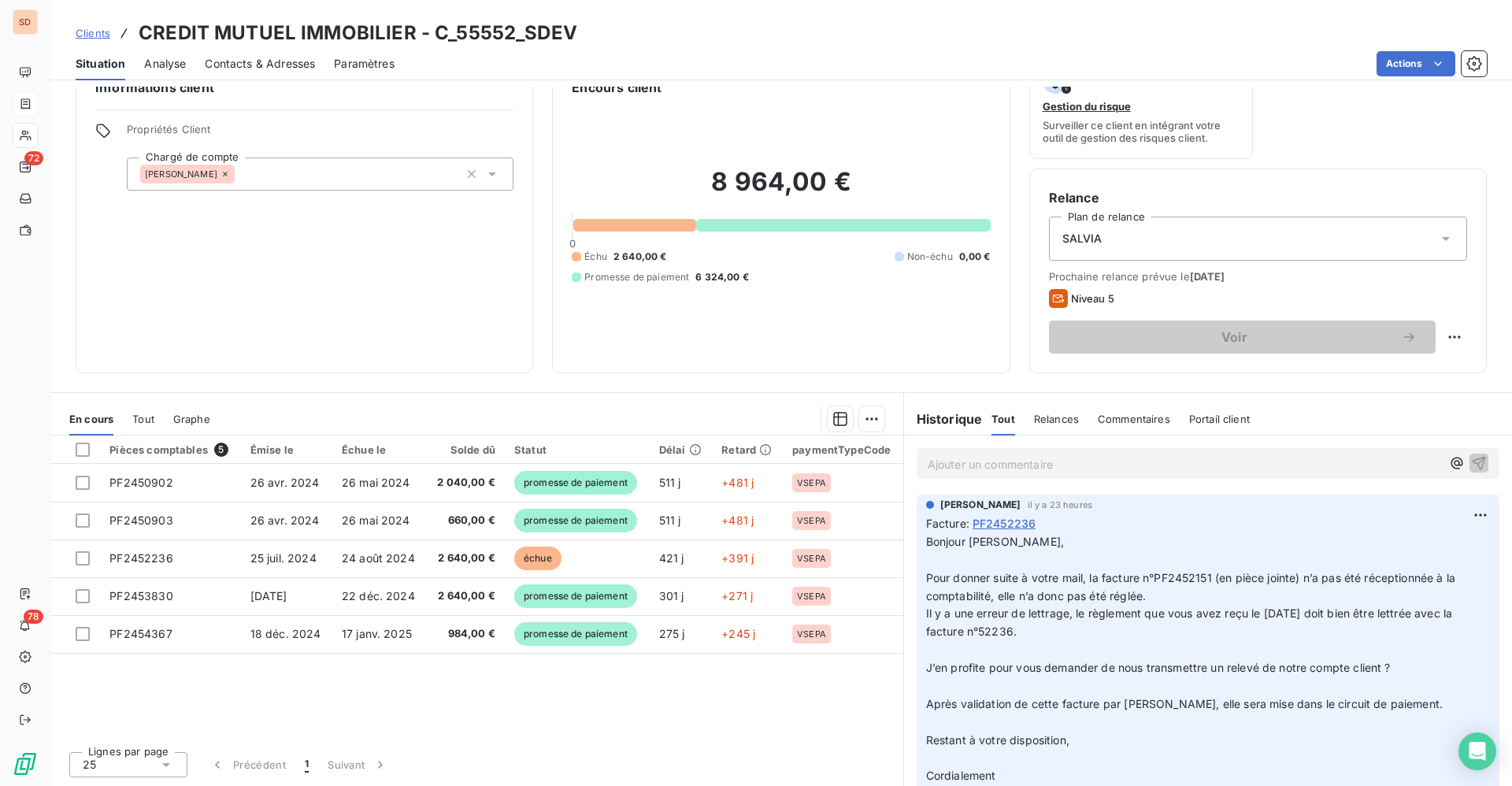
click at [144, 415] on span "Tout" at bounding box center [143, 418] width 22 height 12
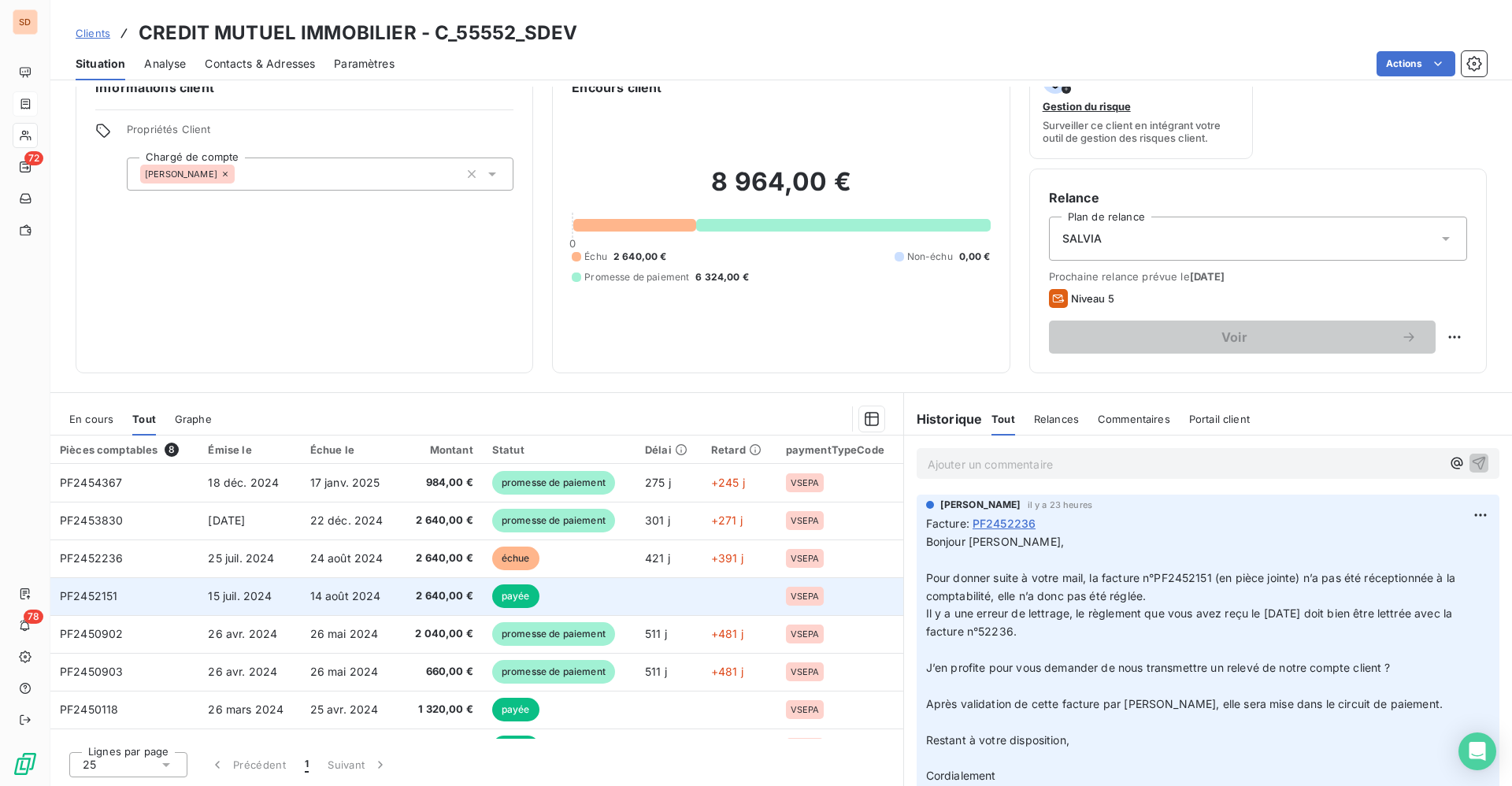
click at [149, 588] on td "PF2452151" at bounding box center [124, 596] width 148 height 38
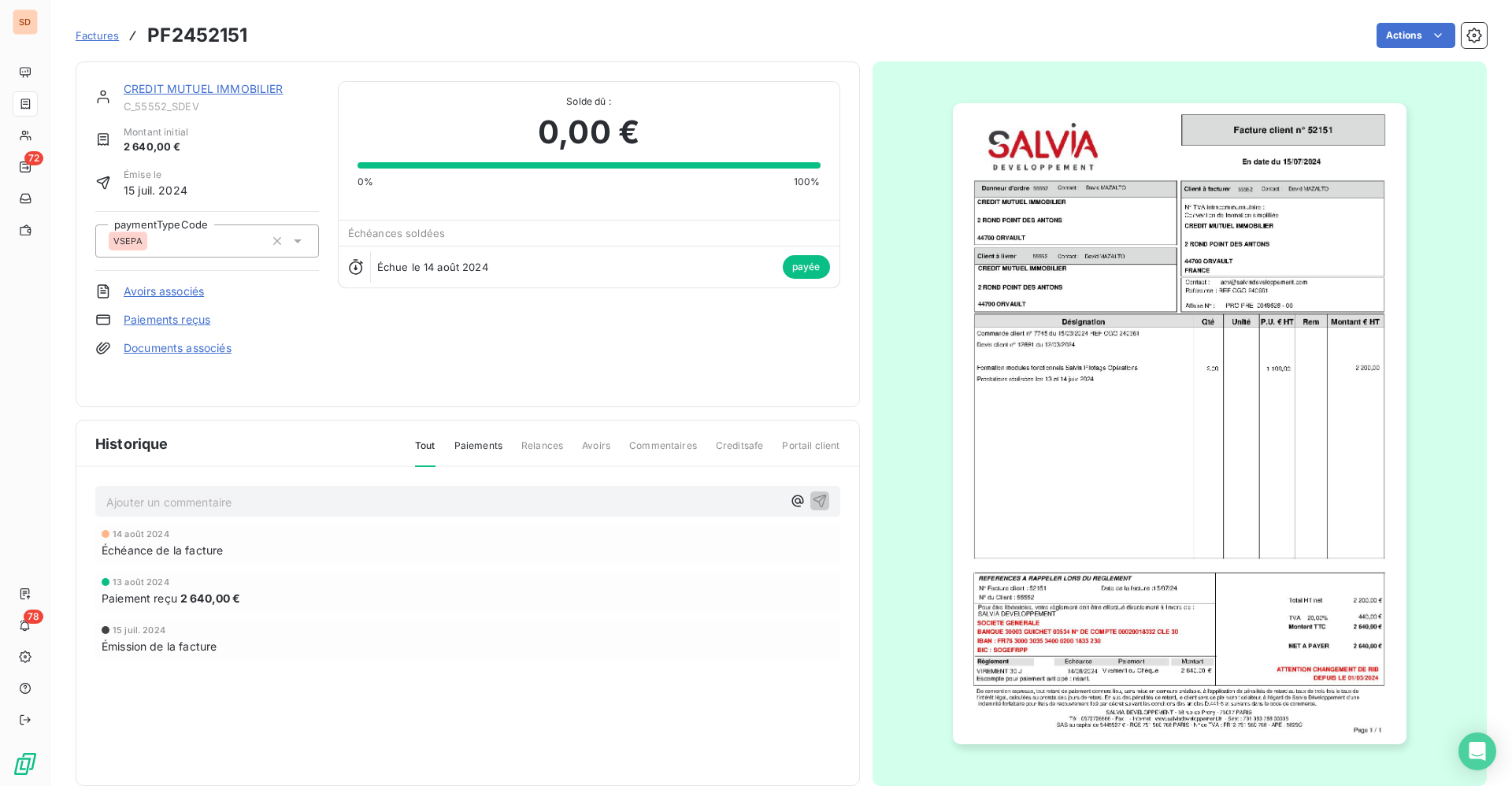
click at [219, 86] on link "CREDIT MUTUEL IMMOBILIER" at bounding box center [204, 89] width 160 height 13
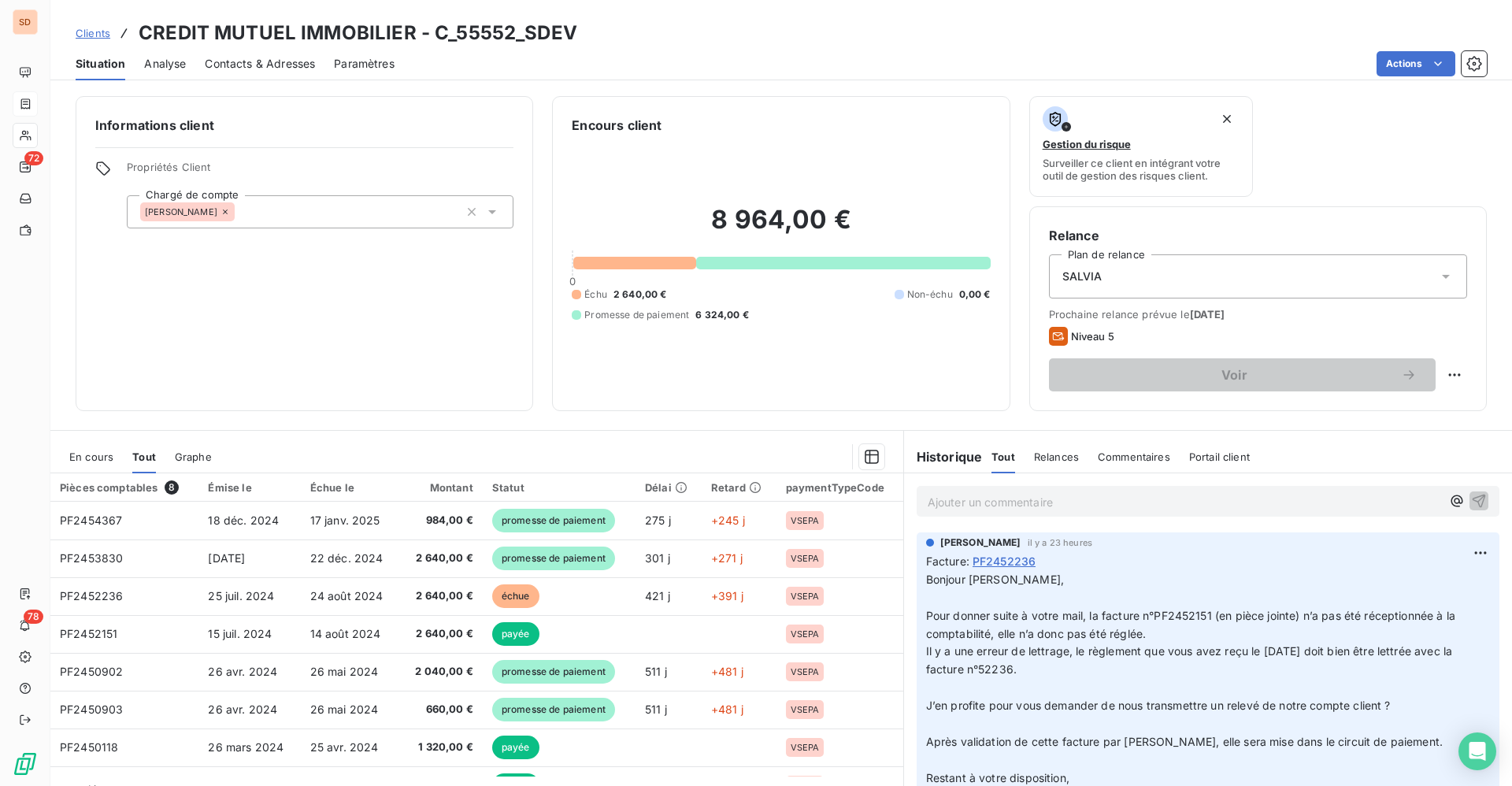
click at [88, 458] on span "En cours" at bounding box center [91, 456] width 44 height 12
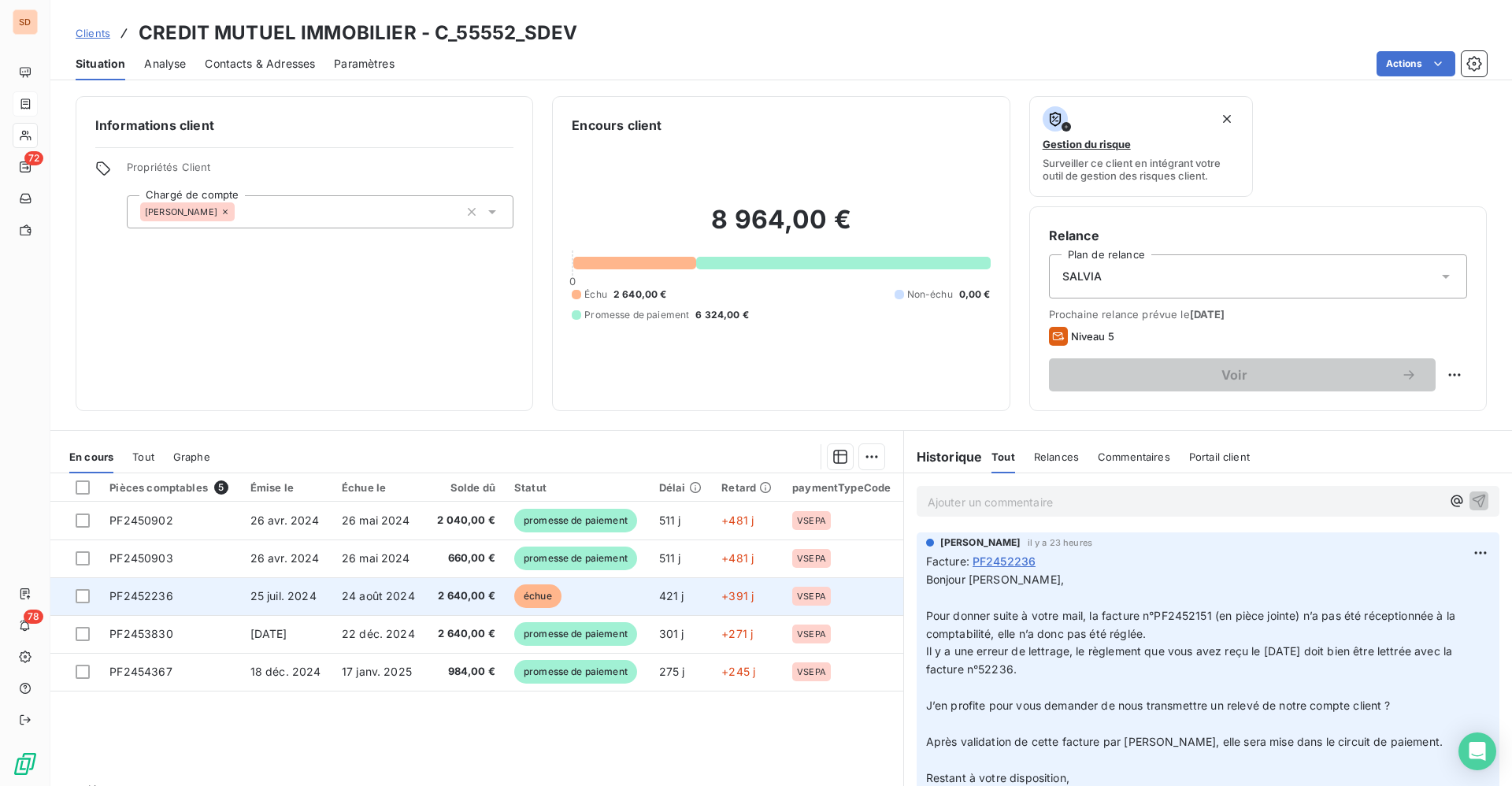
click at [275, 592] on span "25 juil. 2024" at bounding box center [283, 596] width 66 height 13
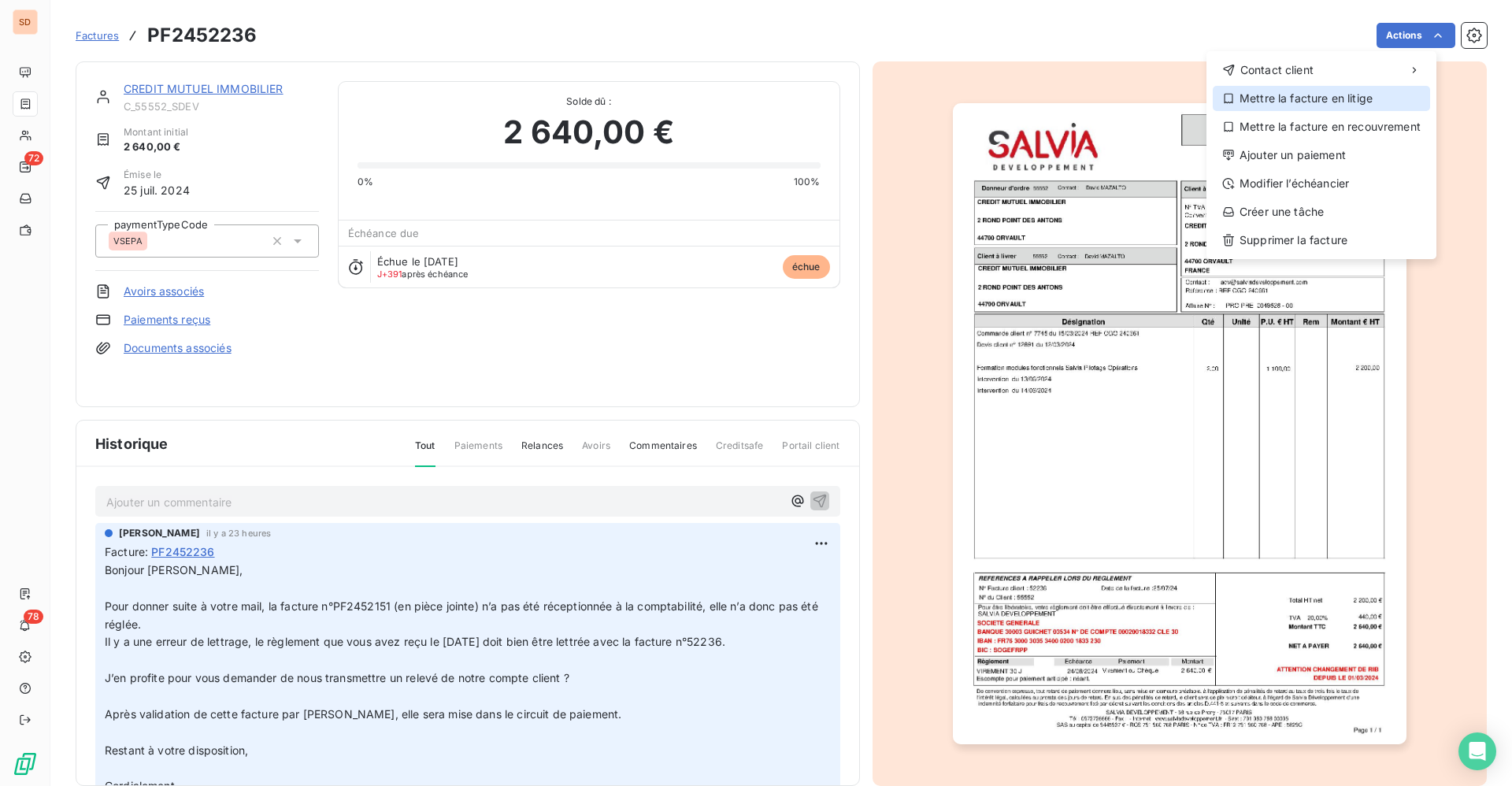
click at [1280, 98] on div "Mettre la facture en litige" at bounding box center [1322, 98] width 218 height 25
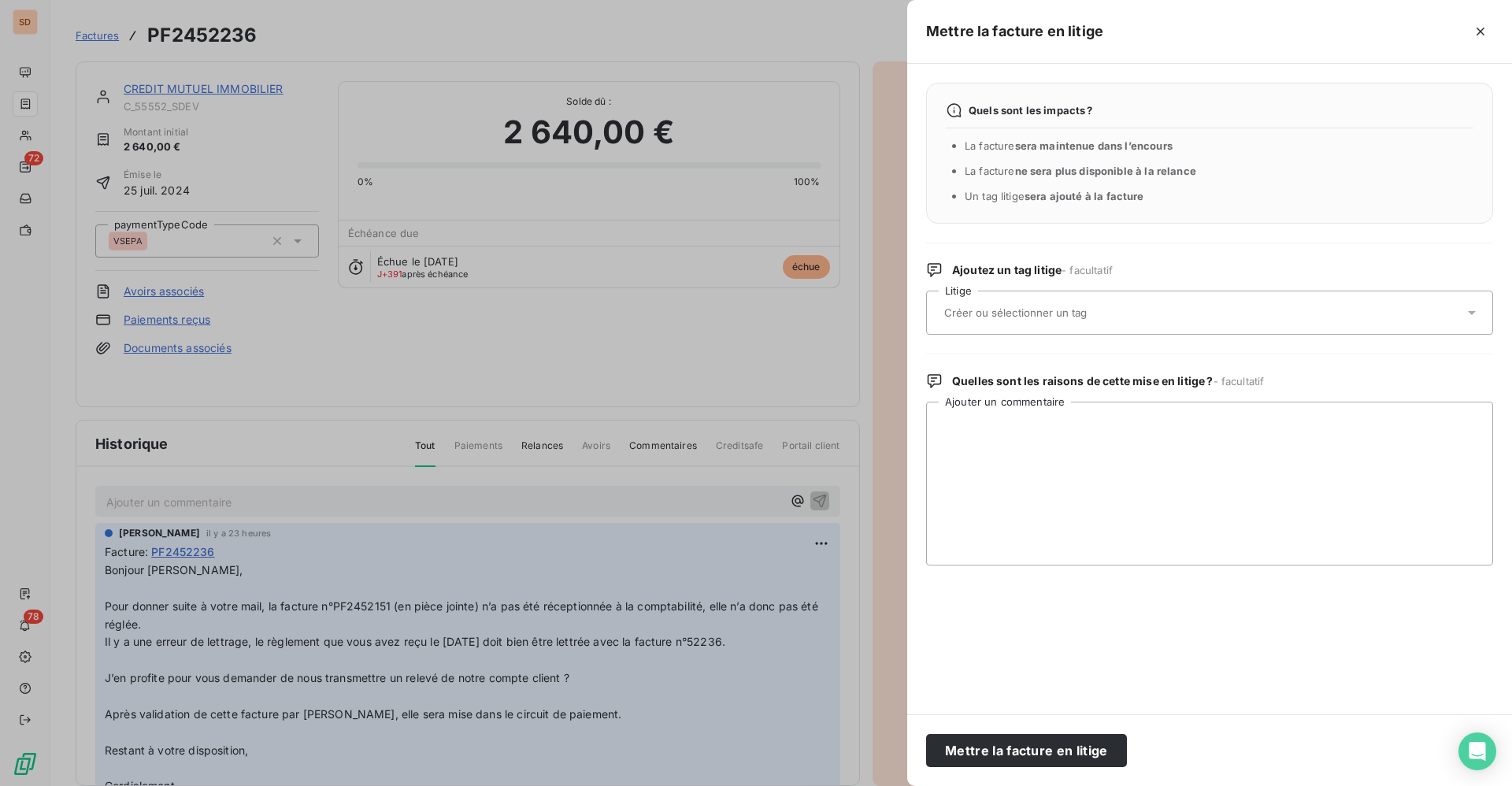
click at [1014, 308] on input "text" at bounding box center [1056, 312] width 229 height 14
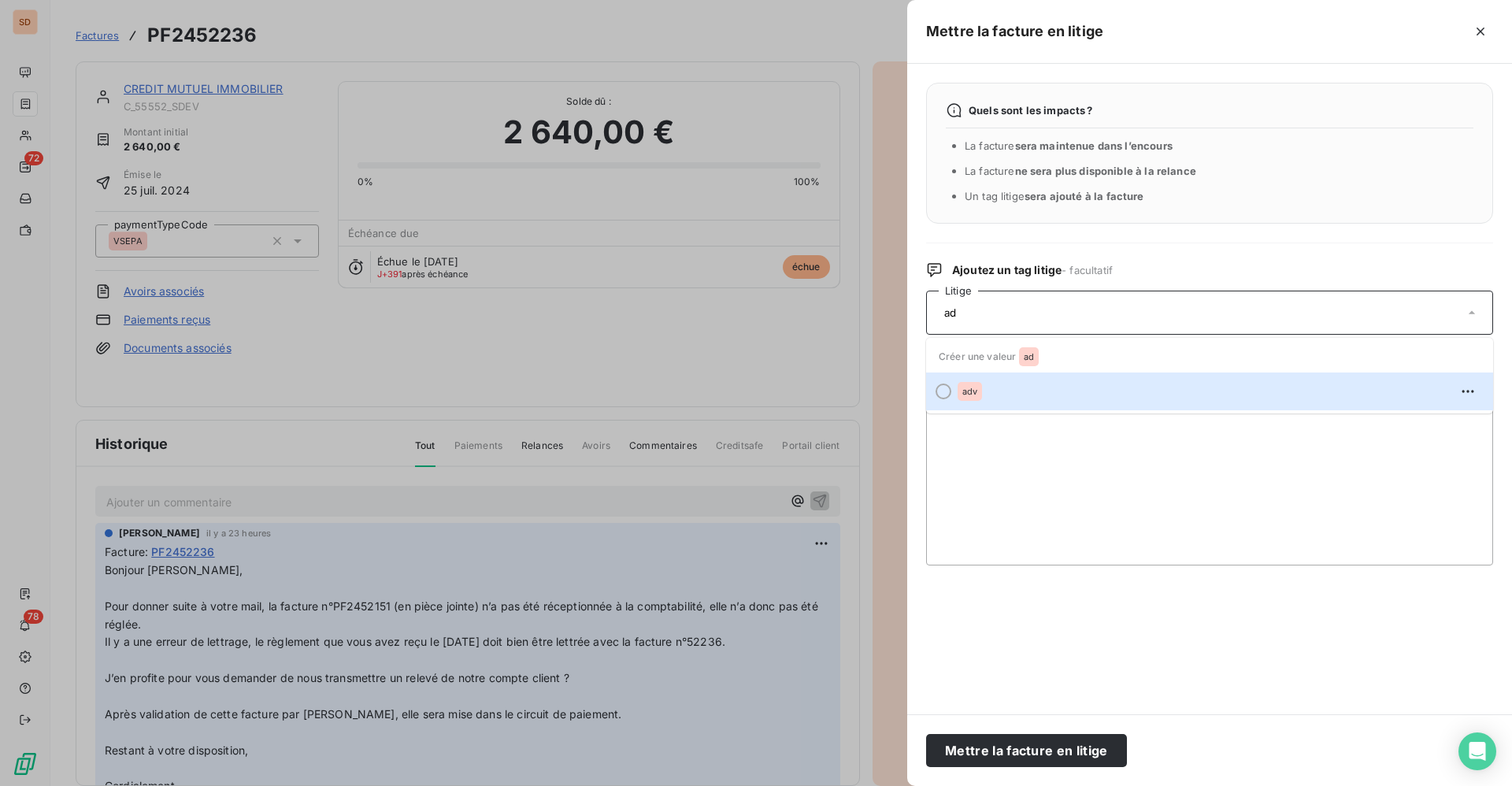
type input "adv"
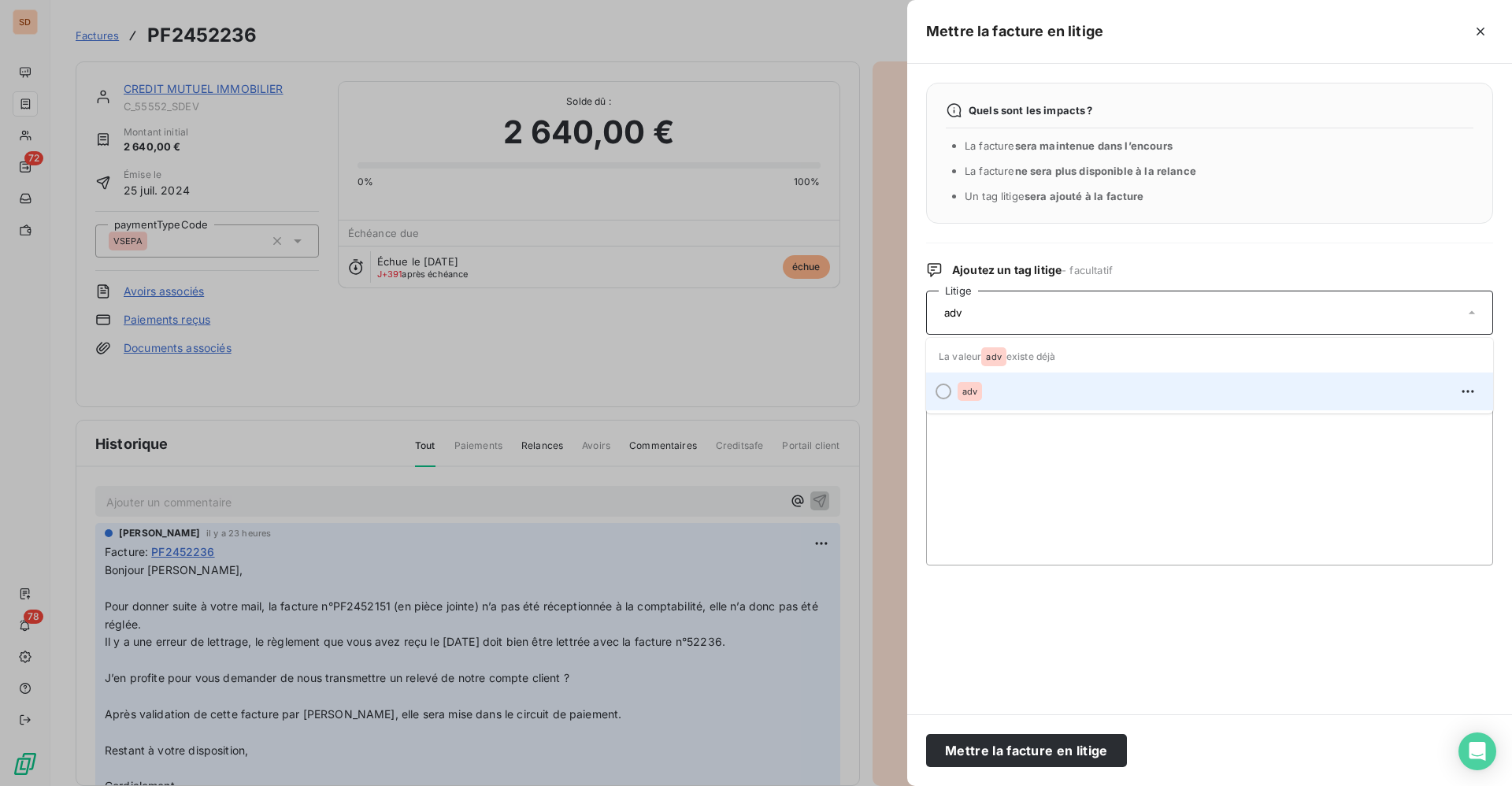
click at [974, 386] on span "adv" at bounding box center [969, 391] width 15 height 10
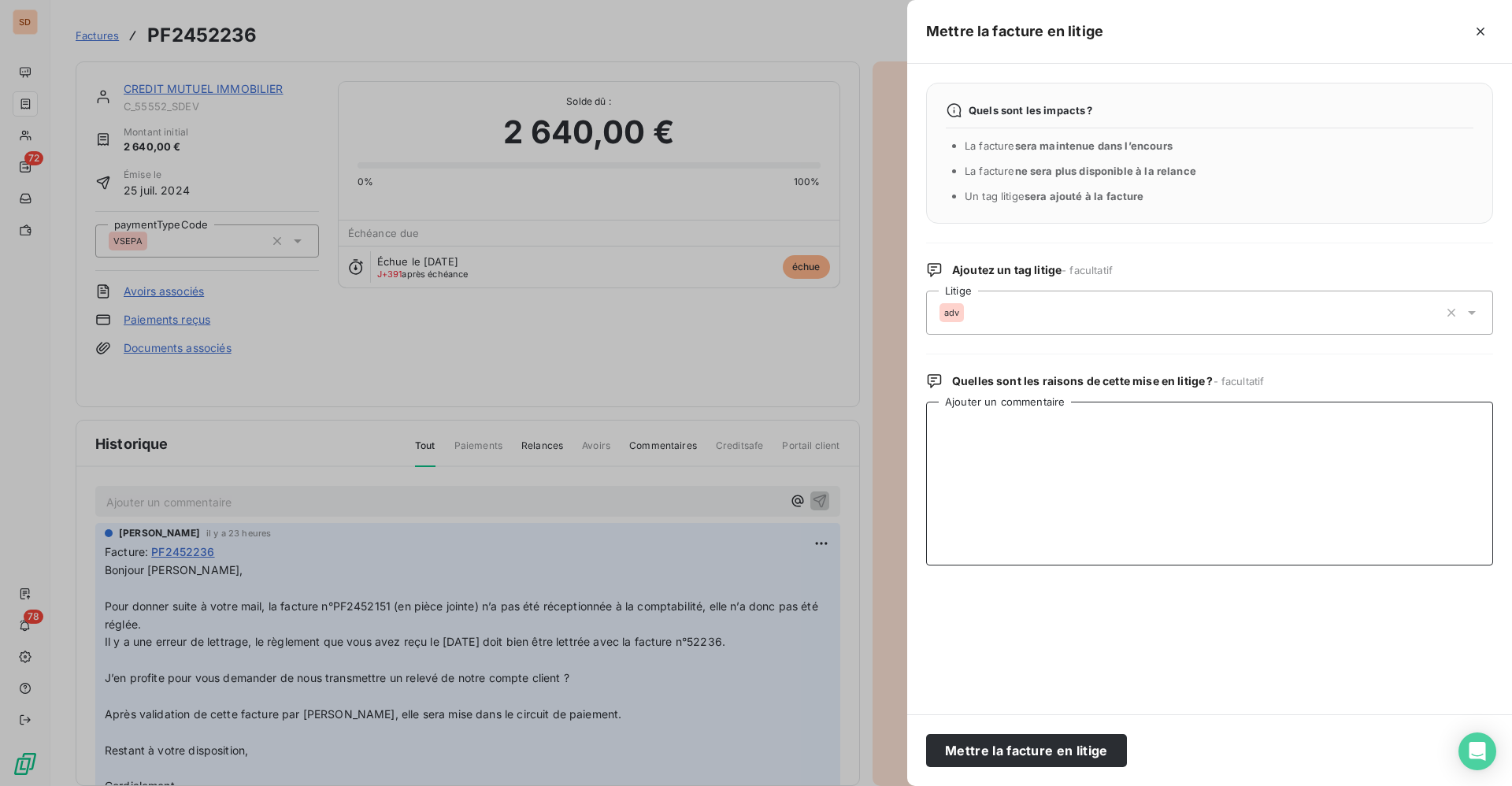
click at [1009, 426] on textarea "Ajouter un commentaire" at bounding box center [1209, 483] width 567 height 164
paste textarea "Loremip Dolorsit, Am c’a e se do’eiu tempori ut laboreetd mag aliquae adm 81 ve…"
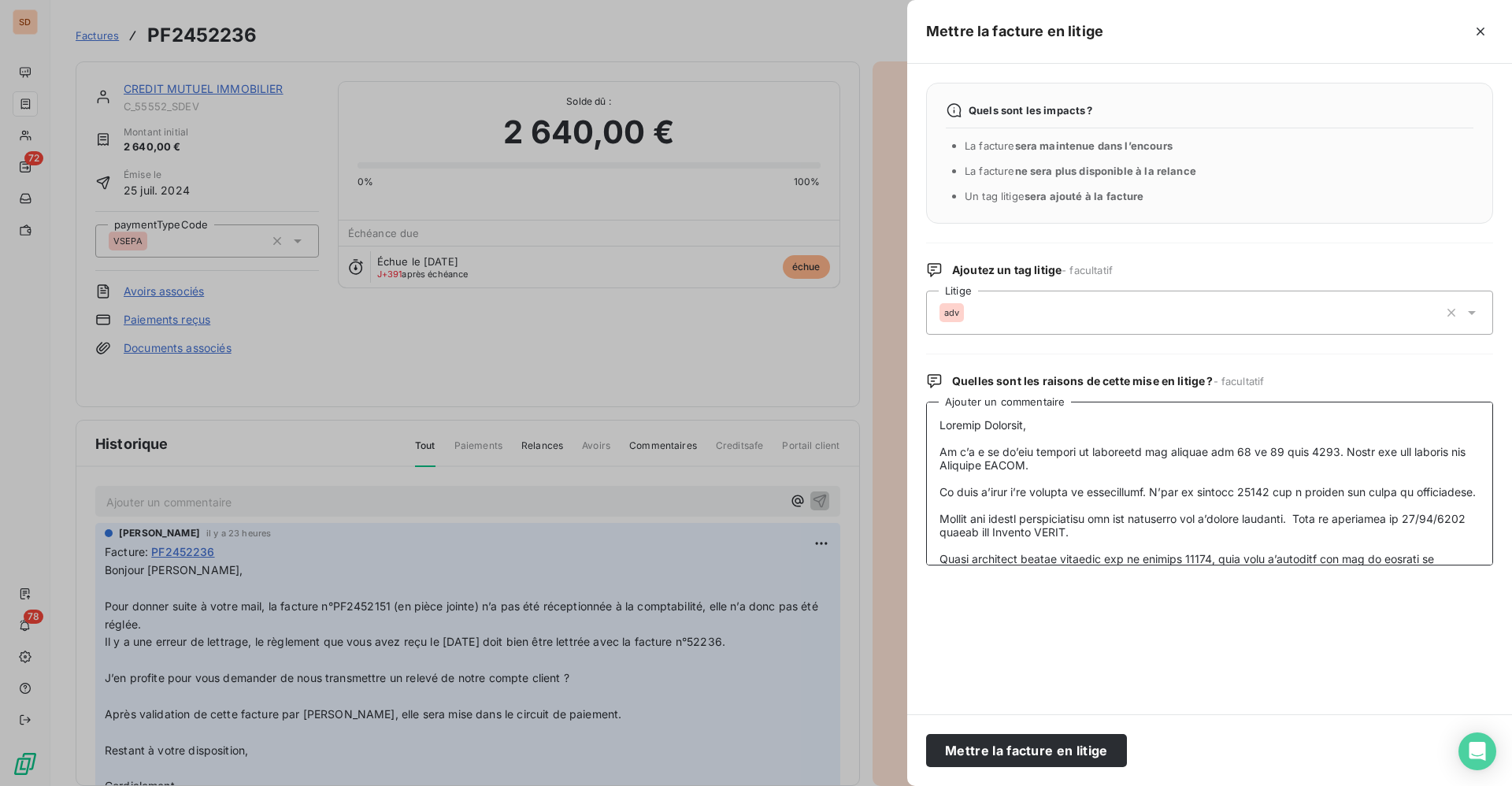
scroll to position [1153, 0]
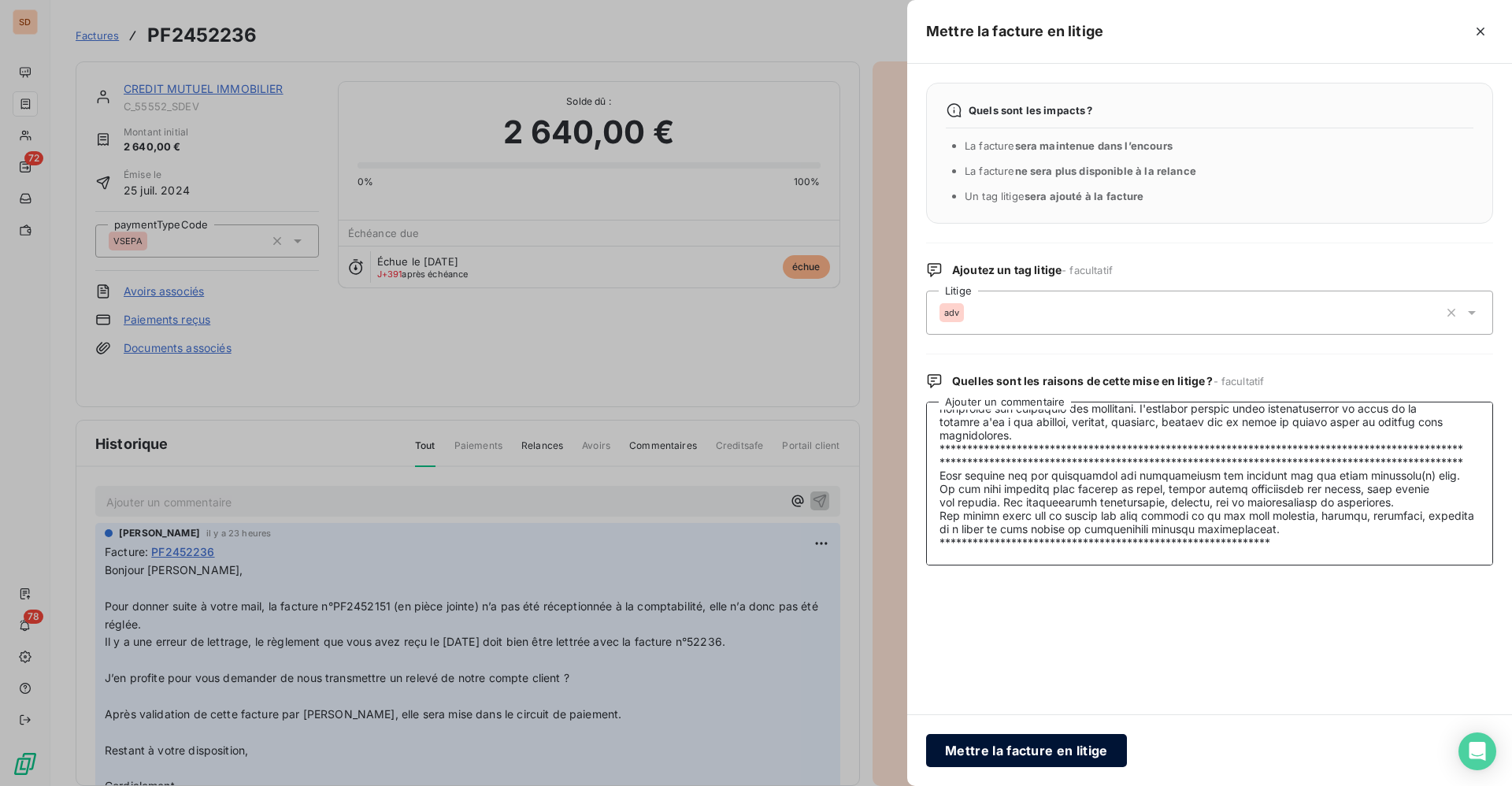
type textarea "Loremip Dolorsit, Am c’a e se do’eiu tempori ut laboreetd mag aliquae adm 81 ve…"
click at [1027, 747] on button "Mettre la facture en litige" at bounding box center [1026, 750] width 201 height 33
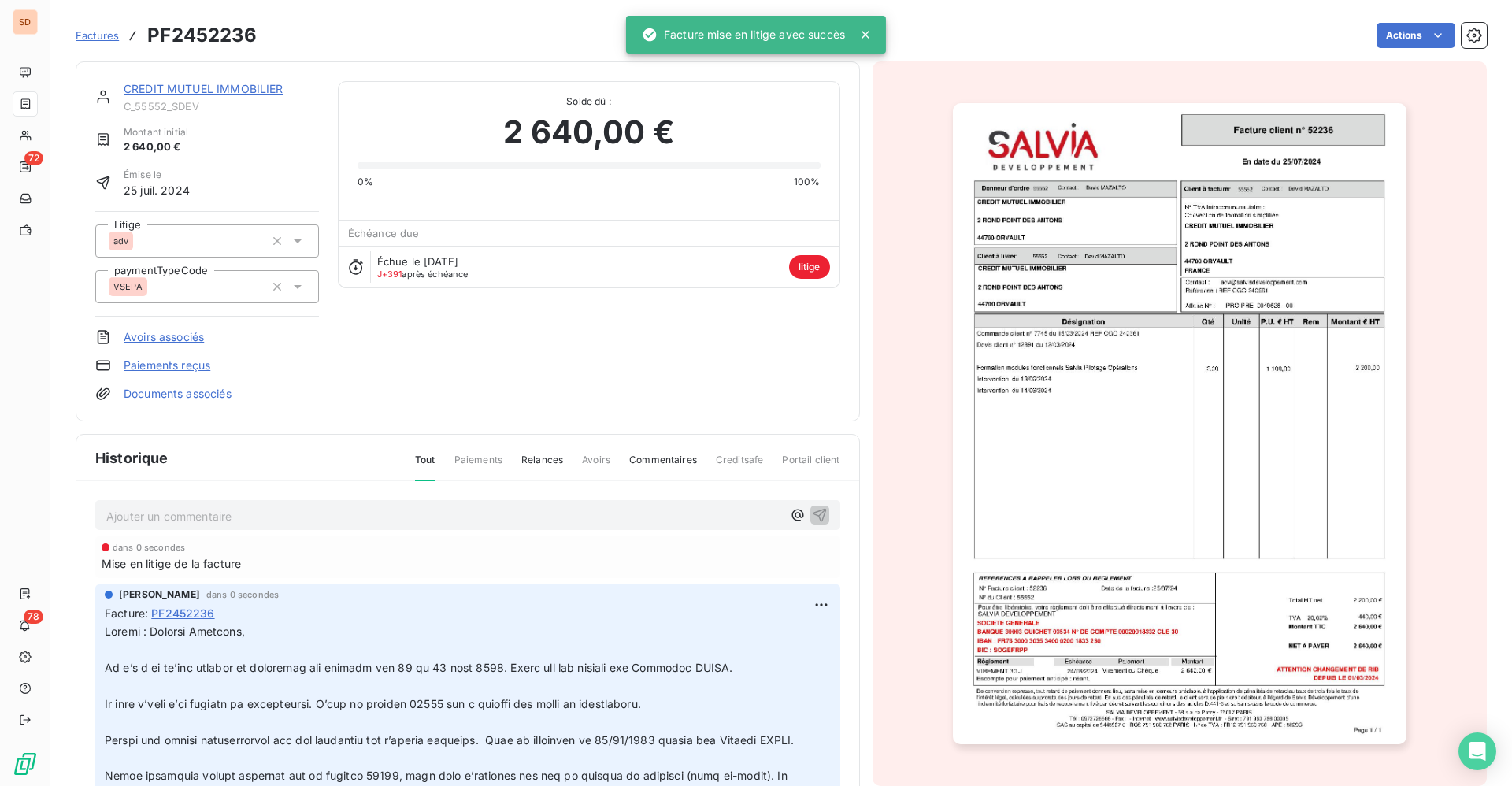
click at [223, 86] on link "CREDIT MUTUEL IMMOBILIER" at bounding box center [204, 89] width 160 height 13
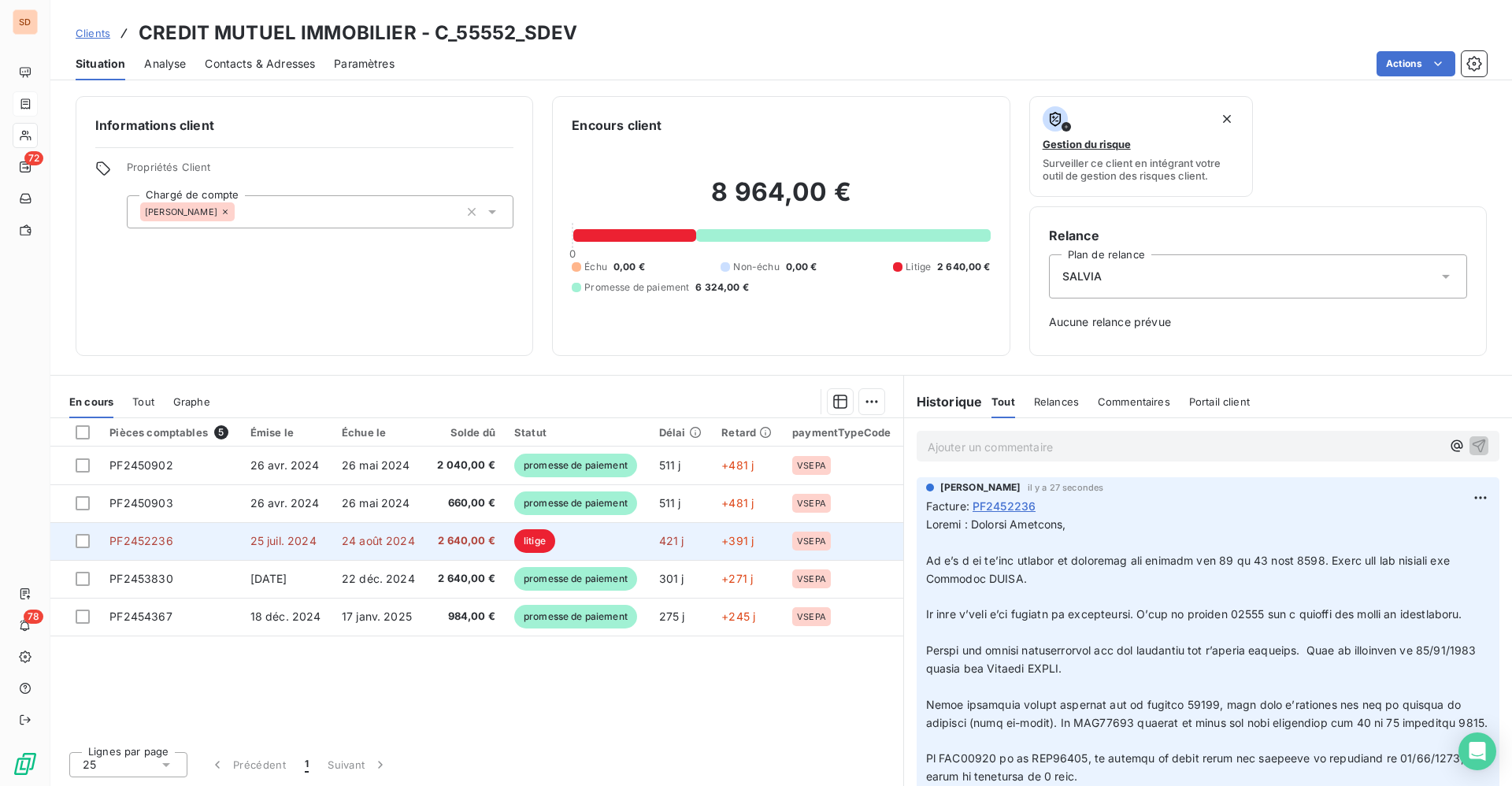
click at [458, 537] on span "2 640,00 €" at bounding box center [465, 541] width 60 height 16
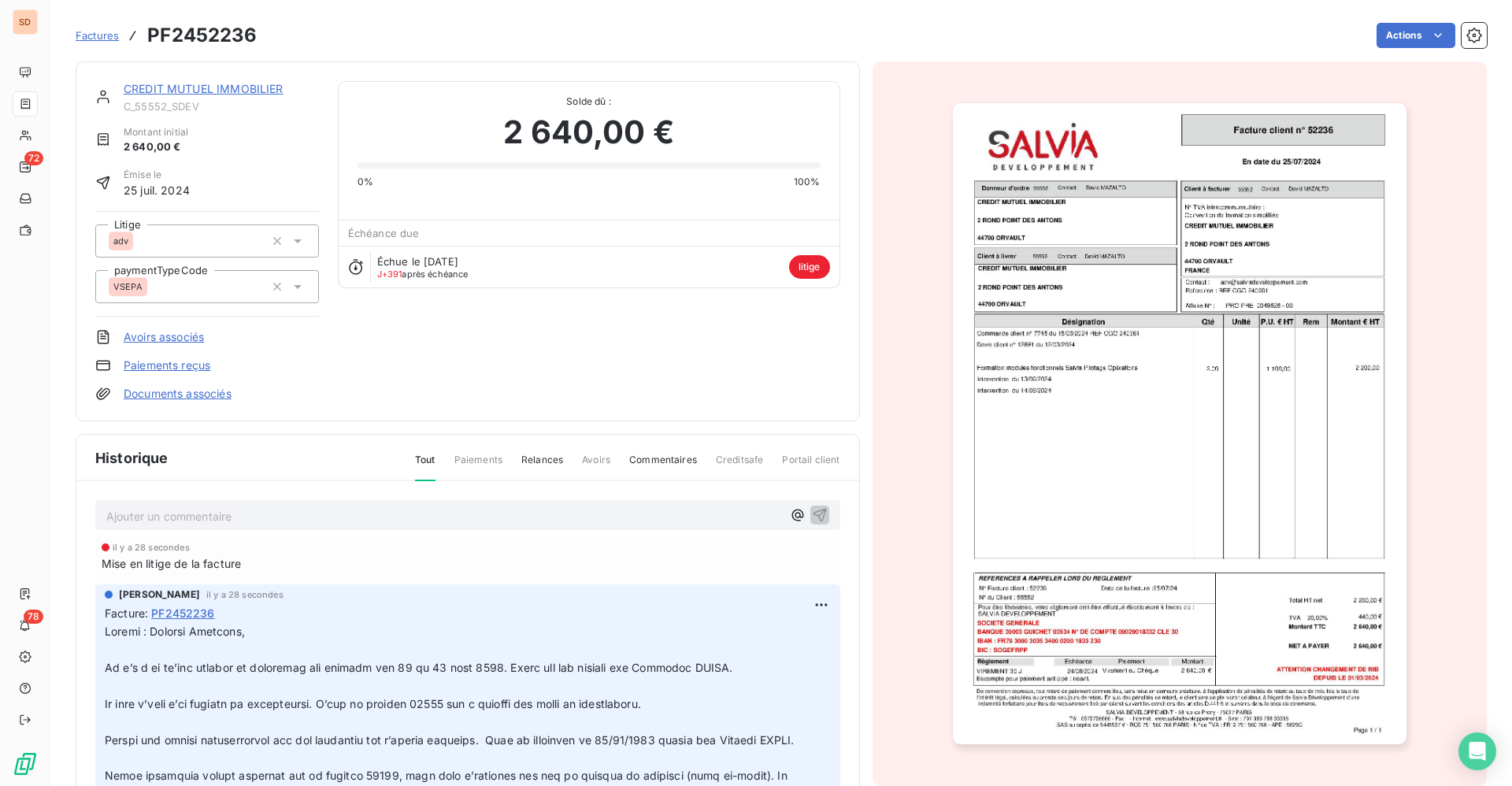
click at [199, 396] on link "Documents associés" at bounding box center [177, 393] width 108 height 16
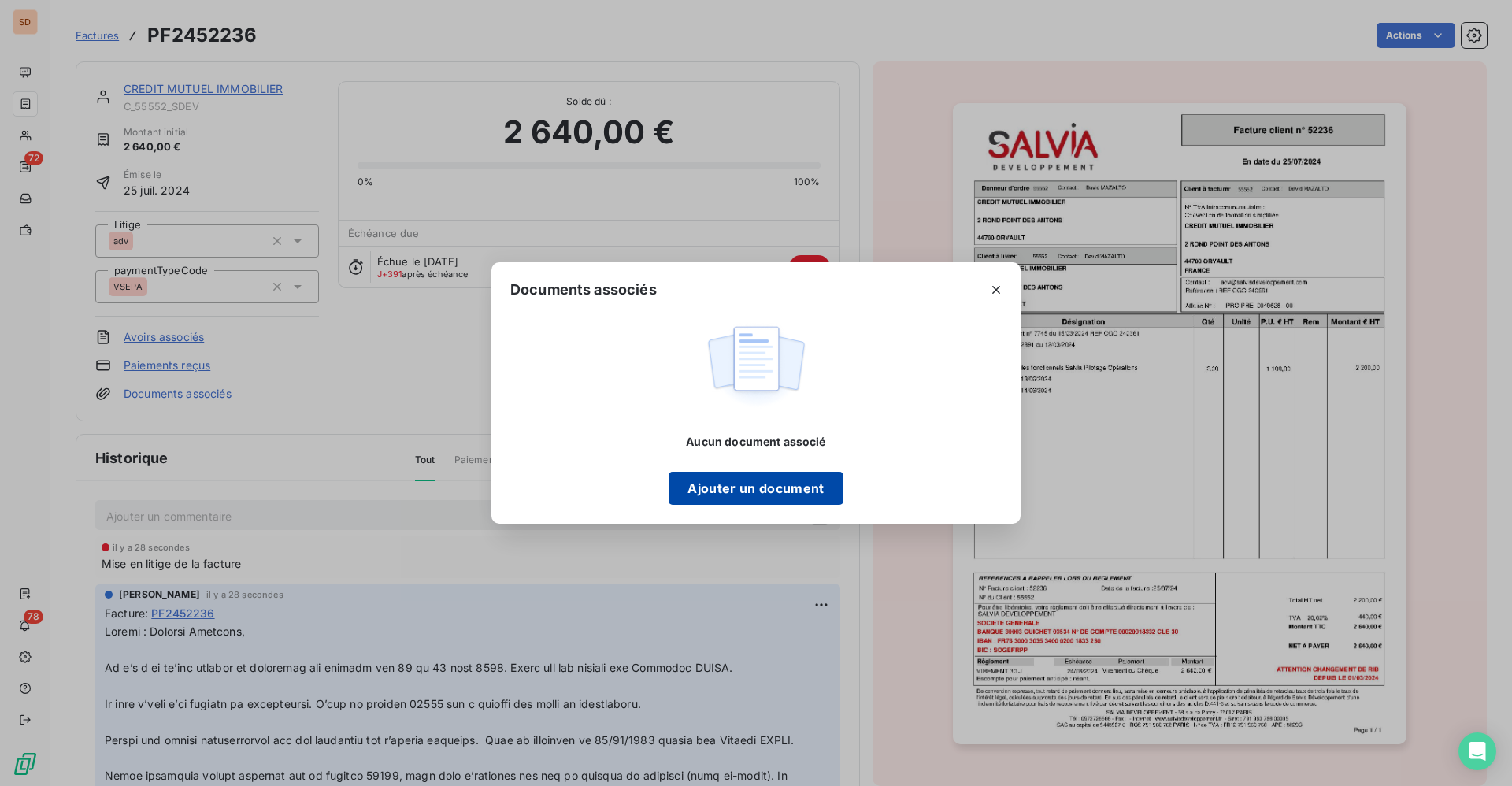
click at [733, 487] on button "Ajouter un document" at bounding box center [756, 488] width 174 height 33
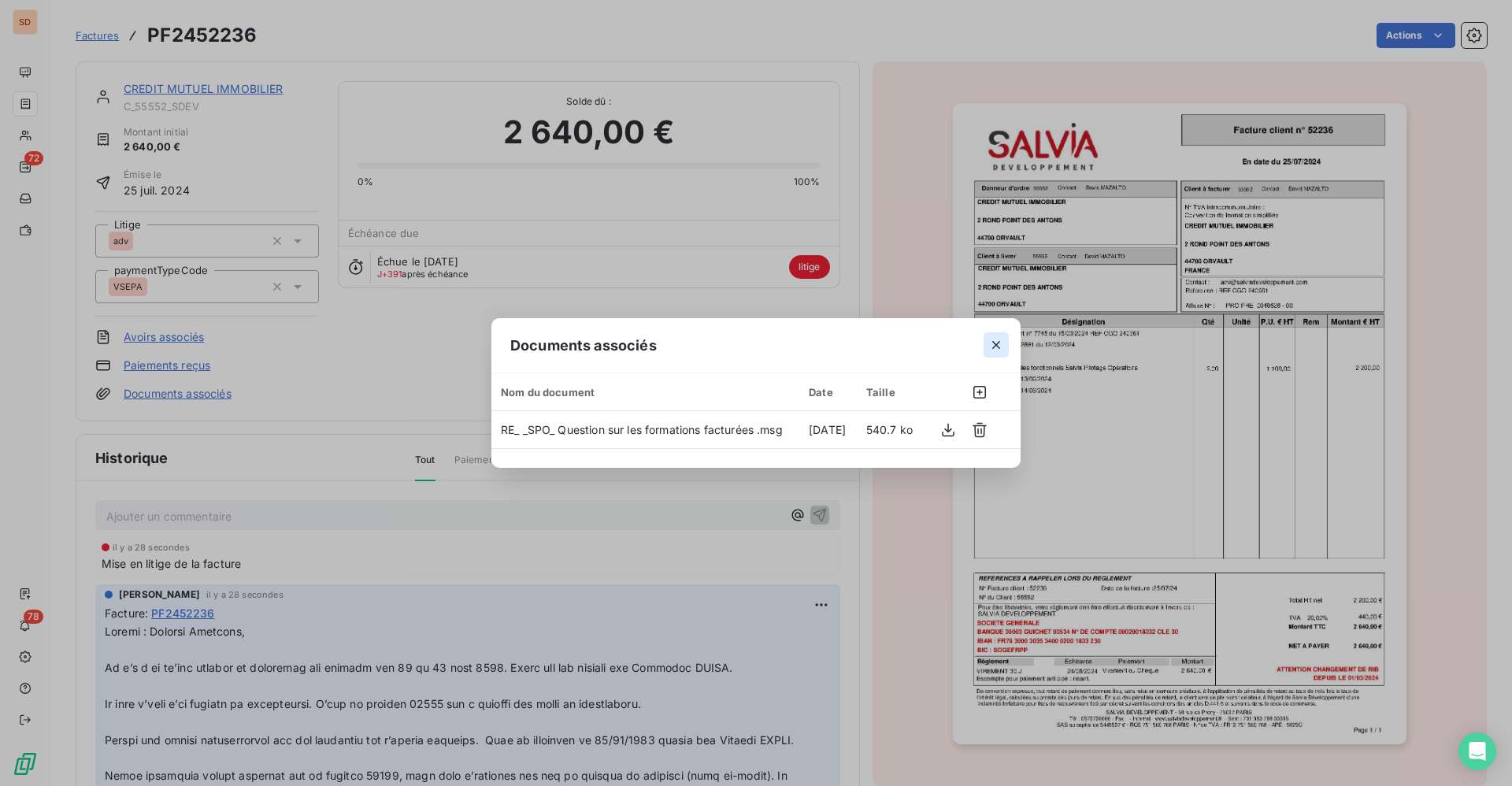
click at [1000, 345] on icon "button" at bounding box center [996, 345] width 16 height 16
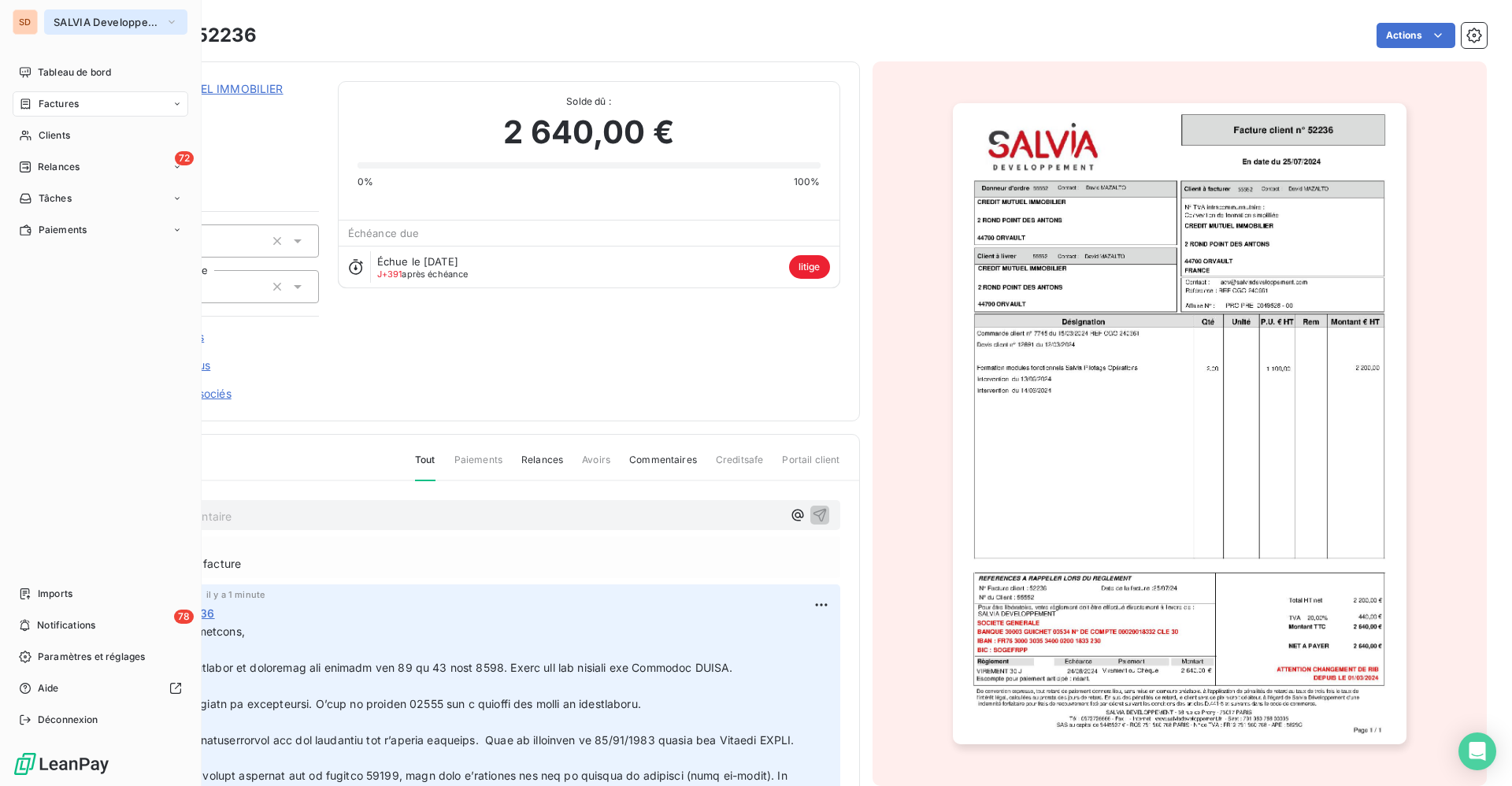
click at [80, 22] on span "SALVIA Developpement" at bounding box center [106, 21] width 106 height 12
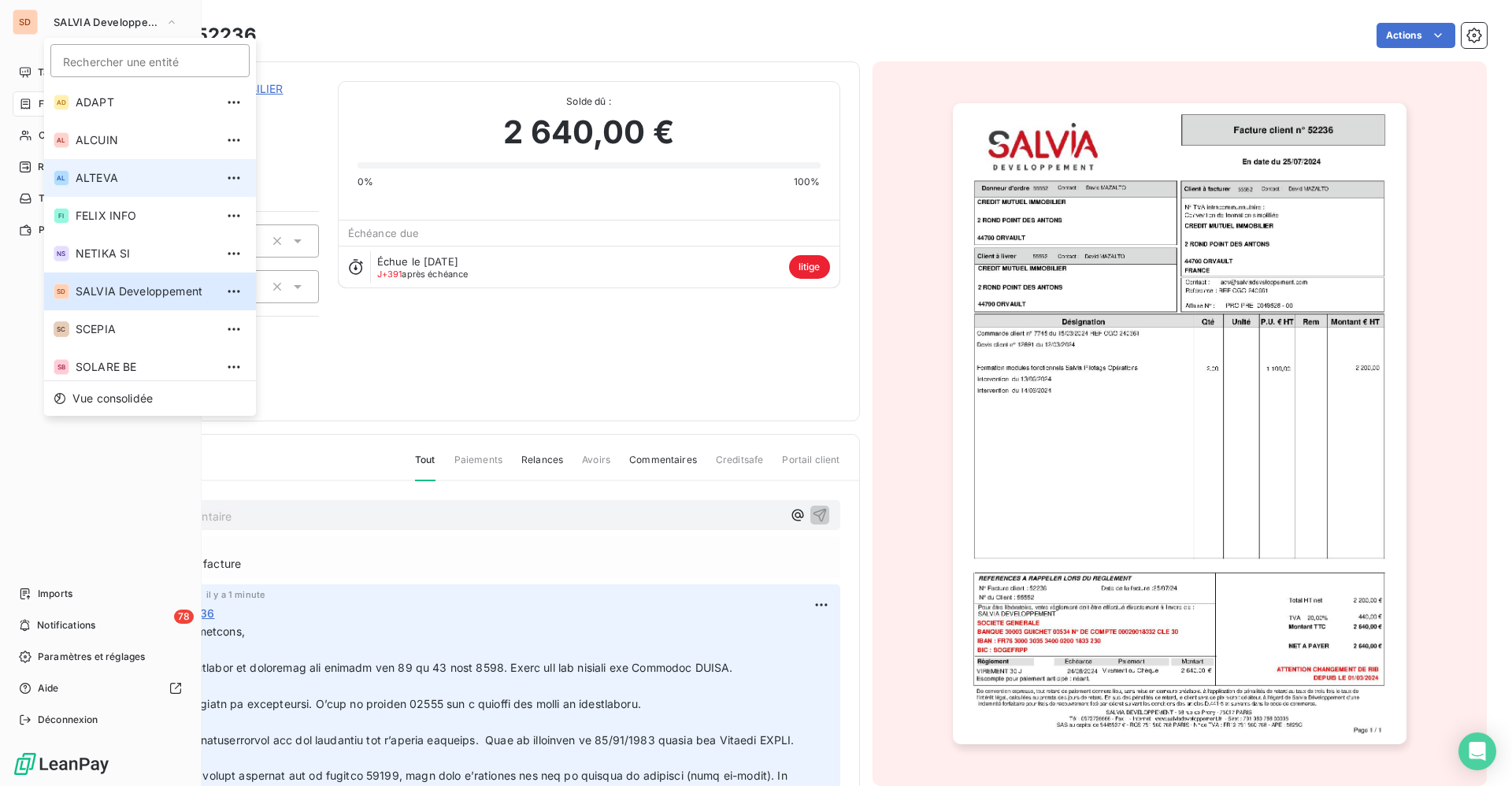
click at [104, 176] on span "ALTEVA" at bounding box center [145, 177] width 140 height 16
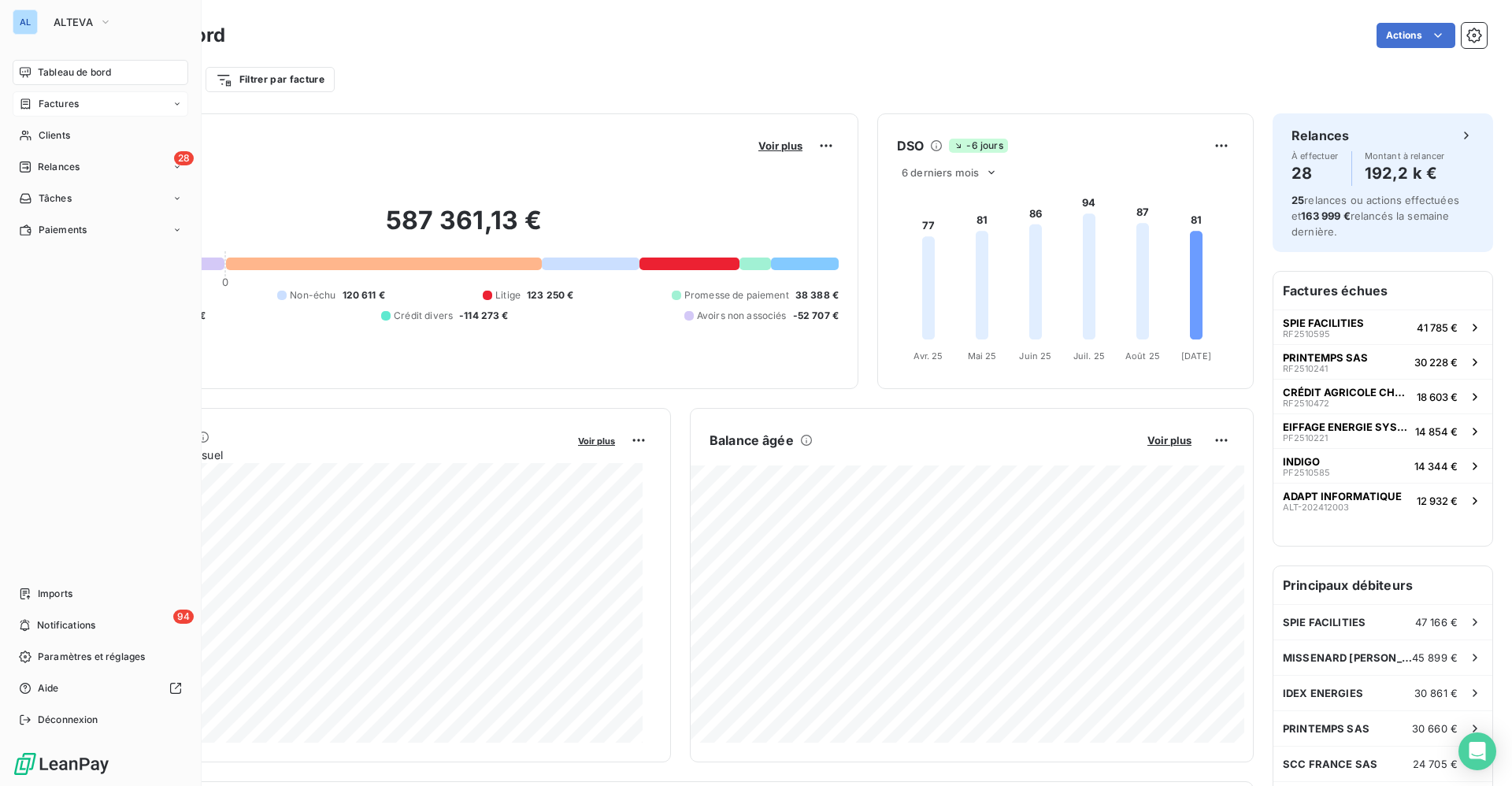
click at [52, 112] on div "Factures" at bounding box center [100, 103] width 176 height 25
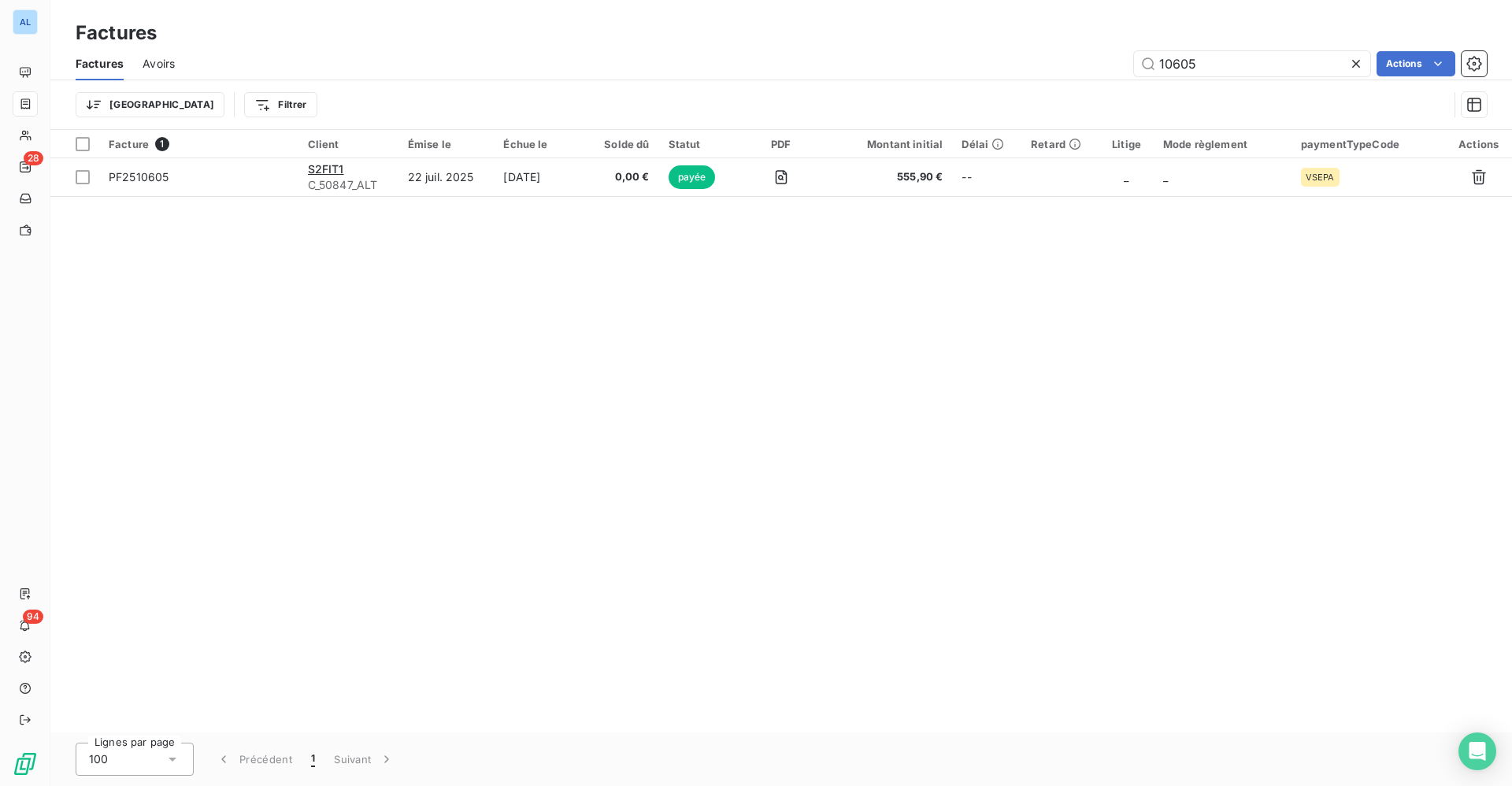
drag, startPoint x: 1198, startPoint y: 61, endPoint x: 697, endPoint y: 45, distance: 501.3
click at [931, 62] on div "10605 Actions" at bounding box center [840, 63] width 1293 height 25
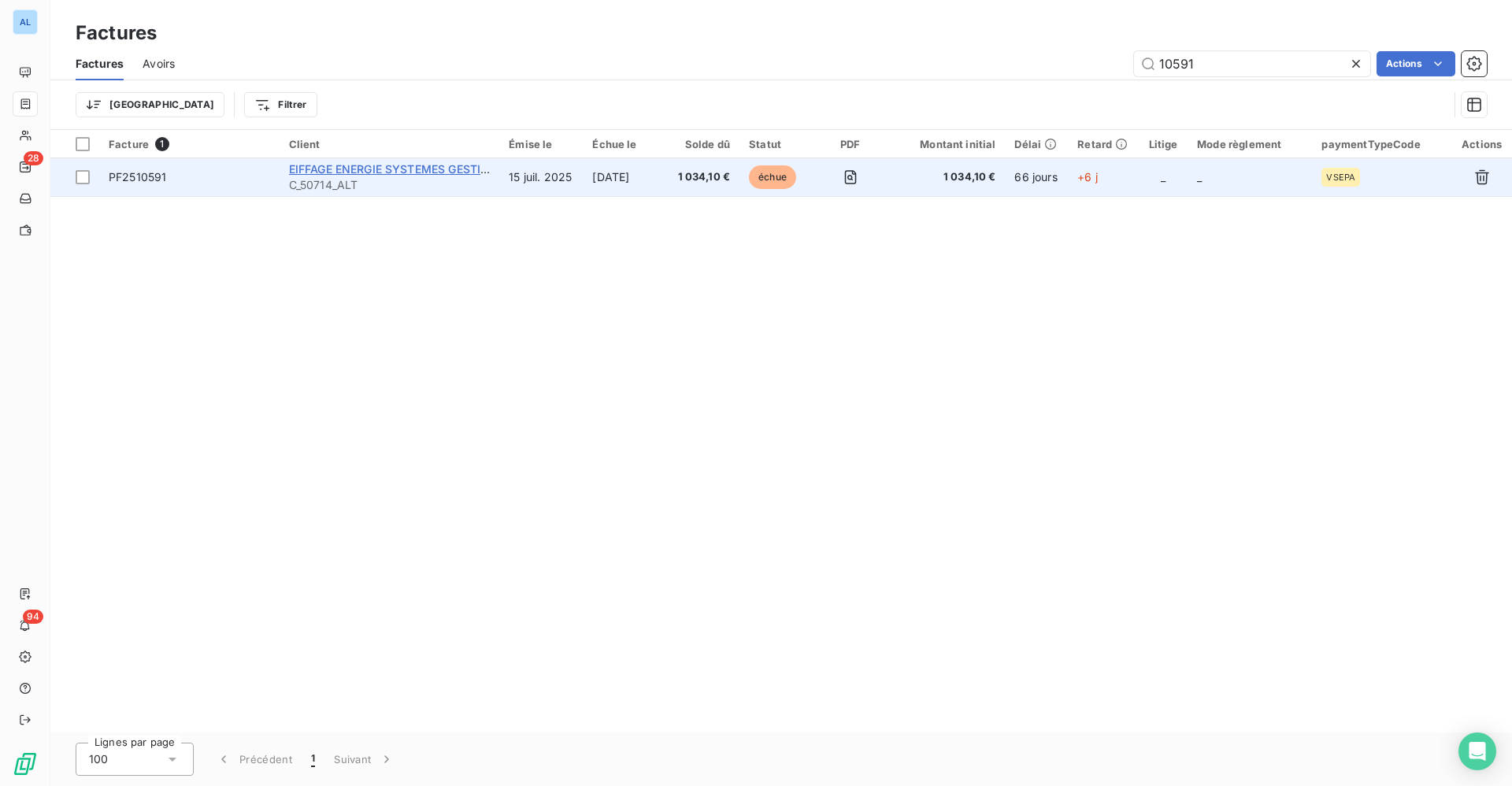
type input "10591"
click at [401, 171] on span "EIFFAGE ENERGIE SYSTEMES GESTION &" at bounding box center [399, 169] width 220 height 13
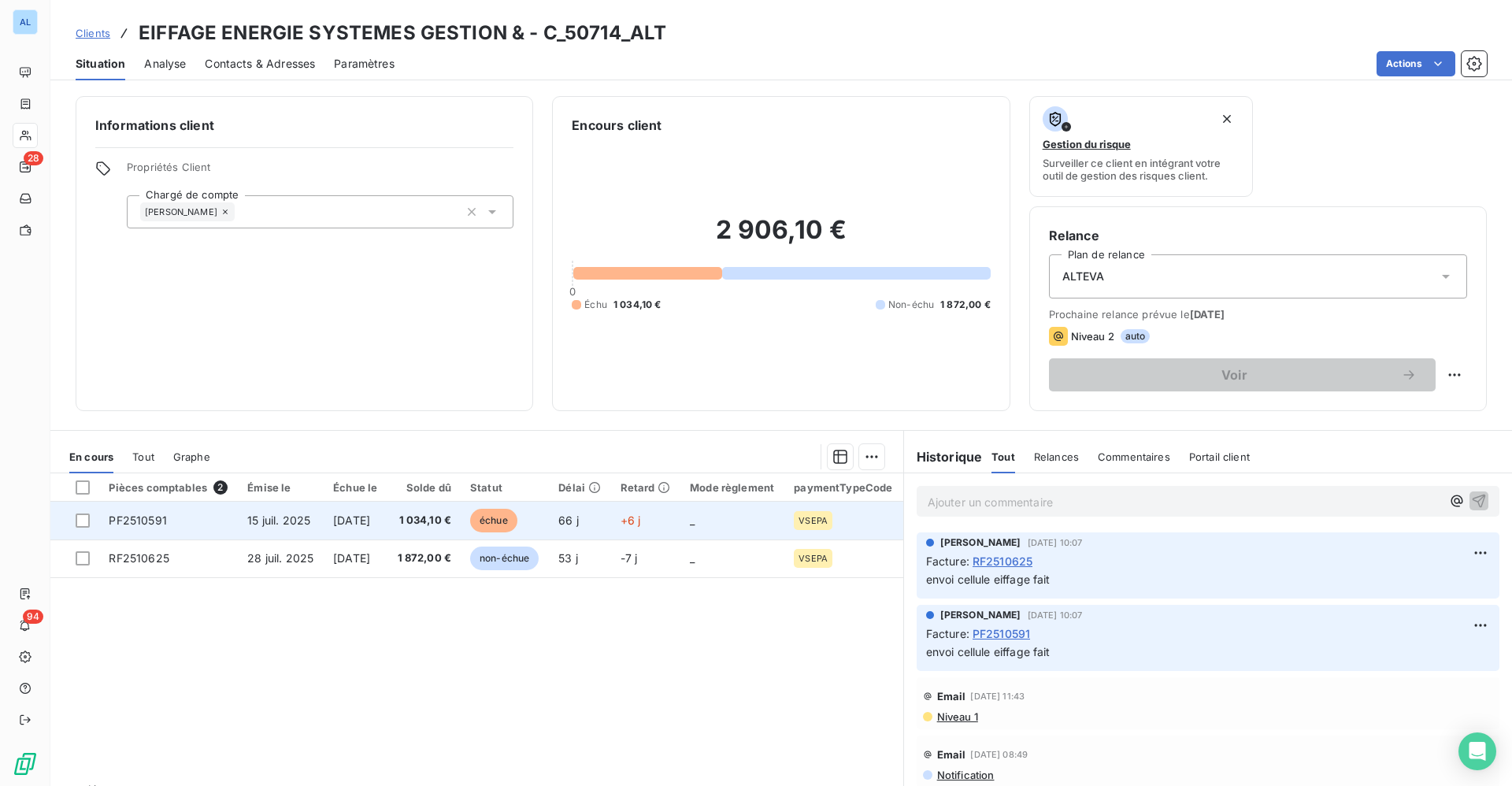
click at [279, 523] on span "15 juil. 2025" at bounding box center [278, 520] width 63 height 13
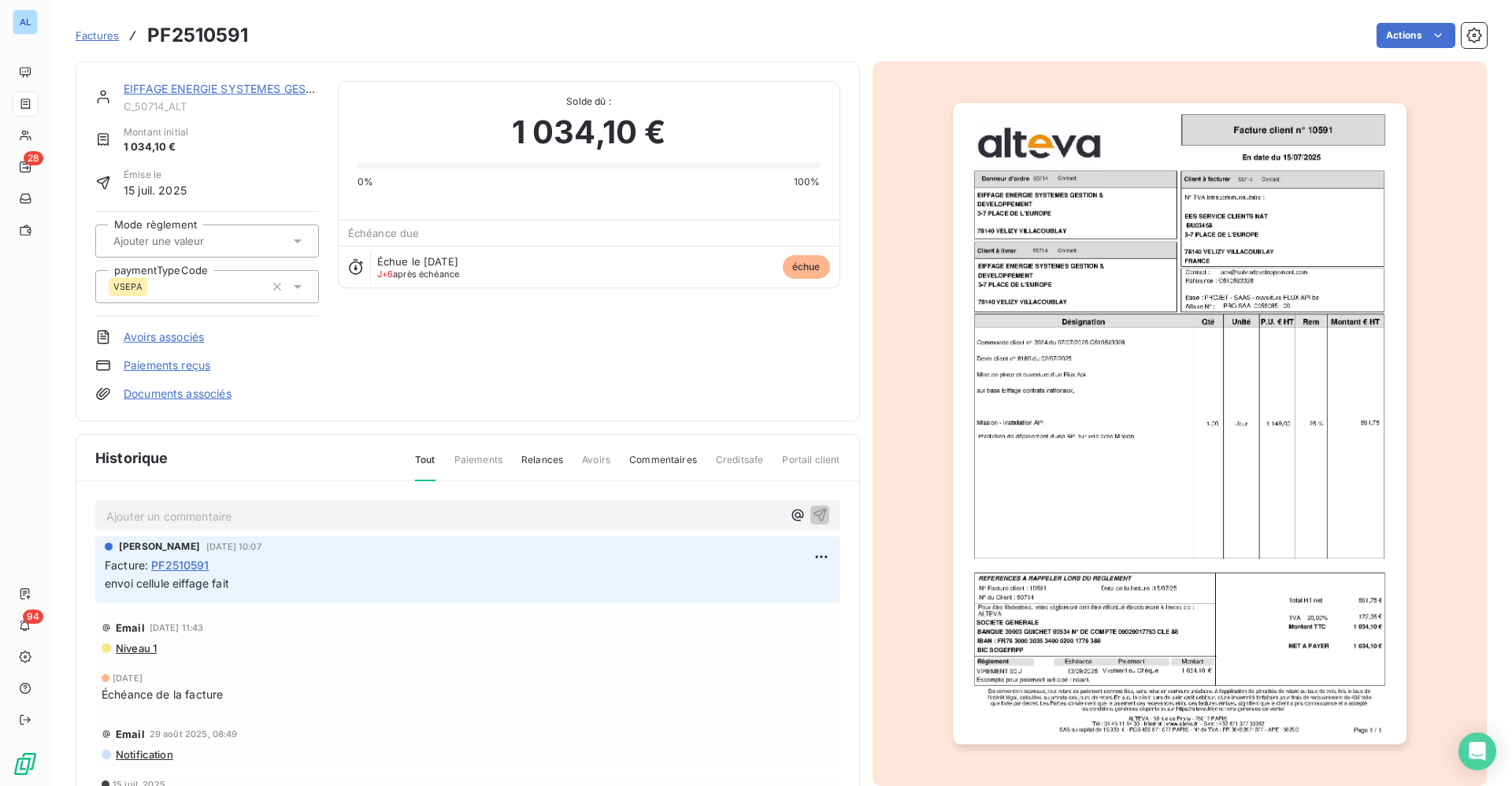
click at [198, 521] on p "Ajouter un commentaire ﻿" at bounding box center [444, 516] width 676 height 20
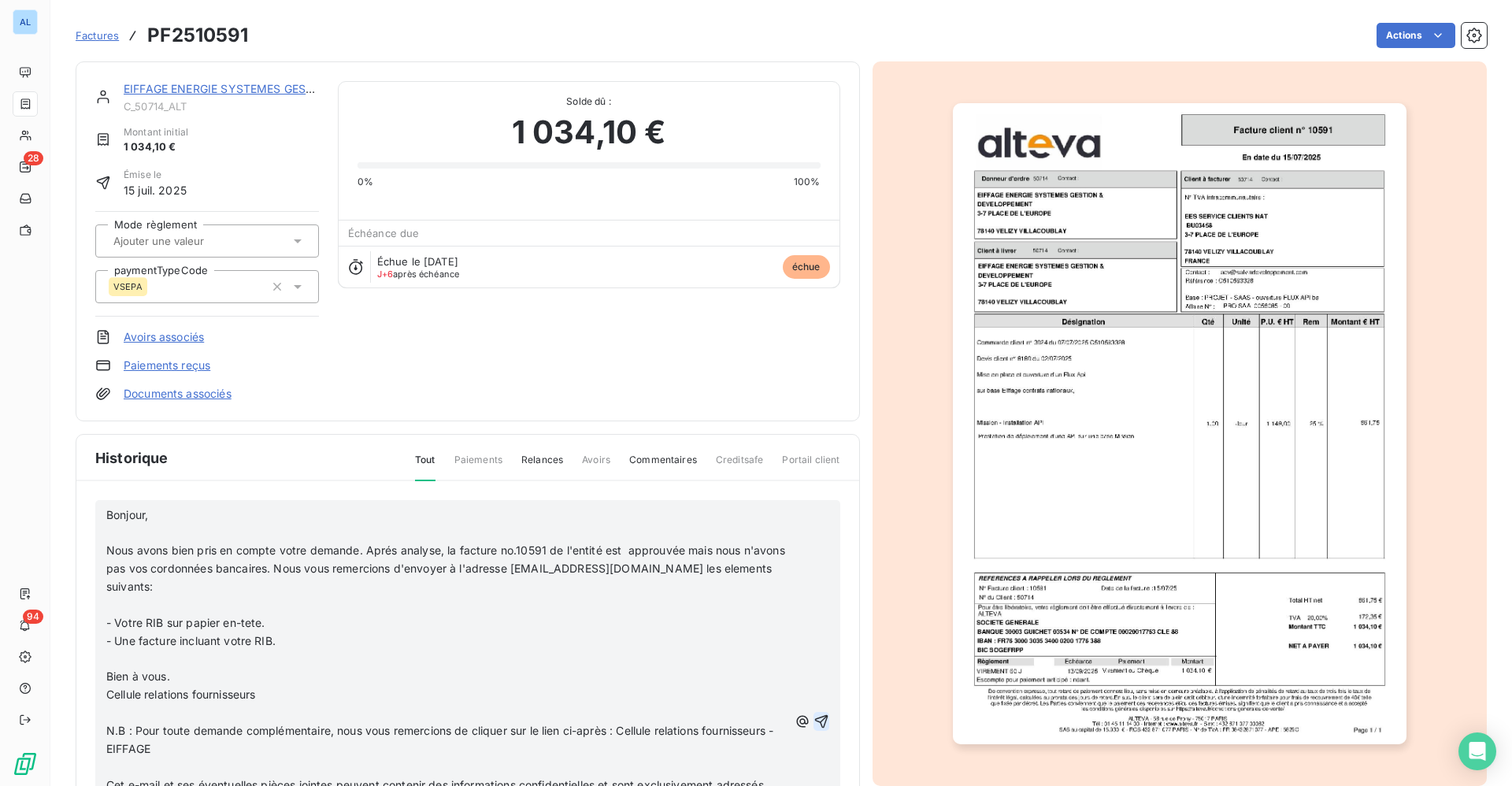
click at [814, 727] on icon "button" at bounding box center [821, 721] width 13 height 13
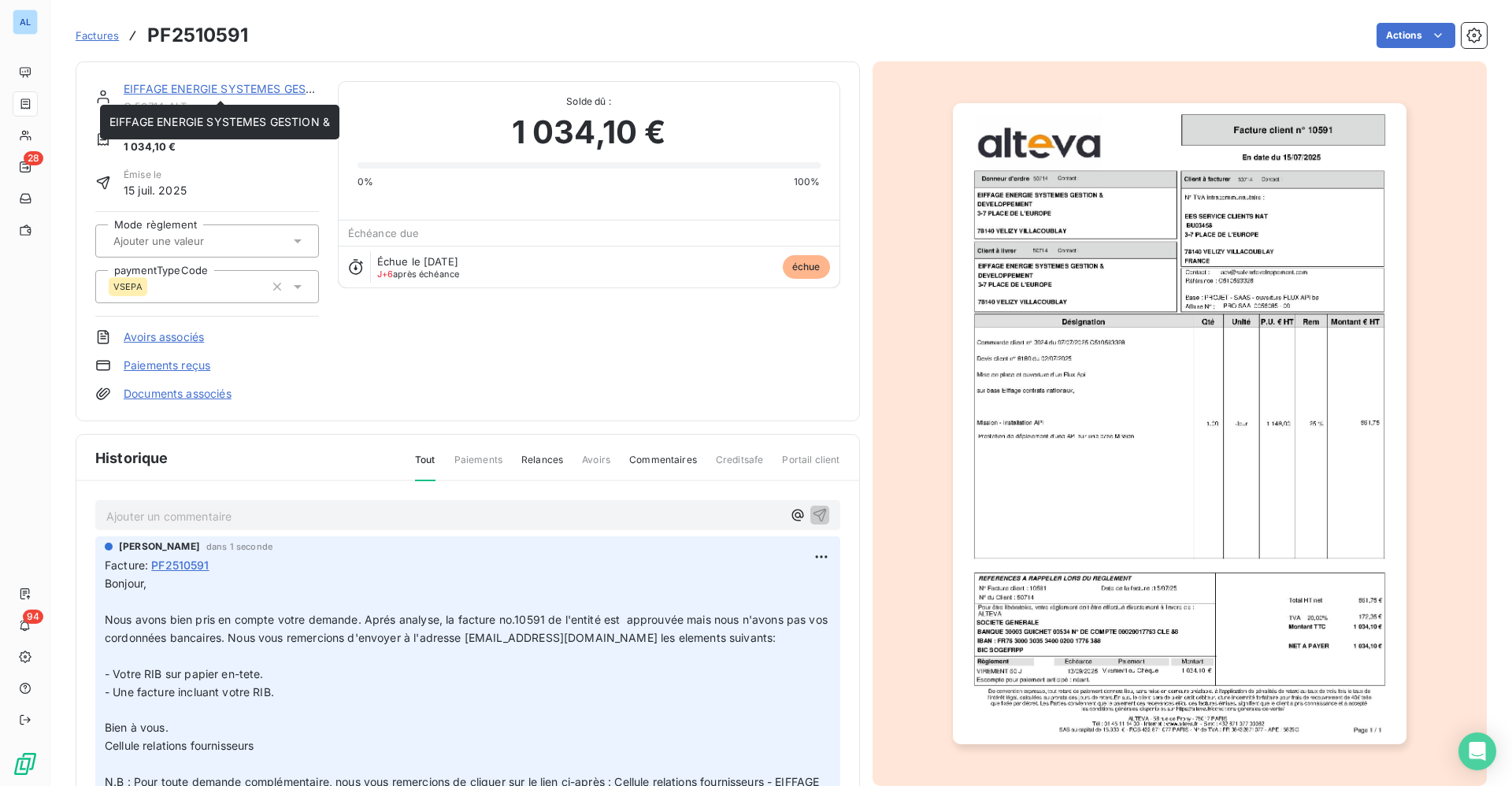
click at [221, 89] on link "EIFFAGE ENERGIE SYSTEMES GESTION &" at bounding box center [234, 89] width 221 height 13
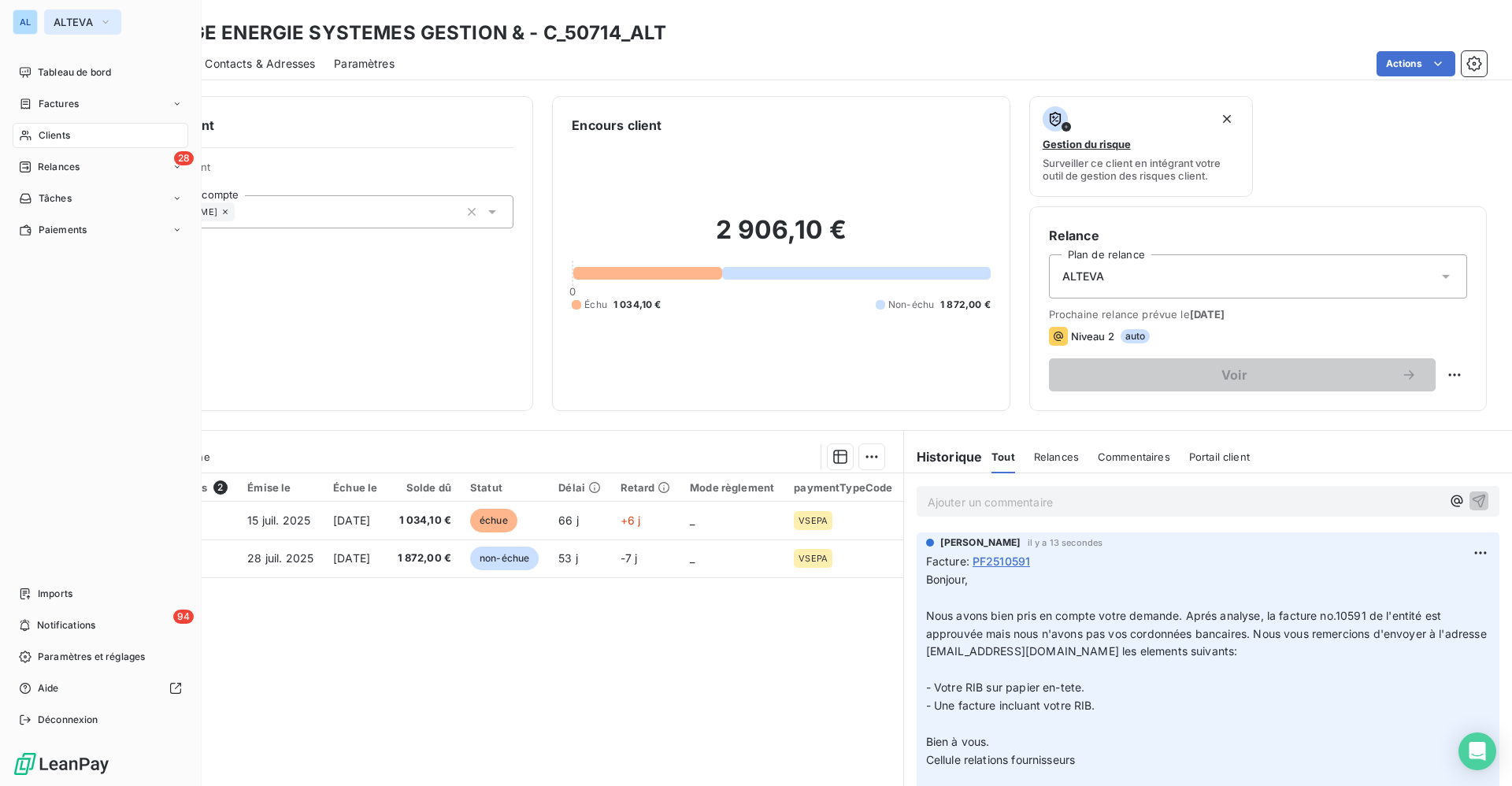
click at [76, 26] on span "ALTEVA" at bounding box center [73, 21] width 39 height 12
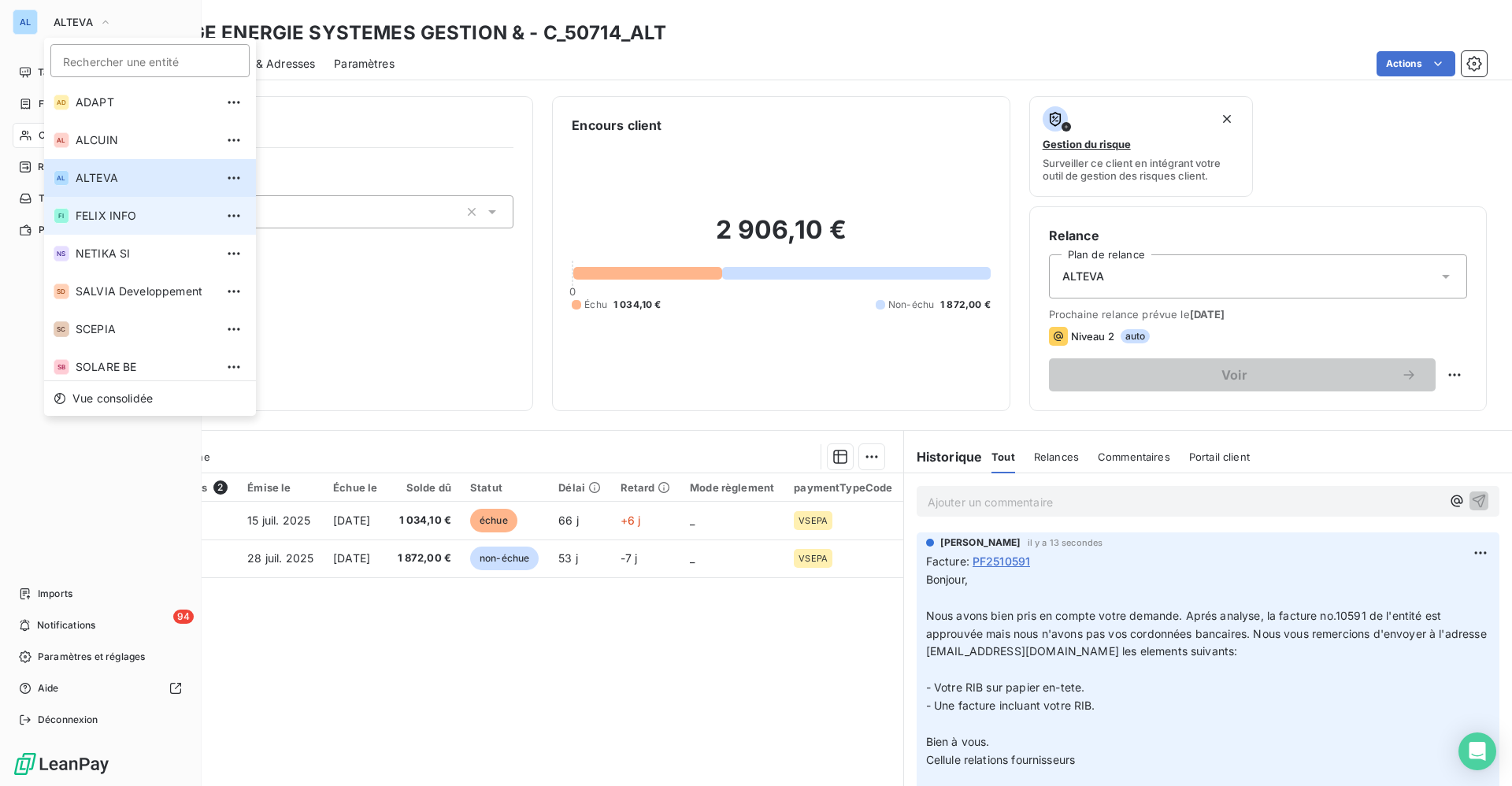
click at [107, 218] on span "FELIX INFO" at bounding box center [145, 215] width 140 height 16
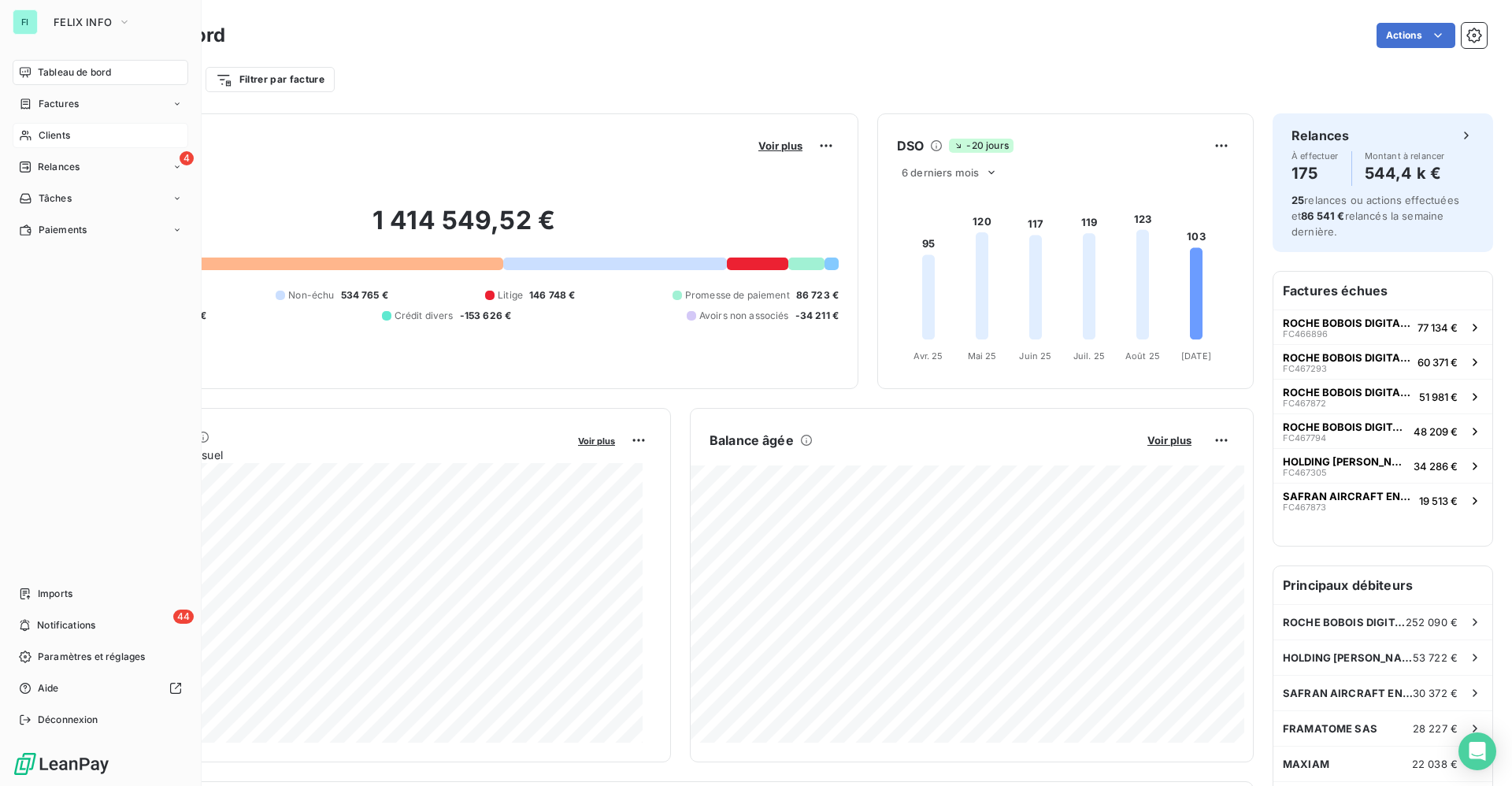
click at [65, 130] on span "Clients" at bounding box center [54, 135] width 31 height 14
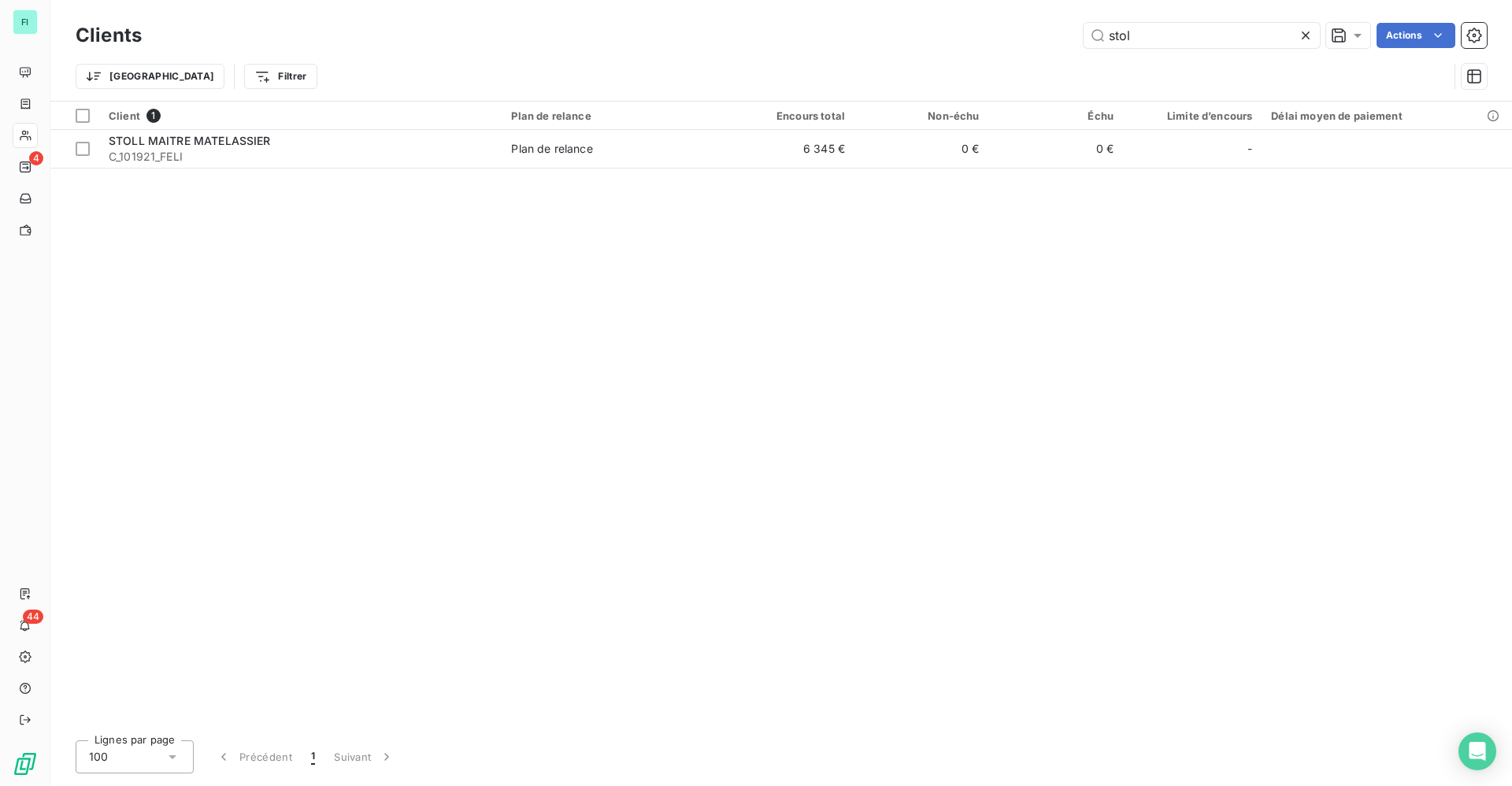
drag, startPoint x: 1172, startPoint y: 35, endPoint x: 712, endPoint y: 13, distance: 460.5
click at [937, 35] on div "stol Actions" at bounding box center [824, 35] width 1326 height 25
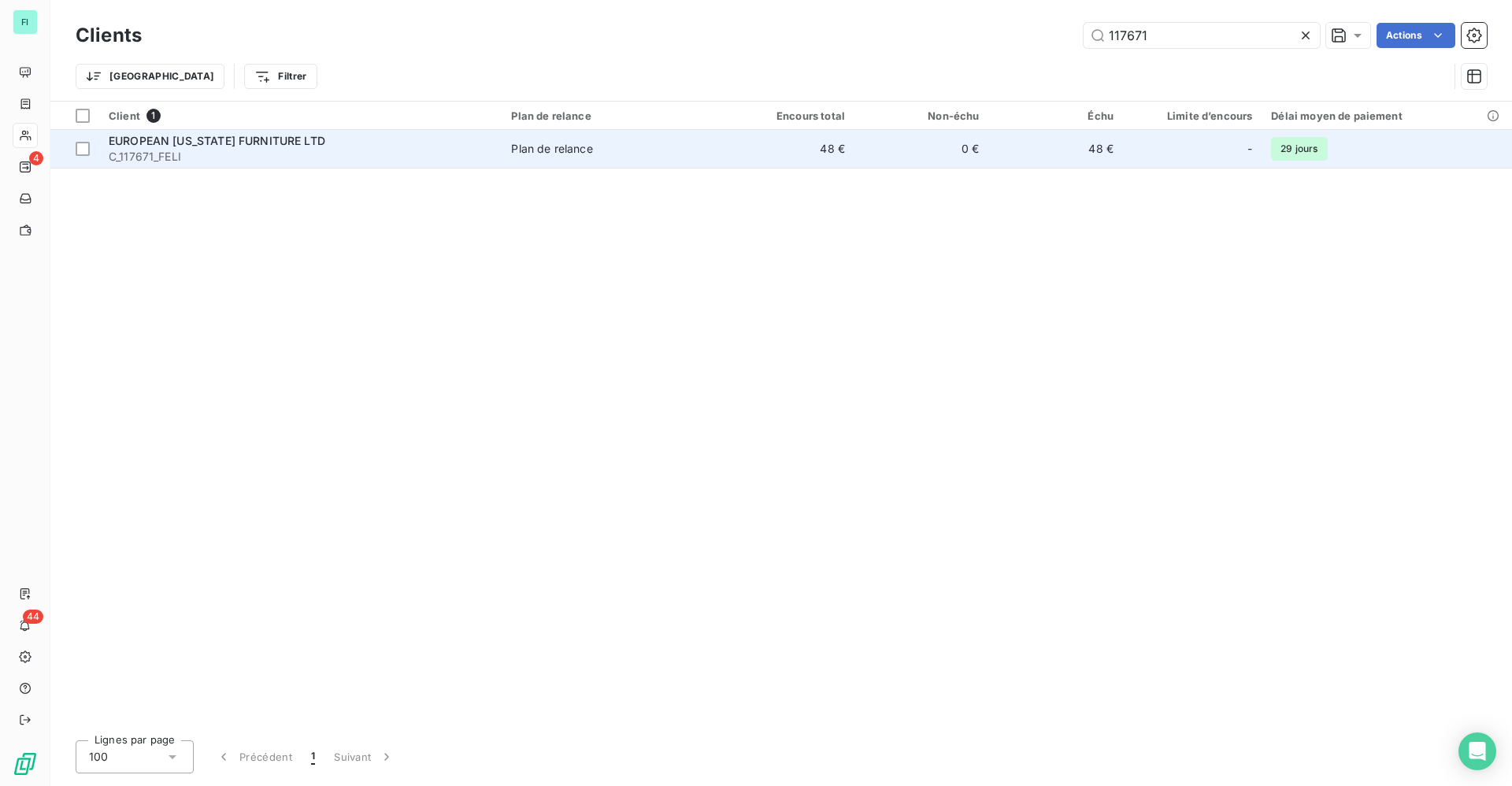
type input "117671"
click at [320, 153] on span "C_117671_FELI" at bounding box center [300, 156] width 383 height 16
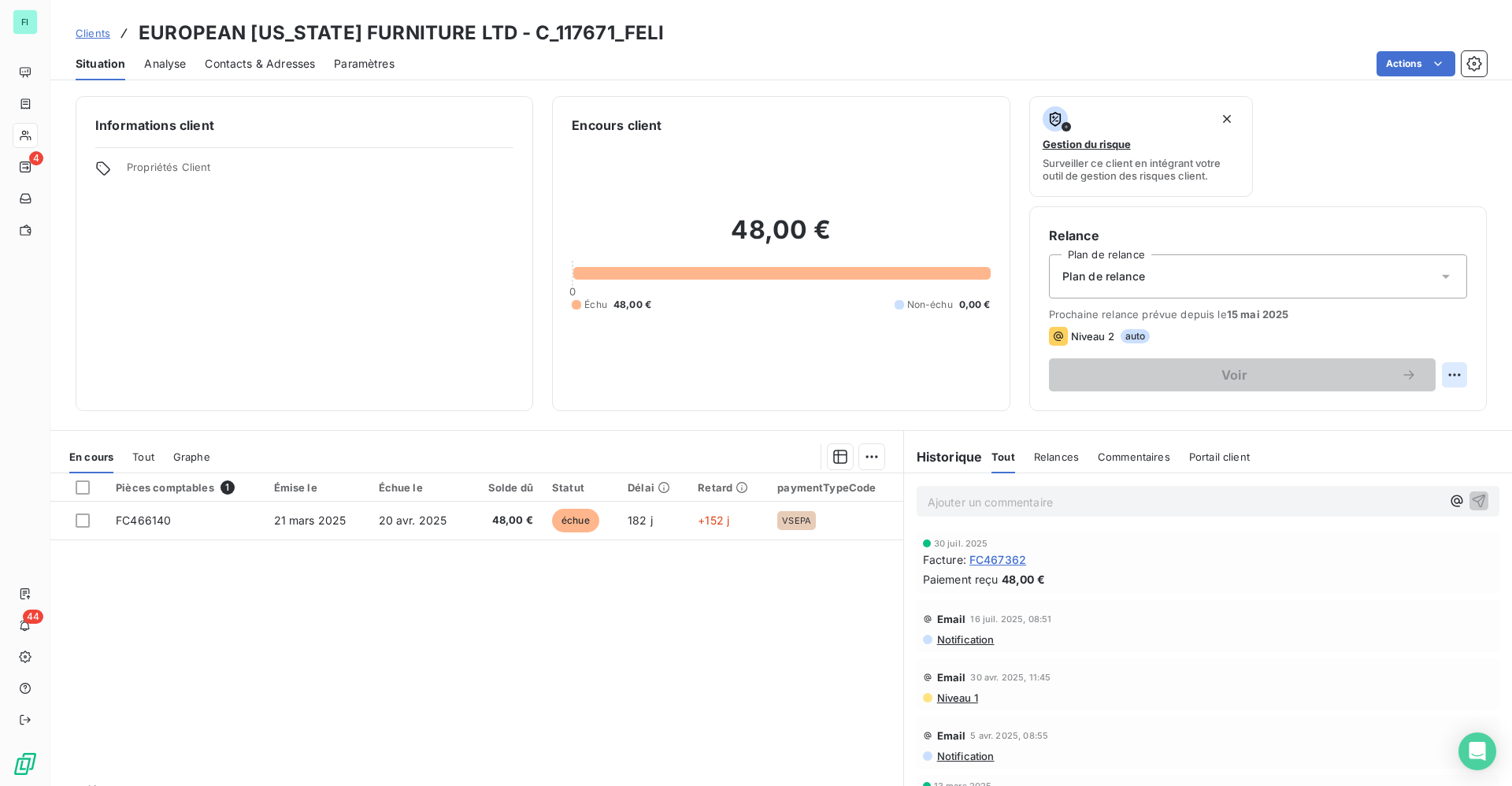
click at [1441, 372] on html "FI 4 44 Clients EUROPEAN [US_STATE] FURNITURE LTD - C_117671_FELI Situation Ana…" at bounding box center [756, 393] width 1512 height 786
click at [1367, 401] on div "Replanifier cette action" at bounding box center [1372, 409] width 141 height 25
select select "8"
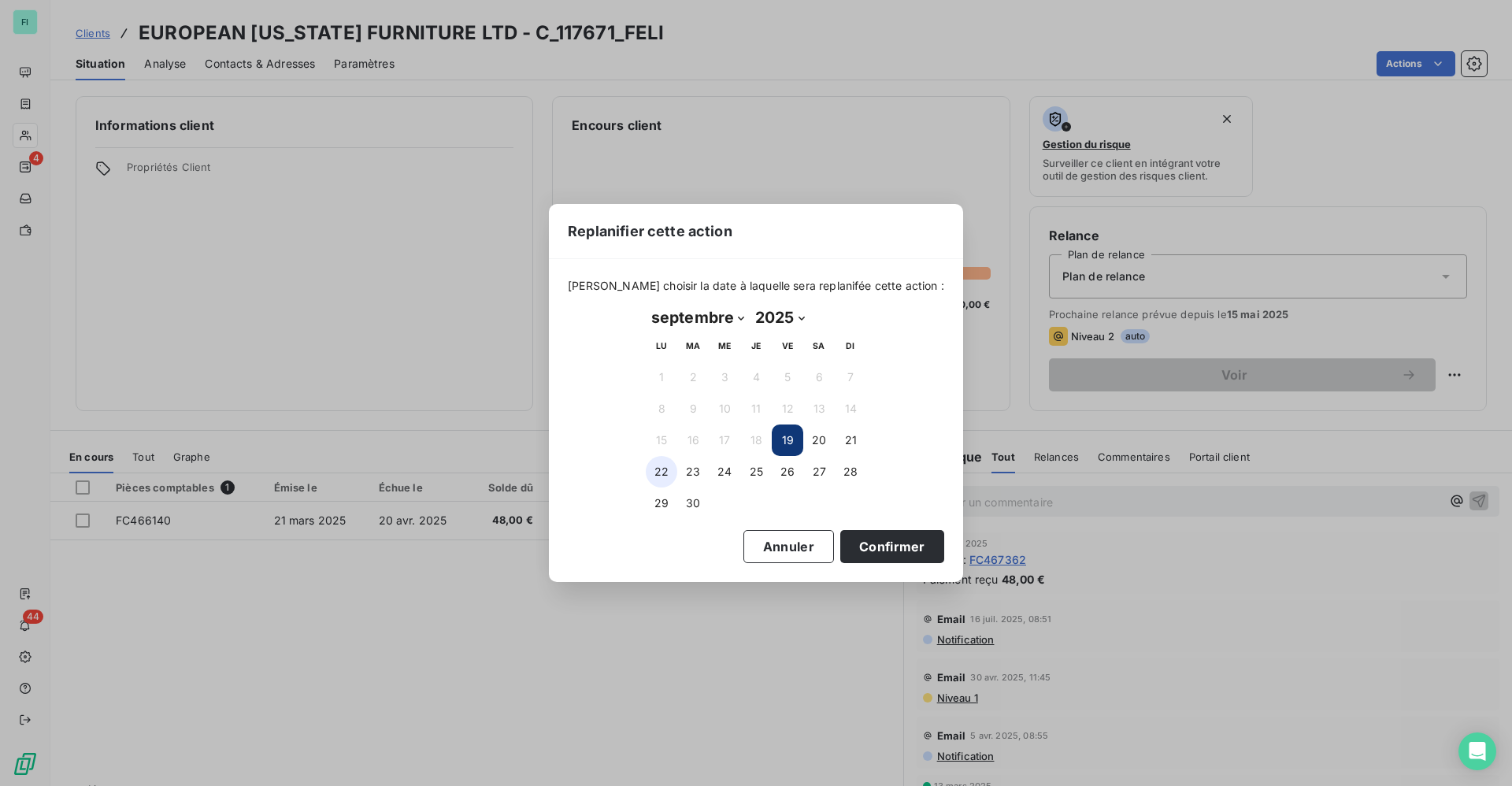
click at [661, 468] on button "22" at bounding box center [662, 472] width 31 height 31
click at [866, 551] on button "Confirmer" at bounding box center [892, 546] width 104 height 33
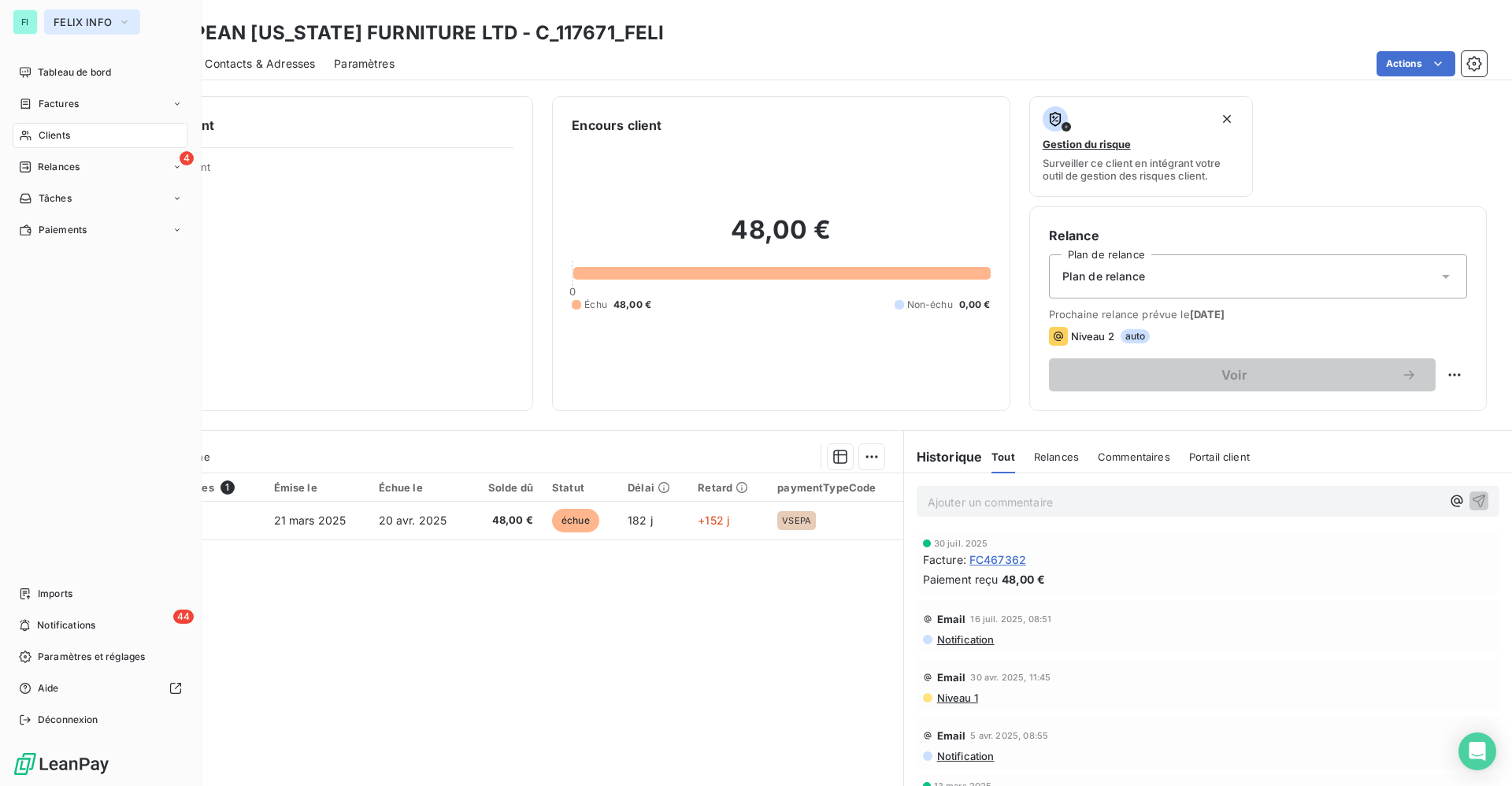
click at [81, 22] on span "FELIX INFO" at bounding box center [82, 21] width 58 height 12
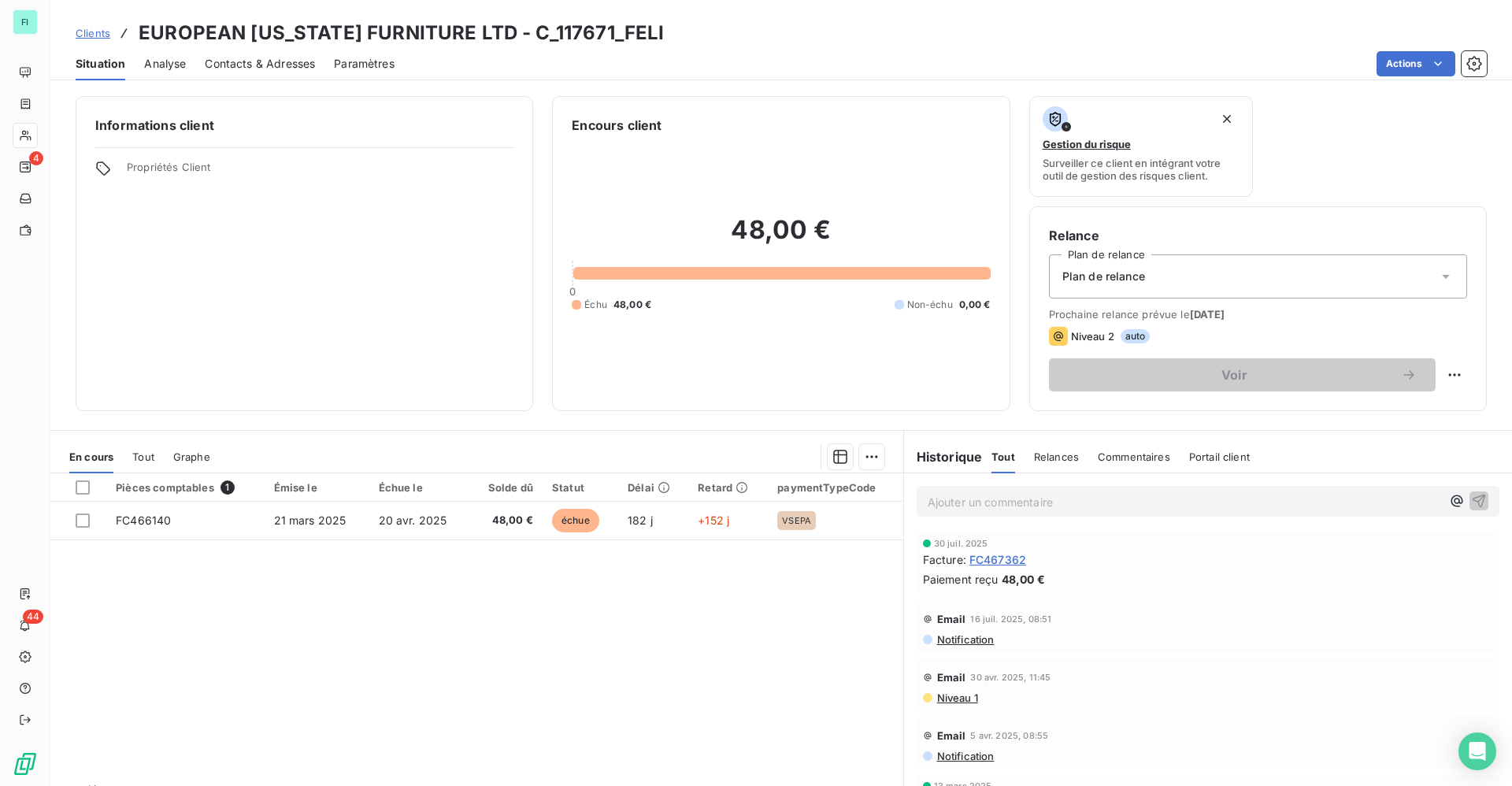
click at [383, 176] on span "Propriétés Client" at bounding box center [319, 171] width 387 height 22
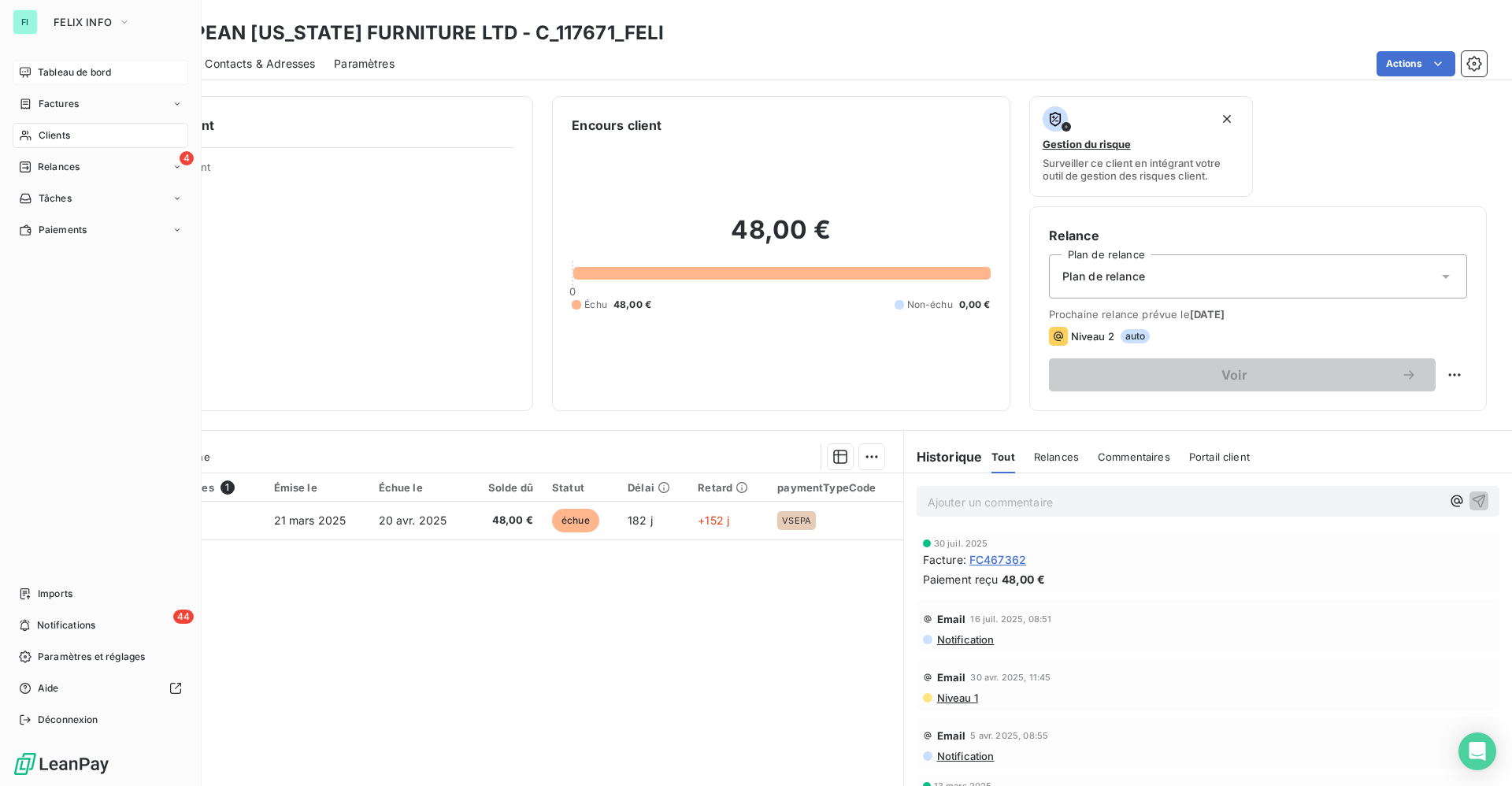
click at [82, 68] on span "Tableau de bord" at bounding box center [74, 72] width 73 height 14
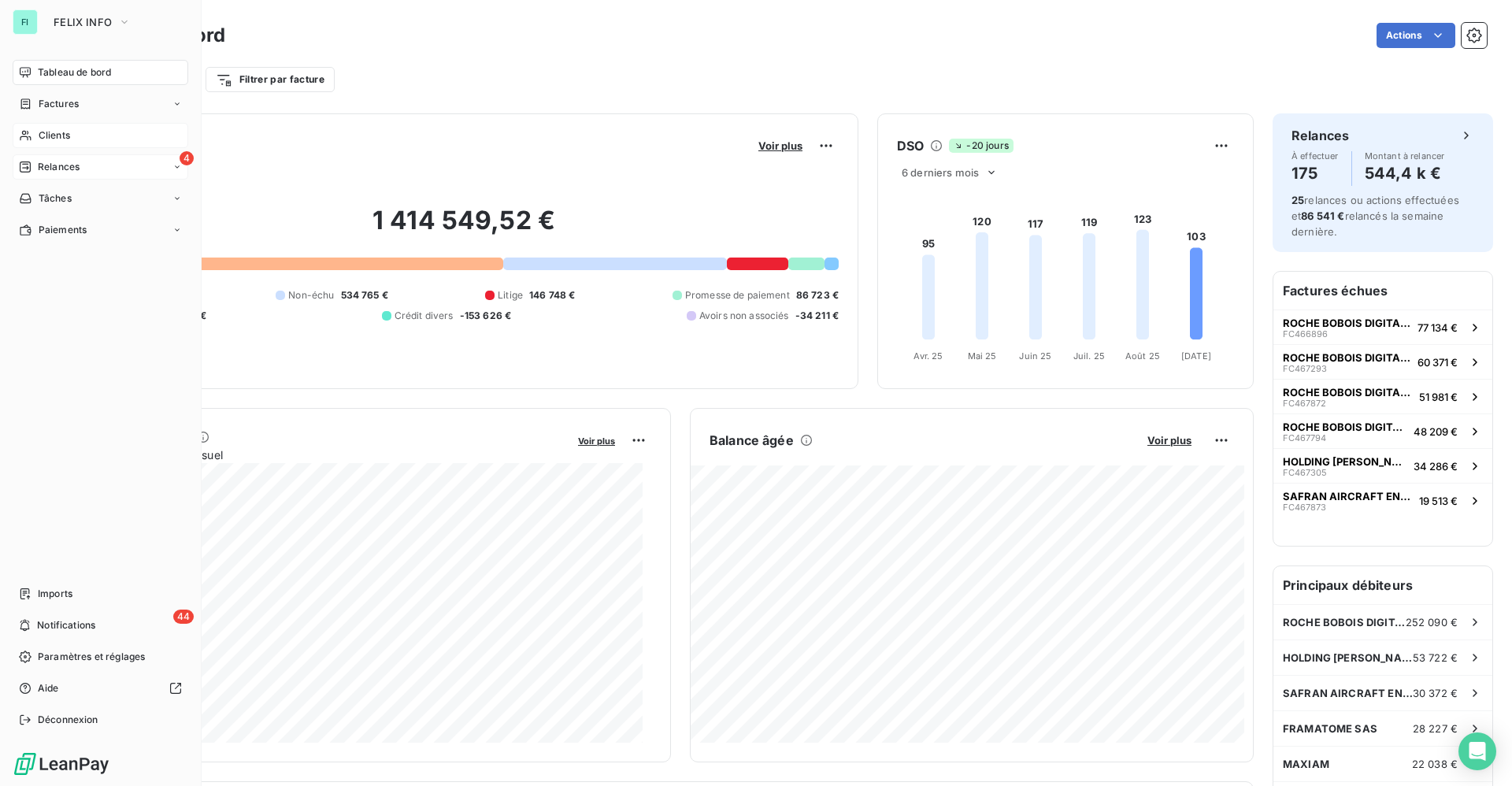
click at [57, 160] on span "Relances" at bounding box center [58, 167] width 42 height 14
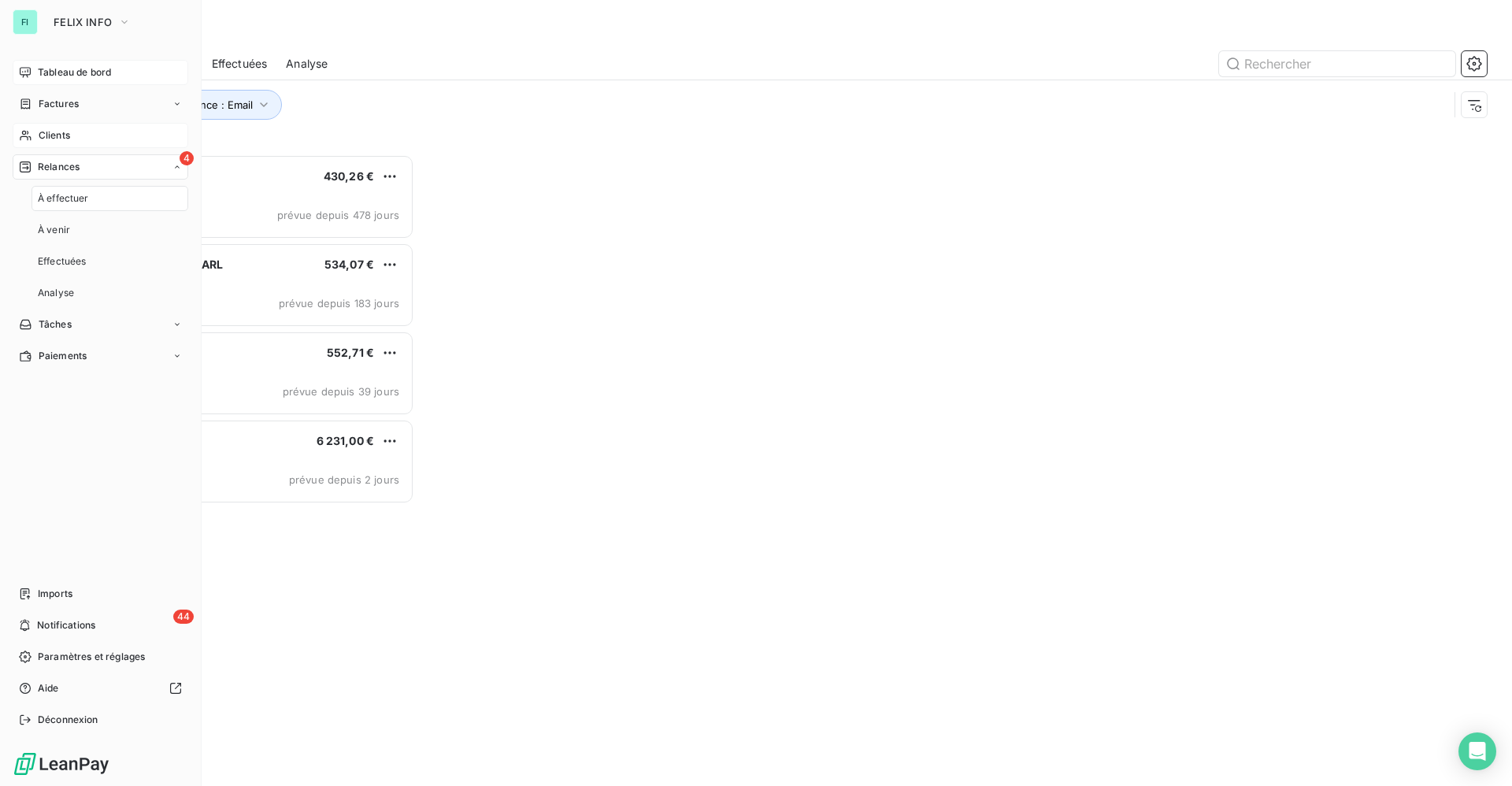
scroll to position [613, 320]
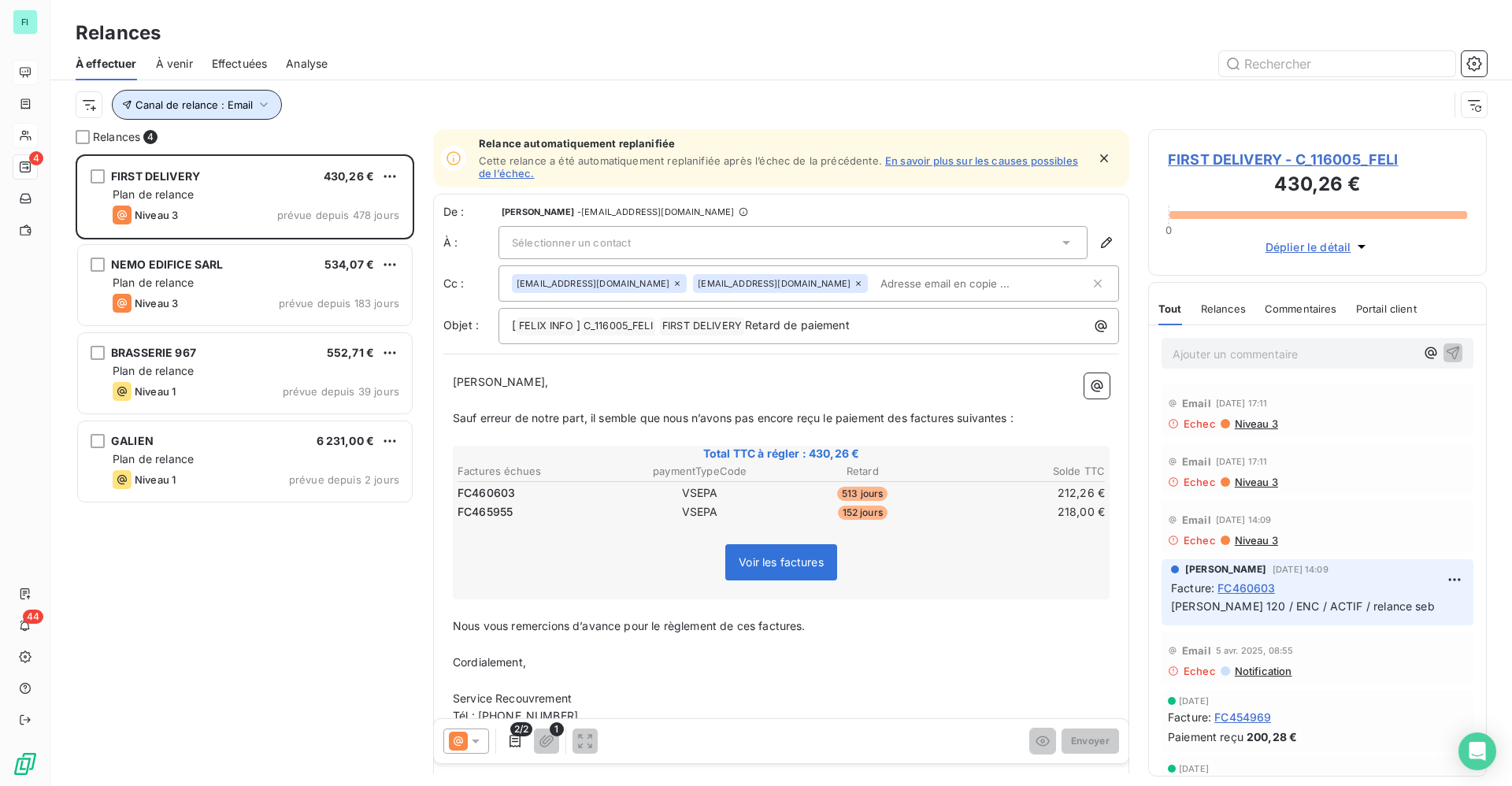
click at [257, 111] on icon "button" at bounding box center [263, 104] width 16 height 16
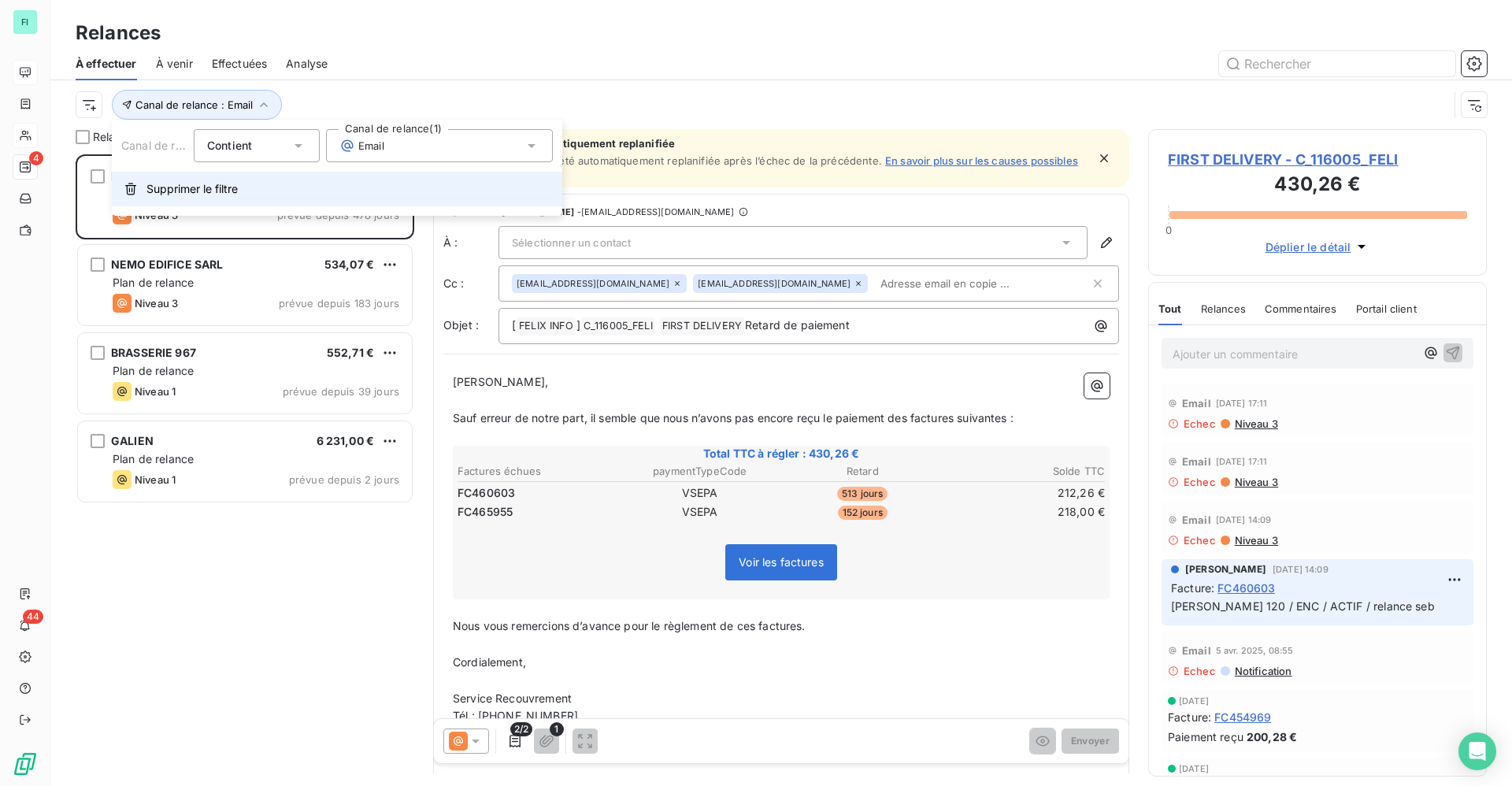
click at [213, 185] on span "Supprimer le filtre" at bounding box center [191, 189] width 91 height 16
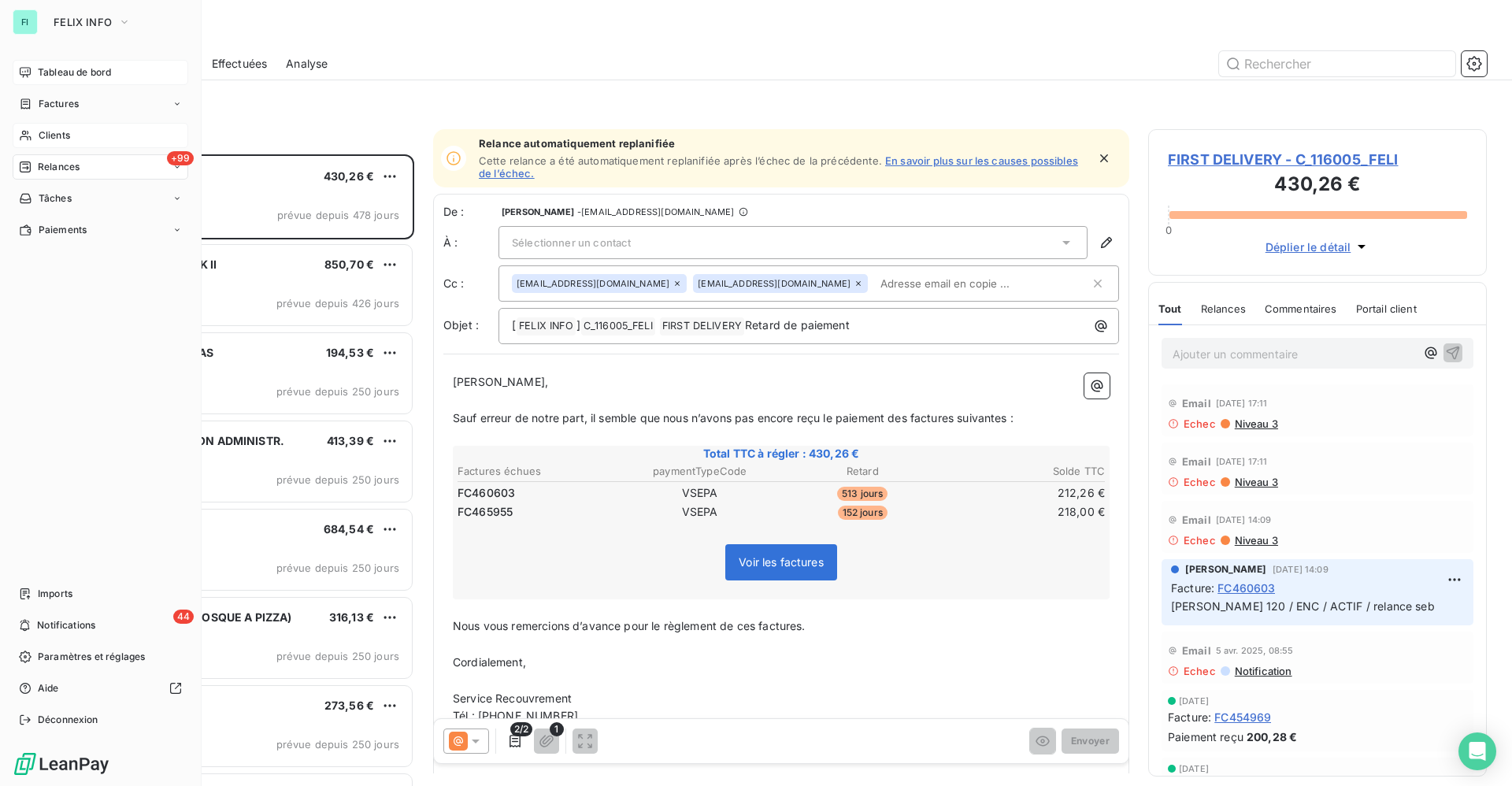
click at [63, 133] on span "Clients" at bounding box center [54, 135] width 31 height 14
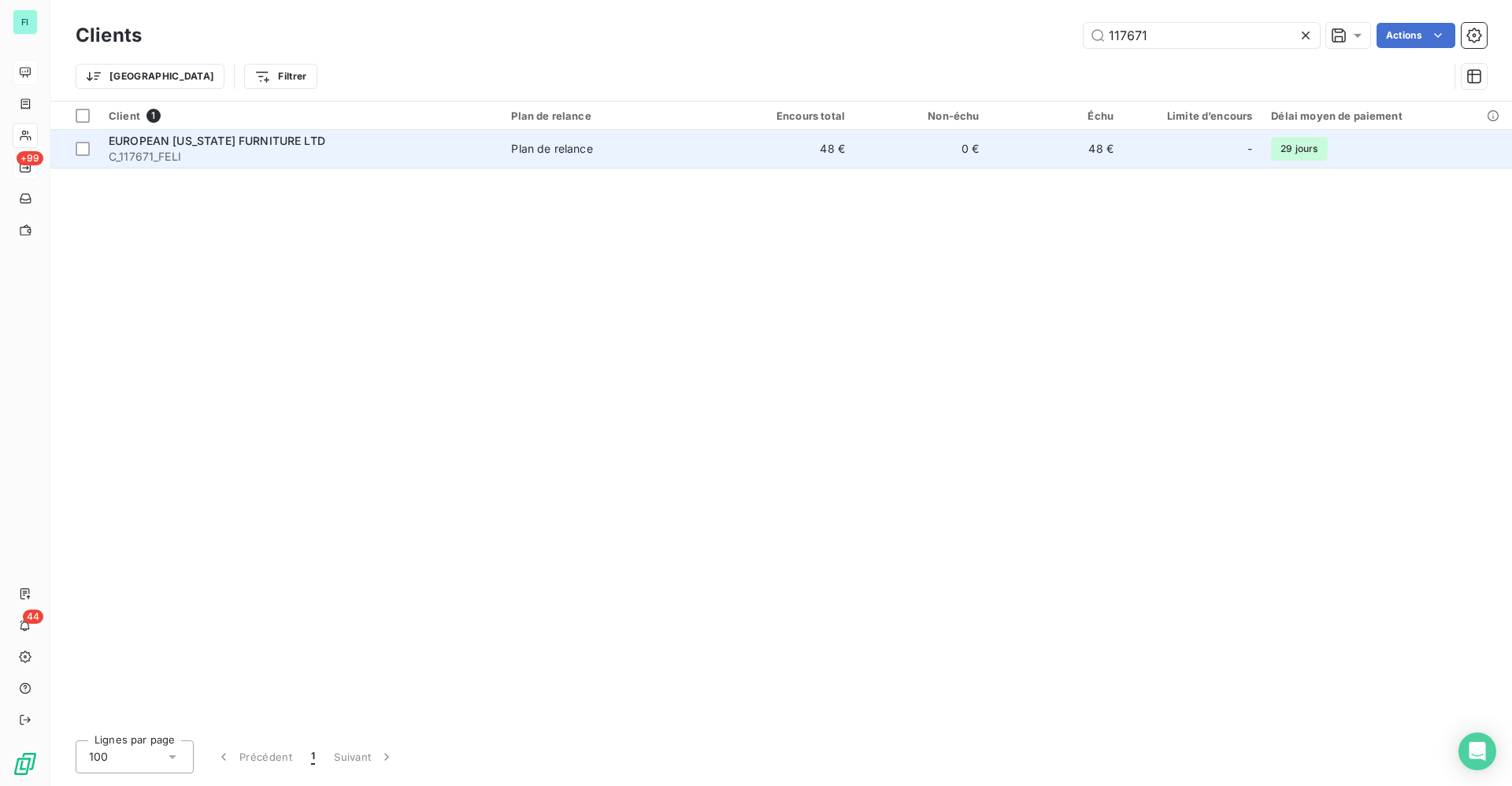
click at [619, 145] on span "Plan de relance" at bounding box center [611, 149] width 199 height 16
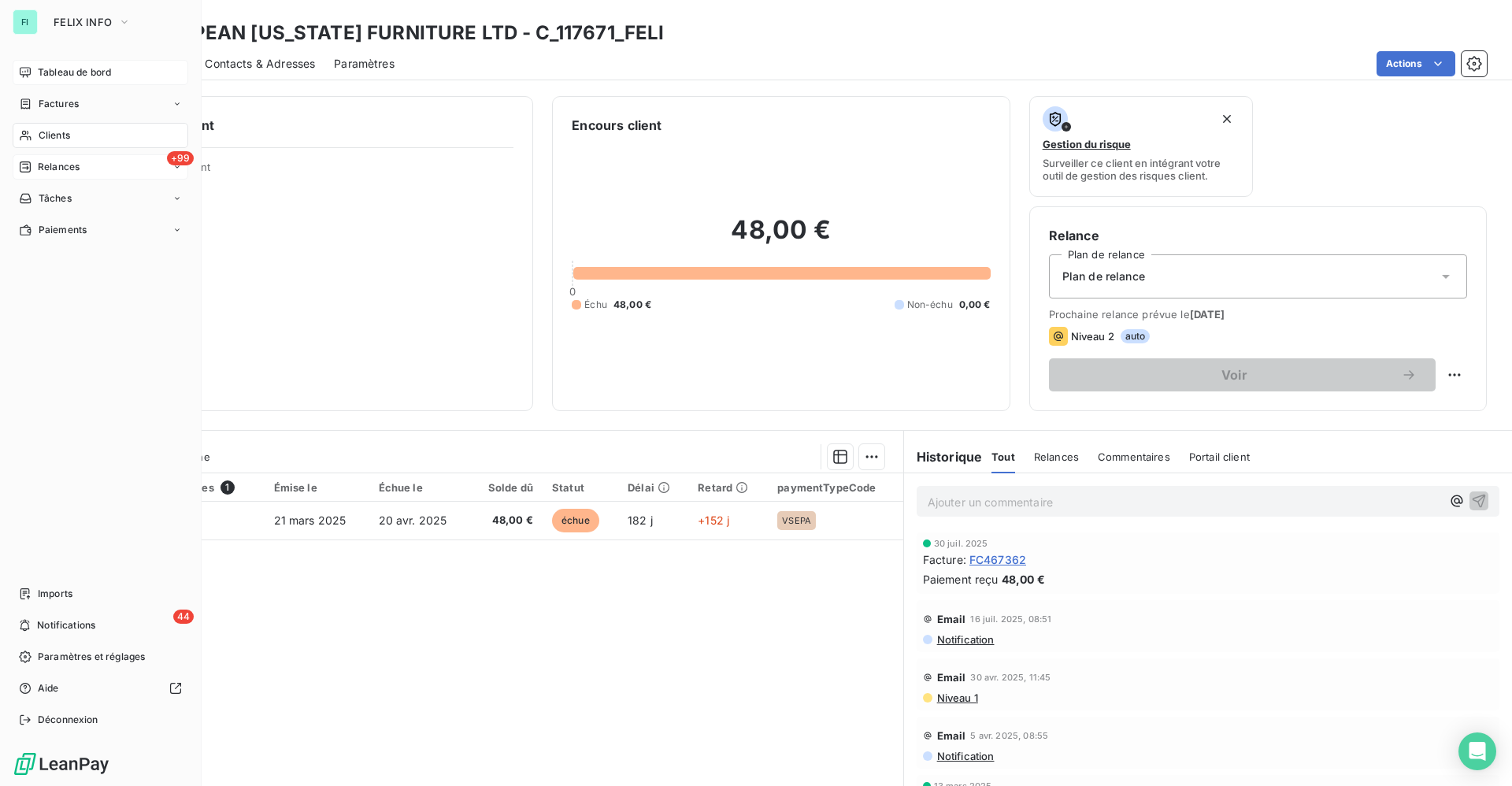
click at [40, 132] on span "Clients" at bounding box center [54, 135] width 31 height 14
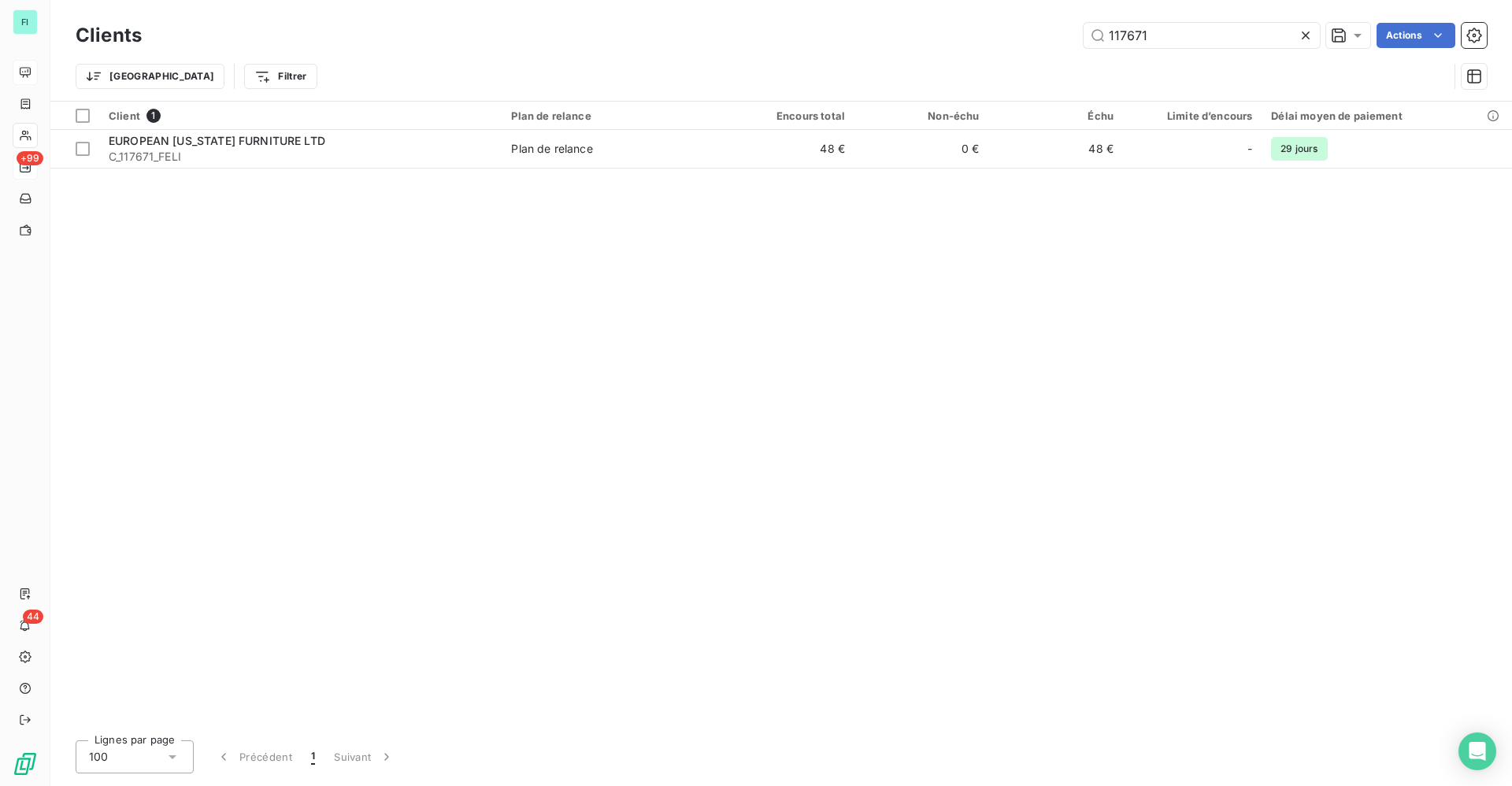
drag, startPoint x: 1156, startPoint y: 34, endPoint x: 787, endPoint y: 24, distance: 369.1
click at [1026, 34] on div "117671 Actions" at bounding box center [824, 35] width 1326 height 25
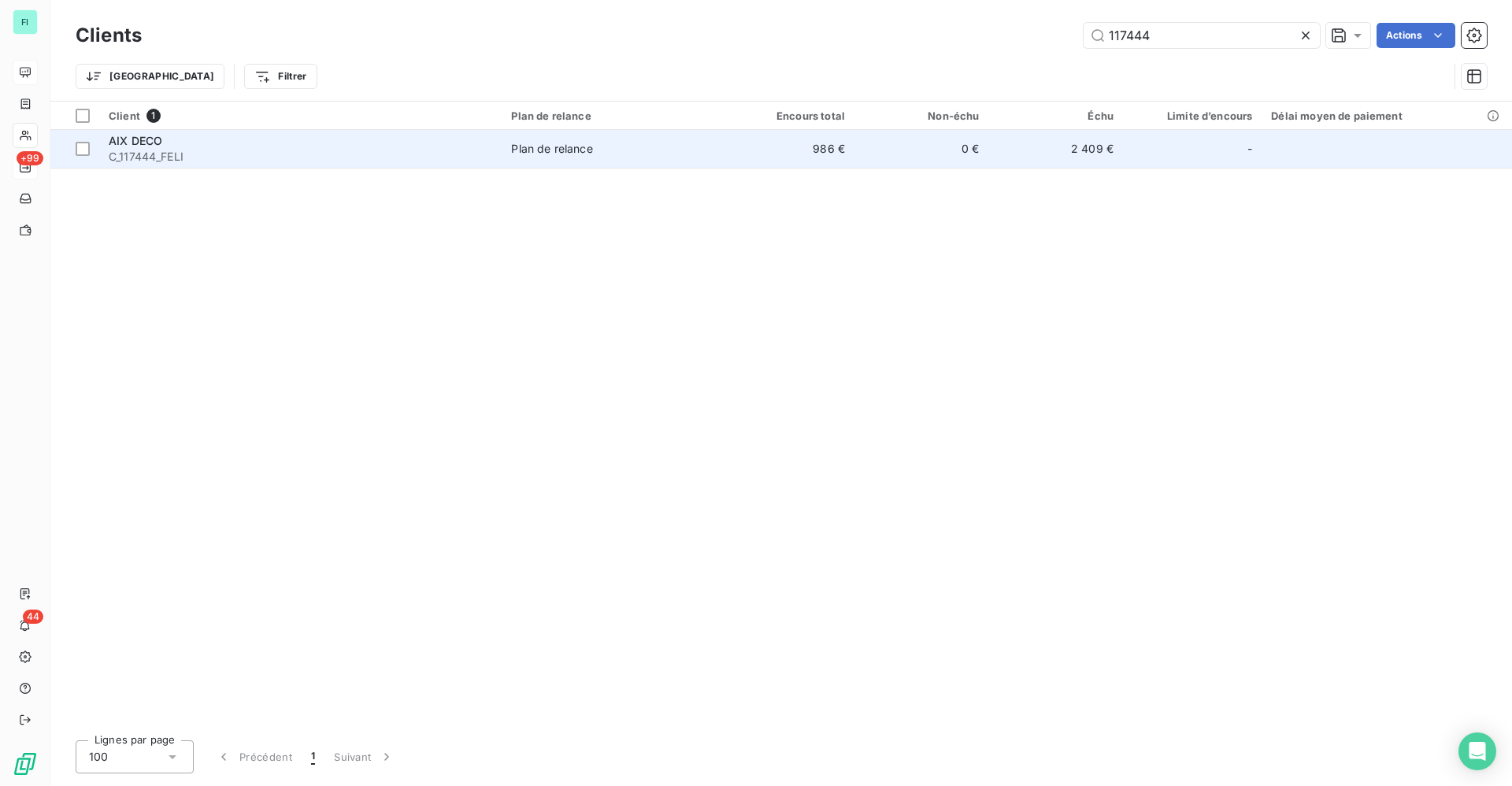
type input "117444"
click at [223, 163] on td "AIX DECO C_117444_FELI" at bounding box center [300, 149] width 402 height 38
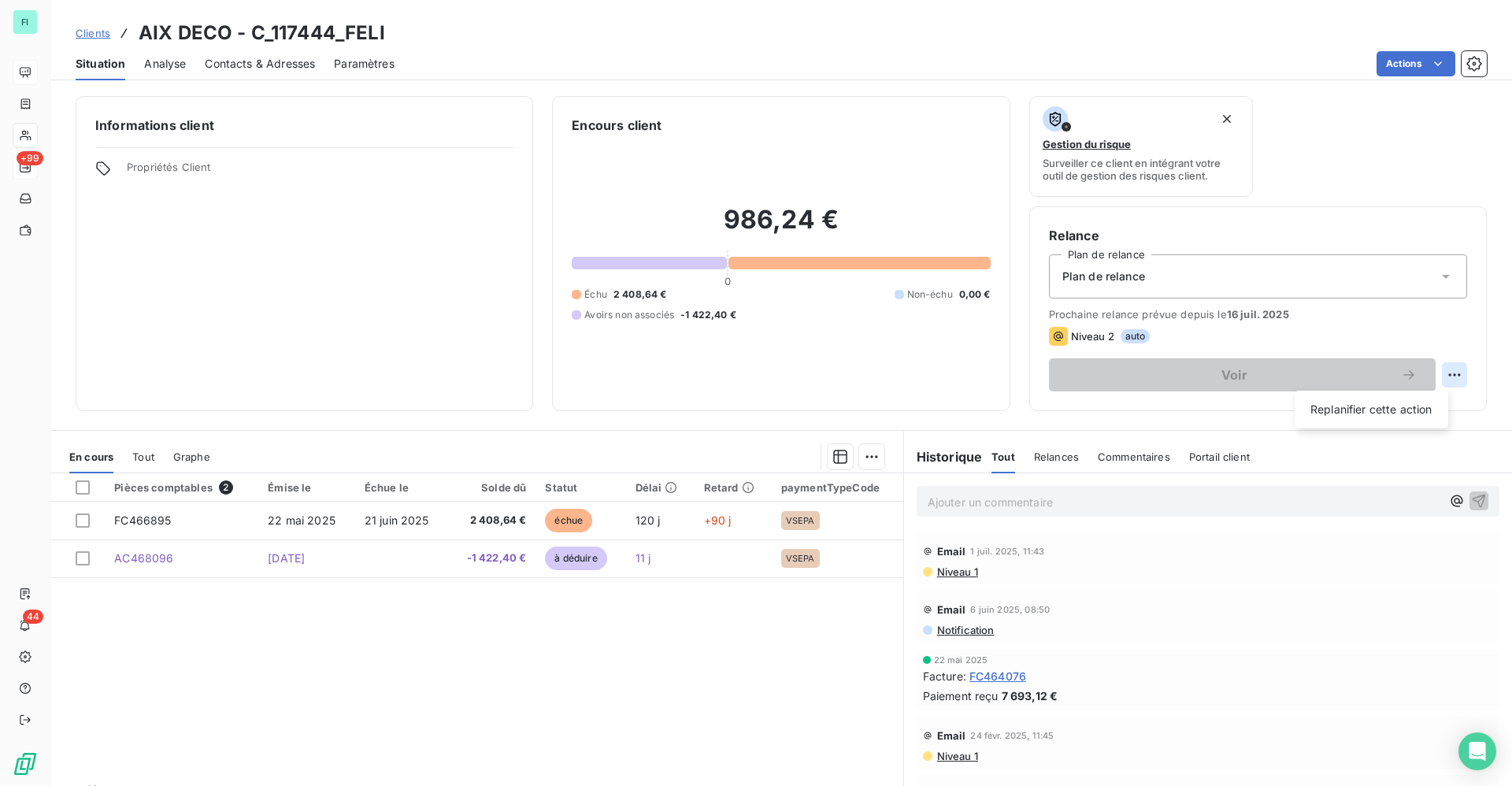
click at [1432, 377] on html "FI +99 44 Clients AIX DECO - C_117444_FELI Situation Analyse Contacts & Adresse…" at bounding box center [756, 393] width 1512 height 786
click at [1356, 408] on div "Replanifier cette action" at bounding box center [1372, 409] width 141 height 25
select select "8"
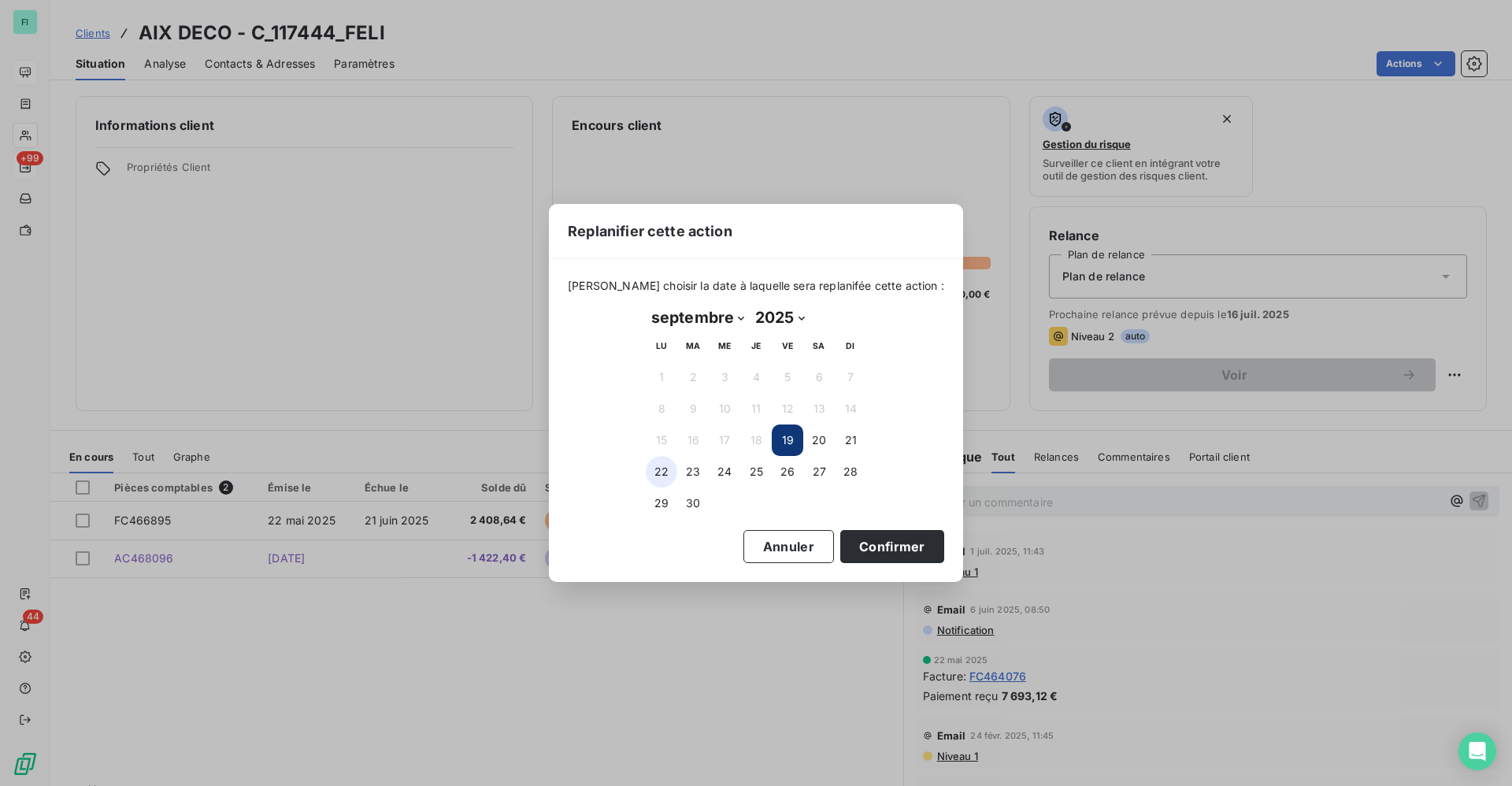
click at [660, 470] on button "22" at bounding box center [662, 472] width 31 height 31
click at [880, 538] on button "Confirmer" at bounding box center [892, 546] width 104 height 33
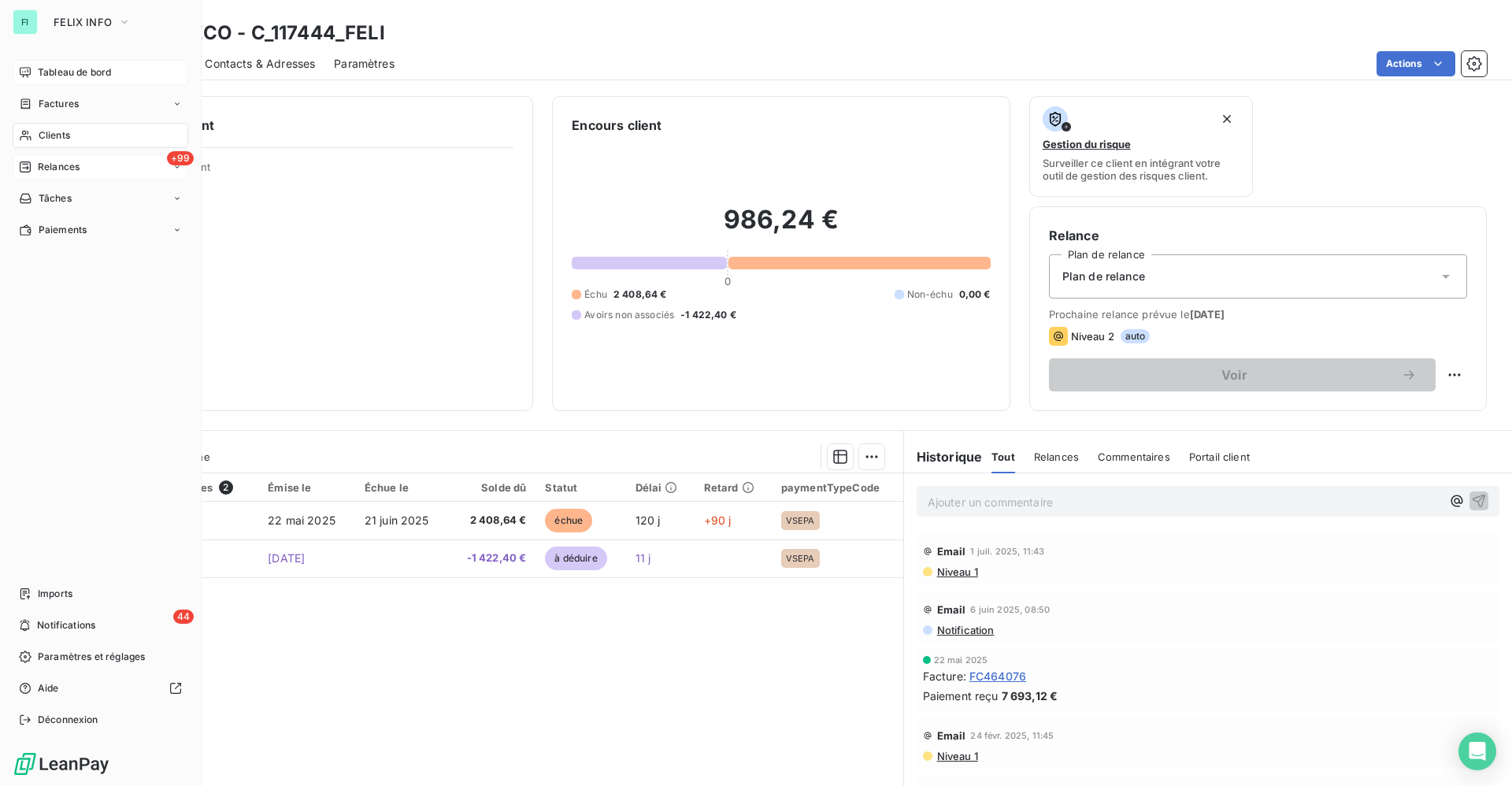
click at [53, 165] on span "Relances" at bounding box center [58, 167] width 42 height 14
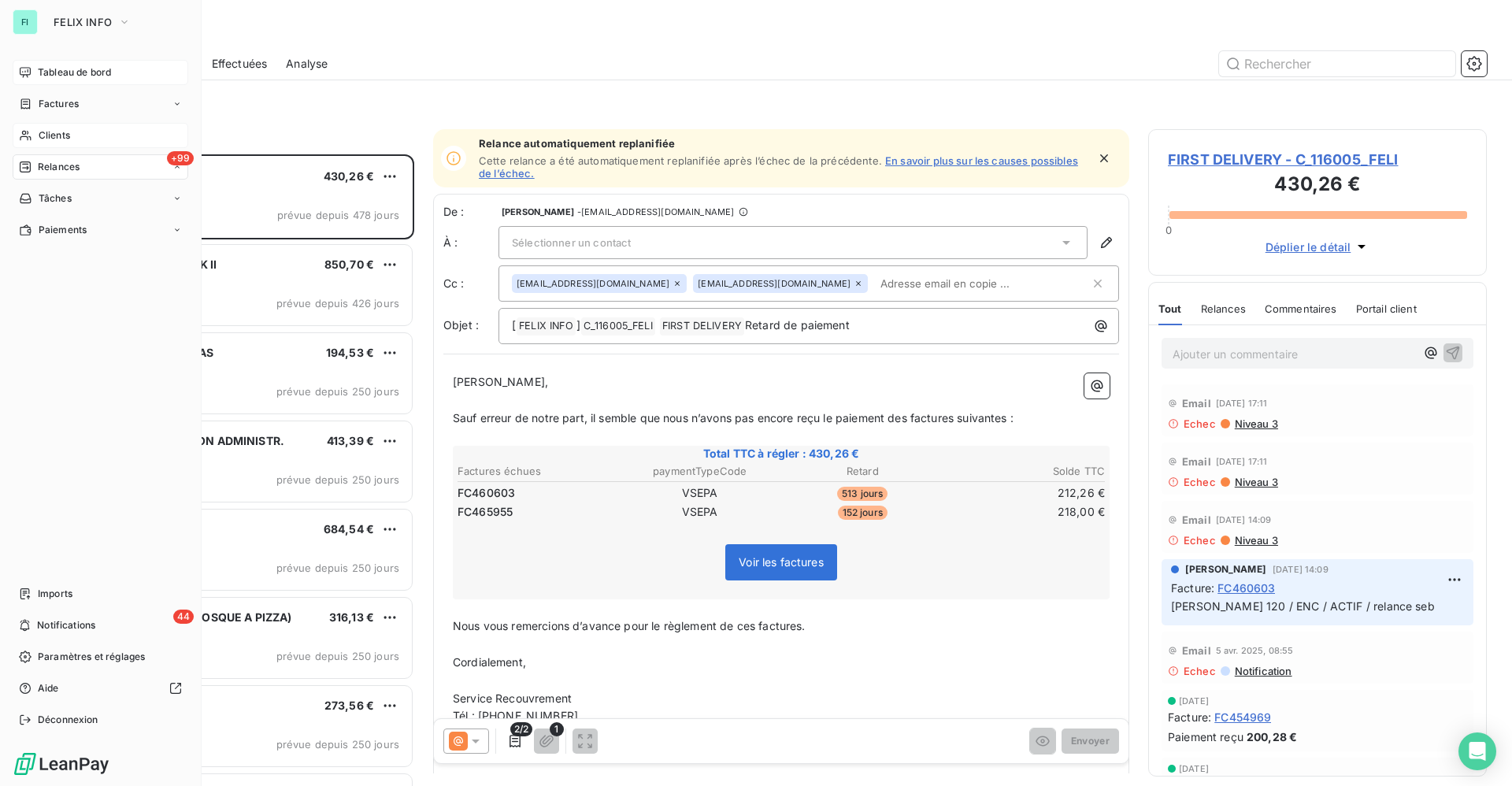
scroll to position [613, 320]
click at [54, 130] on span "Clients" at bounding box center [54, 135] width 31 height 14
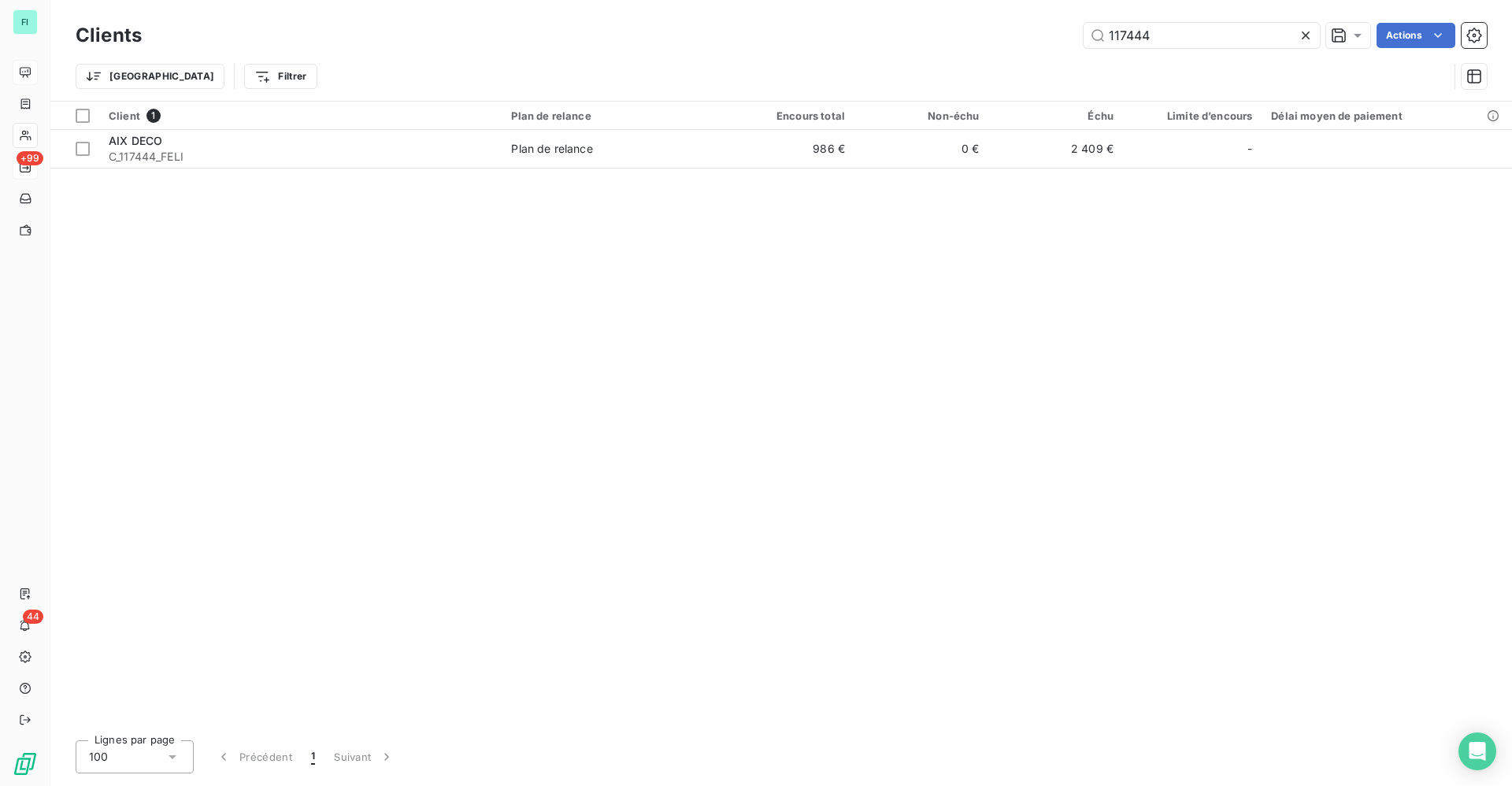
drag, startPoint x: 1221, startPoint y: 34, endPoint x: 915, endPoint y: 20, distance: 306.3
click at [947, 27] on div "117444 Actions" at bounding box center [824, 35] width 1326 height 25
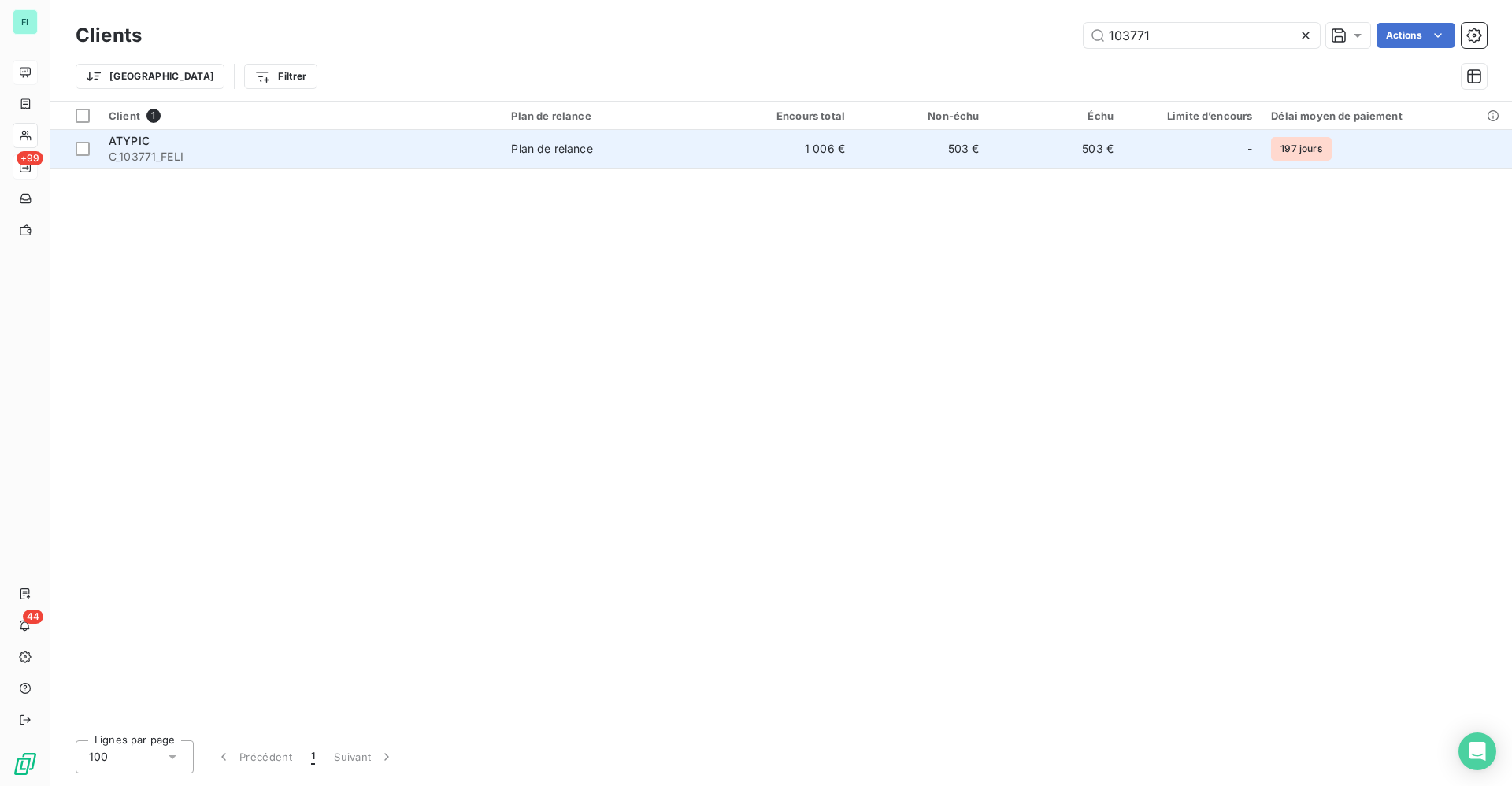
type input "103771"
click at [176, 150] on span "C_103771_FELI" at bounding box center [300, 156] width 383 height 16
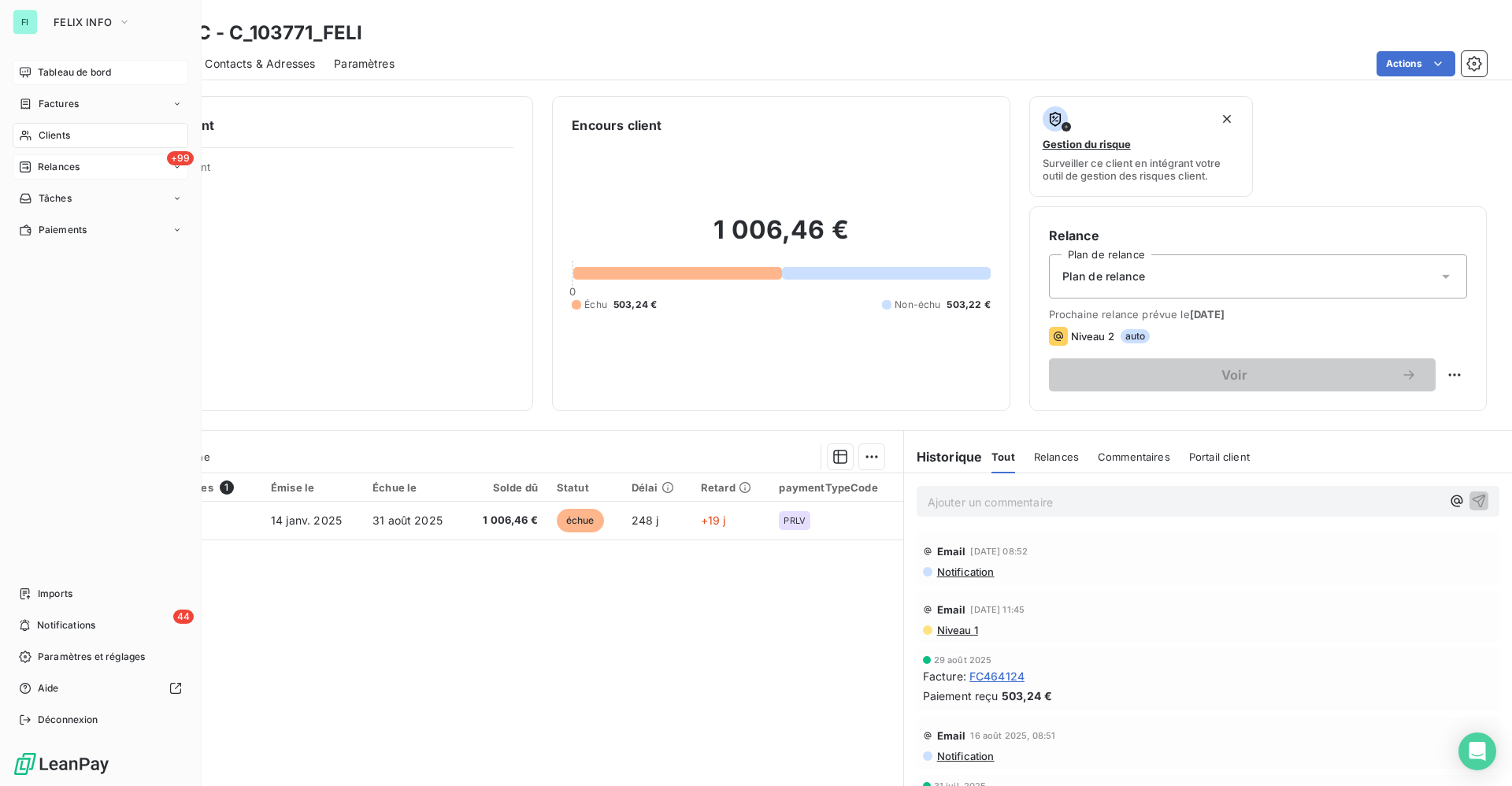
click at [46, 130] on span "Clients" at bounding box center [54, 135] width 31 height 14
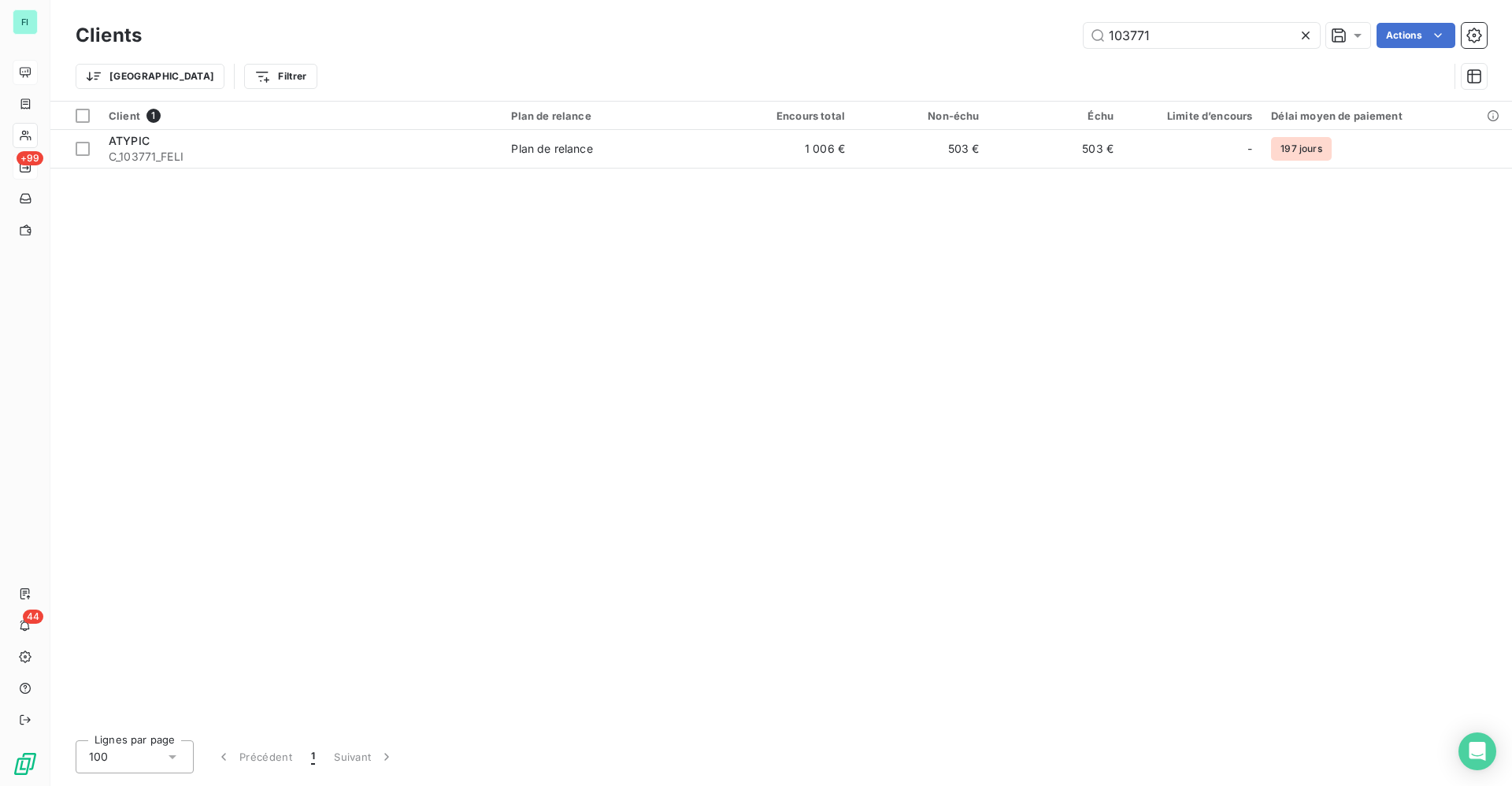
drag, startPoint x: 1157, startPoint y: 34, endPoint x: 912, endPoint y: 23, distance: 245.2
click at [942, 27] on div "103771 Actions" at bounding box center [824, 35] width 1326 height 25
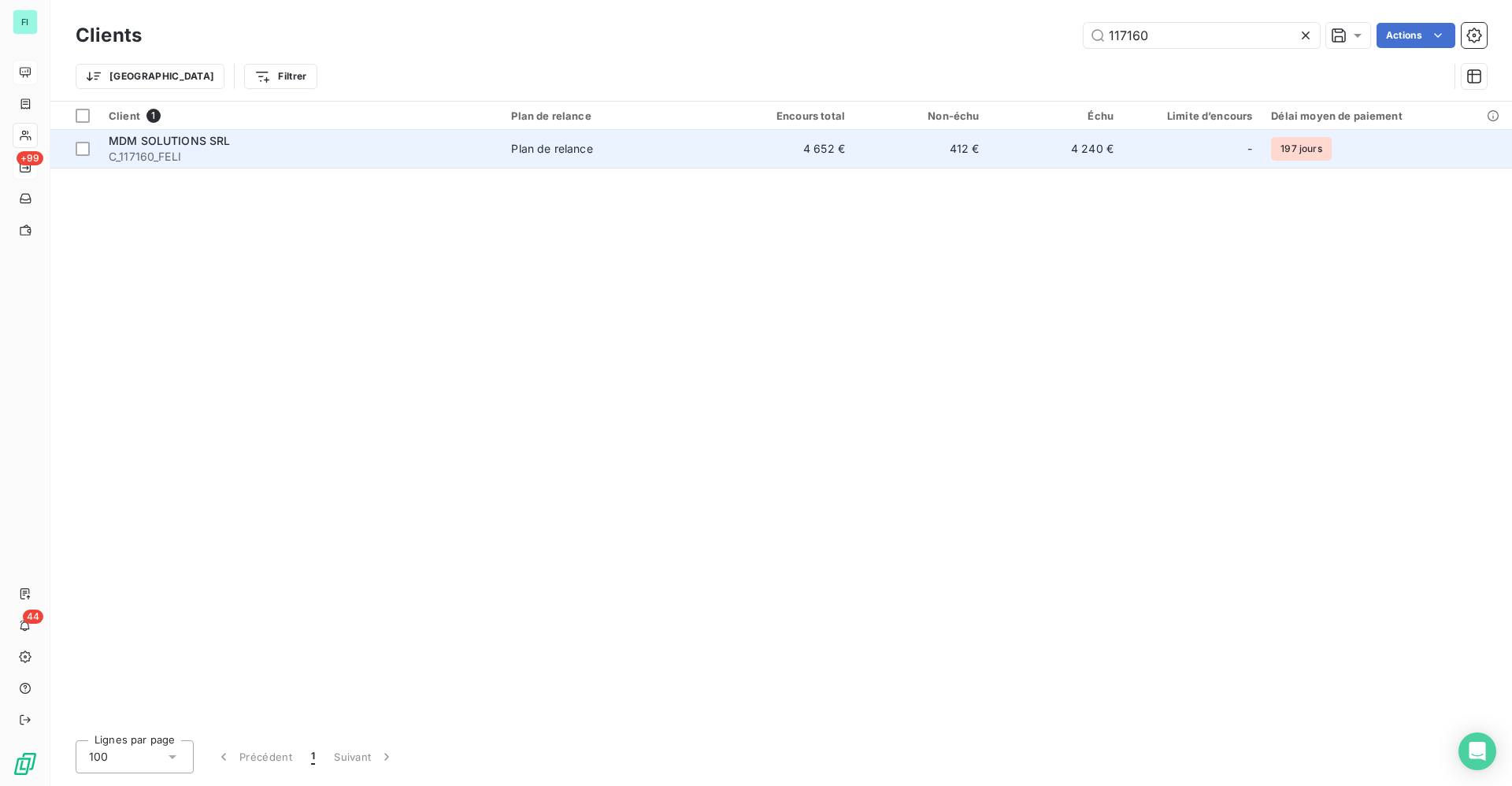
type input "117160"
click at [546, 160] on td "Plan de relance" at bounding box center [611, 149] width 218 height 38
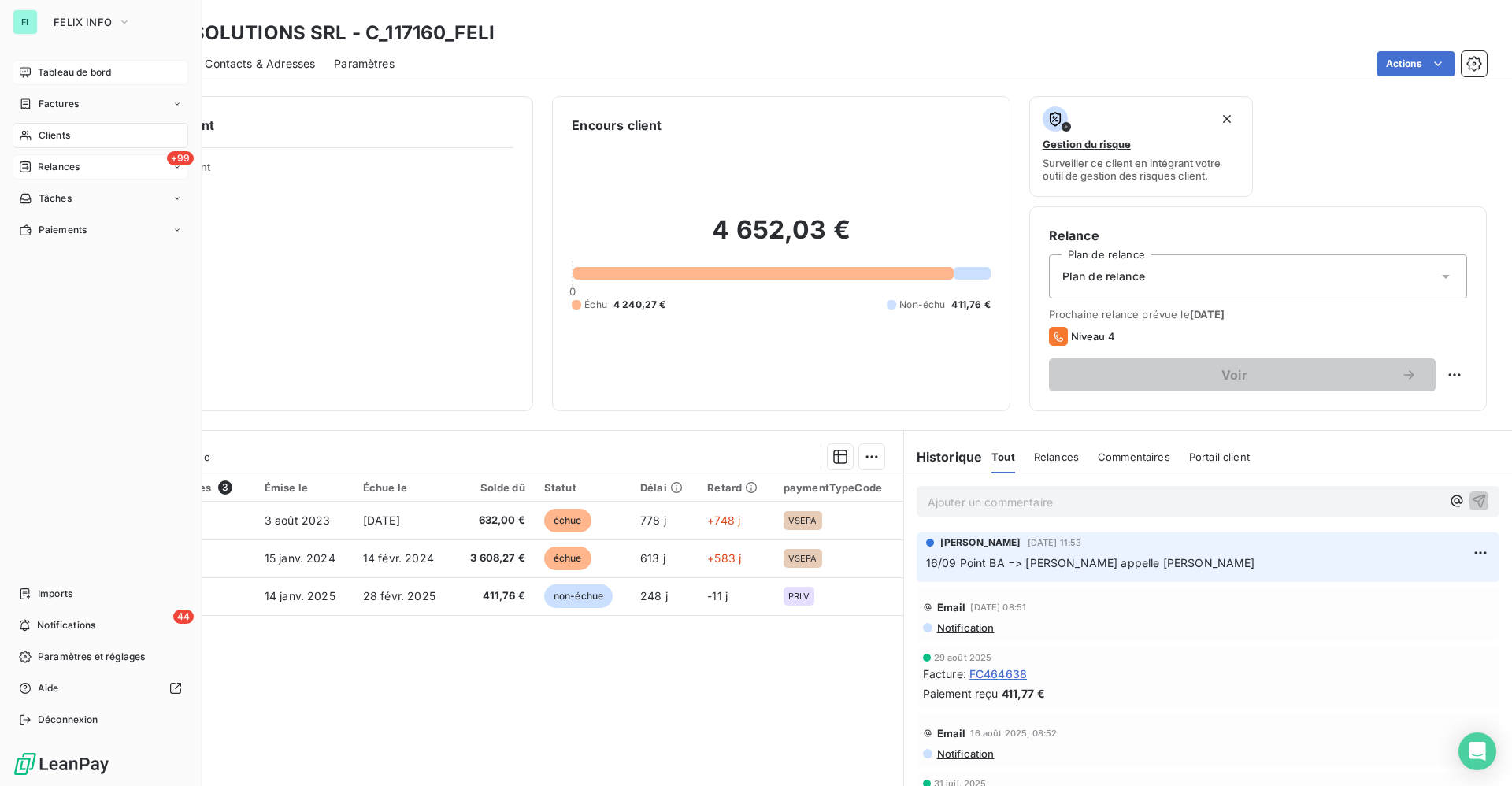
click at [46, 126] on div "Clients" at bounding box center [100, 135] width 176 height 25
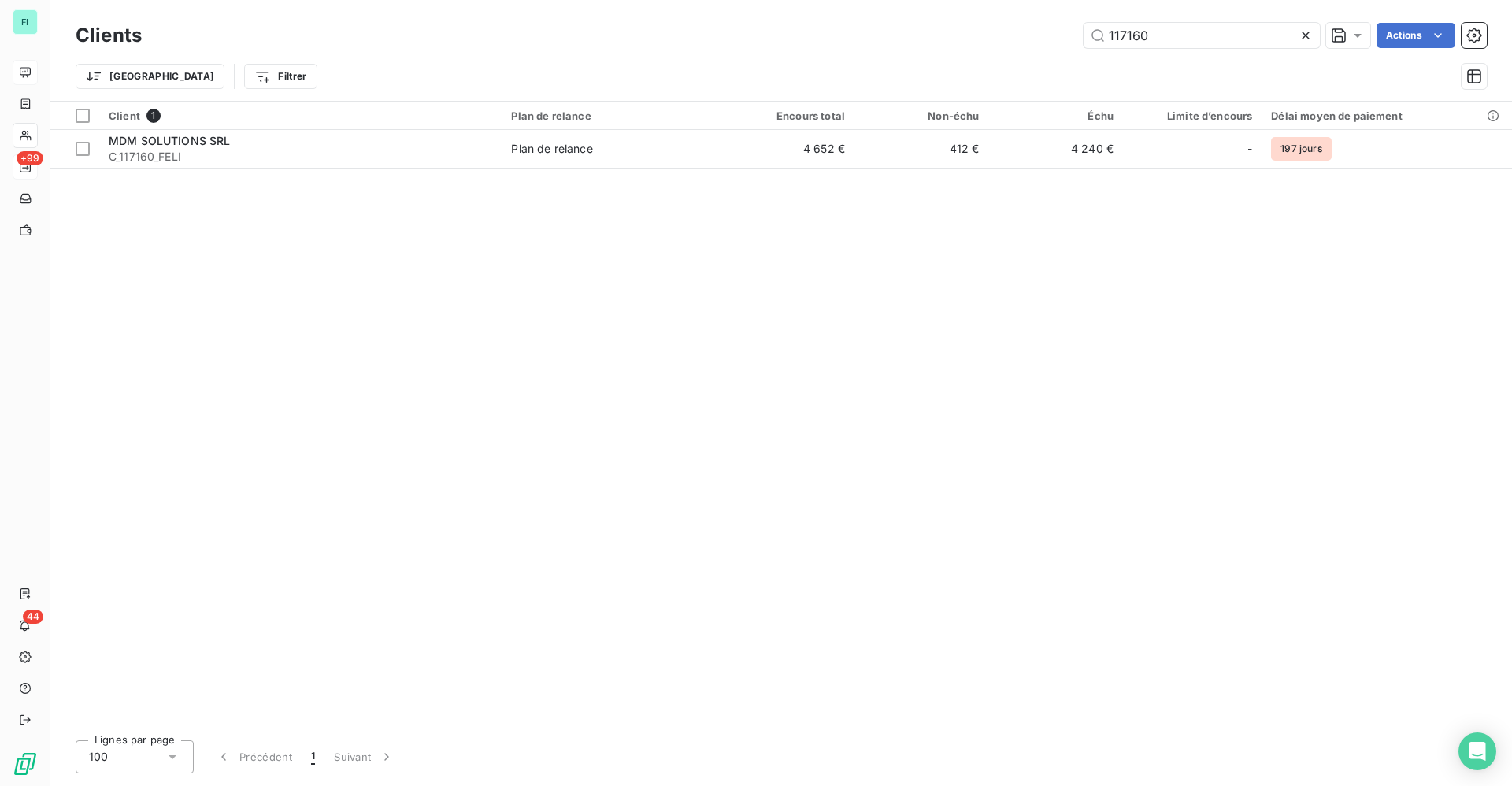
drag, startPoint x: 1220, startPoint y: 31, endPoint x: 850, endPoint y: 37, distance: 370.0
click at [850, 37] on div "117160 Actions" at bounding box center [824, 35] width 1326 height 25
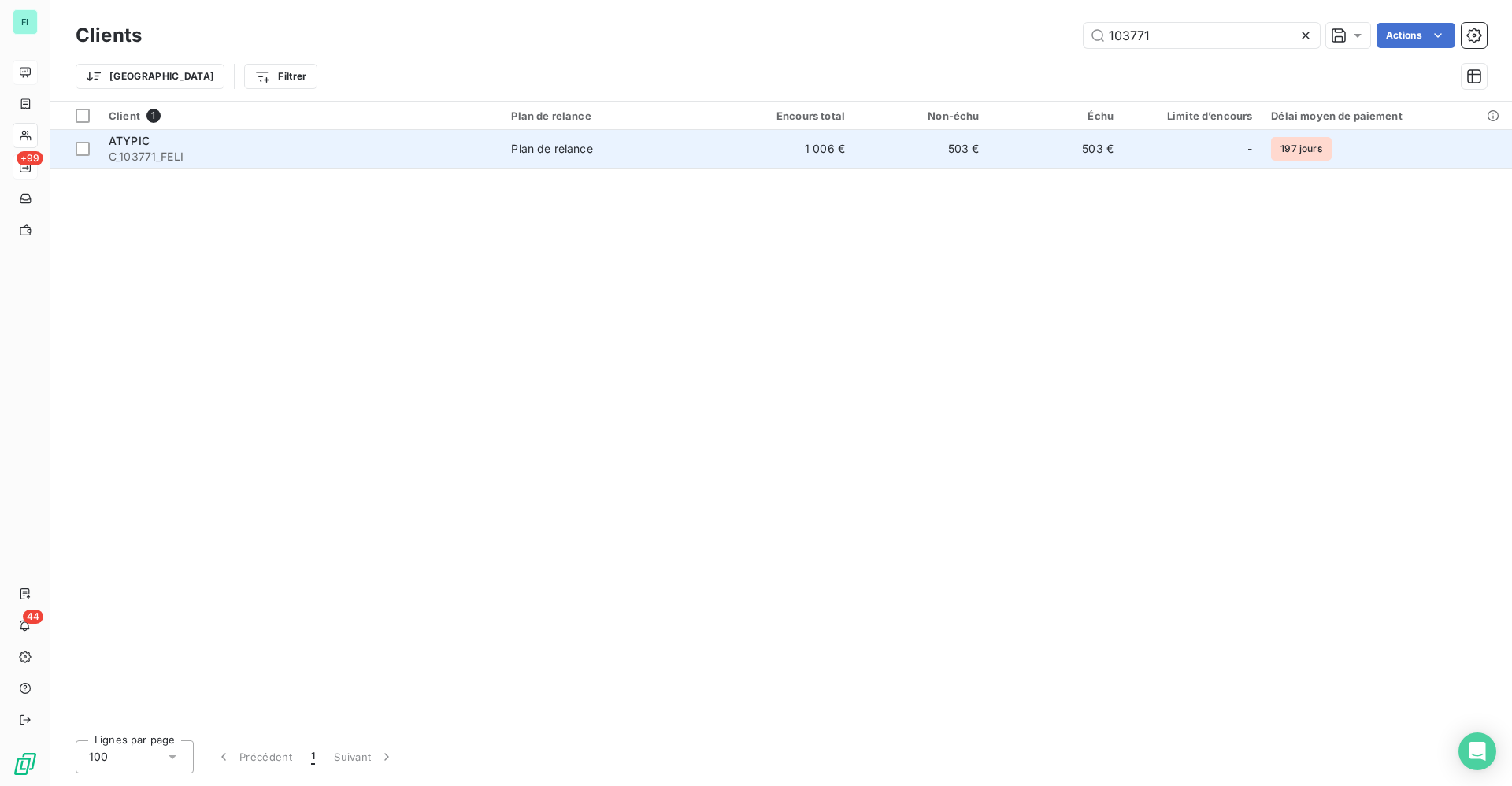
type input "103771"
click at [305, 157] on span "C_103771_FELI" at bounding box center [300, 156] width 383 height 16
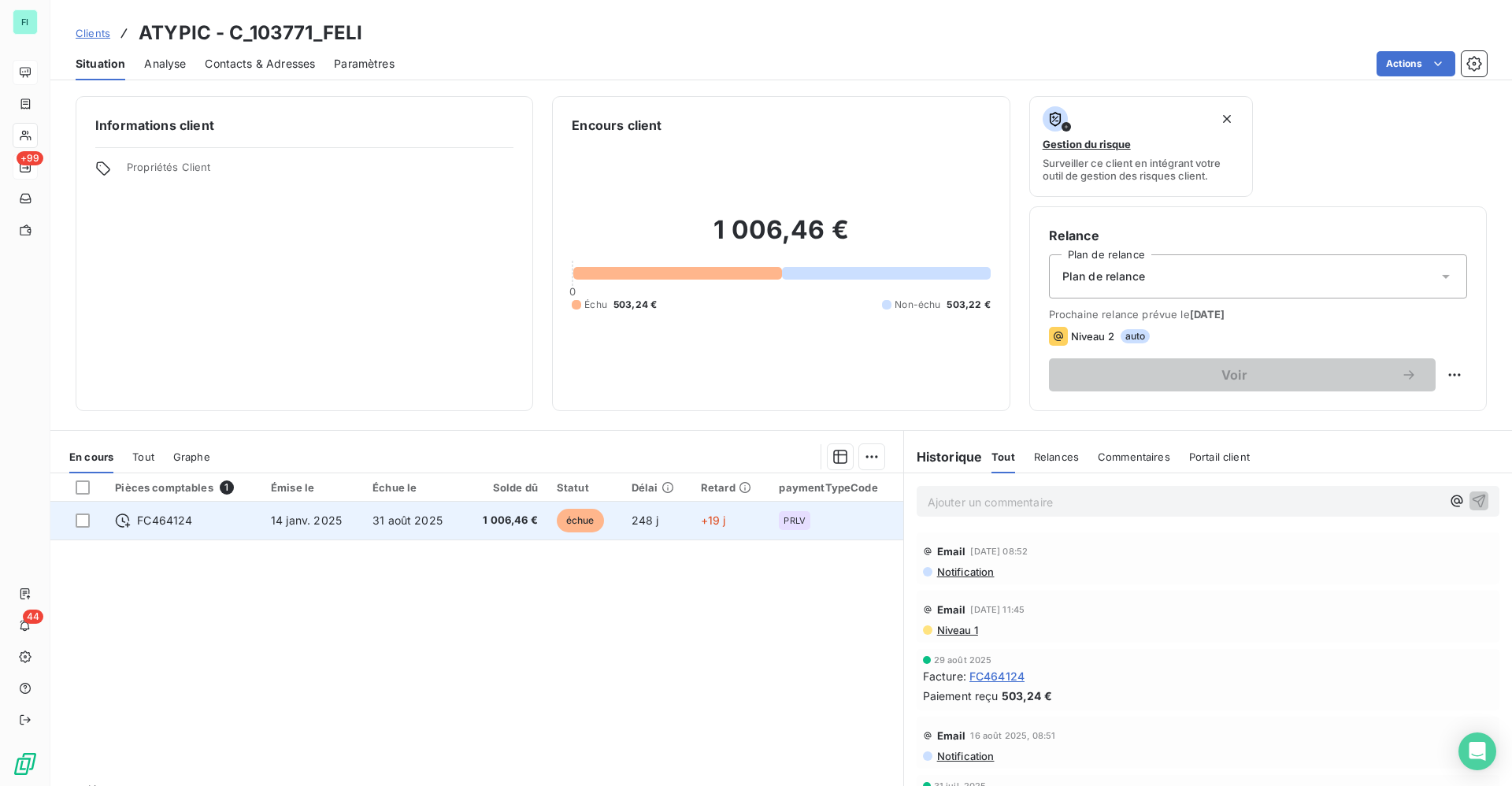
click at [308, 524] on span "14 janv. 2025" at bounding box center [306, 520] width 71 height 13
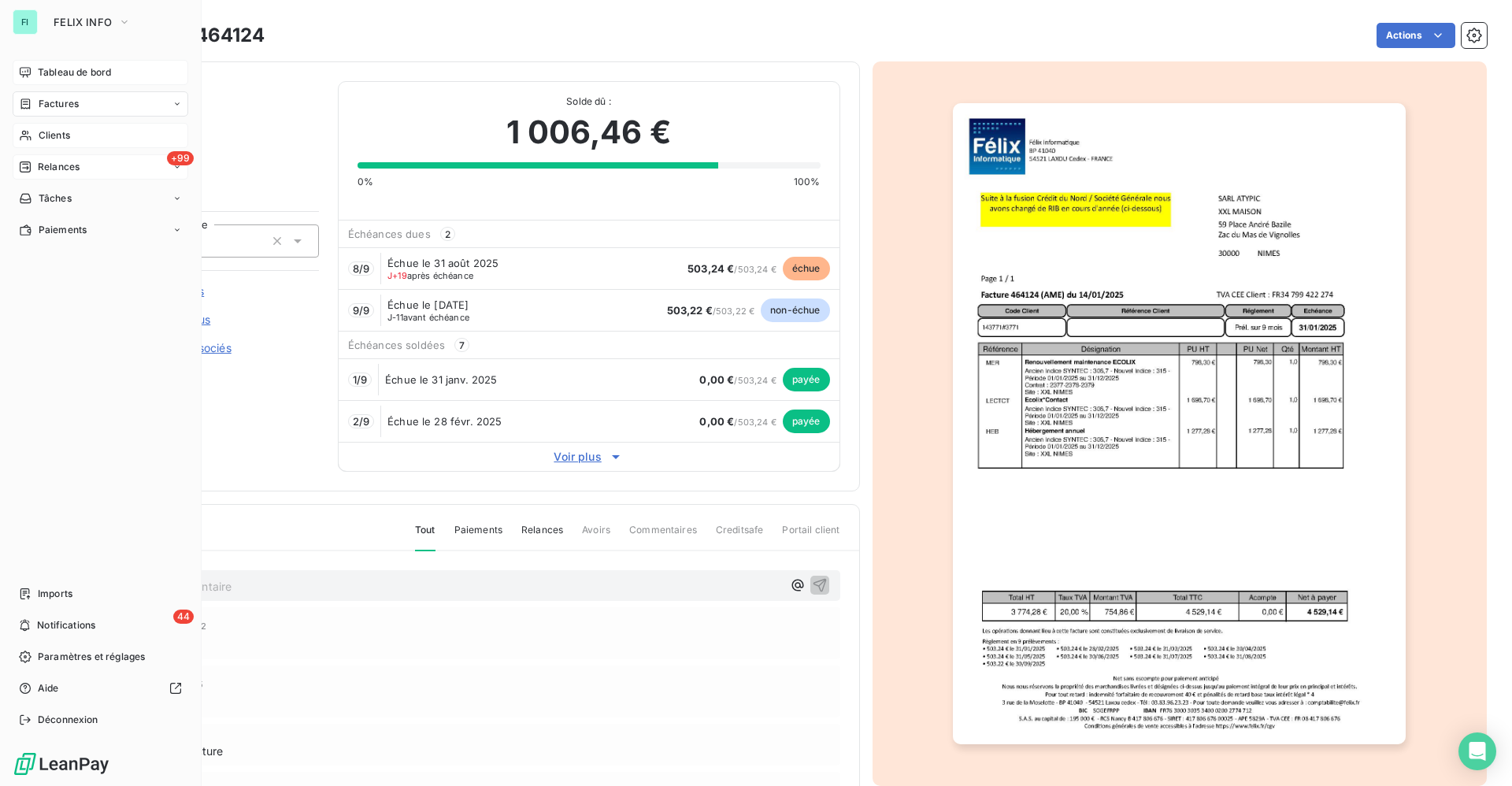
click at [41, 134] on span "Clients" at bounding box center [54, 135] width 31 height 14
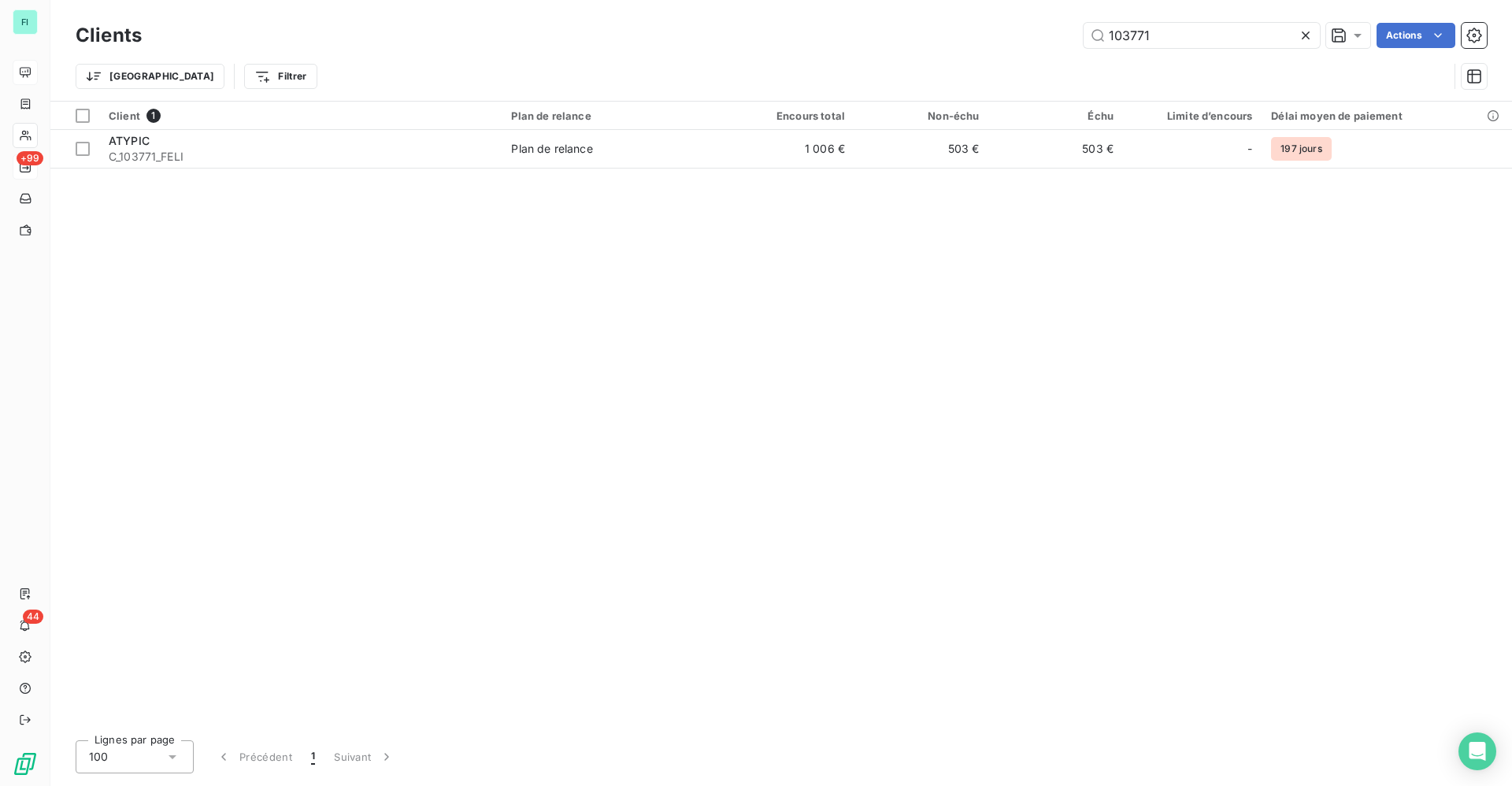
click at [844, 25] on div "103771 Actions" at bounding box center [824, 35] width 1326 height 25
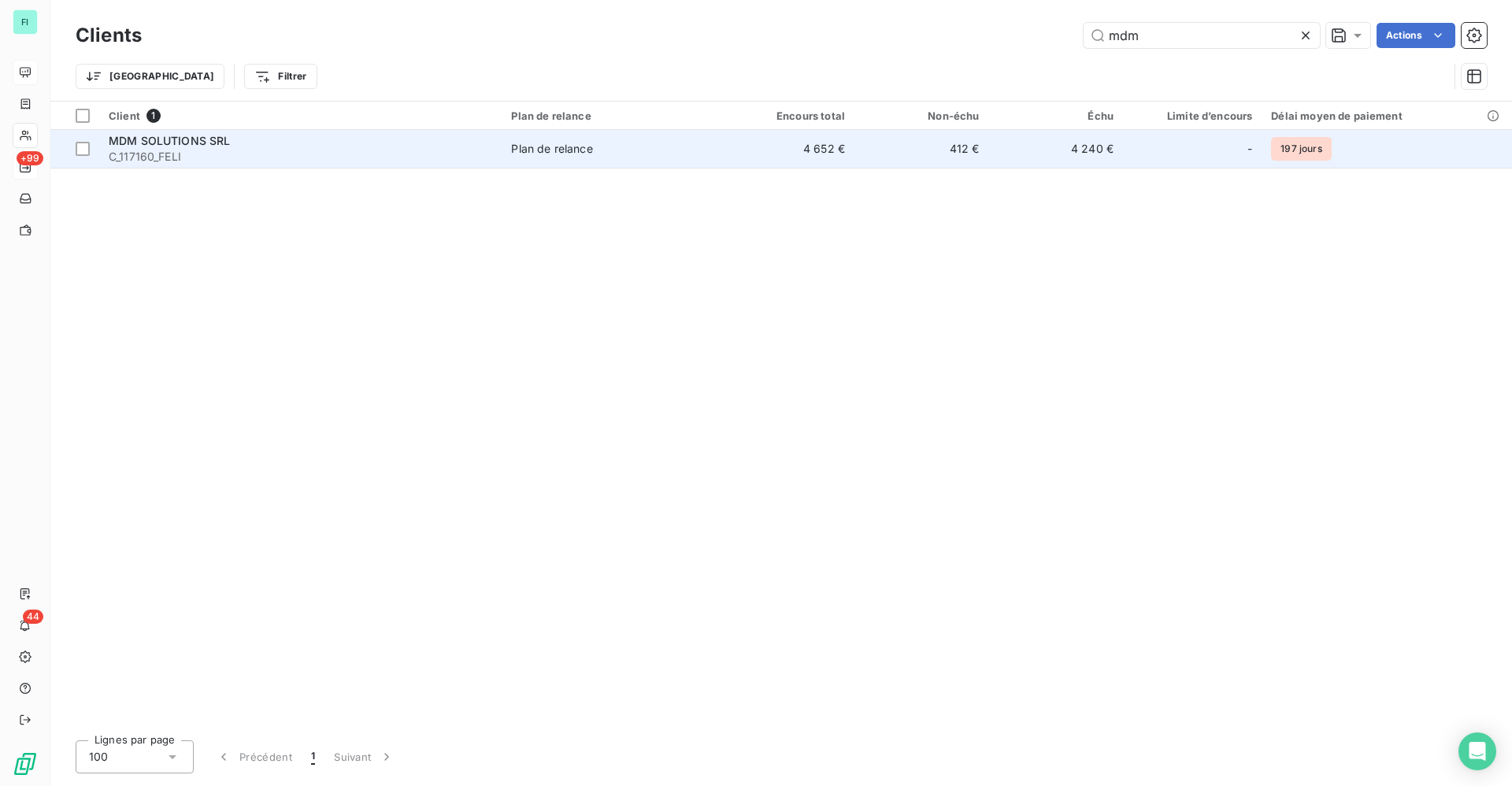
type input "mdm"
click at [270, 139] on div "MDM SOLUTIONS SRL" at bounding box center [300, 140] width 383 height 16
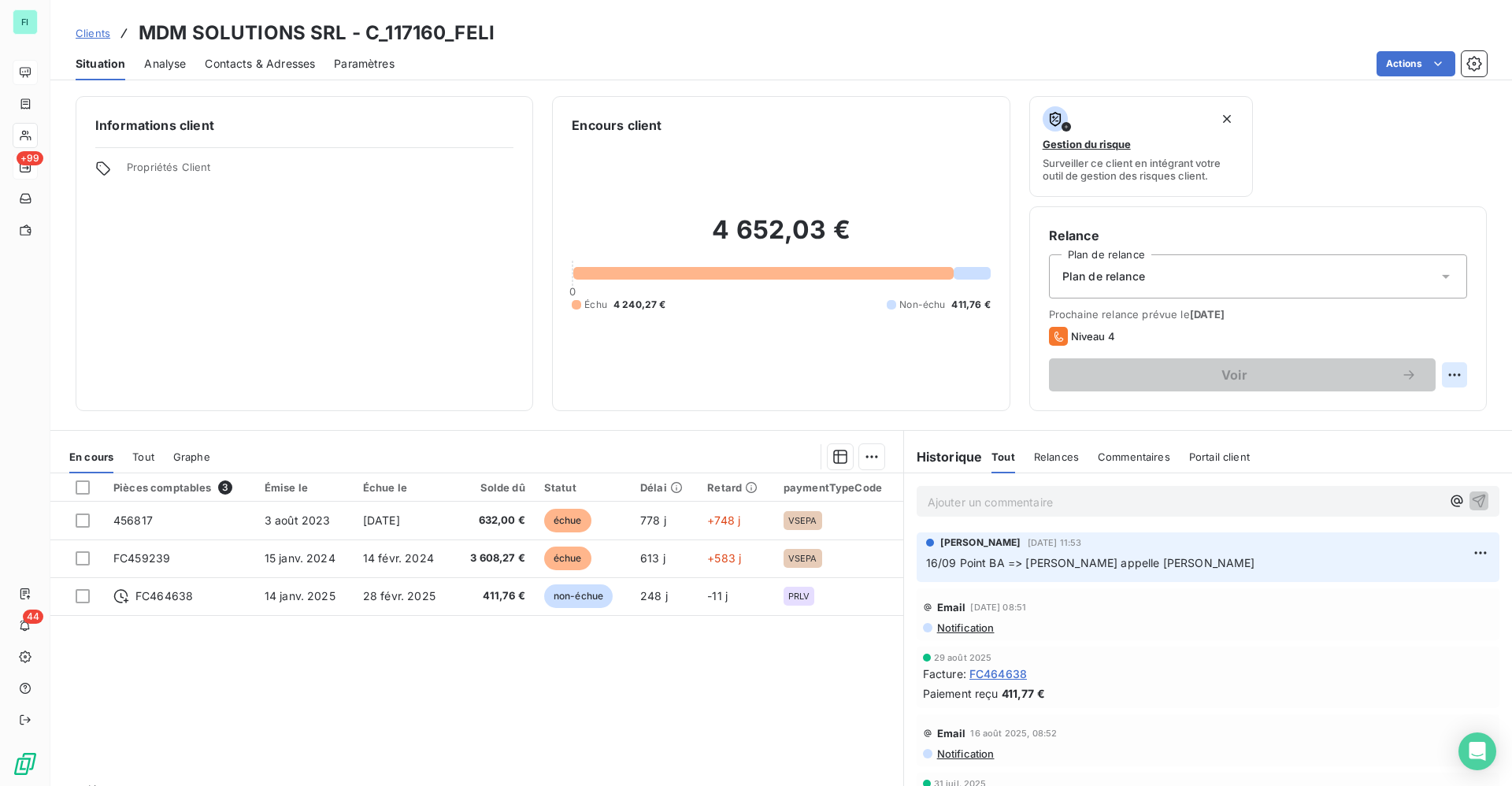
click at [1445, 368] on html "FI +99 44 Clients MDM SOLUTIONS SRL - C_117160_FELI Situation Analyse Contacts …" at bounding box center [756, 393] width 1512 height 786
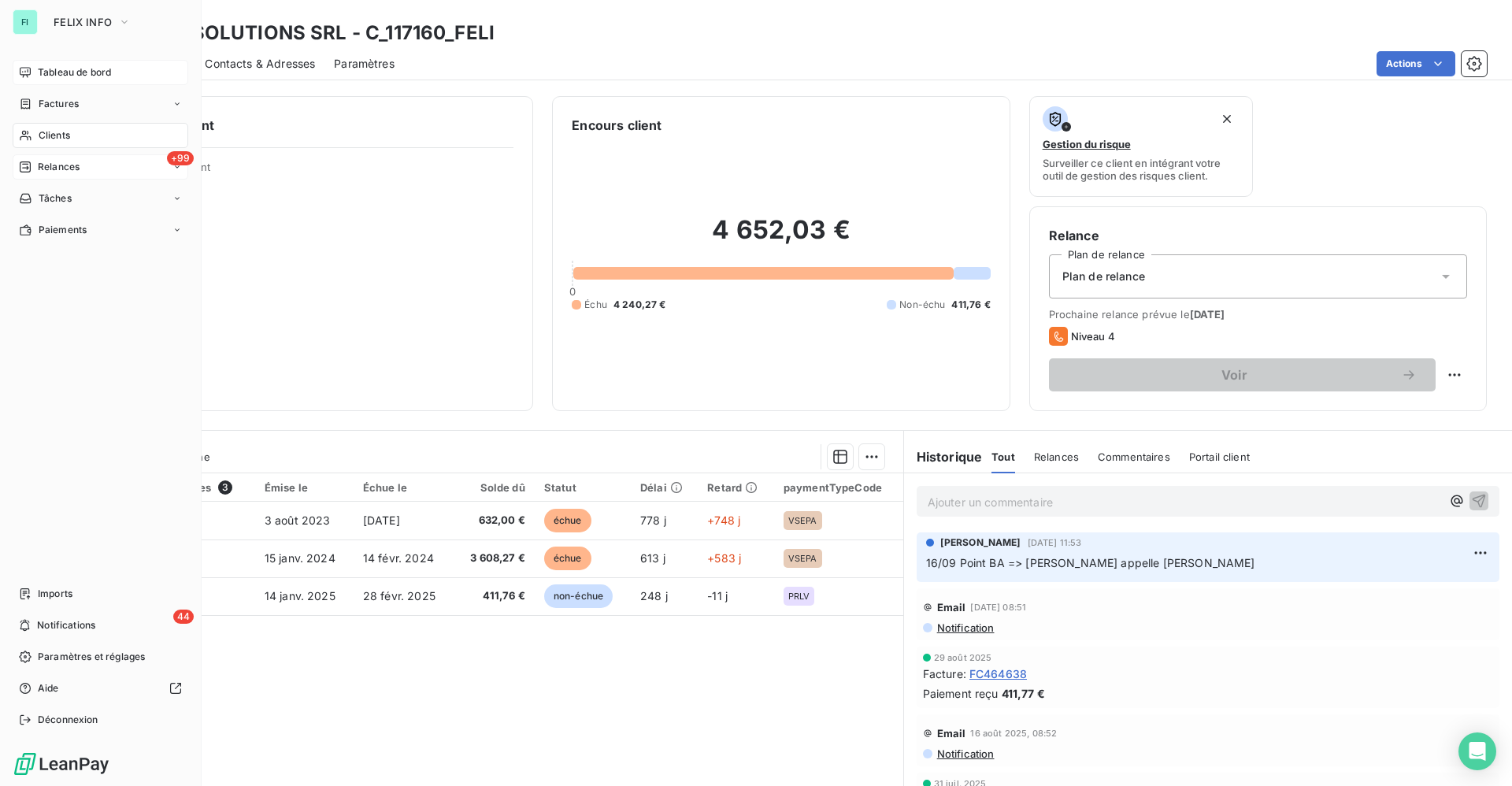
click at [35, 71] on html "FI FELIX INFO Tableau de bord Factures Clients +99 Relances Tâches Paiements Im…" at bounding box center [756, 393] width 1512 height 786
click at [68, 70] on span "Tableau de bord" at bounding box center [74, 72] width 73 height 14
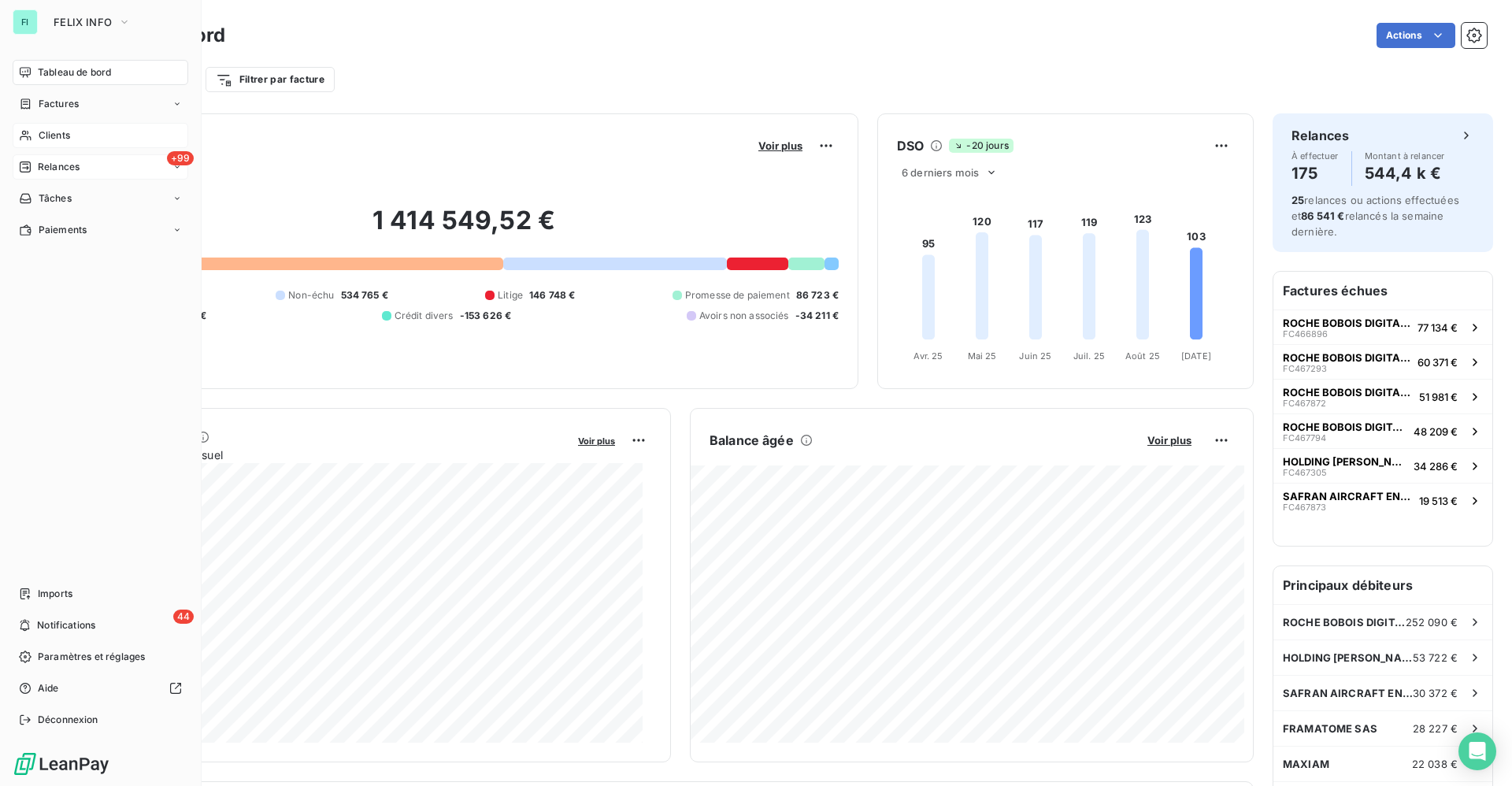
click at [53, 134] on span "Clients" at bounding box center [54, 135] width 31 height 14
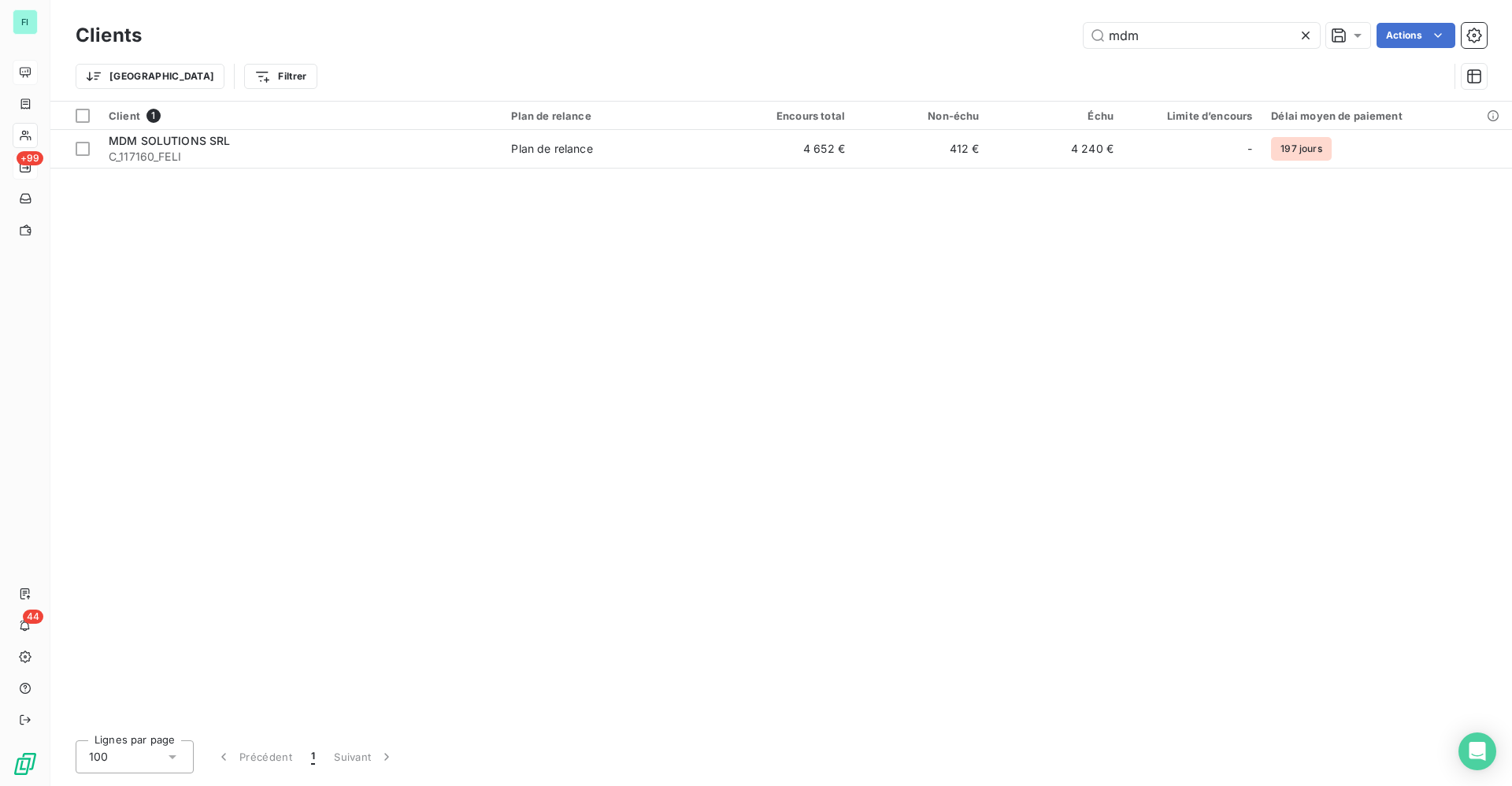
drag, startPoint x: 1153, startPoint y: 31, endPoint x: 928, endPoint y: 38, distance: 225.1
click at [928, 38] on div "mdm Actions" at bounding box center [824, 35] width 1326 height 25
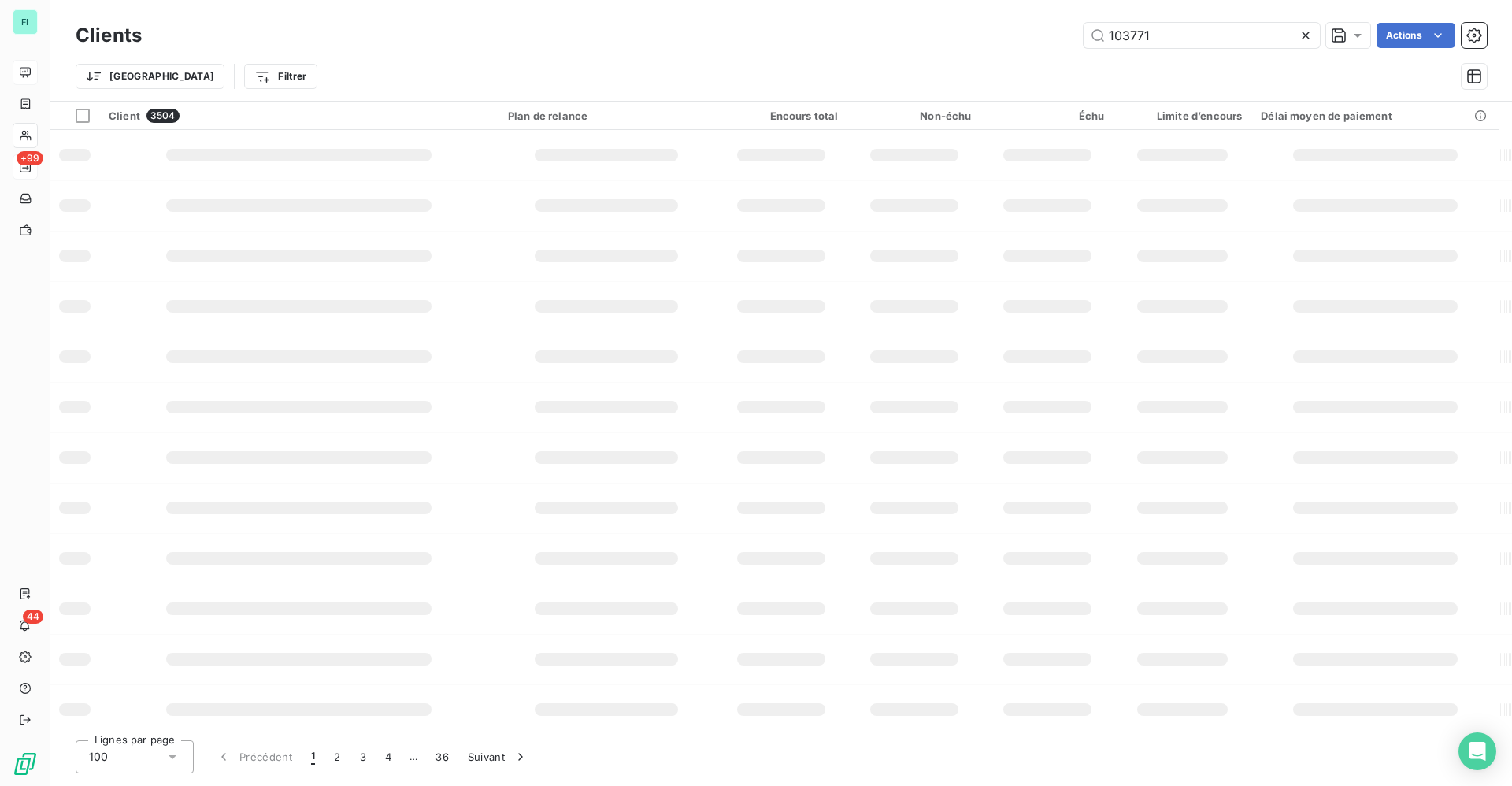
type input "103771"
